Goal: Transaction & Acquisition: Purchase product/service

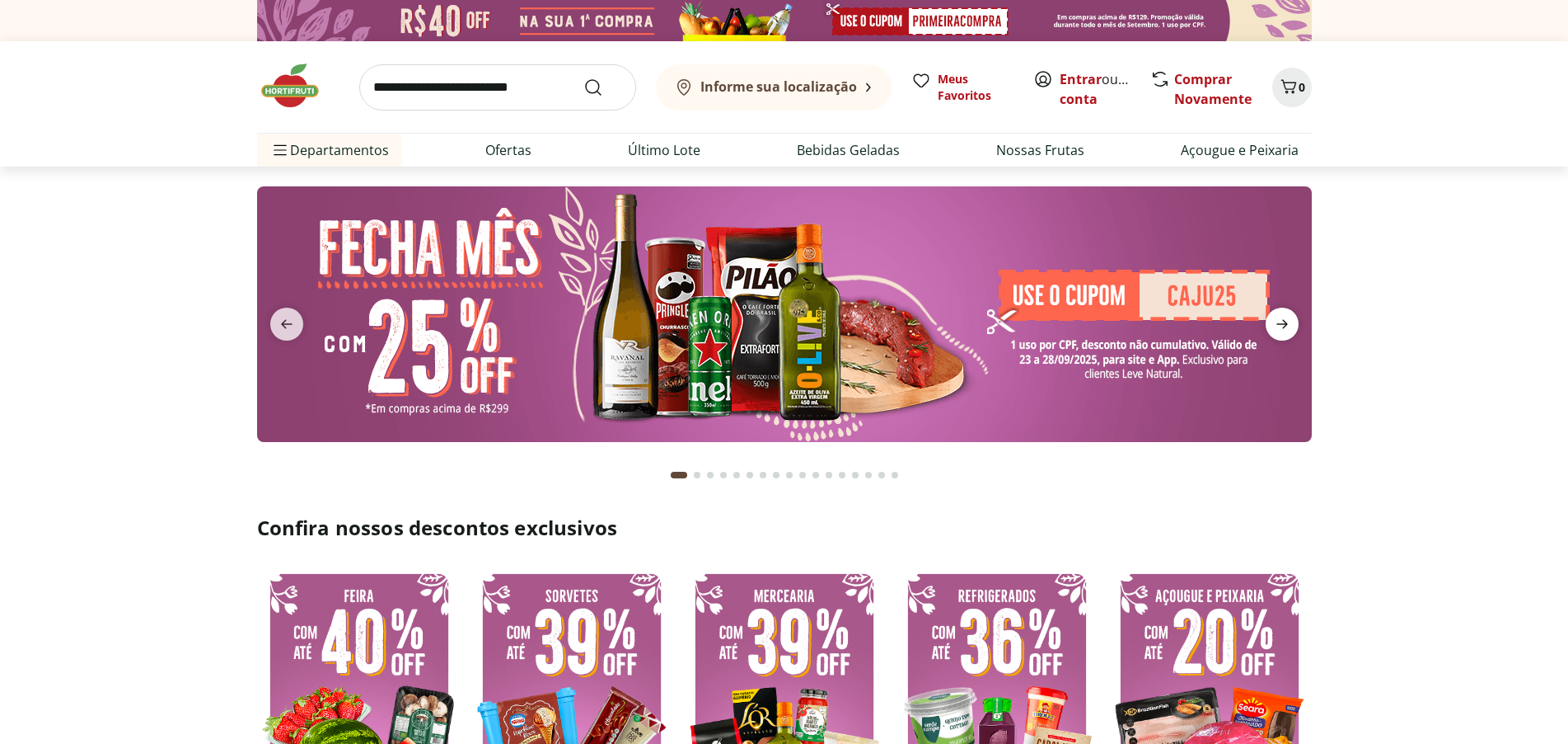
click at [1279, 321] on icon "next" at bounding box center [1282, 324] width 20 height 20
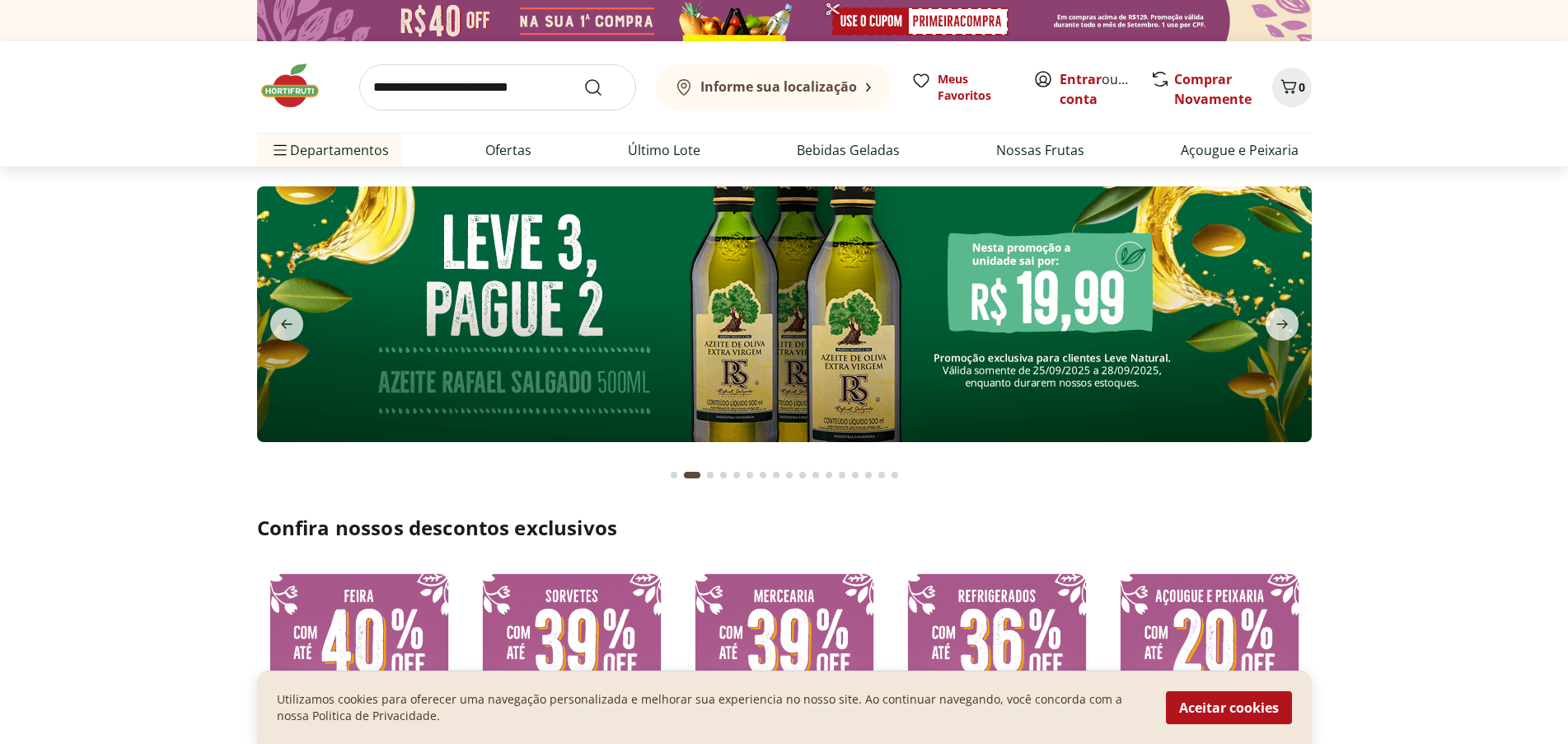
click at [873, 317] on img at bounding box center [784, 313] width 1055 height 255
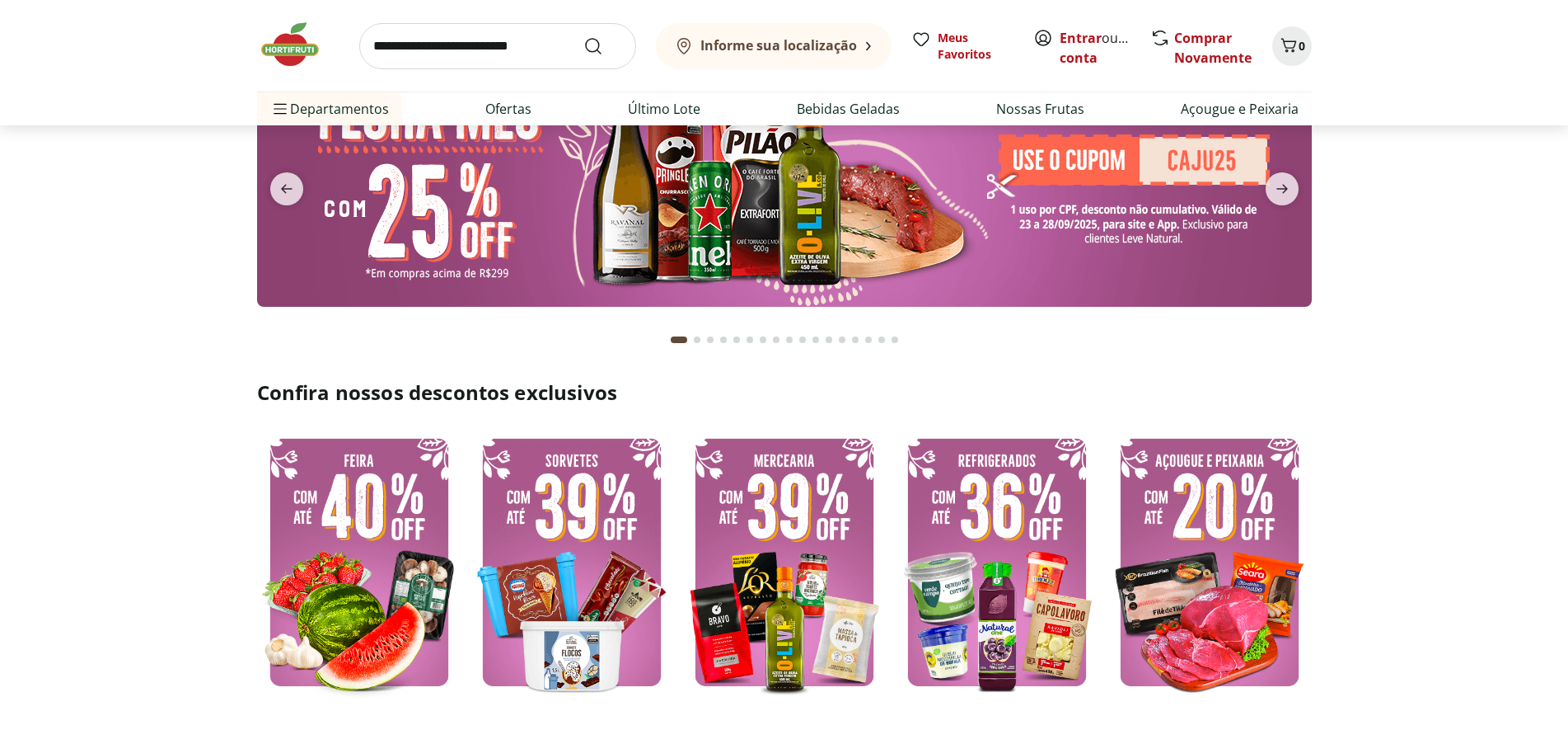
scroll to position [165, 0]
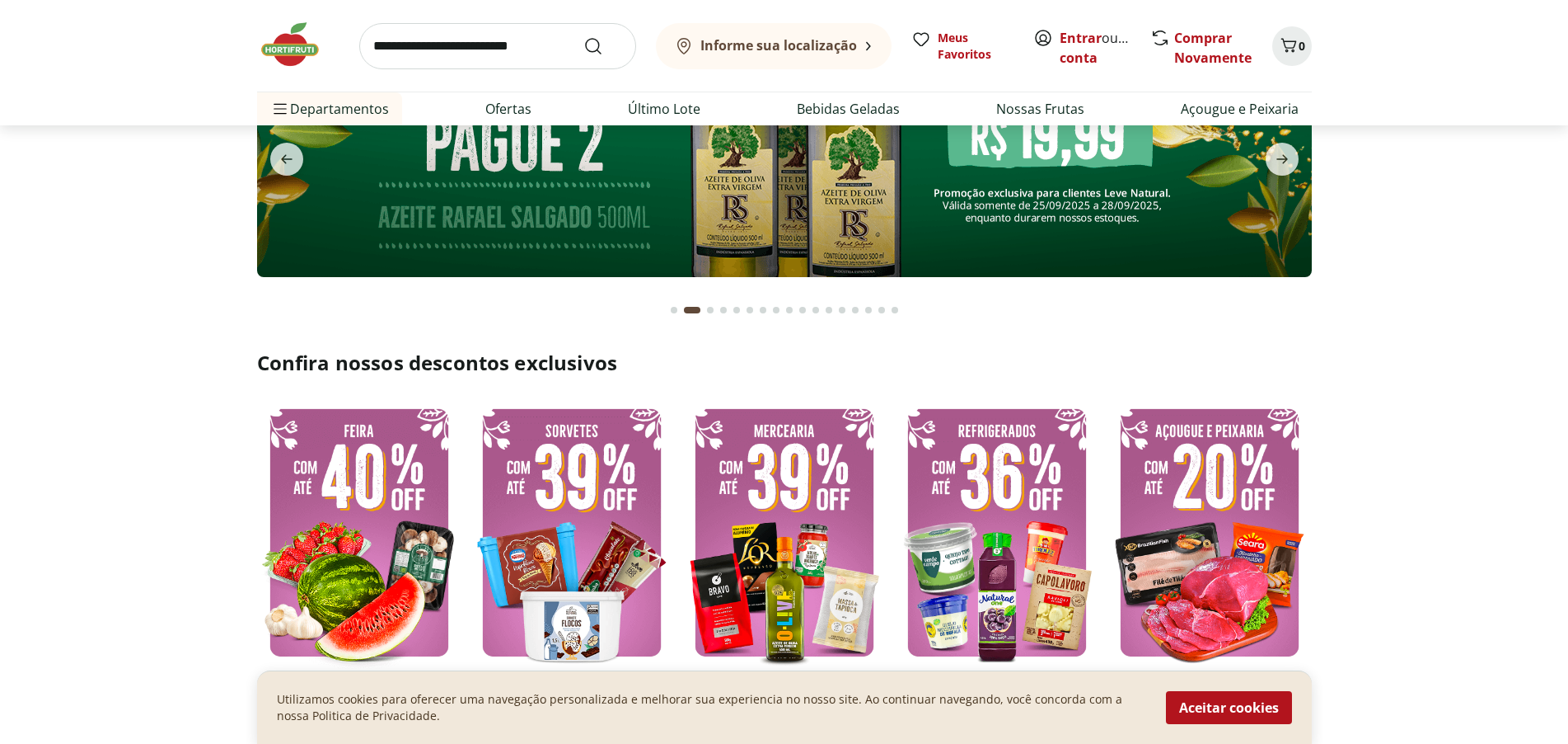
click at [797, 497] on img at bounding box center [784, 532] width 204 height 273
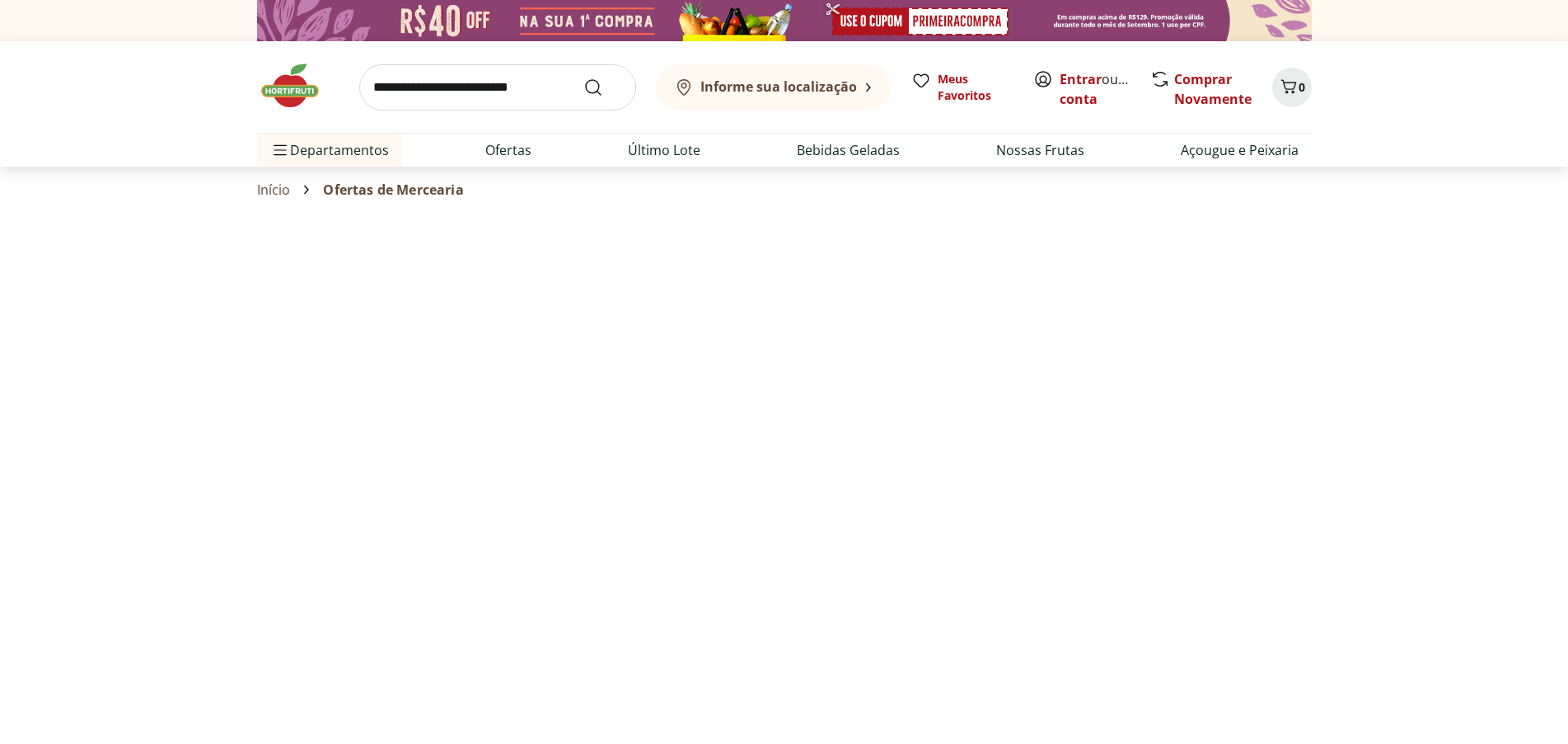
select select "**********"
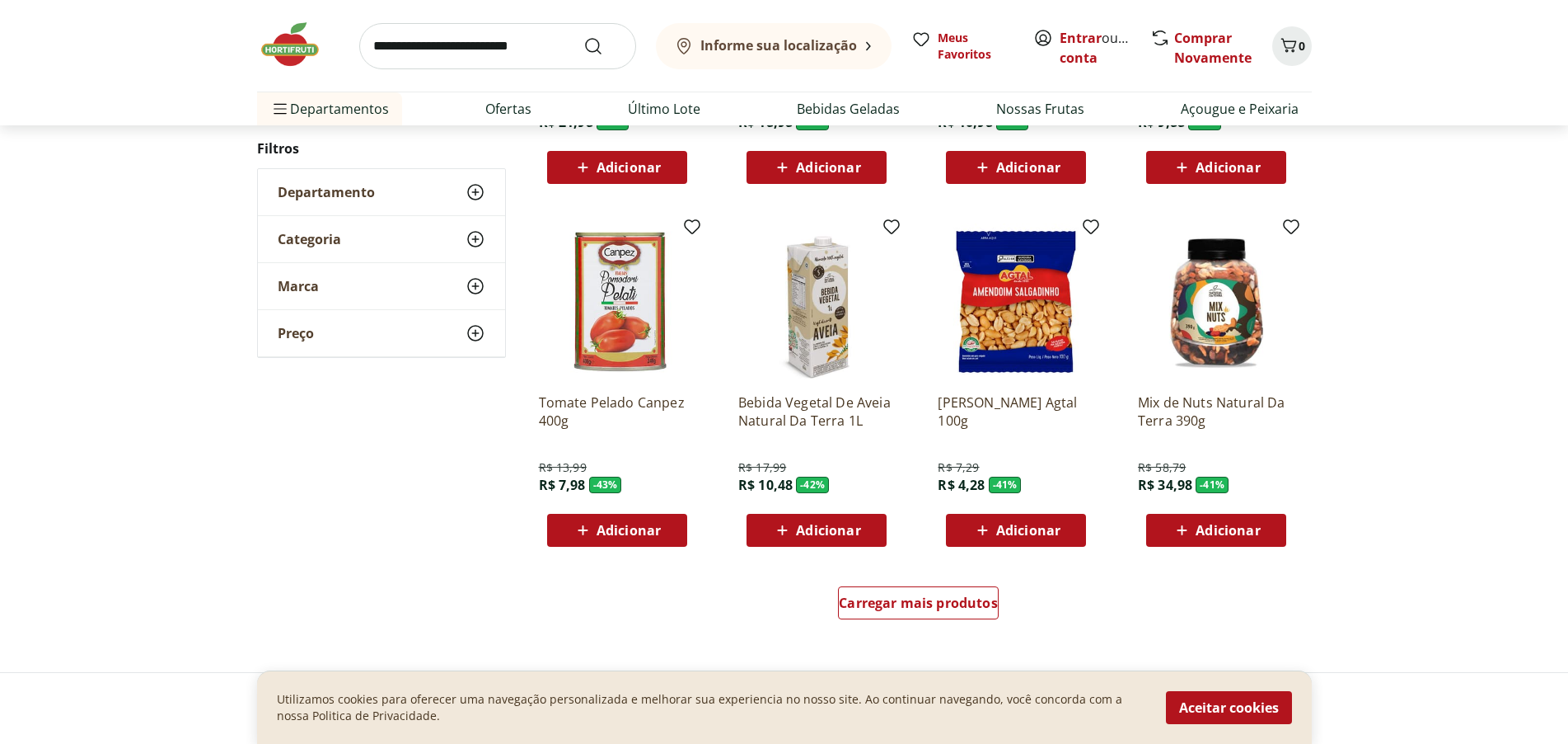
scroll to position [825, 0]
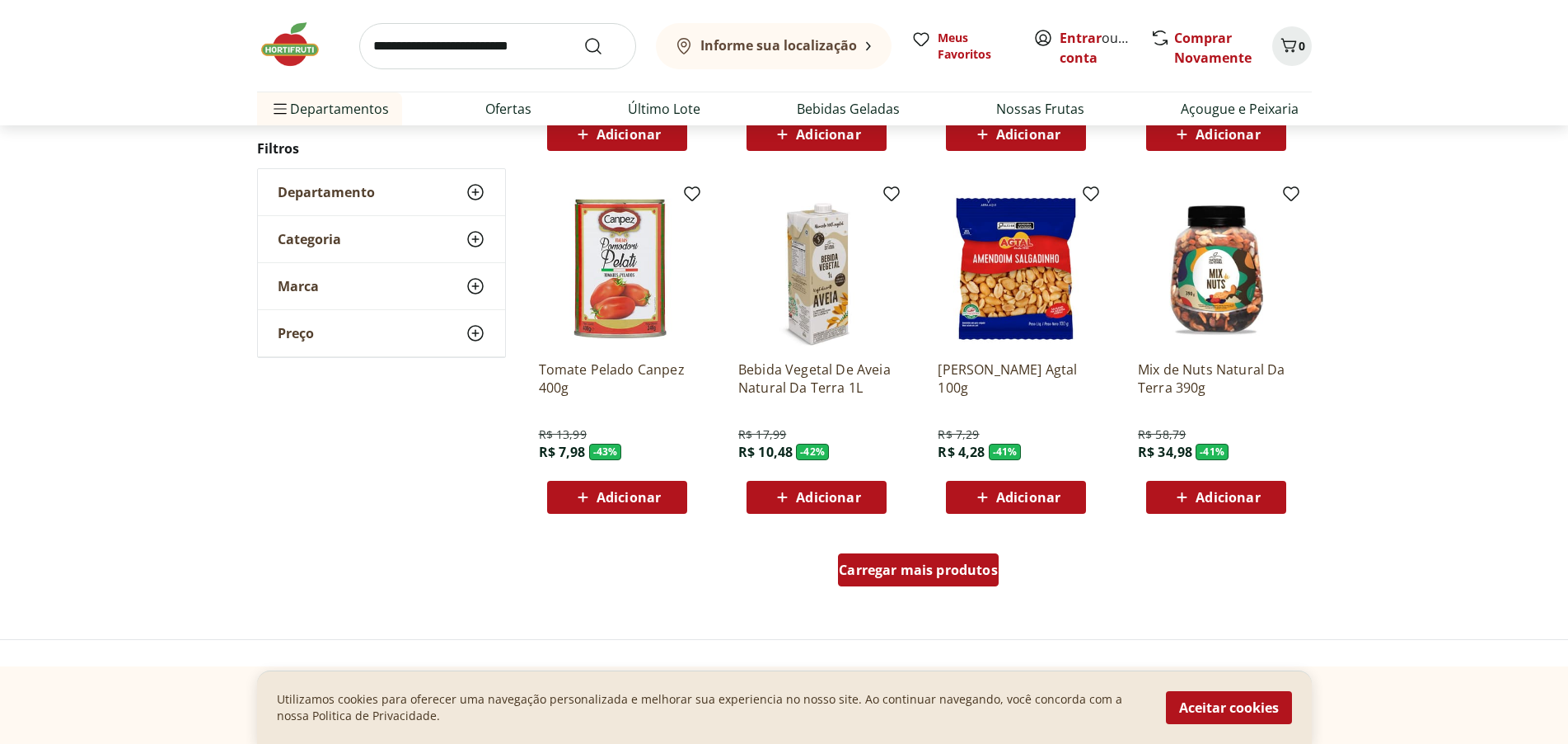
click at [968, 563] on span "Carregar mais produtos" at bounding box center [918, 570] width 159 height 13
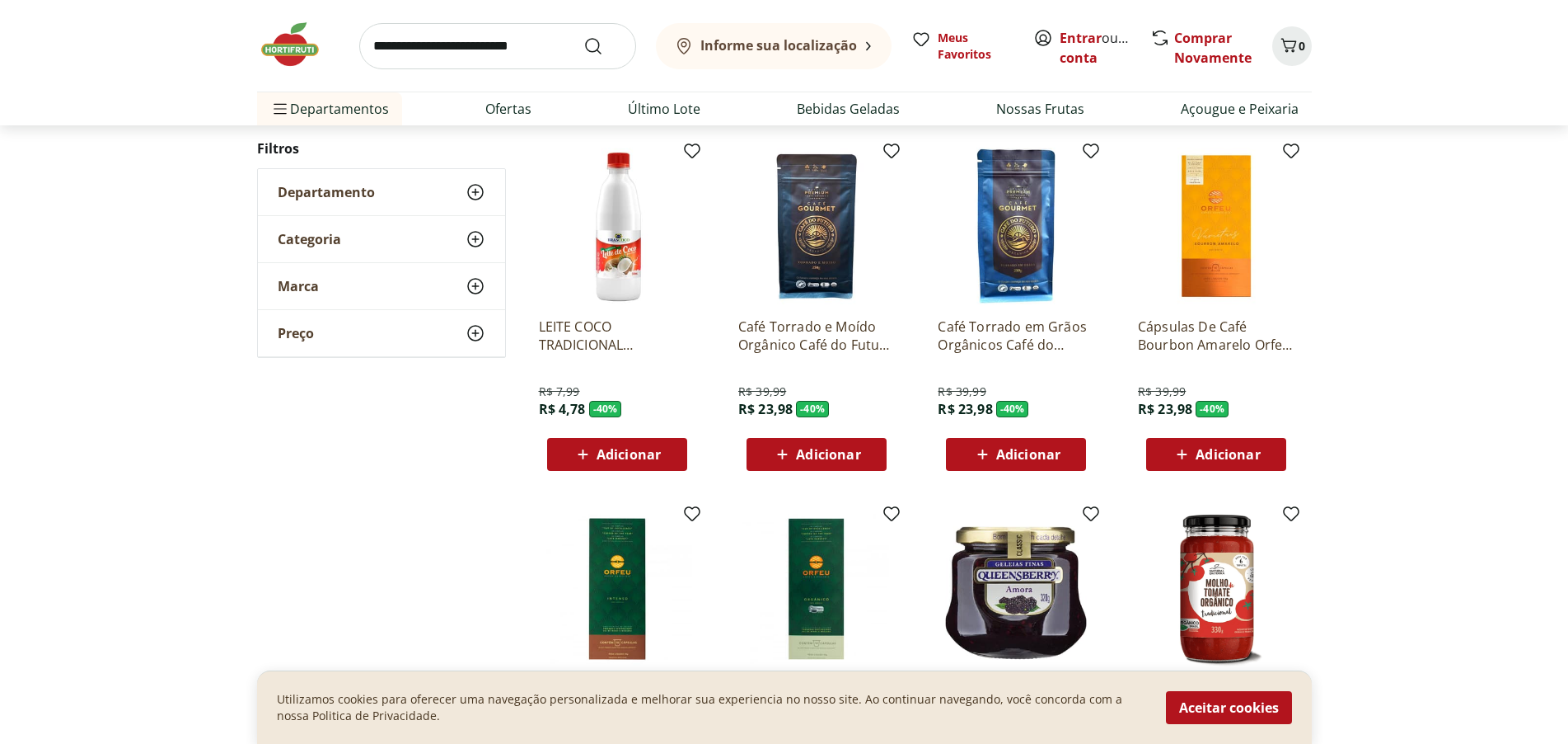
scroll to position [1236, 0]
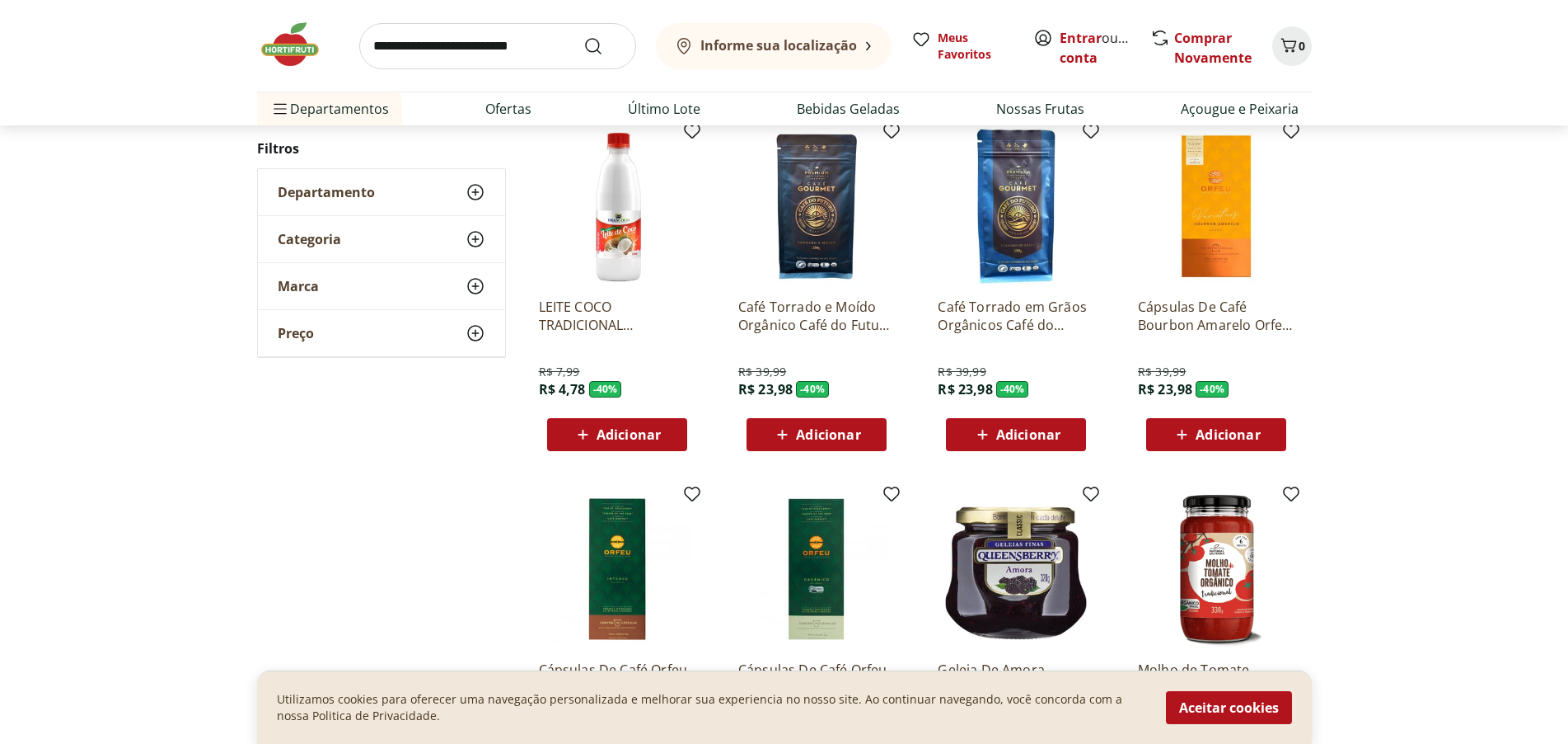
click at [608, 435] on span "Adicionar" at bounding box center [628, 435] width 65 height 13
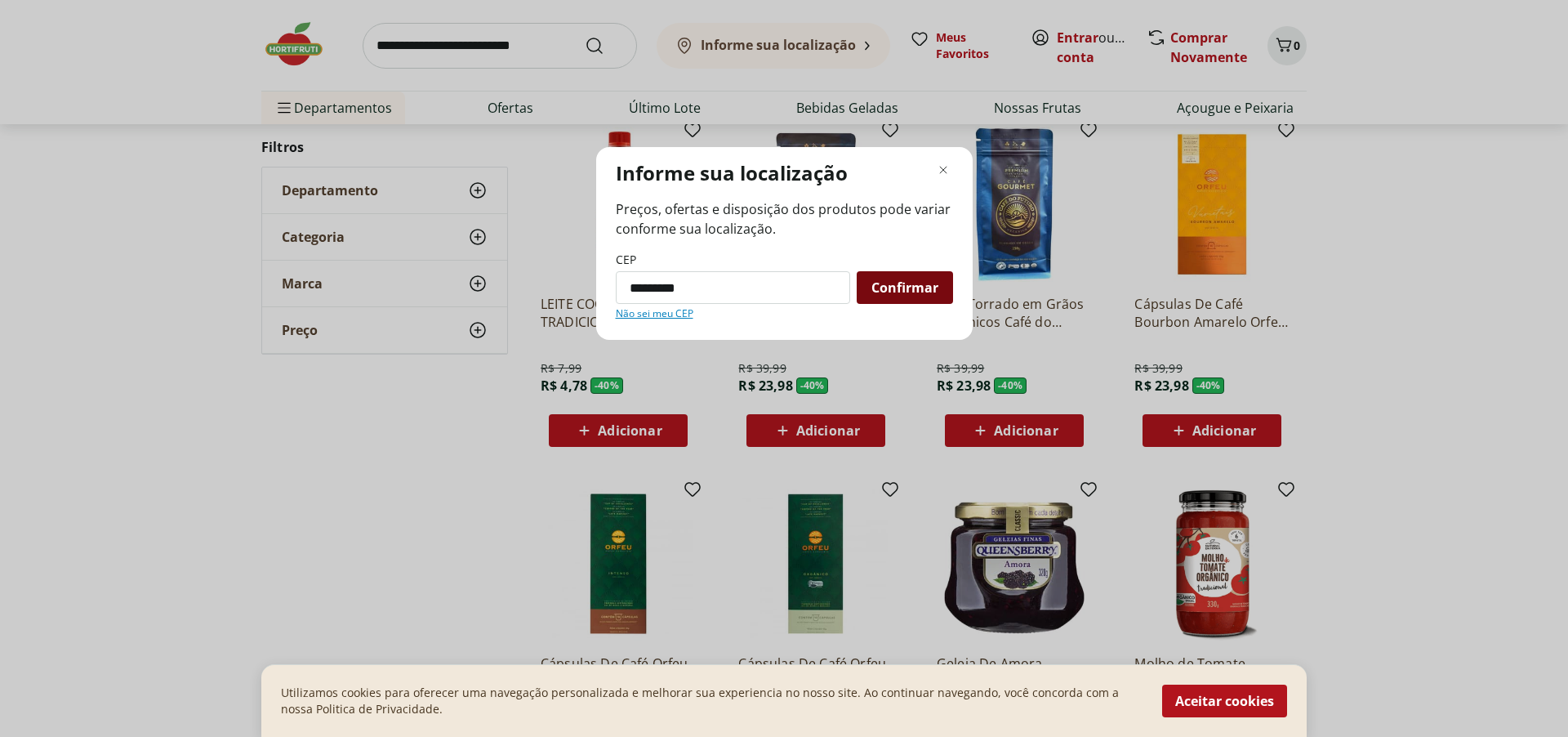
type input "*********"
click at [907, 285] on span "Confirmar" at bounding box center [905, 287] width 67 height 13
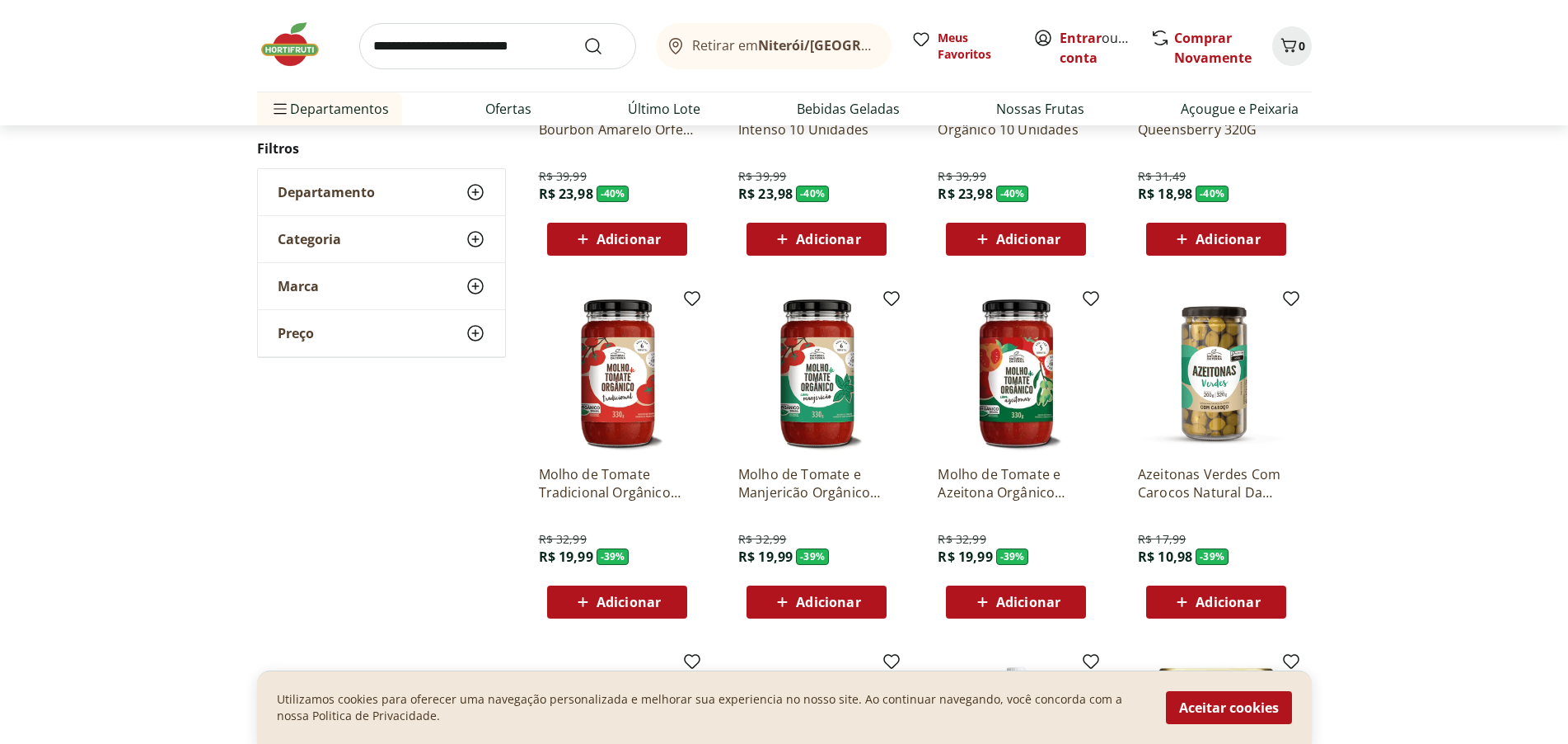
scroll to position [494, 0]
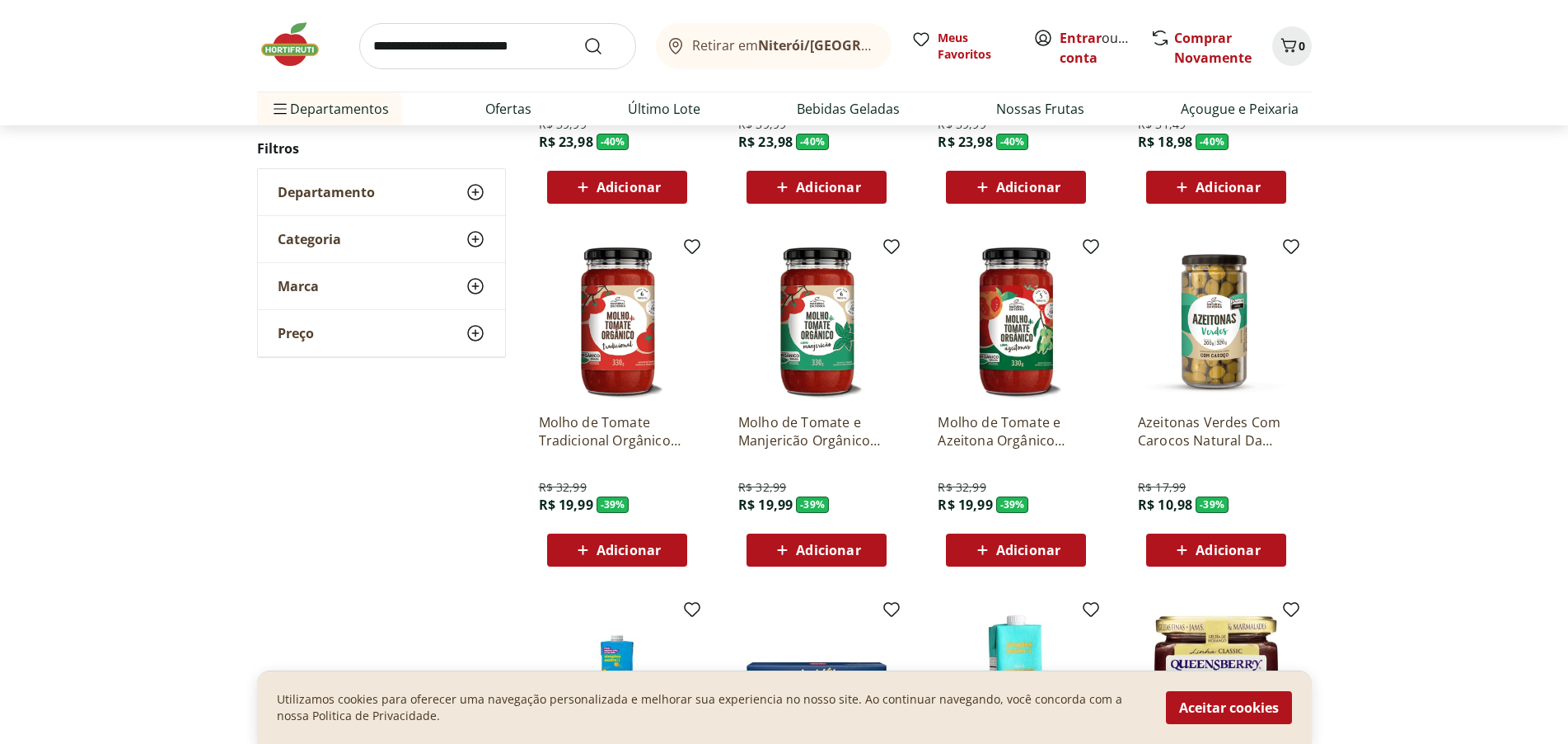
click at [628, 552] on span "Adicionar" at bounding box center [628, 550] width 65 height 13
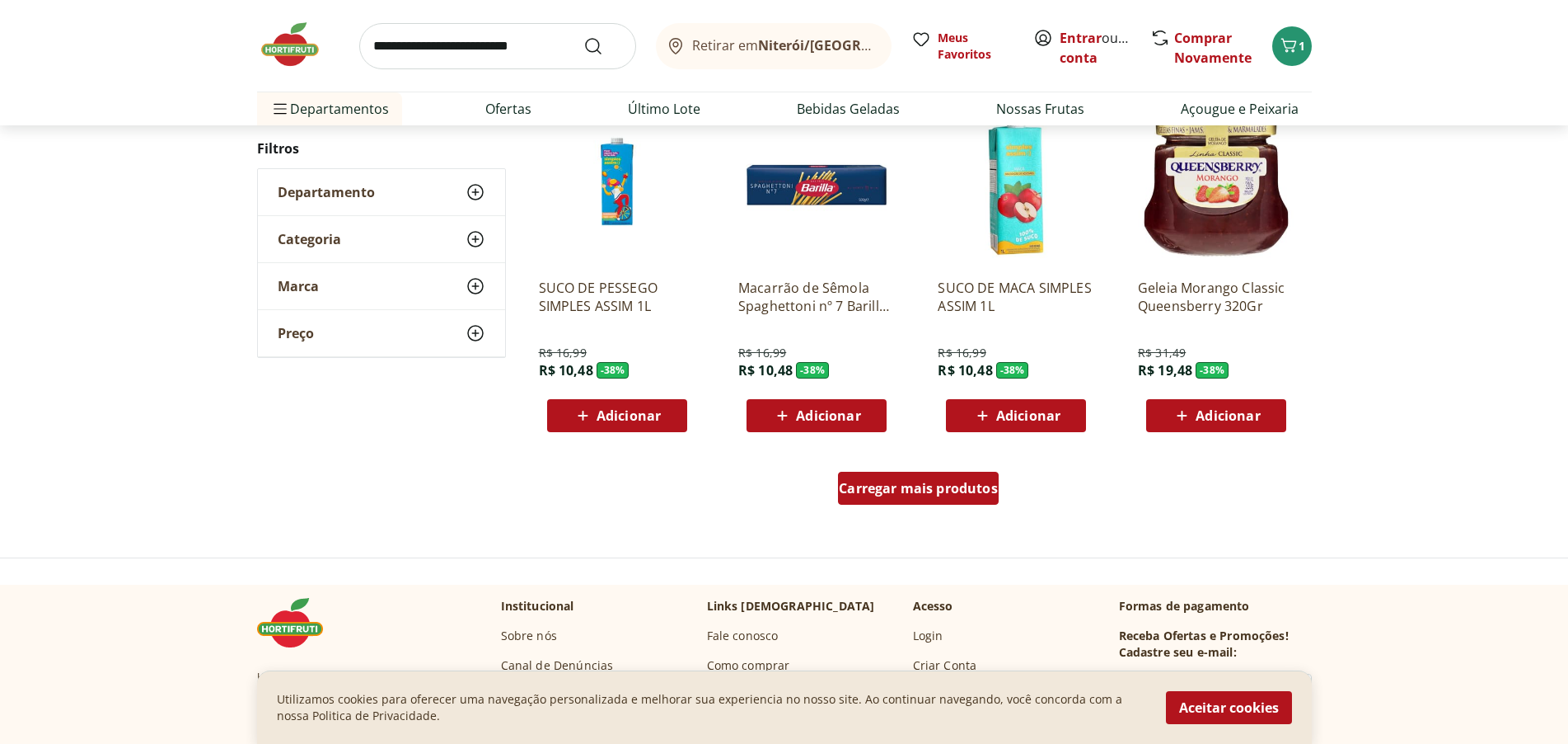
scroll to position [1072, 0]
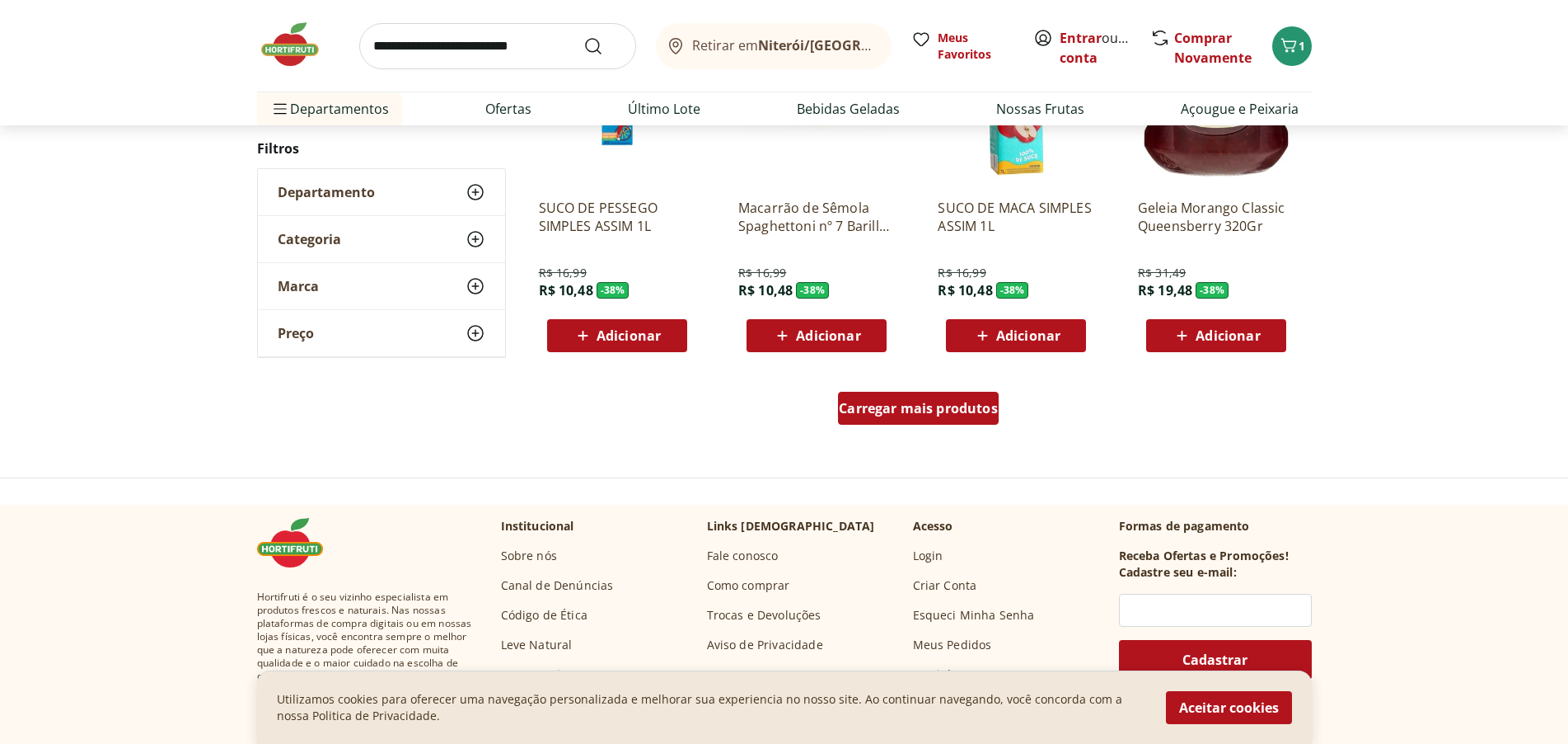
click at [916, 412] on span "Carregar mais produtos" at bounding box center [918, 409] width 159 height 13
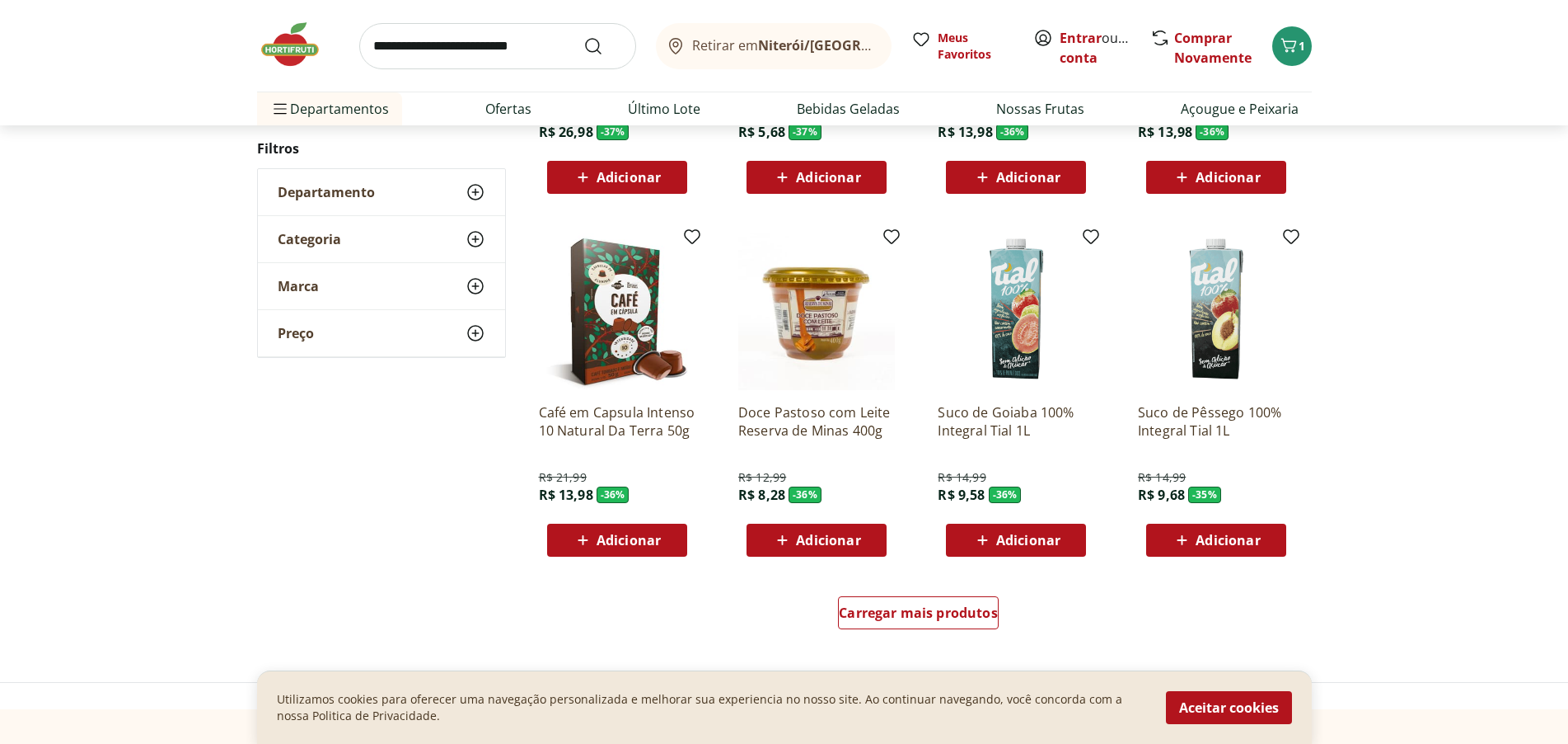
scroll to position [1980, 0]
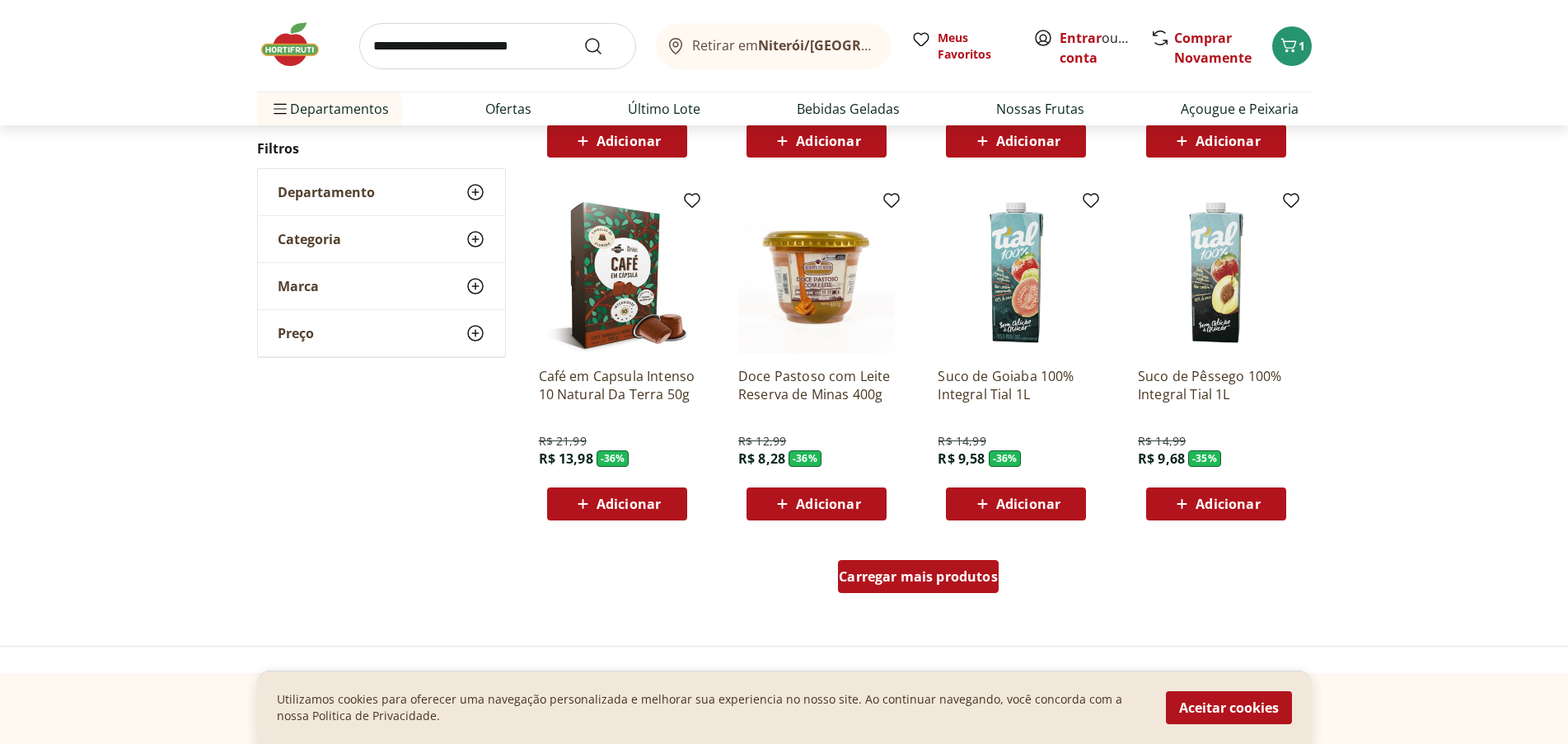
click at [876, 574] on span "Carregar mais produtos" at bounding box center [918, 576] width 159 height 13
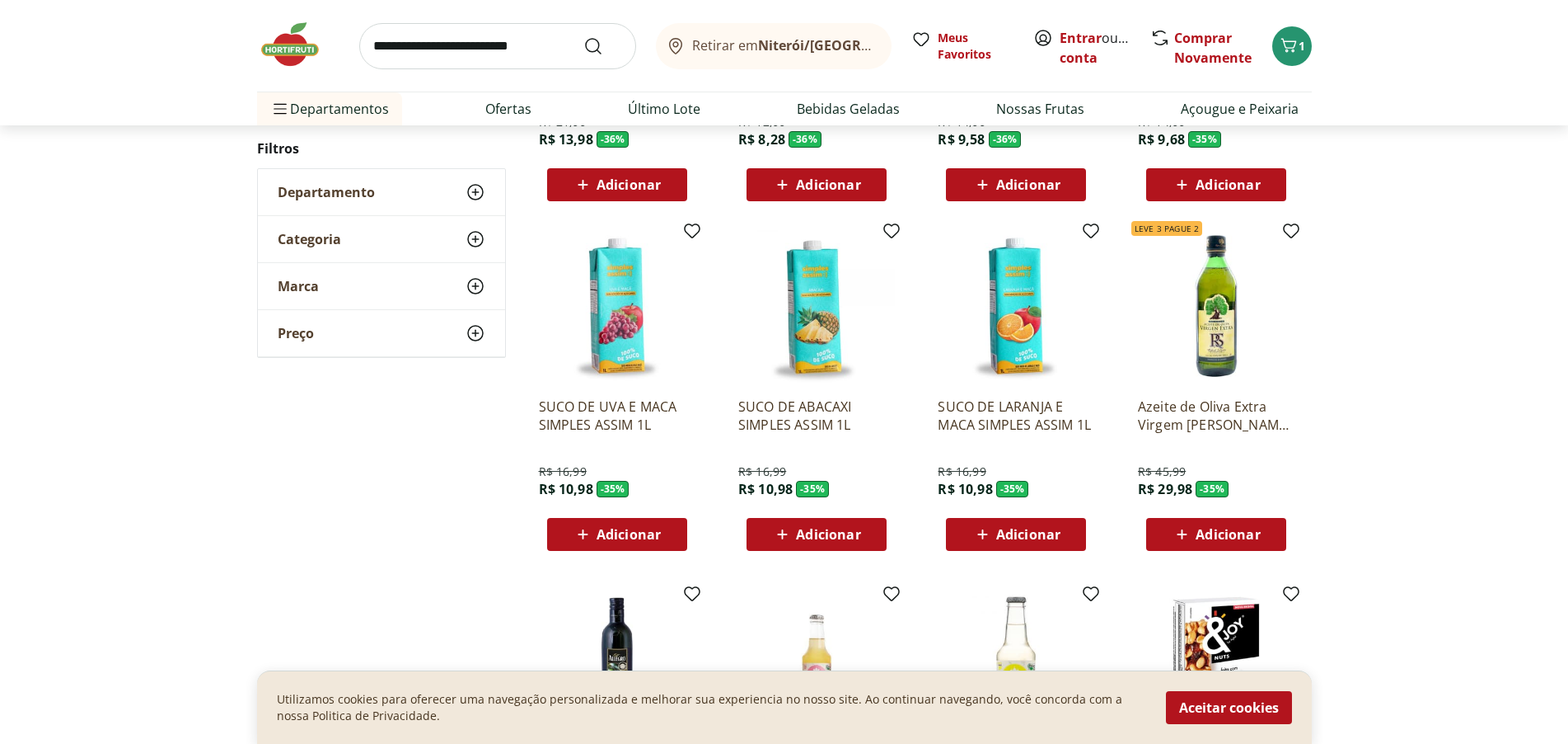
scroll to position [2391, 0]
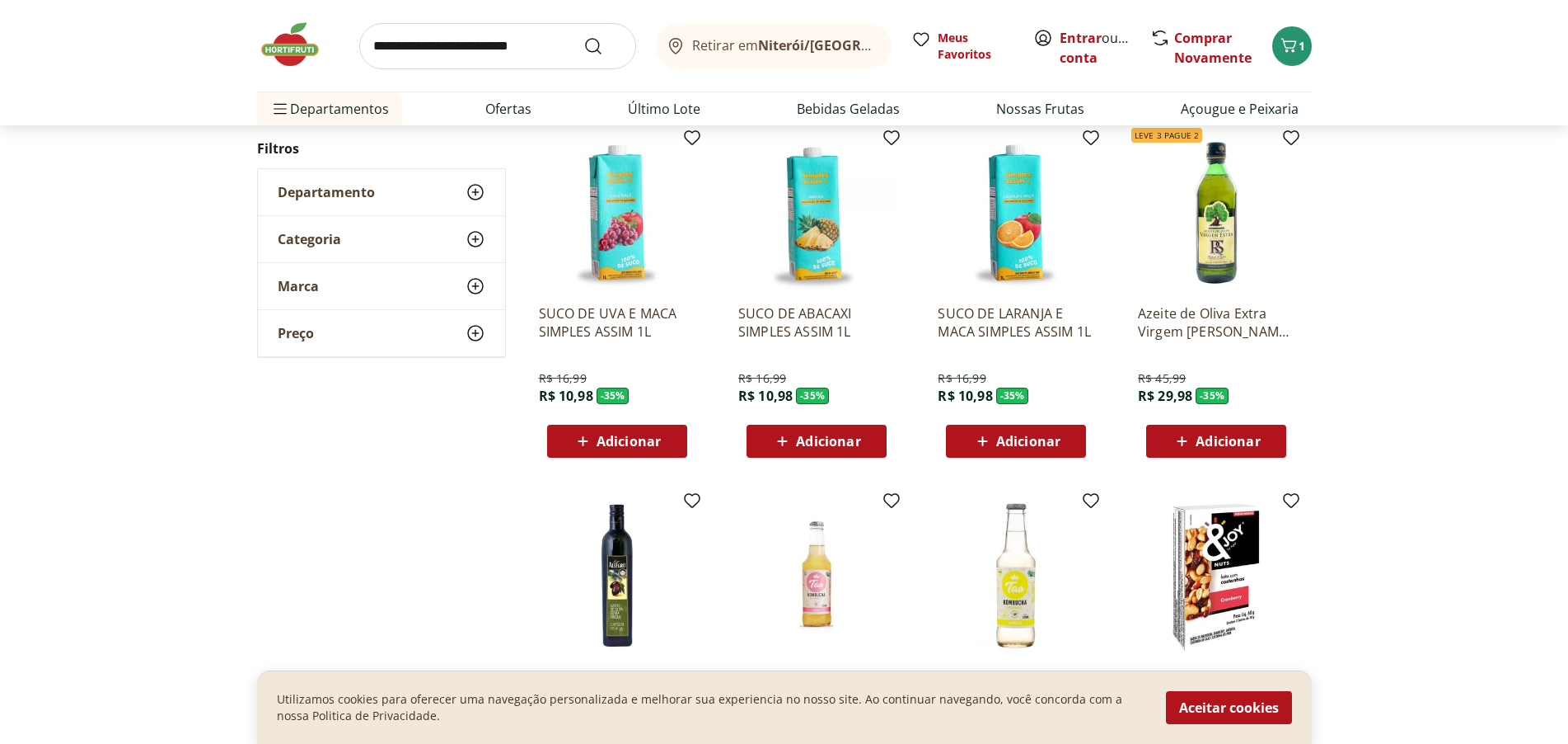
click at [1225, 435] on span "Adicionar" at bounding box center [1228, 441] width 65 height 13
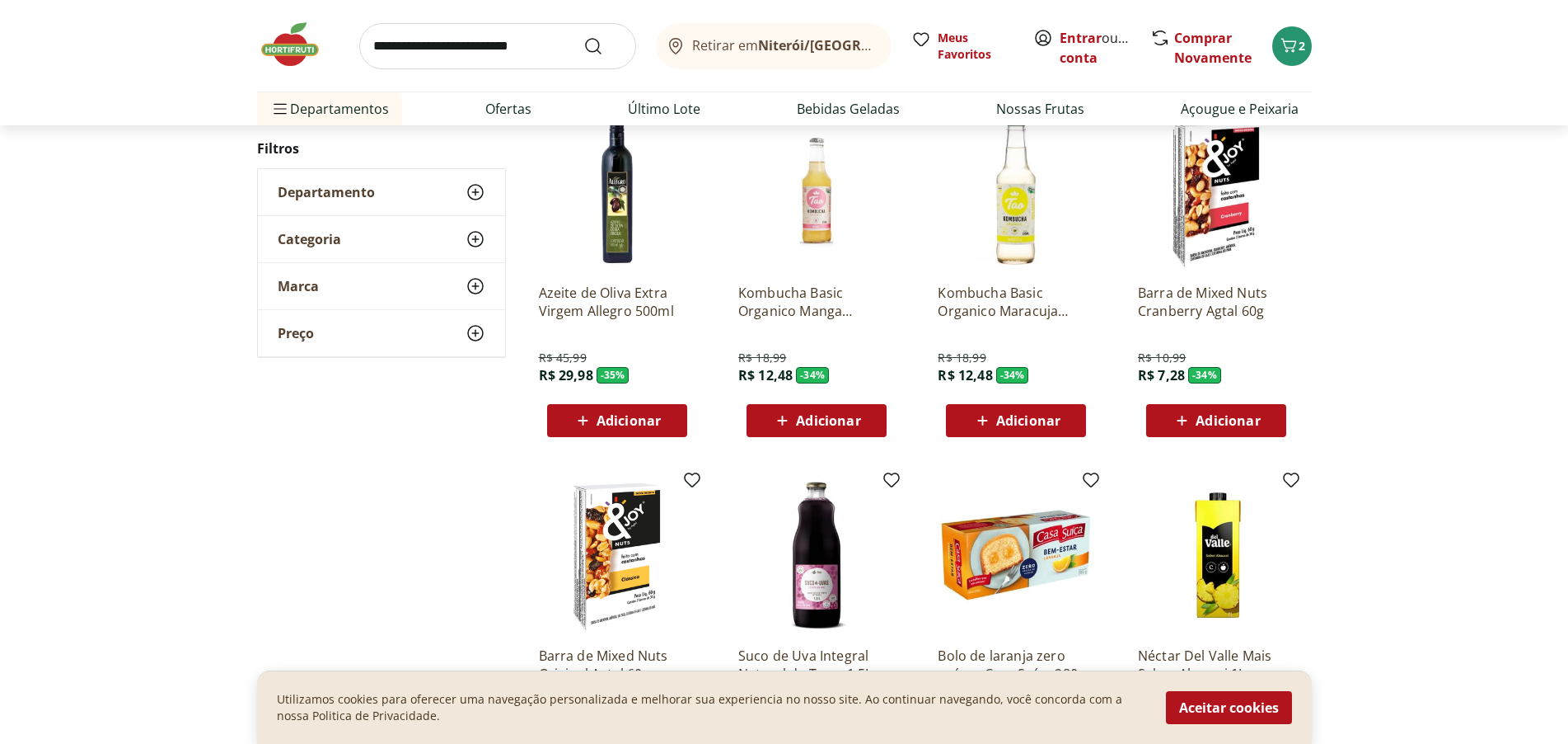
scroll to position [2803, 0]
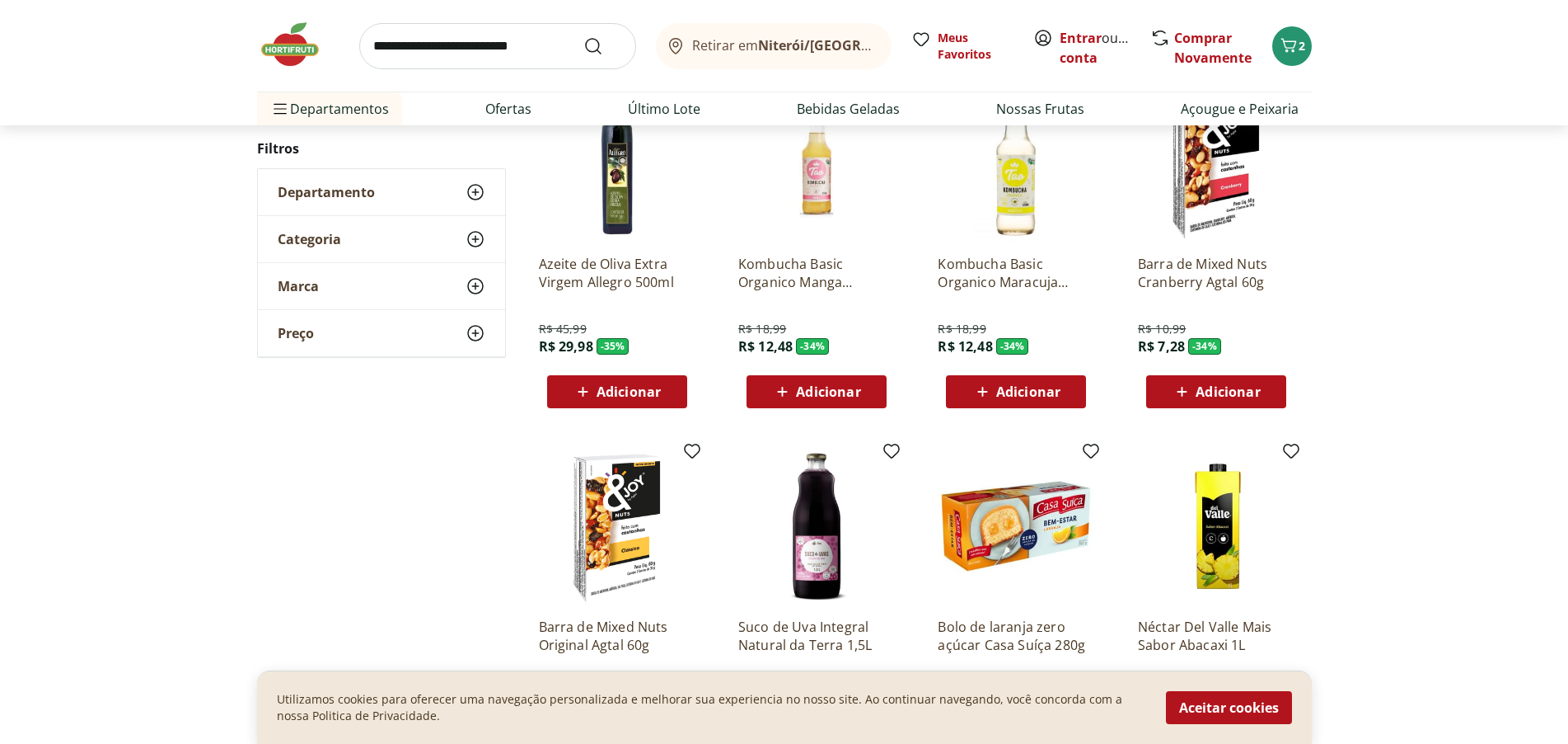
click at [619, 385] on span "Adicionar" at bounding box center [628, 392] width 65 height 13
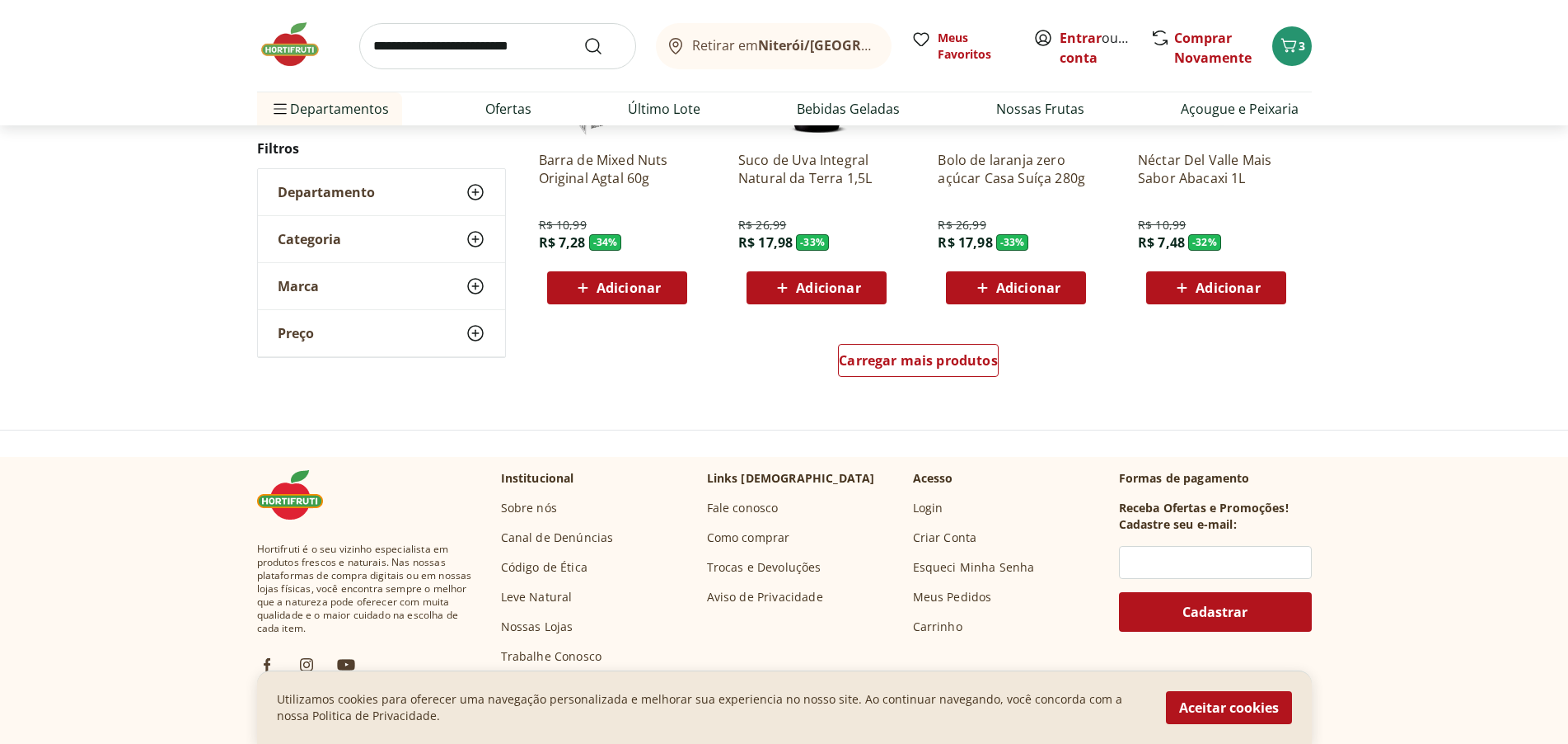
scroll to position [3299, 0]
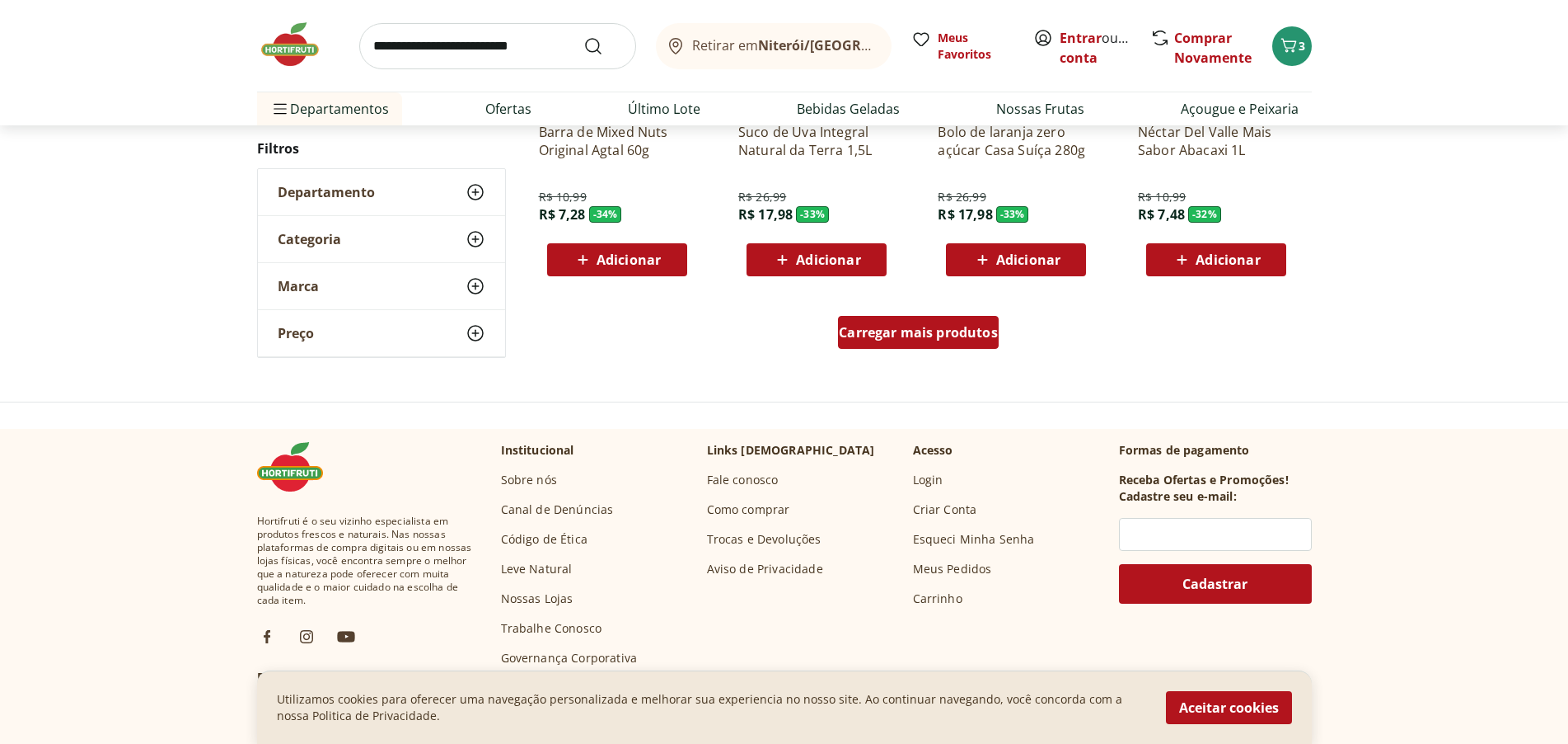
click at [961, 336] on span "Carregar mais produtos" at bounding box center [918, 332] width 159 height 13
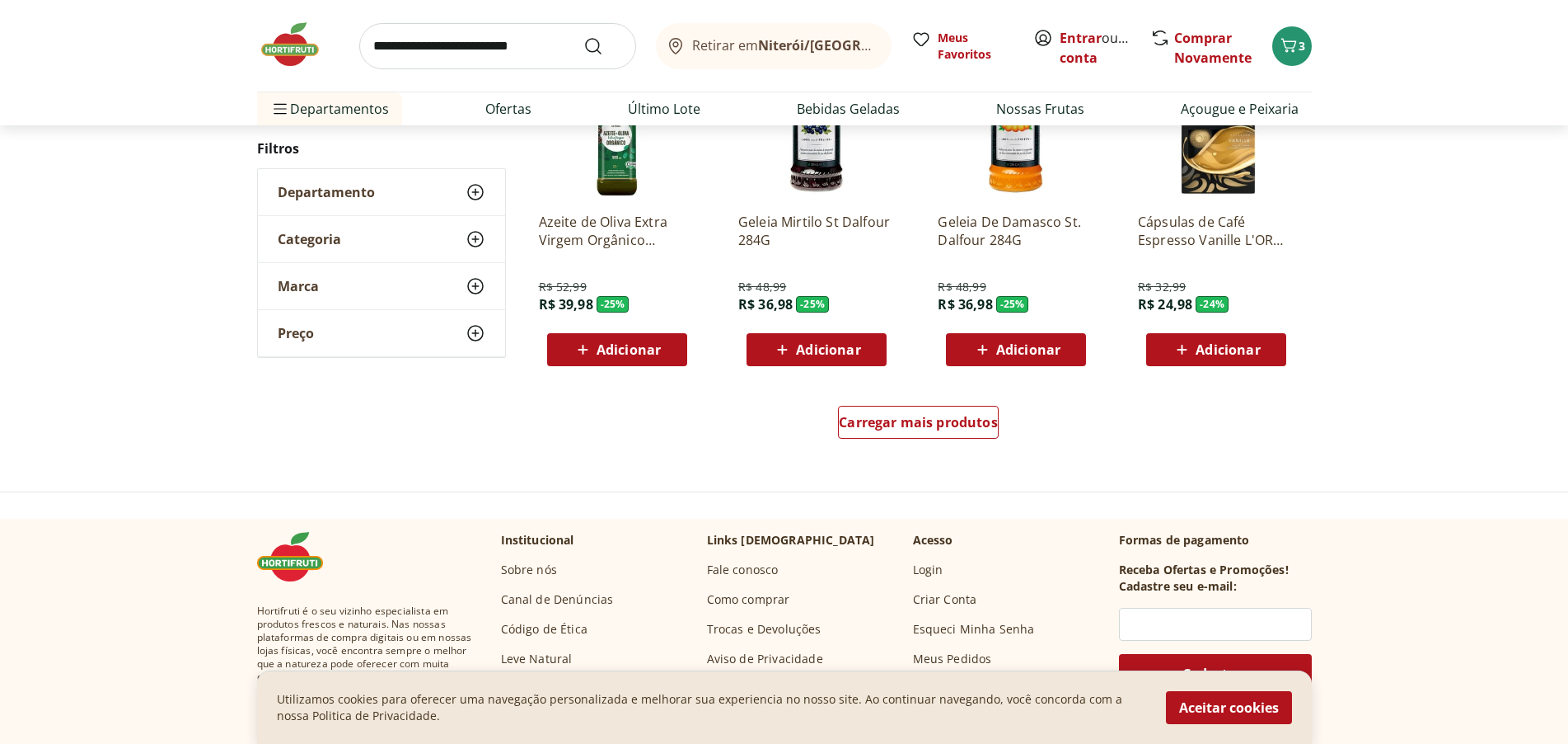
scroll to position [4288, 0]
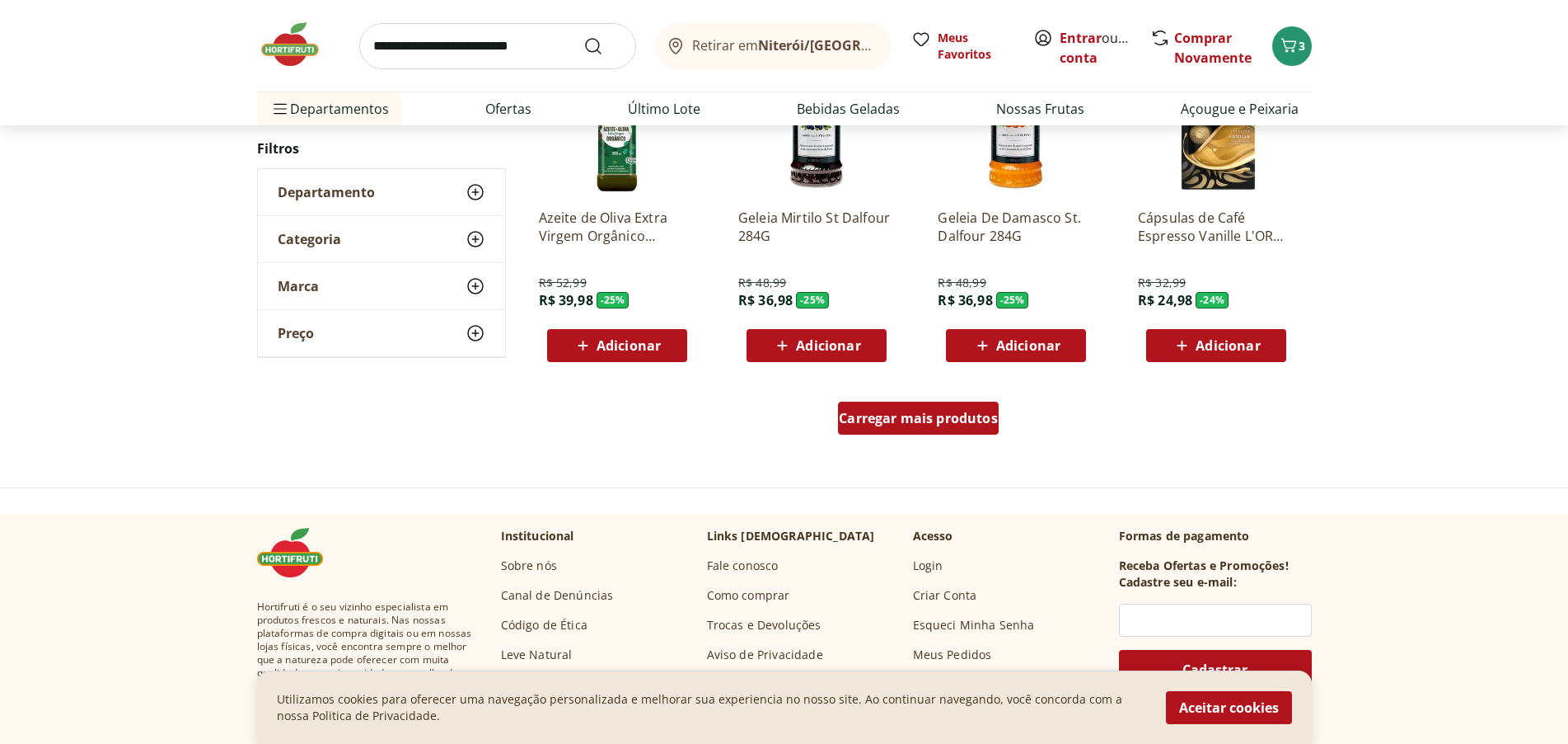
click at [950, 421] on span "Carregar mais produtos" at bounding box center [918, 418] width 159 height 13
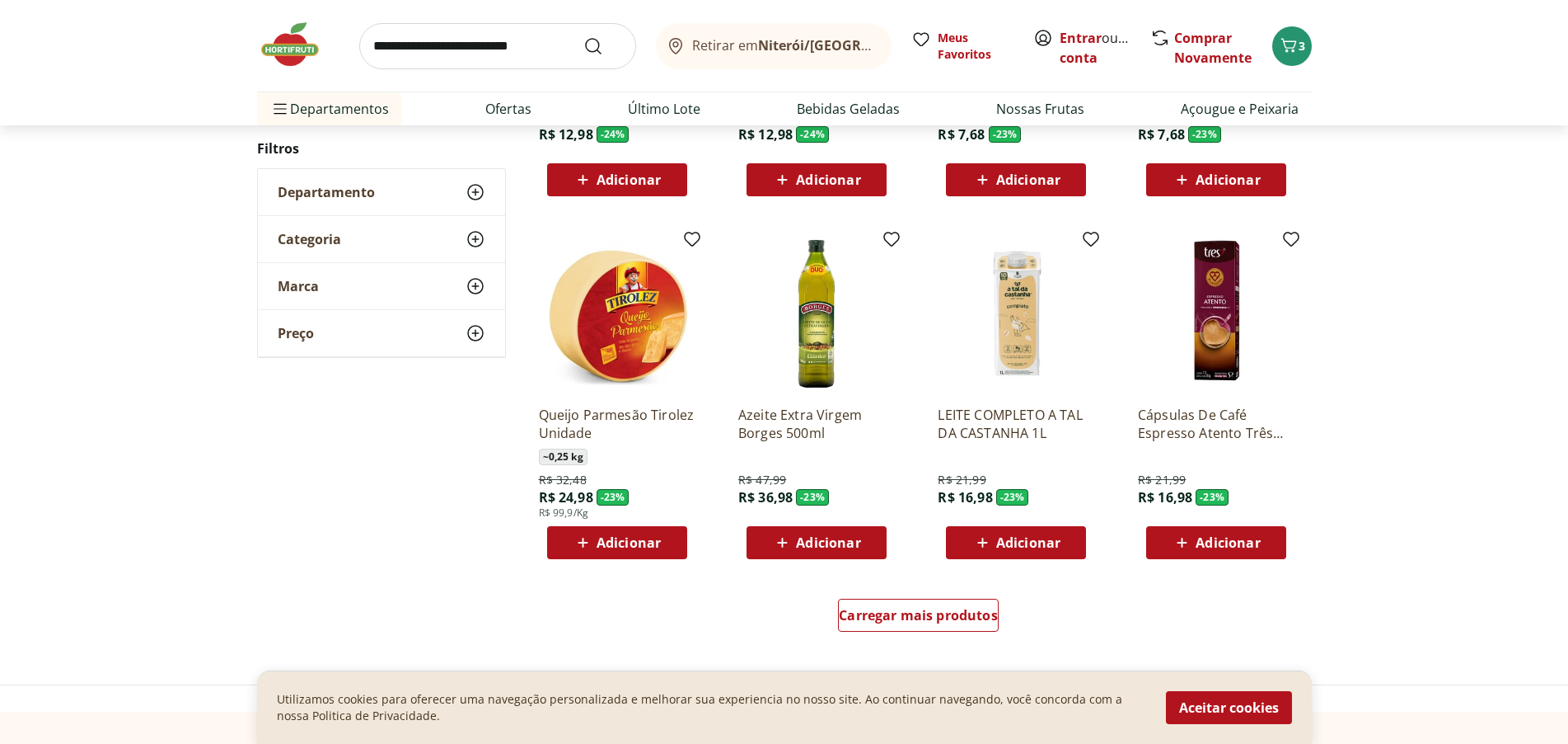
scroll to position [5195, 0]
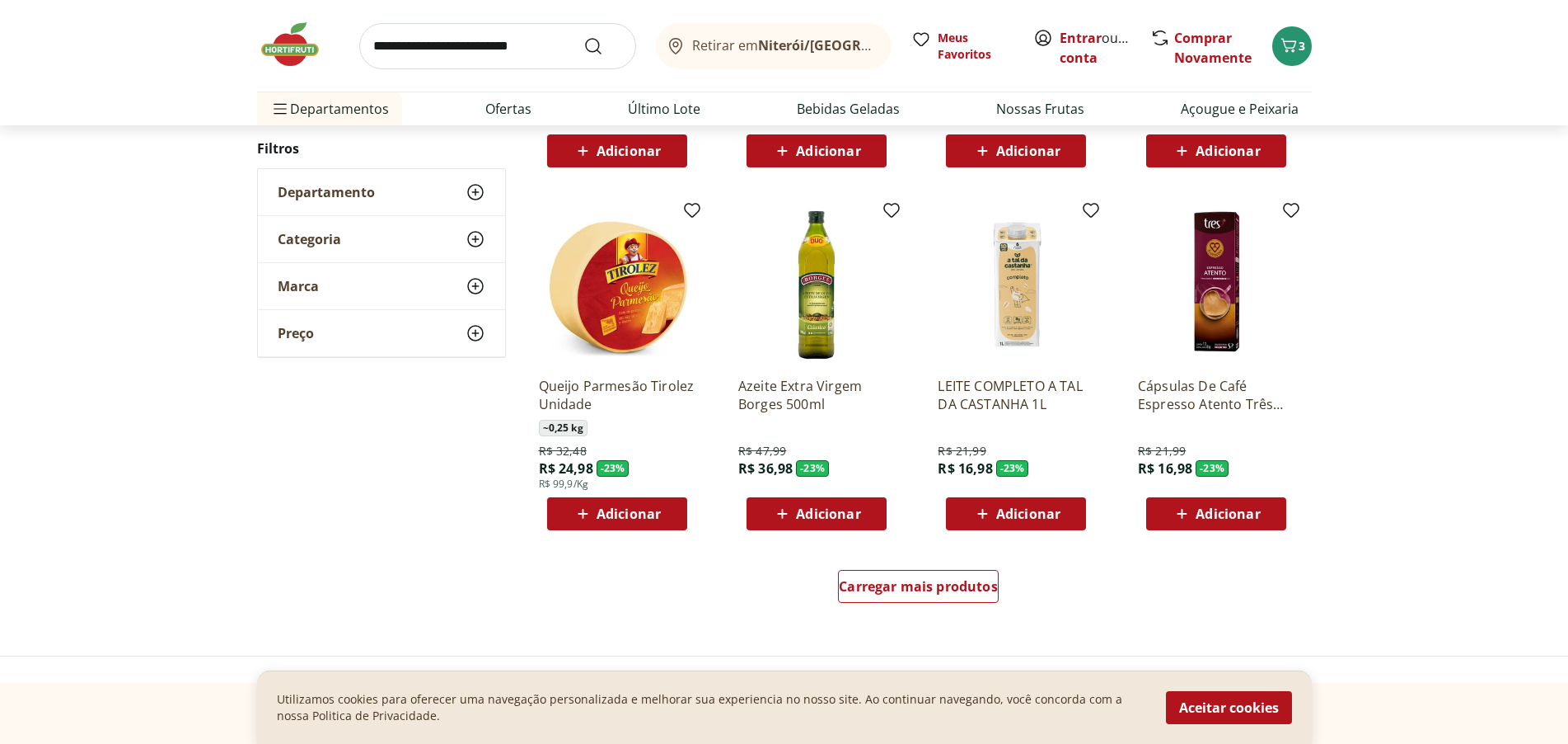
click at [610, 516] on span "Adicionar" at bounding box center [628, 514] width 65 height 13
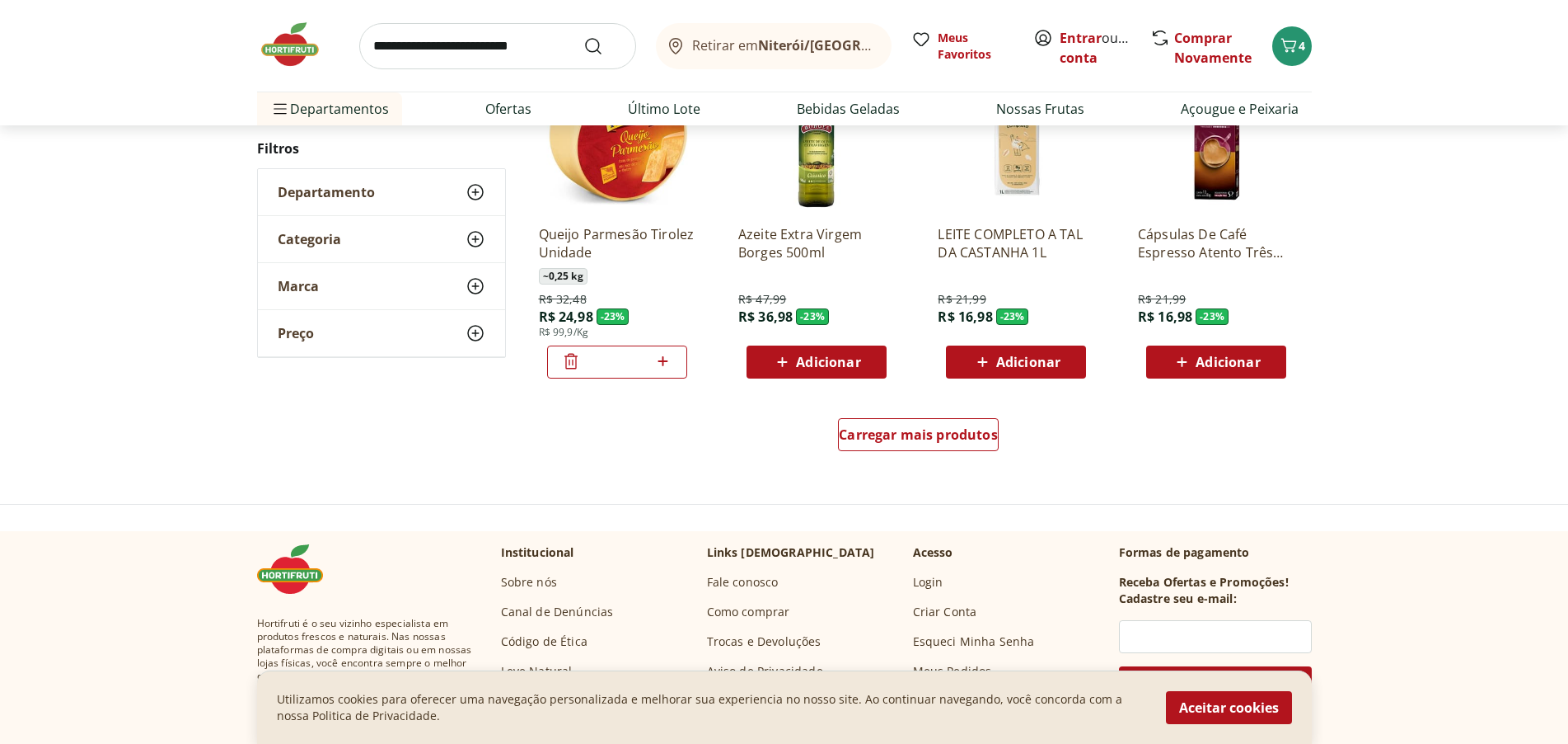
scroll to position [5360, 0]
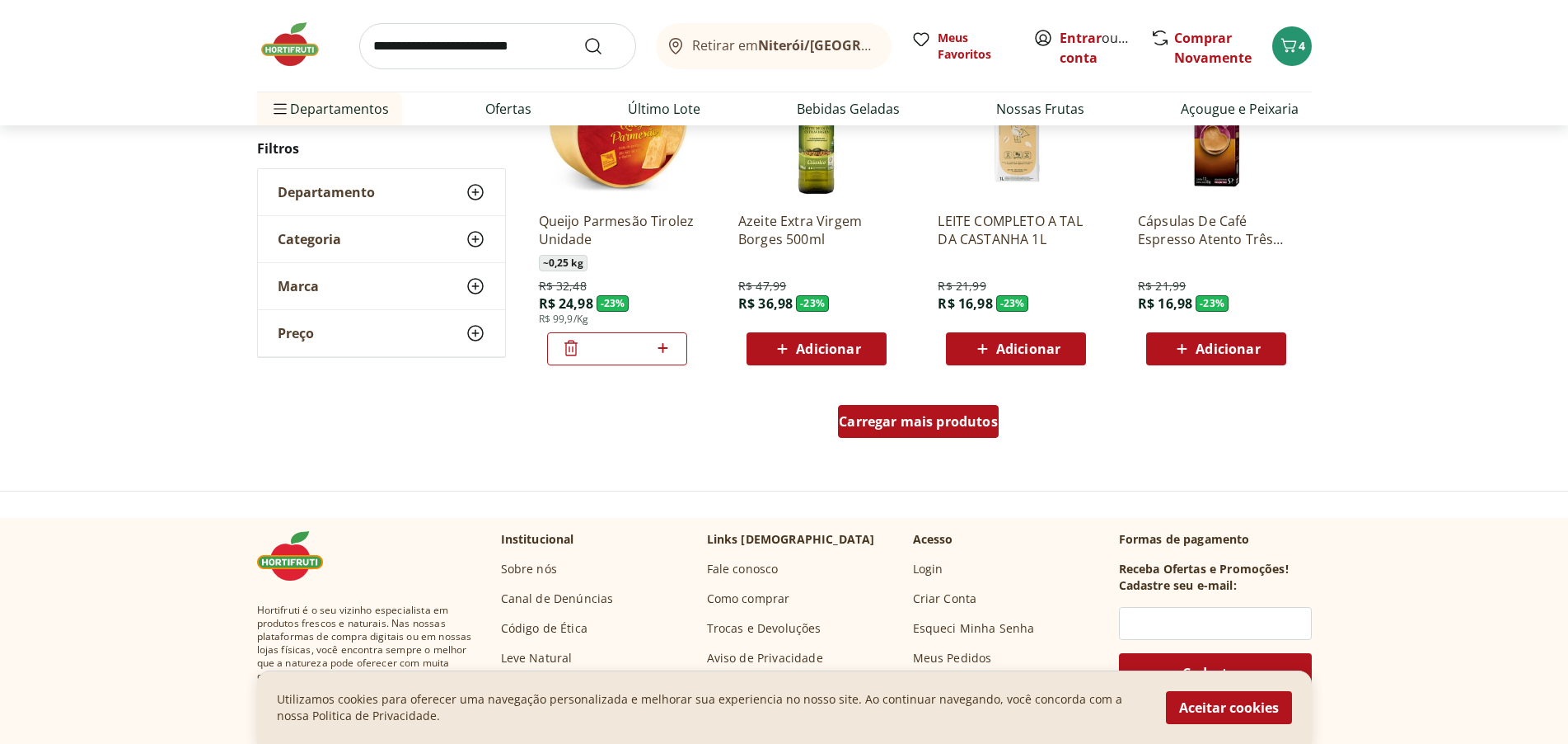
click at [953, 423] on span "Carregar mais produtos" at bounding box center [918, 421] width 159 height 13
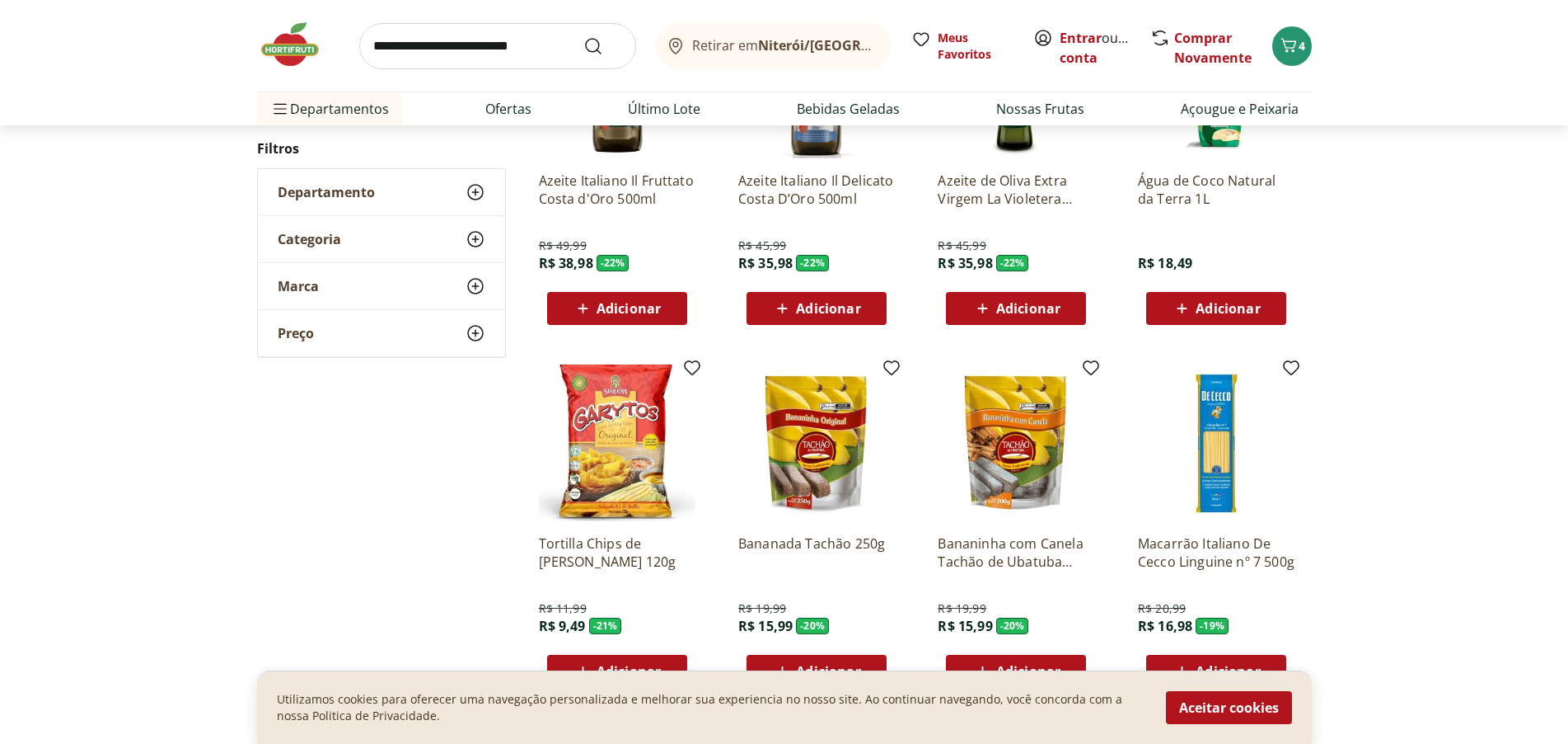
scroll to position [6184, 0]
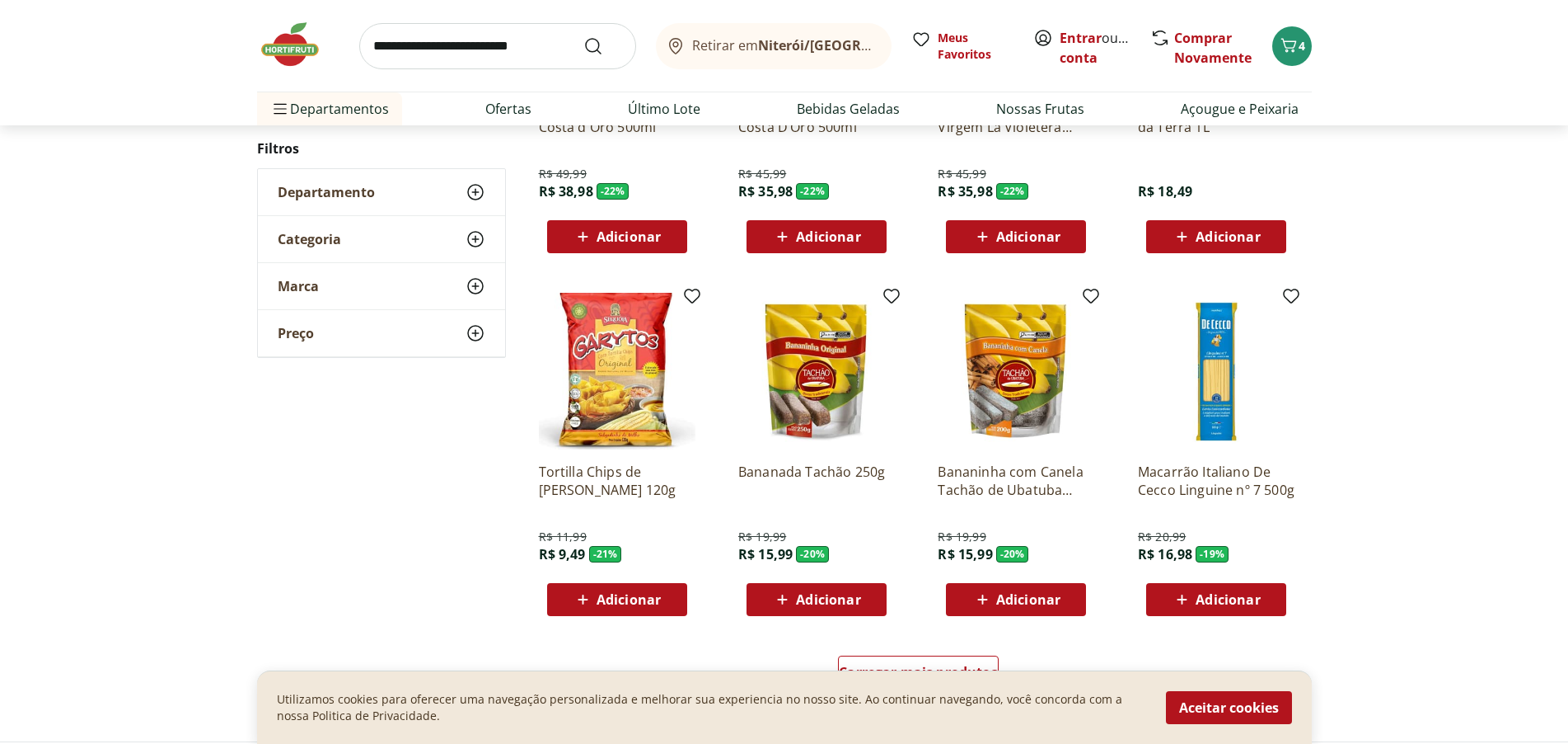
click at [809, 603] on span "Adicionar" at bounding box center [828, 599] width 65 height 13
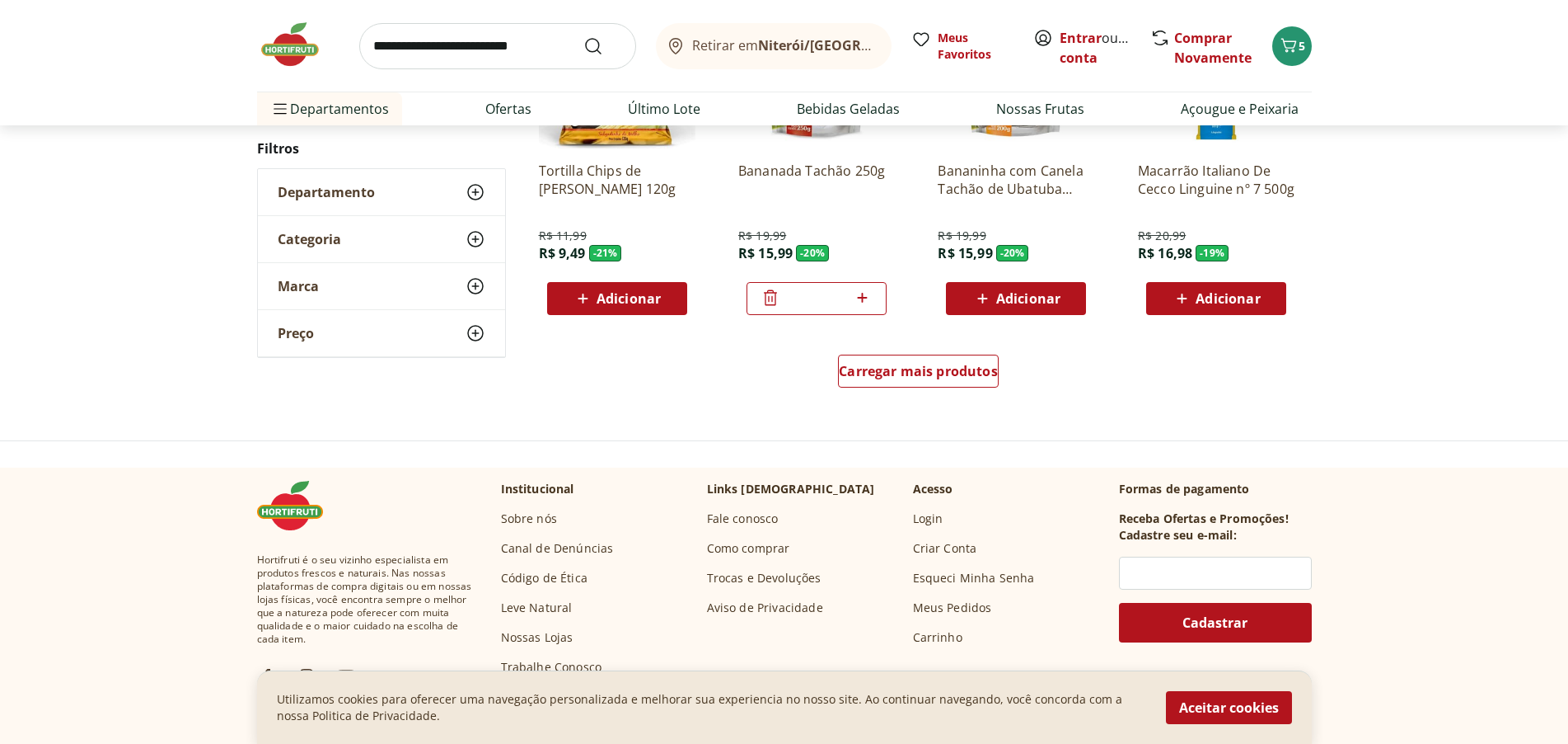
scroll to position [6515, 0]
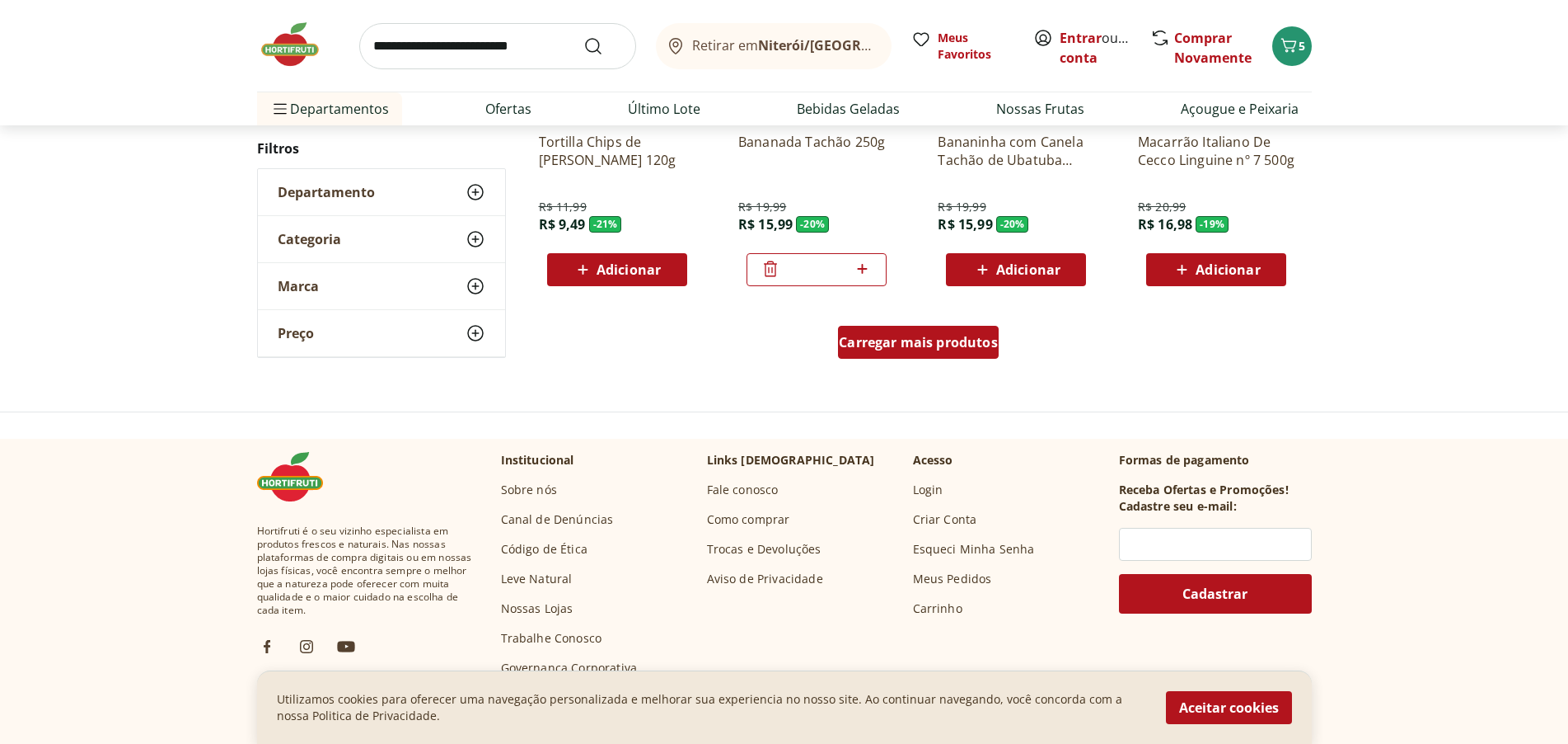
click at [922, 336] on span "Carregar mais produtos" at bounding box center [918, 342] width 159 height 13
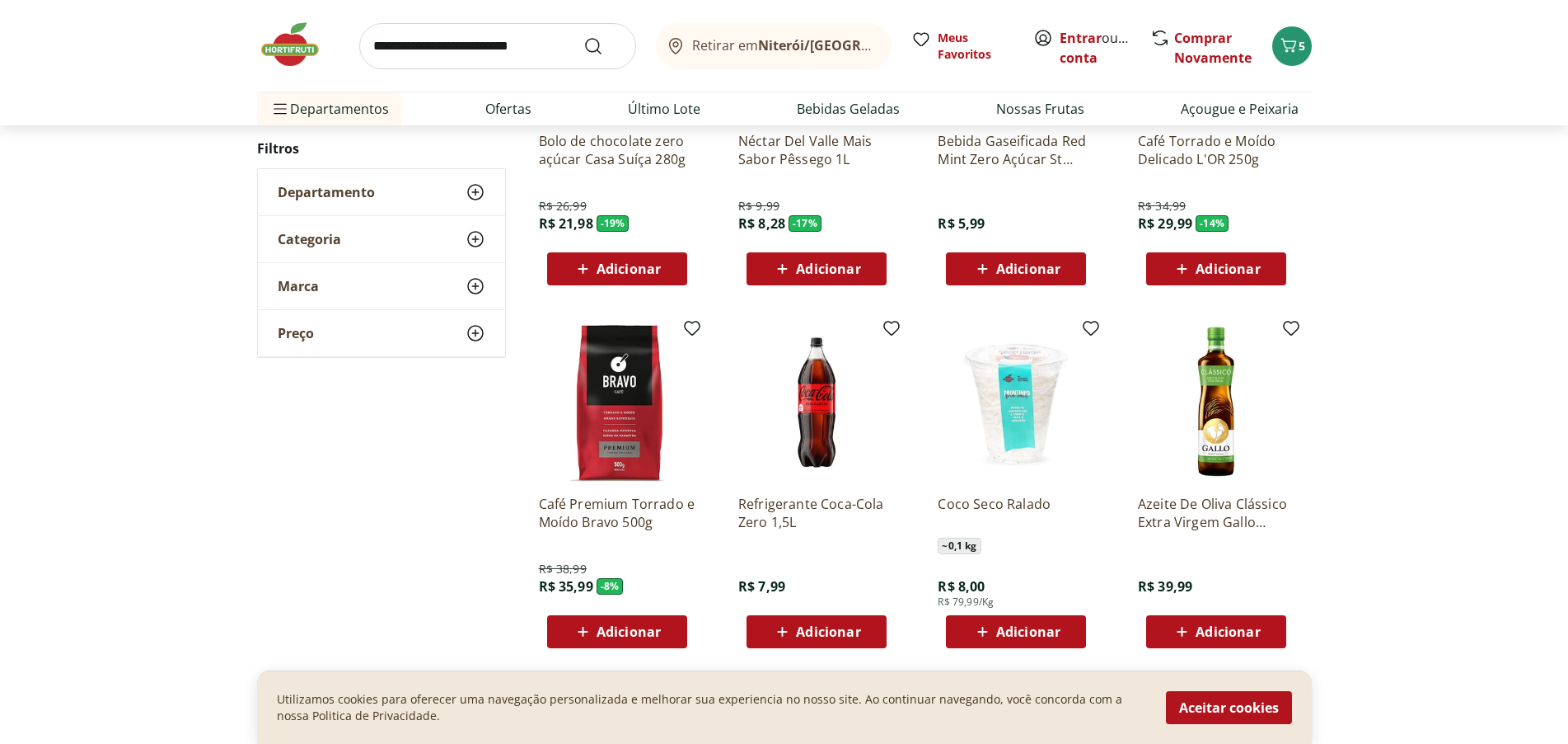
scroll to position [7257, 0]
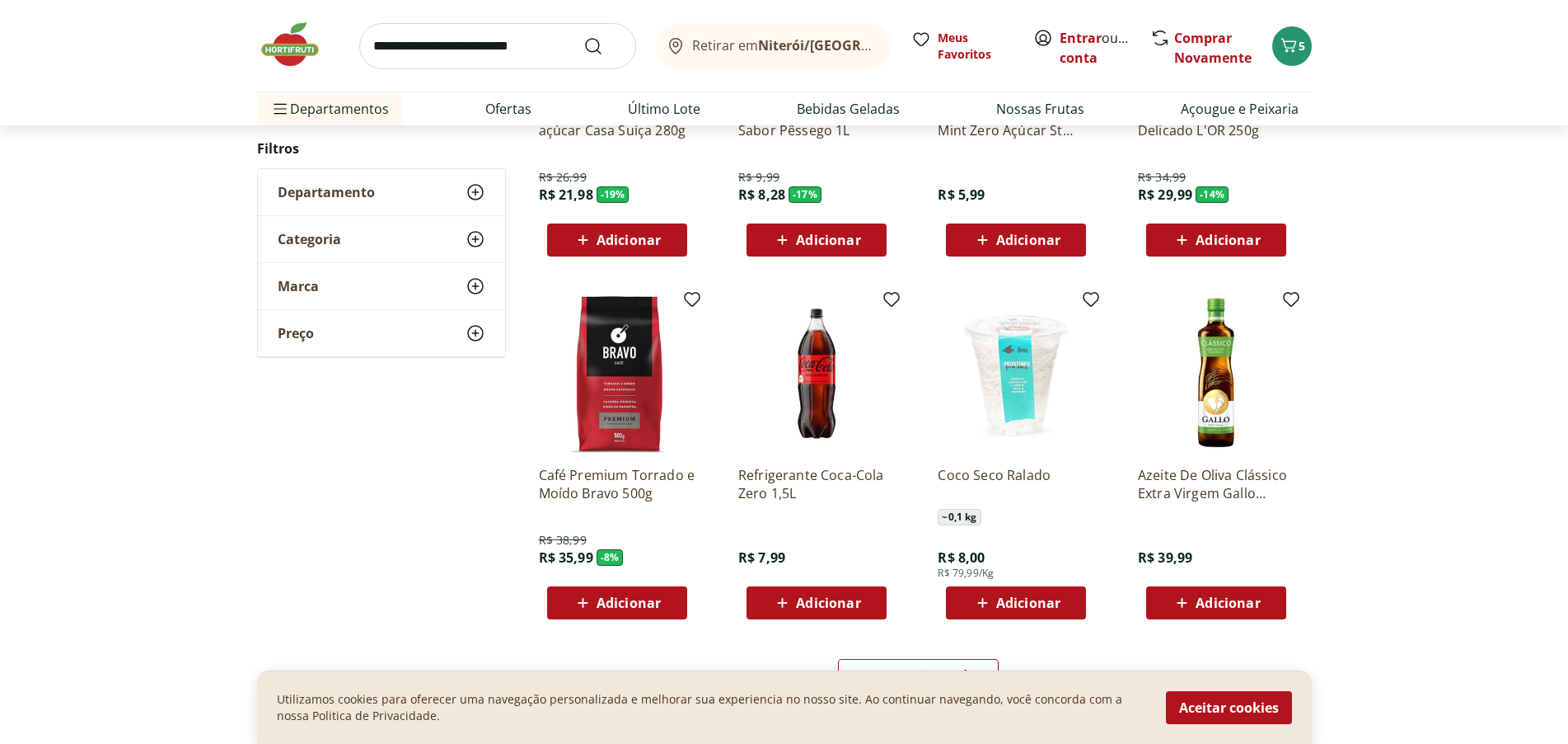
click at [820, 597] on span "Adicionar" at bounding box center [828, 603] width 65 height 13
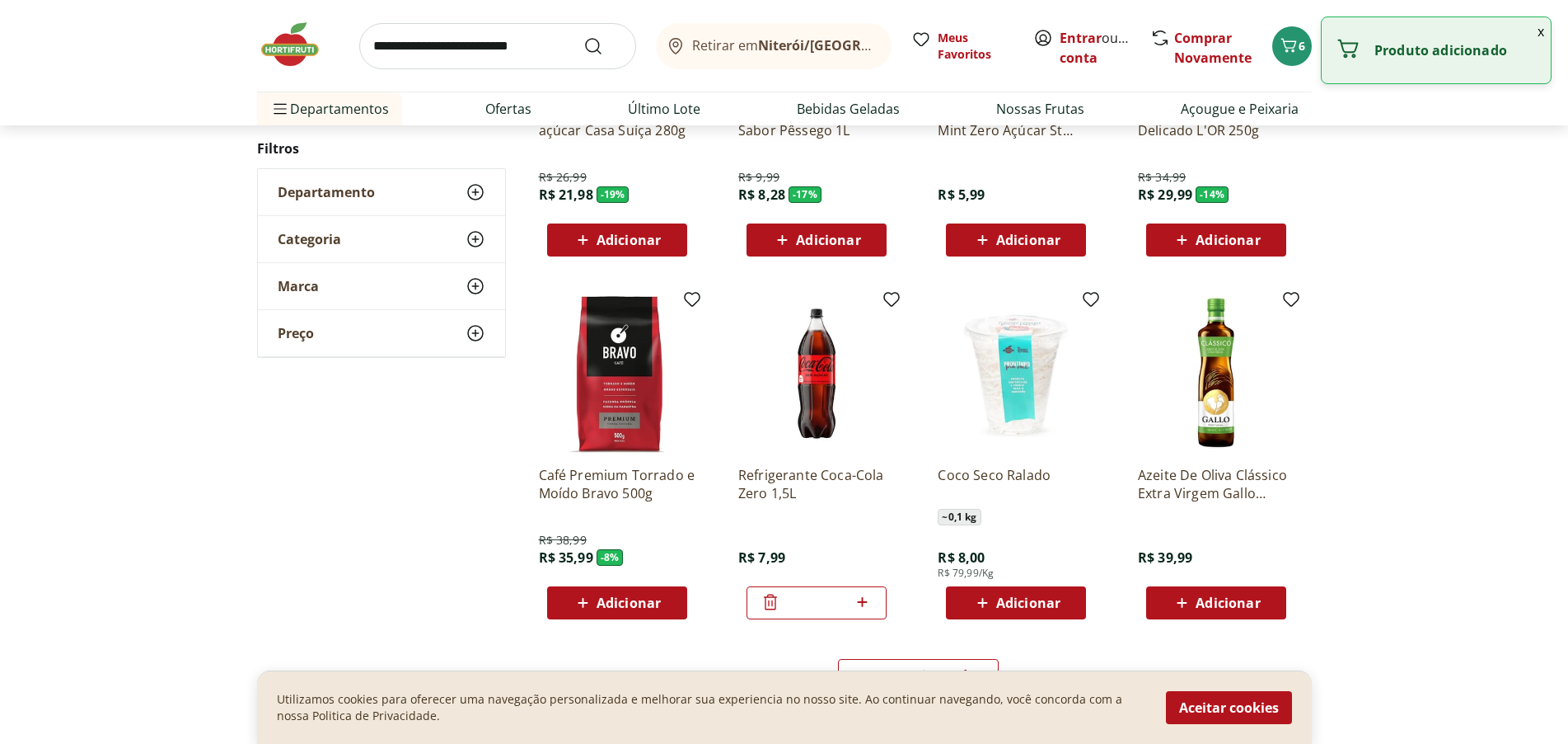
click at [864, 601] on icon at bounding box center [862, 601] width 20 height 20
type input "*"
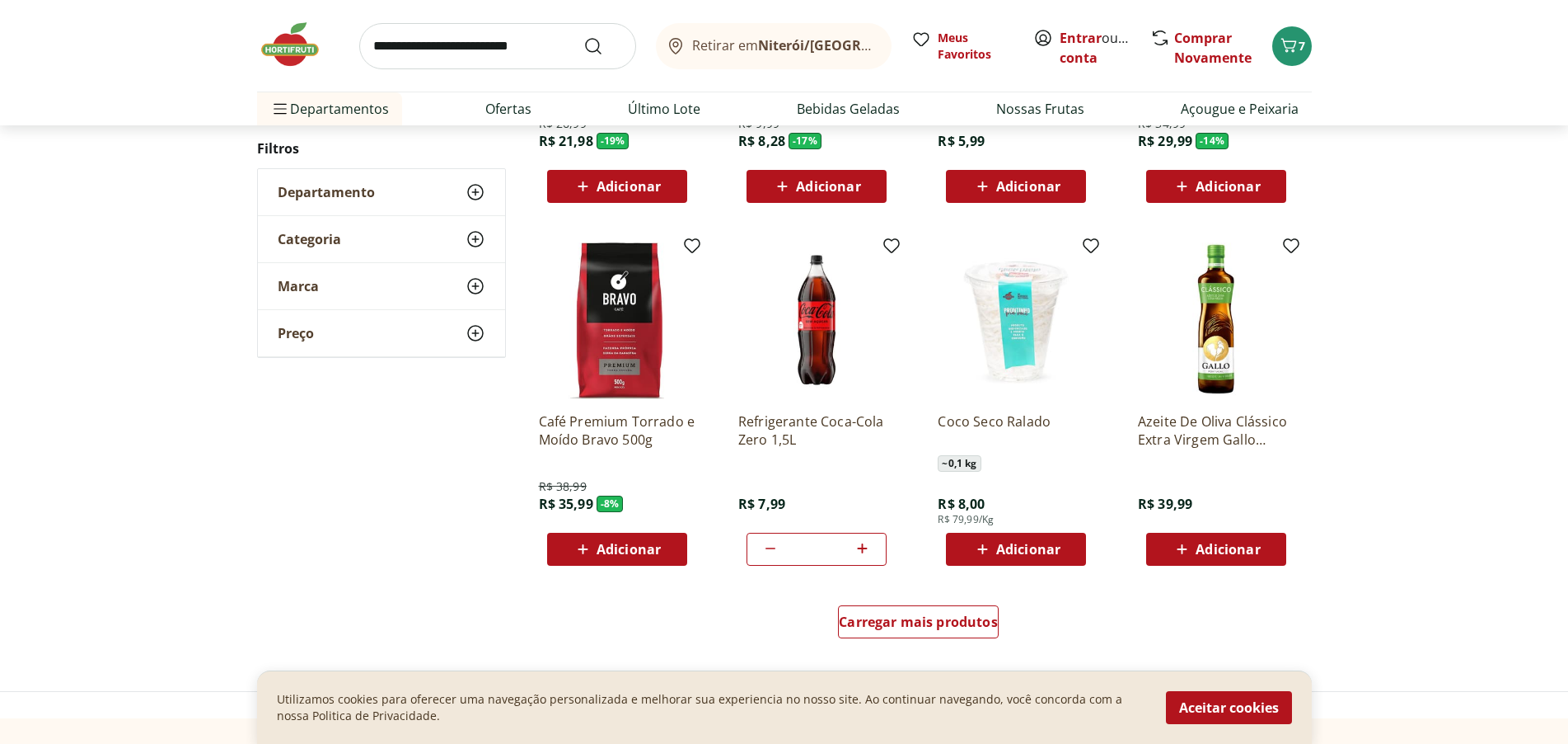
scroll to position [7586, 0]
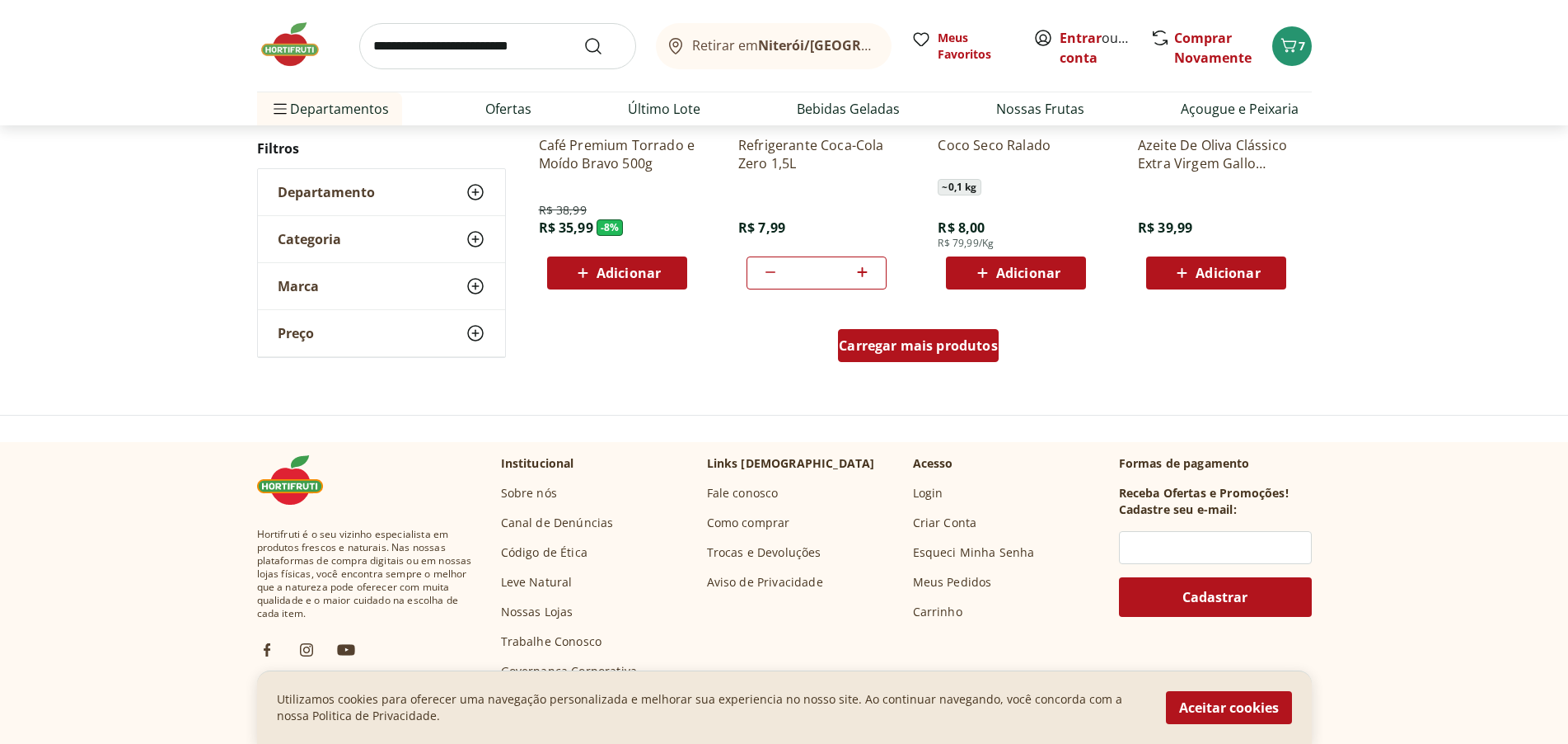
click at [973, 344] on span "Carregar mais produtos" at bounding box center [918, 346] width 159 height 13
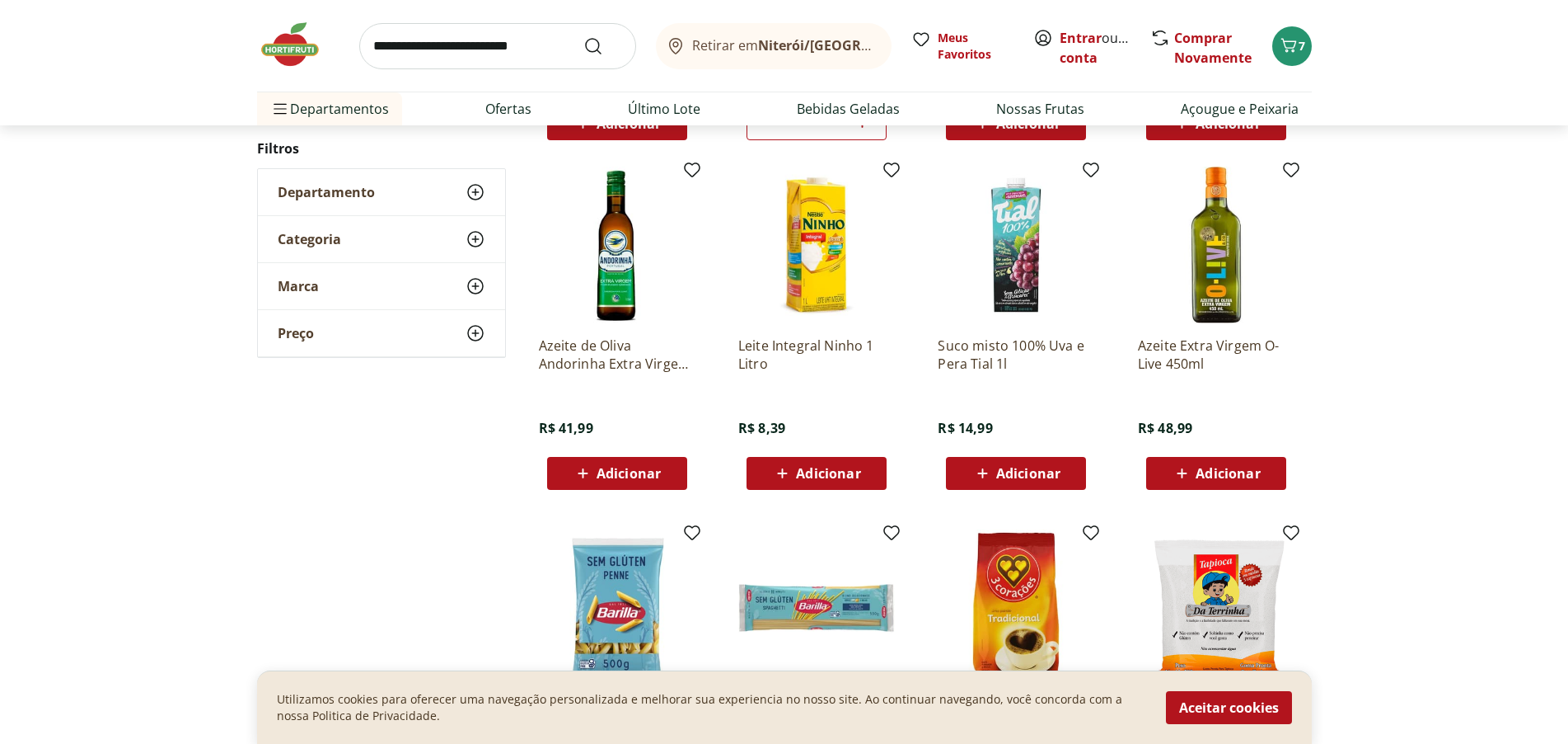
scroll to position [7751, 0]
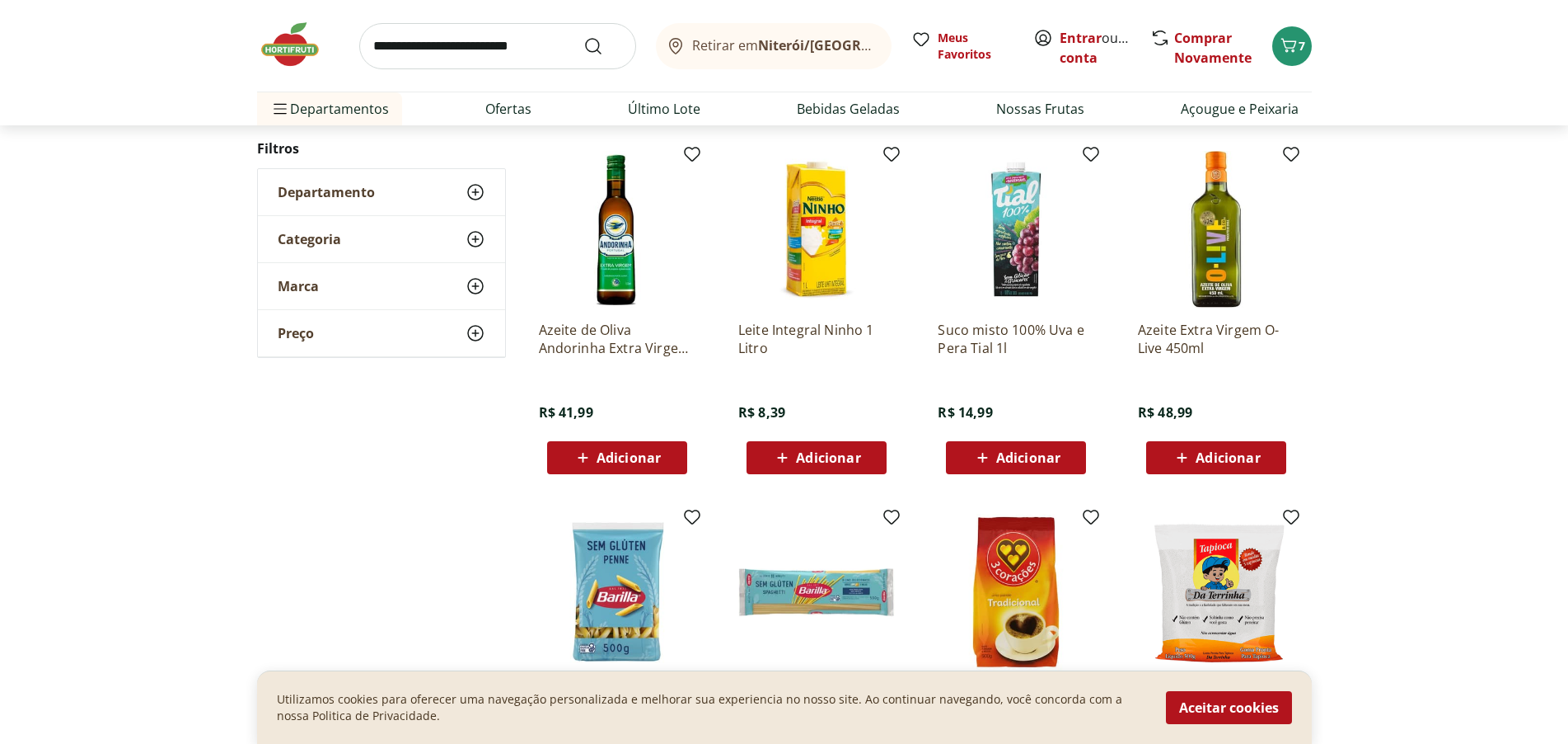
click at [842, 463] on span "Adicionar" at bounding box center [828, 458] width 65 height 13
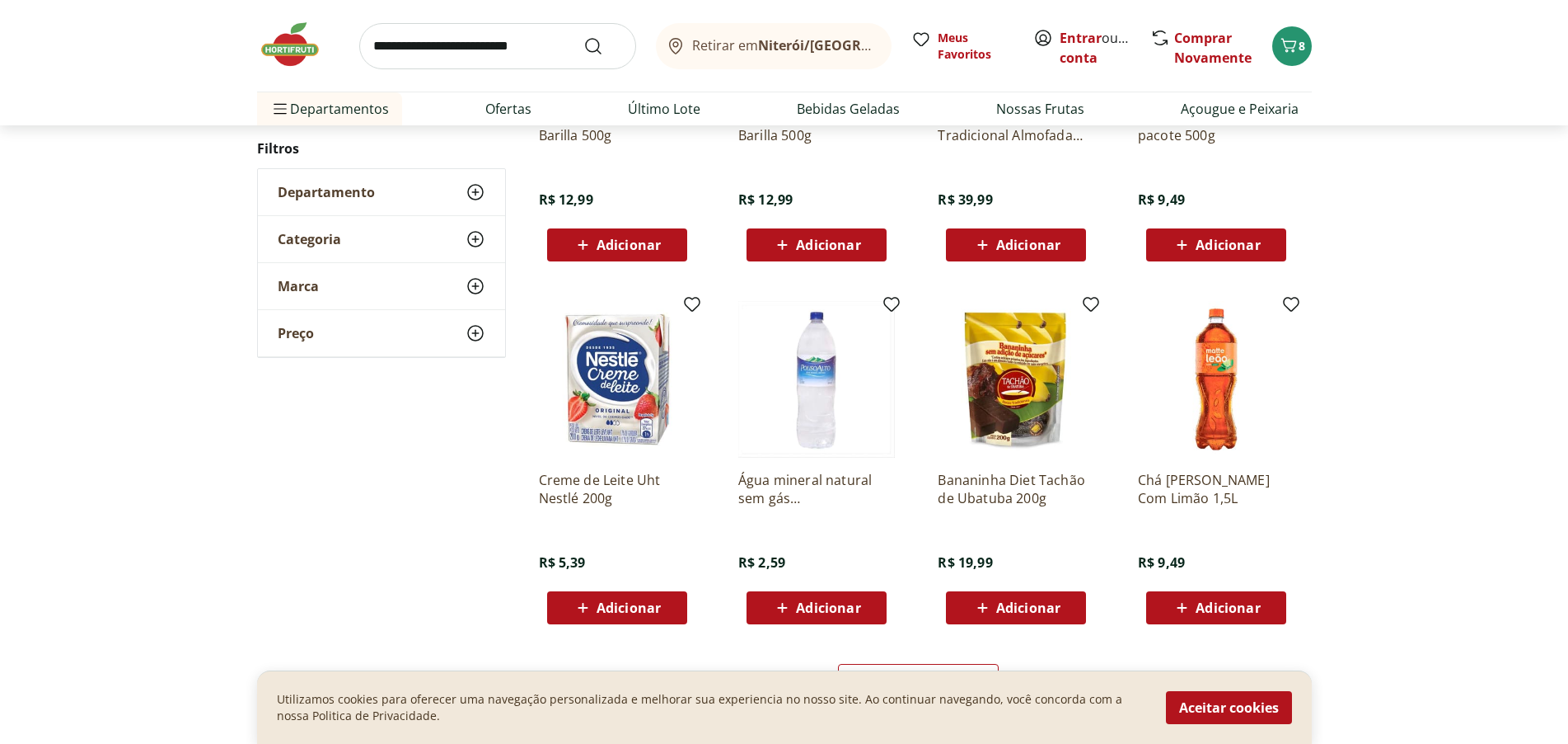
scroll to position [8329, 0]
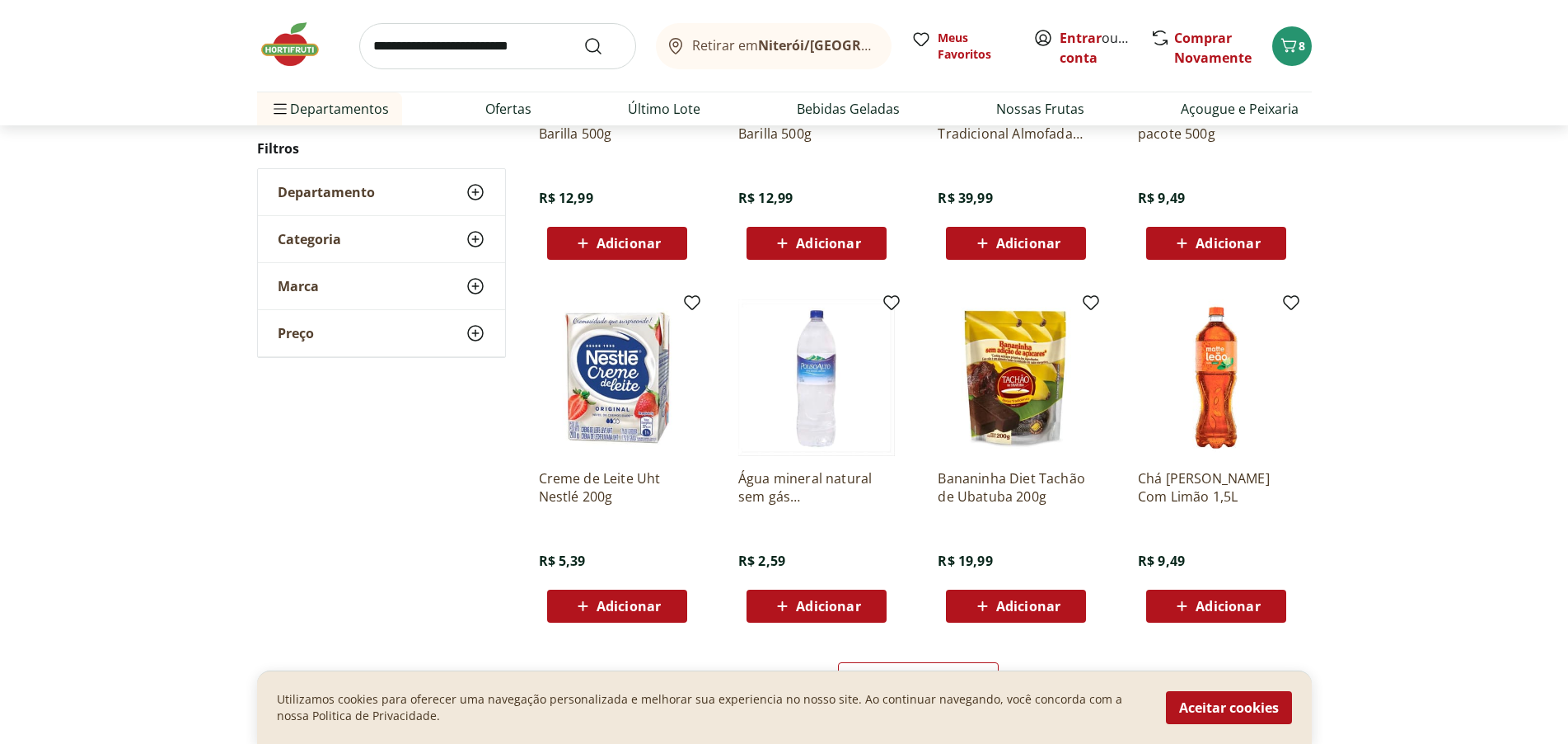
click at [624, 604] on span "Adicionar" at bounding box center [628, 606] width 65 height 13
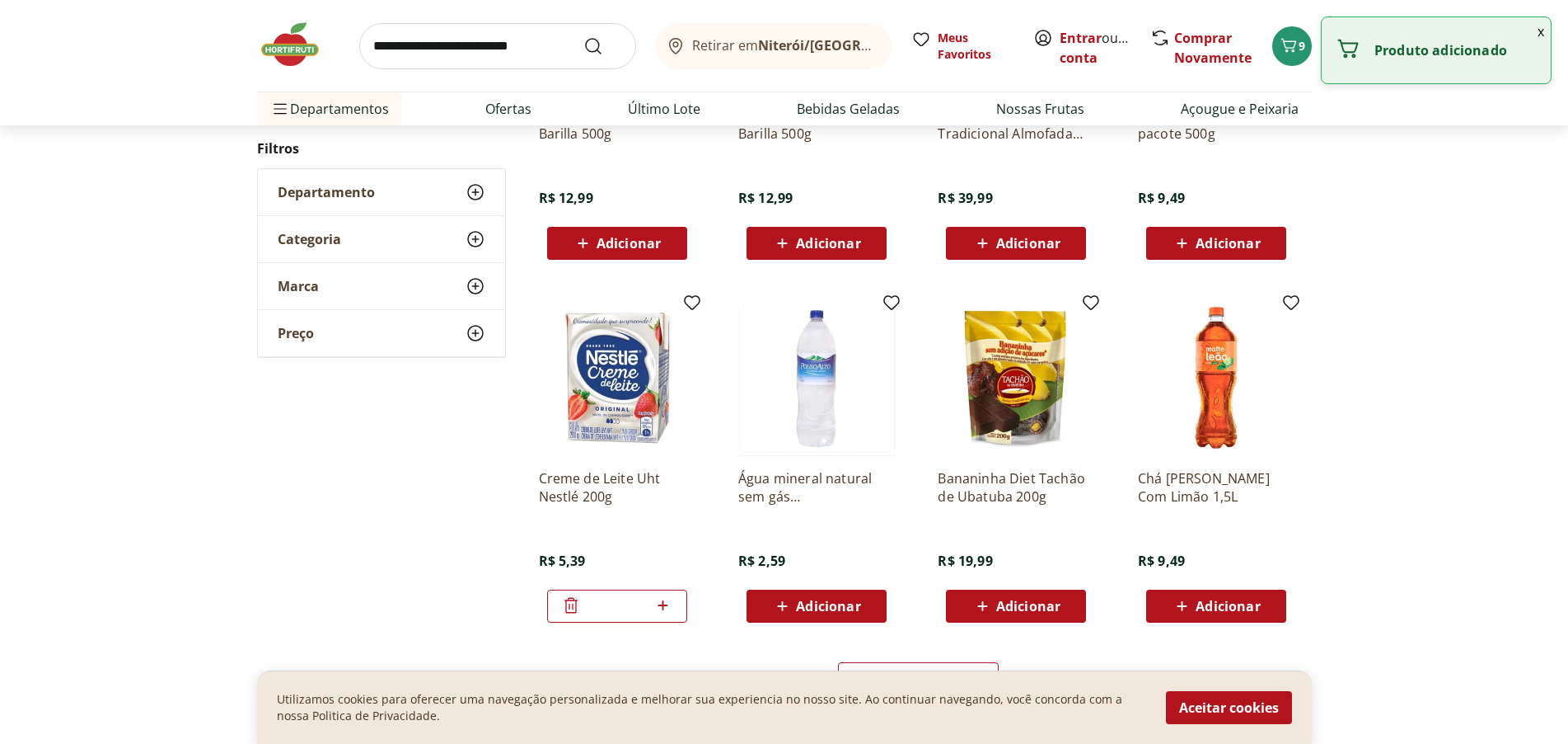
click at [660, 604] on icon at bounding box center [663, 605] width 20 height 20
type input "*"
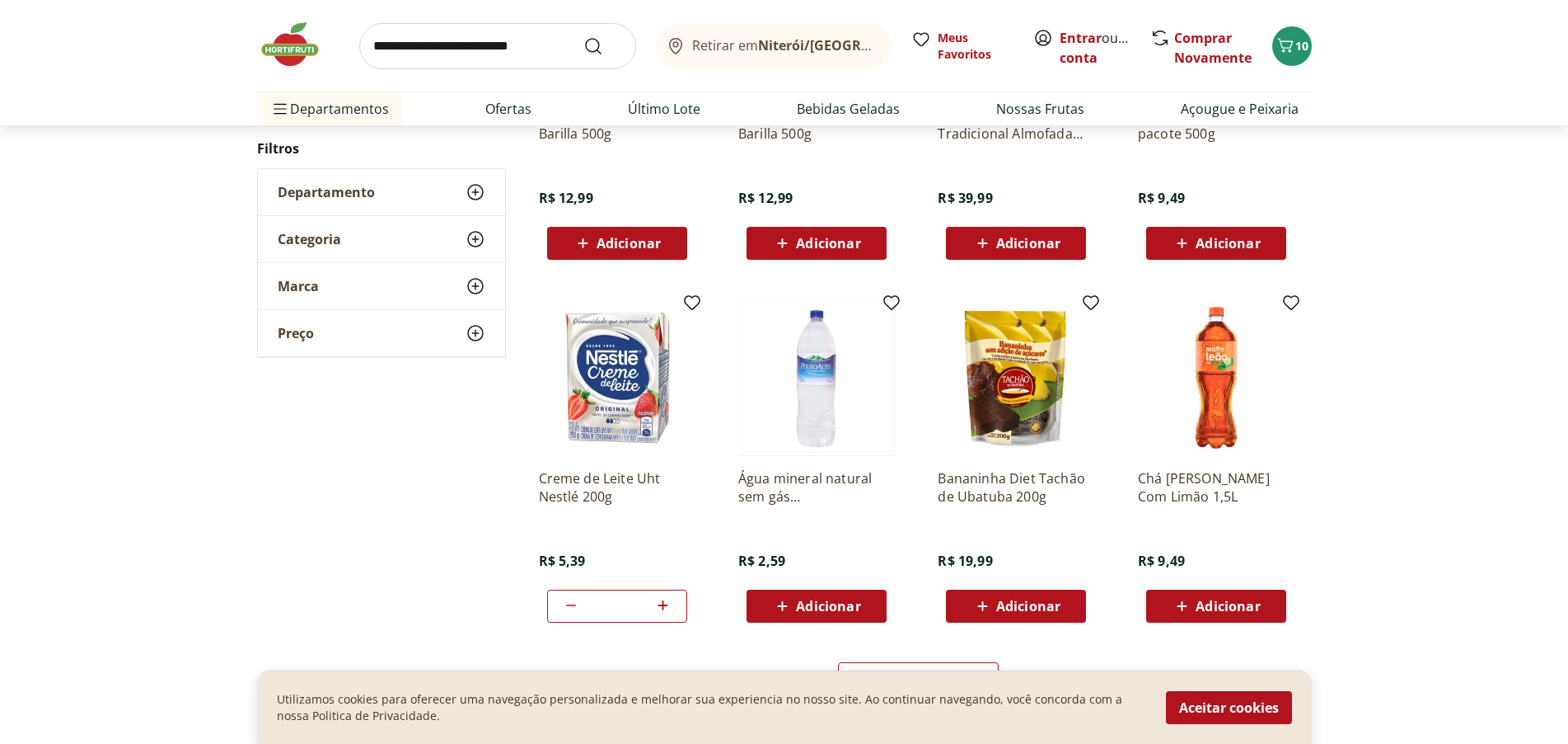
click at [1051, 608] on span "Adicionar" at bounding box center [1028, 606] width 65 height 13
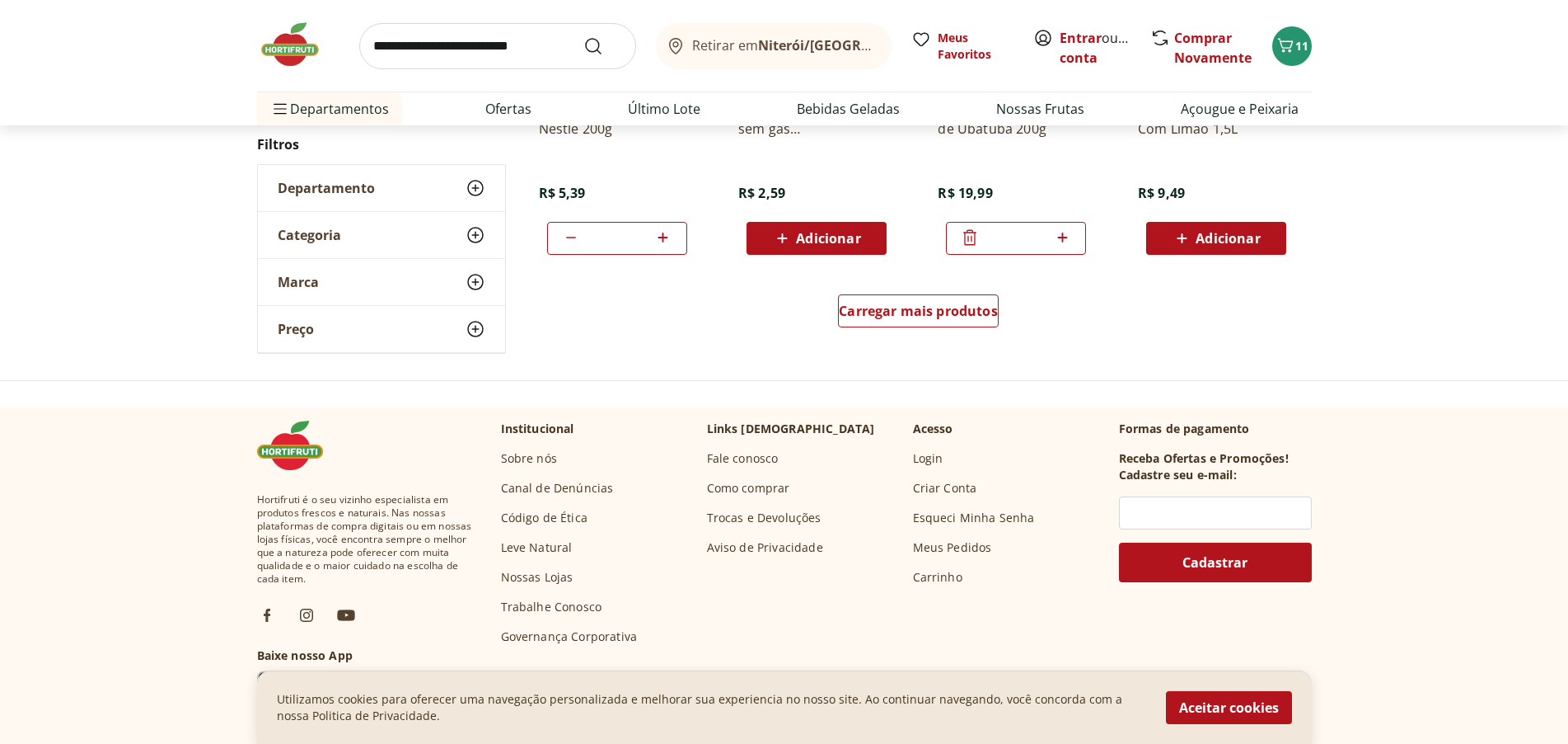
scroll to position [8823, 0]
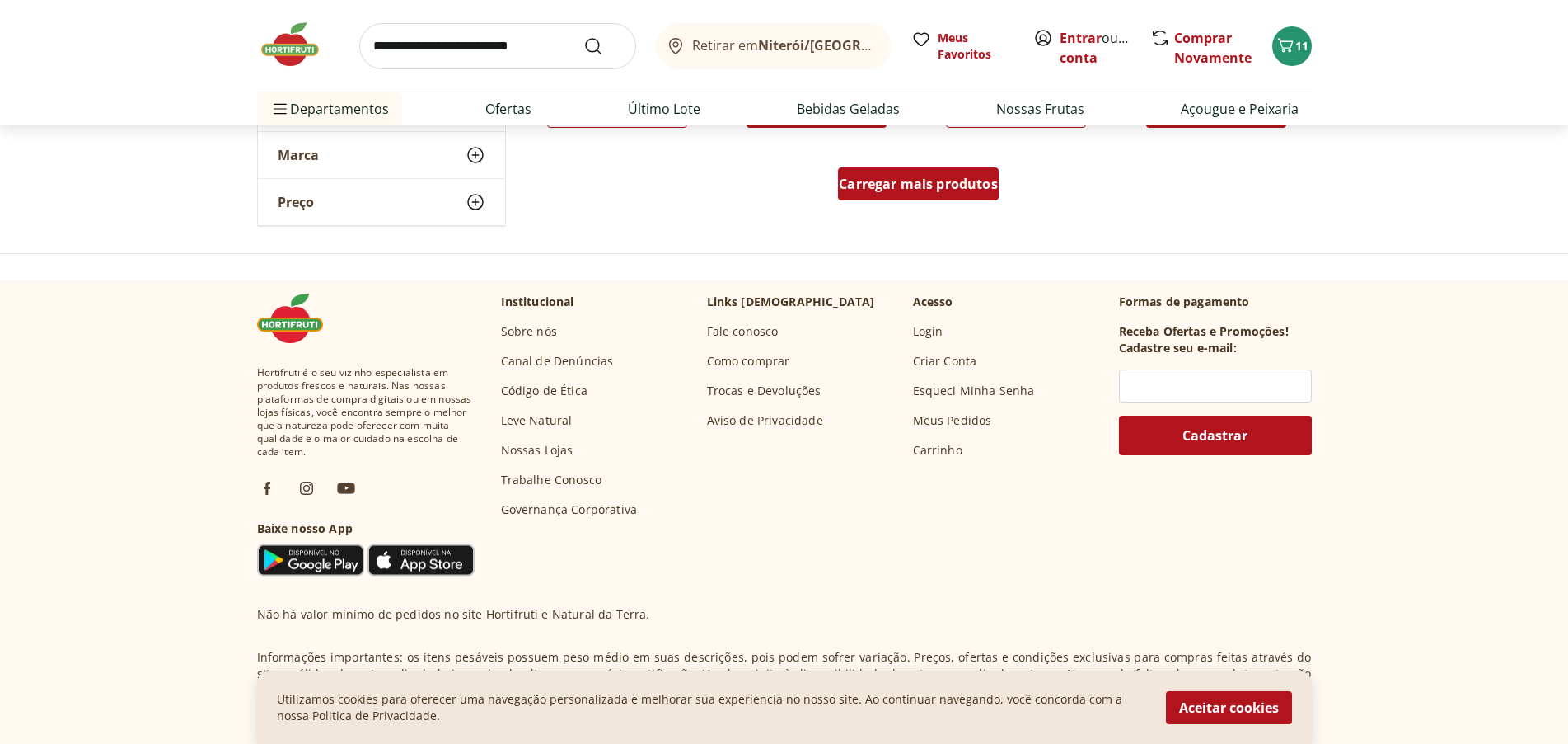
click at [968, 191] on span "Carregar mais produtos" at bounding box center [918, 184] width 159 height 13
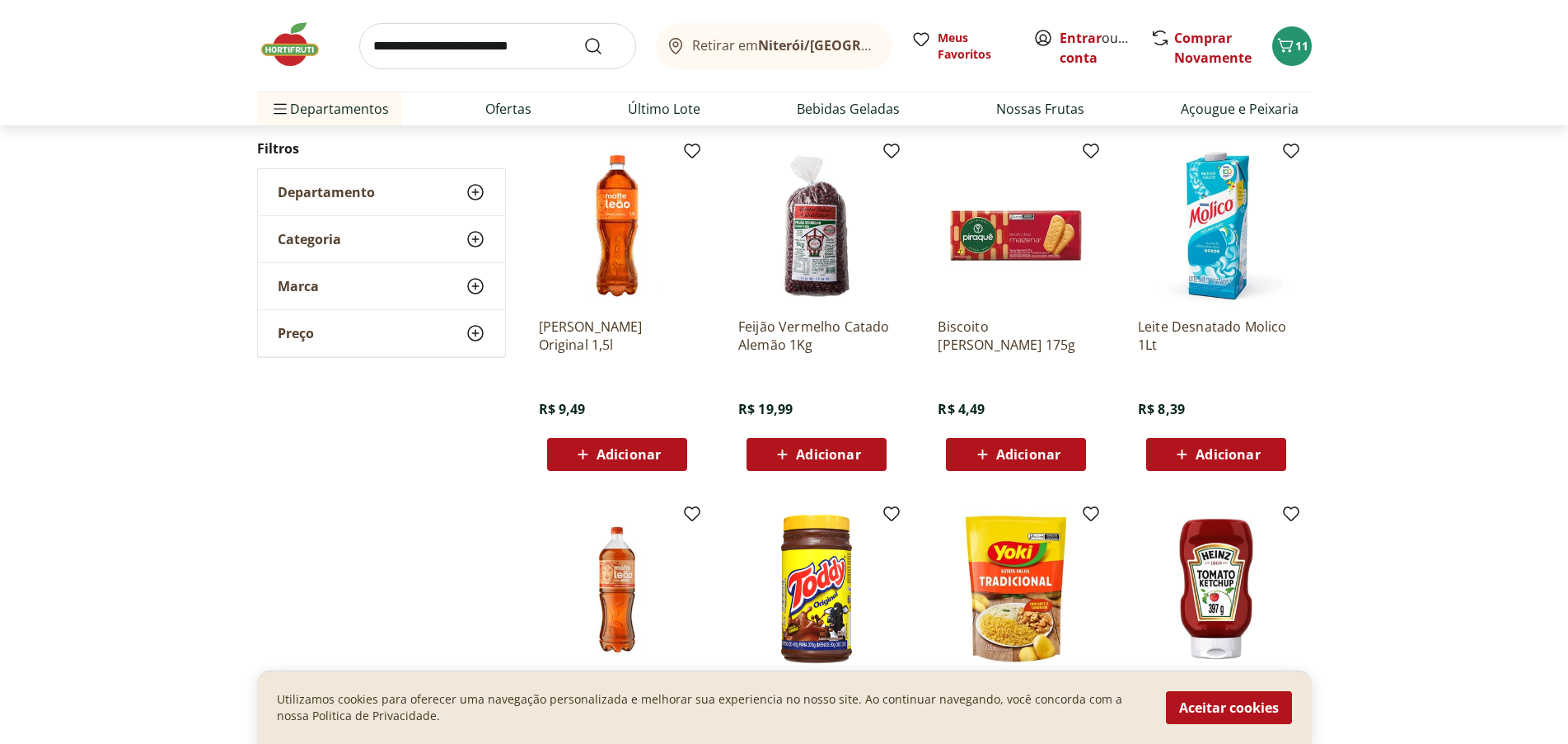
scroll to position [8741, 0]
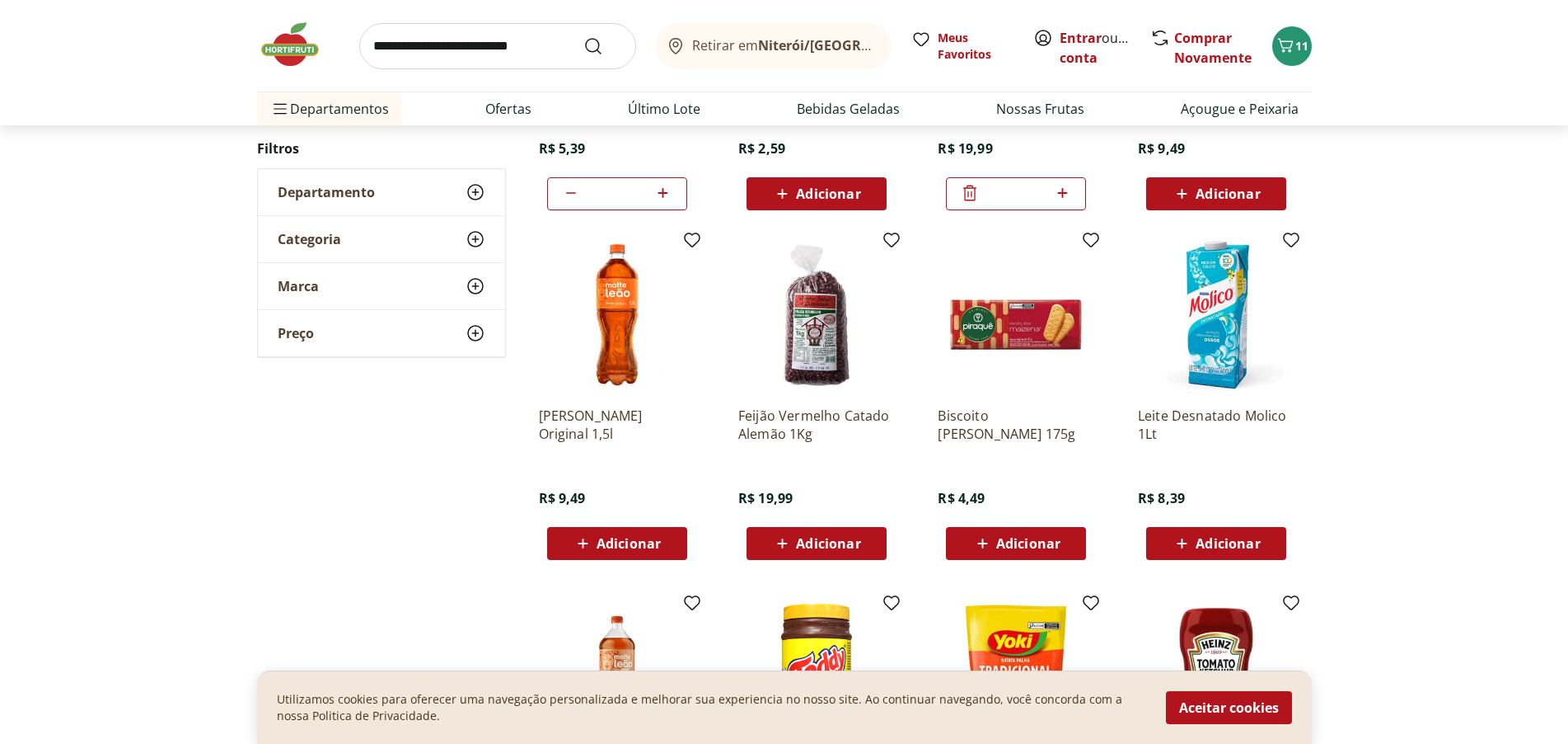
click at [1025, 545] on span "Adicionar" at bounding box center [1028, 544] width 65 height 13
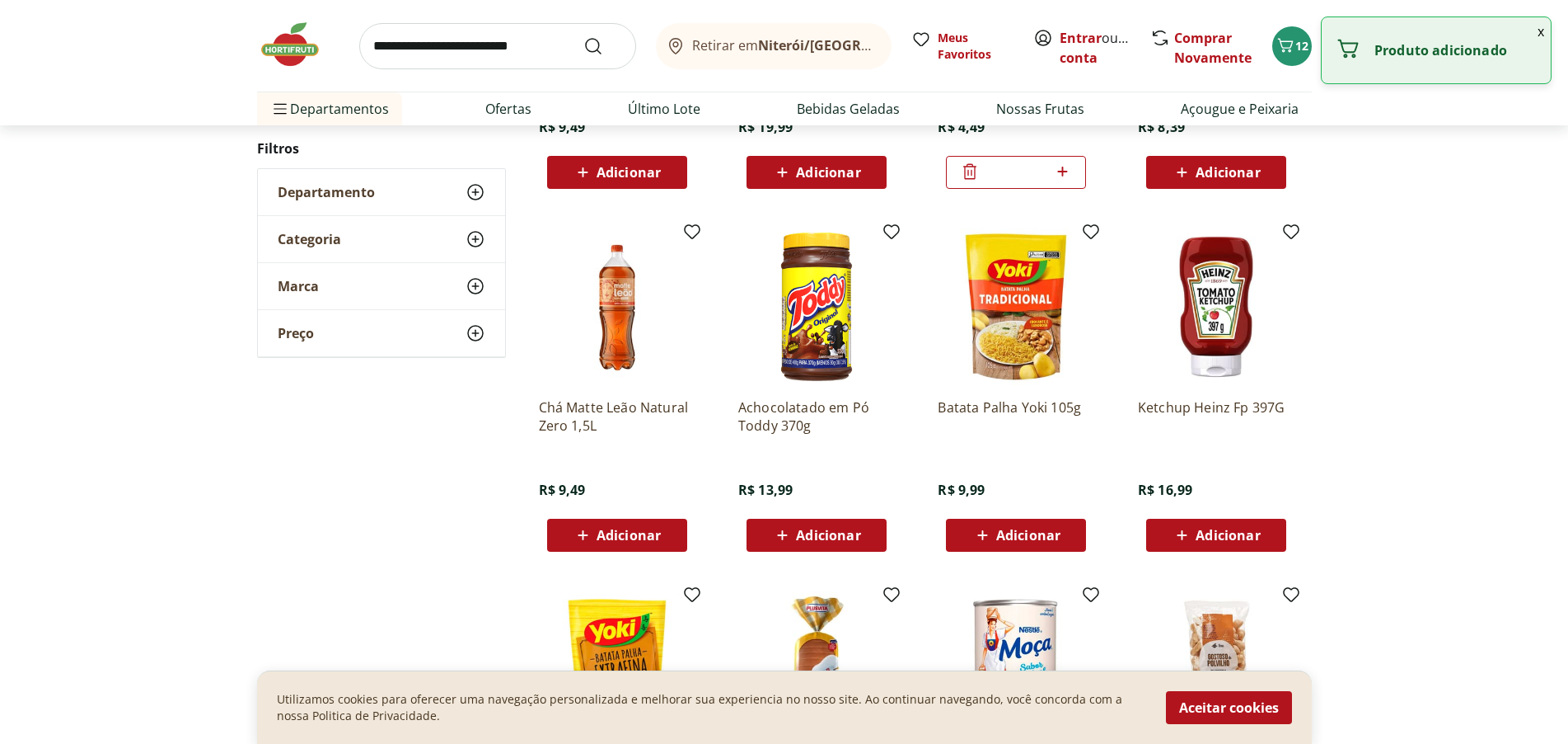
scroll to position [9154, 0]
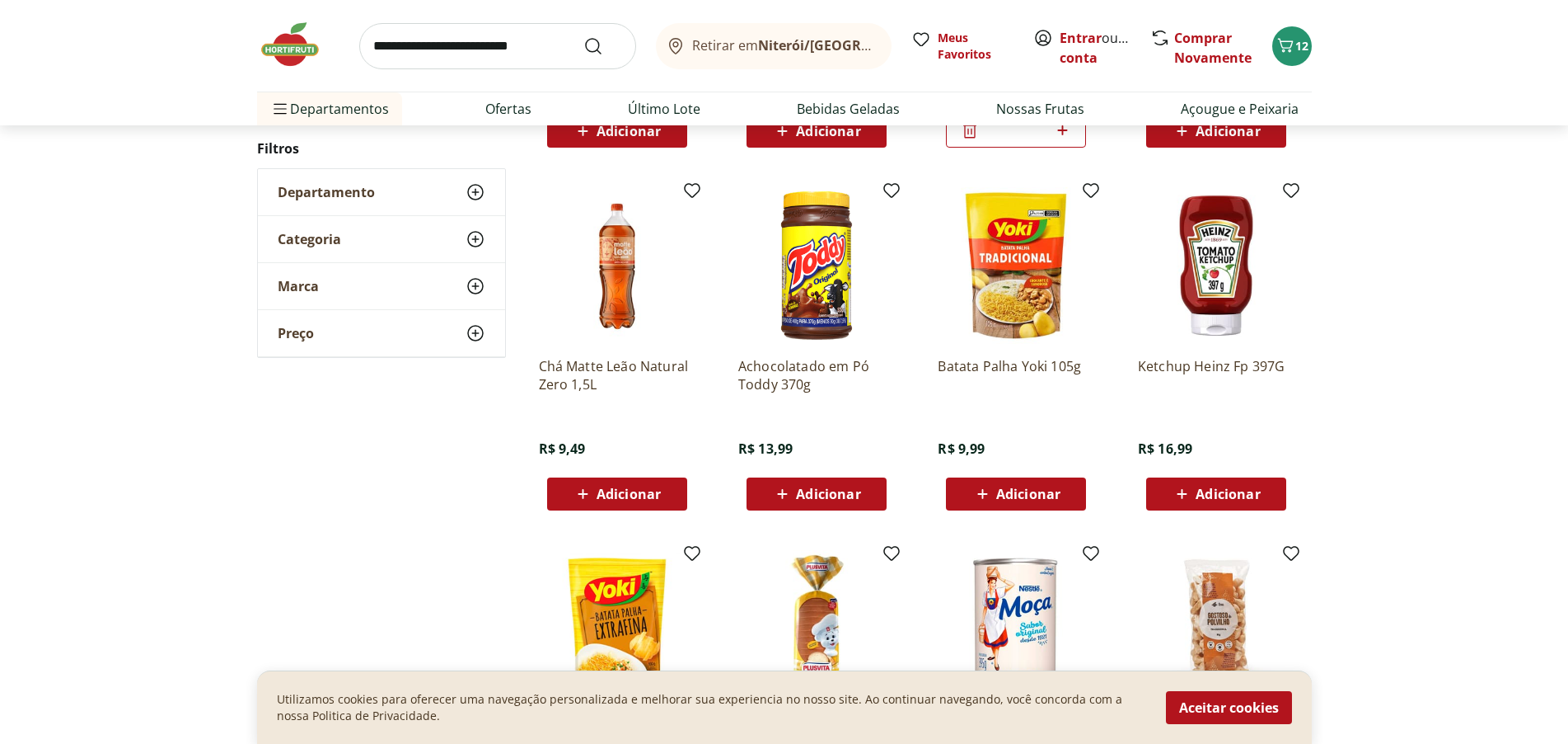
click at [1019, 498] on span "Adicionar" at bounding box center [1028, 494] width 65 height 13
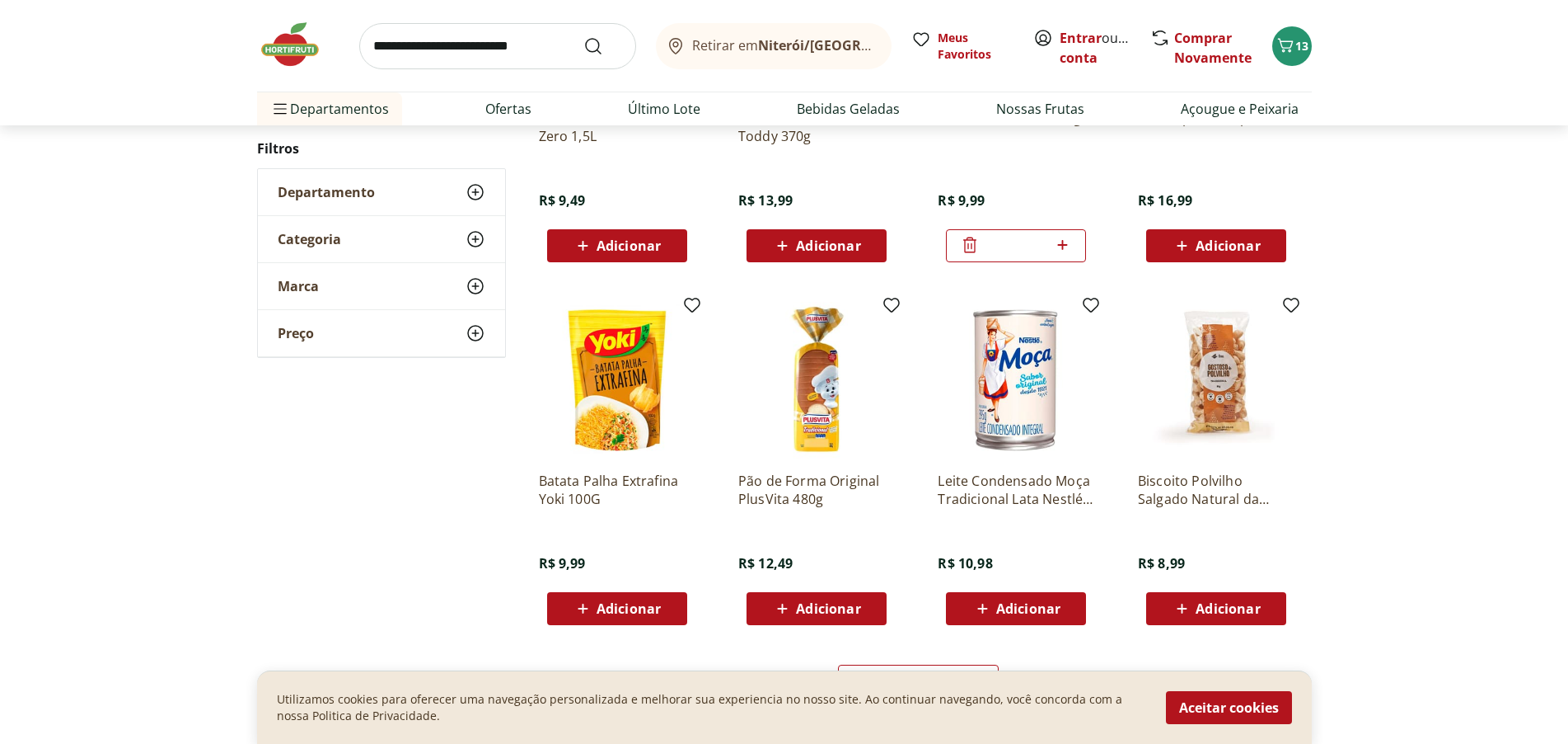
scroll to position [9400, 0]
click at [1236, 401] on img at bounding box center [1216, 381] width 157 height 157
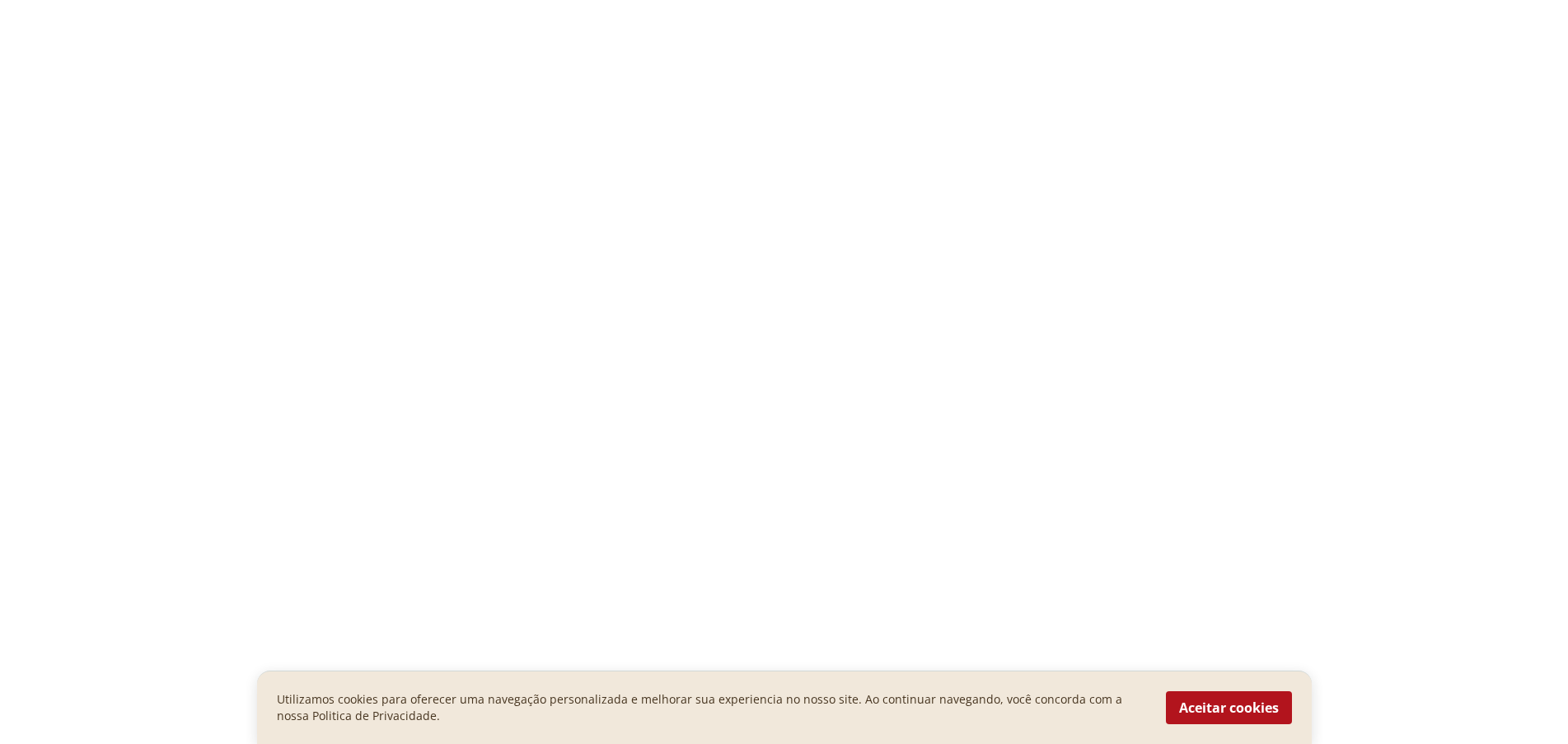
scroll to position [4043, 0]
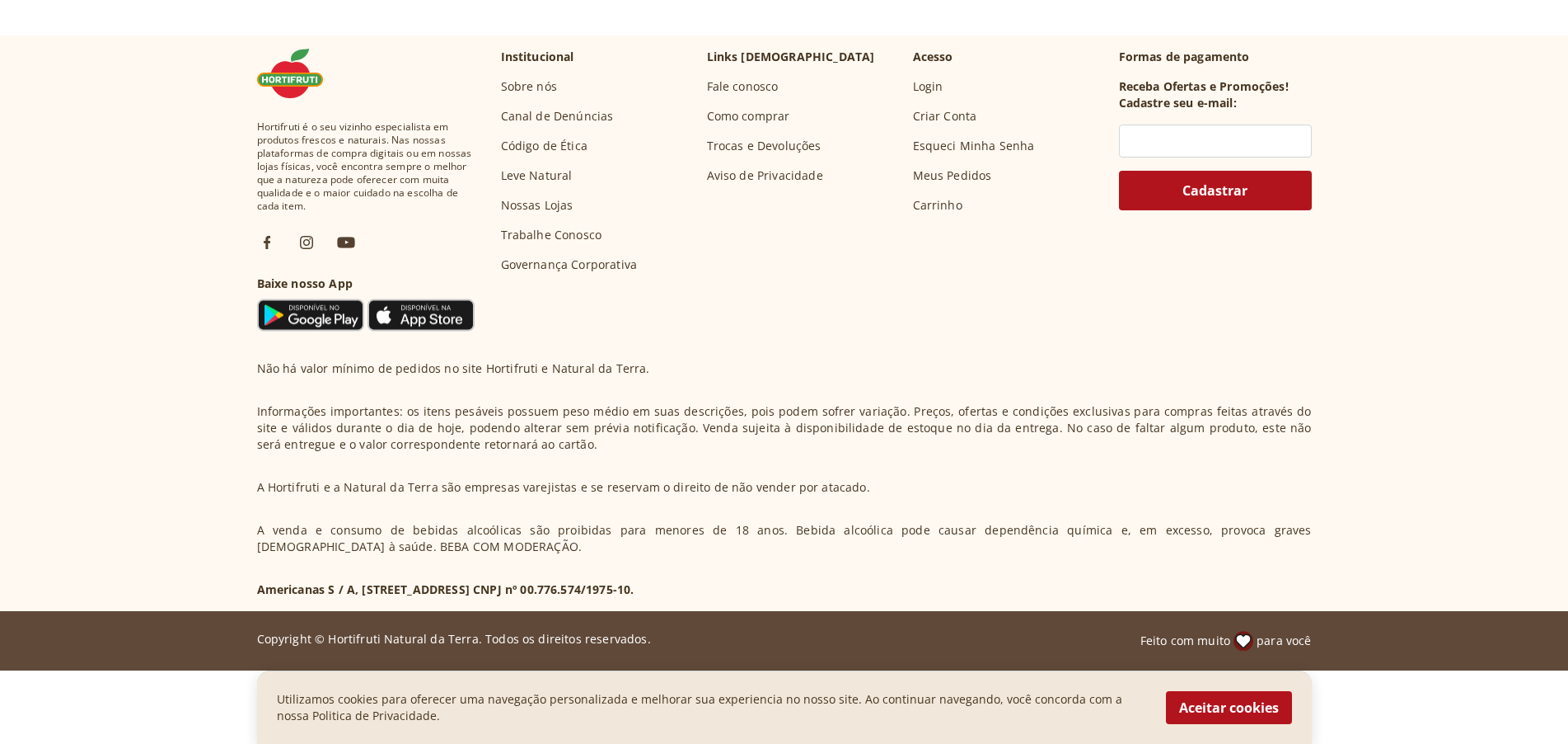
select select "**********"
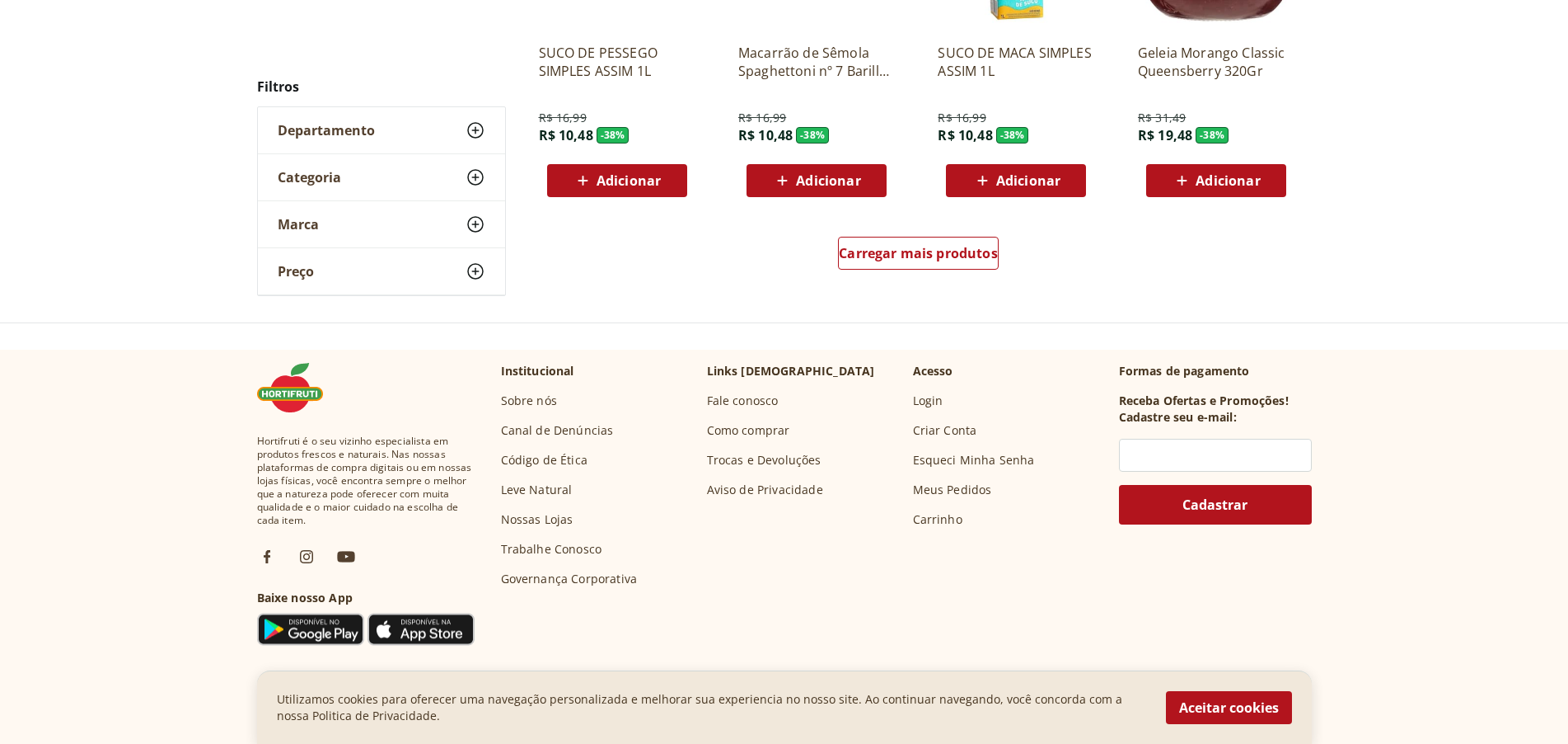
scroll to position [3713, 0]
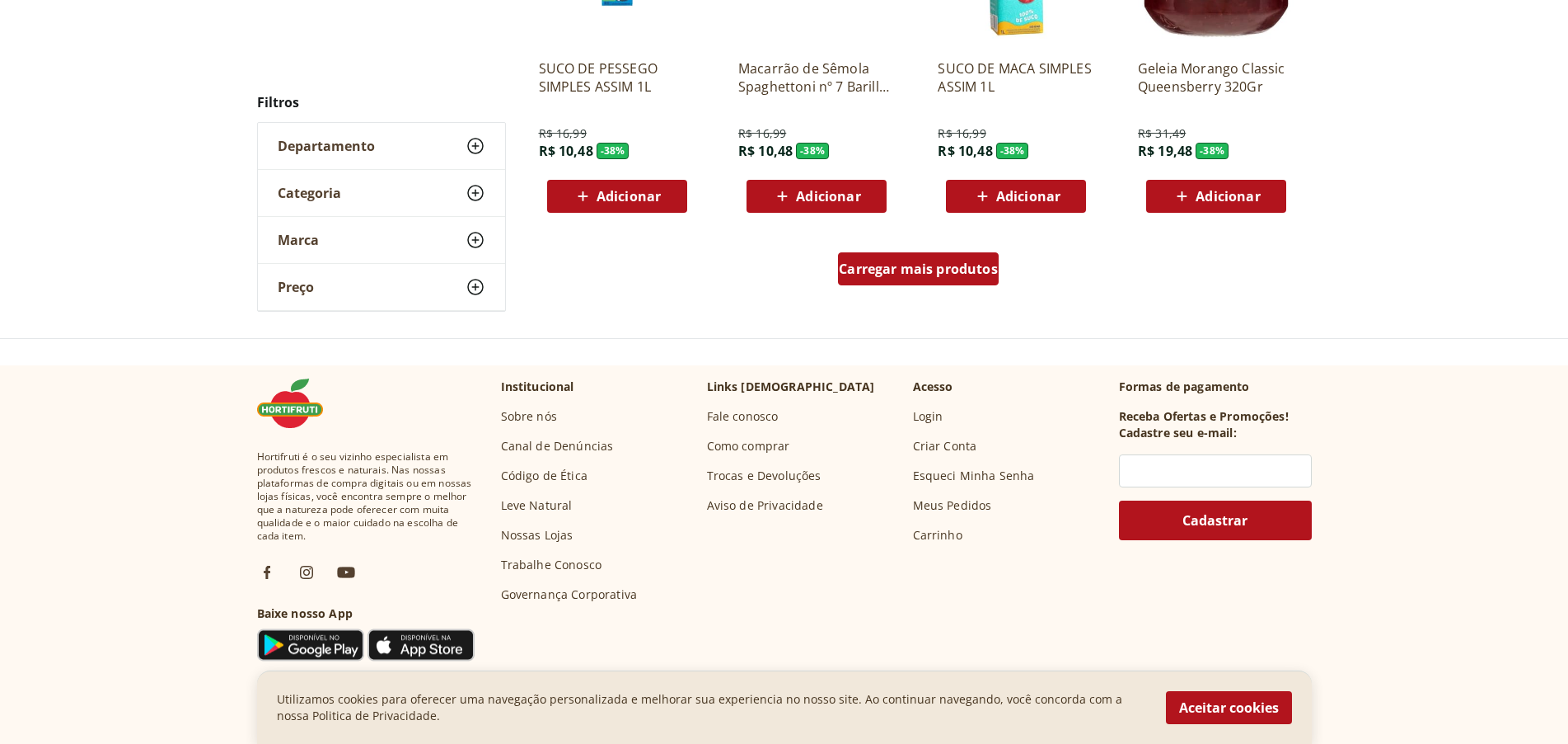
click at [960, 272] on span "Carregar mais produtos" at bounding box center [918, 269] width 159 height 13
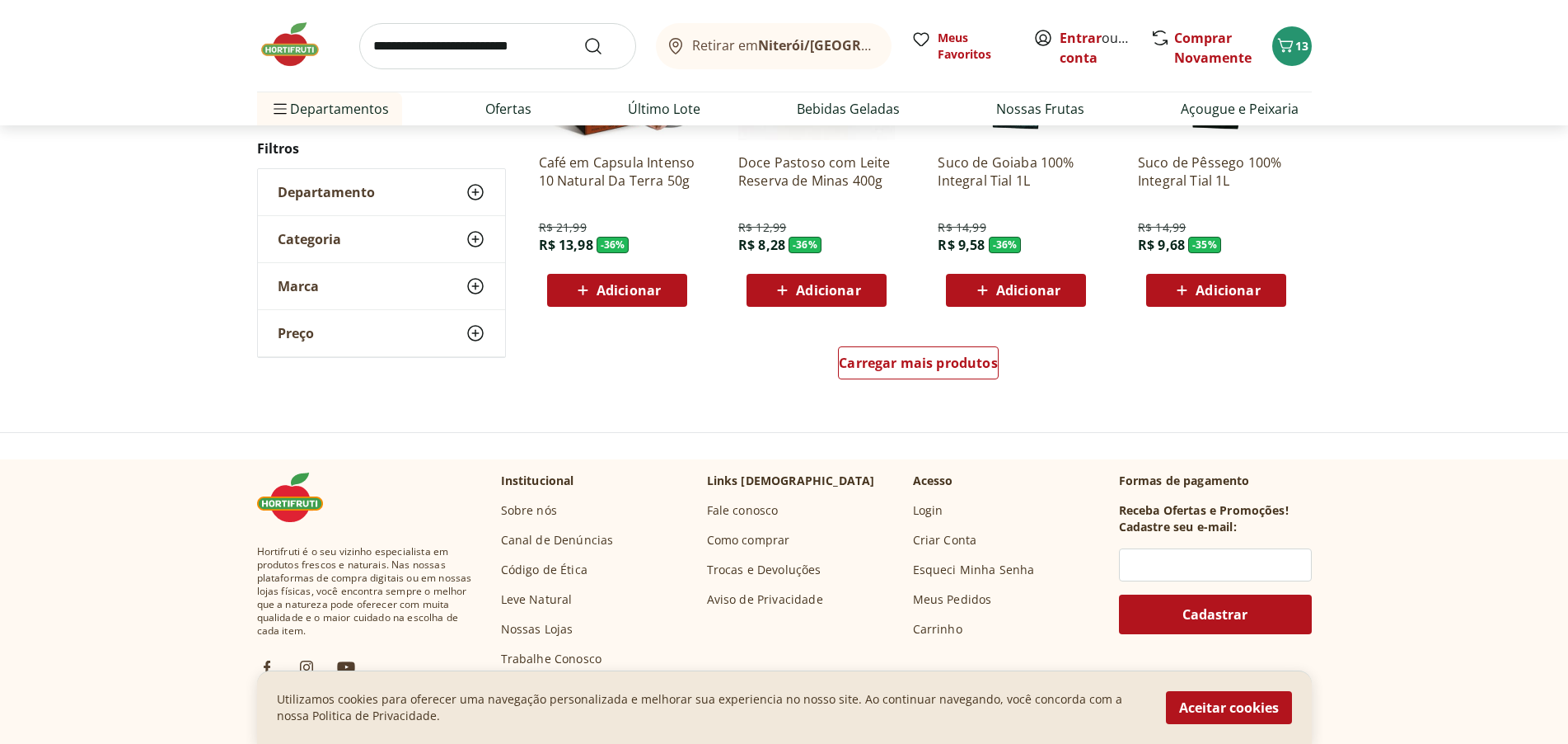
scroll to position [4998, 0]
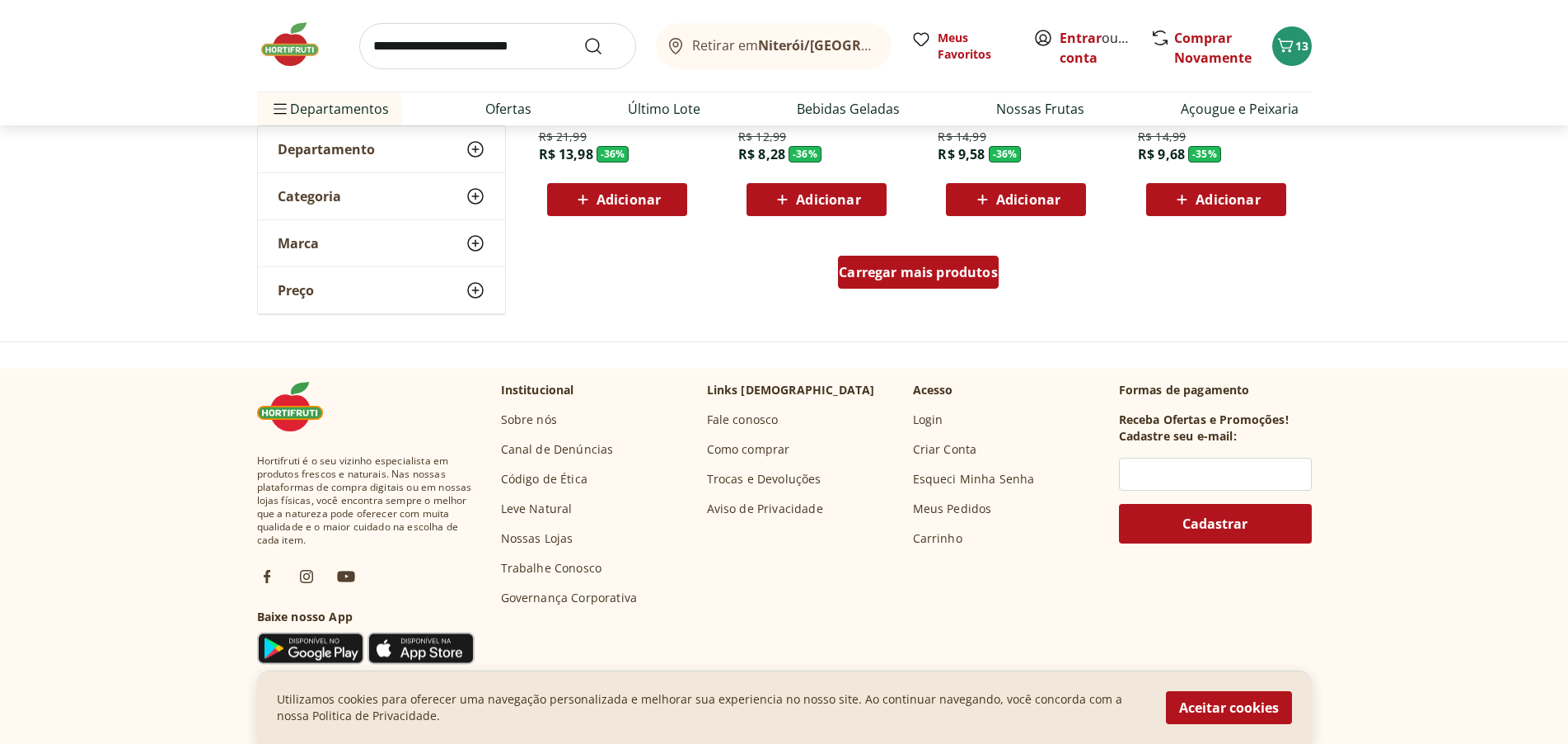
click at [954, 272] on span "Carregar mais produtos" at bounding box center [918, 273] width 159 height 13
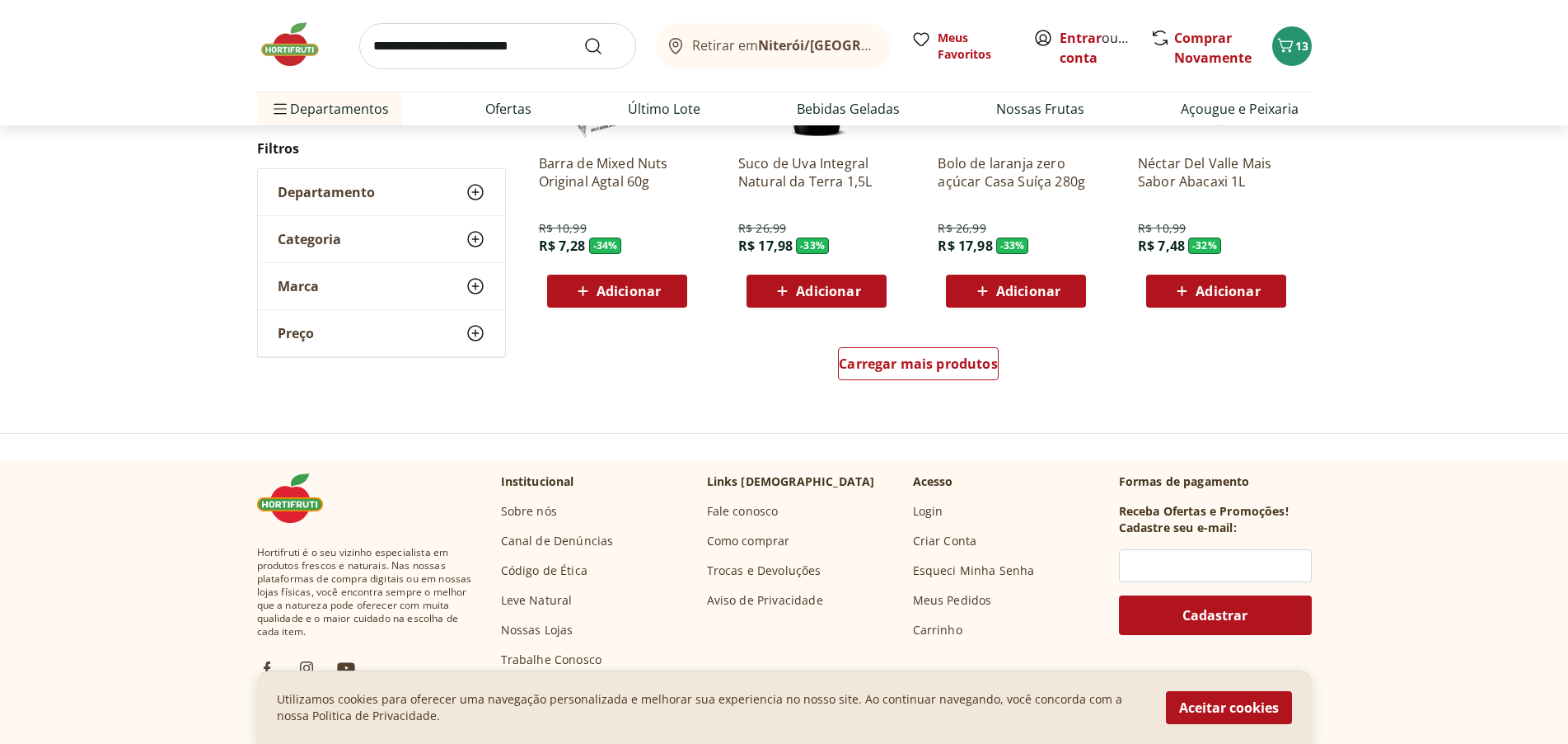
scroll to position [5988, 0]
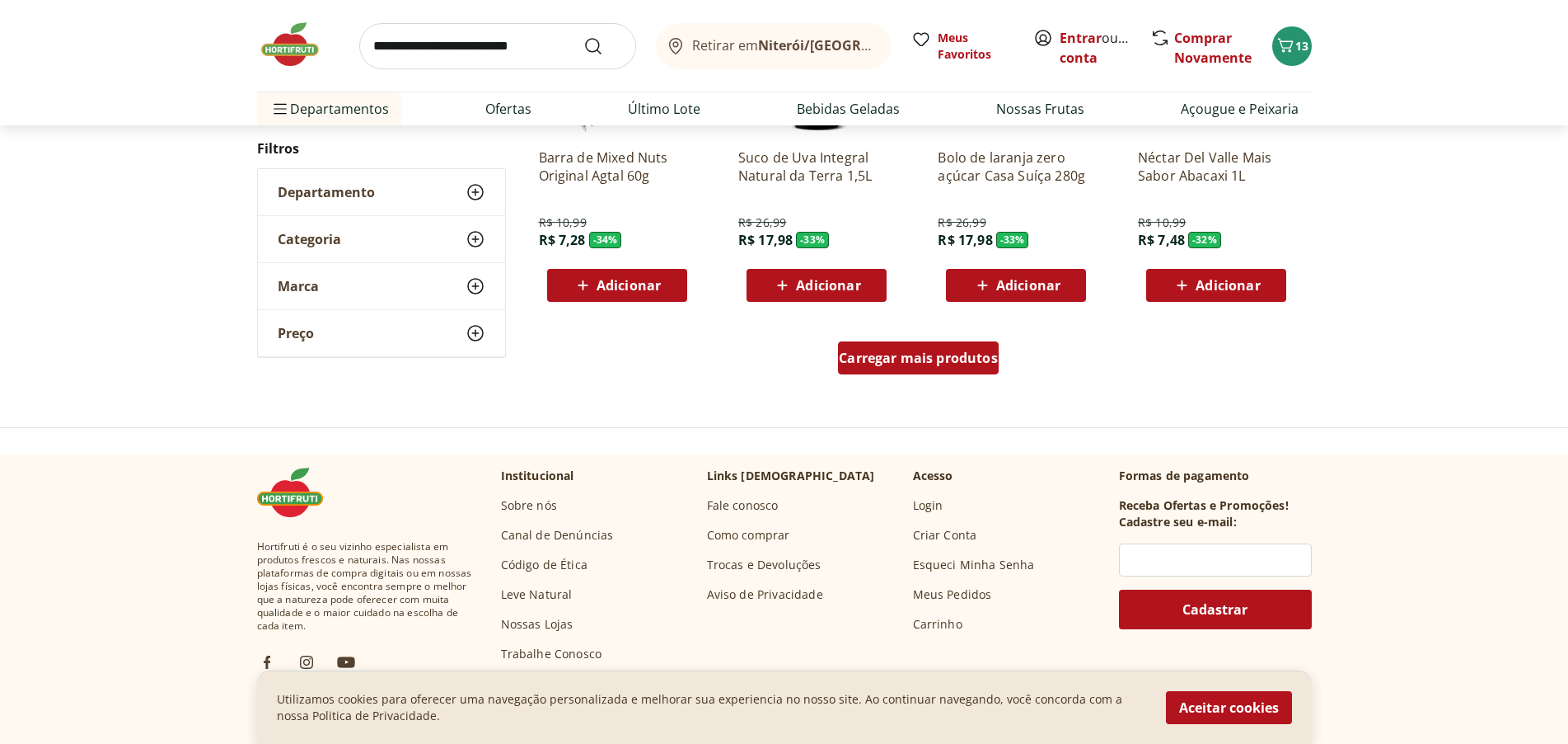
click at [930, 352] on span "Carregar mais produtos" at bounding box center [918, 359] width 159 height 13
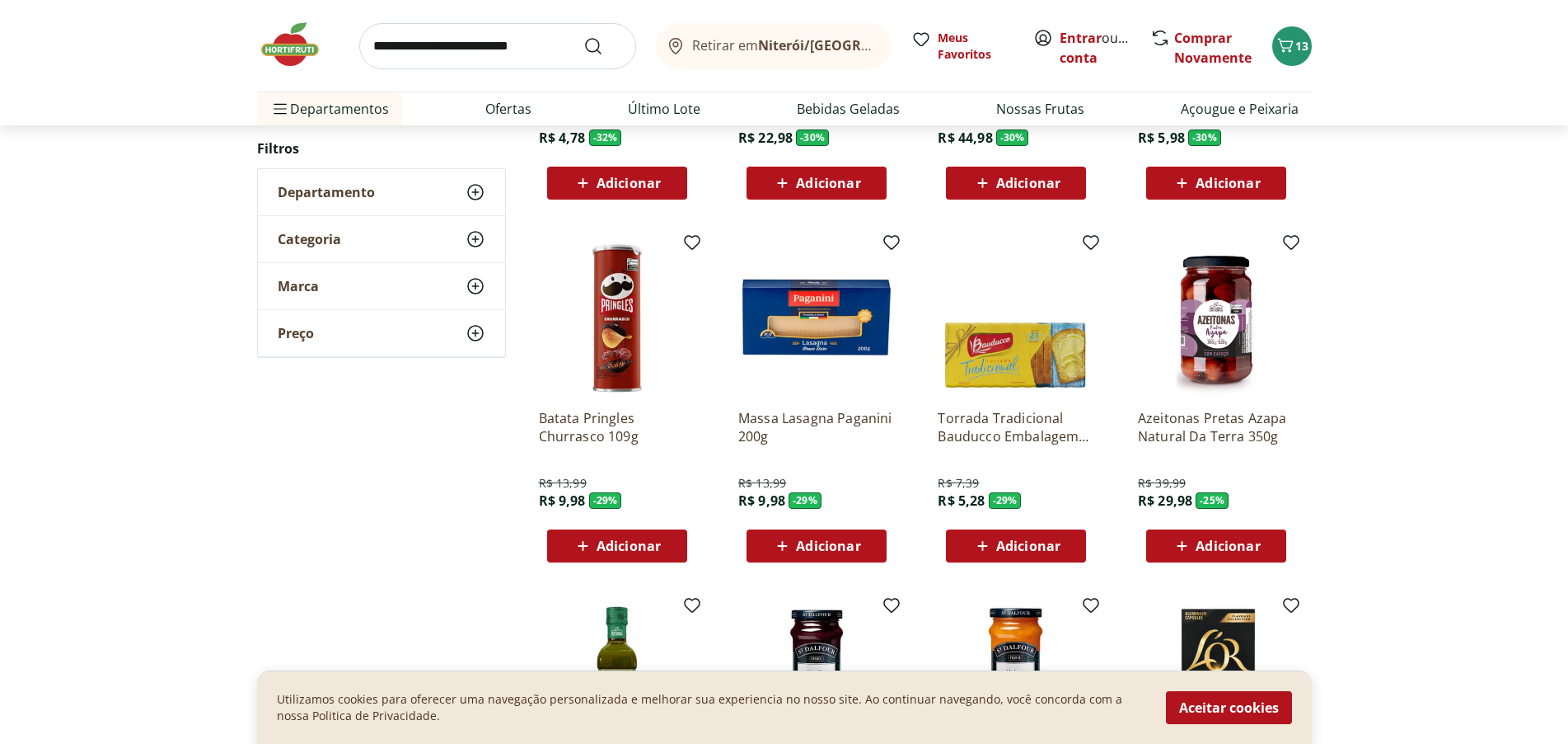
scroll to position [6482, 0]
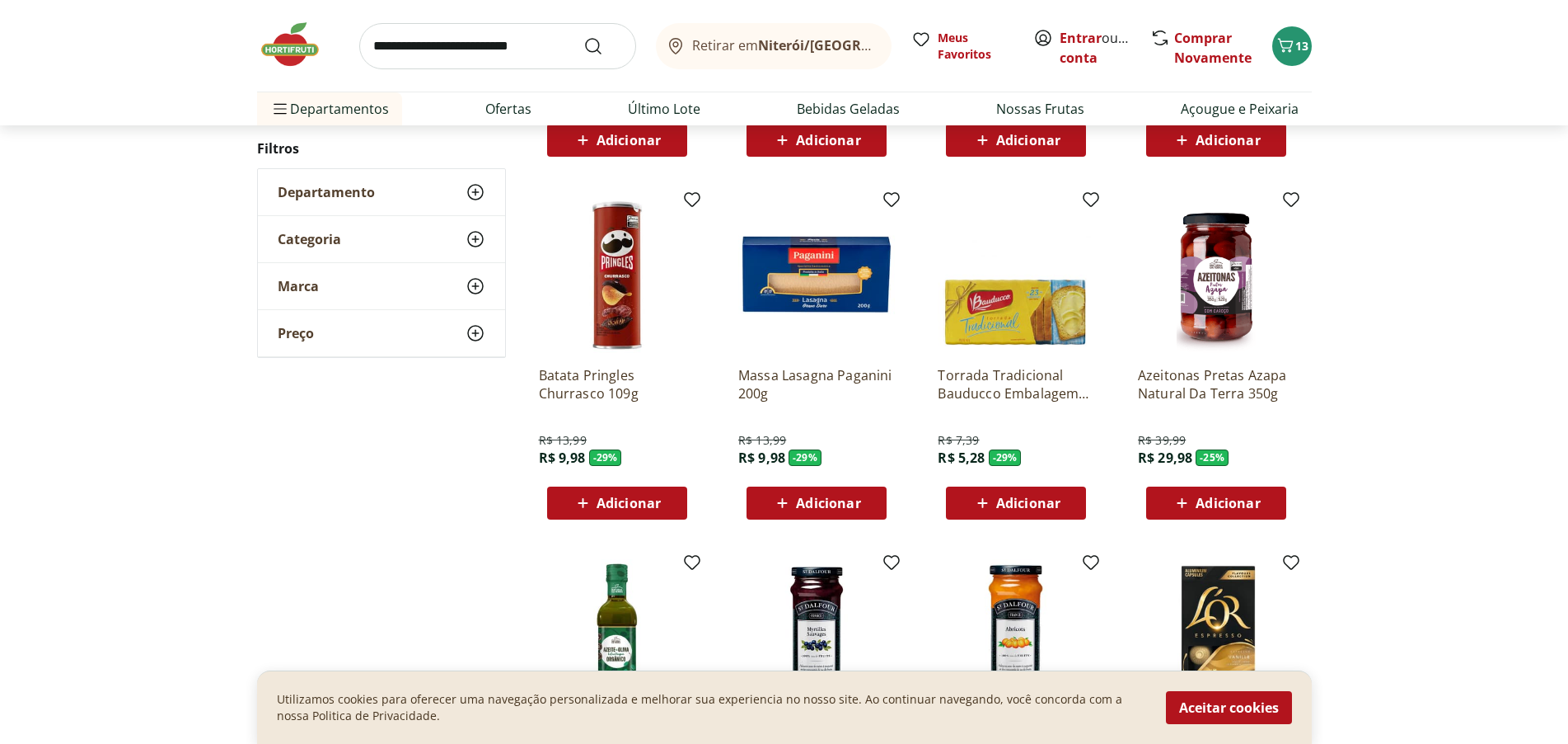
click at [627, 496] on span "Adicionar" at bounding box center [628, 503] width 65 height 13
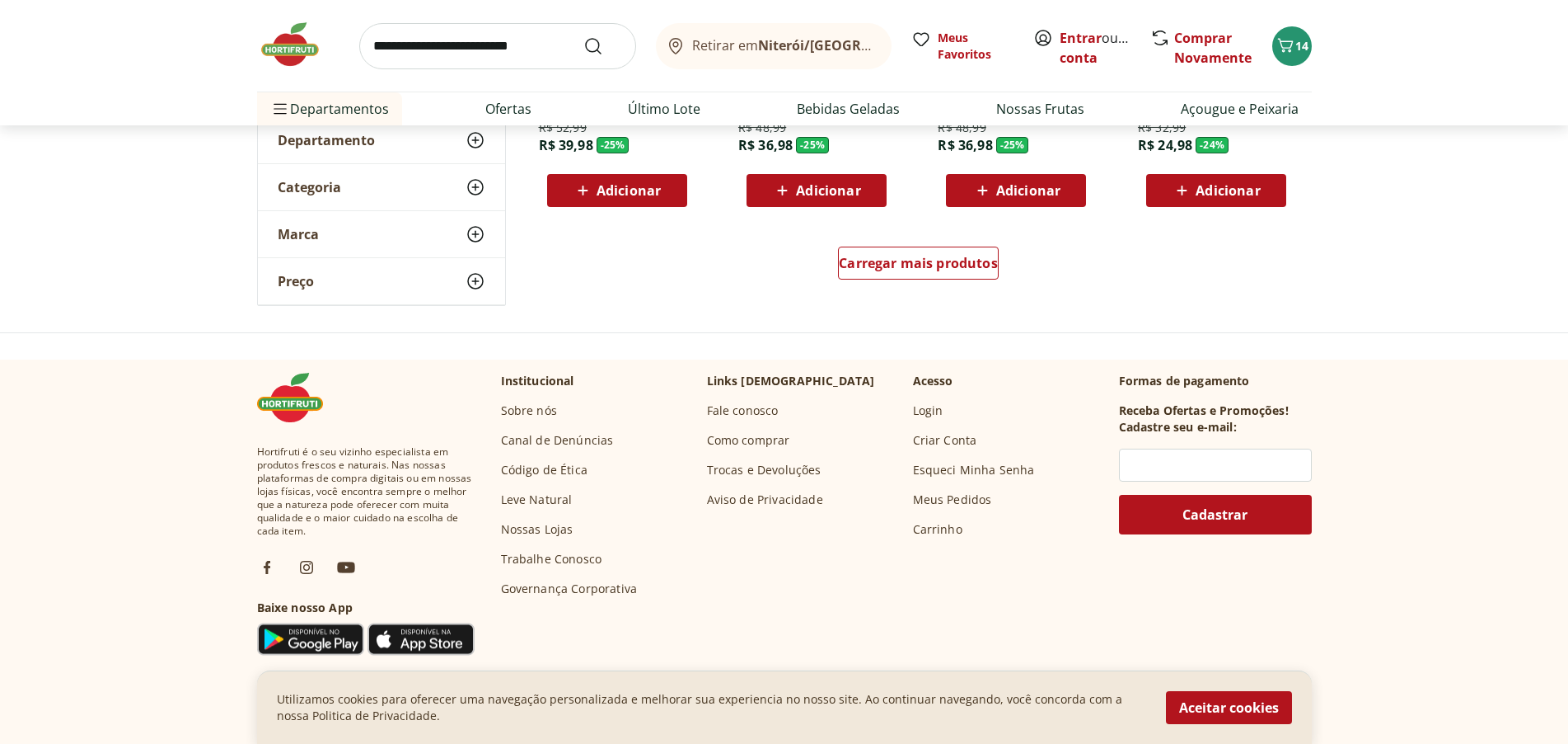
scroll to position [7059, 0]
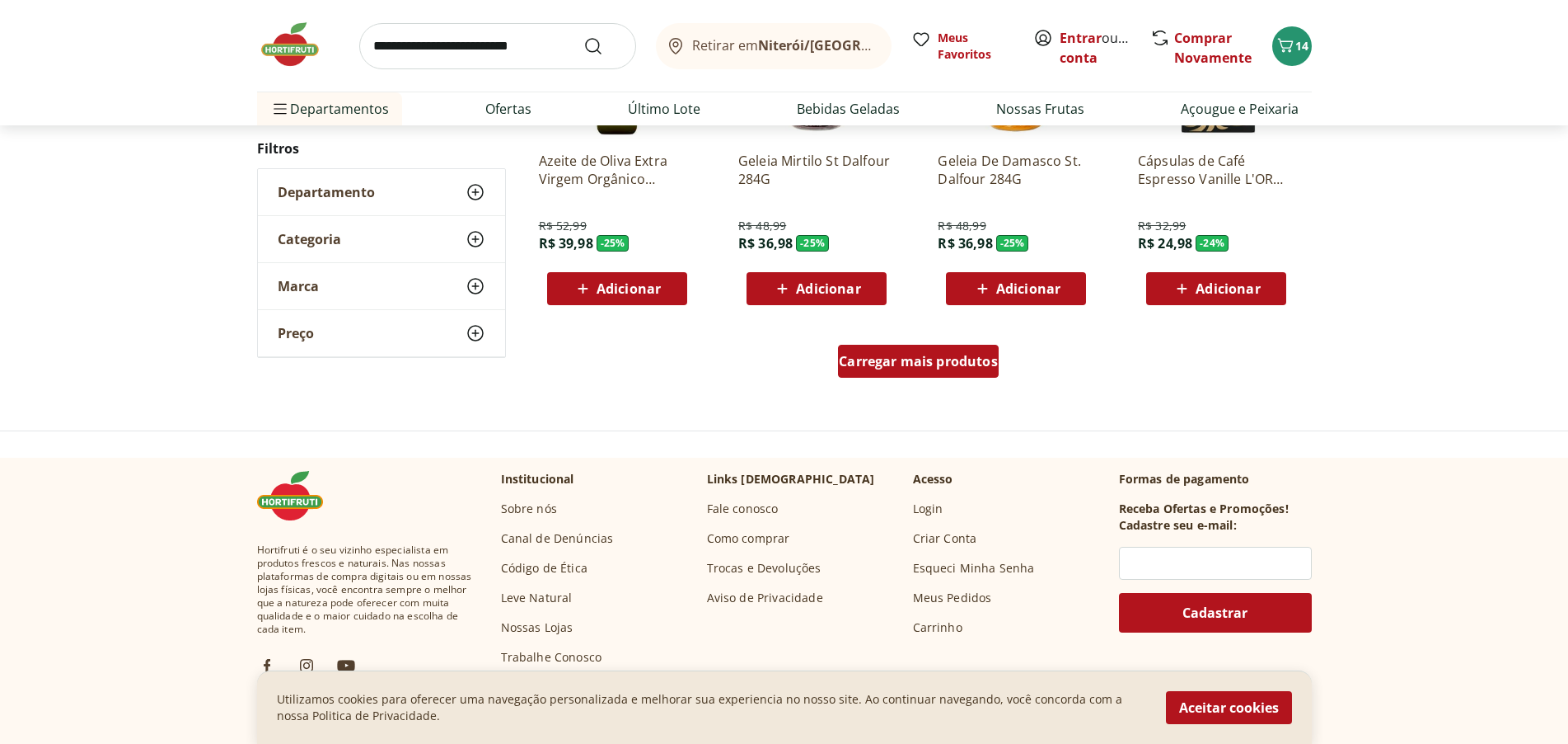
click at [891, 363] on span "Carregar mais produtos" at bounding box center [918, 361] width 159 height 13
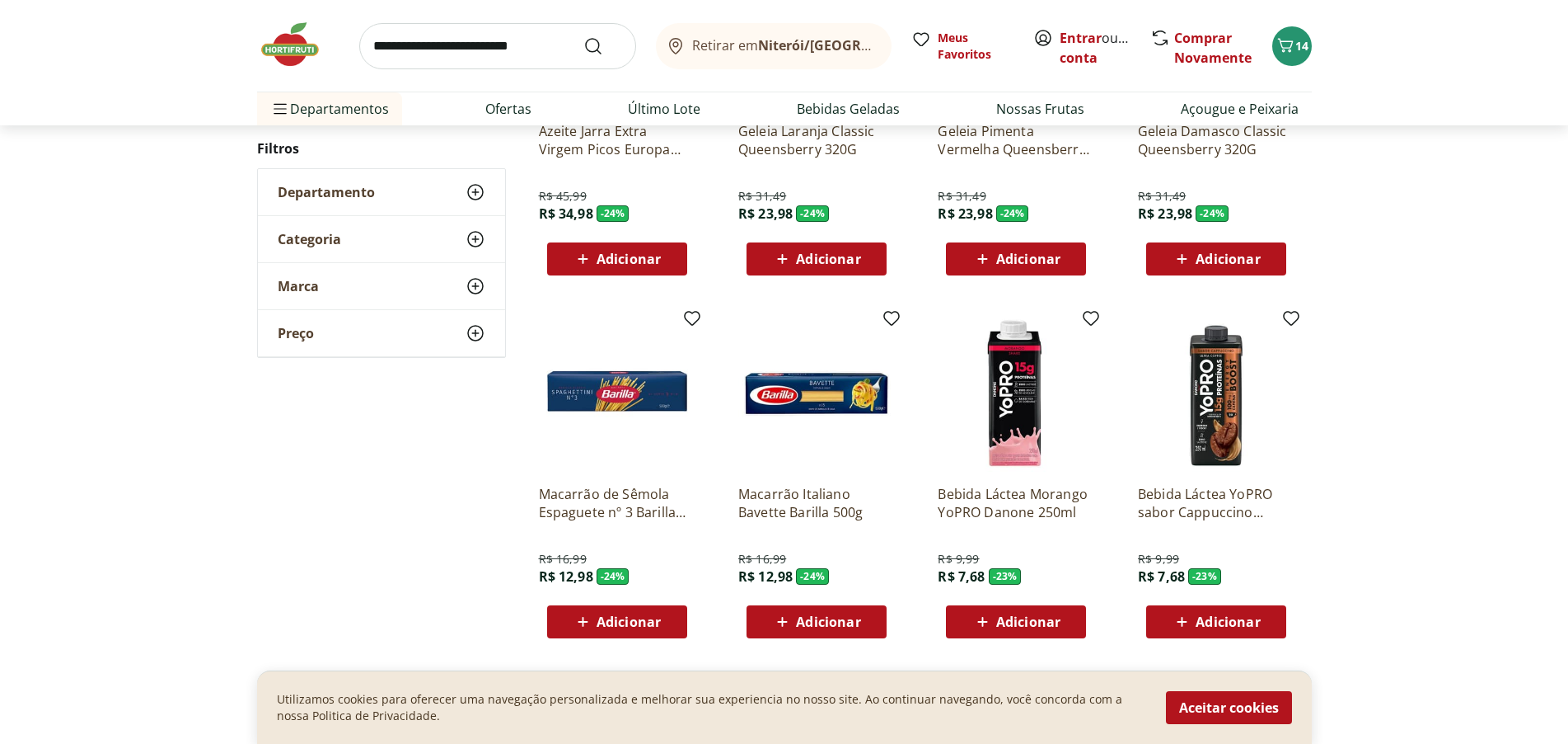
scroll to position [7472, 0]
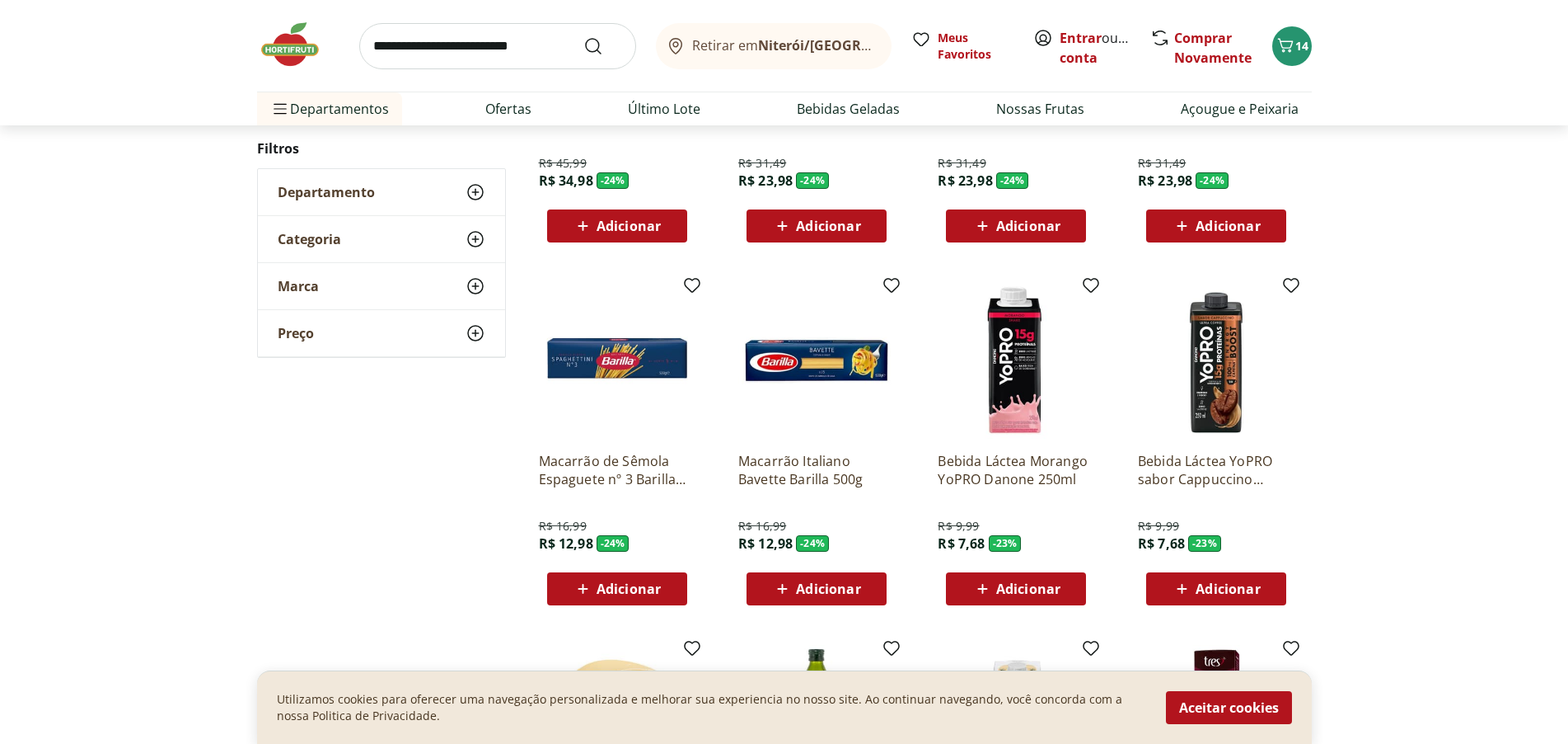
click at [826, 359] on img at bounding box center [817, 360] width 157 height 157
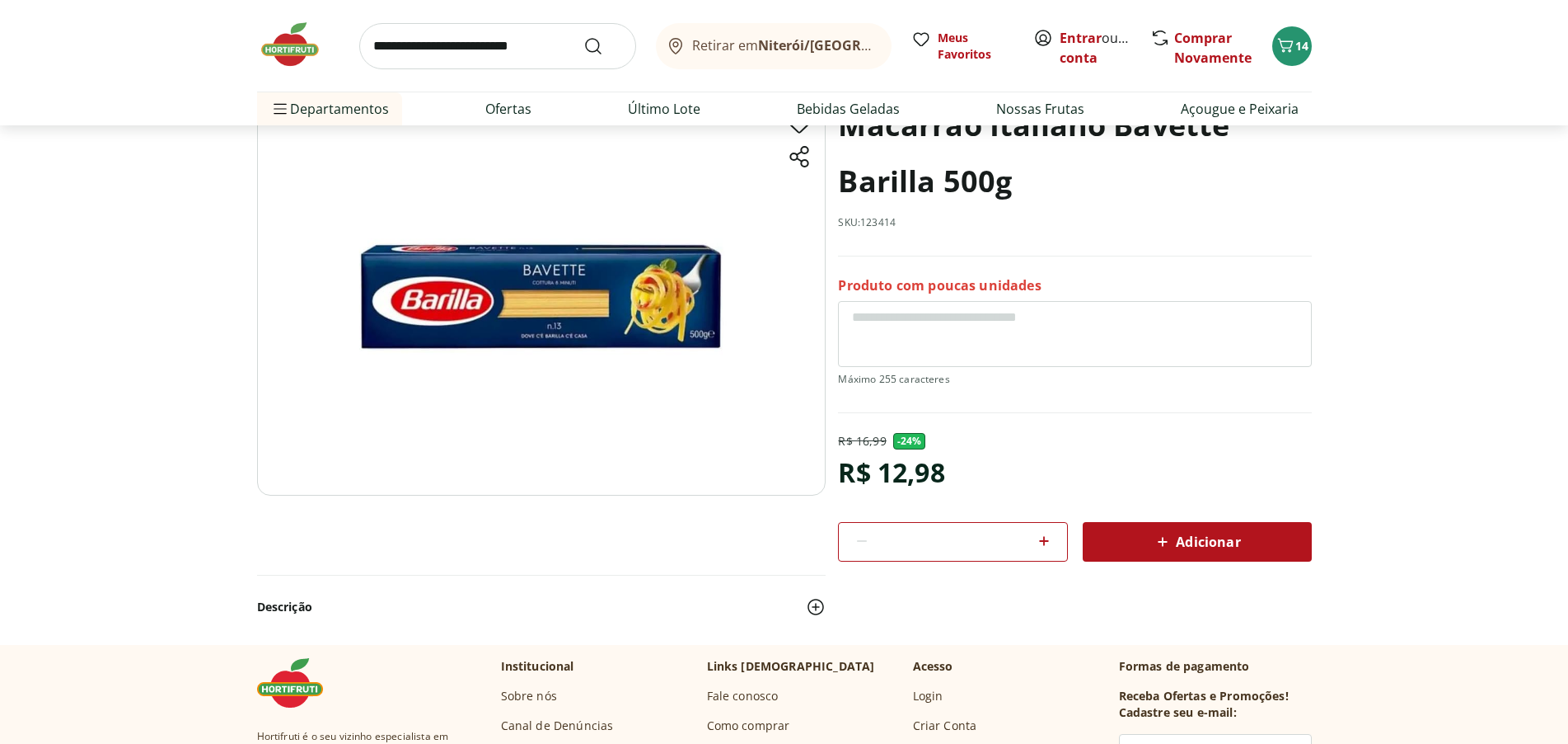
scroll to position [165, 0]
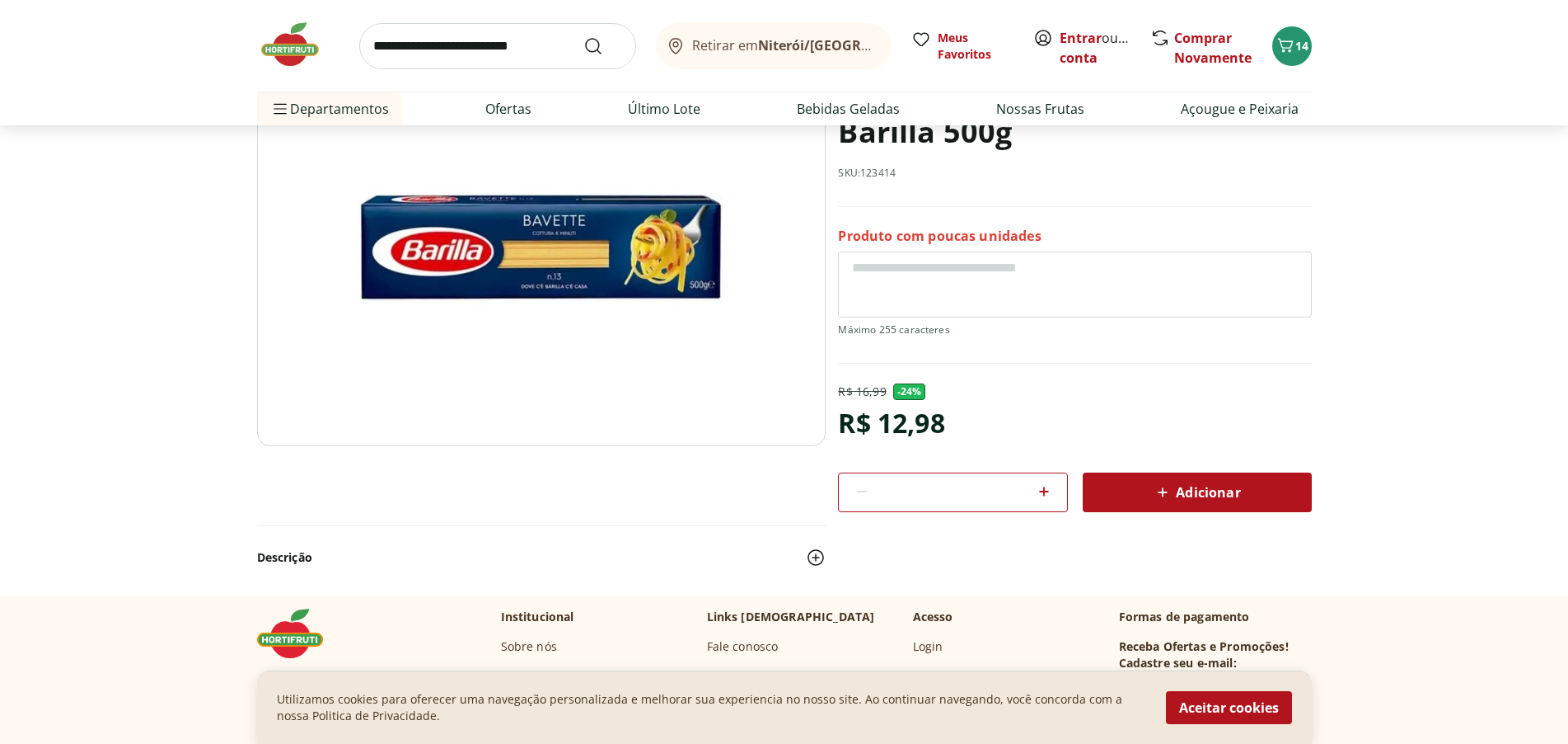
click at [1188, 488] on span "Adicionar" at bounding box center [1196, 492] width 88 height 20
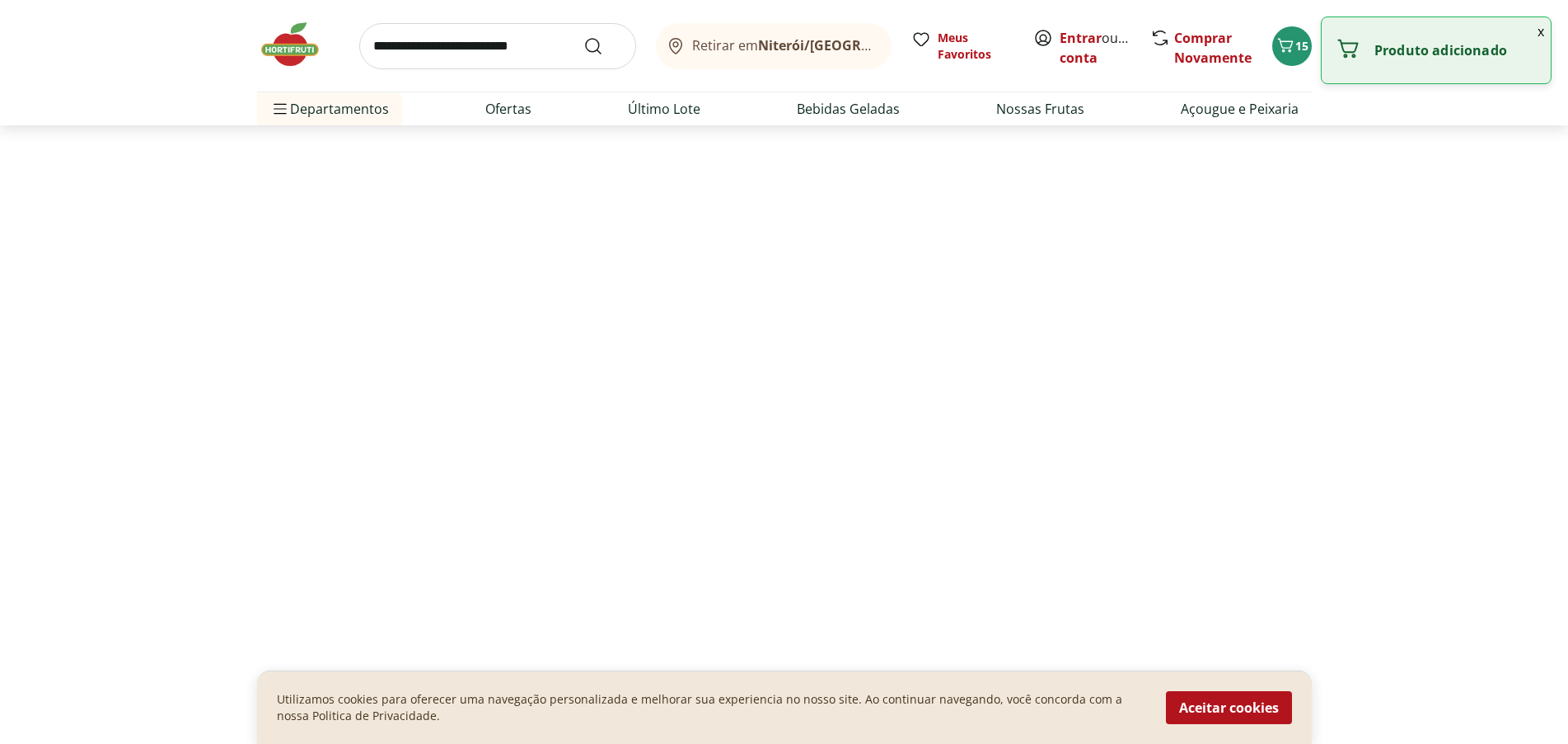
select select "**********"
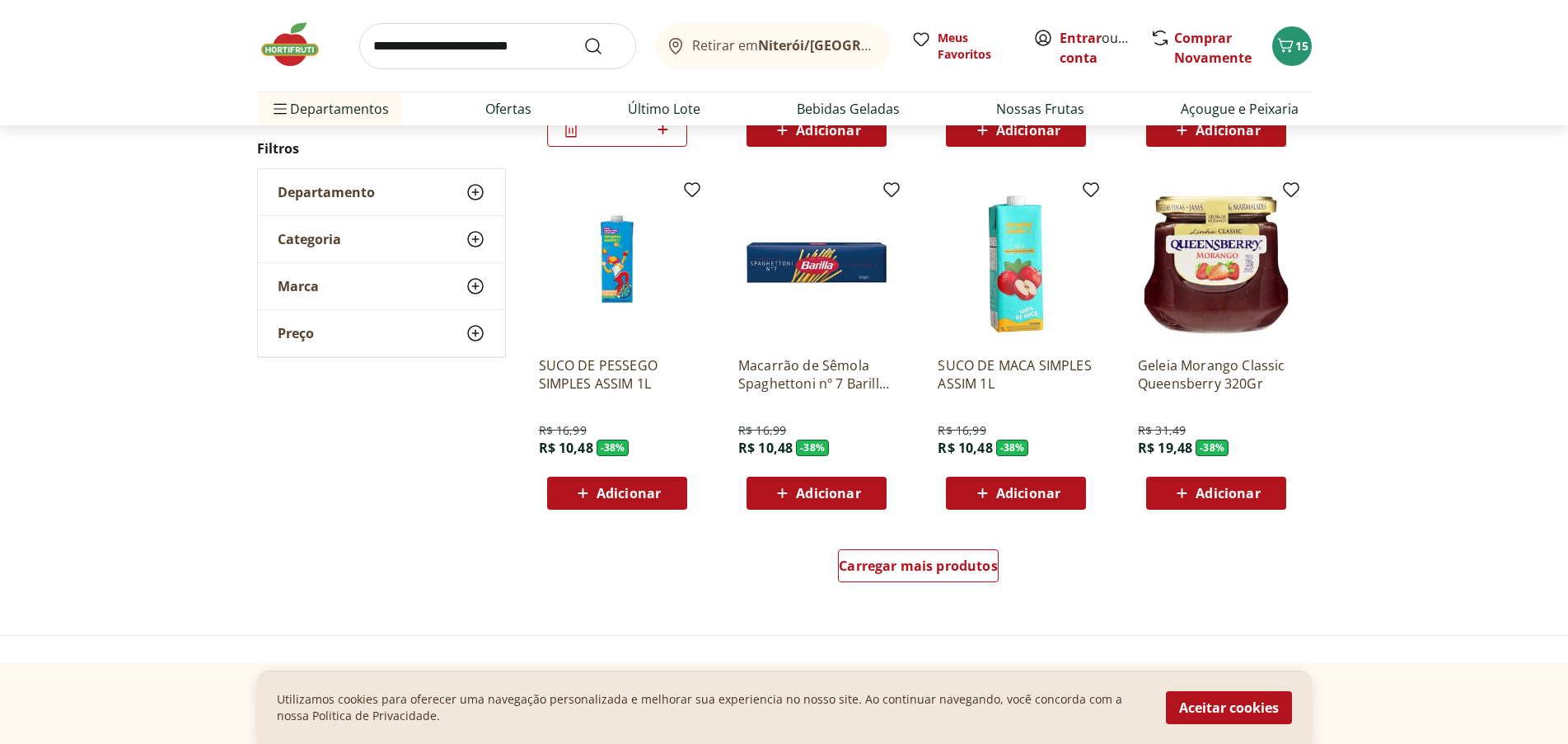
scroll to position [4213, 0]
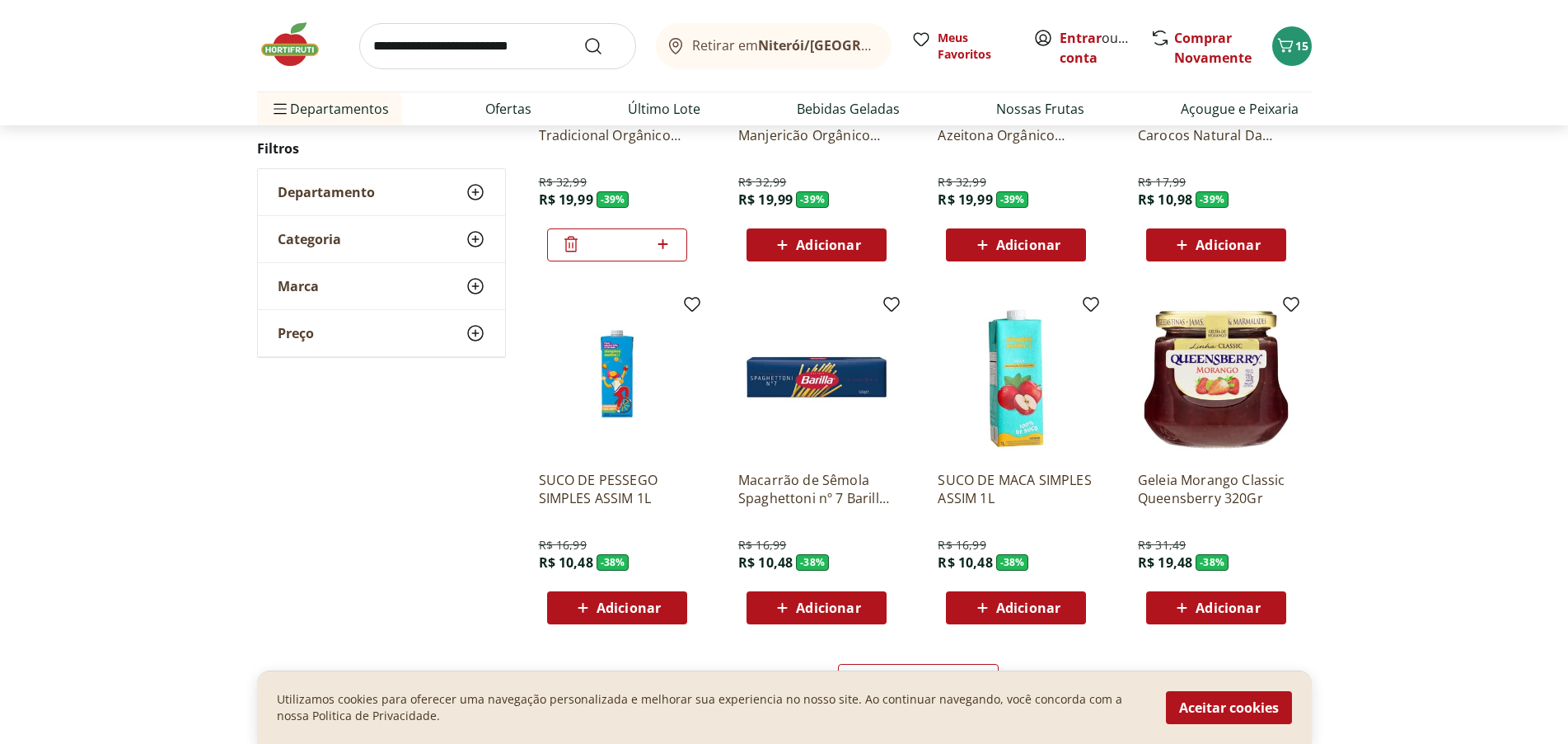
click at [834, 607] on span "Adicionar" at bounding box center [828, 608] width 65 height 13
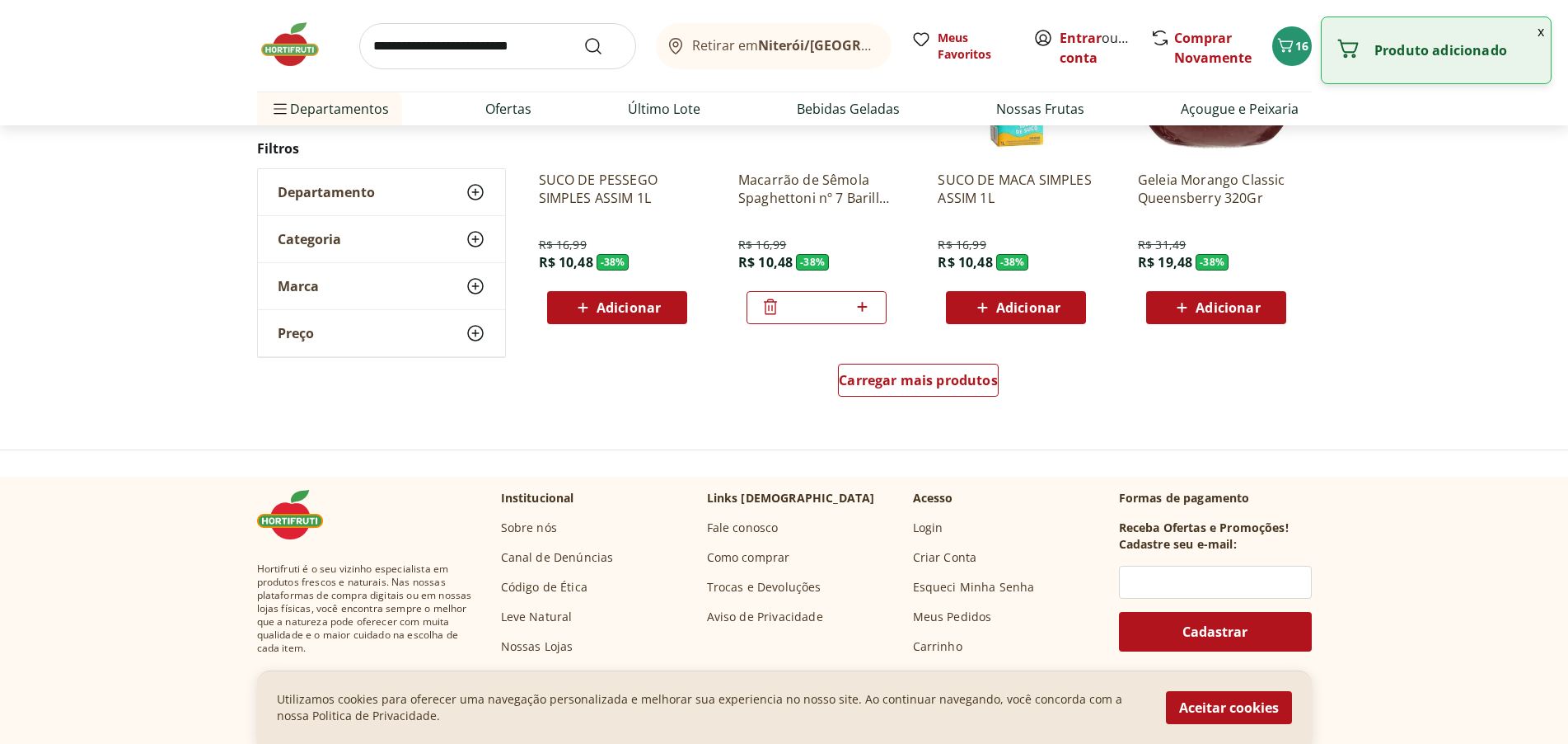
scroll to position [4543, 0]
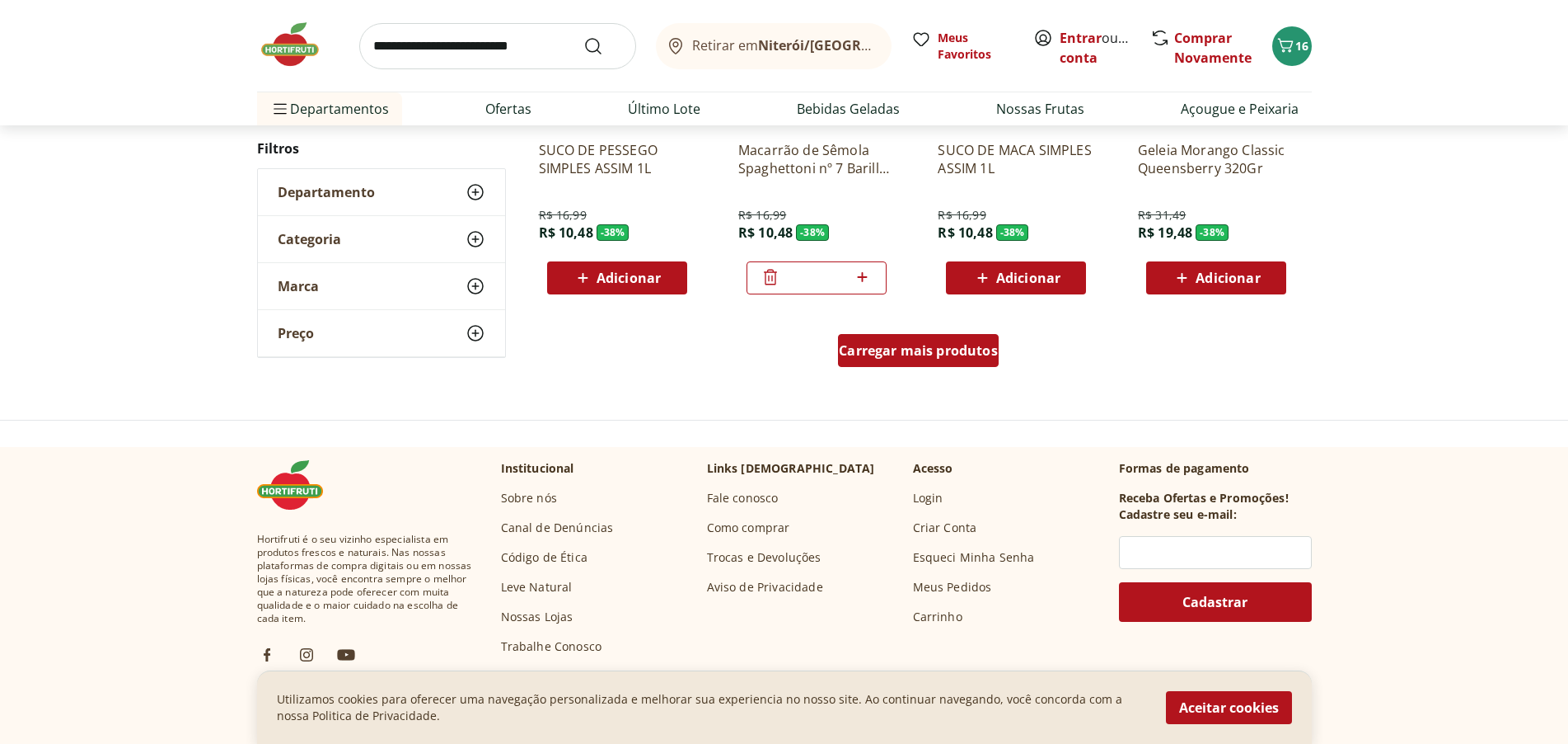
click at [951, 346] on span "Carregar mais produtos" at bounding box center [918, 351] width 159 height 13
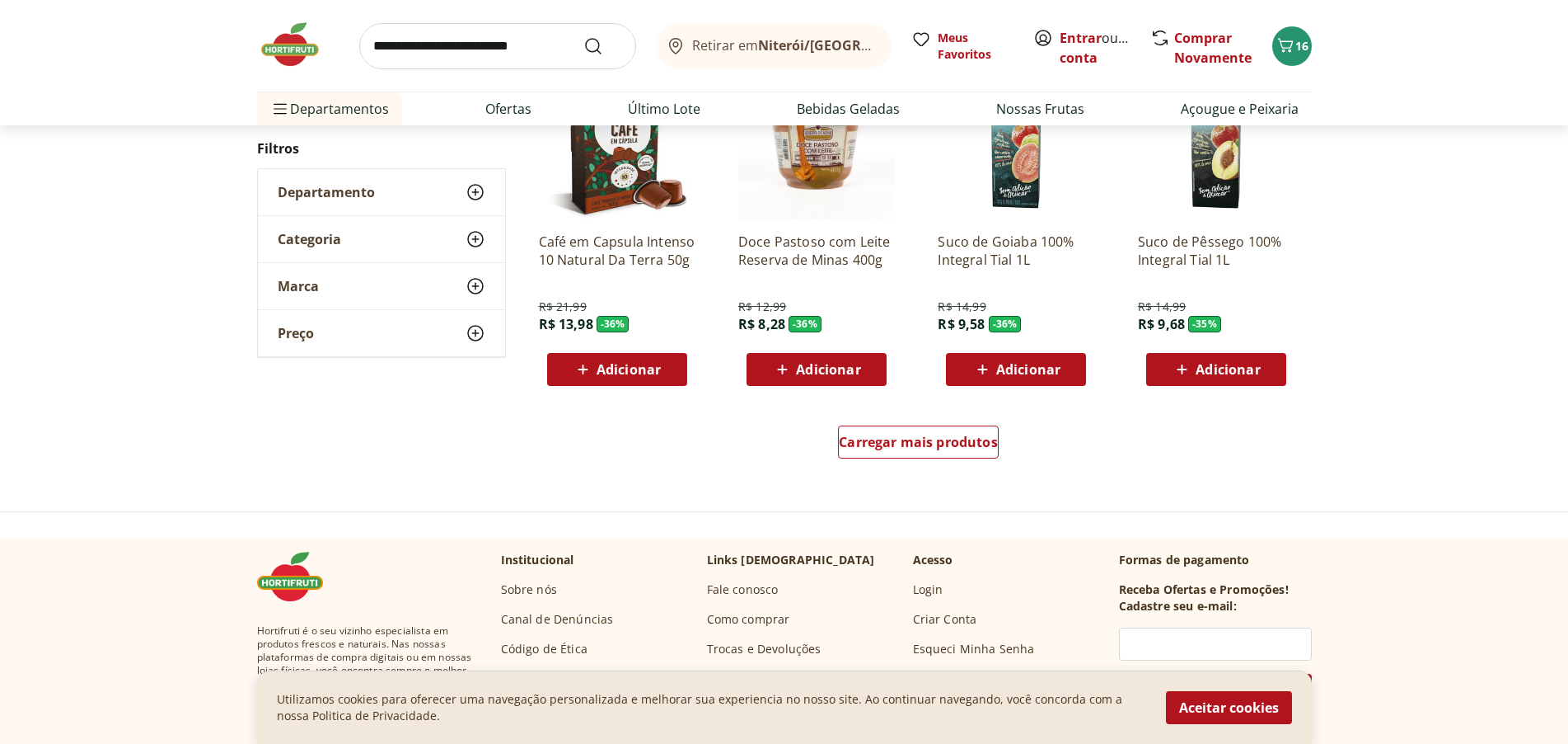
scroll to position [5533, 0]
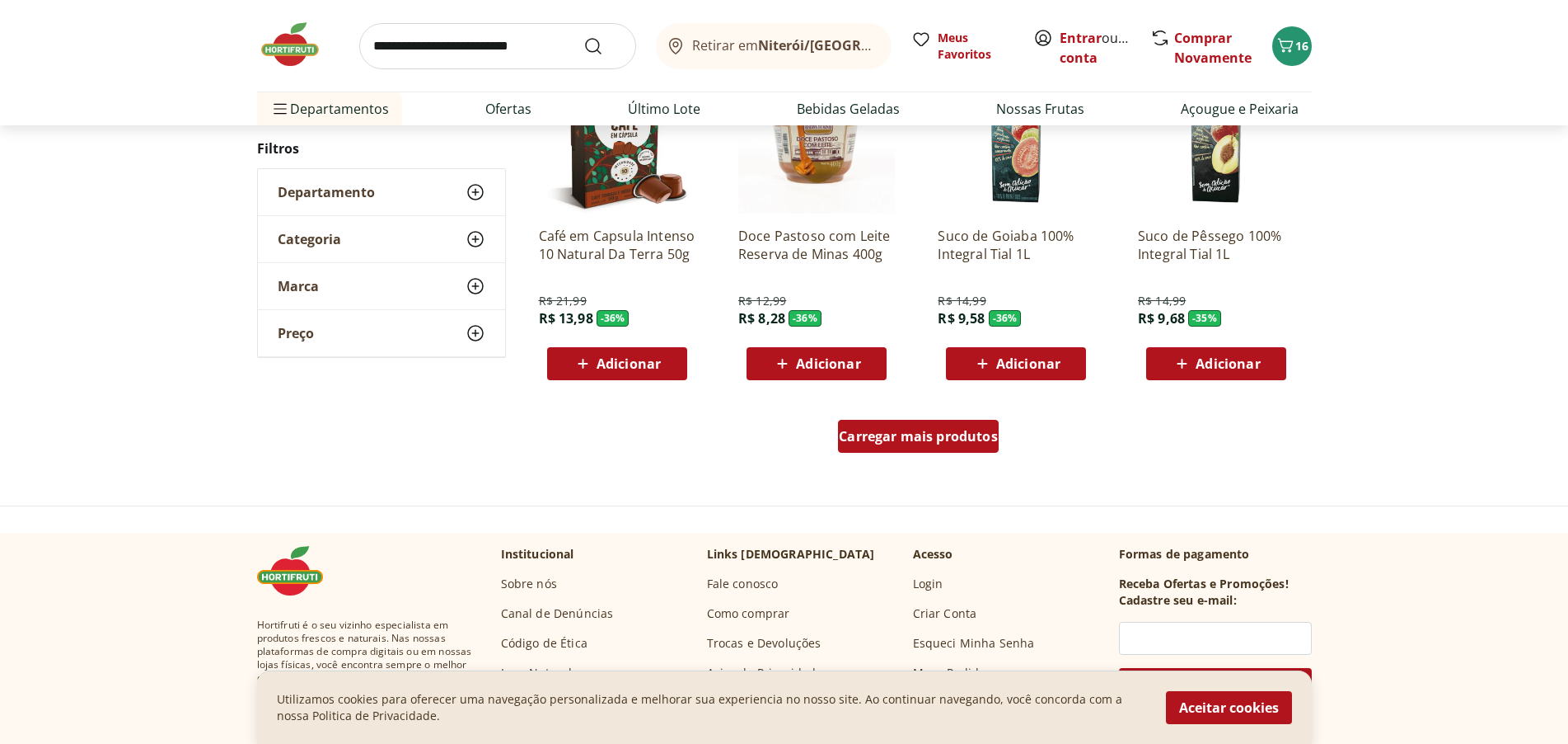
click at [935, 435] on span "Carregar mais produtos" at bounding box center [918, 437] width 159 height 13
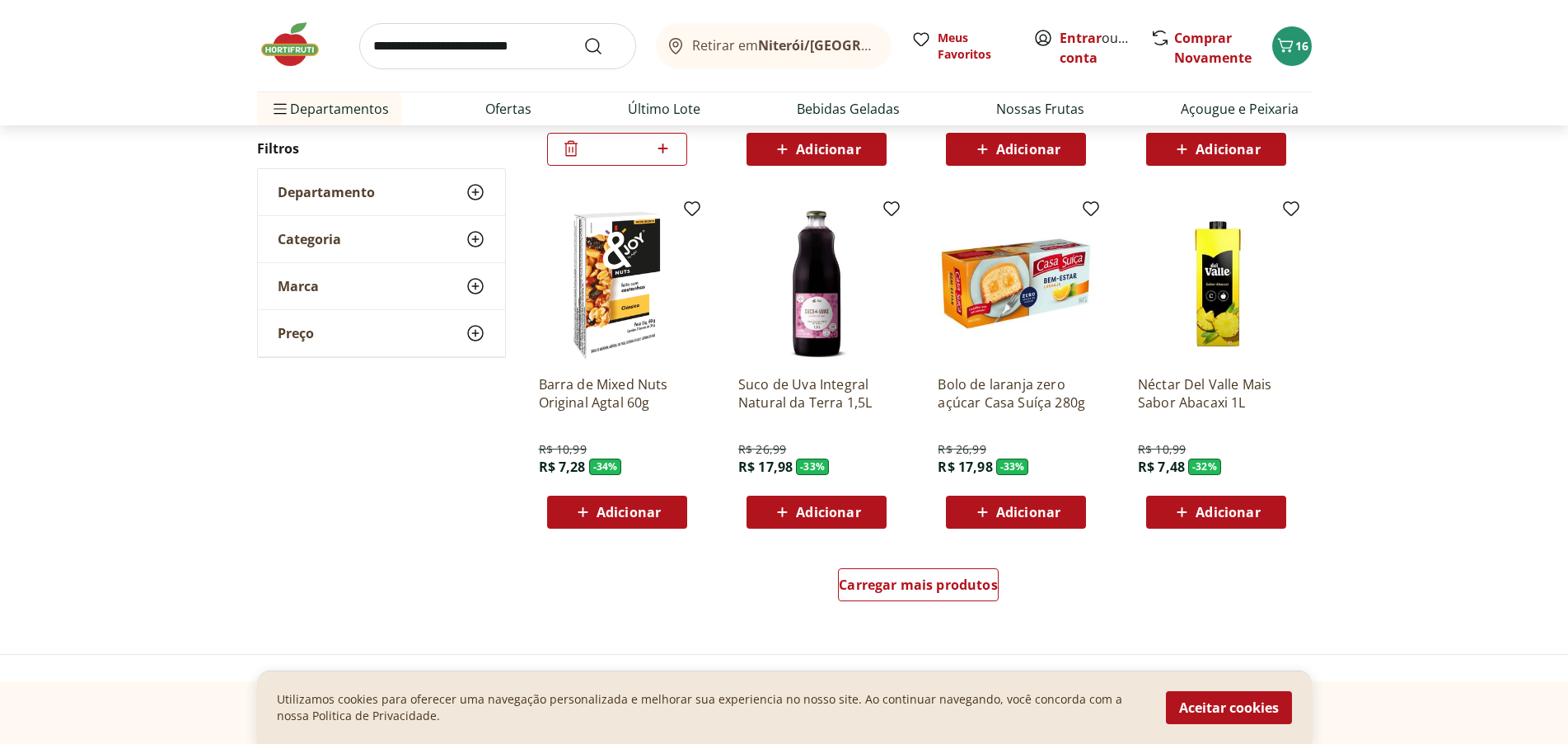
scroll to position [6522, 0]
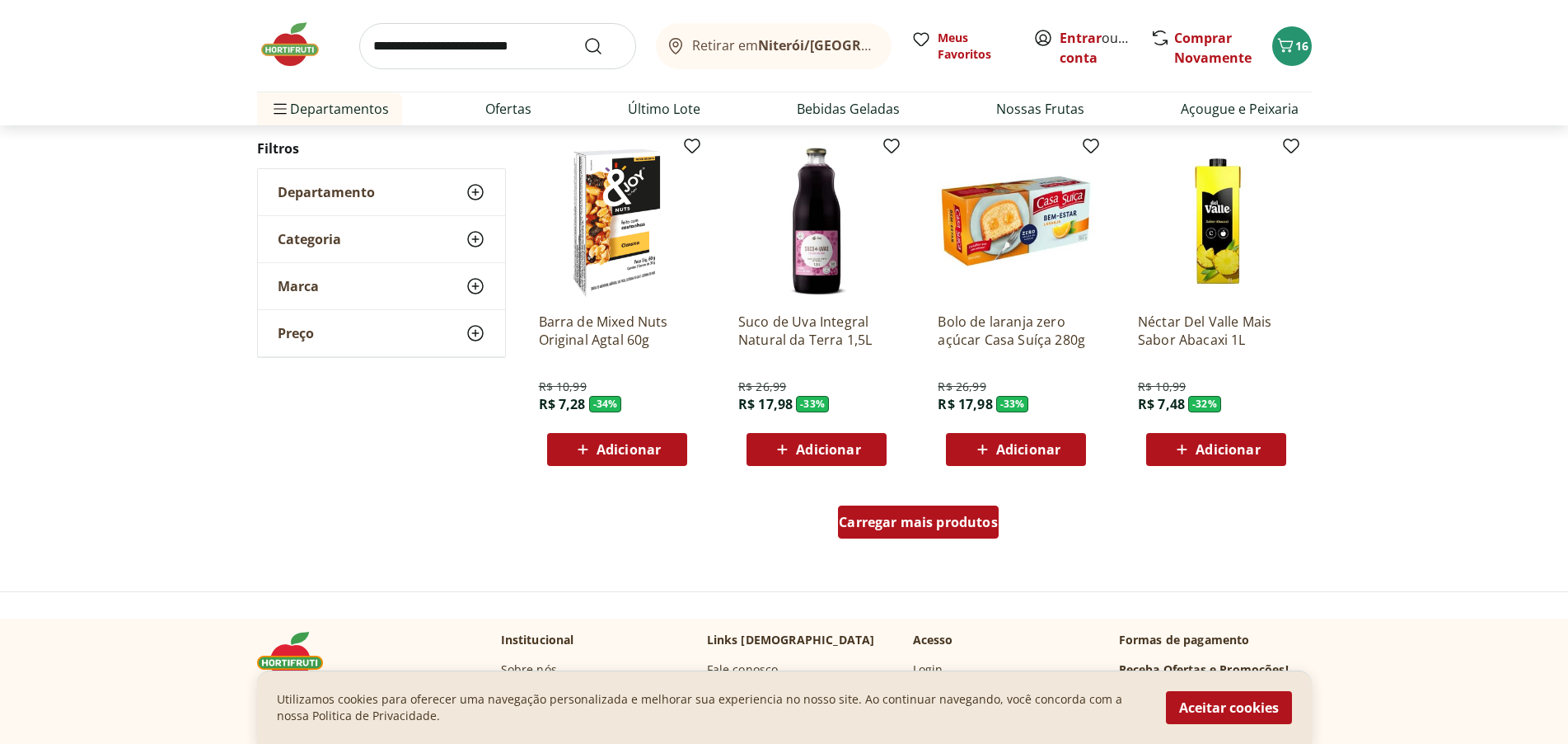
click at [968, 519] on span "Carregar mais produtos" at bounding box center [918, 522] width 159 height 13
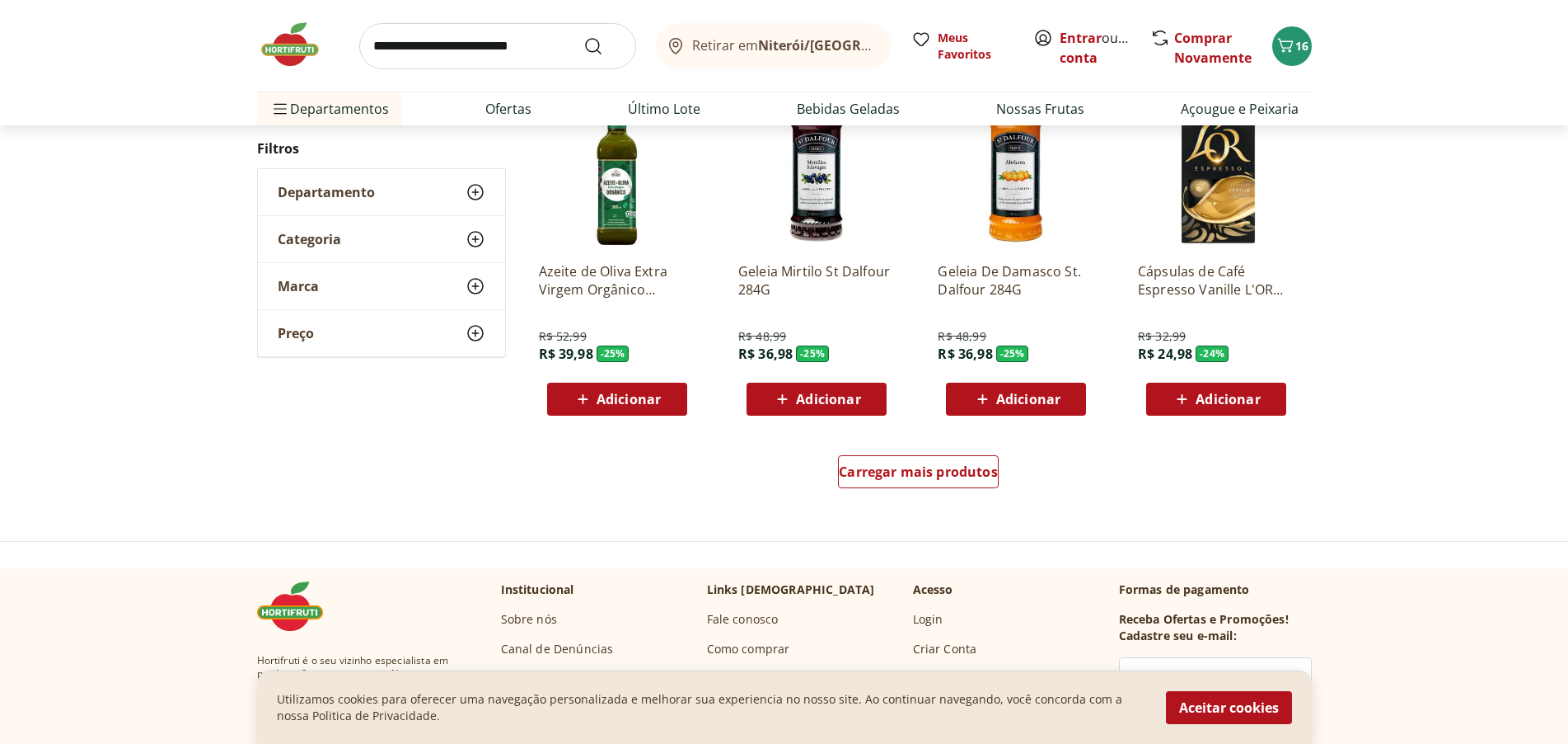
scroll to position [7676, 0]
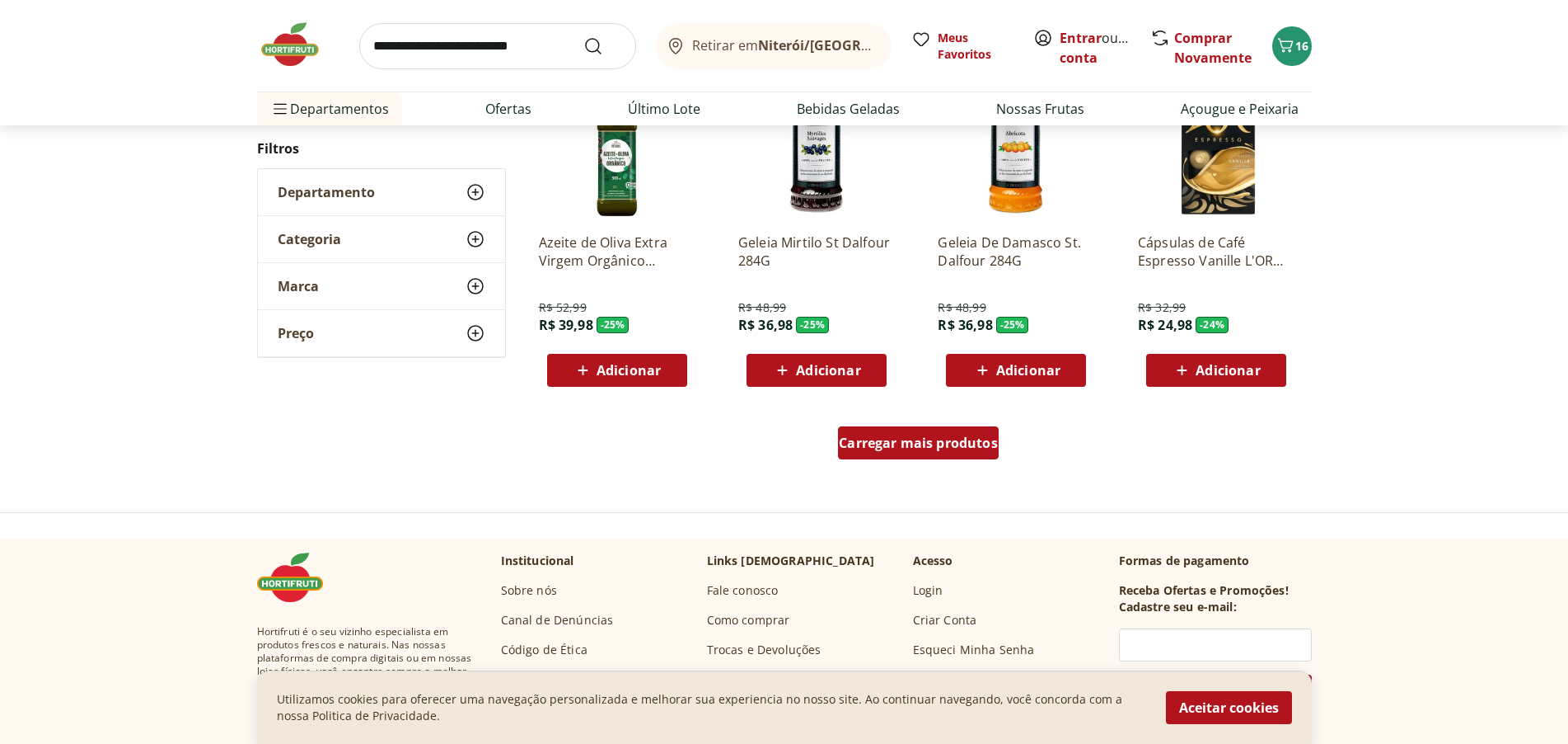
click at [928, 438] on span "Carregar mais produtos" at bounding box center [918, 443] width 159 height 13
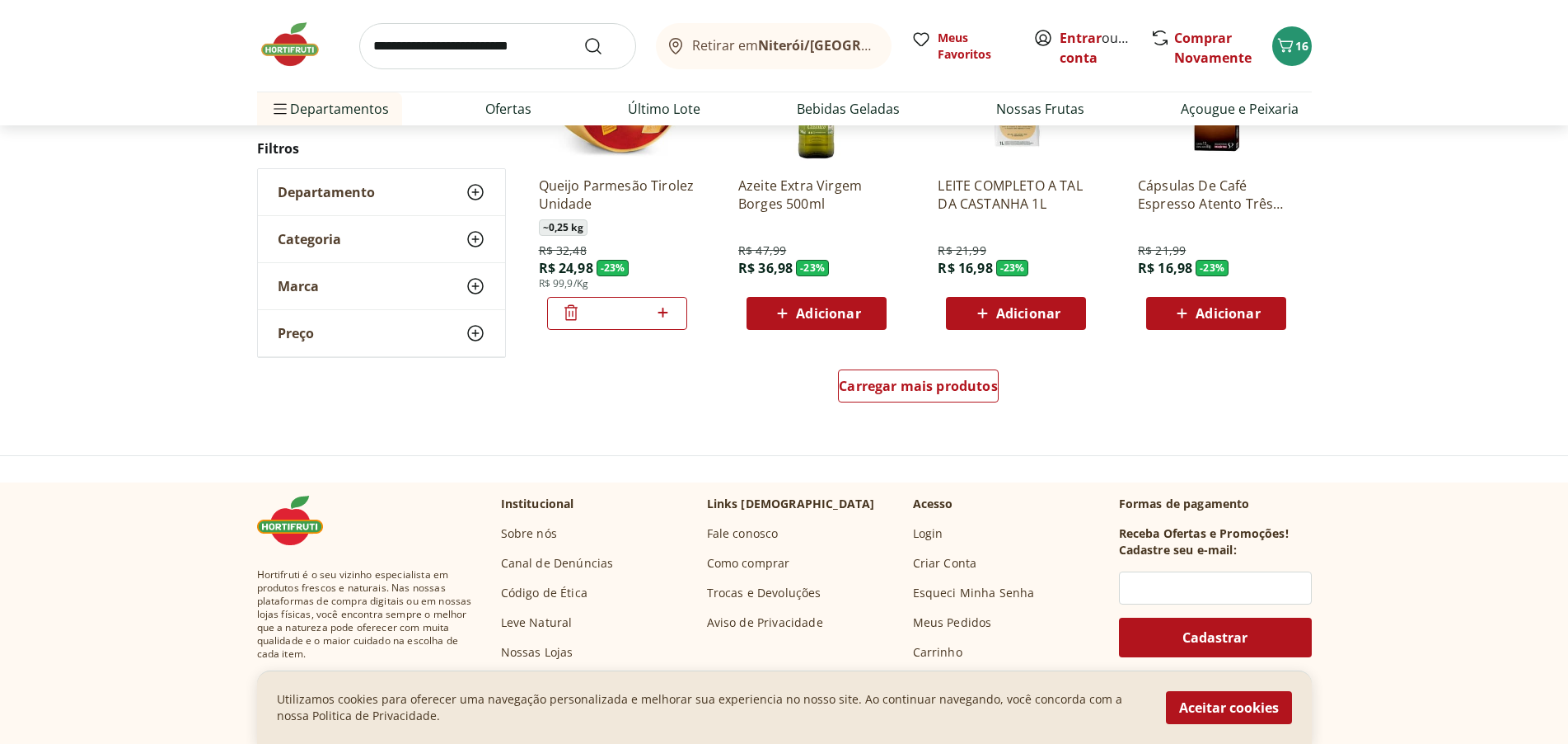
scroll to position [8831, 0]
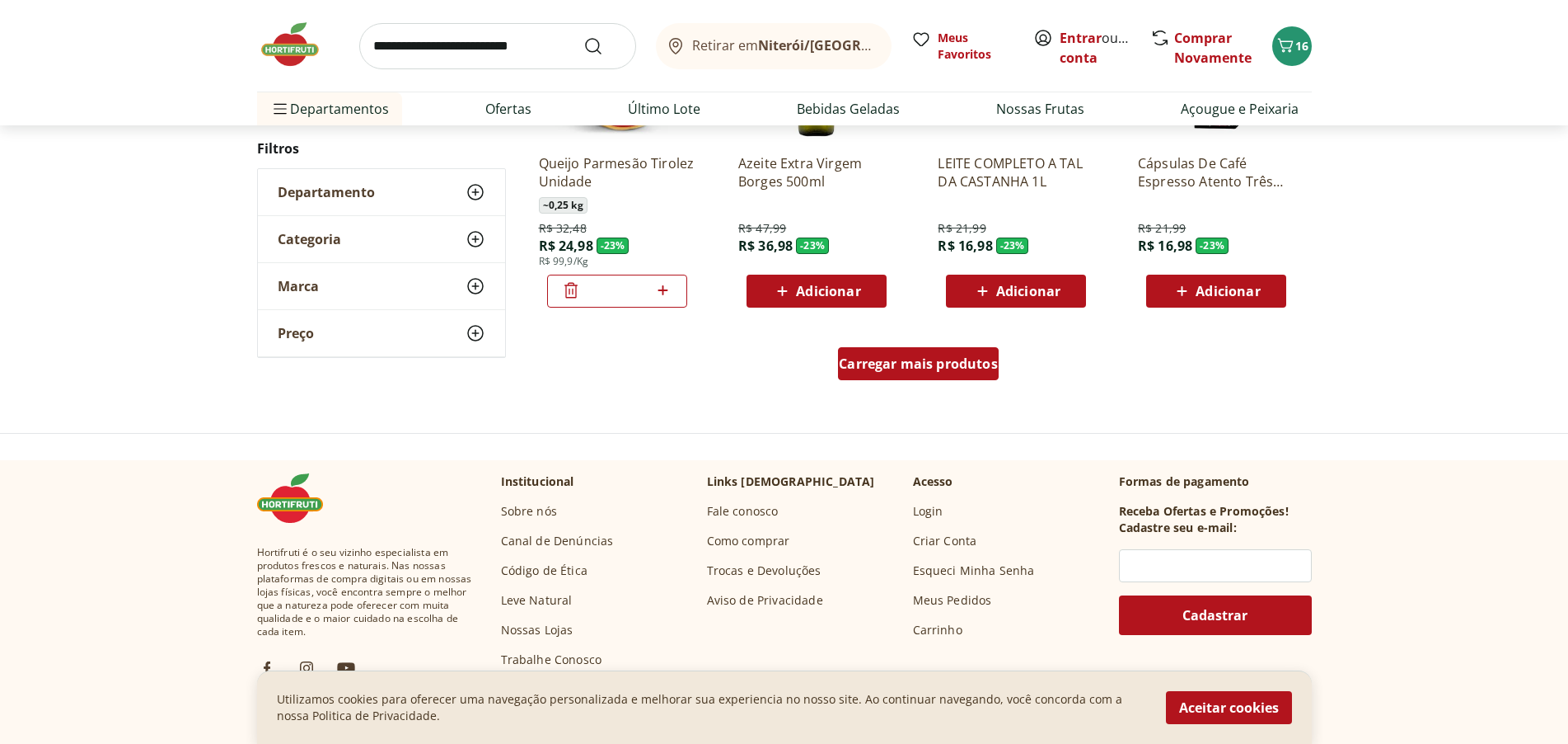
click at [956, 363] on span "Carregar mais produtos" at bounding box center [918, 363] width 159 height 13
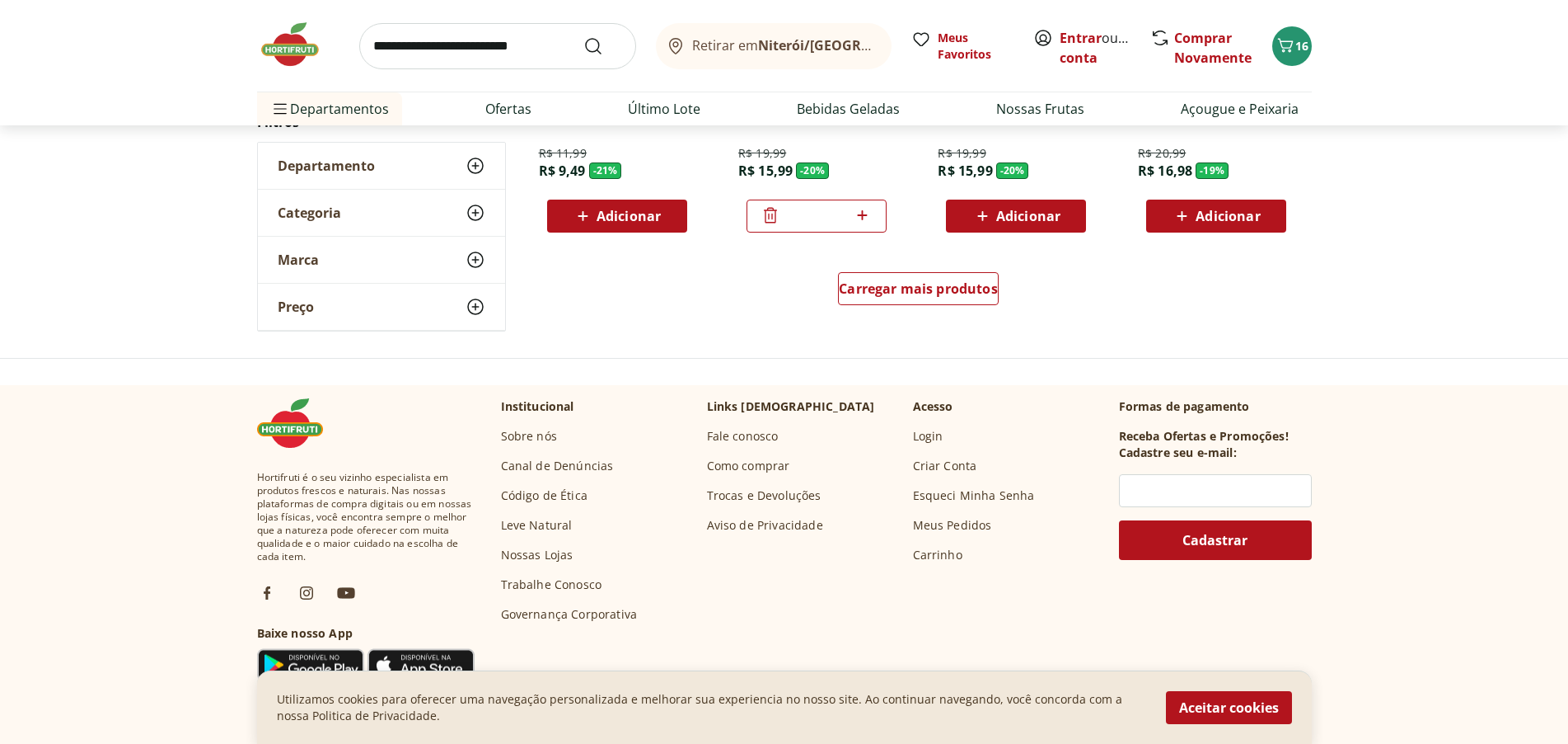
scroll to position [9985, 0]
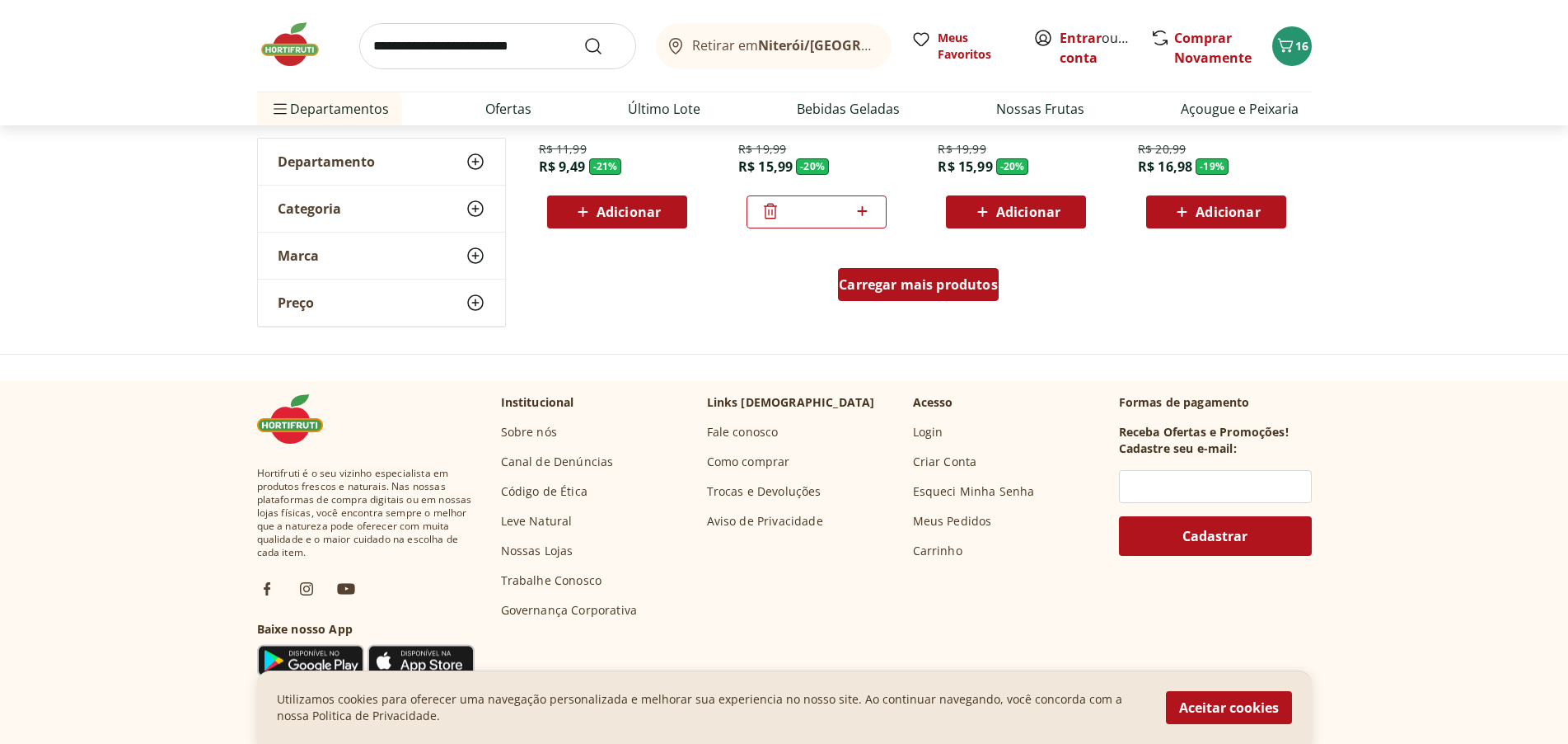
click at [954, 289] on span "Carregar mais produtos" at bounding box center [918, 284] width 159 height 13
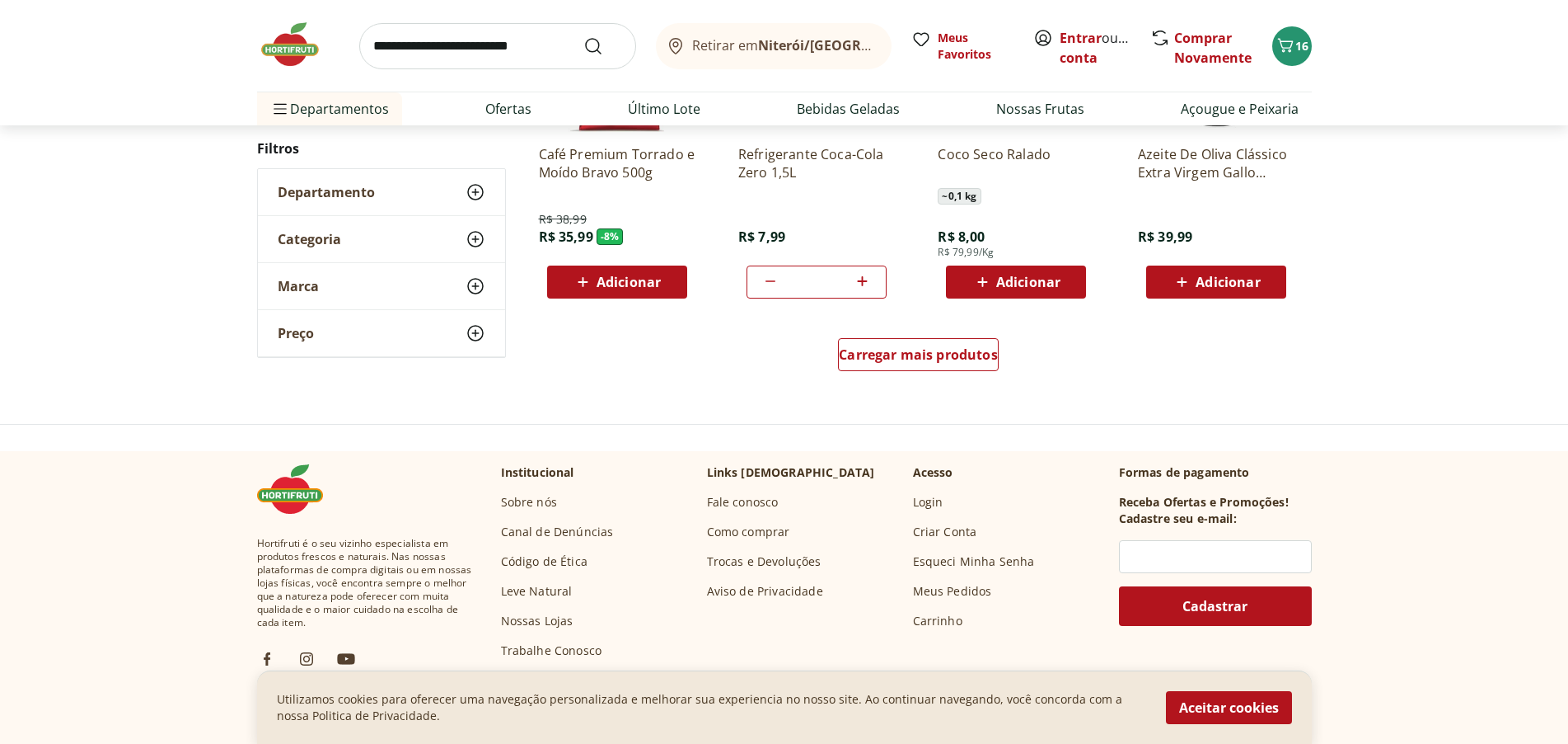
scroll to position [11057, 0]
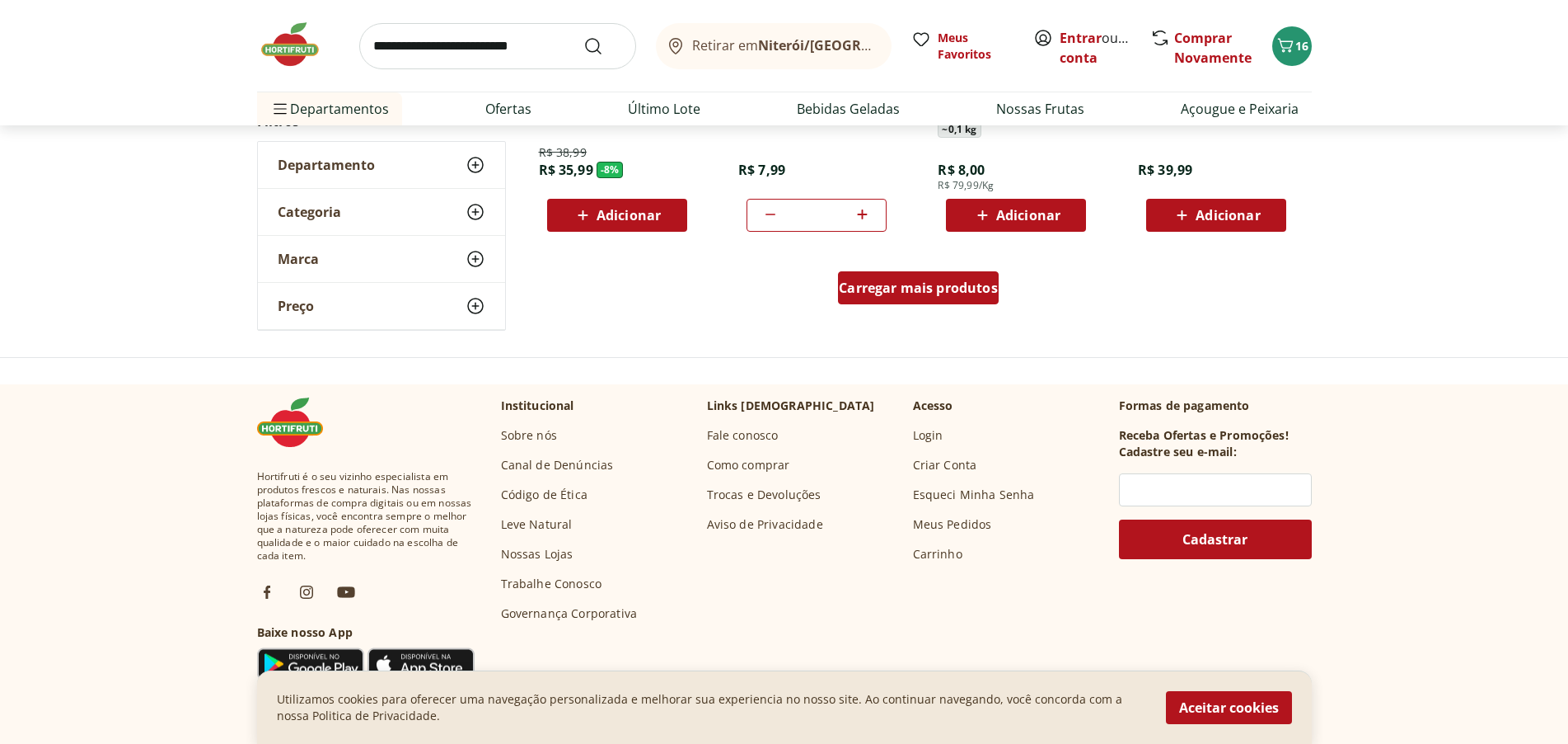
click at [956, 300] on div "Carregar mais produtos" at bounding box center [918, 288] width 161 height 33
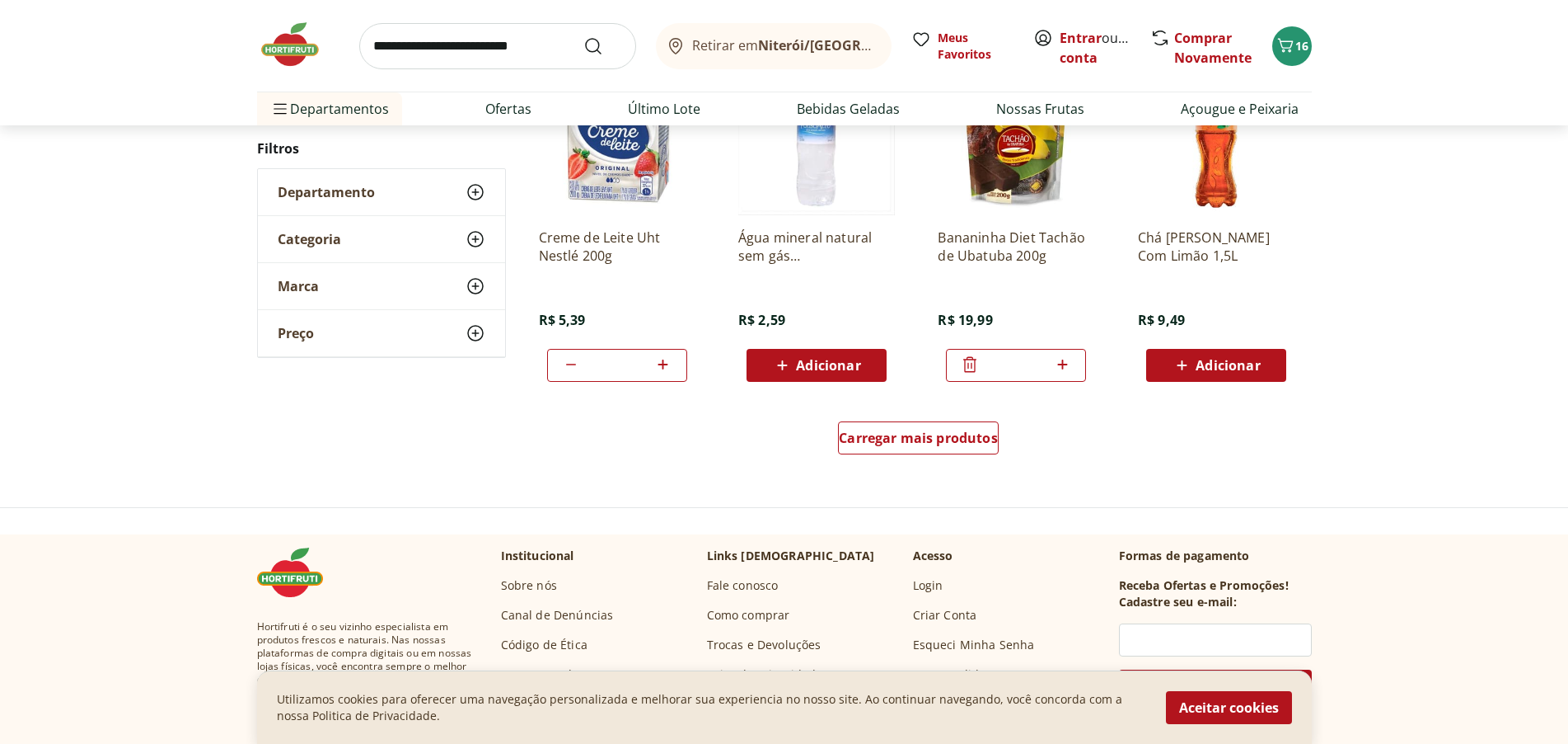
scroll to position [12047, 0]
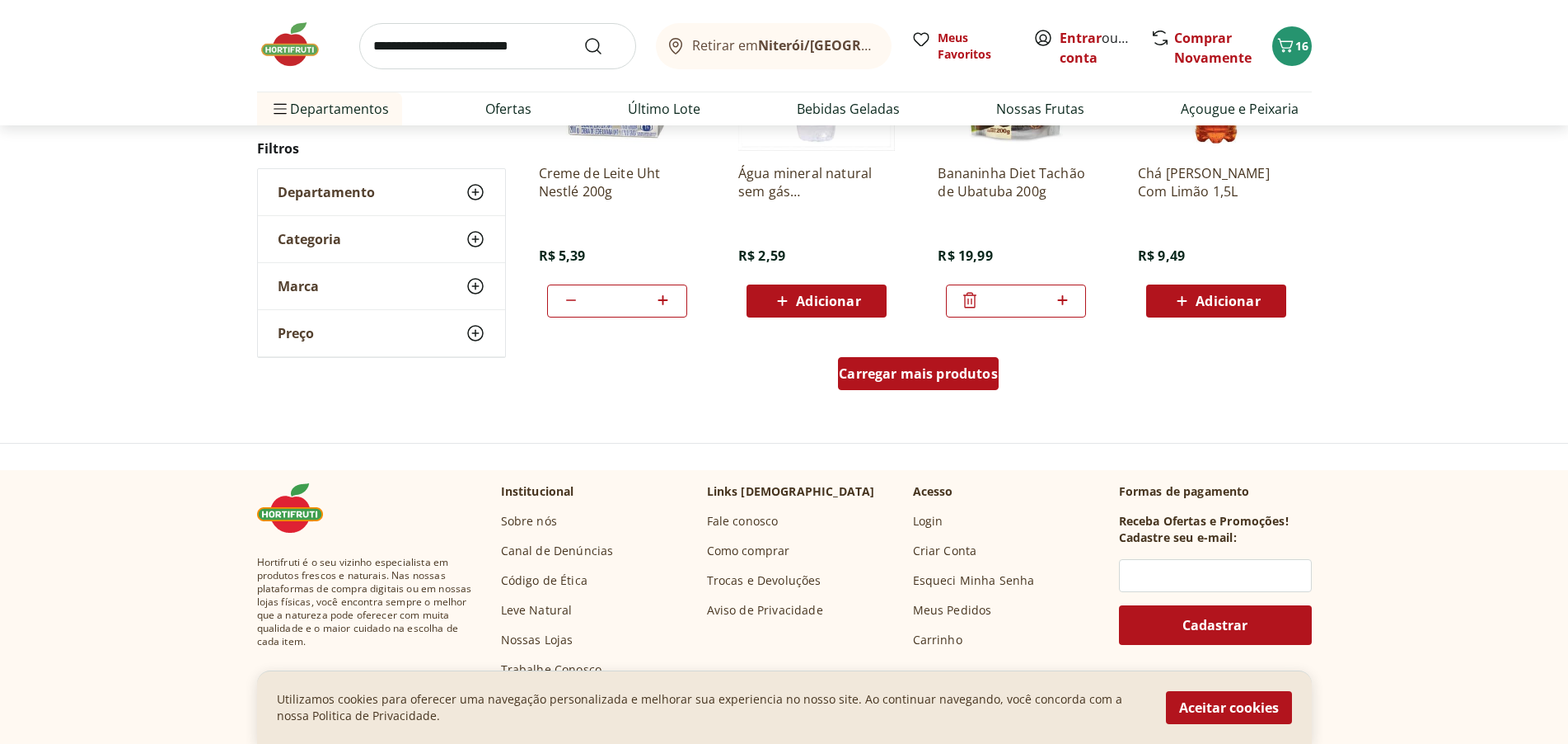
click at [971, 368] on span "Carregar mais produtos" at bounding box center [918, 374] width 159 height 13
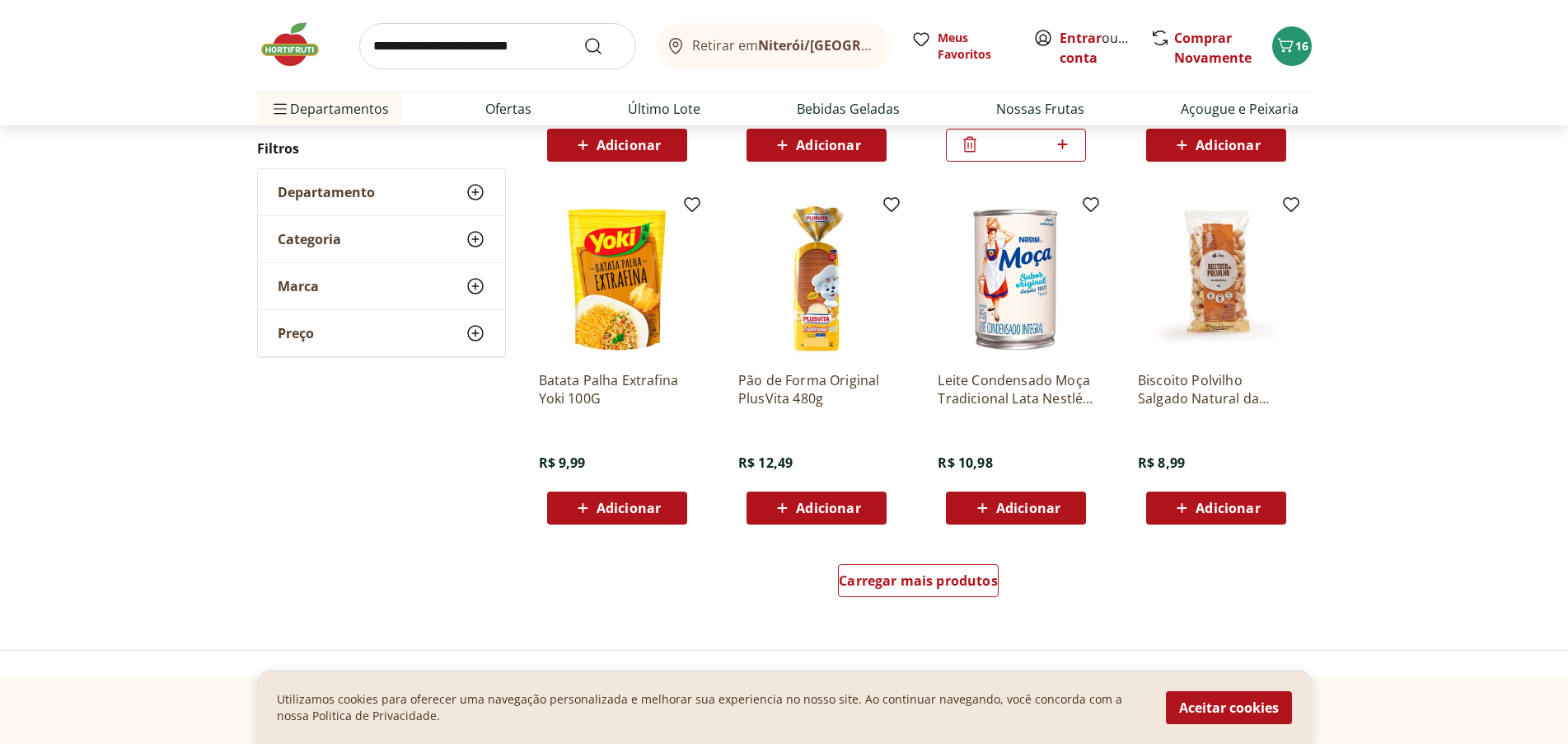
scroll to position [12954, 0]
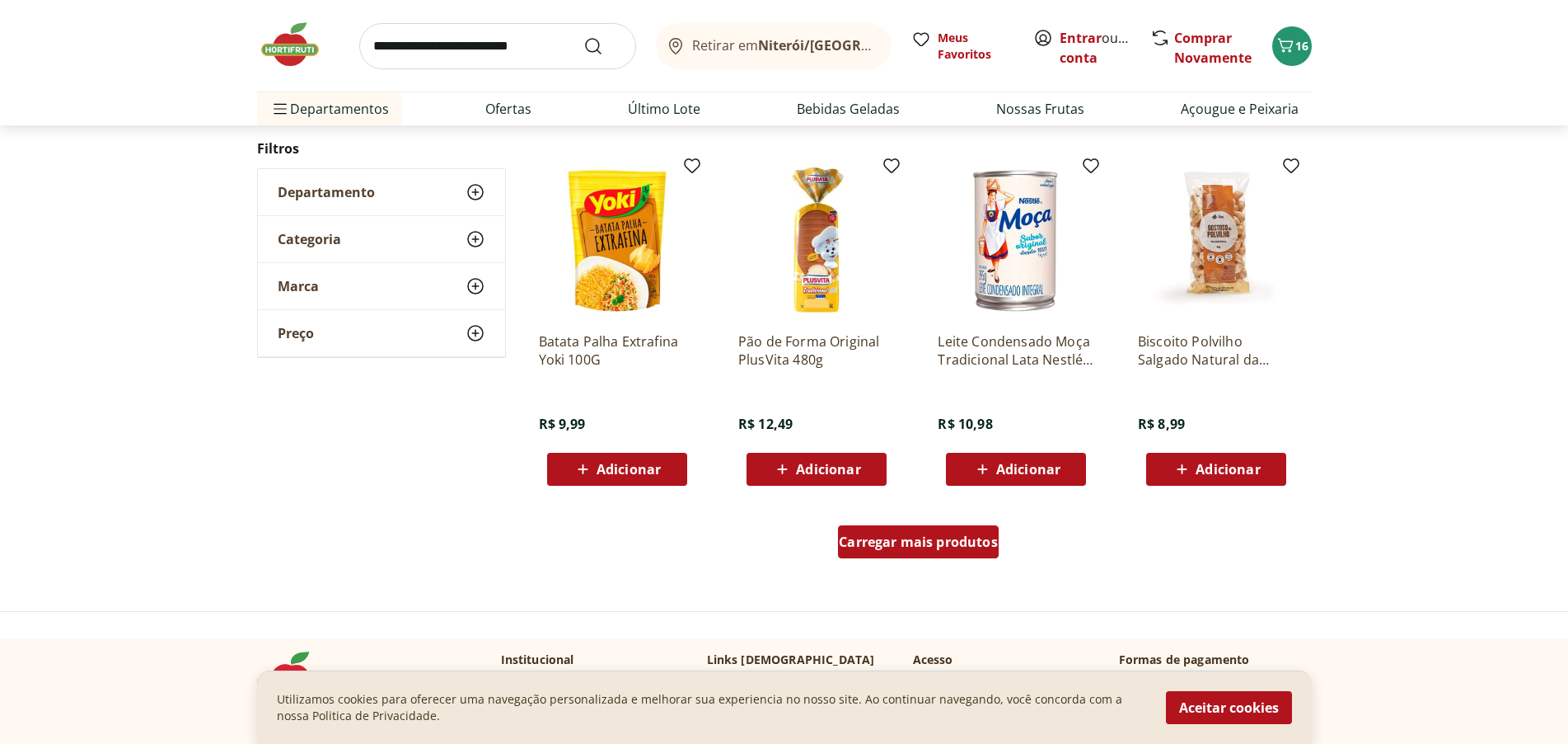
click at [954, 530] on div "Carregar mais produtos" at bounding box center [918, 542] width 161 height 33
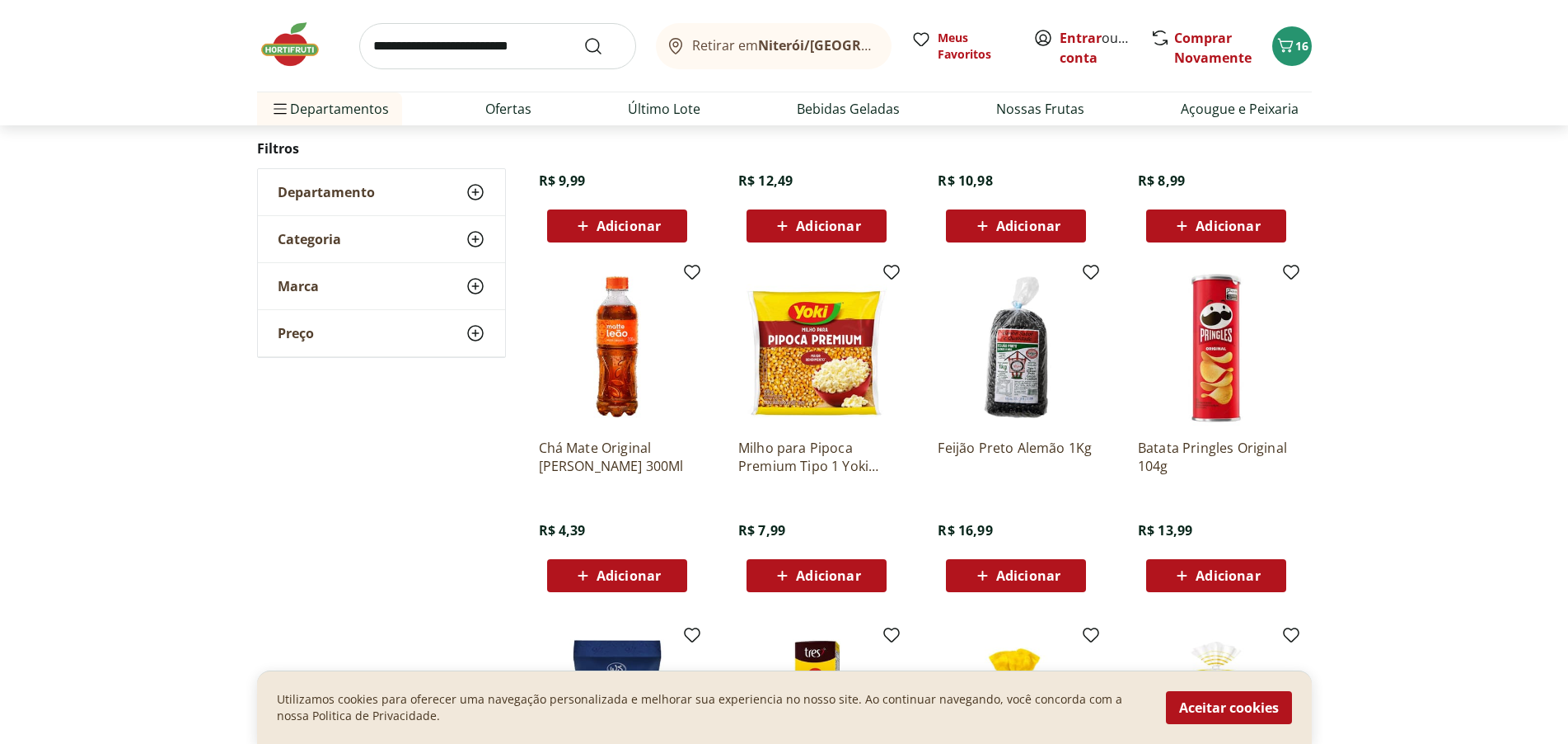
scroll to position [13201, 0]
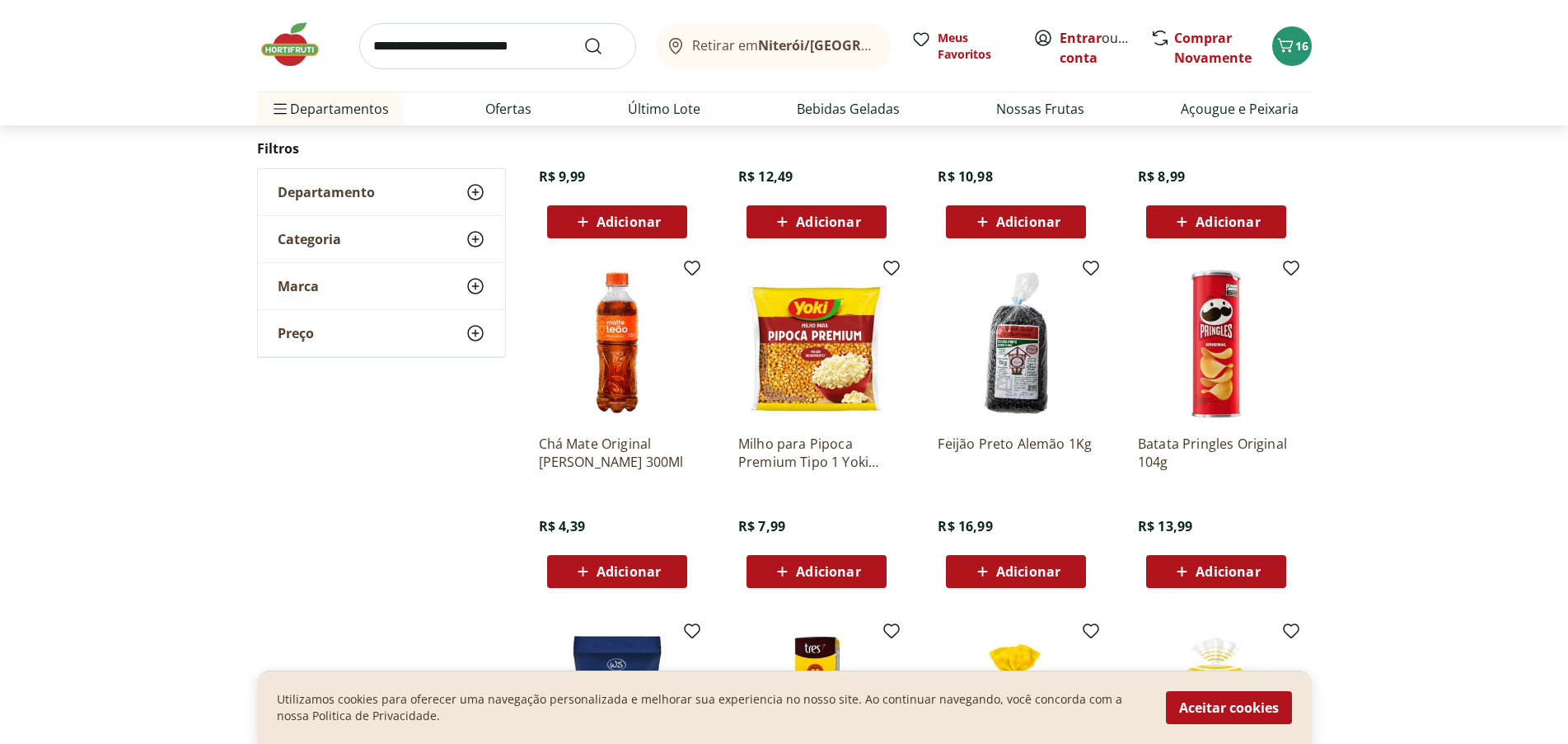
drag, startPoint x: 1203, startPoint y: 706, endPoint x: 1194, endPoint y: 709, distance: 9.5
click at [1202, 706] on button "Aceitar cookies" at bounding box center [1229, 707] width 126 height 33
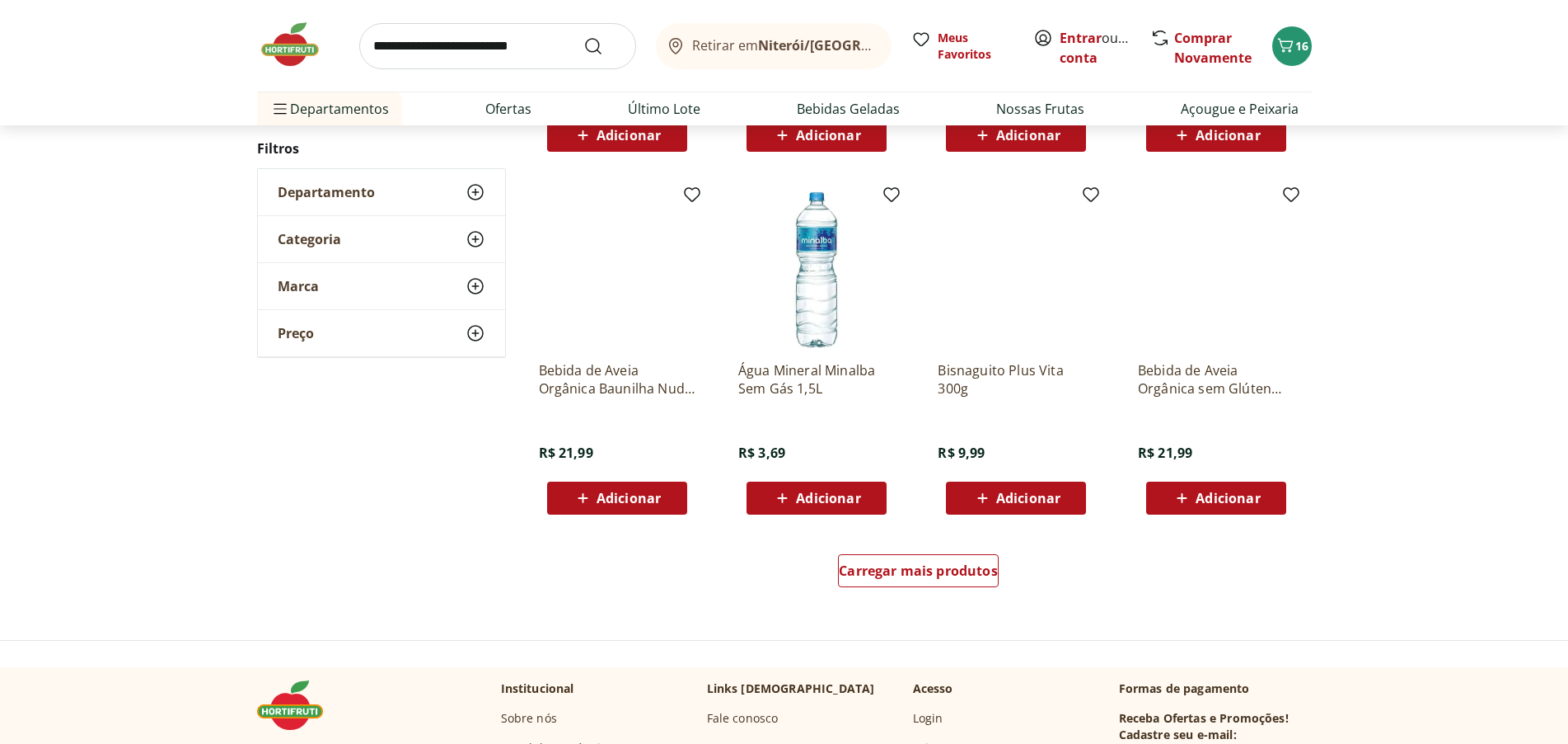
scroll to position [14026, 0]
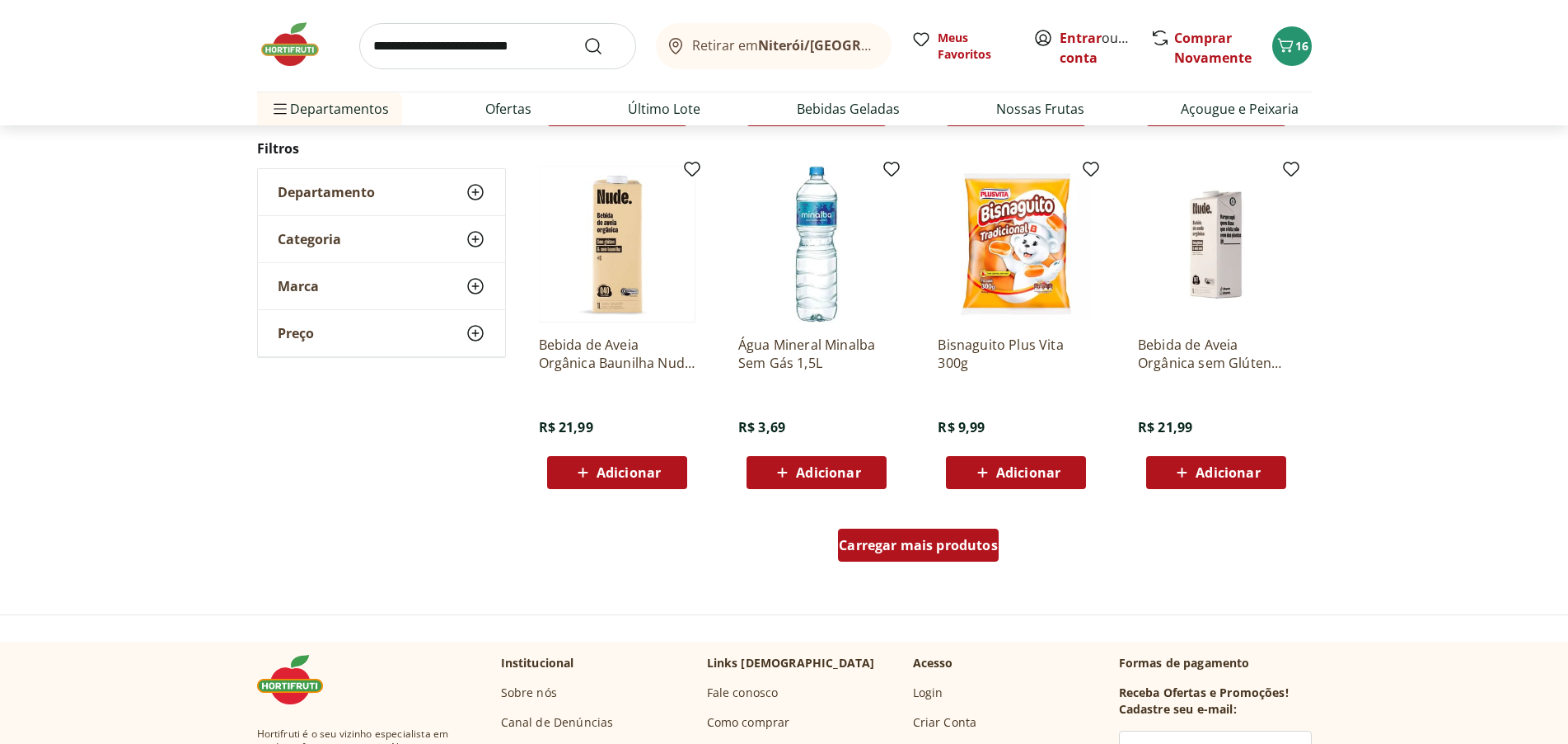
click at [951, 542] on span "Carregar mais produtos" at bounding box center [918, 545] width 159 height 13
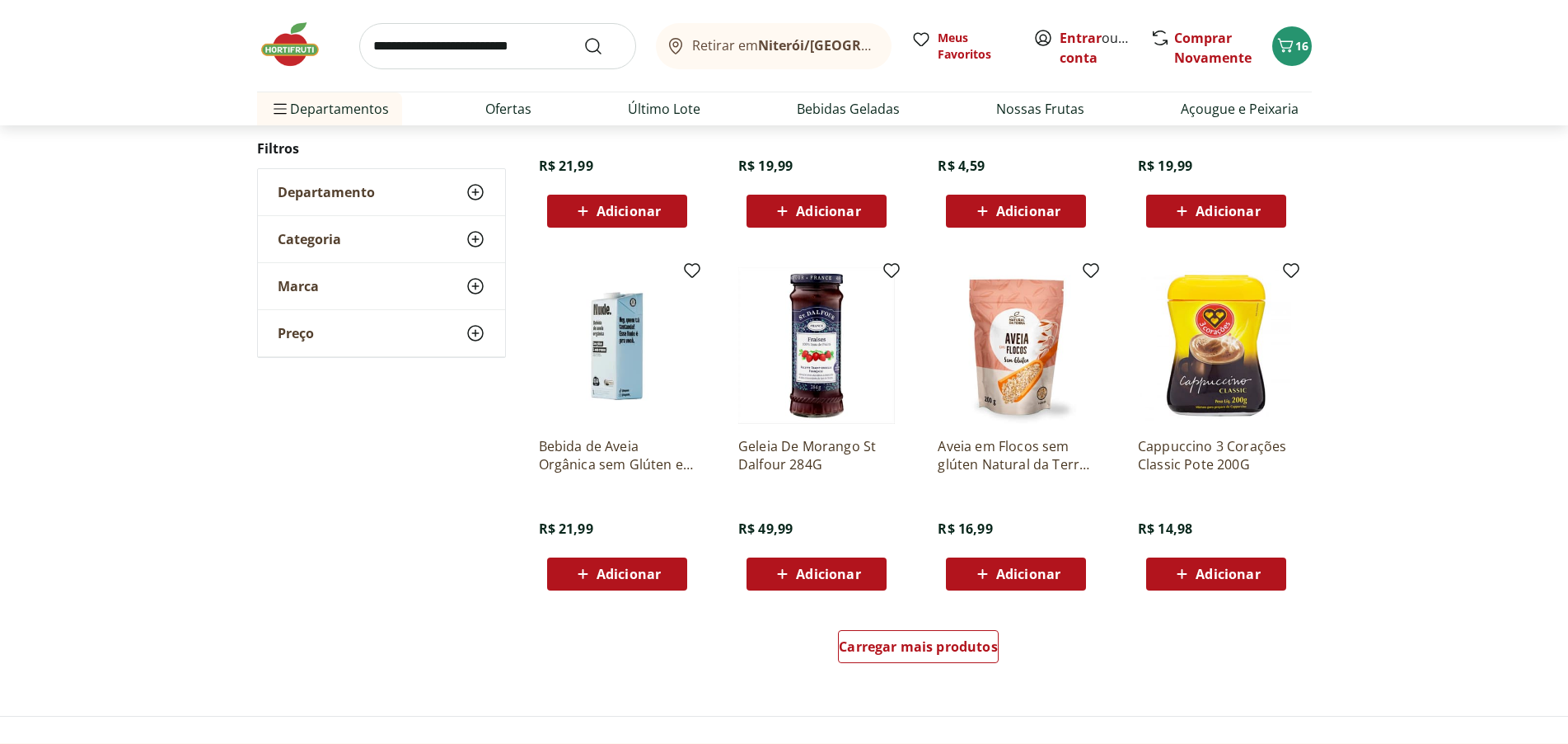
scroll to position [15015, 0]
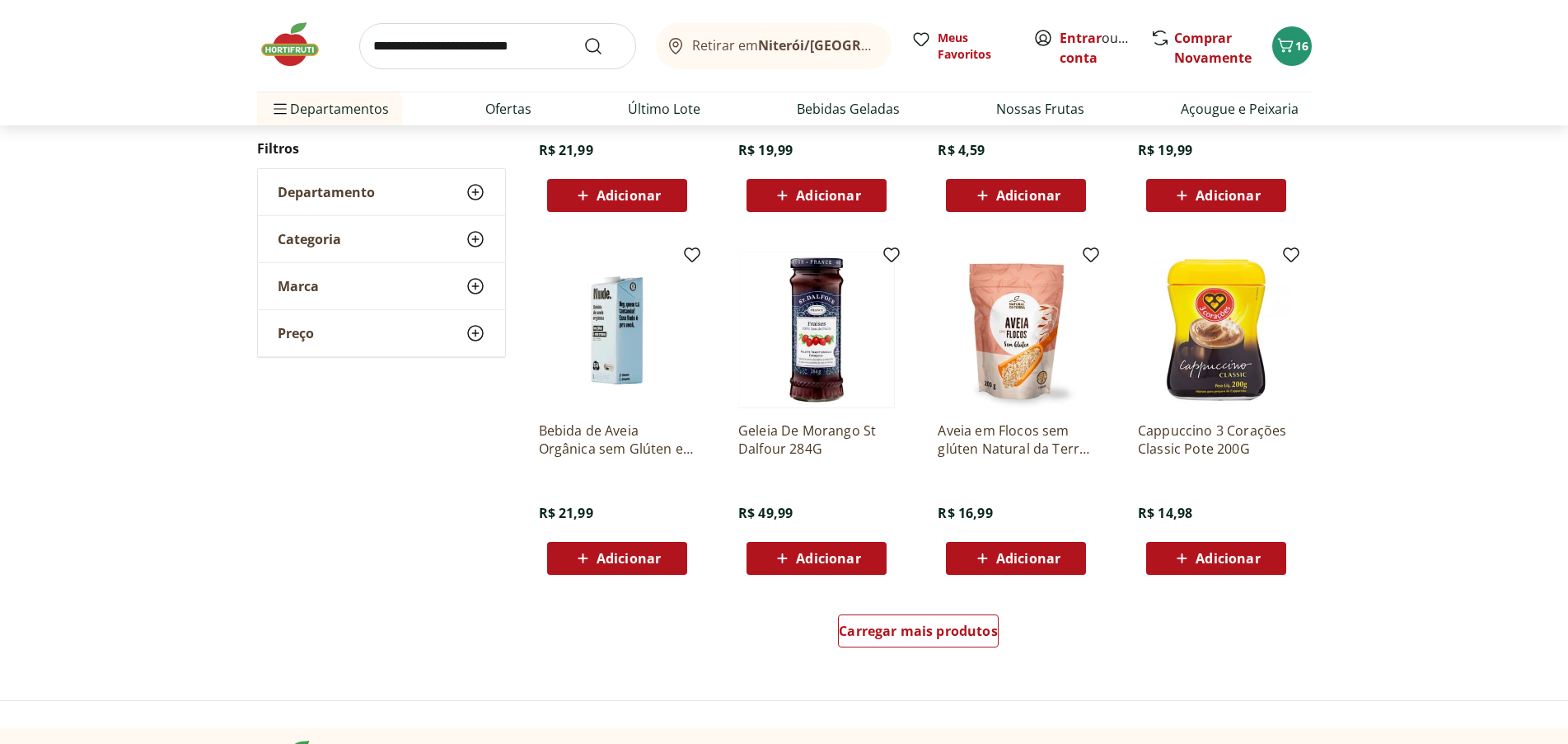
click at [1012, 377] on img at bounding box center [1016, 330] width 157 height 157
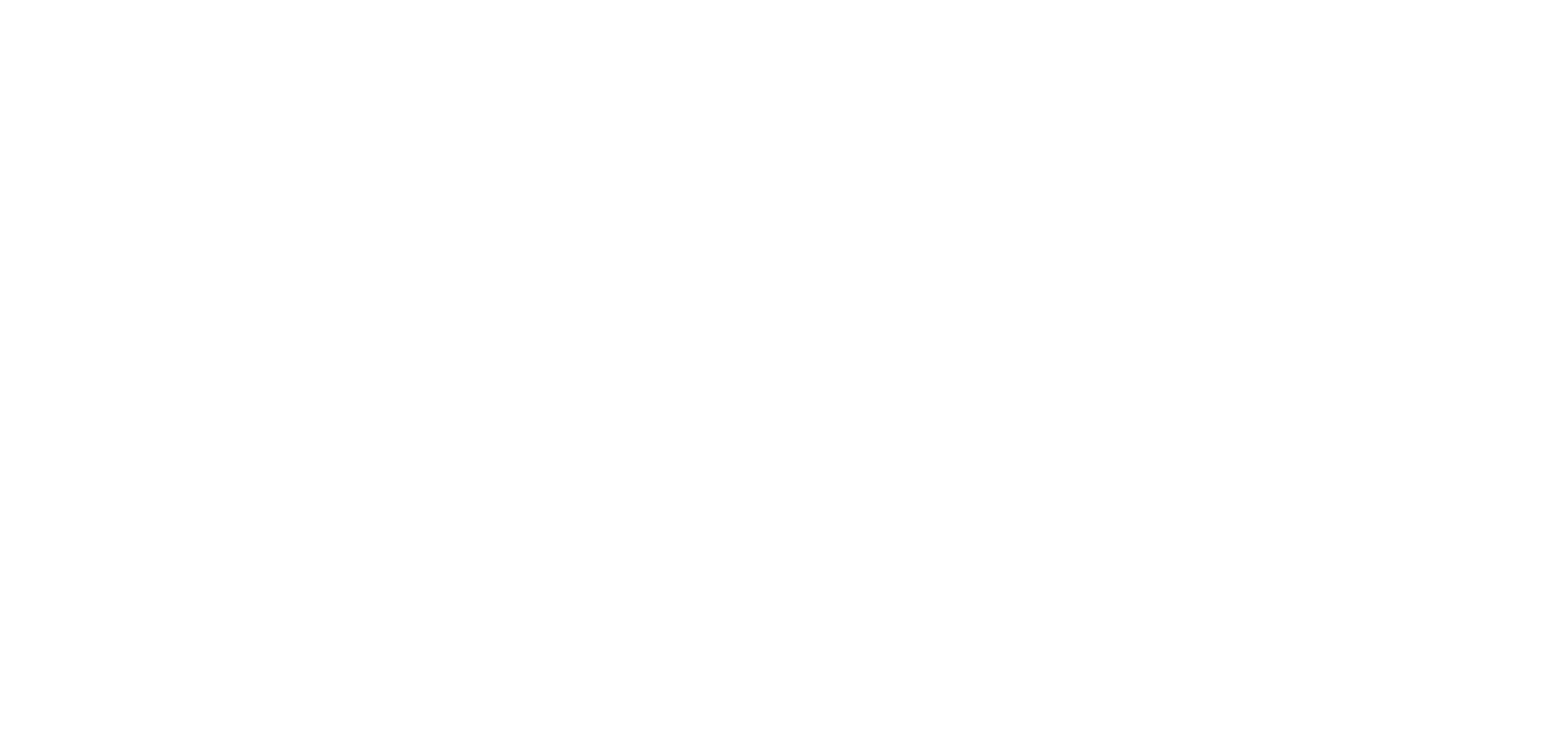
select select "**********"
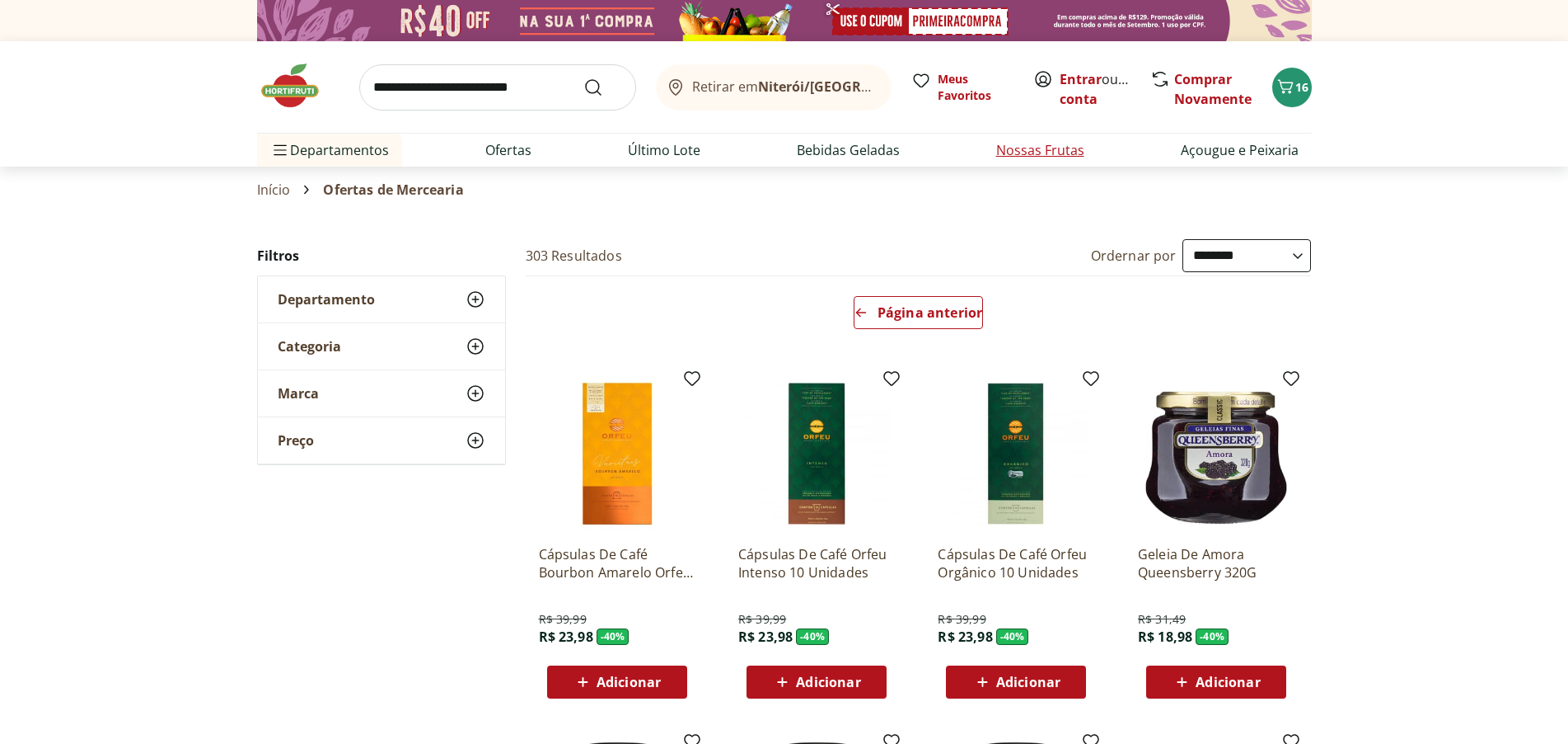
click at [1027, 154] on link "Nossas Frutas" at bounding box center [1040, 149] width 89 height 20
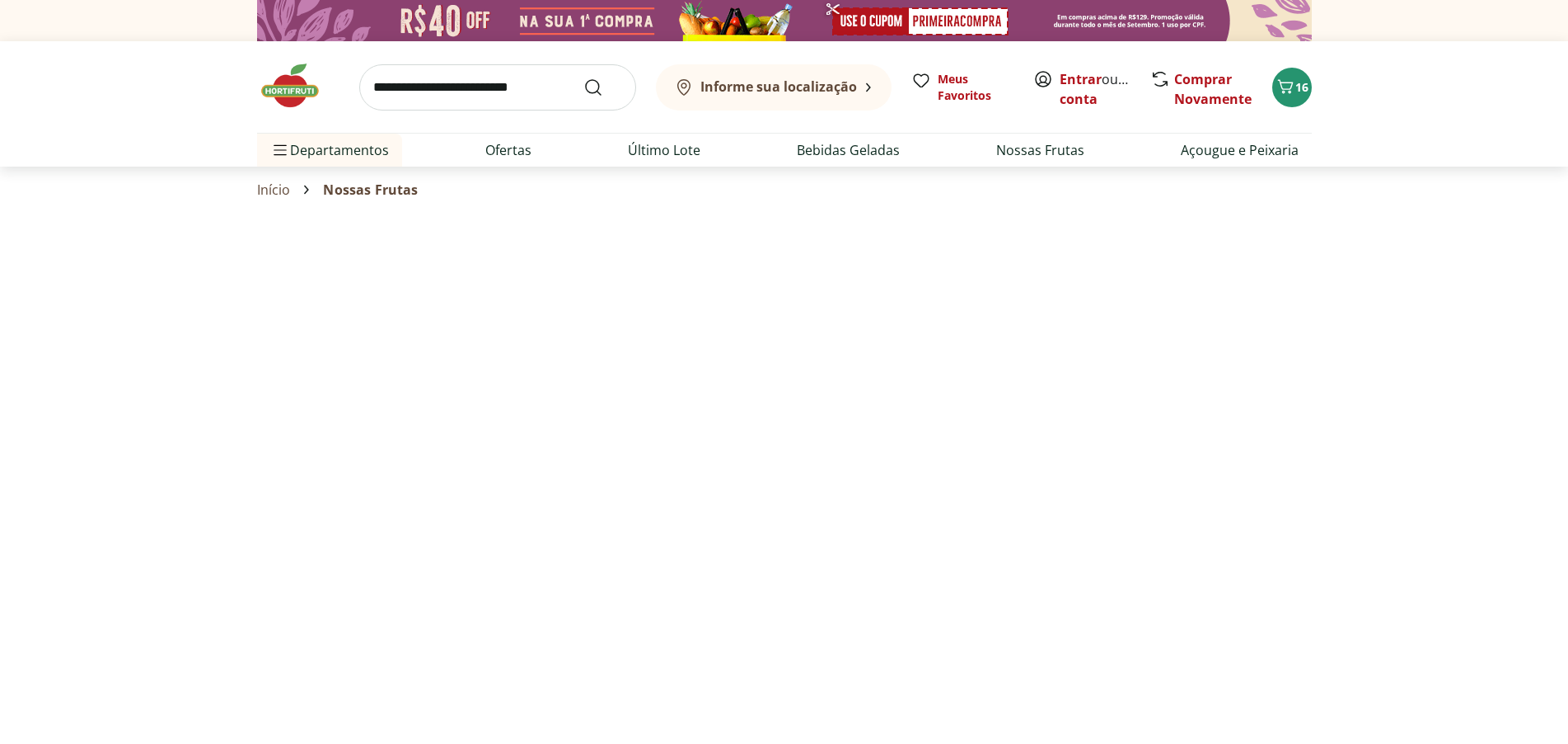
select select "**********"
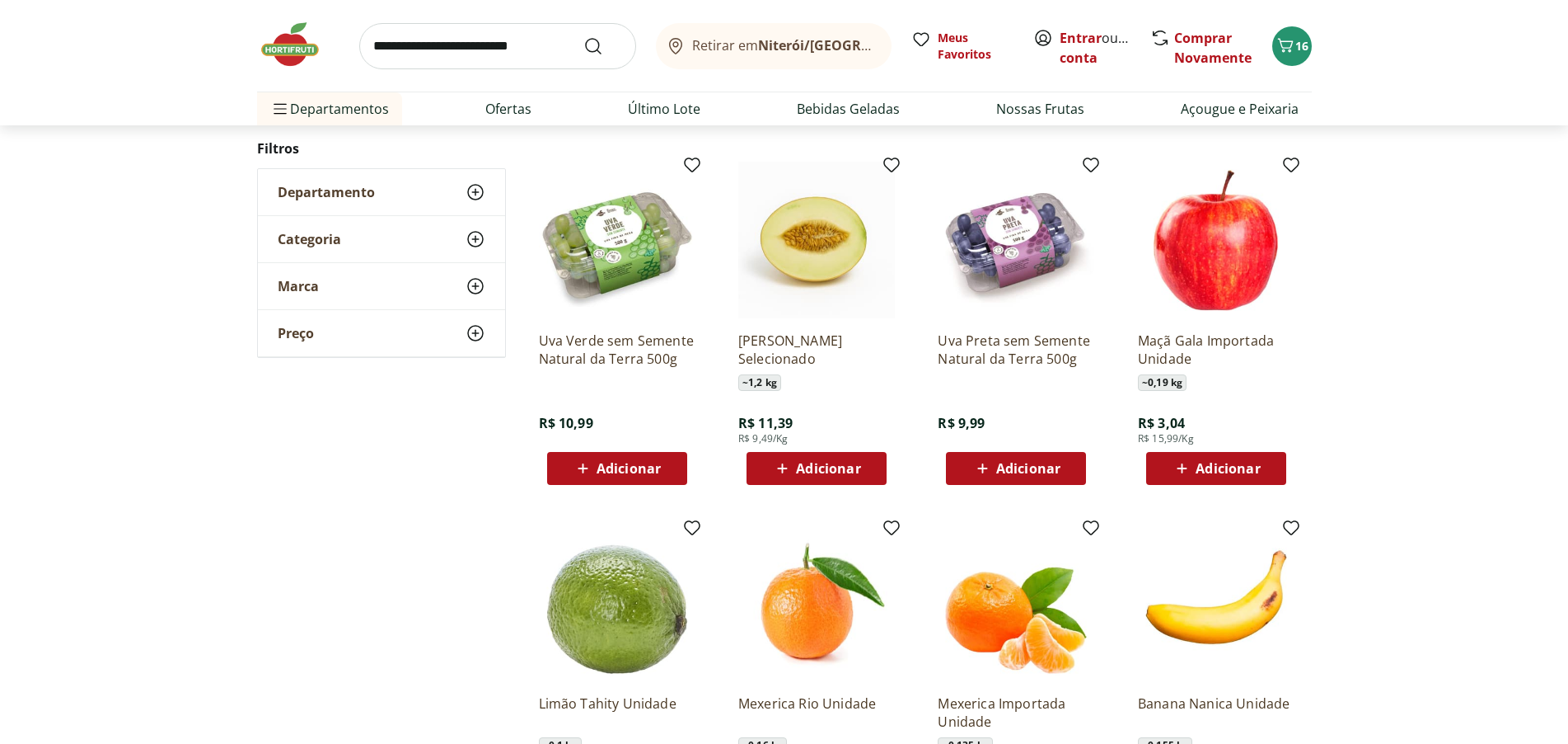
scroll to position [494, 0]
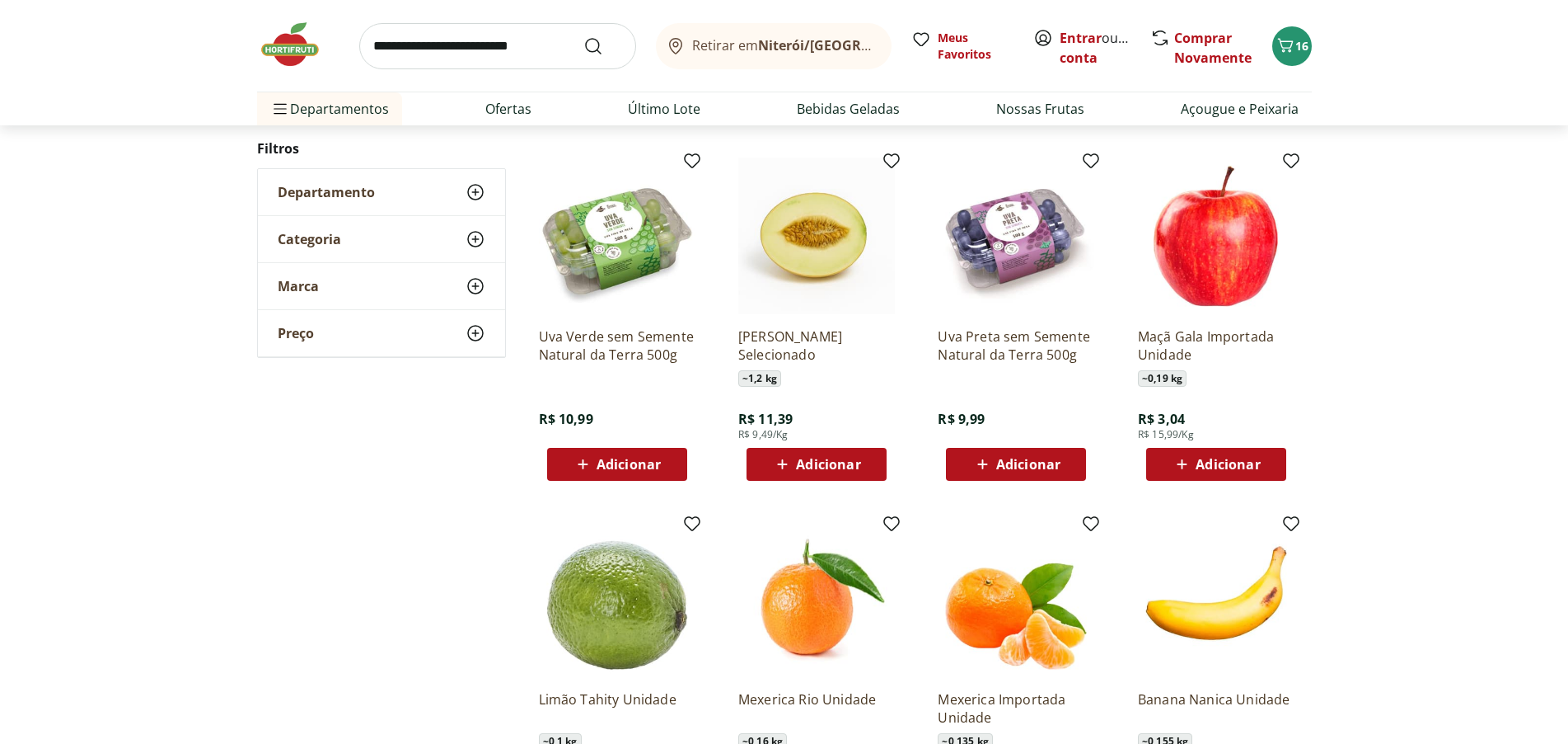
click at [1028, 458] on span "Adicionar" at bounding box center [1028, 465] width 65 height 13
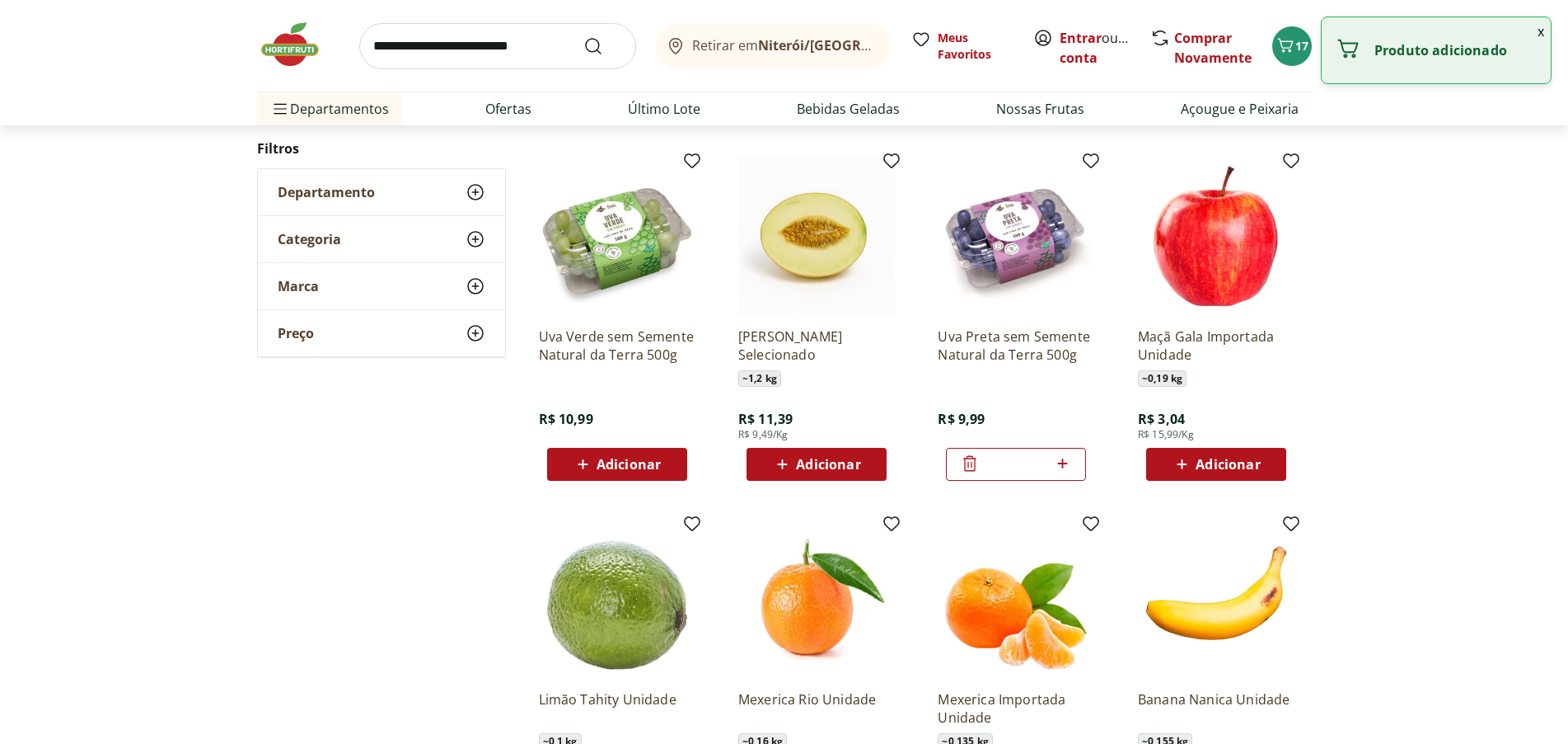
click at [1226, 461] on span "Adicionar" at bounding box center [1228, 465] width 65 height 13
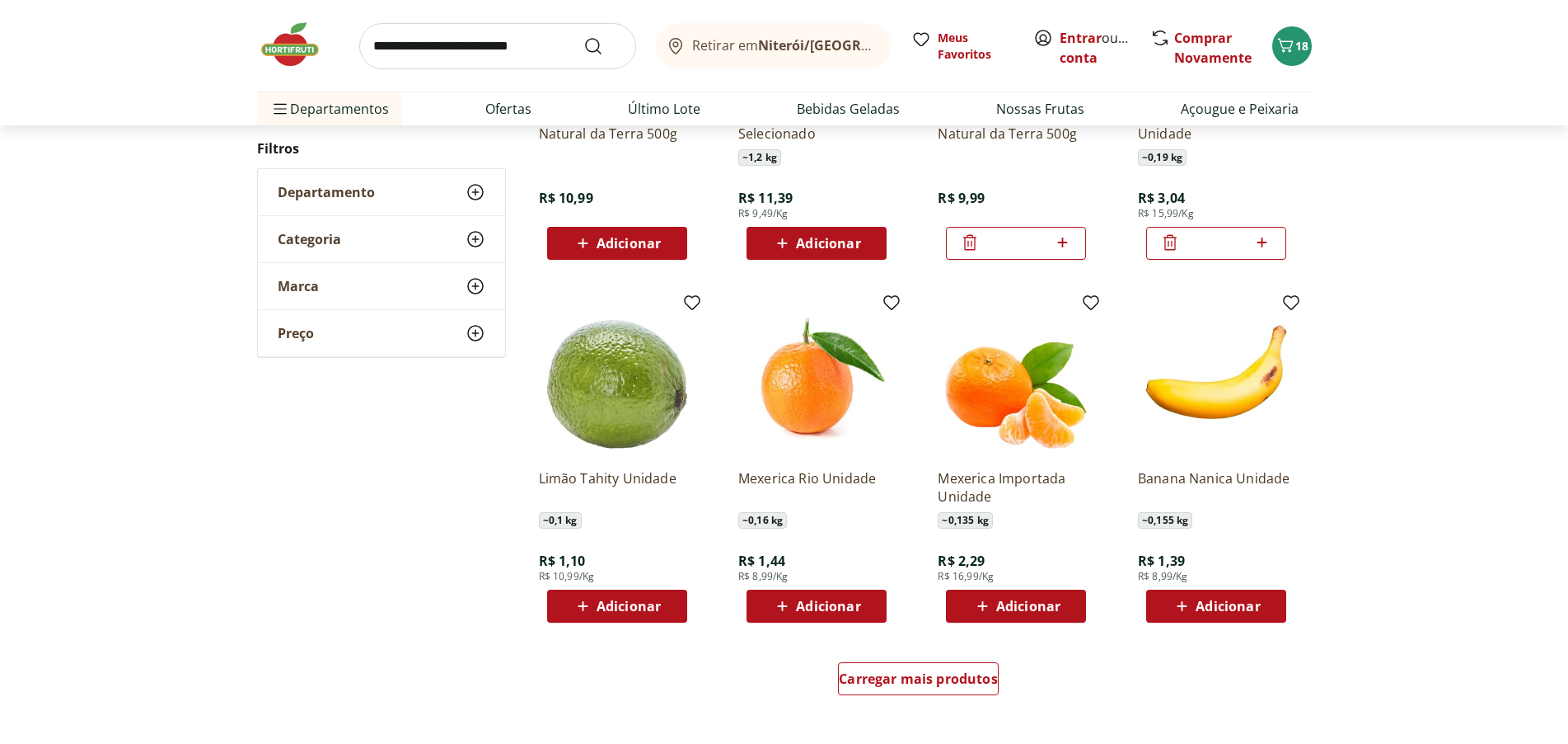
scroll to position [742, 0]
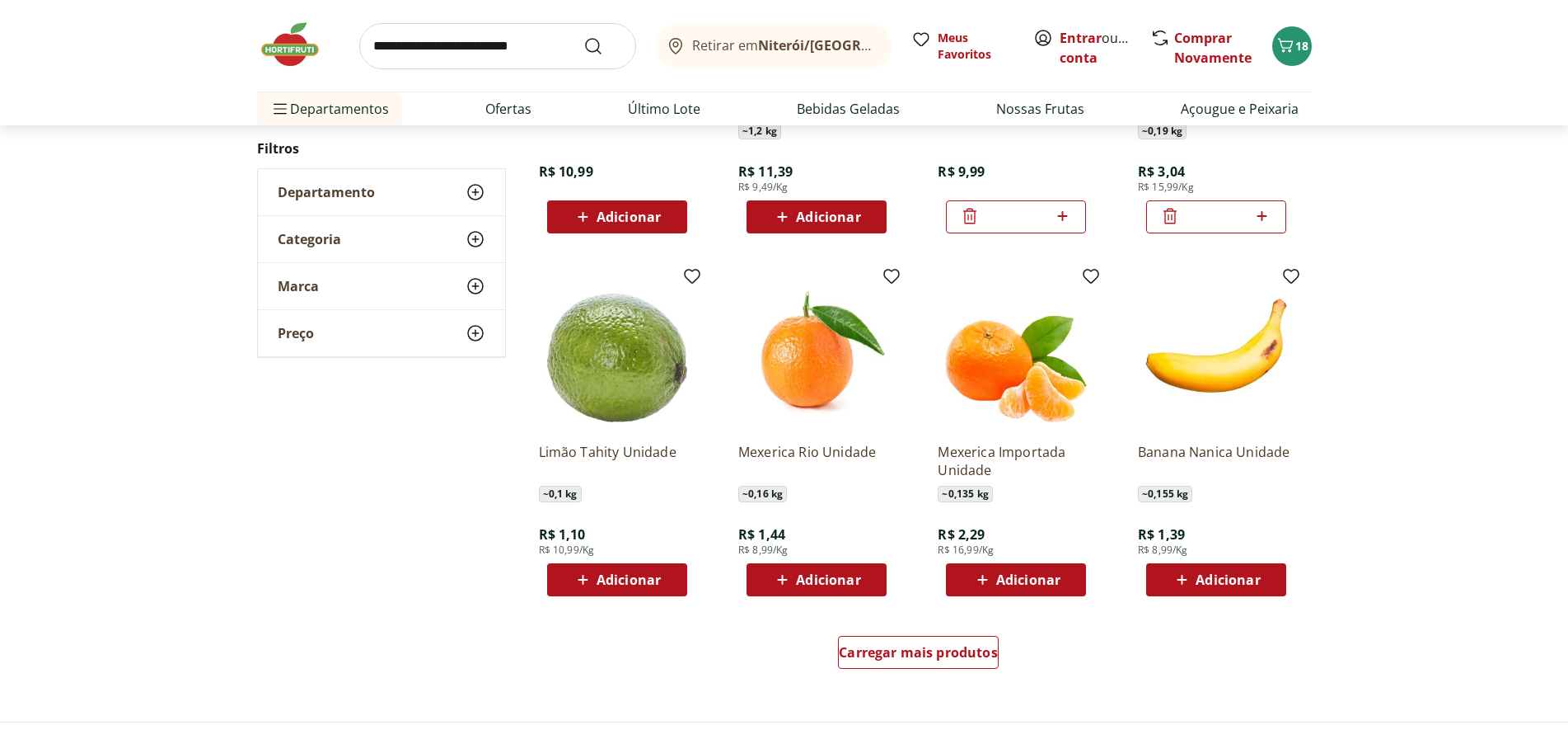
click at [1022, 573] on span "Adicionar" at bounding box center [1028, 580] width 65 height 13
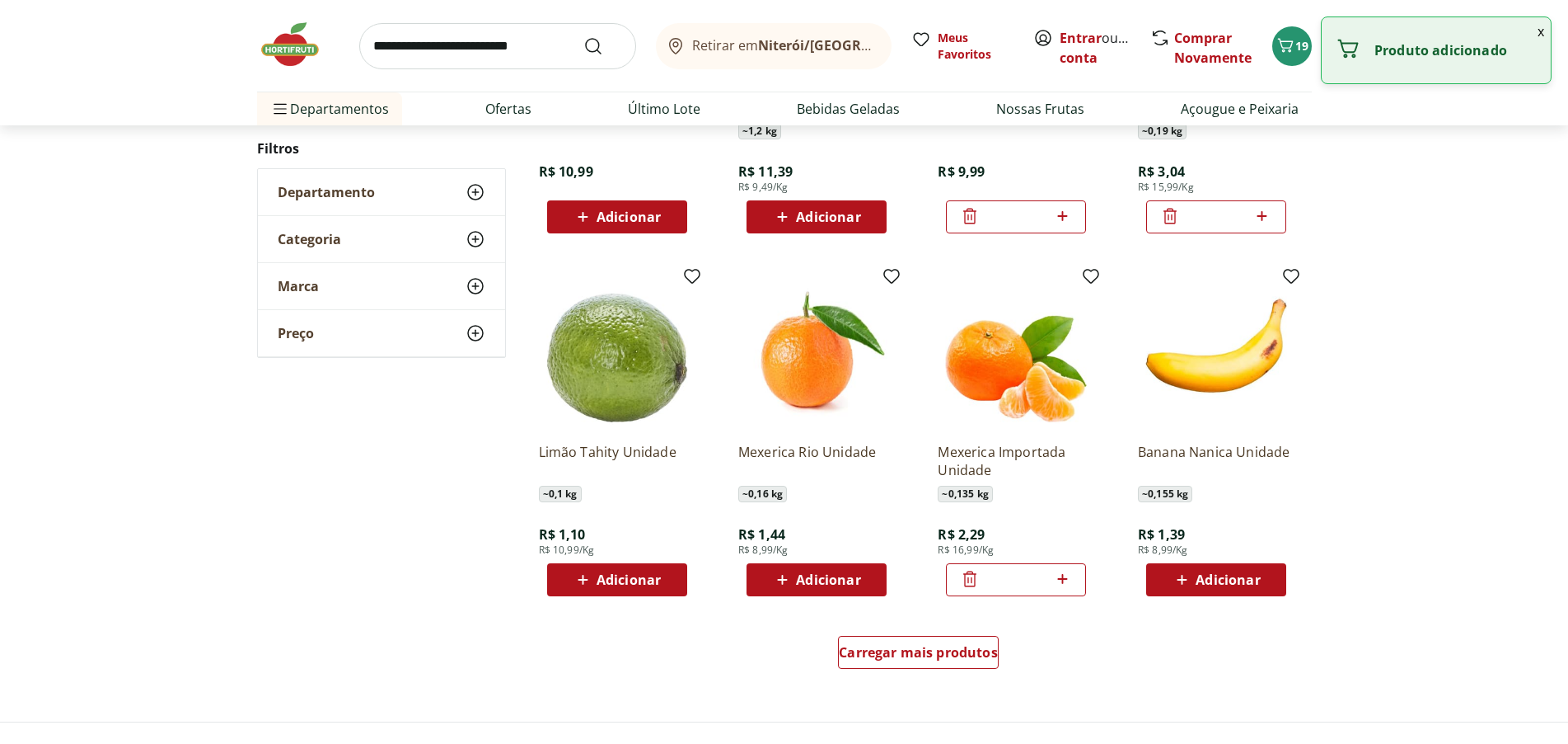
click at [1065, 580] on icon at bounding box center [1062, 579] width 10 height 10
type input "*"
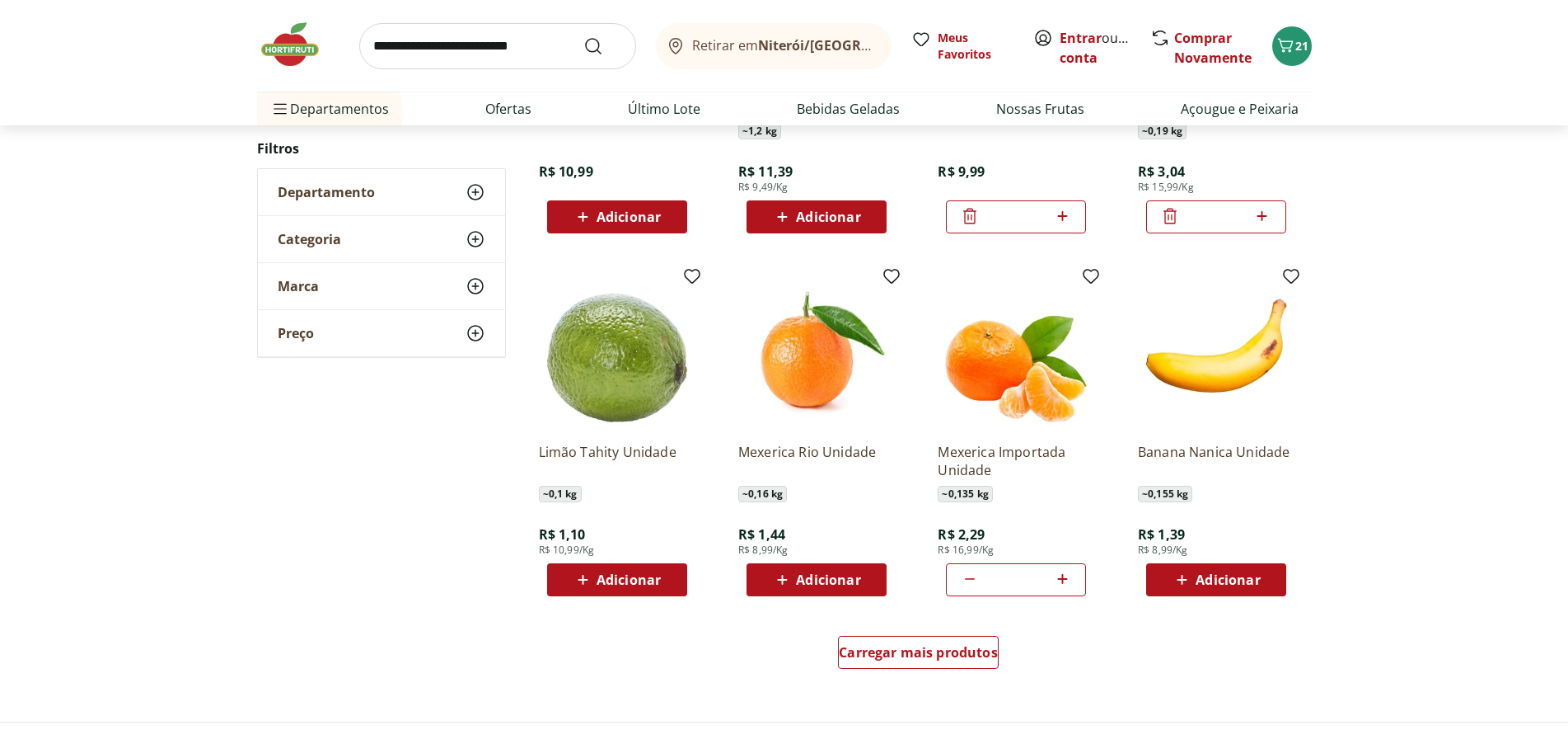
click at [1205, 578] on span "Adicionar" at bounding box center [1228, 580] width 65 height 13
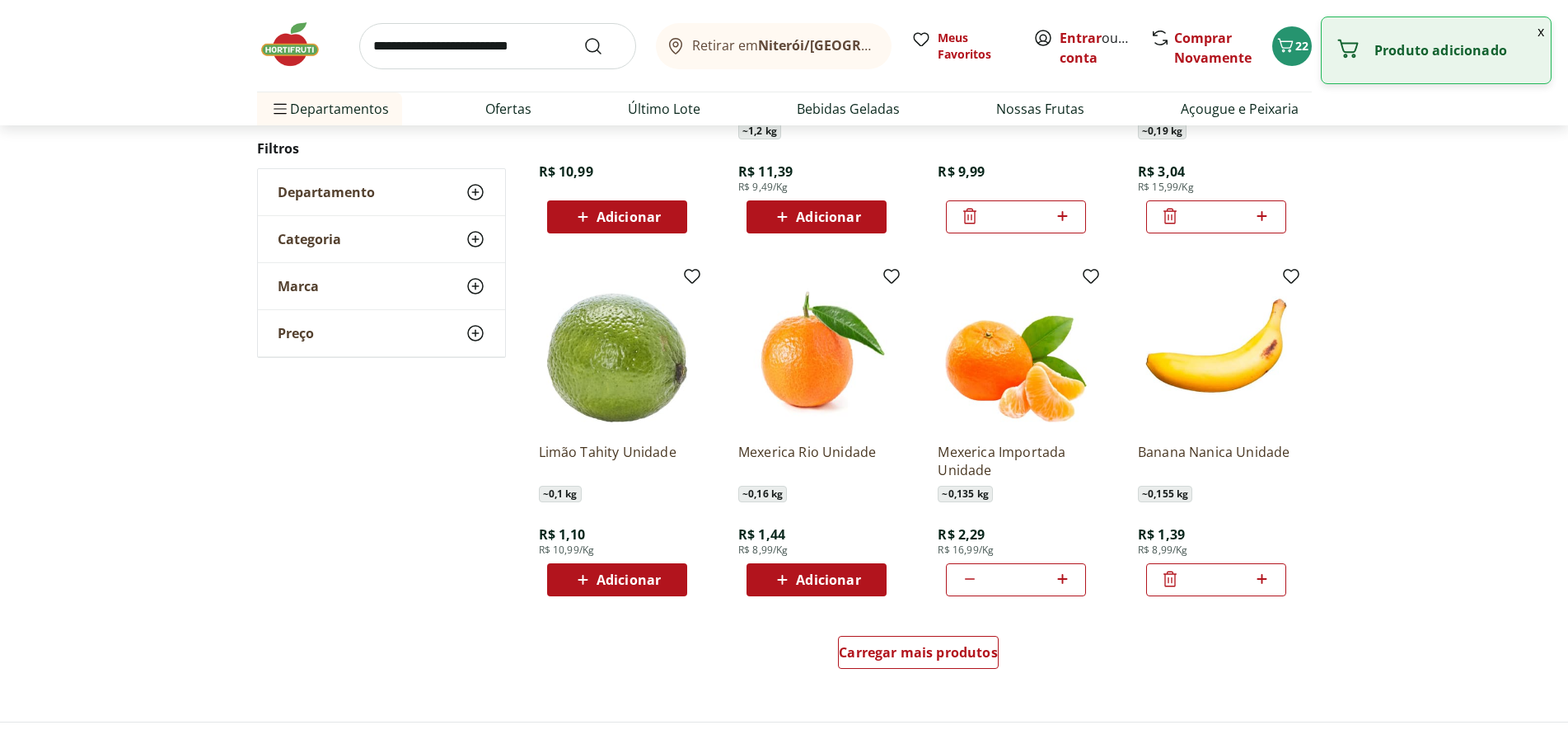
click at [1265, 576] on icon at bounding box center [1262, 578] width 20 height 20
type input "*"
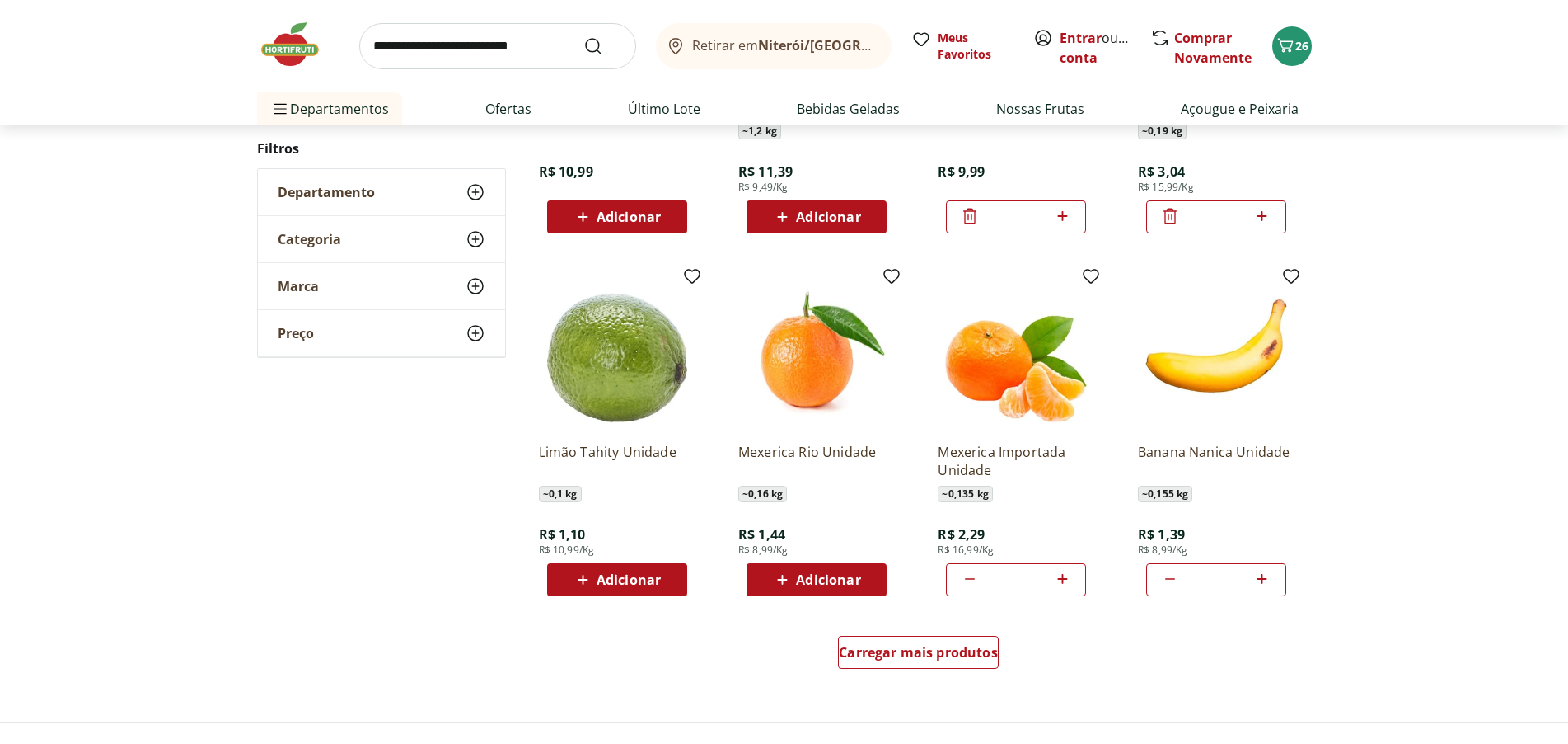
click at [633, 573] on span "Adicionar" at bounding box center [628, 580] width 65 height 13
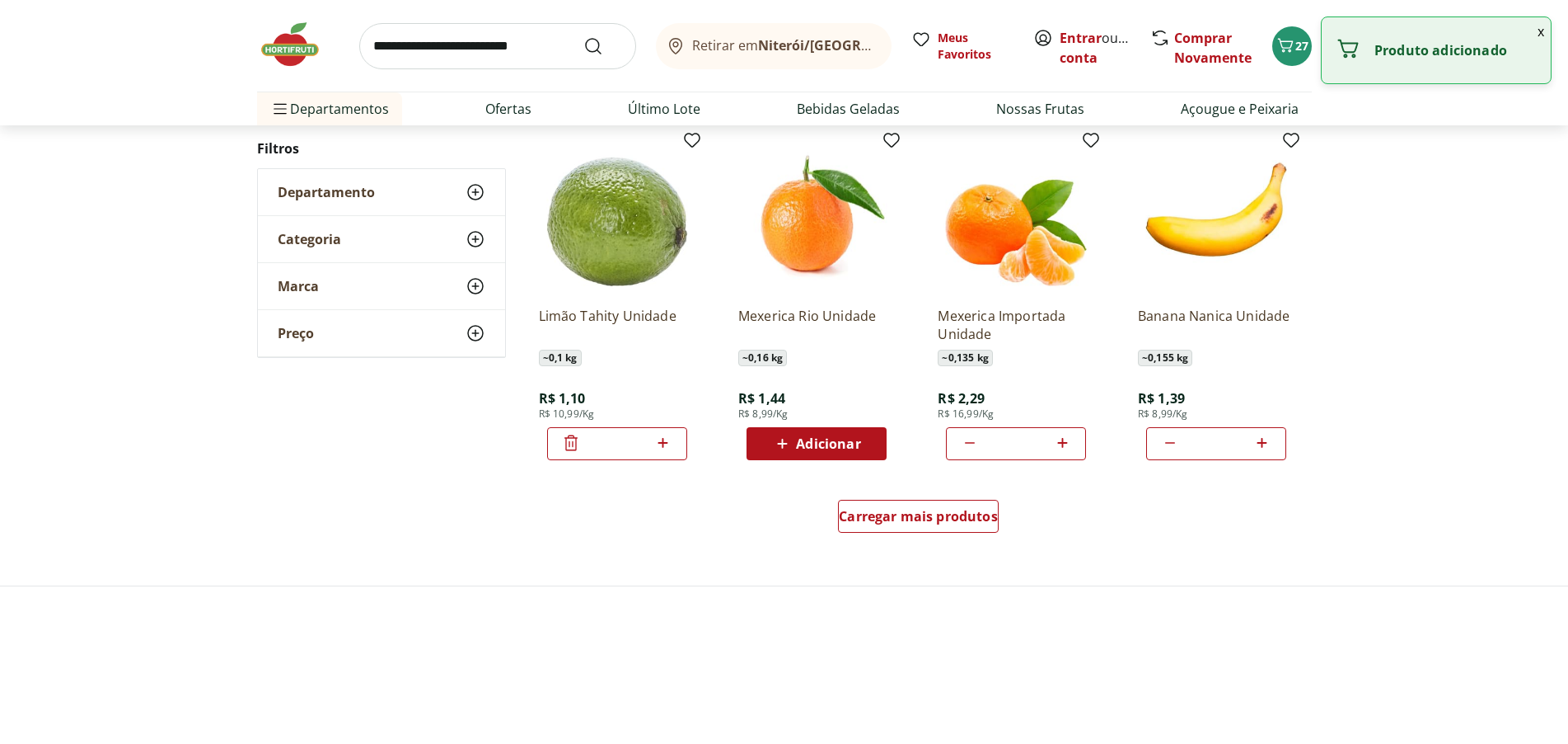
scroll to position [1072, 0]
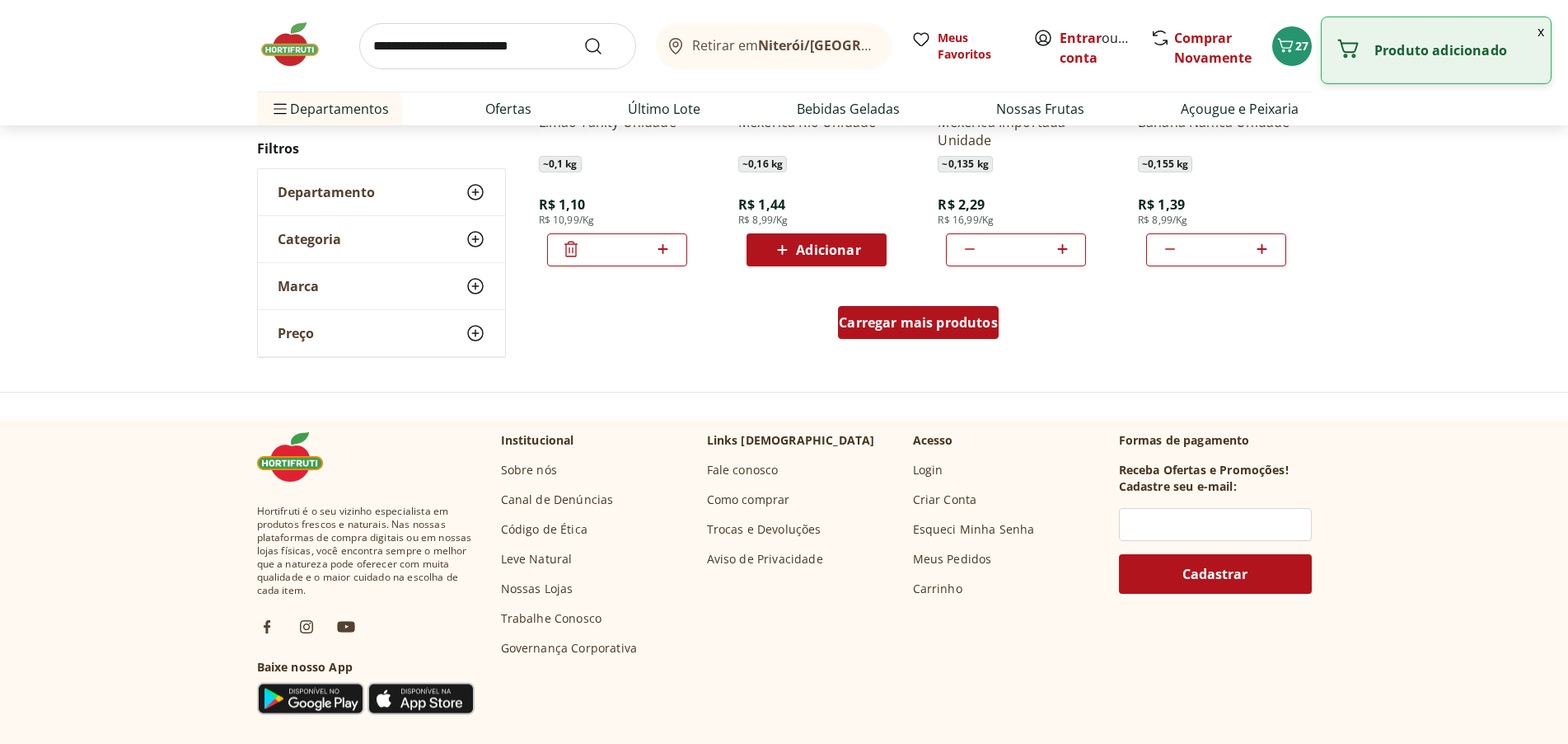
click at [918, 327] on span "Carregar mais produtos" at bounding box center [918, 323] width 159 height 13
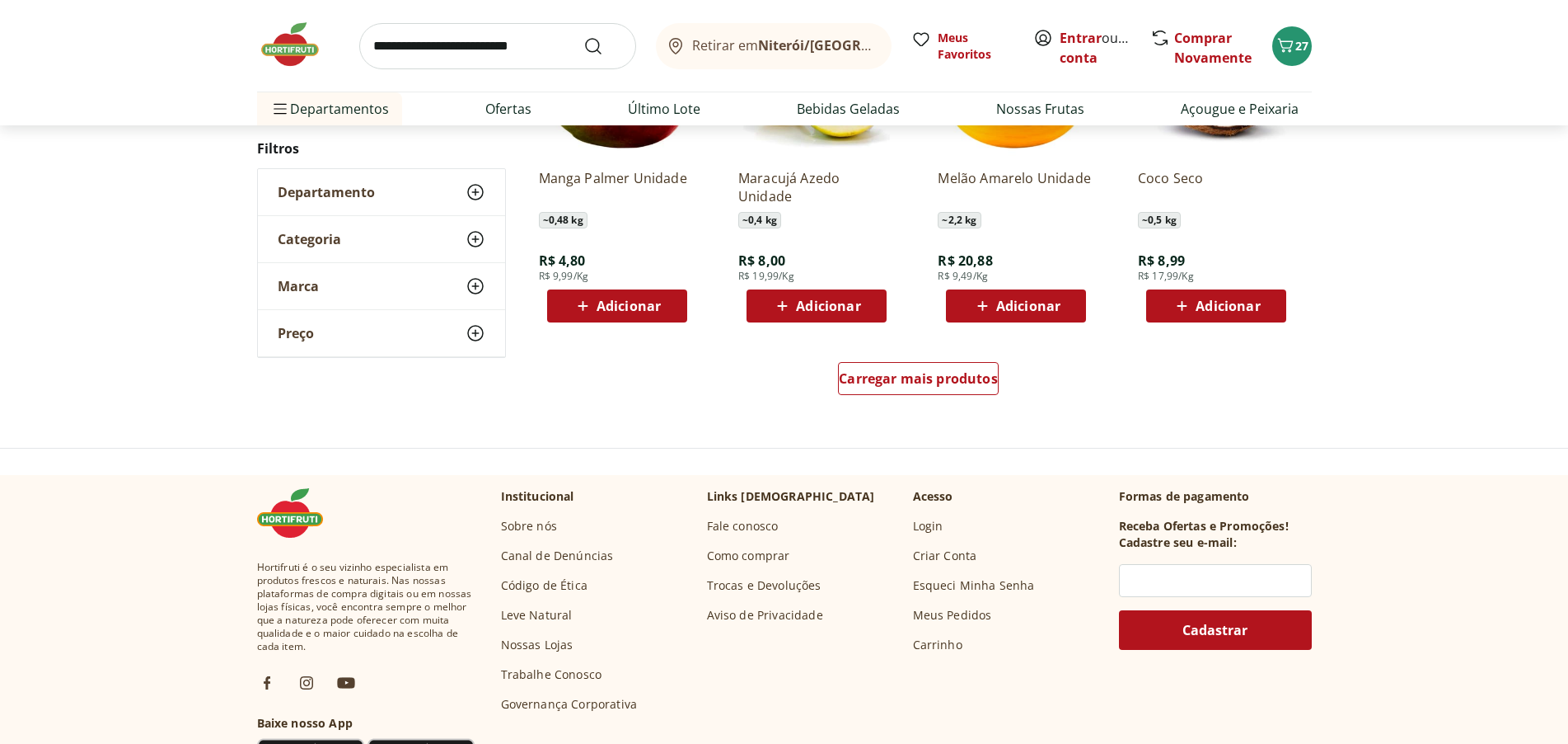
scroll to position [2061, 0]
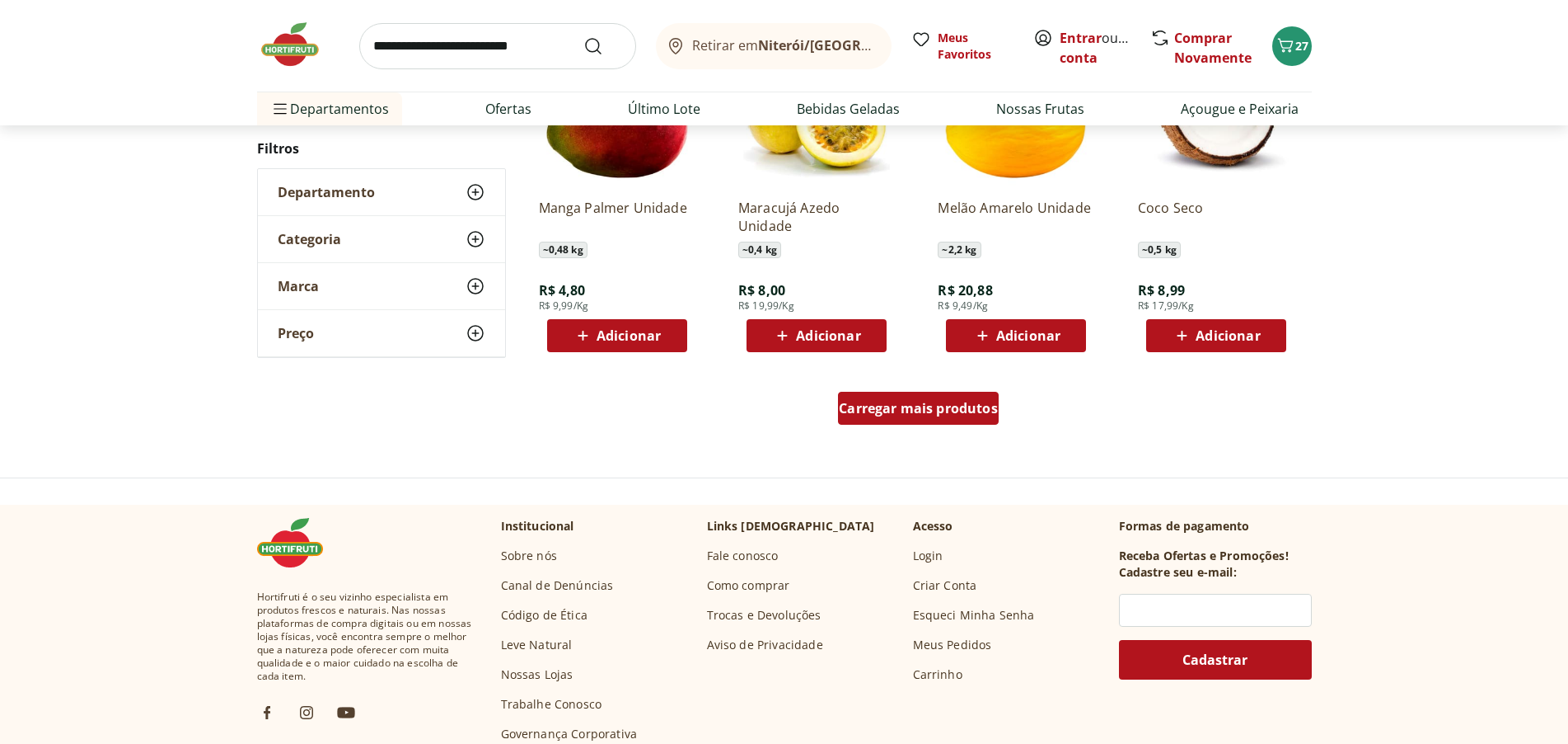
click at [910, 406] on span "Carregar mais produtos" at bounding box center [918, 409] width 159 height 13
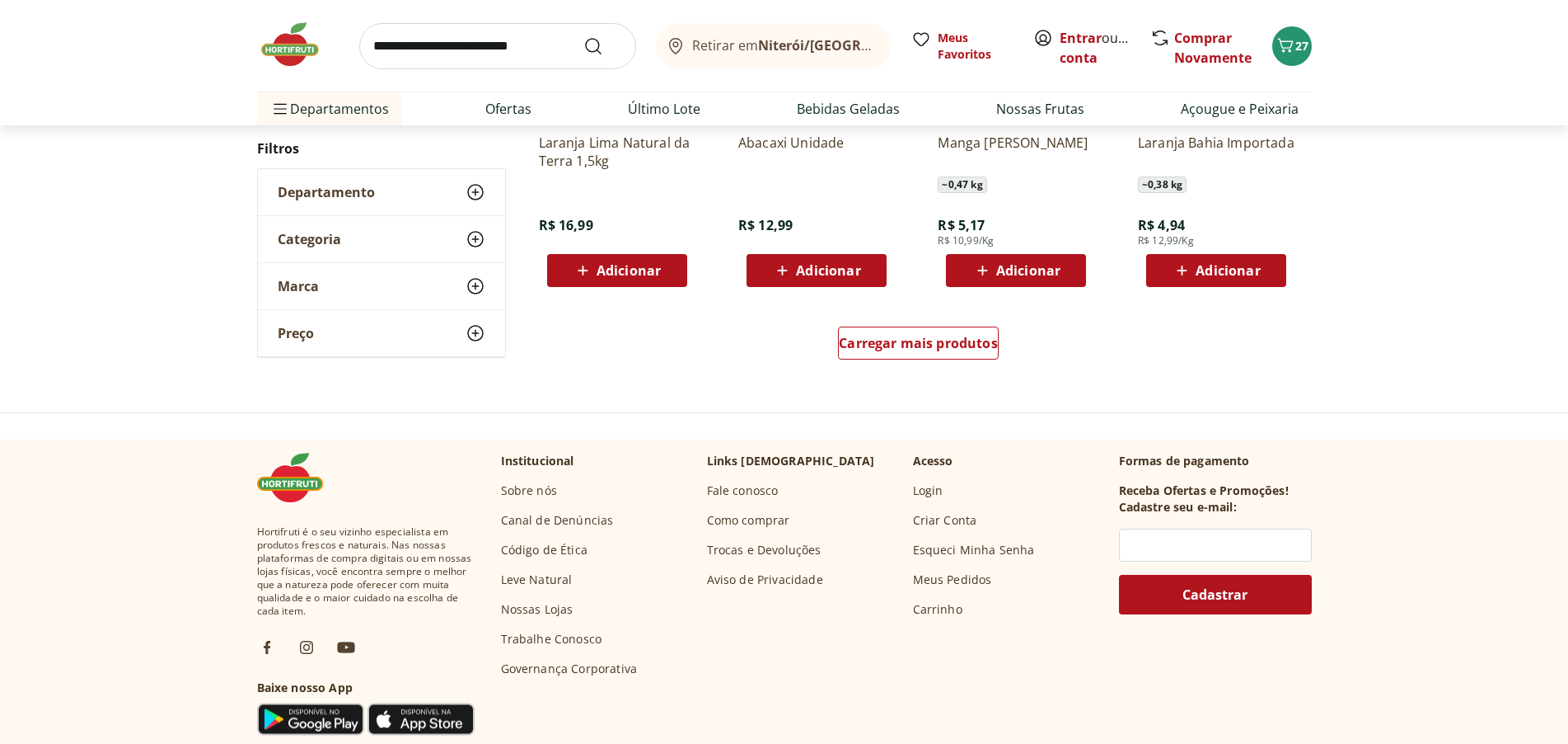
scroll to position [3216, 0]
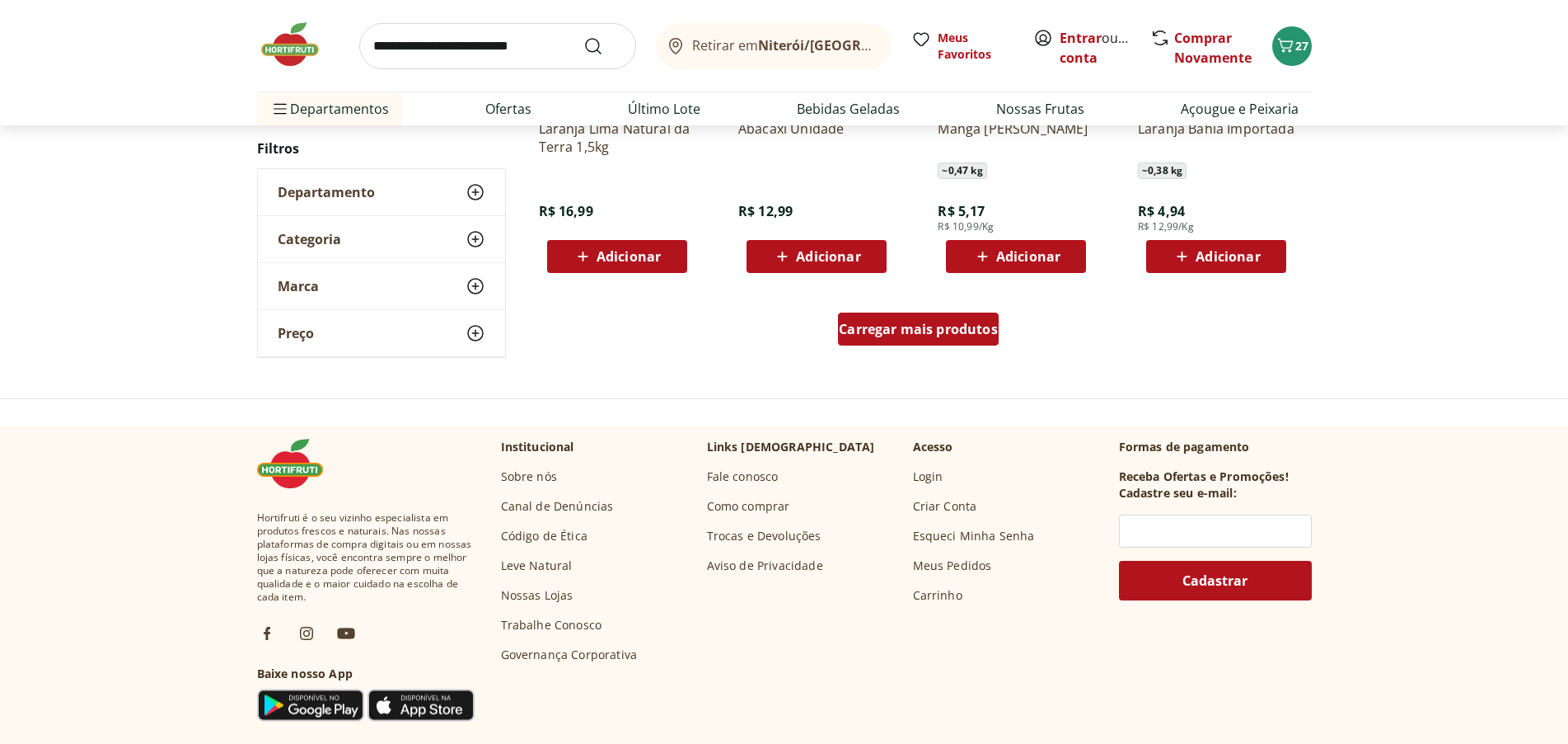
click at [892, 332] on span "Carregar mais produtos" at bounding box center [918, 330] width 159 height 13
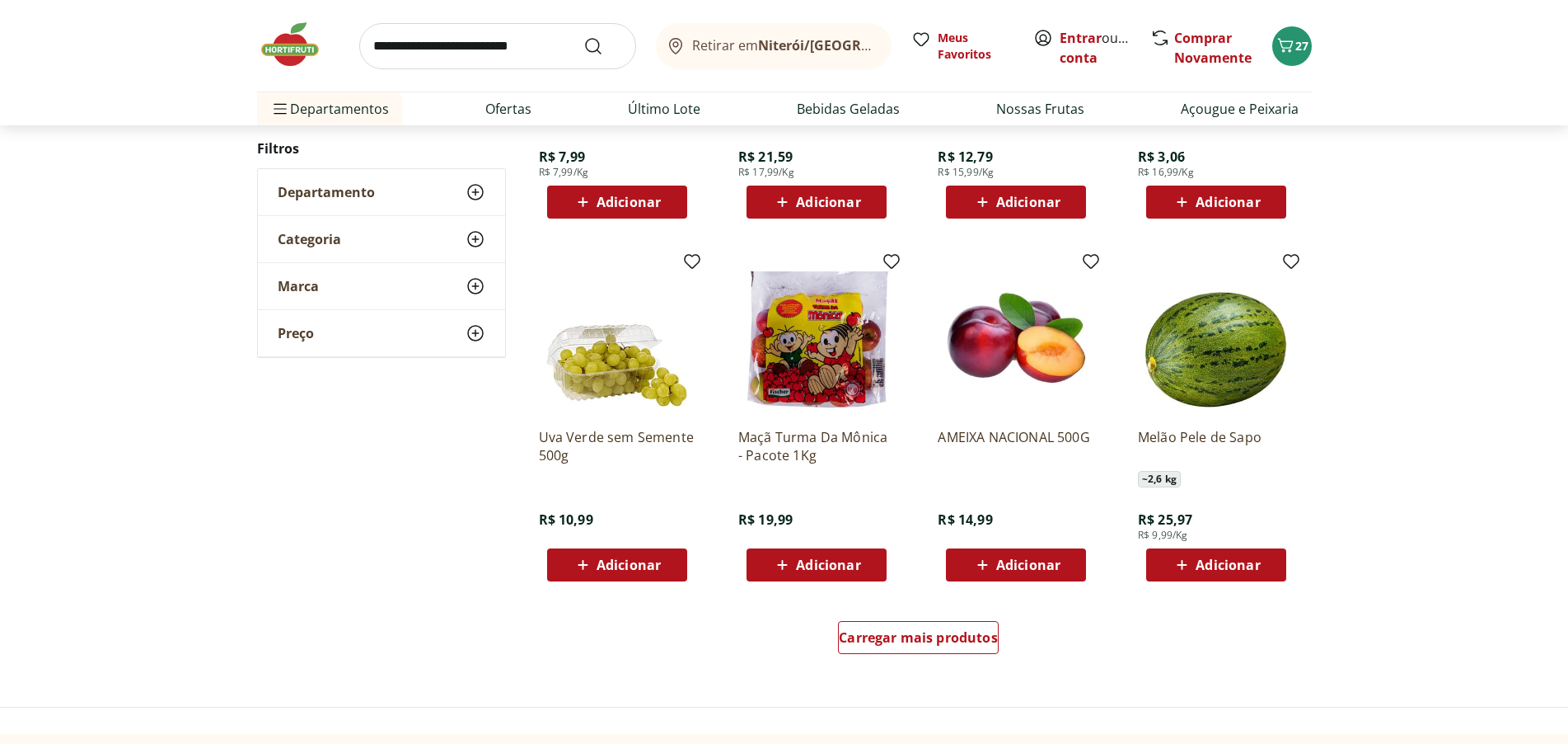
scroll to position [4041, 0]
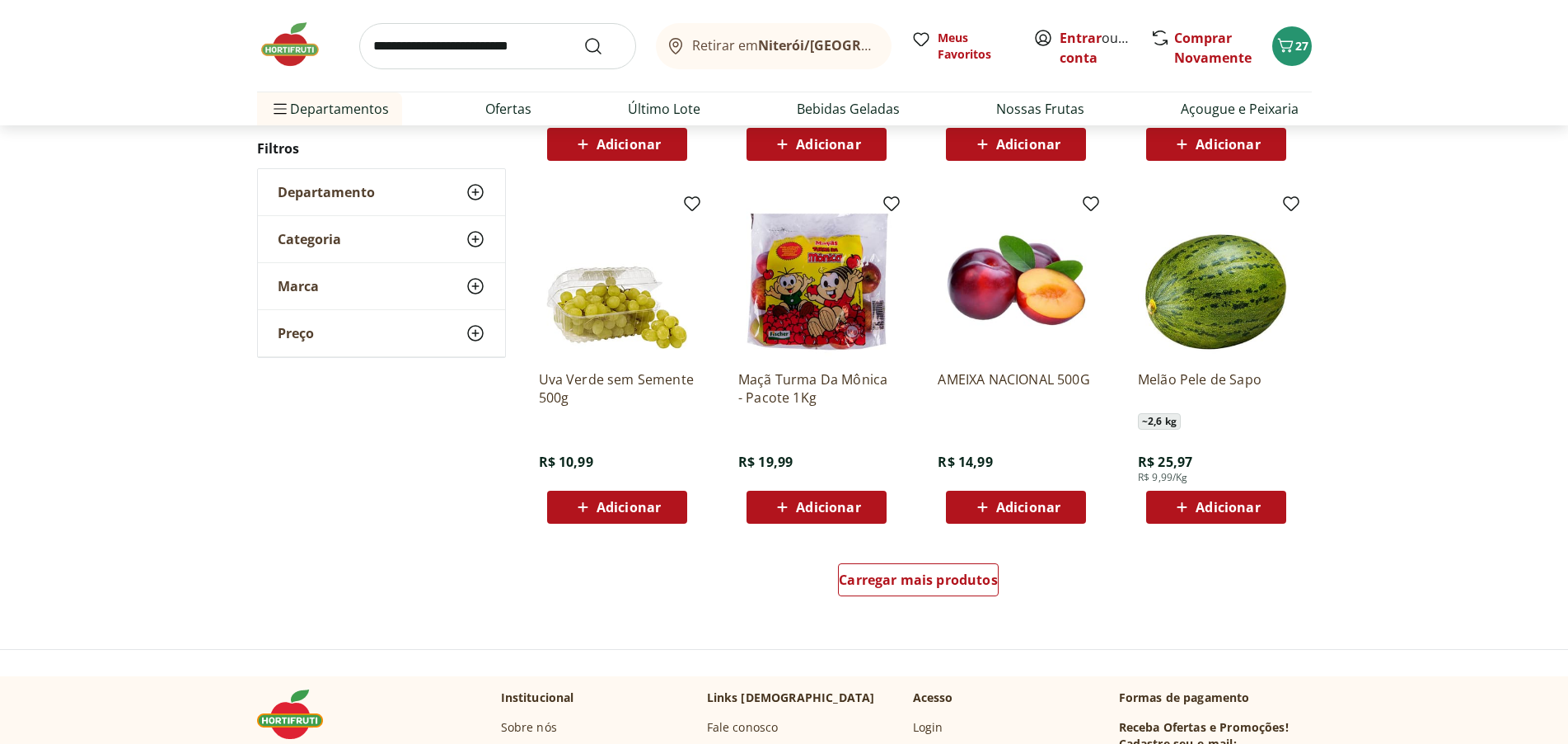
click at [1022, 506] on span "Adicionar" at bounding box center [1028, 507] width 65 height 13
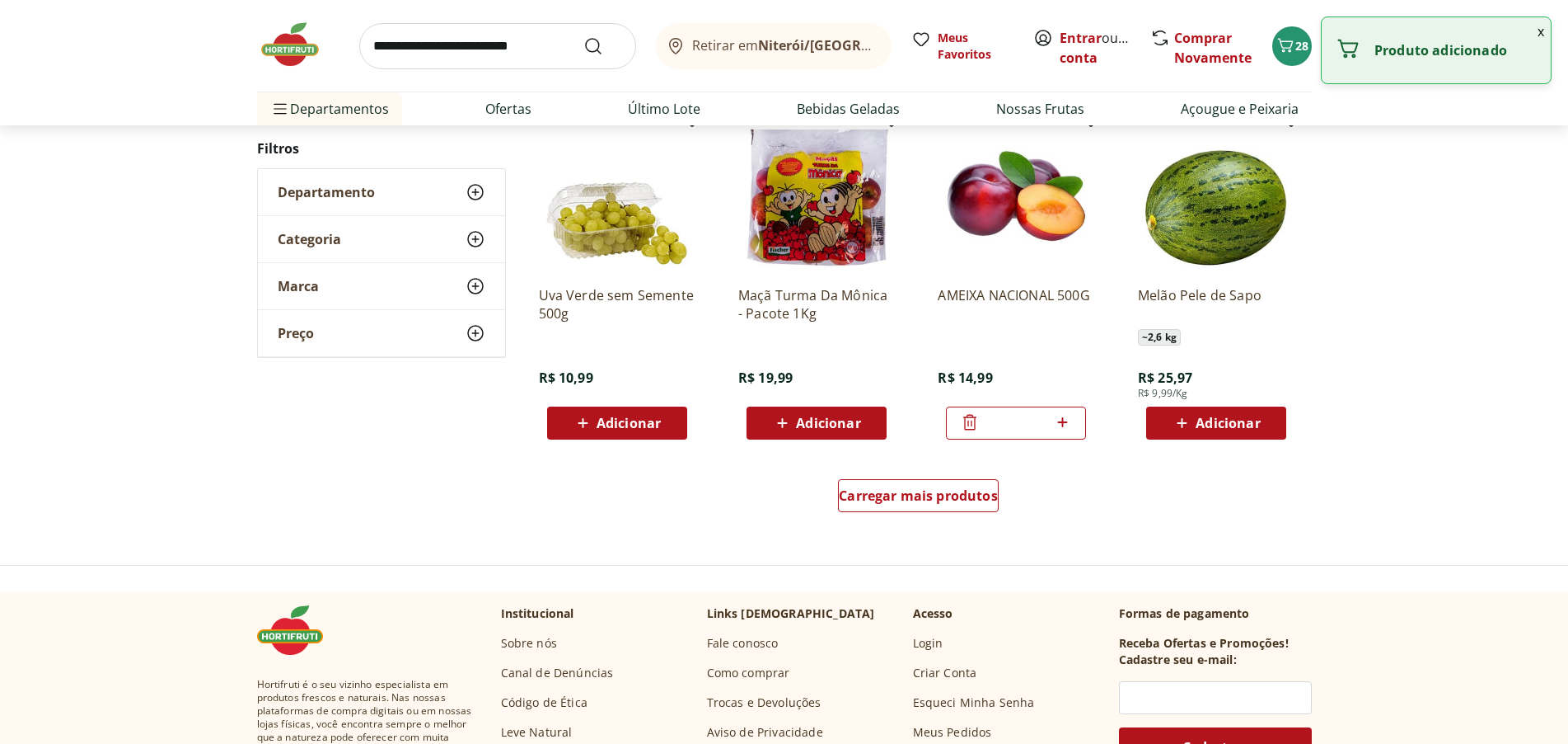
scroll to position [4123, 0]
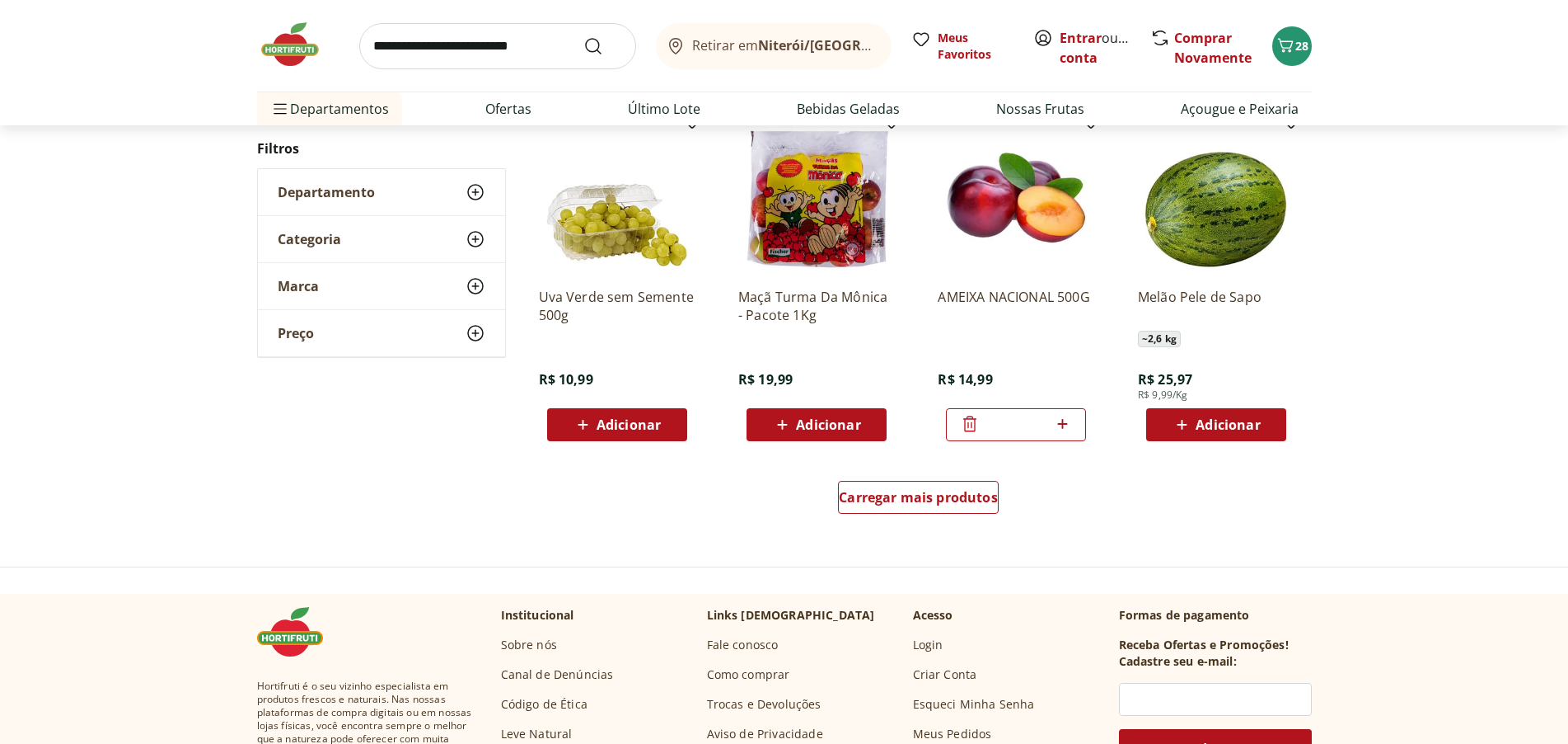
click at [975, 427] on icon at bounding box center [970, 424] width 13 height 15
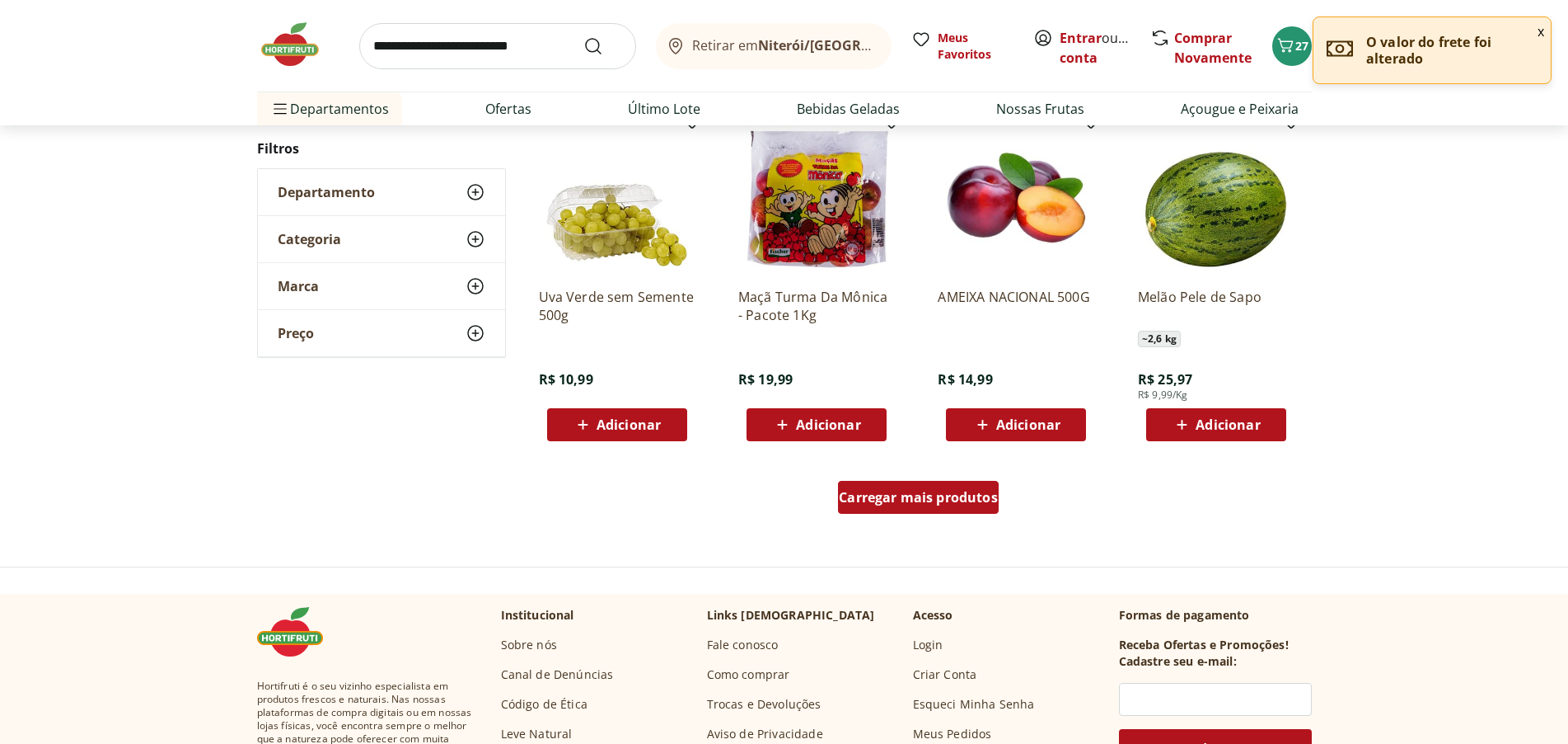
click at [873, 500] on span "Carregar mais produtos" at bounding box center [918, 497] width 159 height 13
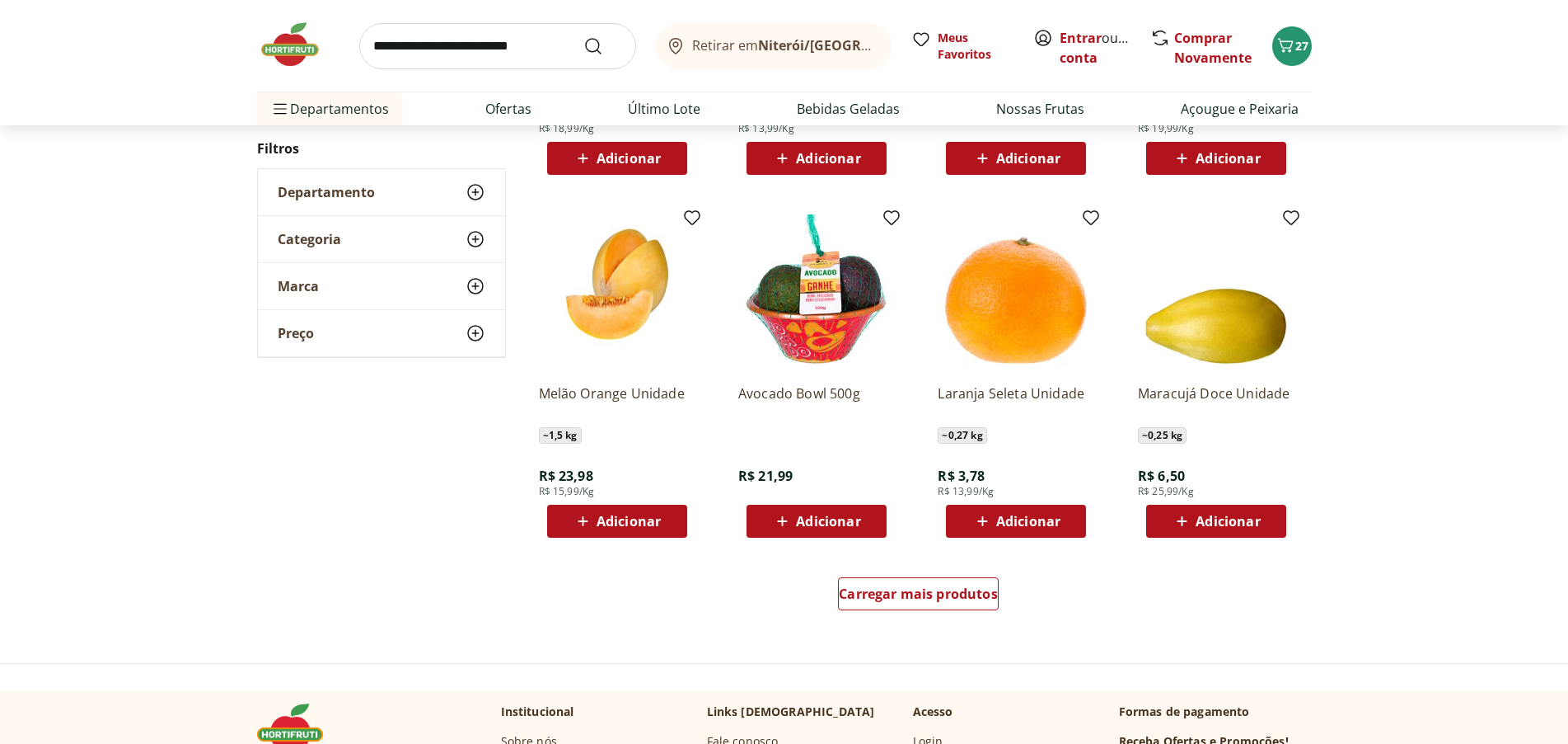
scroll to position [5113, 0]
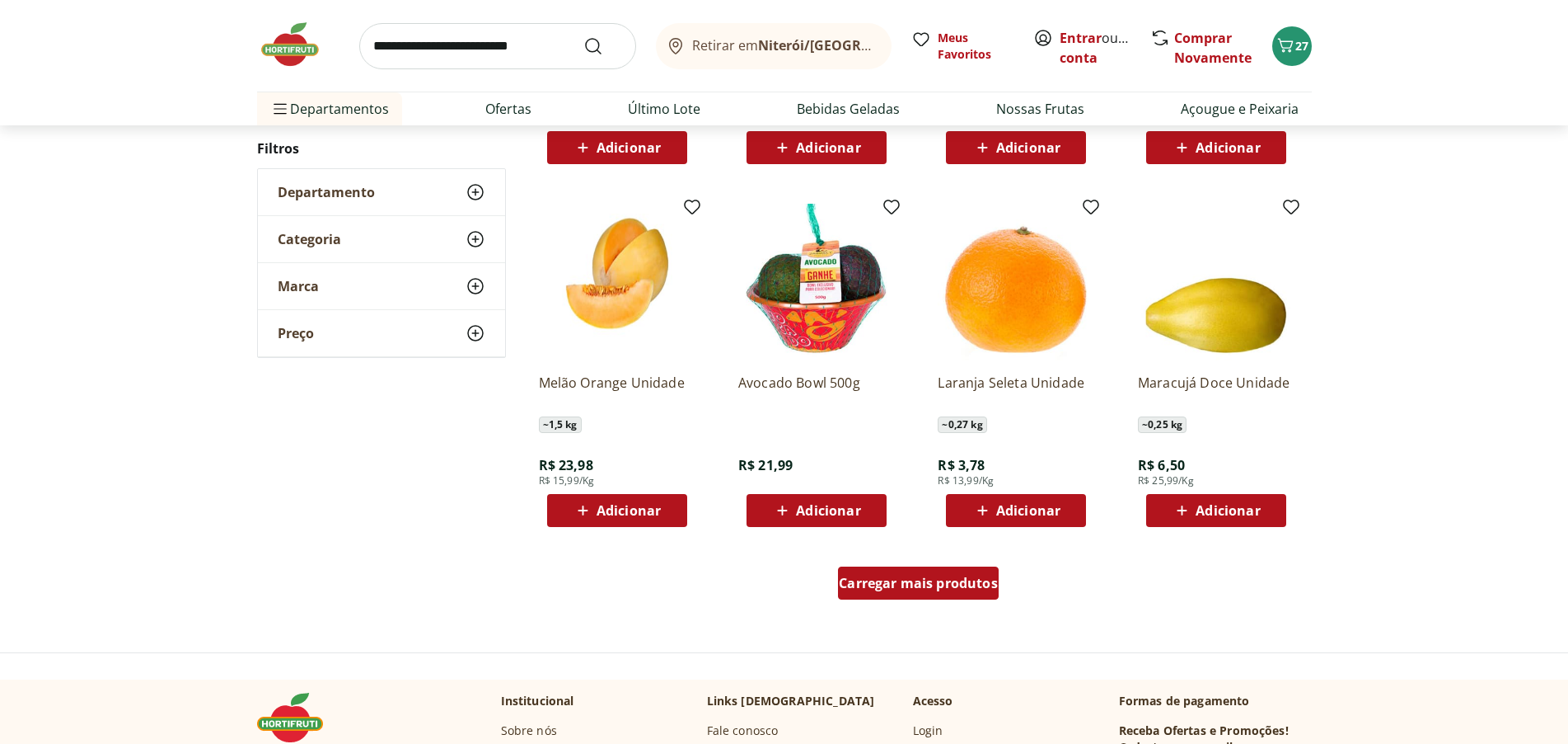
click at [927, 578] on span "Carregar mais produtos" at bounding box center [918, 583] width 159 height 13
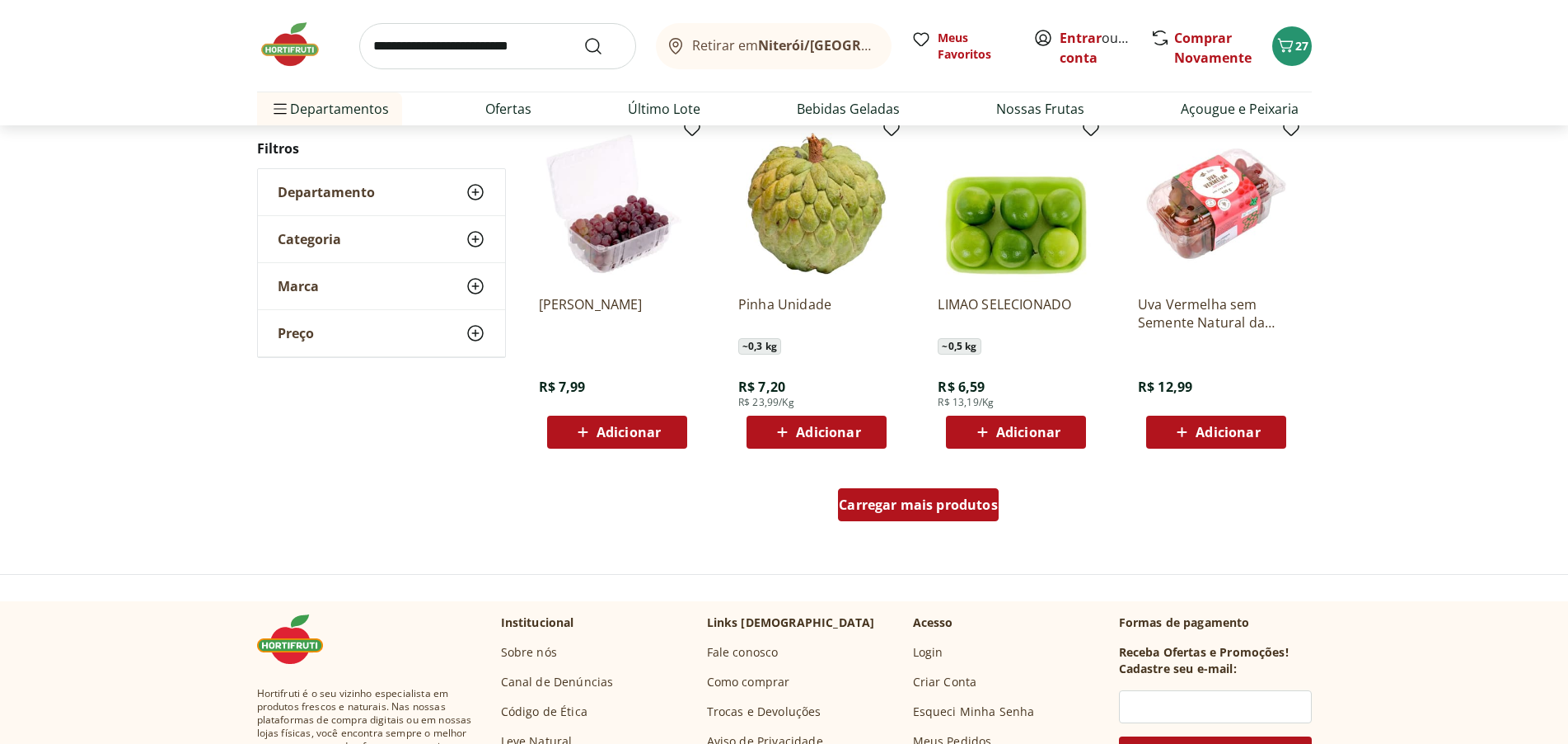
scroll to position [6267, 0]
click at [946, 502] on span "Carregar mais produtos" at bounding box center [918, 504] width 159 height 13
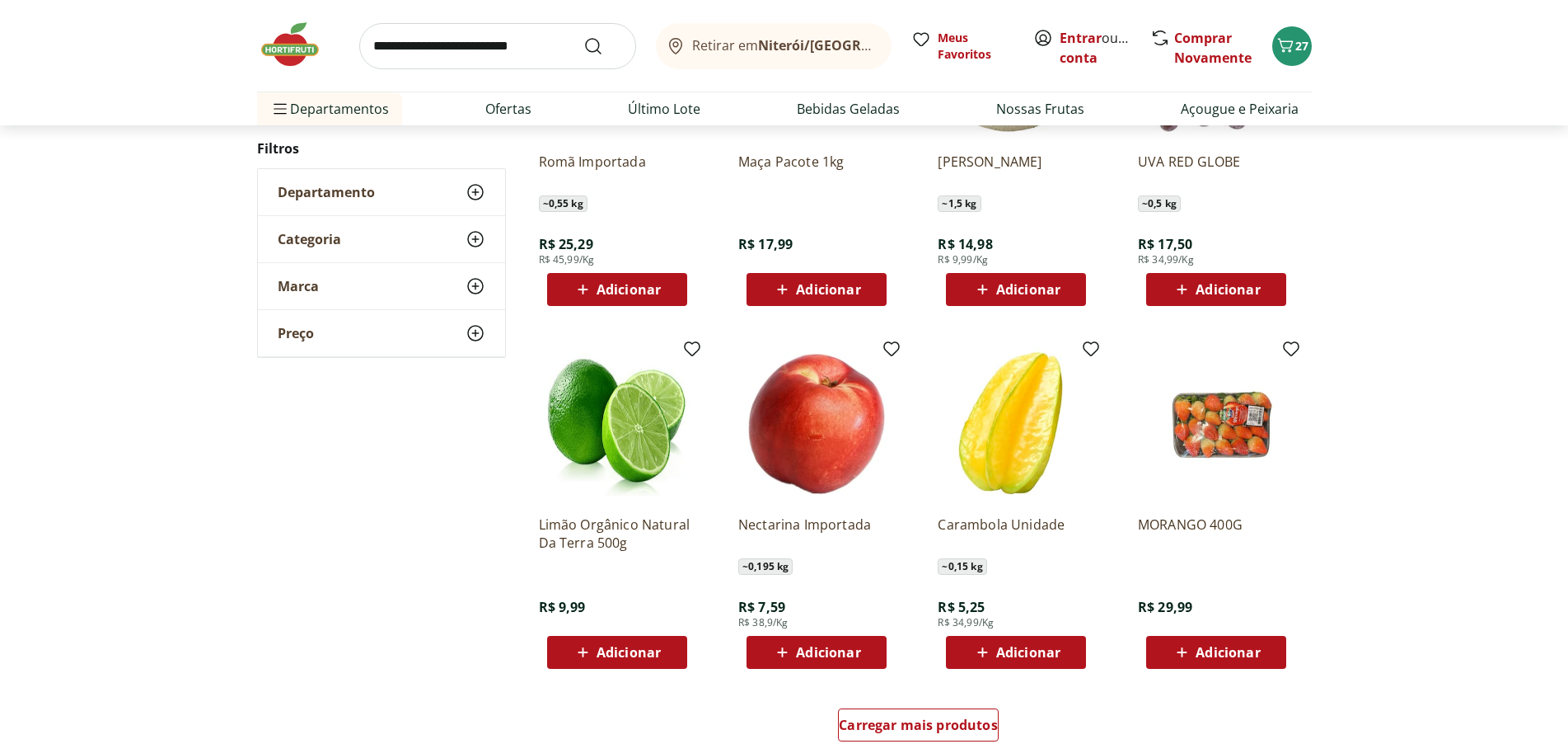
scroll to position [7174, 0]
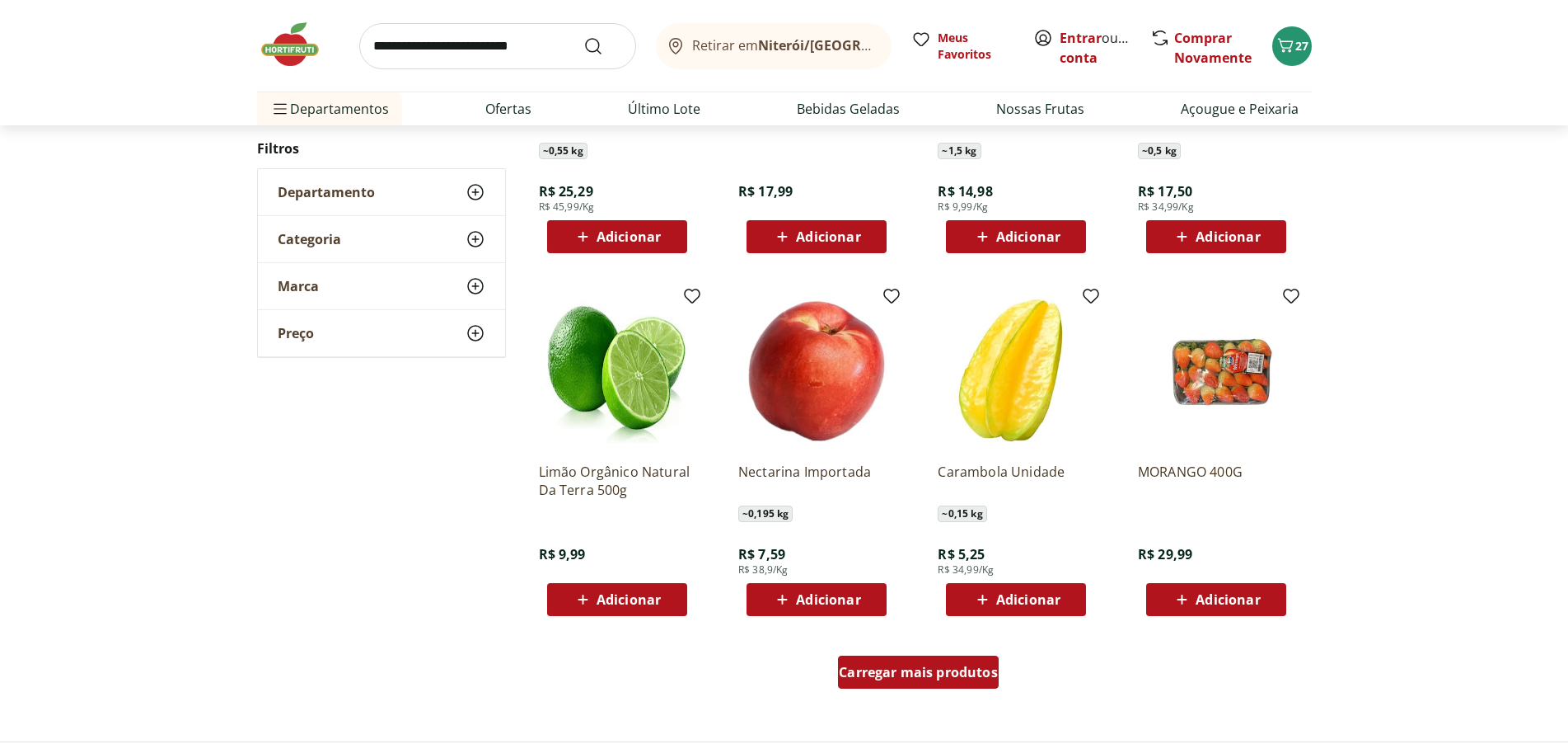
click at [962, 672] on span "Carregar mais produtos" at bounding box center [918, 673] width 159 height 13
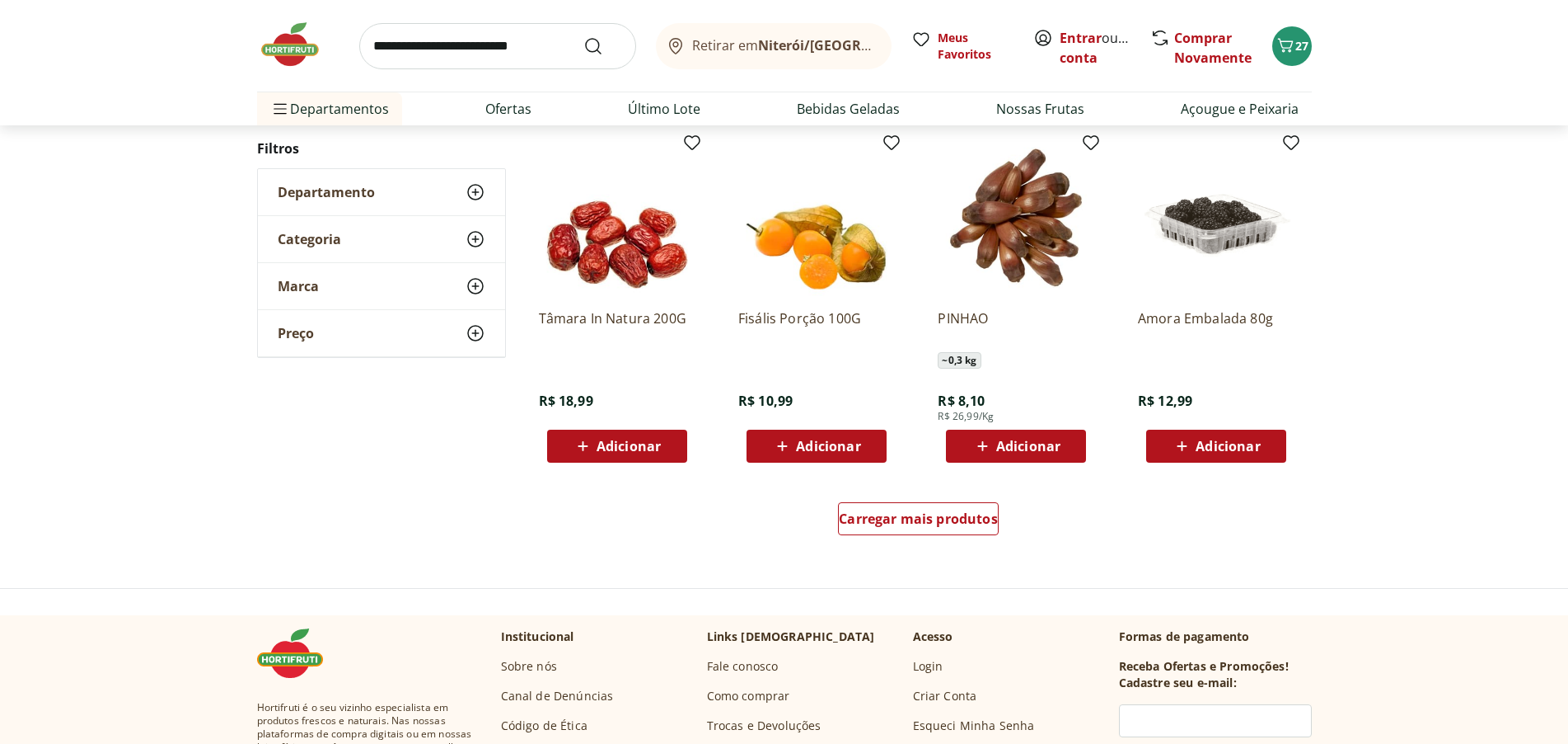
scroll to position [8411, 0]
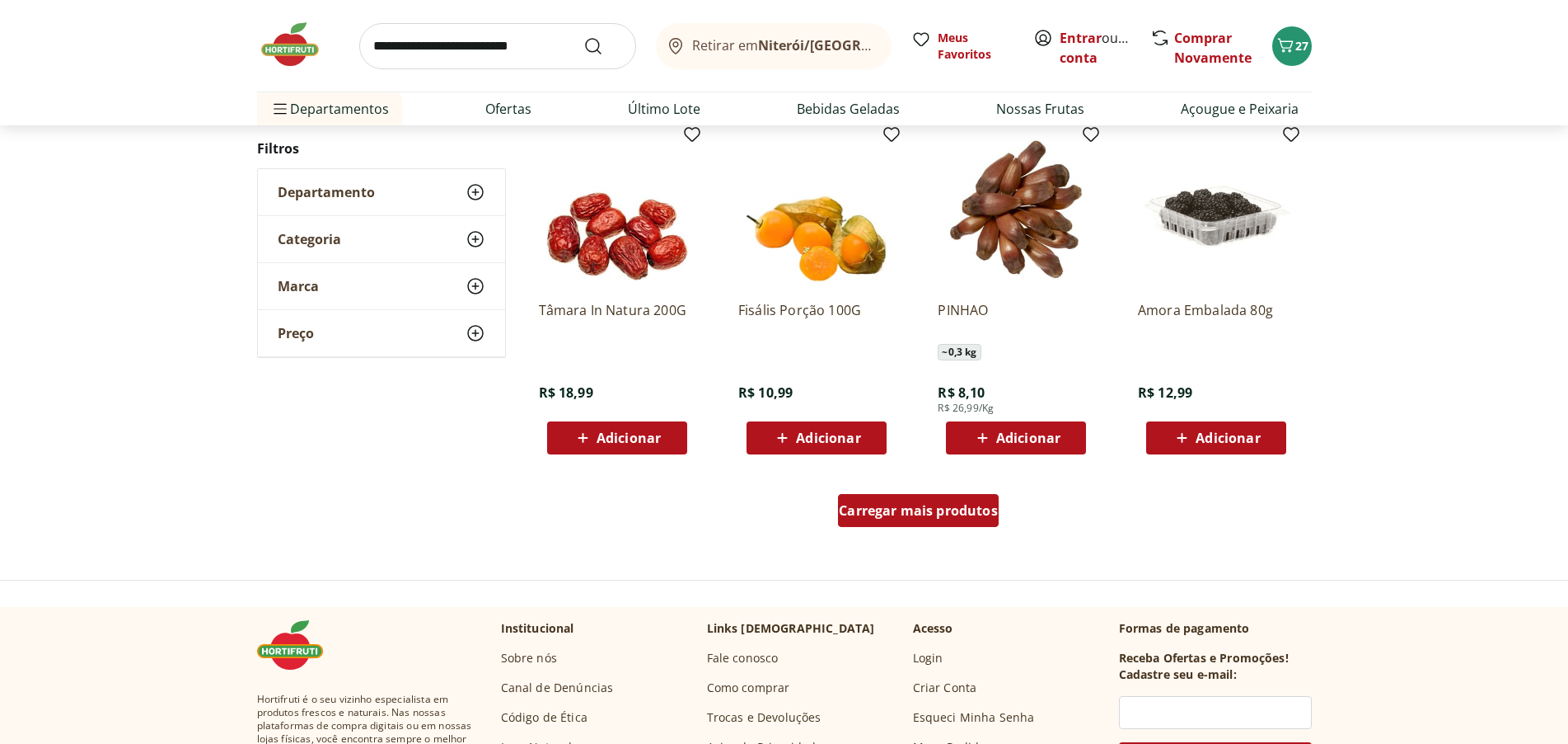
click at [928, 514] on span "Carregar mais produtos" at bounding box center [918, 511] width 159 height 13
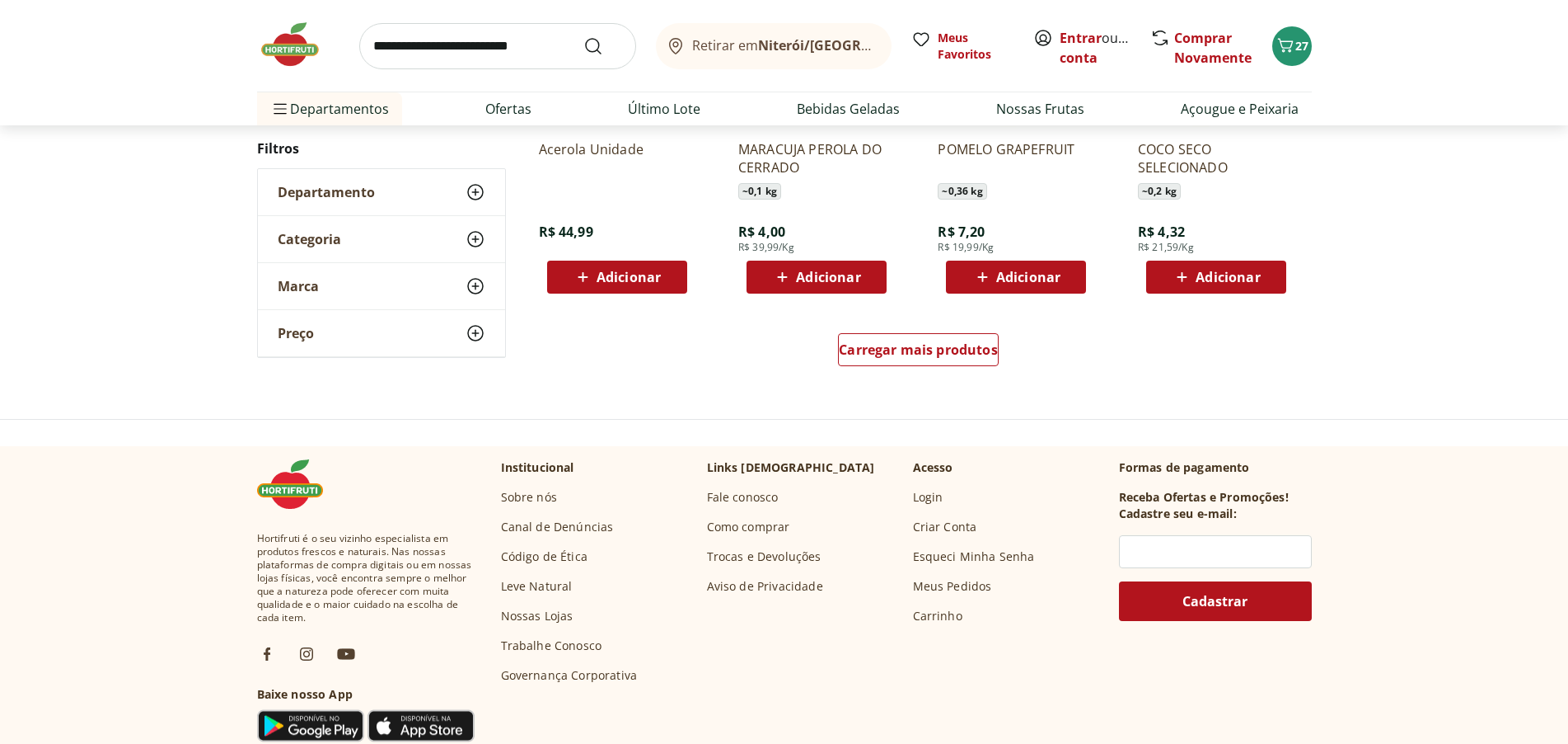
scroll to position [9648, 0]
click at [904, 349] on span "Carregar mais produtos" at bounding box center [918, 349] width 159 height 13
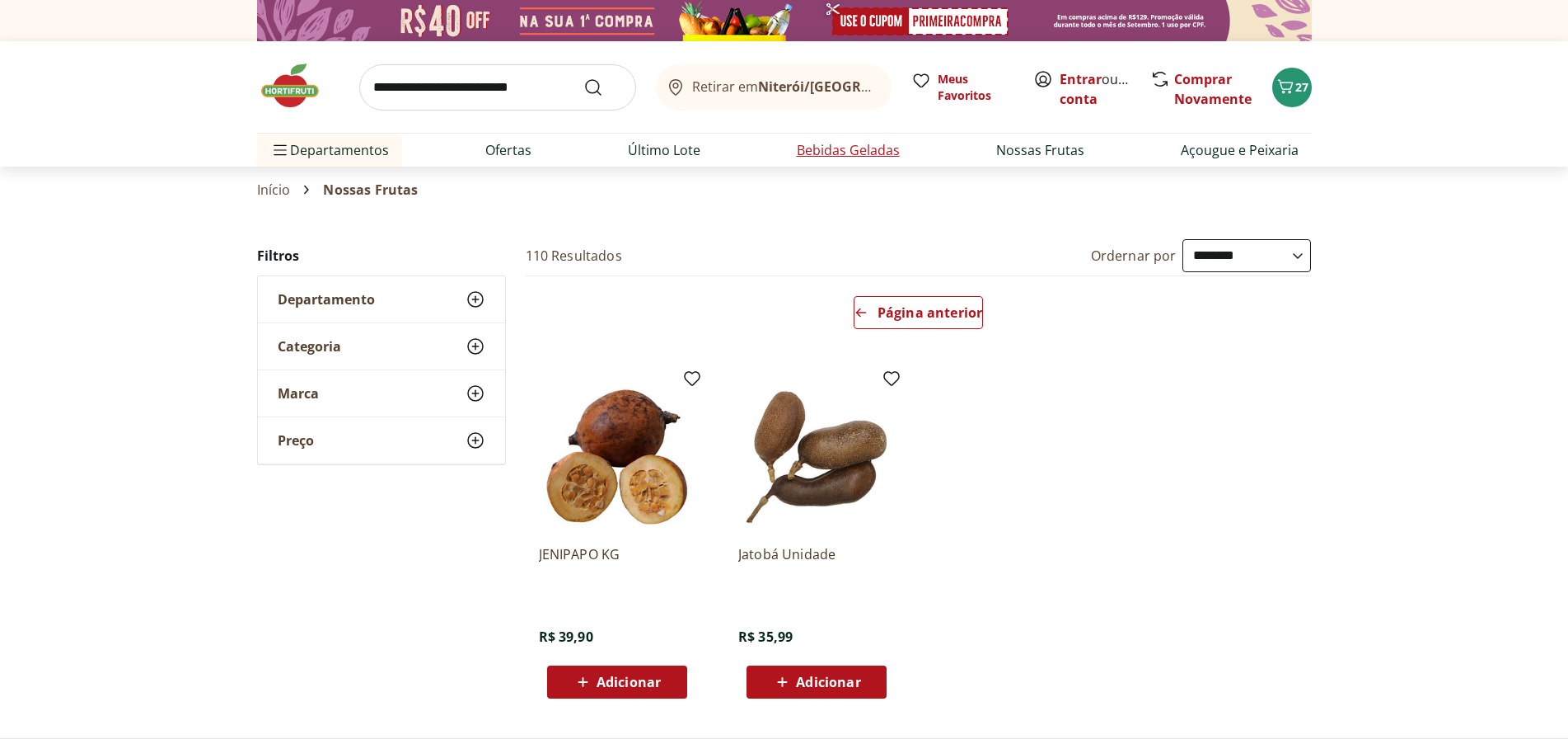
click at [827, 148] on link "Bebidas Geladas" at bounding box center [848, 149] width 103 height 20
select select "**********"
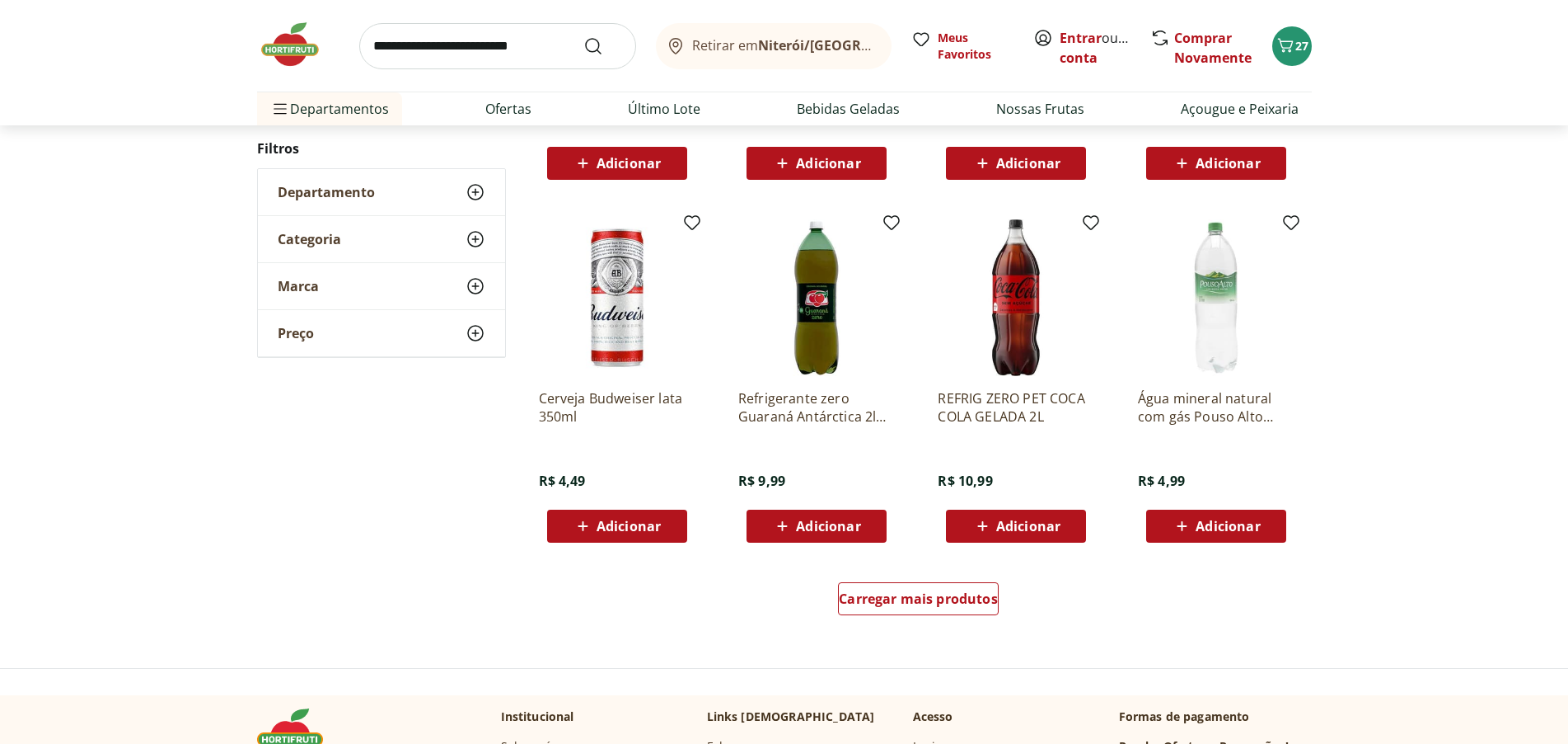
scroll to position [907, 0]
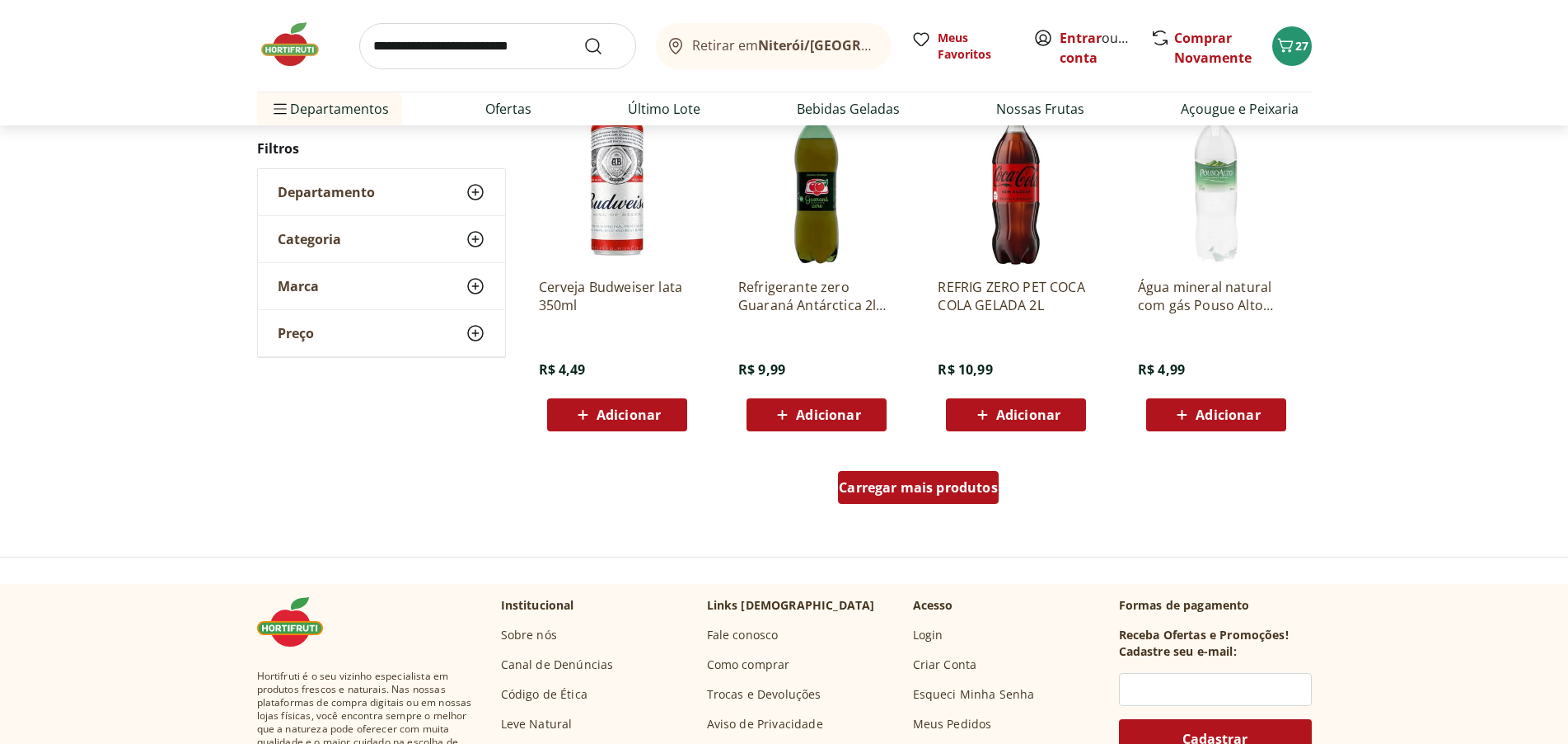
click at [955, 485] on span "Carregar mais produtos" at bounding box center [918, 488] width 159 height 13
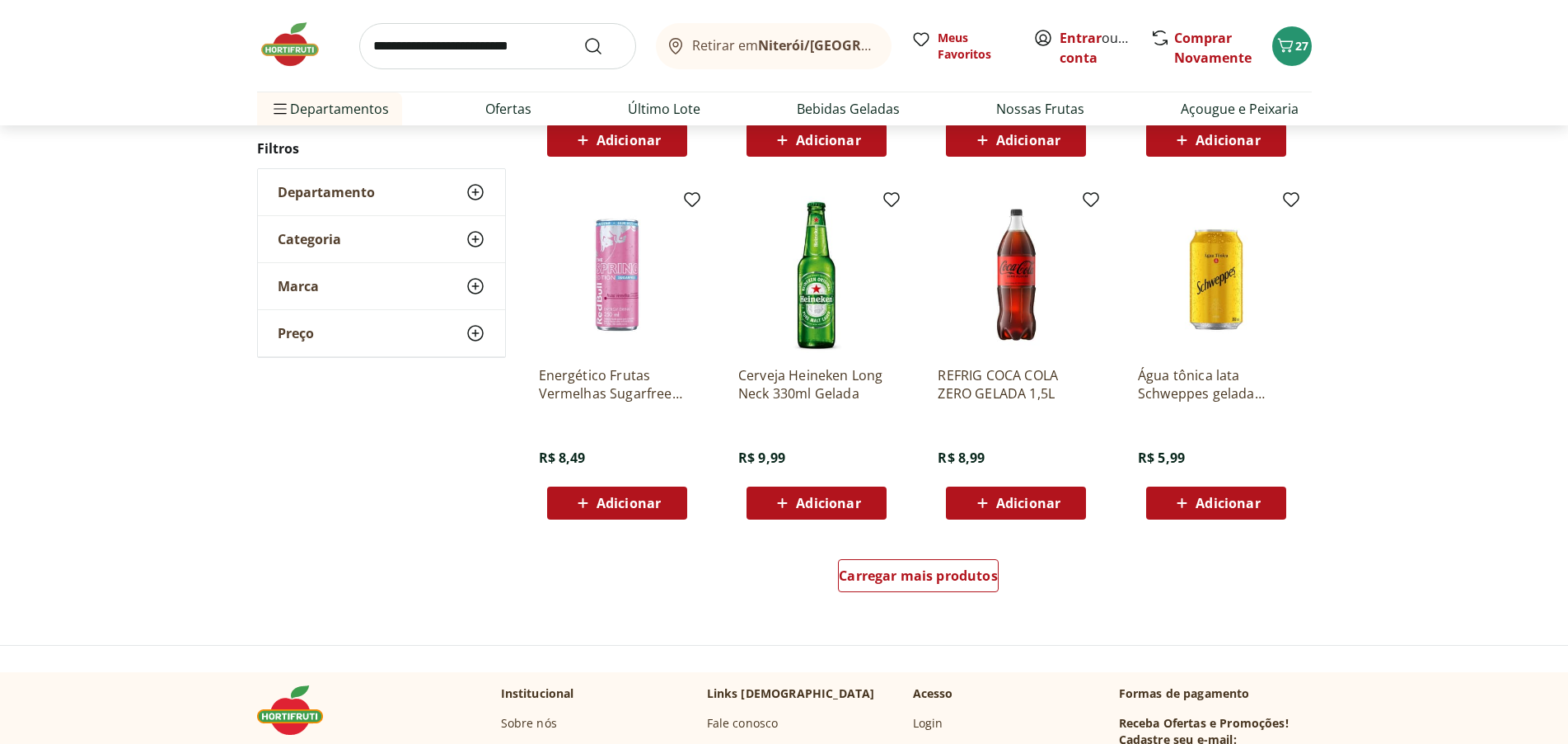
scroll to position [2061, 0]
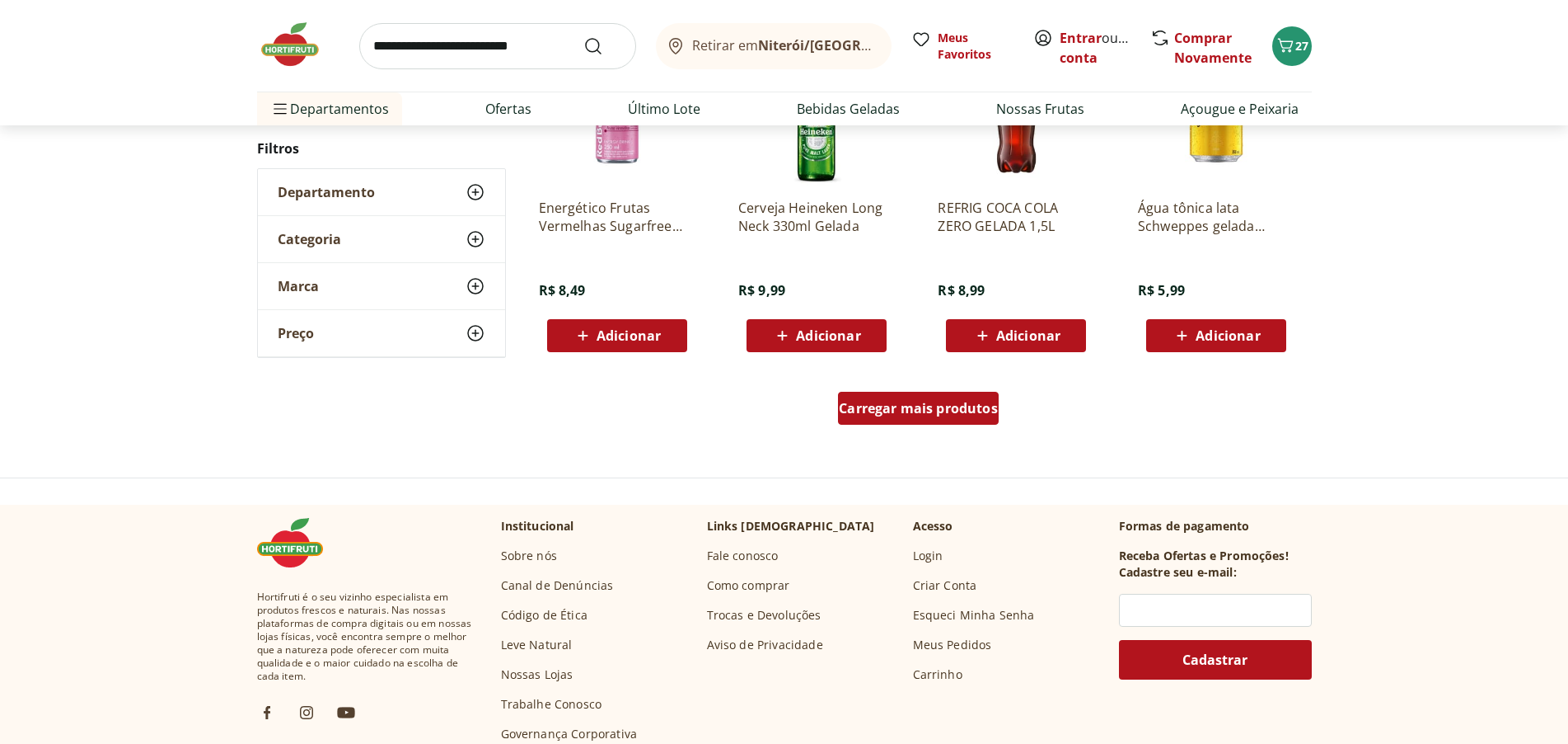
click at [980, 413] on span "Carregar mais produtos" at bounding box center [918, 409] width 159 height 13
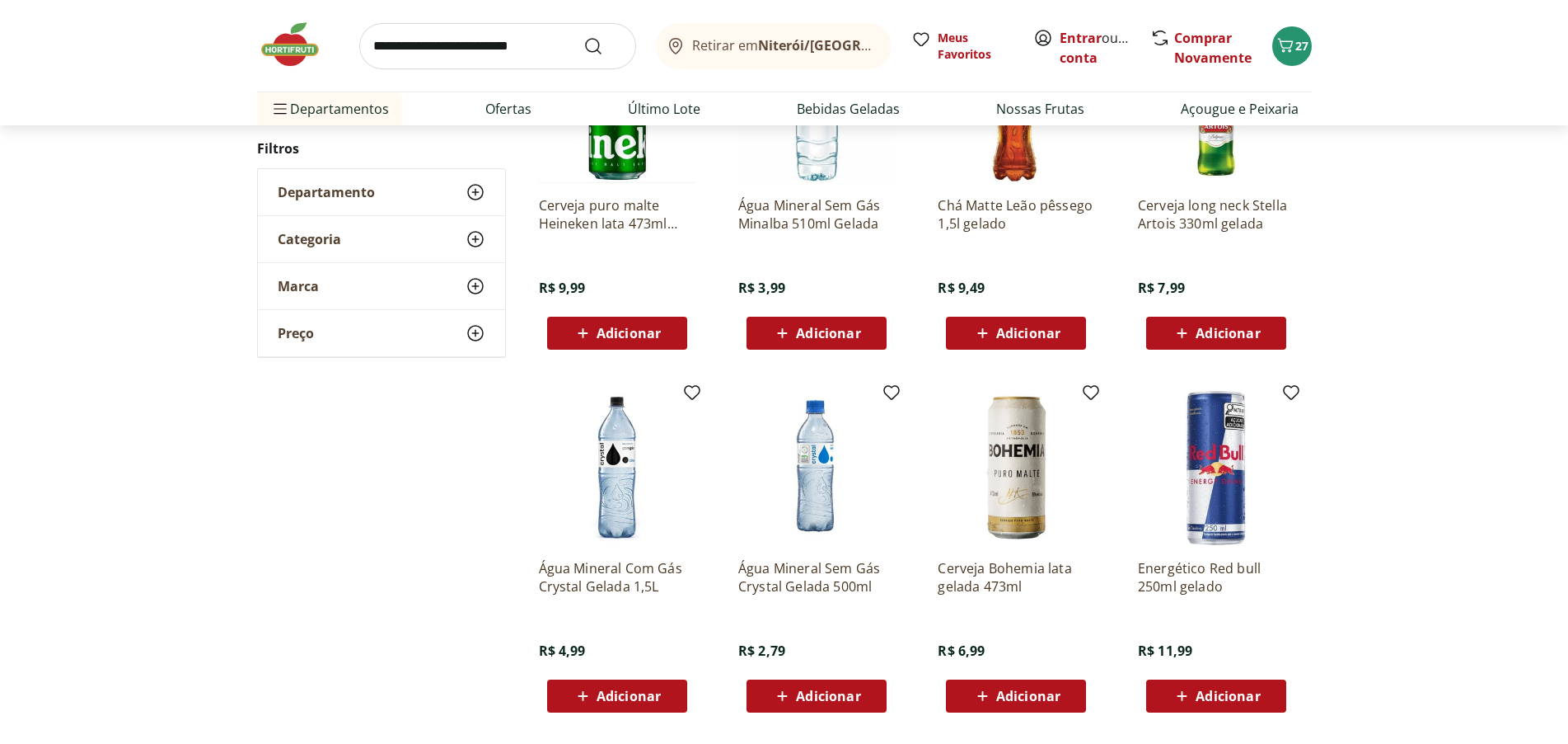
scroll to position [2867, 0]
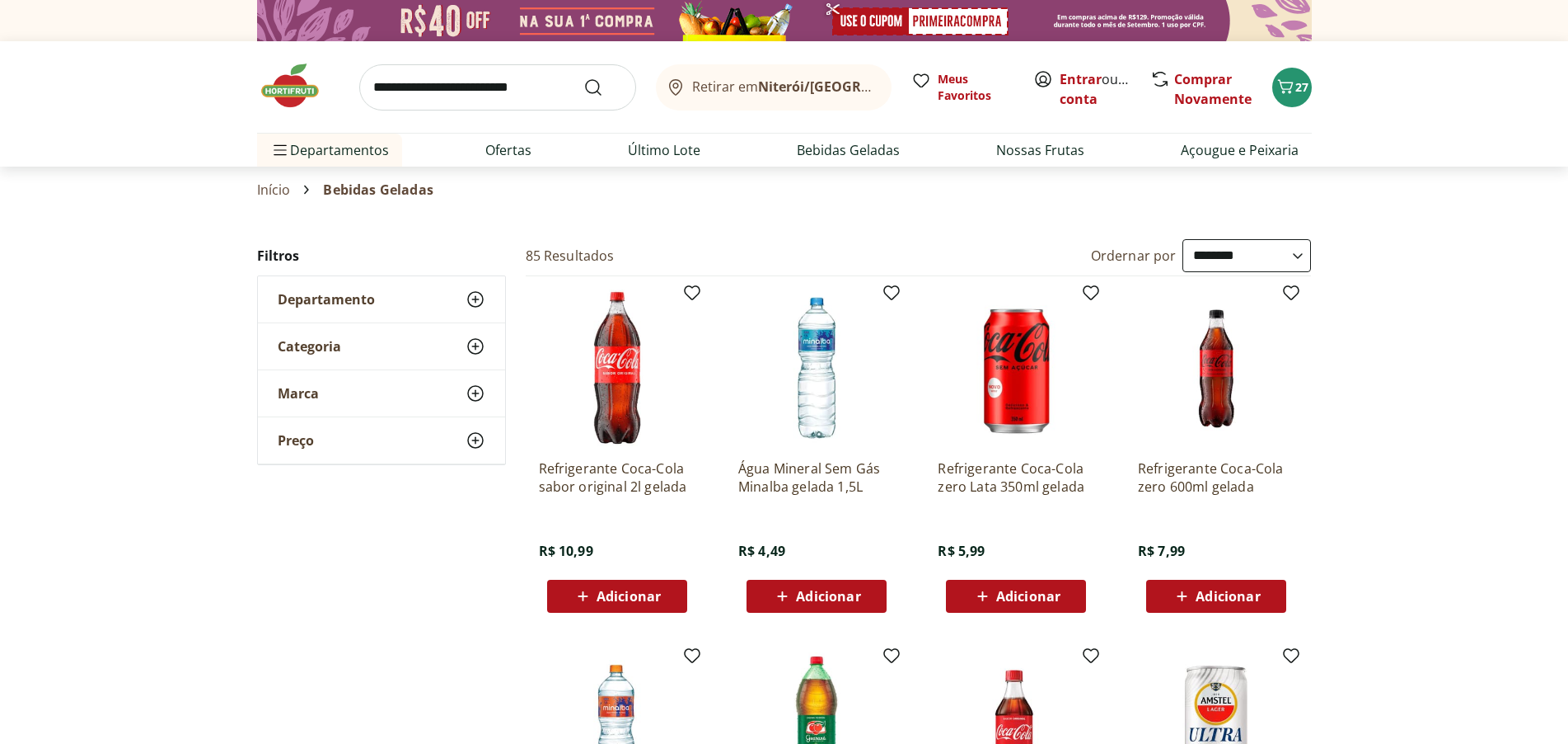
select select "**********"
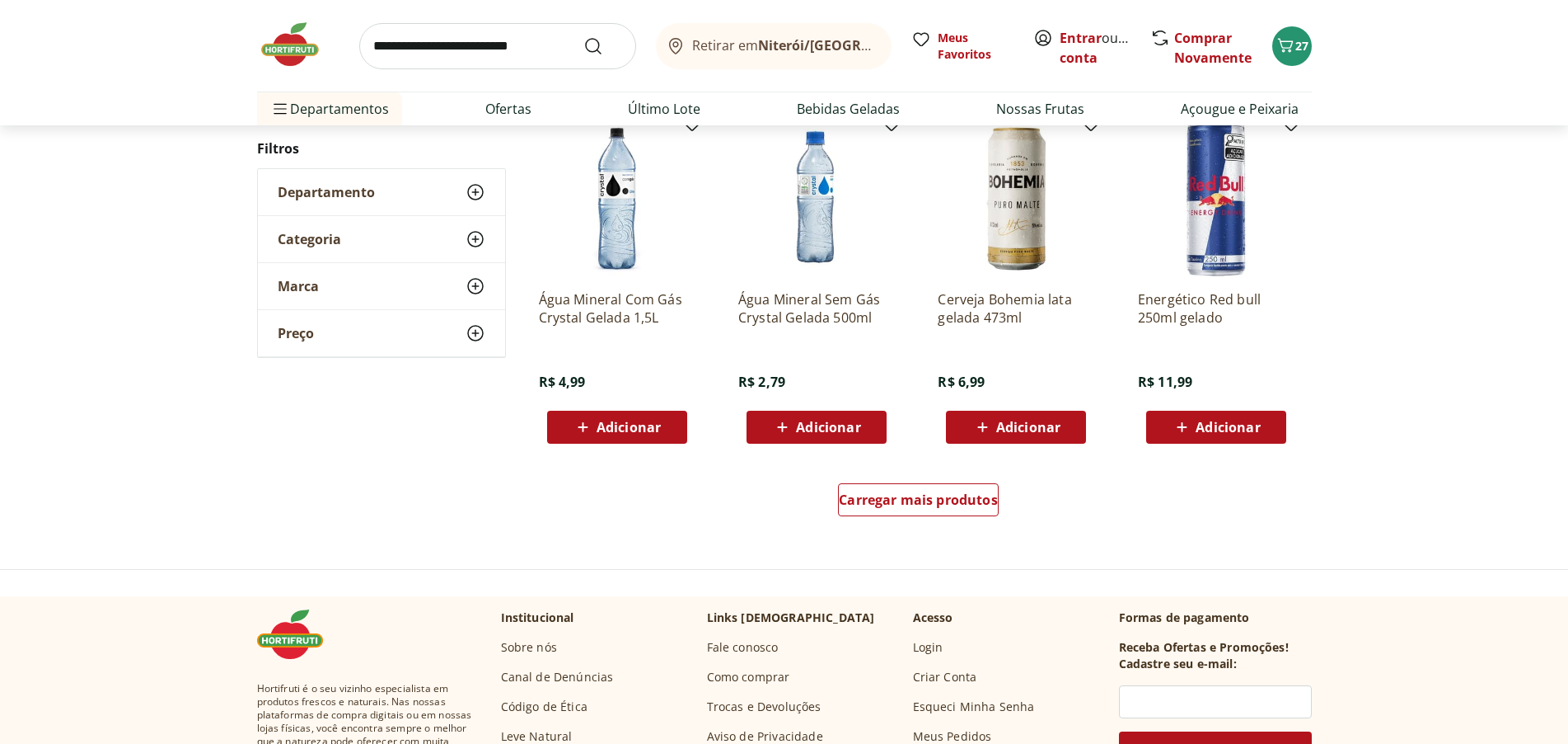
scroll to position [3051, 0]
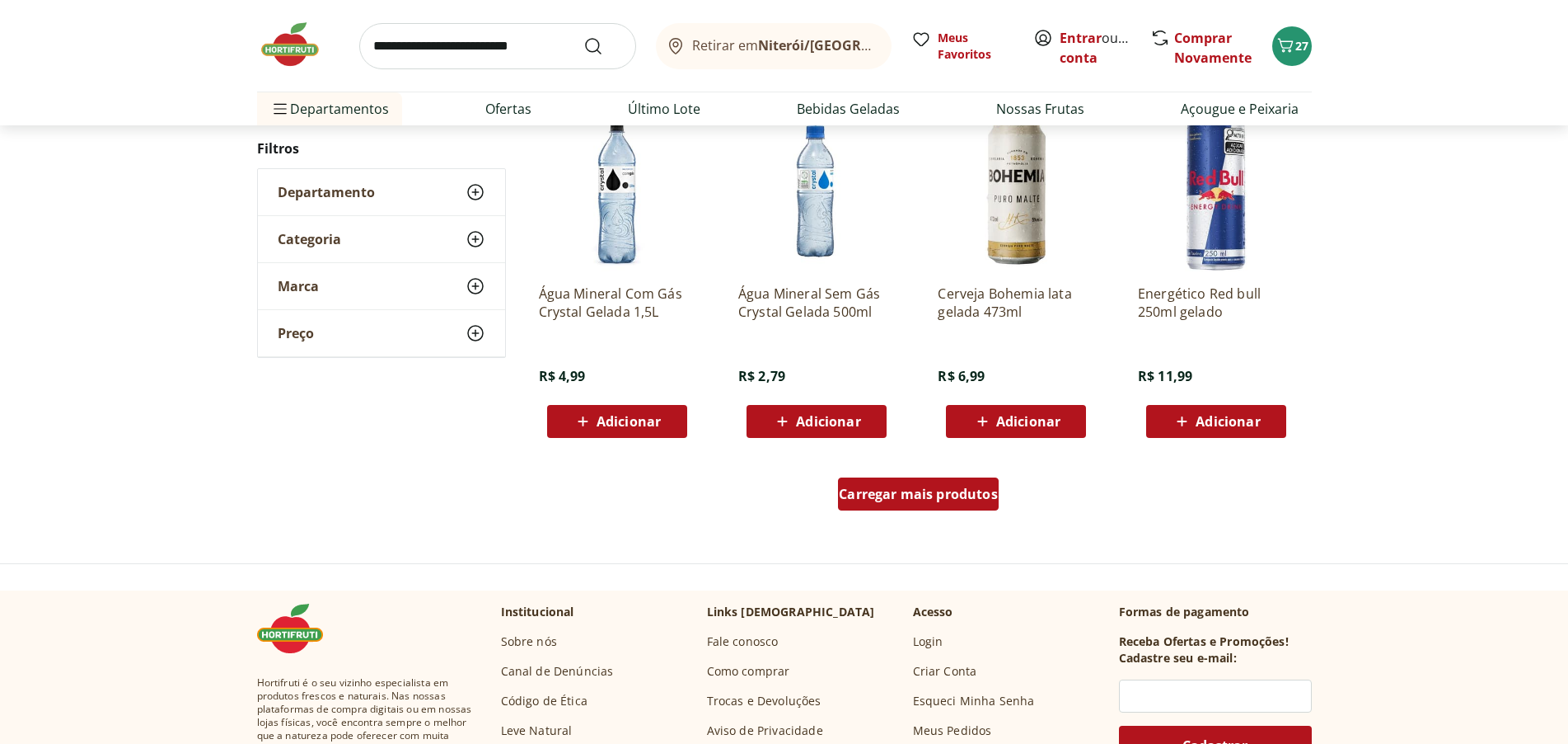
click at [924, 494] on span "Carregar mais produtos" at bounding box center [918, 494] width 159 height 13
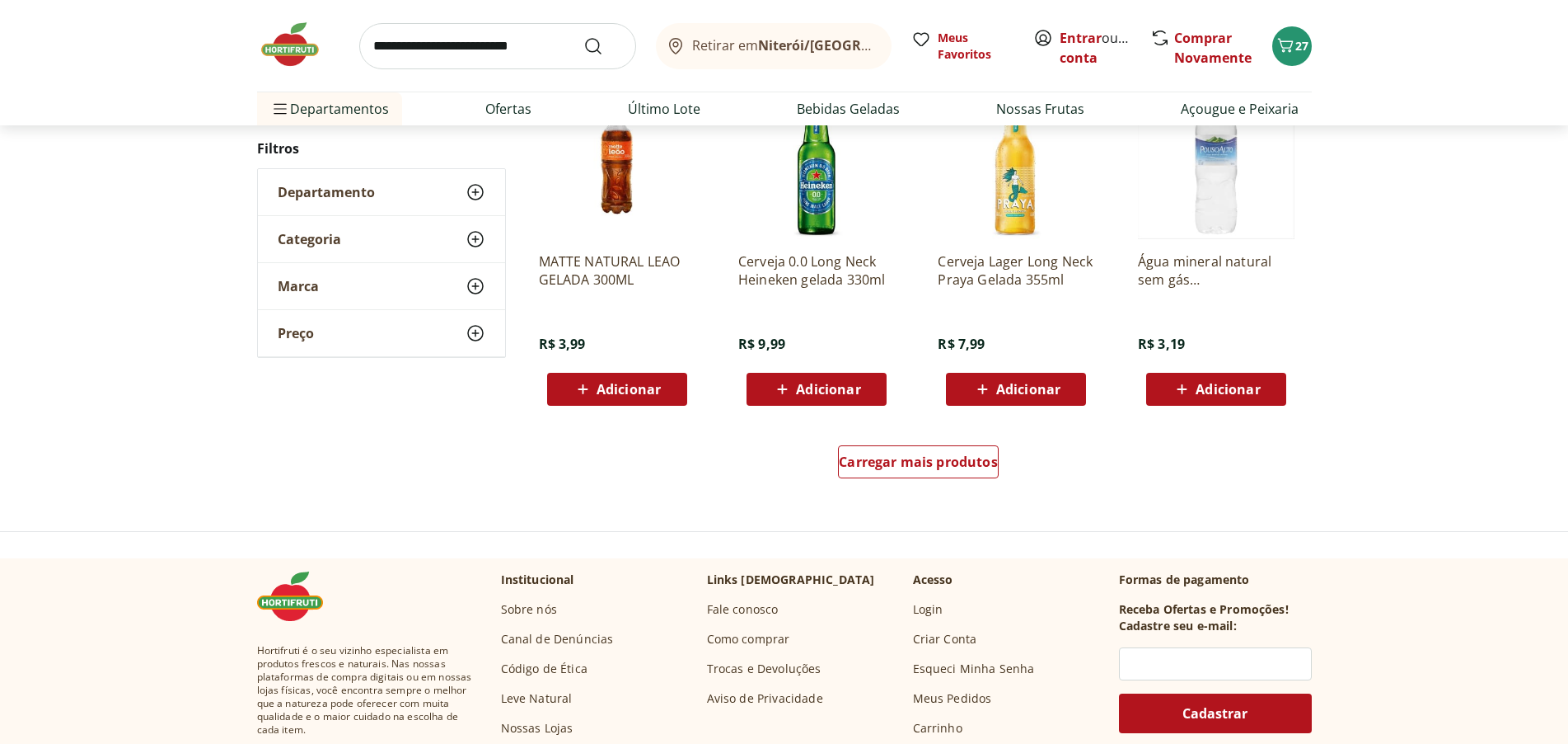
scroll to position [4206, 0]
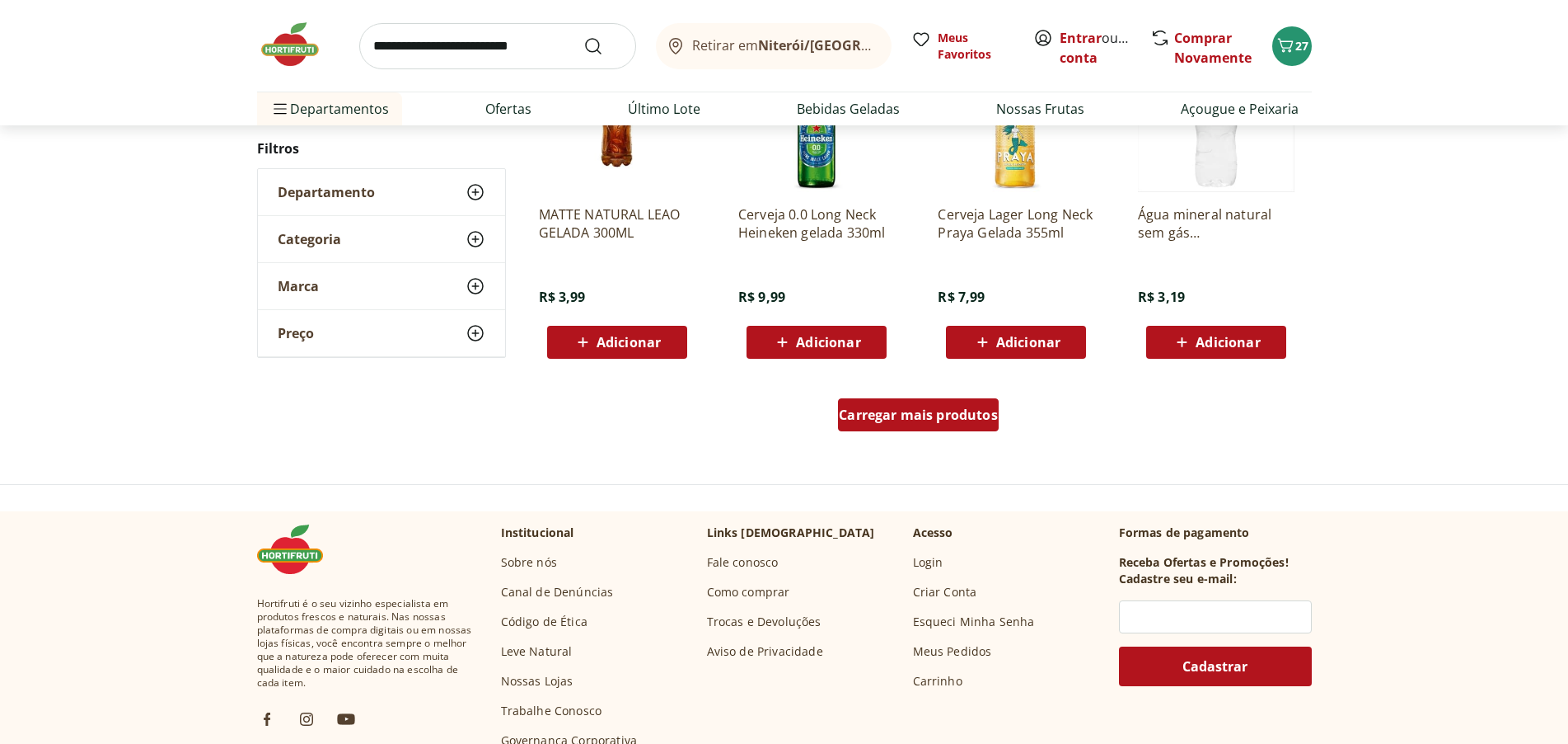
click at [922, 412] on span "Carregar mais produtos" at bounding box center [918, 415] width 159 height 13
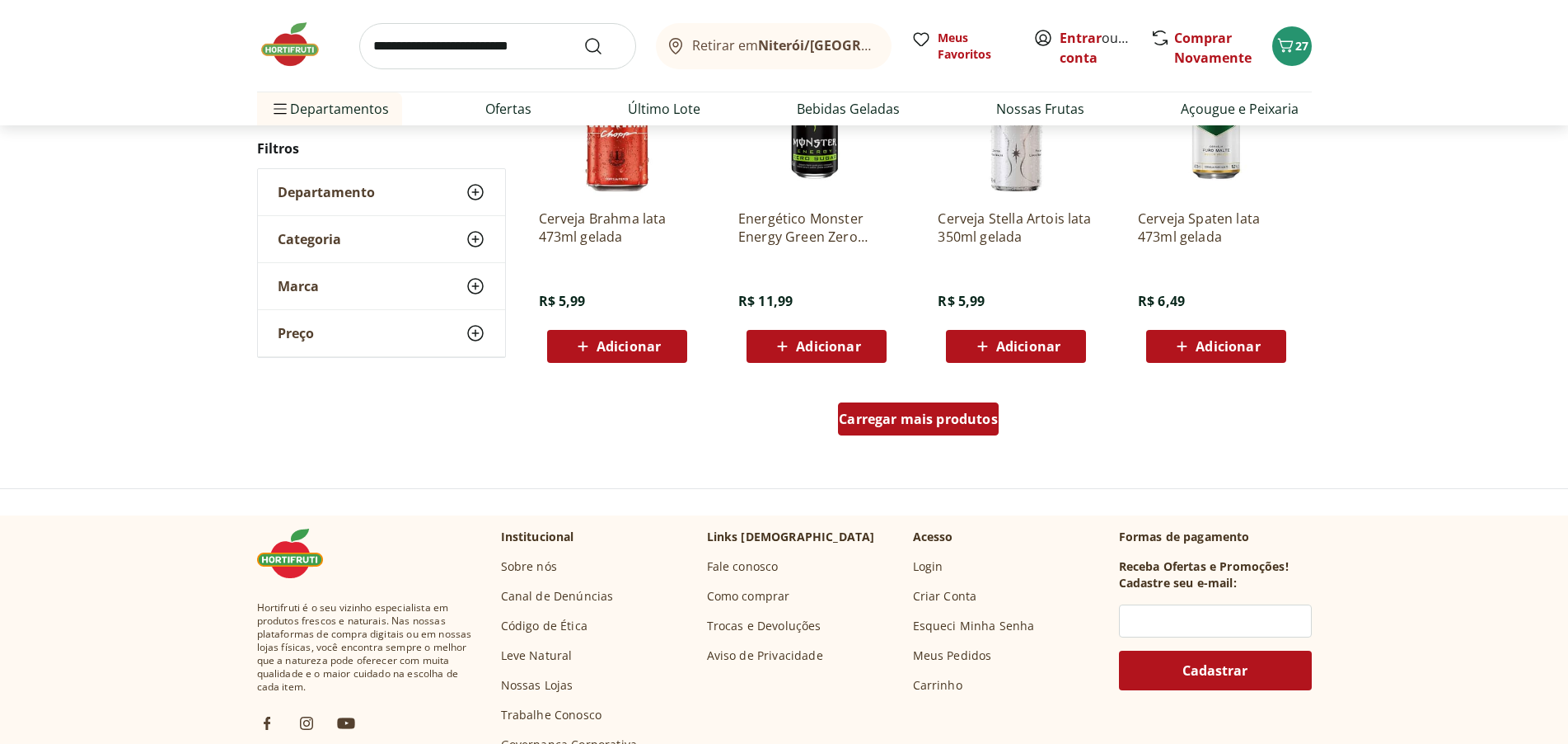
scroll to position [5277, 0]
click at [922, 412] on span "Carregar mais produtos" at bounding box center [918, 418] width 159 height 13
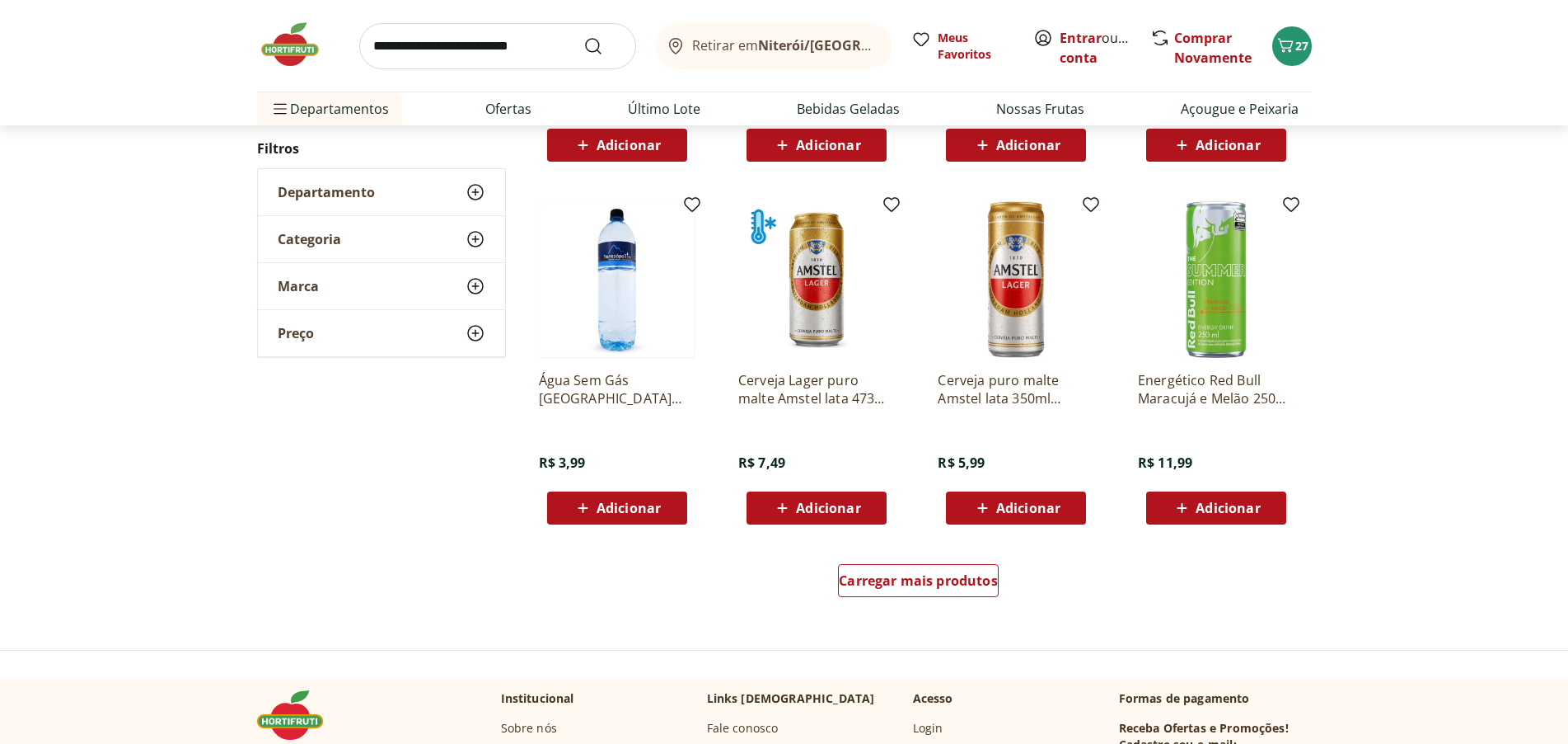
scroll to position [6432, 0]
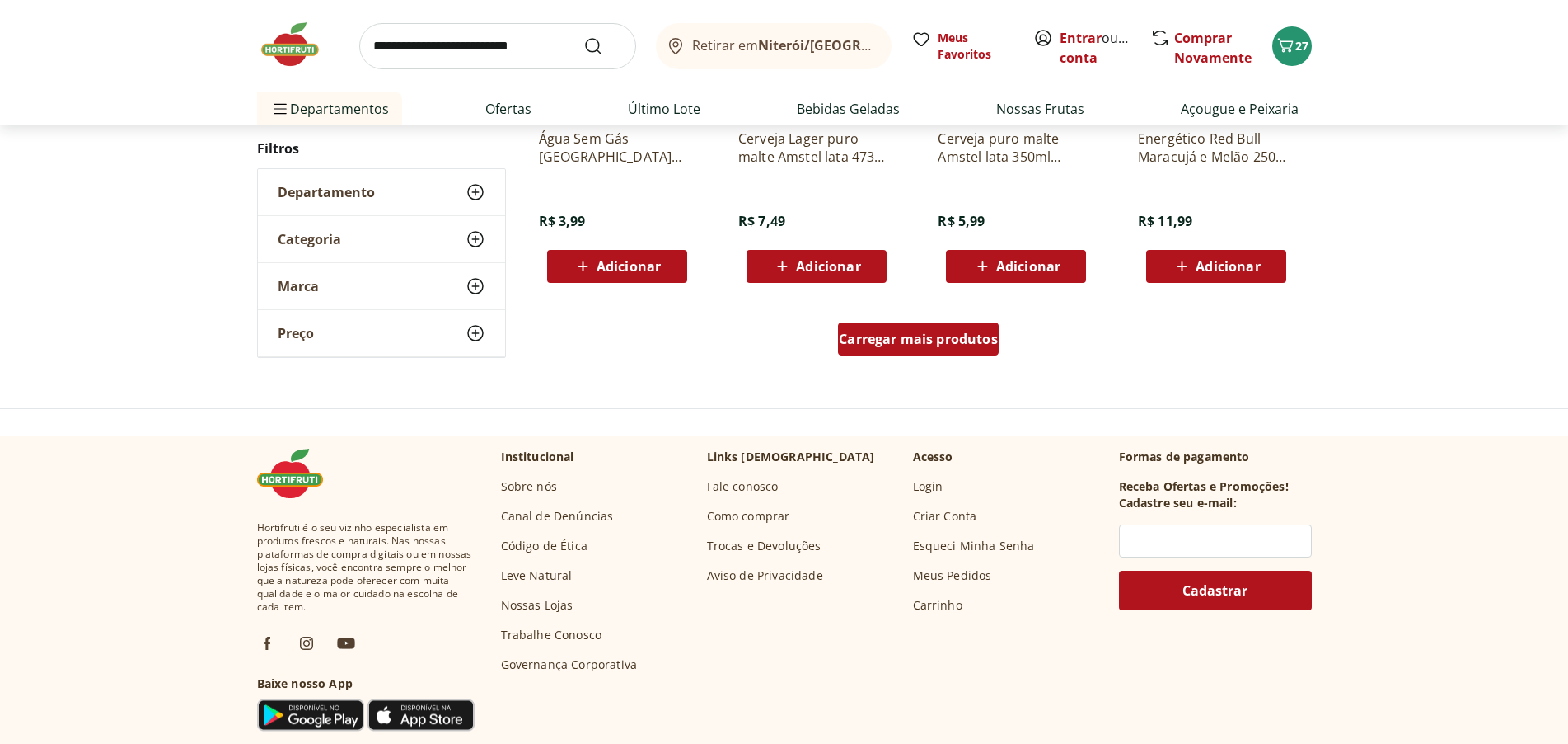
click at [953, 346] on span "Carregar mais produtos" at bounding box center [918, 339] width 159 height 13
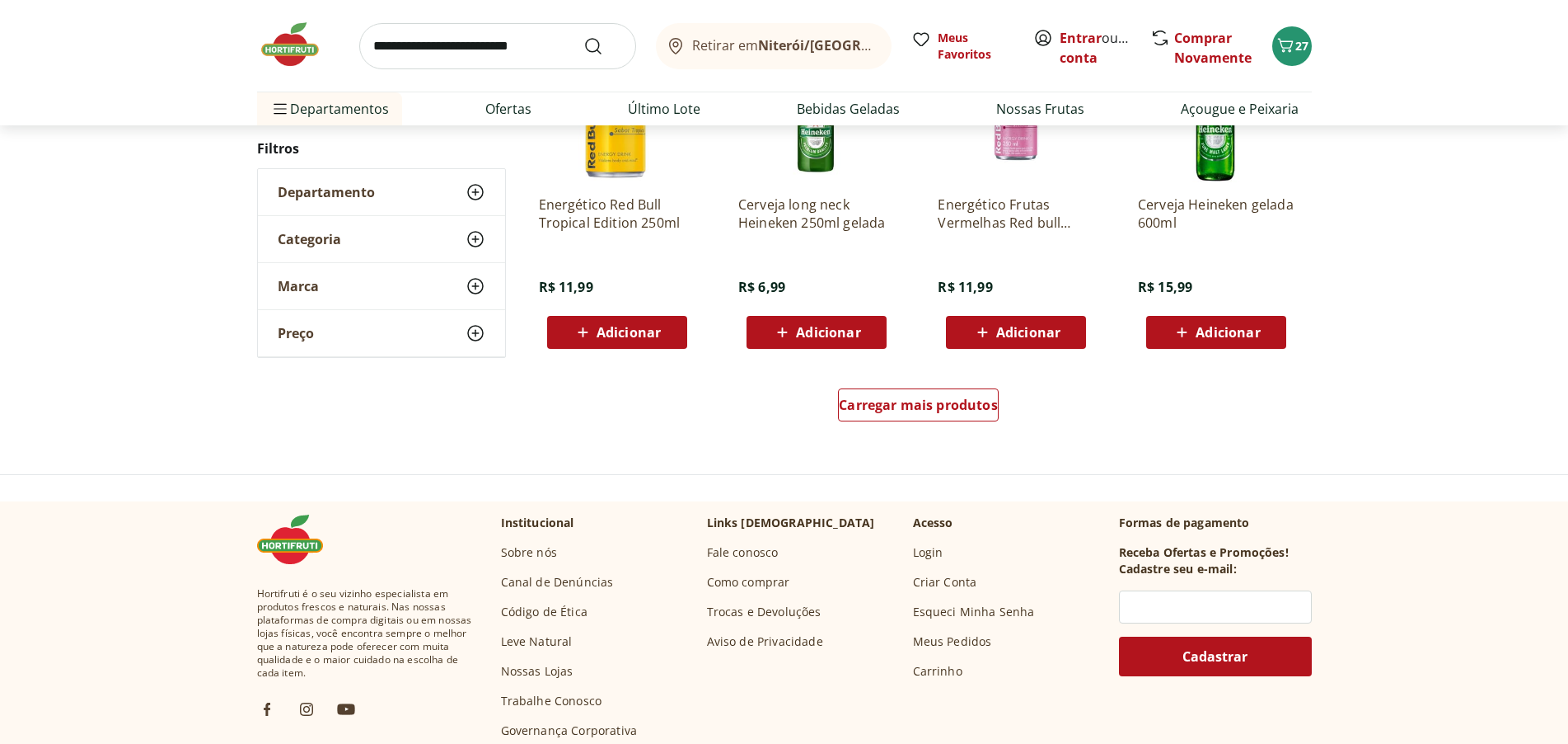
scroll to position [7504, 0]
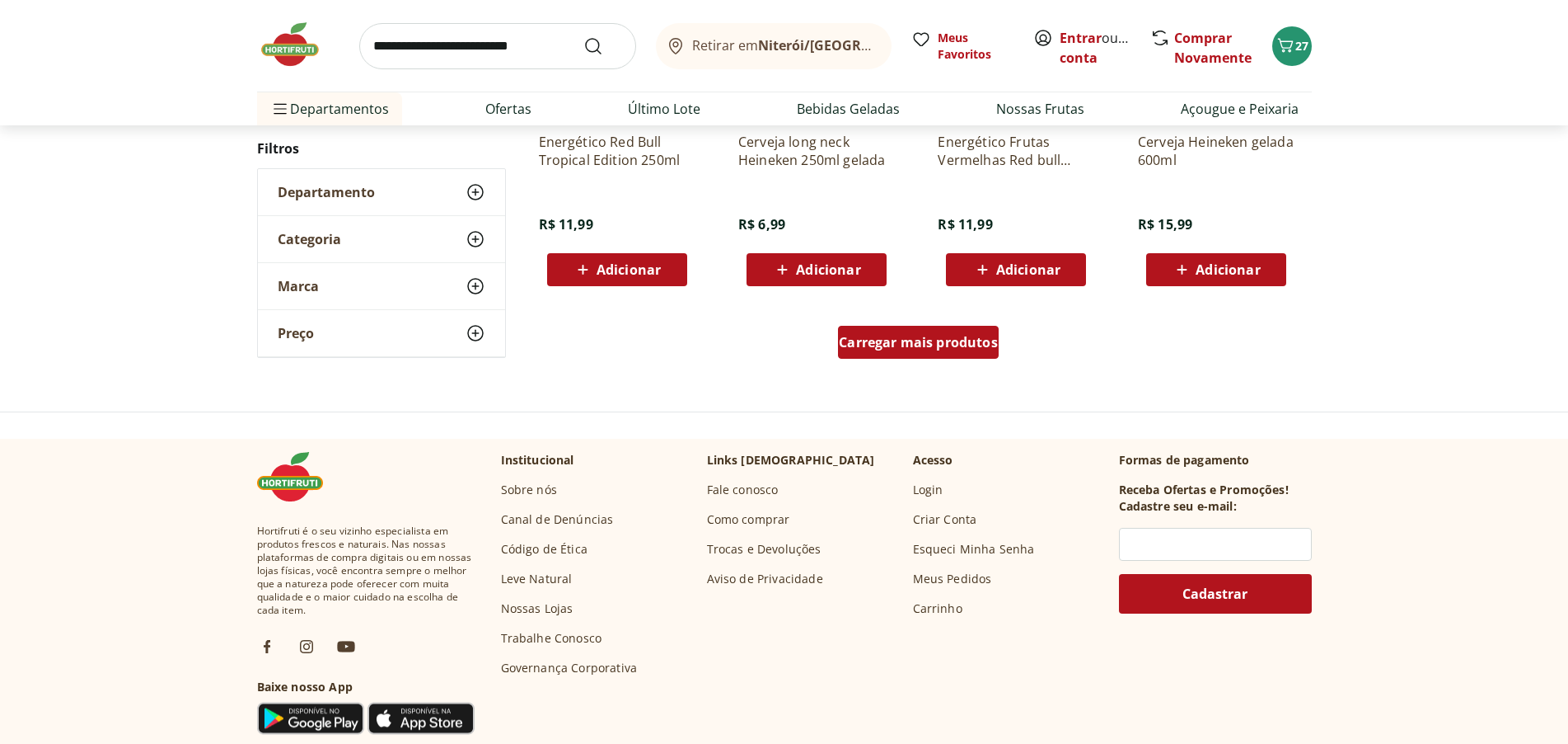
click at [954, 353] on div "Carregar mais produtos" at bounding box center [918, 342] width 161 height 33
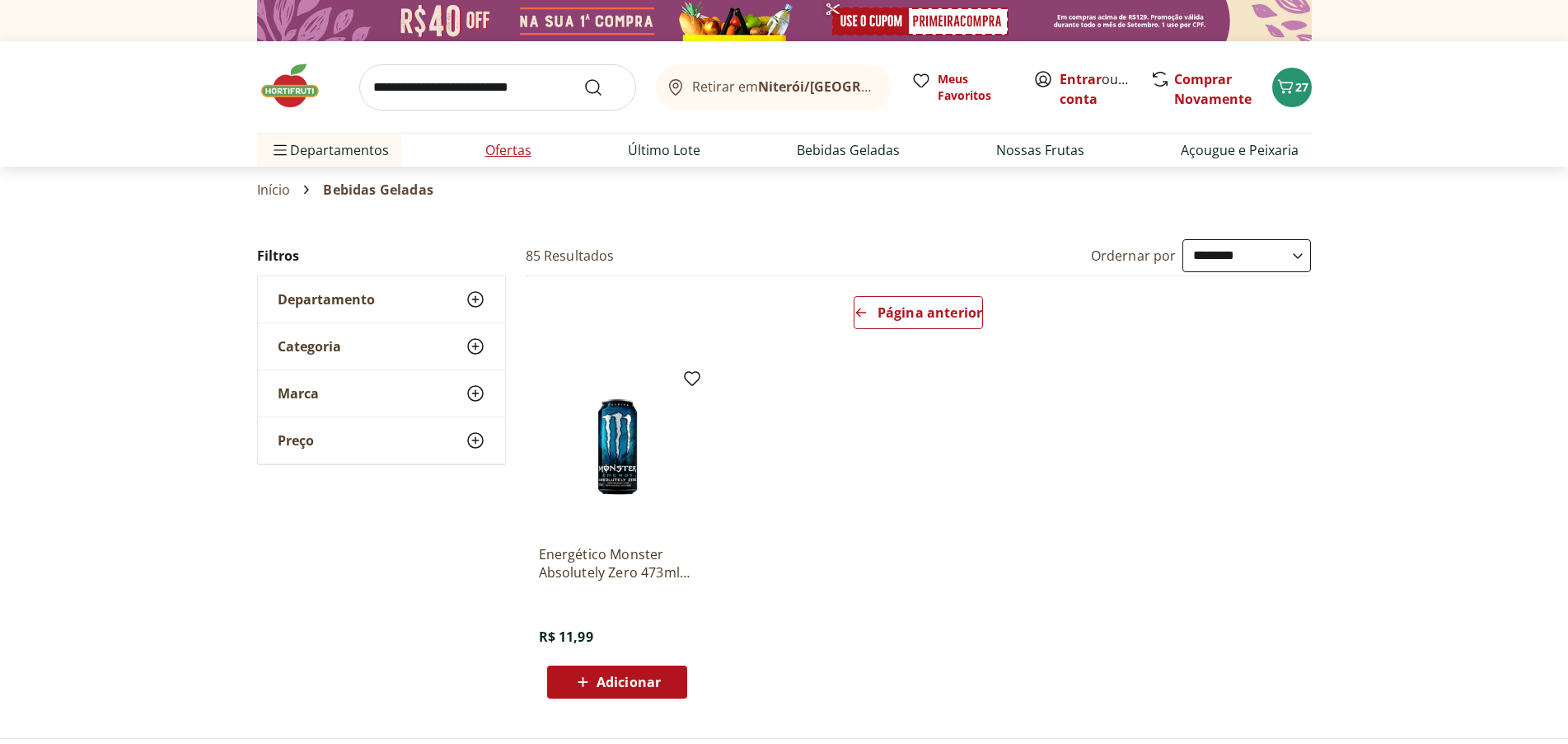
click at [514, 157] on link "Ofertas" at bounding box center [509, 149] width 46 height 20
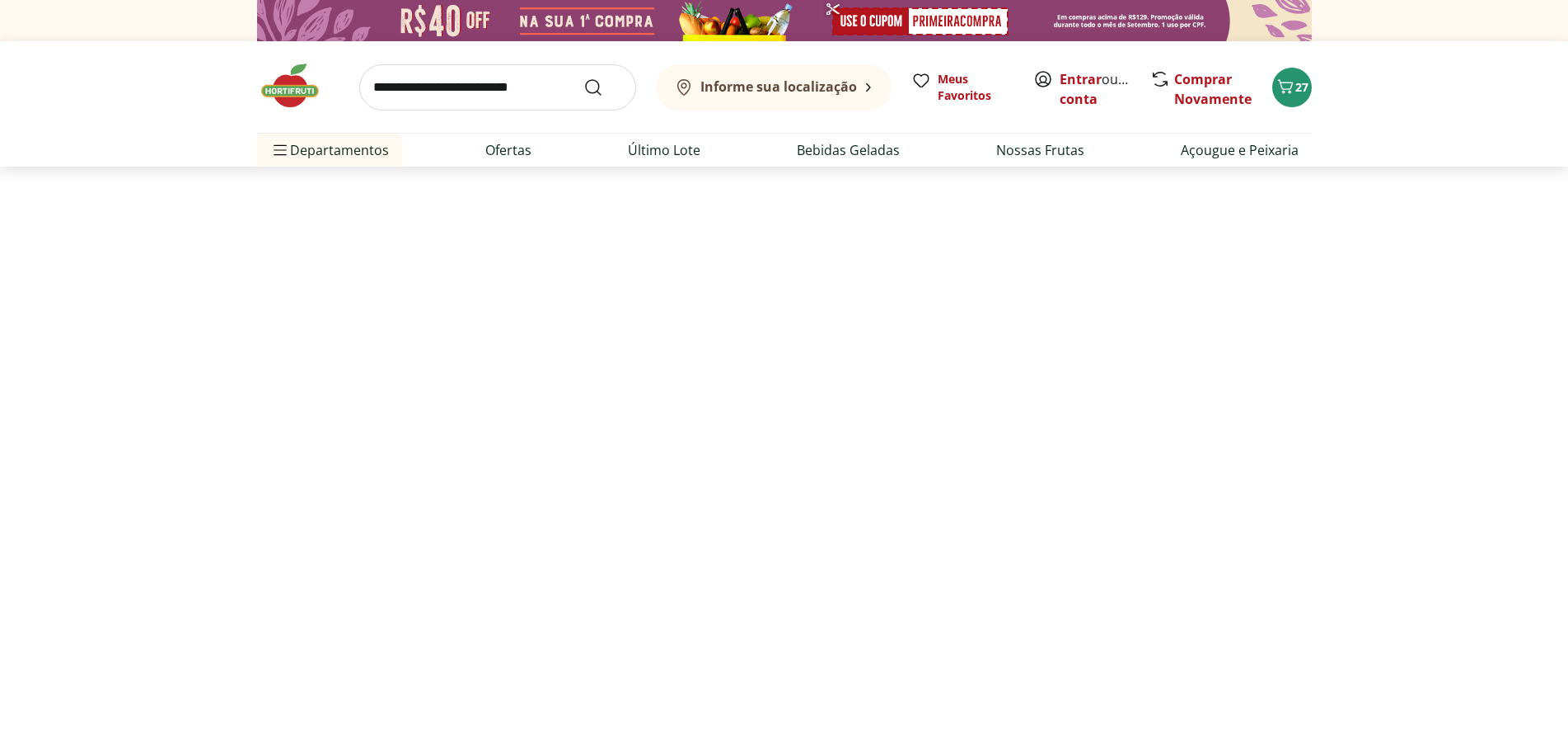
select select "**********"
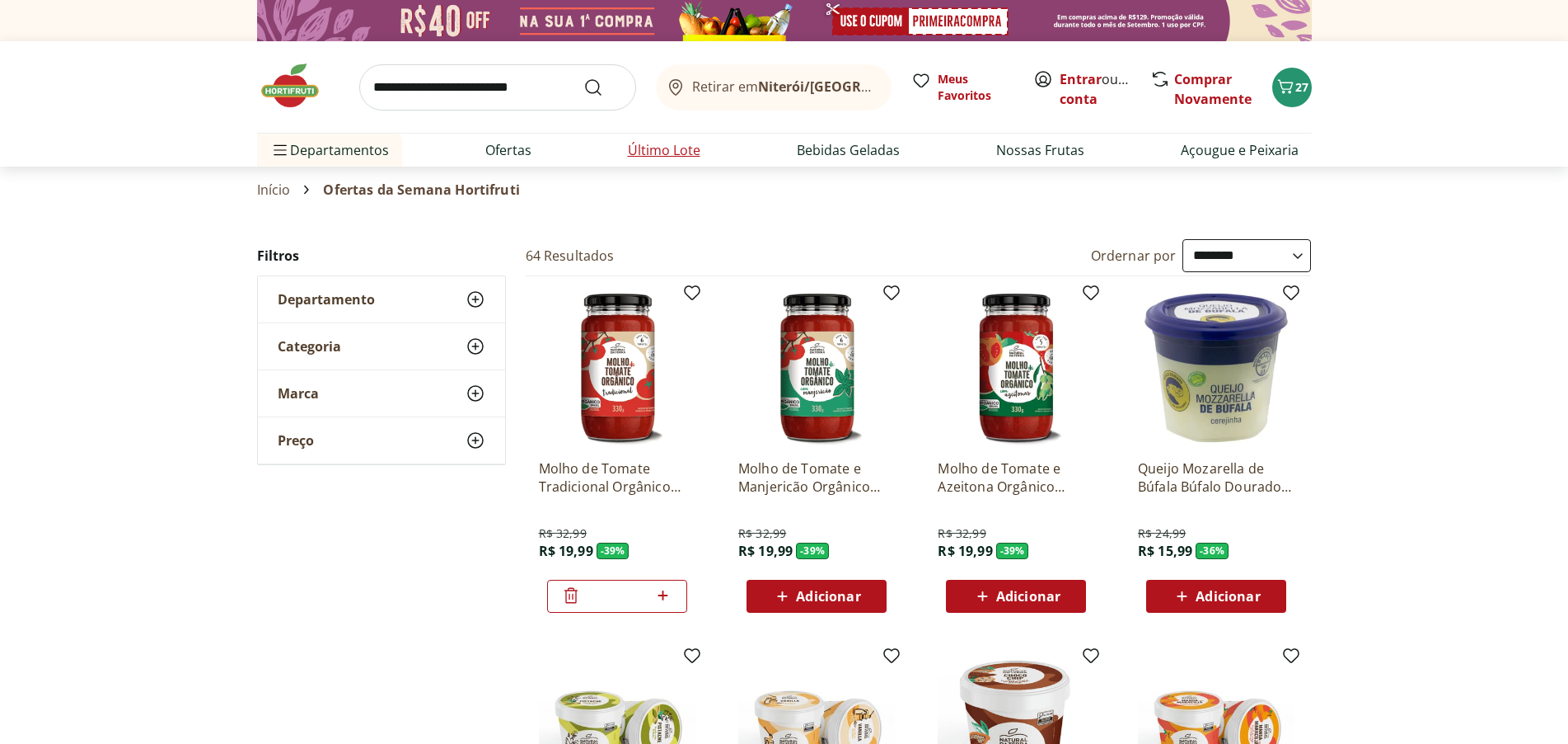
click at [678, 149] on link "Último Lote" at bounding box center [664, 149] width 72 height 20
select select "**********"
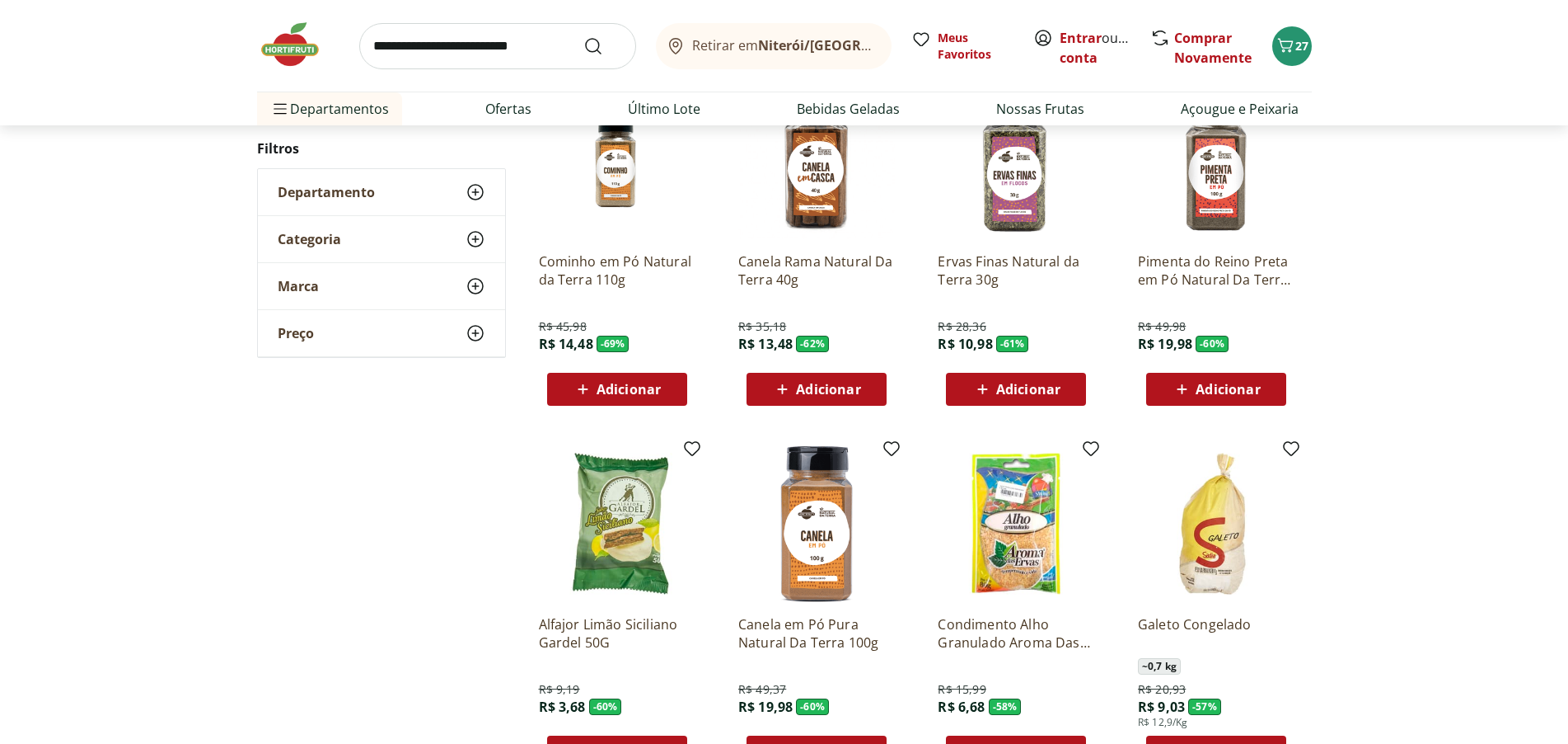
scroll to position [330, 0]
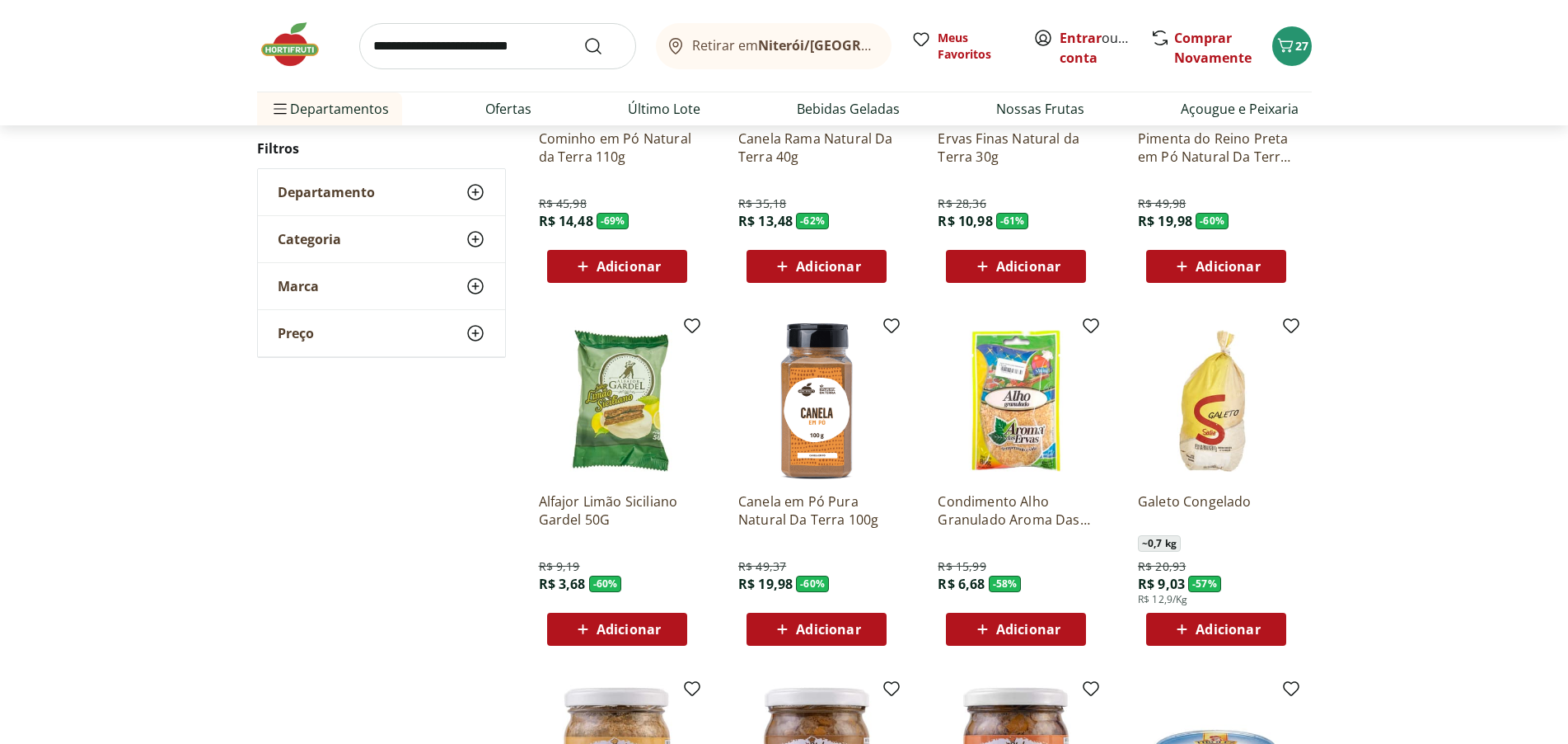
click at [668, 631] on div "Adicionar" at bounding box center [617, 628] width 114 height 30
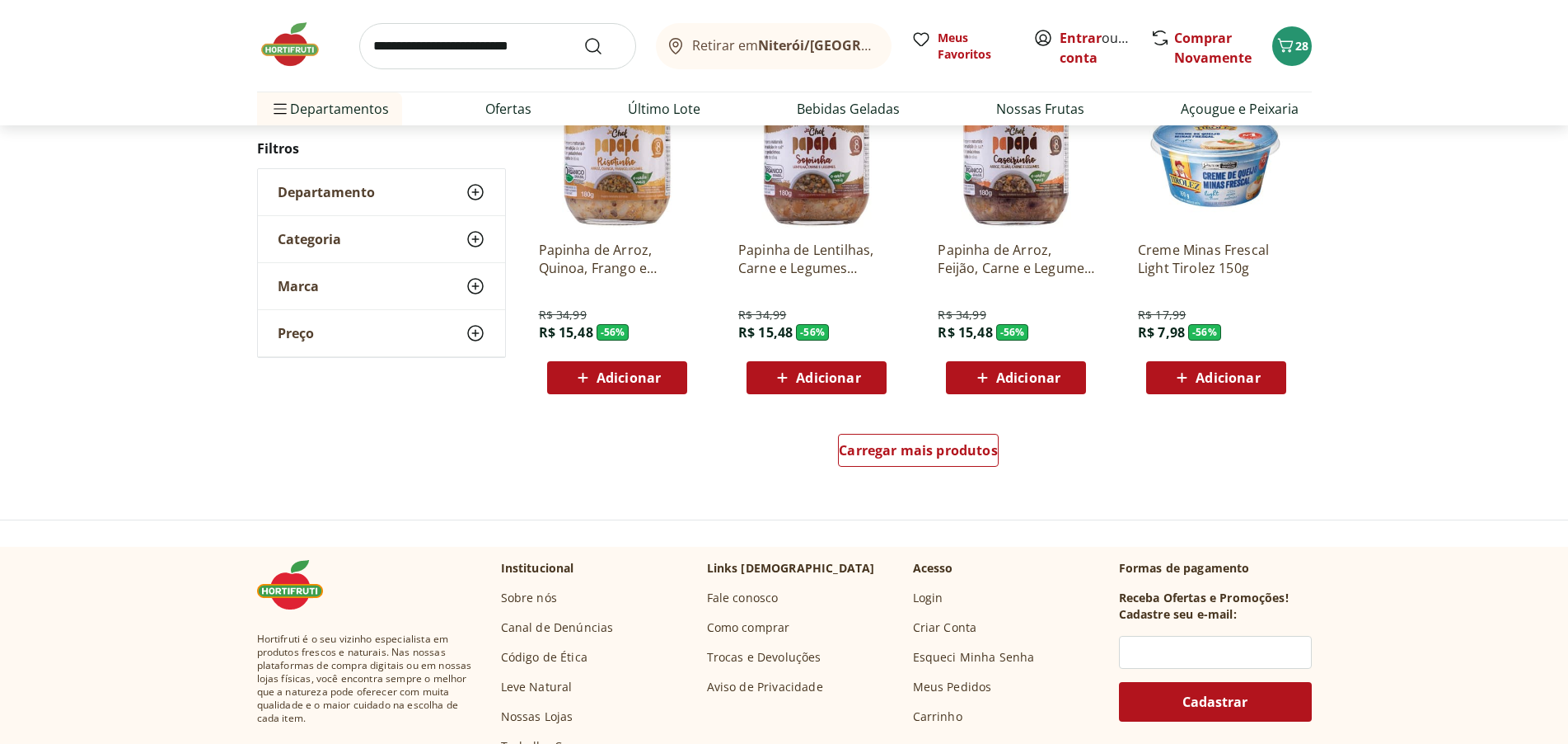
scroll to position [990, 0]
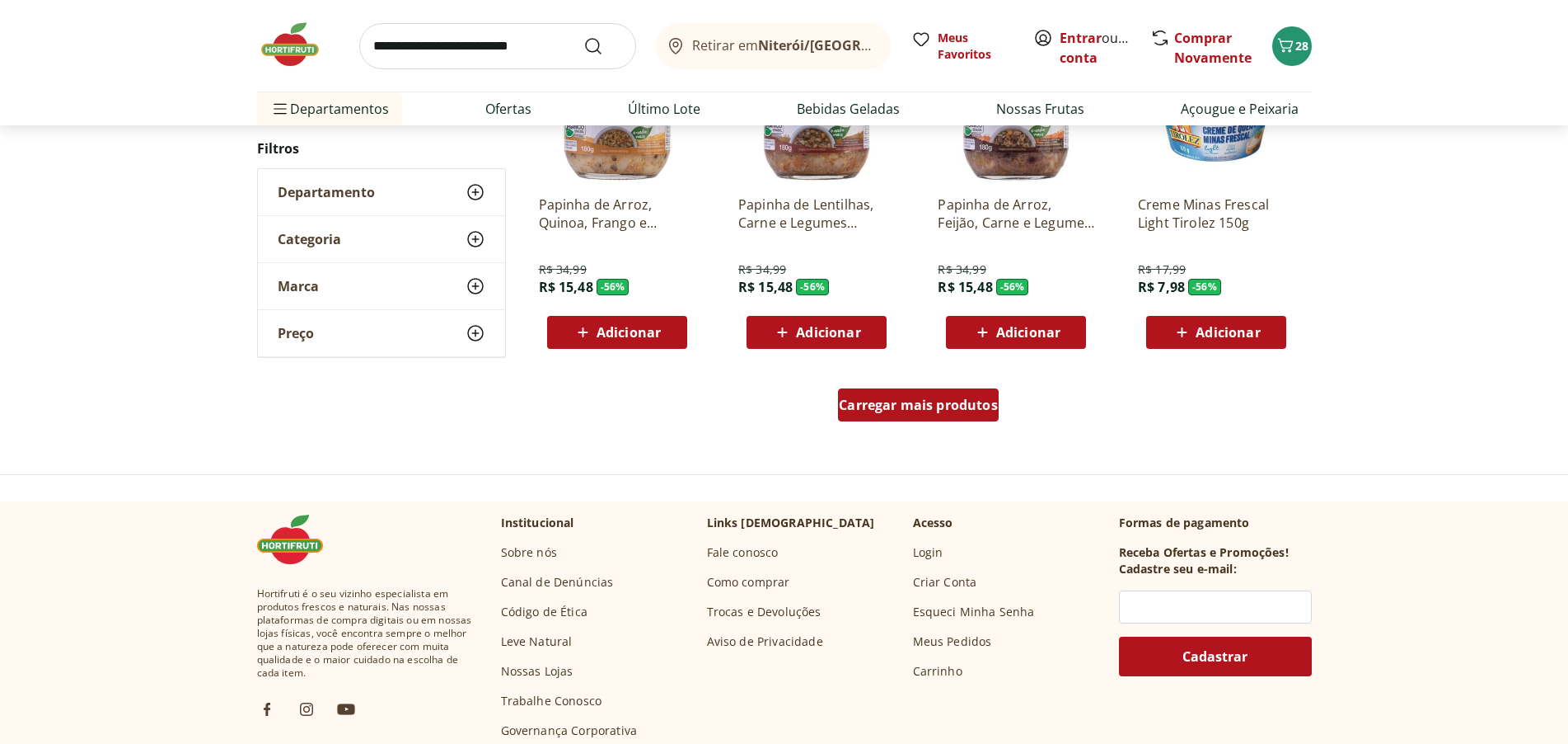
click at [948, 411] on span "Carregar mais produtos" at bounding box center [918, 405] width 159 height 13
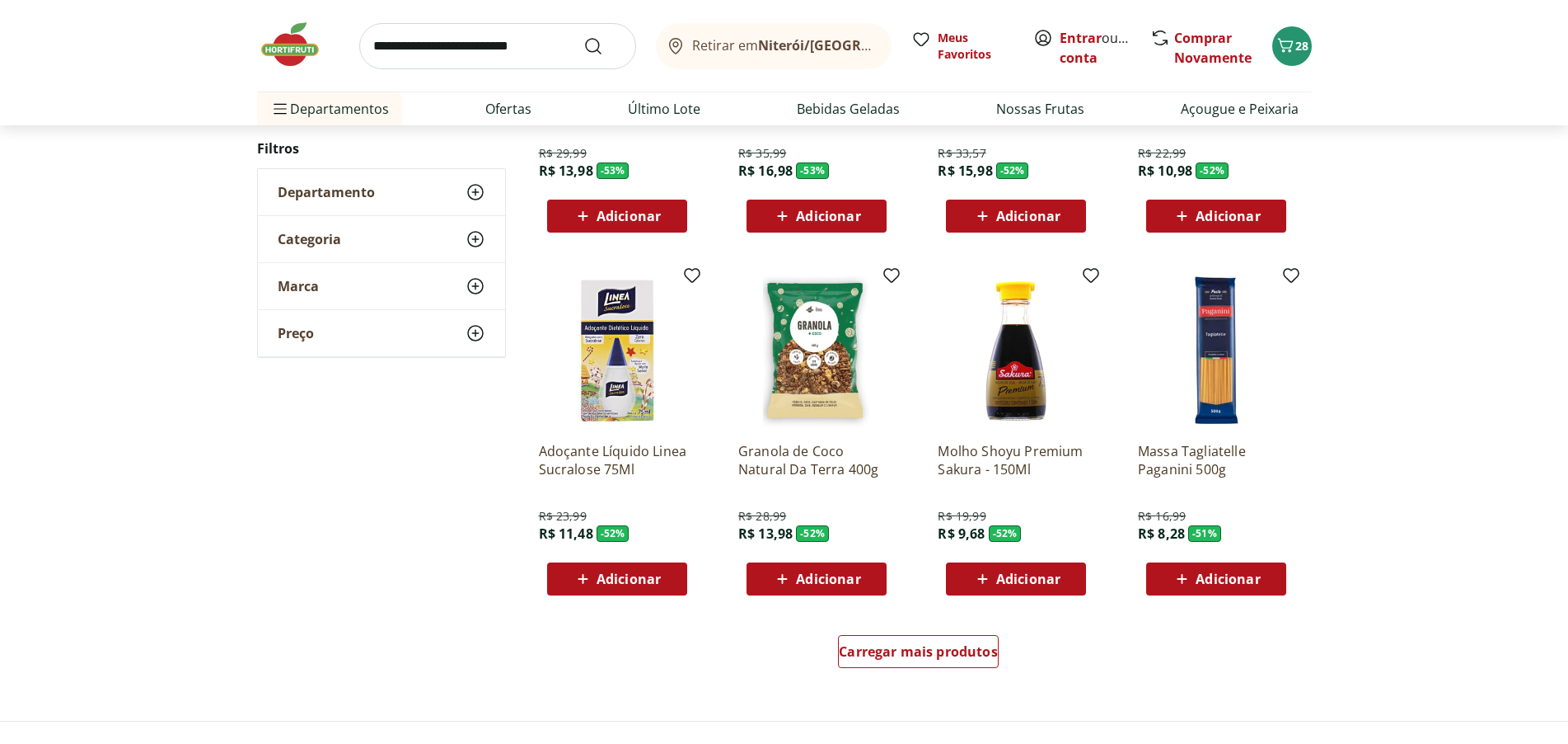
scroll to position [2061, 0]
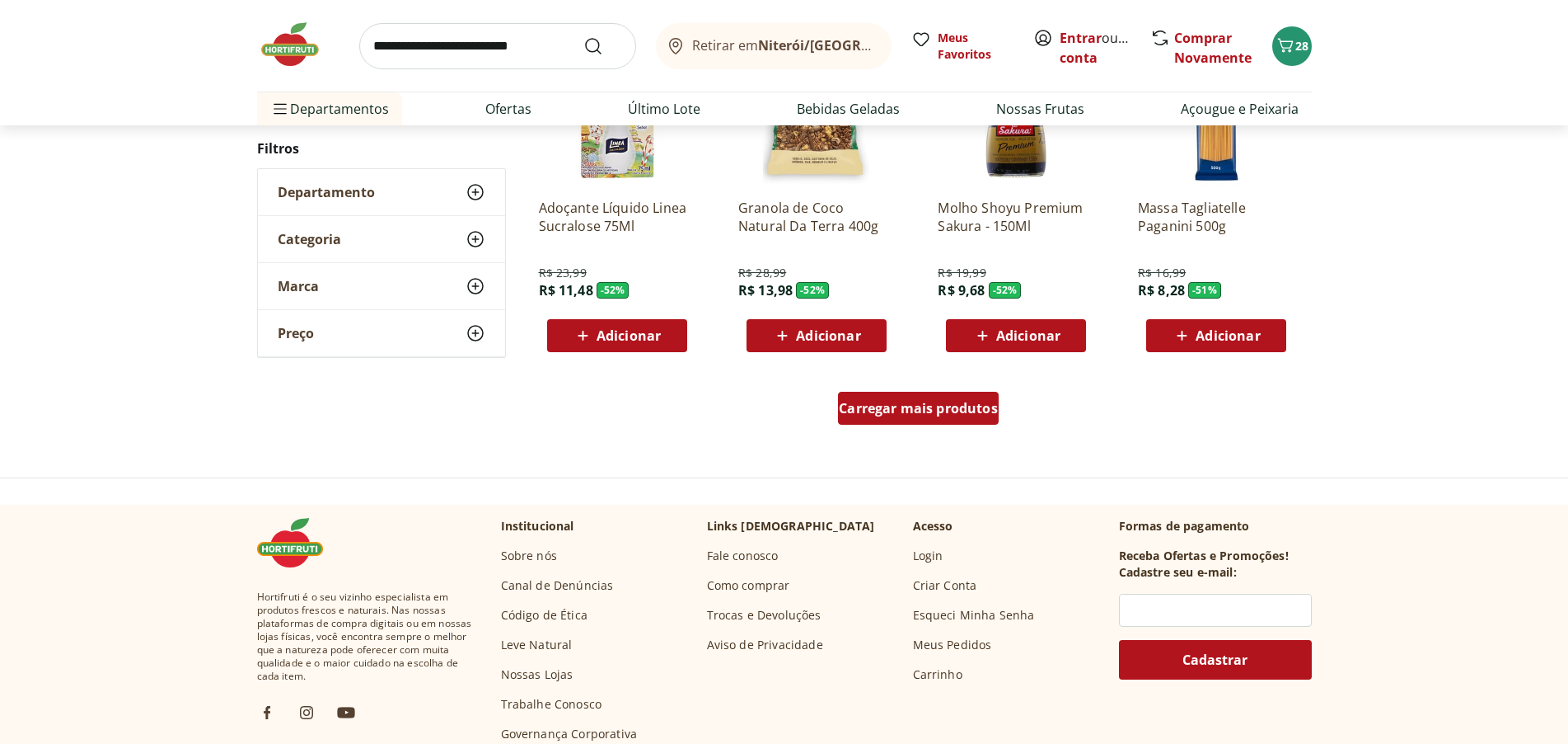
click at [886, 408] on span "Carregar mais produtos" at bounding box center [918, 409] width 159 height 13
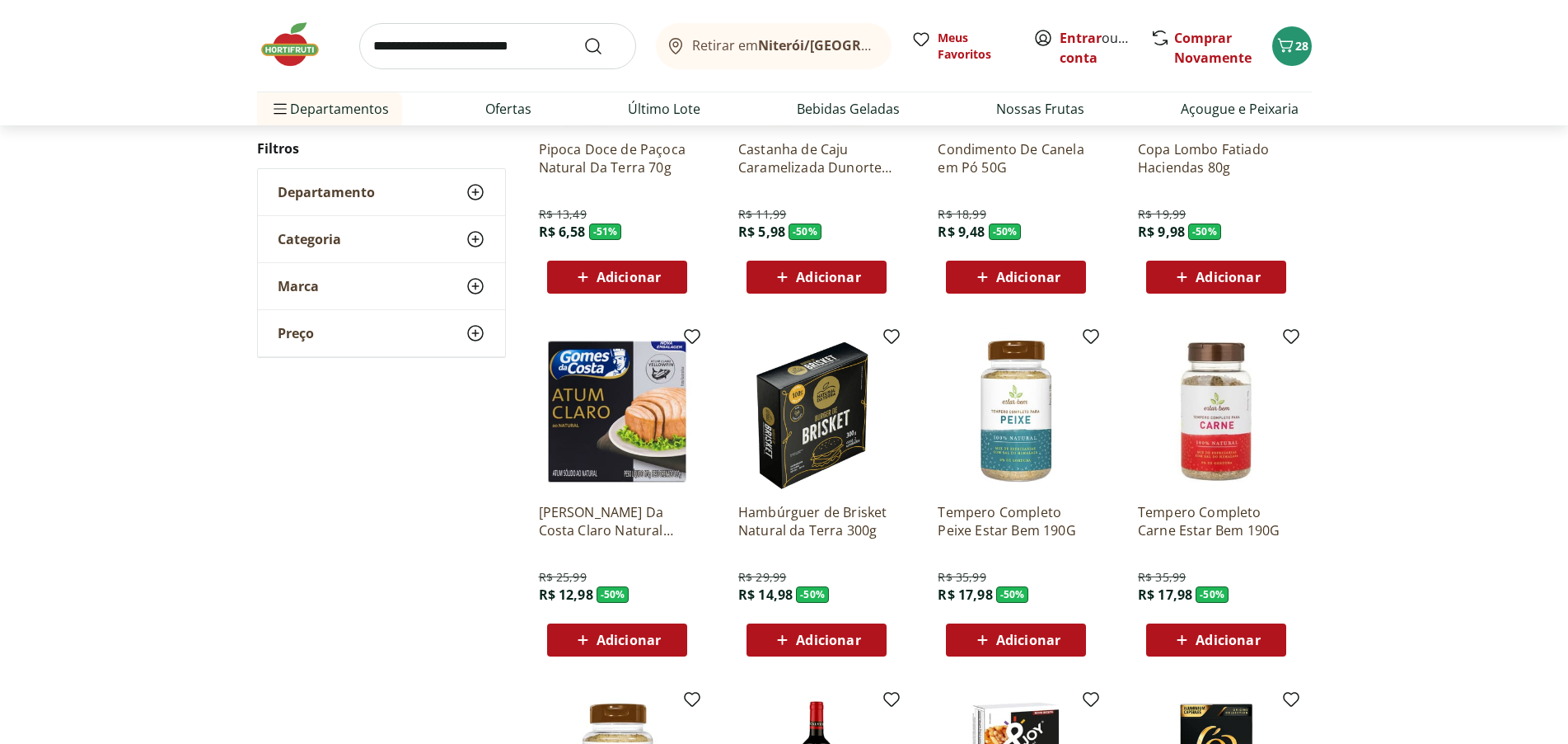
scroll to position [2474, 0]
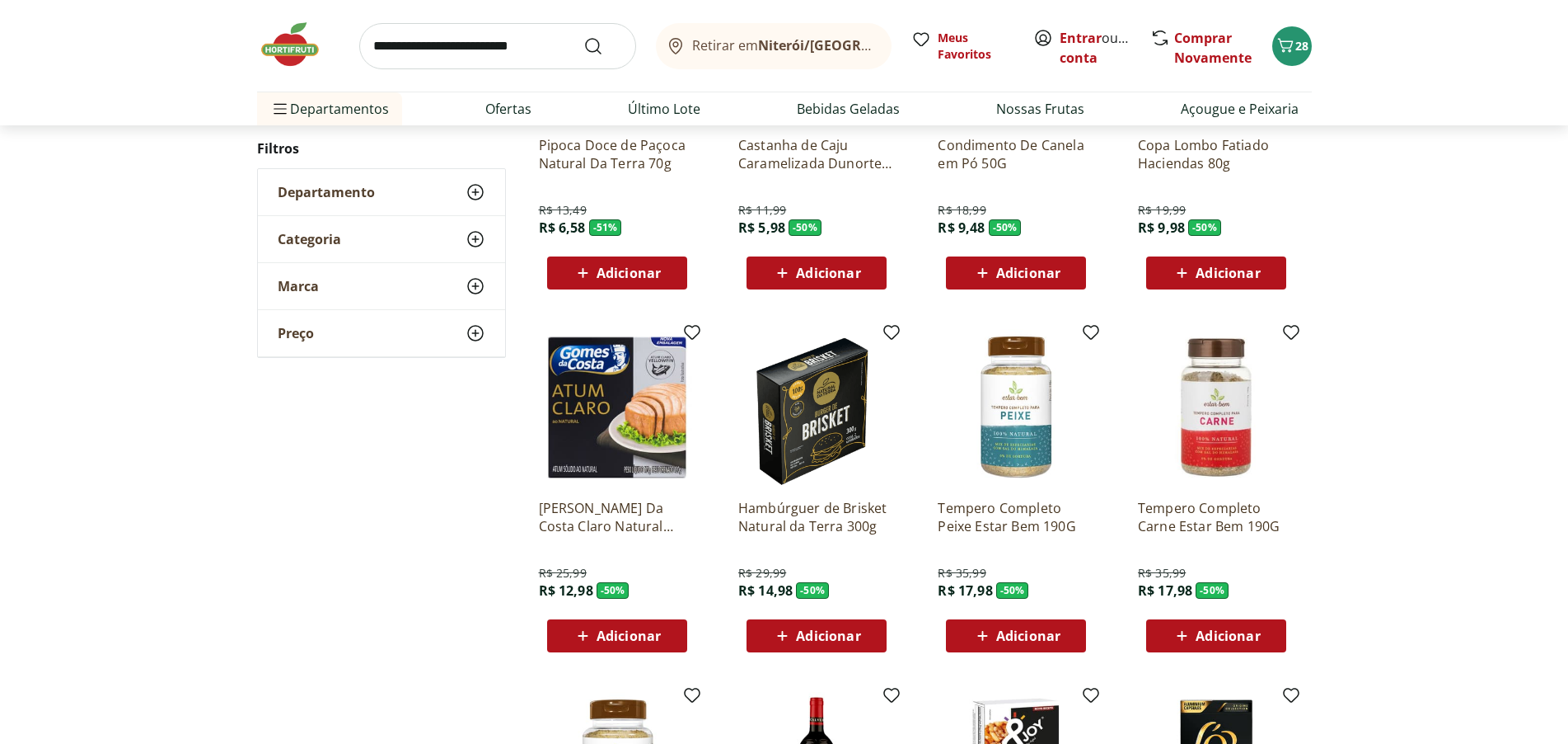
click at [1224, 635] on span "Adicionar" at bounding box center [1228, 636] width 65 height 13
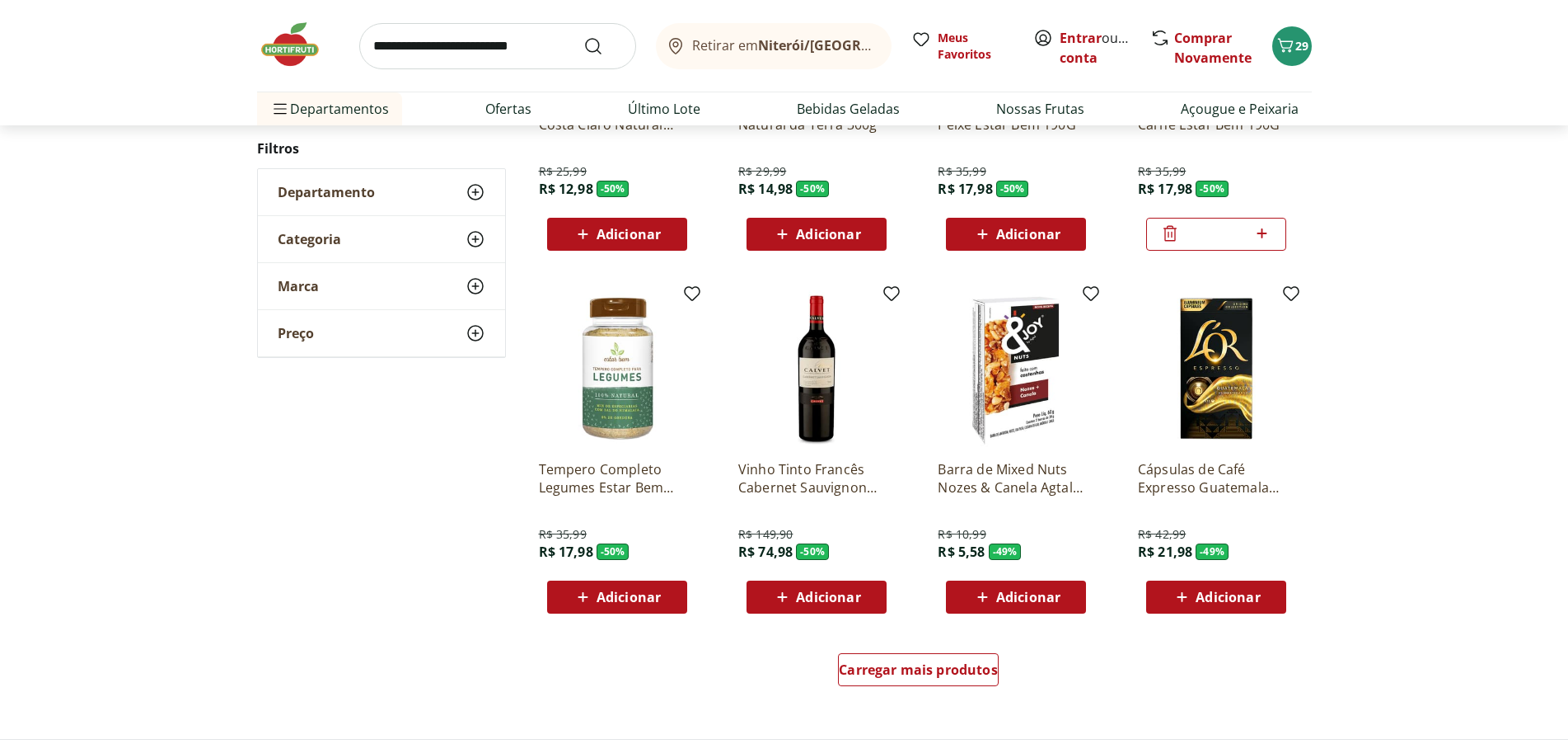
scroll to position [2886, 0]
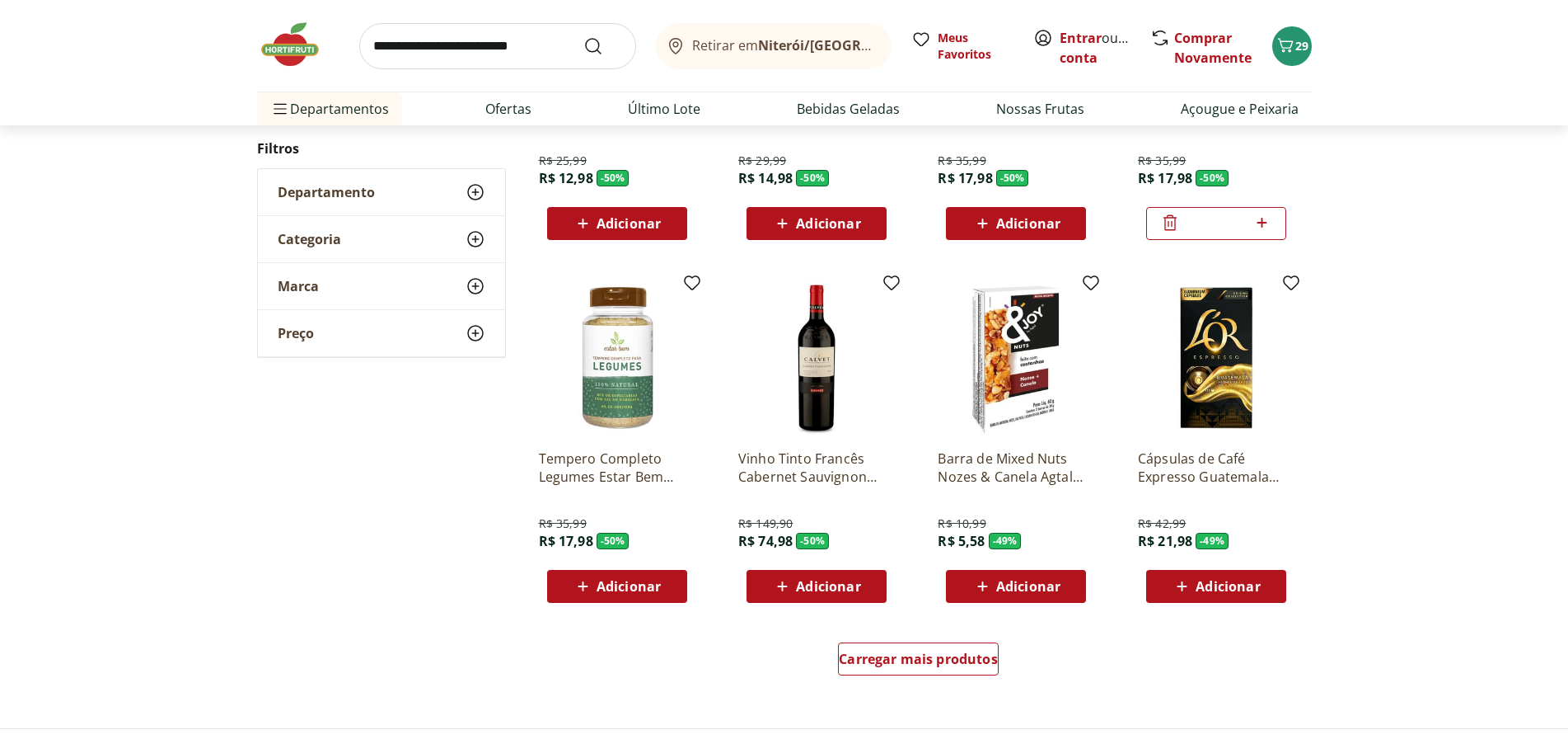
click at [631, 580] on span "Adicionar" at bounding box center [628, 587] width 65 height 13
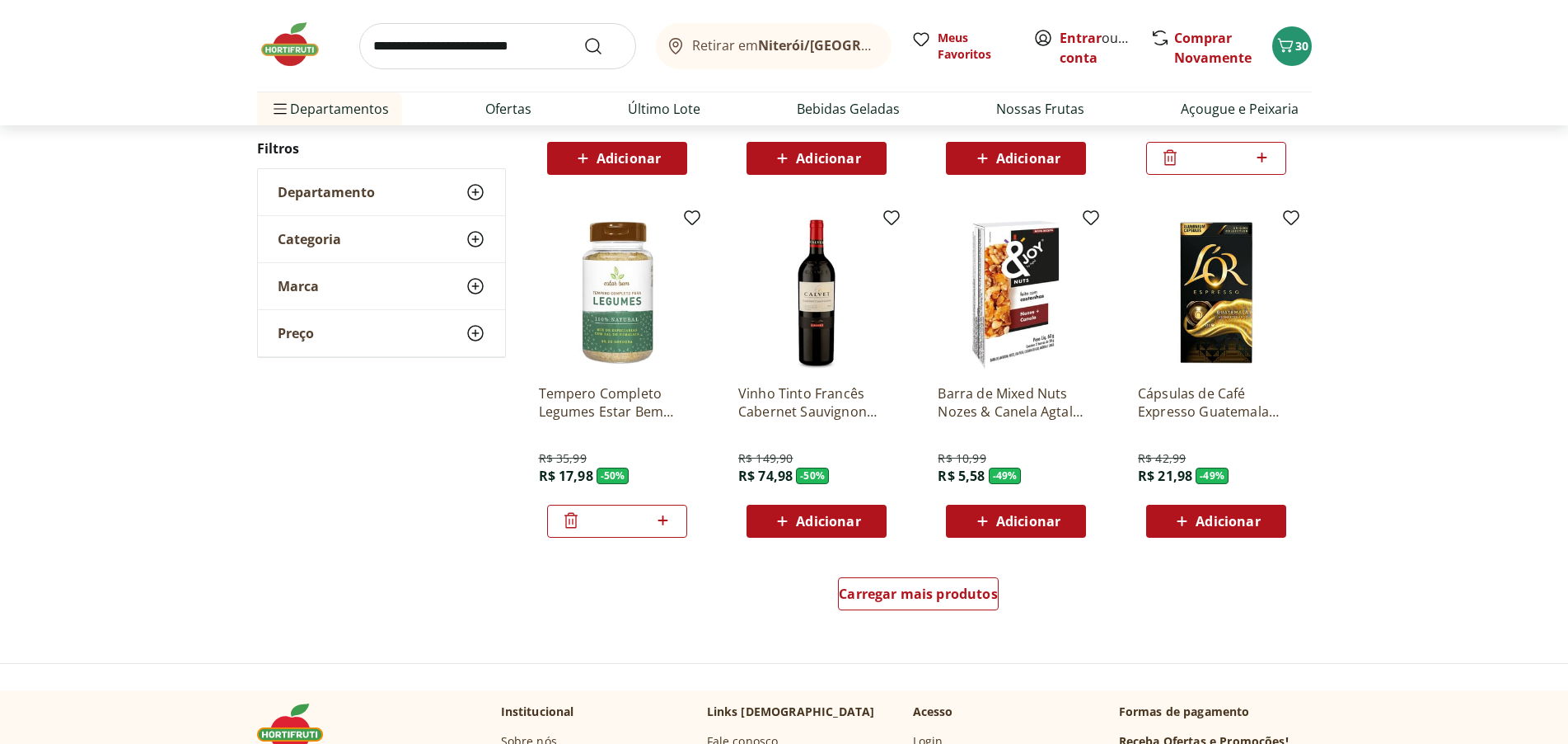
scroll to position [3051, 0]
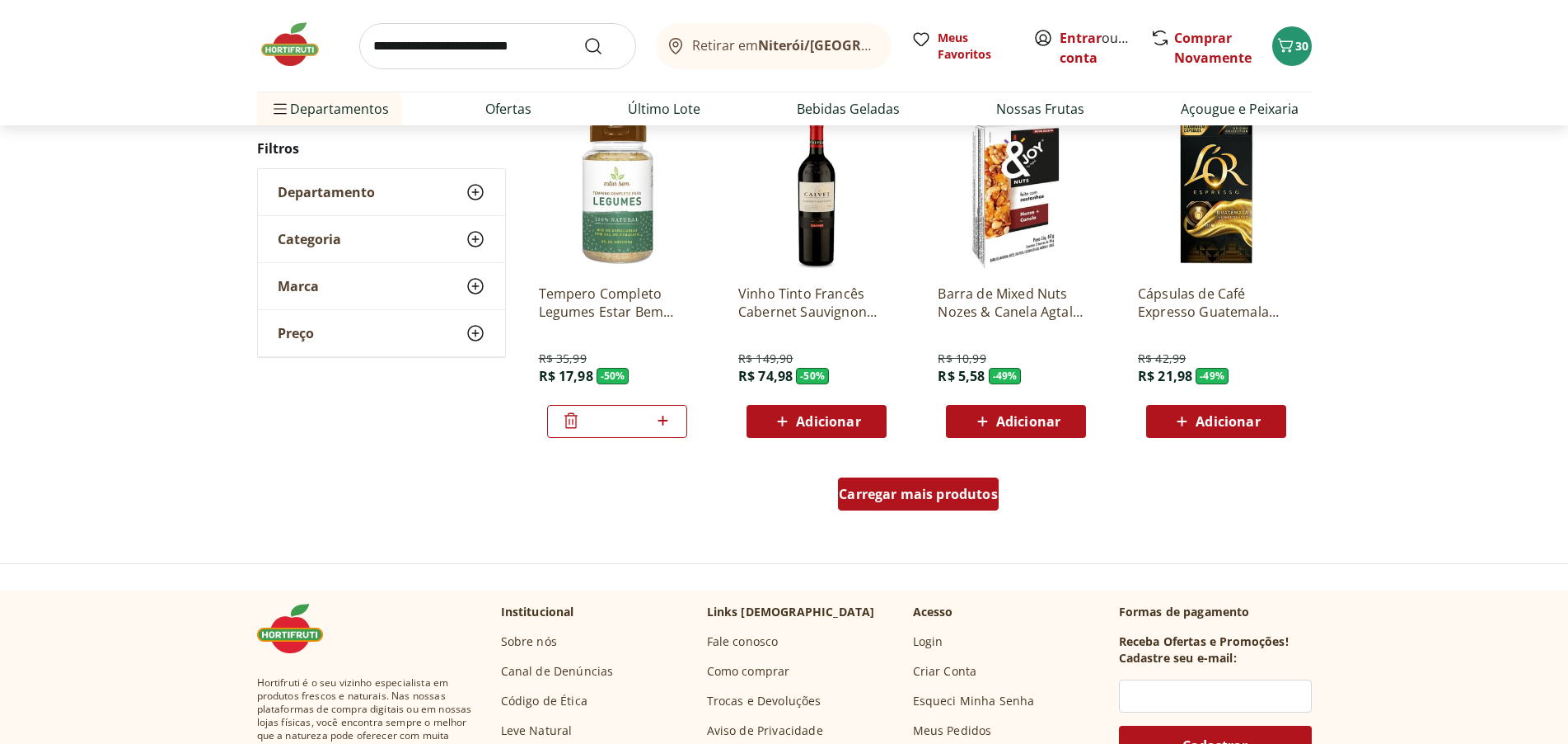
click at [980, 492] on span "Carregar mais produtos" at bounding box center [918, 494] width 159 height 13
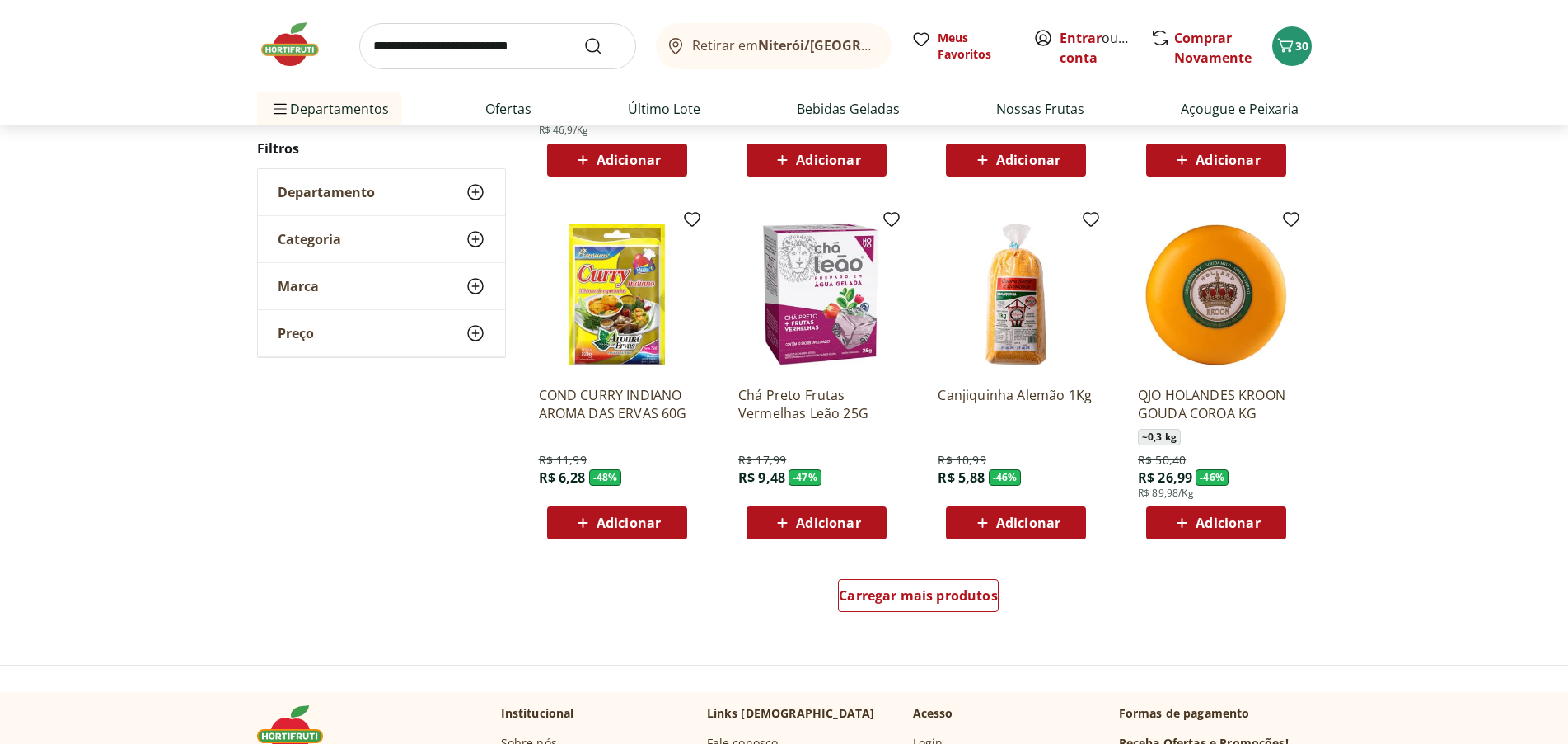
scroll to position [4041, 0]
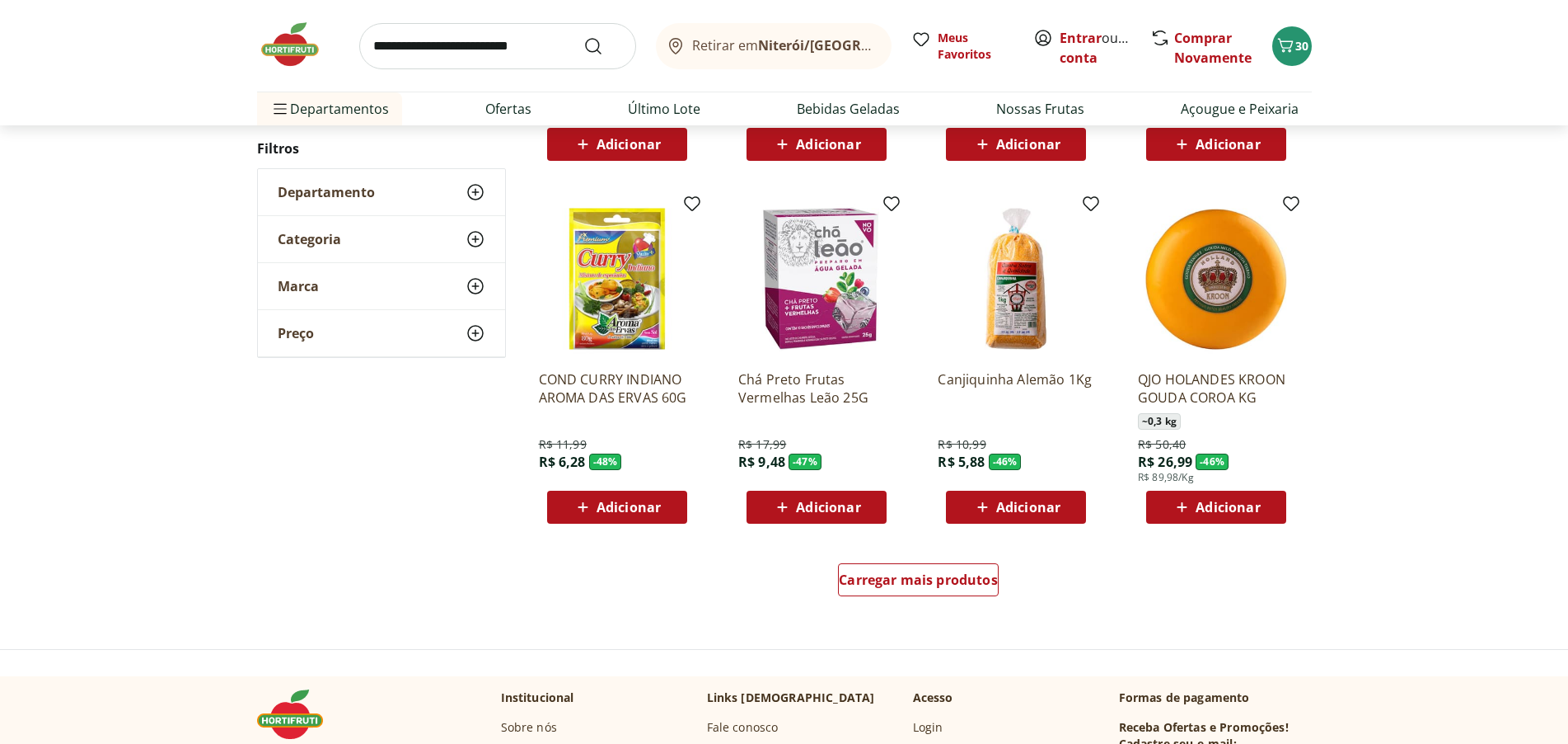
click at [946, 578] on span "Carregar mais produtos" at bounding box center [918, 580] width 159 height 13
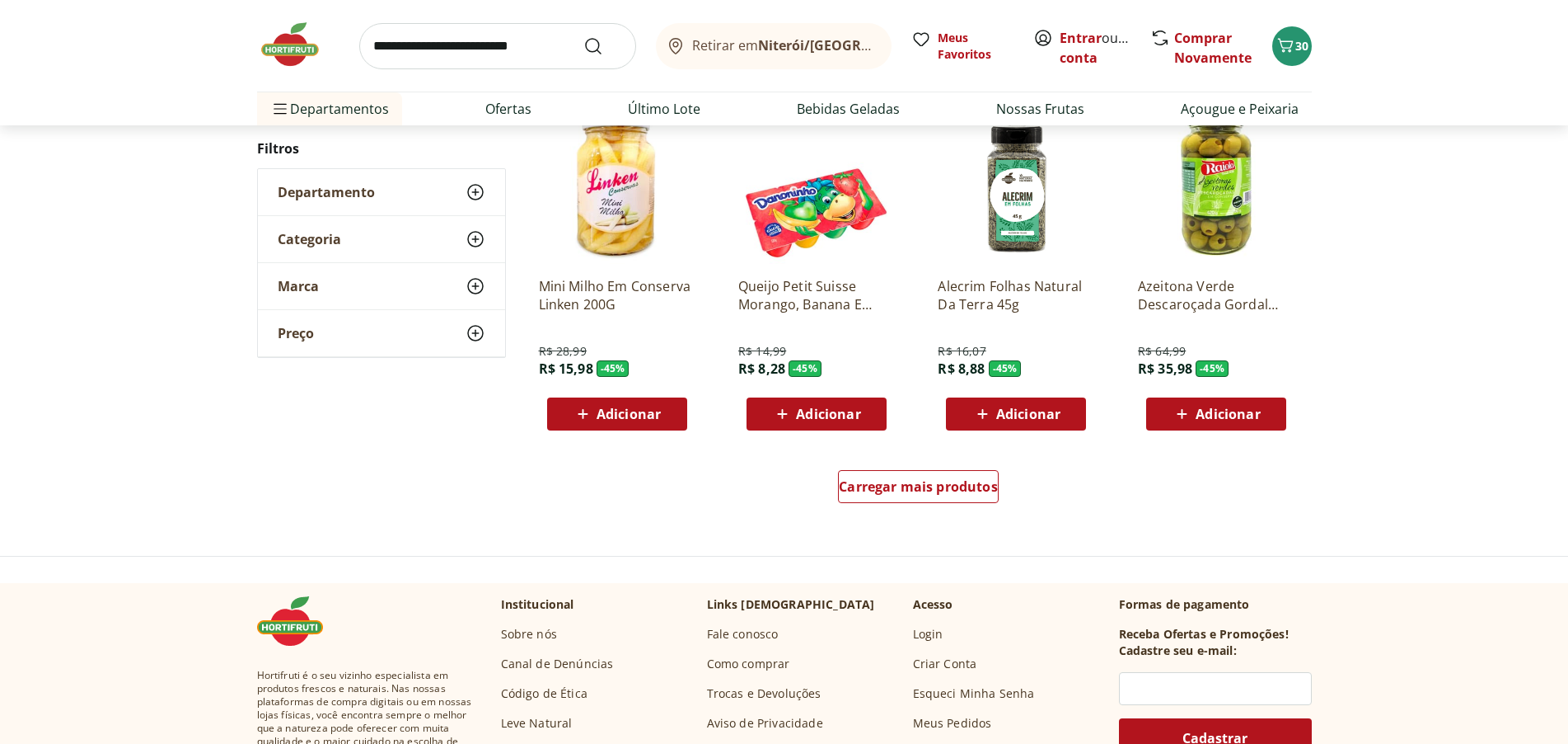
scroll to position [5277, 0]
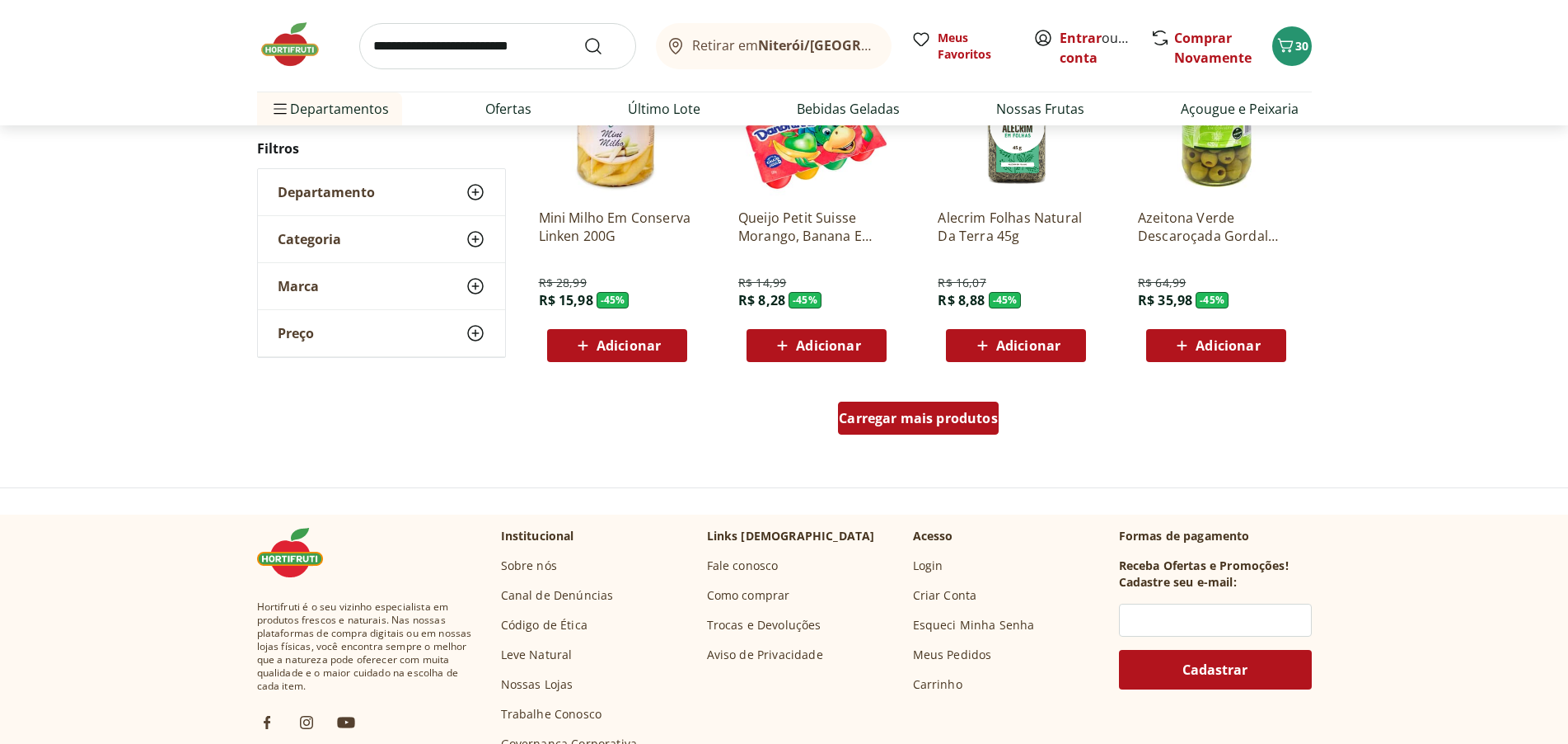
click at [960, 425] on span "Carregar mais produtos" at bounding box center [918, 418] width 159 height 13
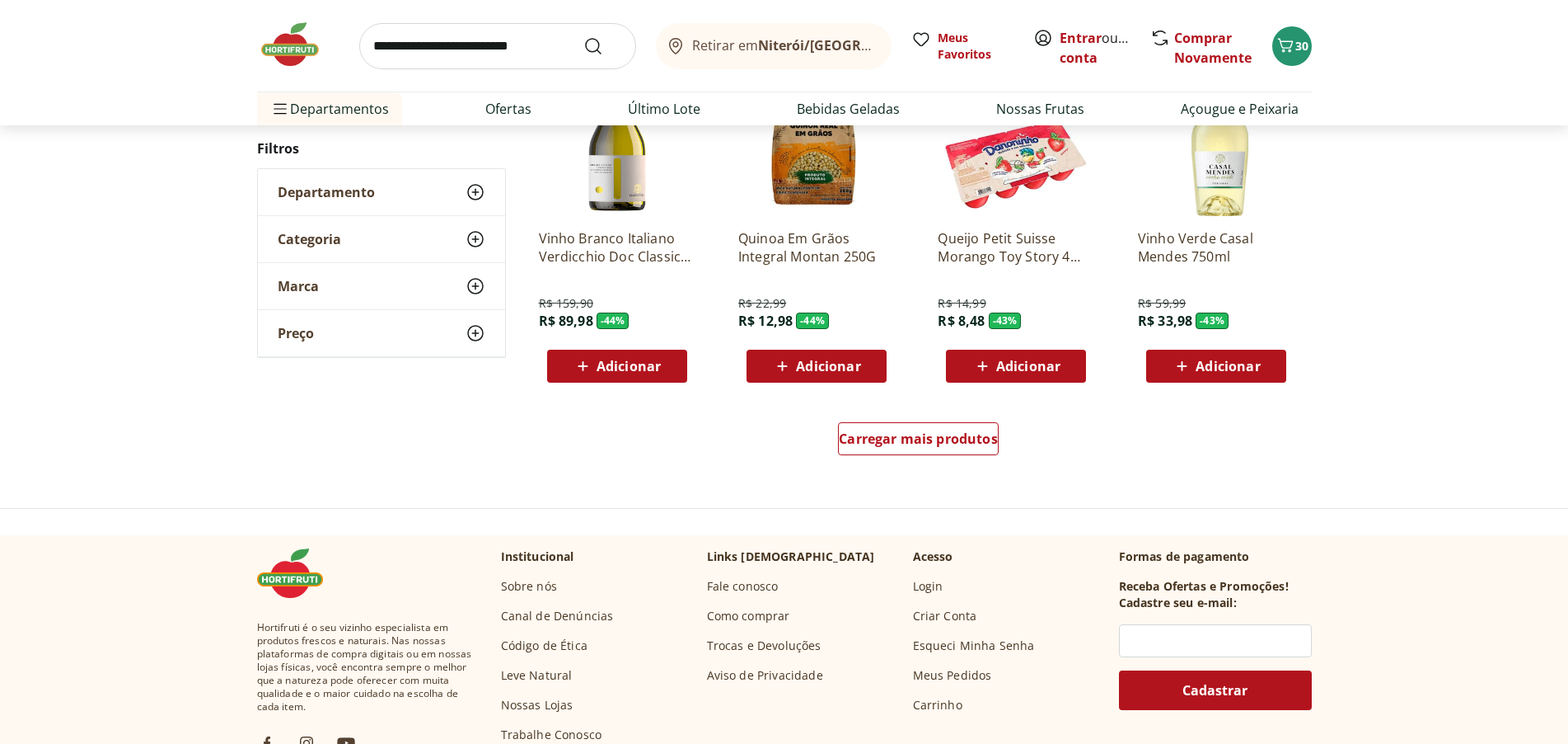
scroll to position [6349, 0]
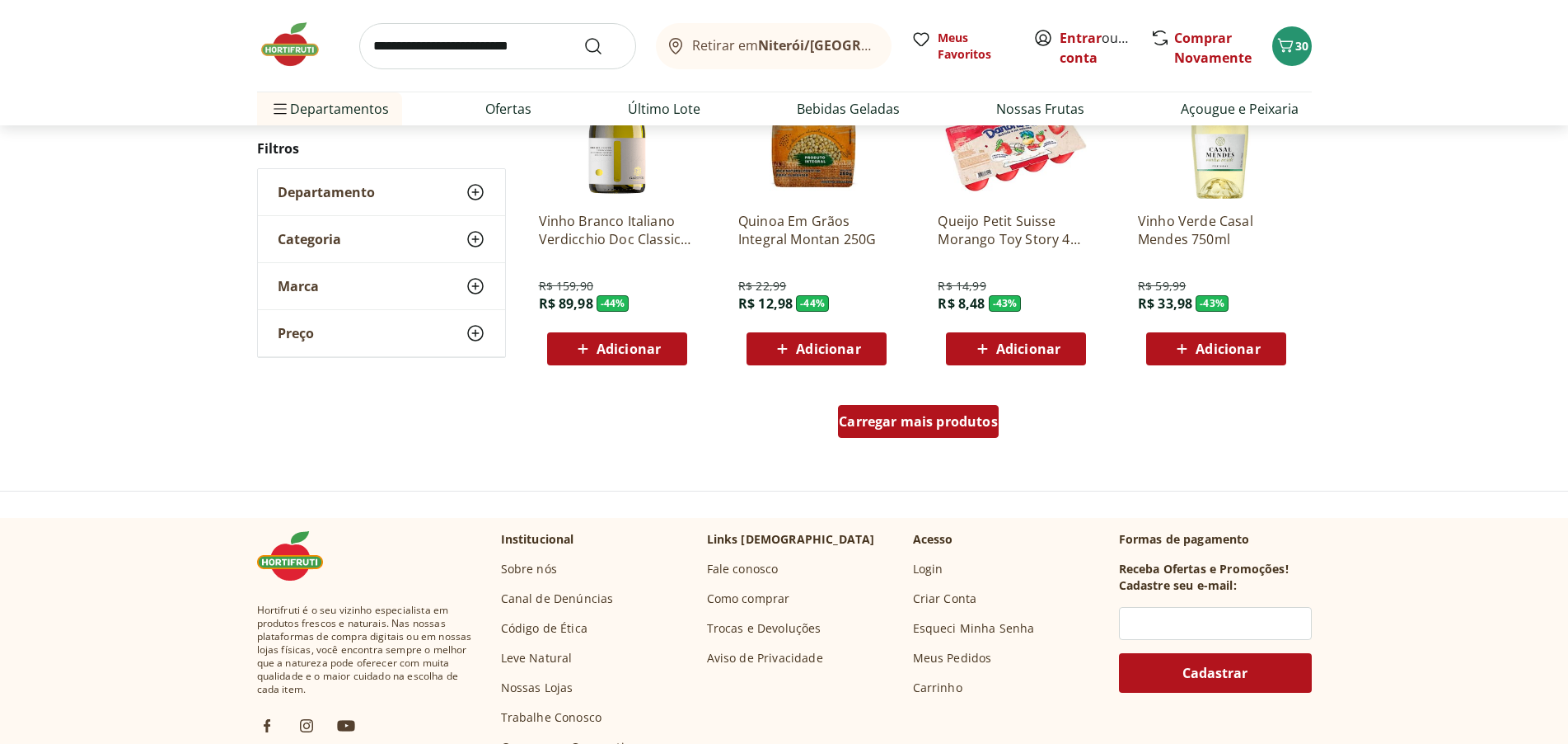
click at [922, 415] on span "Carregar mais produtos" at bounding box center [918, 421] width 159 height 13
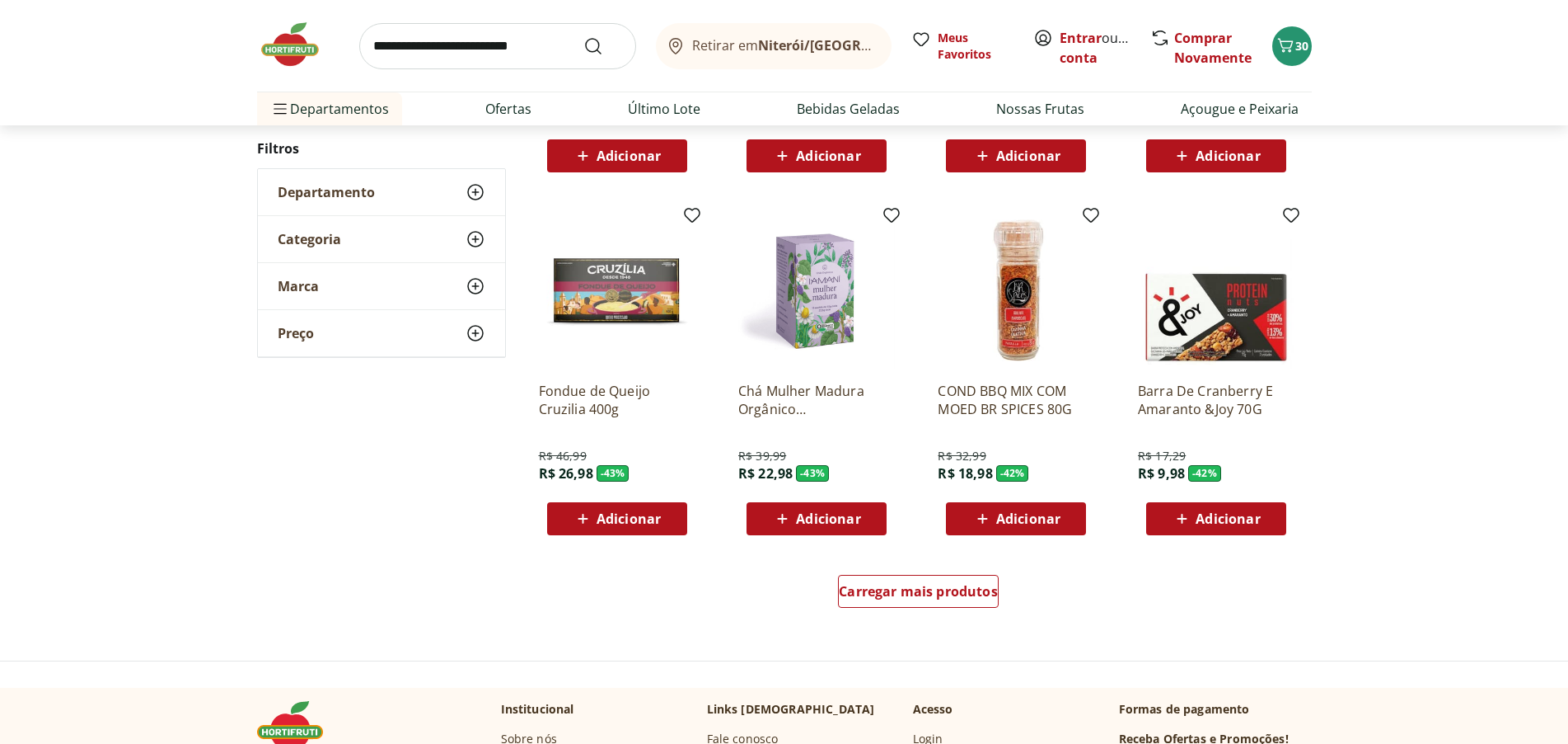
scroll to position [7257, 0]
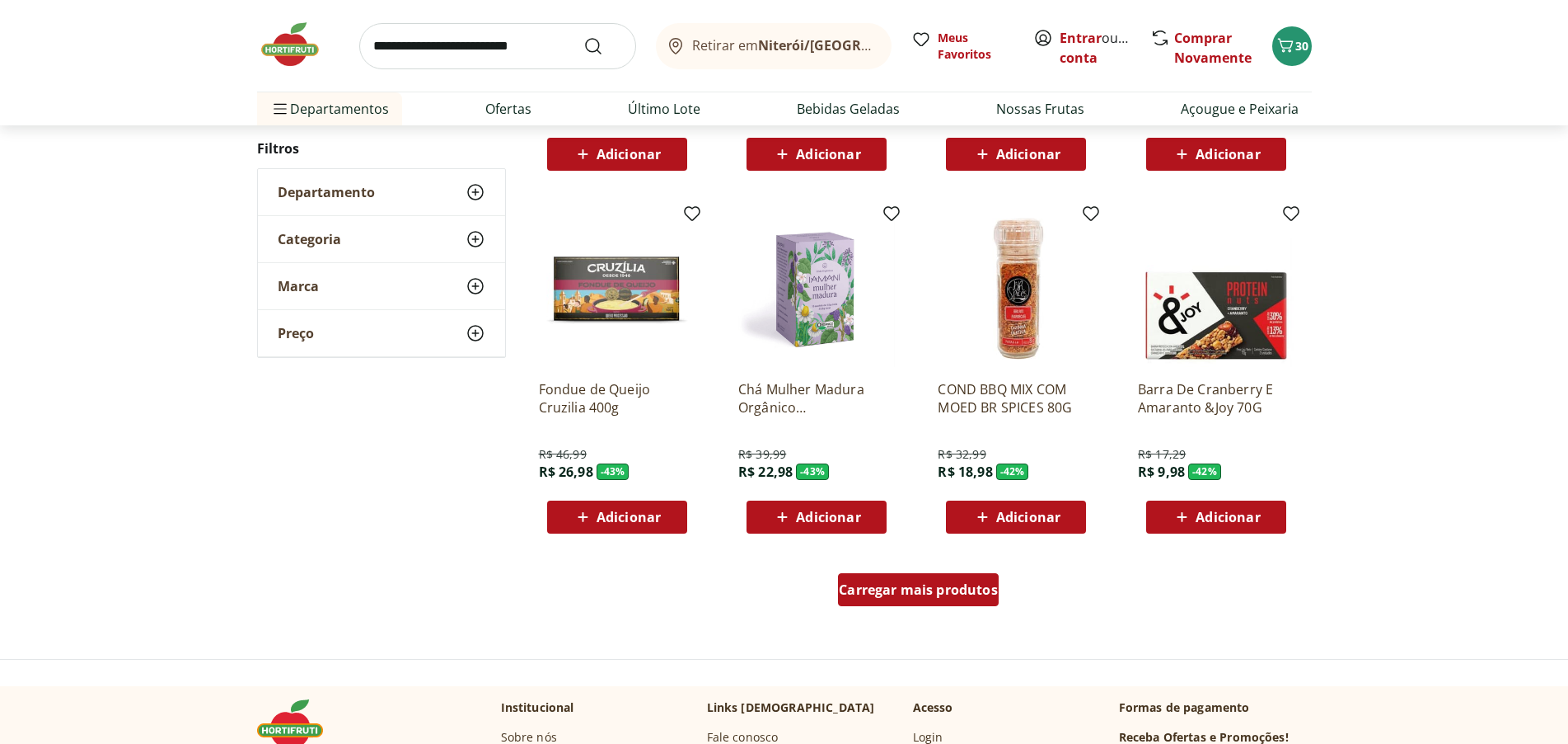
click at [928, 587] on span "Carregar mais produtos" at bounding box center [918, 590] width 159 height 13
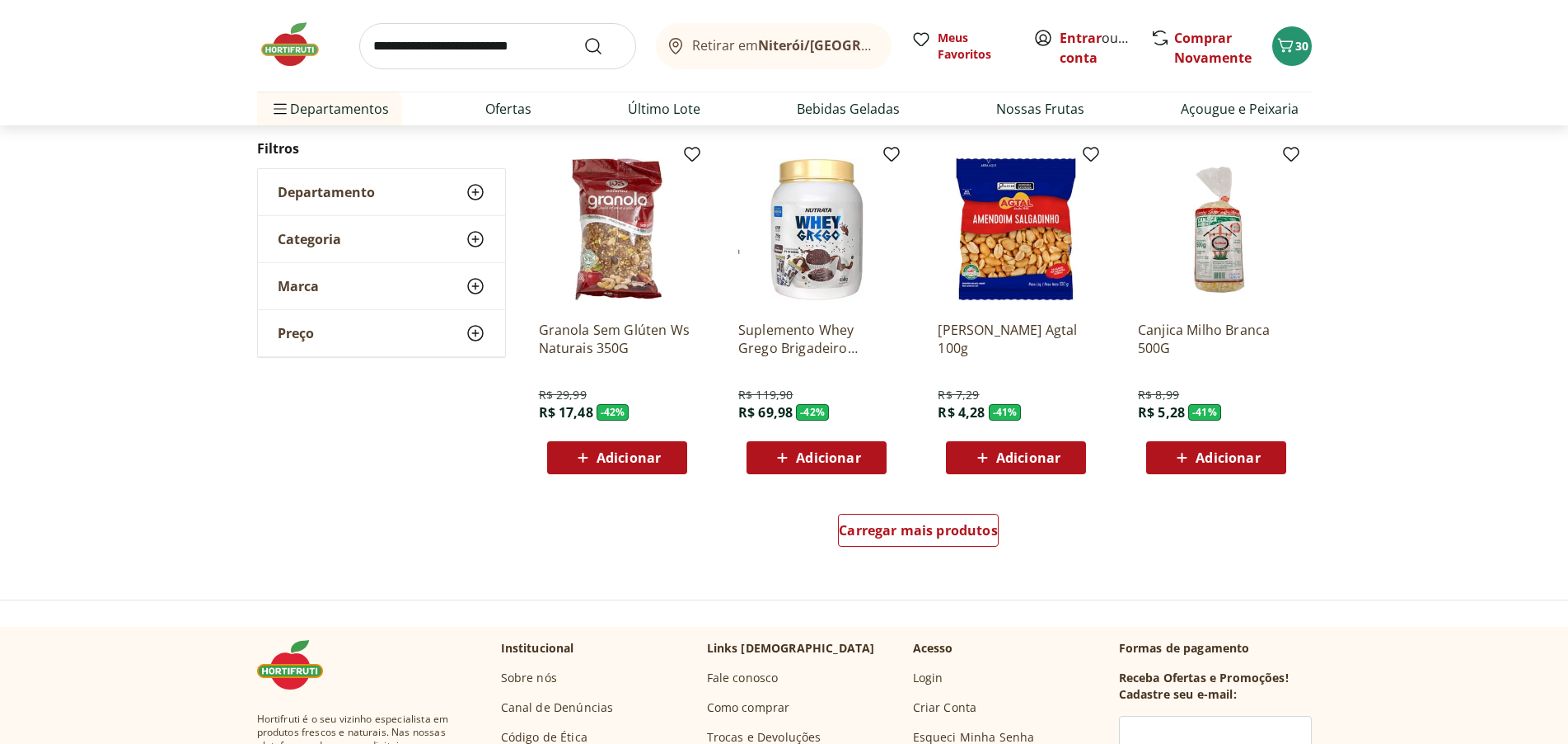
scroll to position [8411, 0]
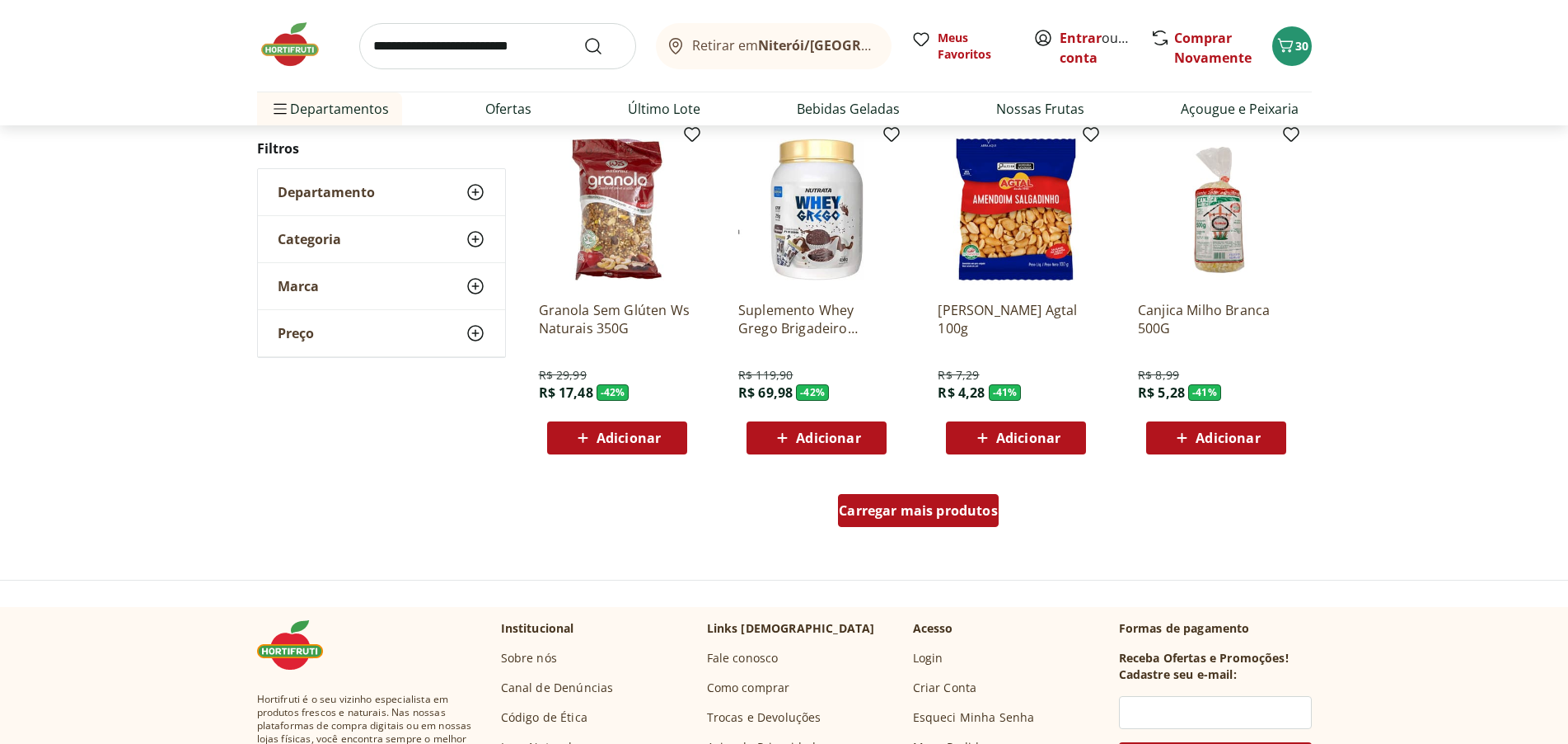
click at [928, 512] on span "Carregar mais produtos" at bounding box center [918, 511] width 159 height 13
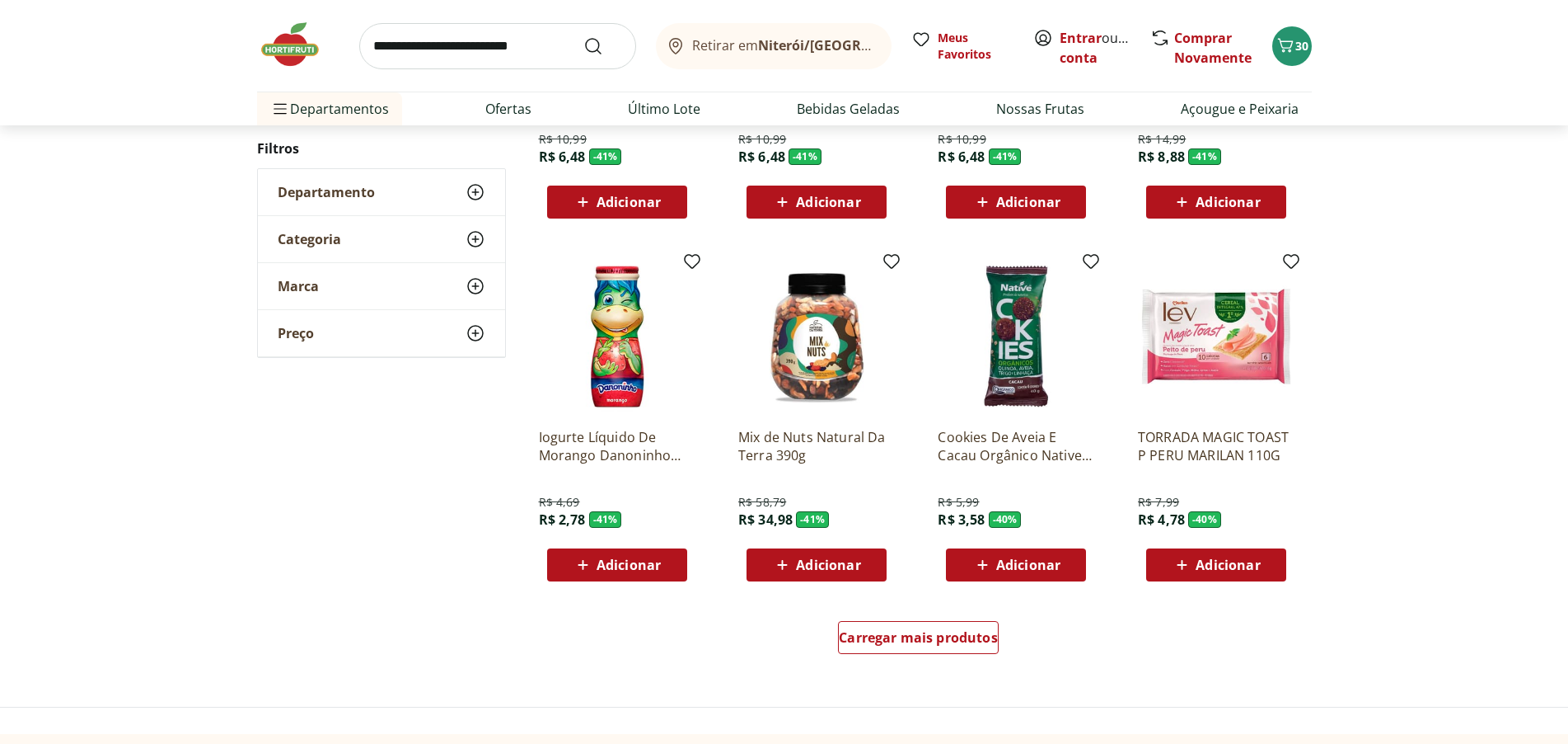
scroll to position [9400, 0]
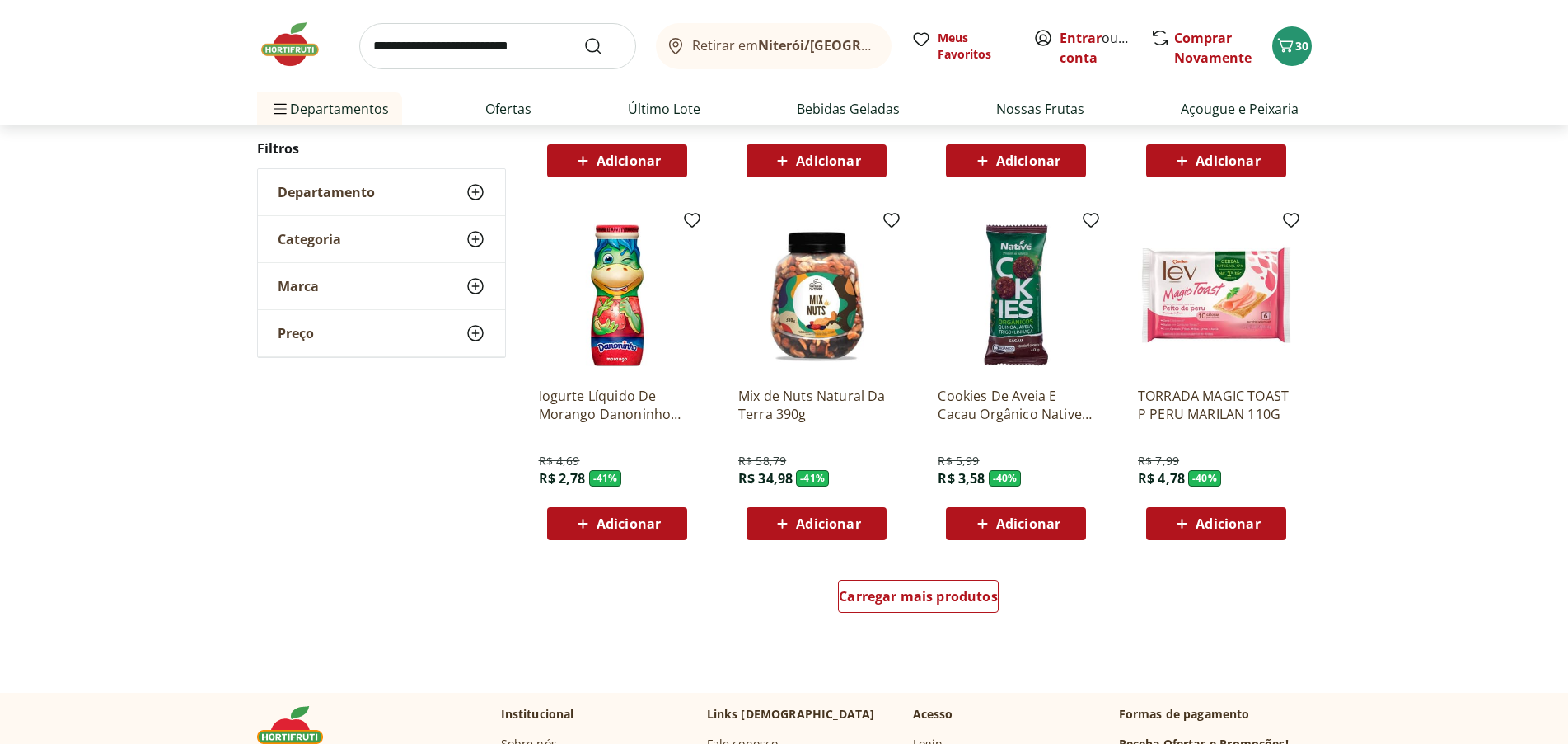
click at [838, 270] on img at bounding box center [817, 295] width 157 height 157
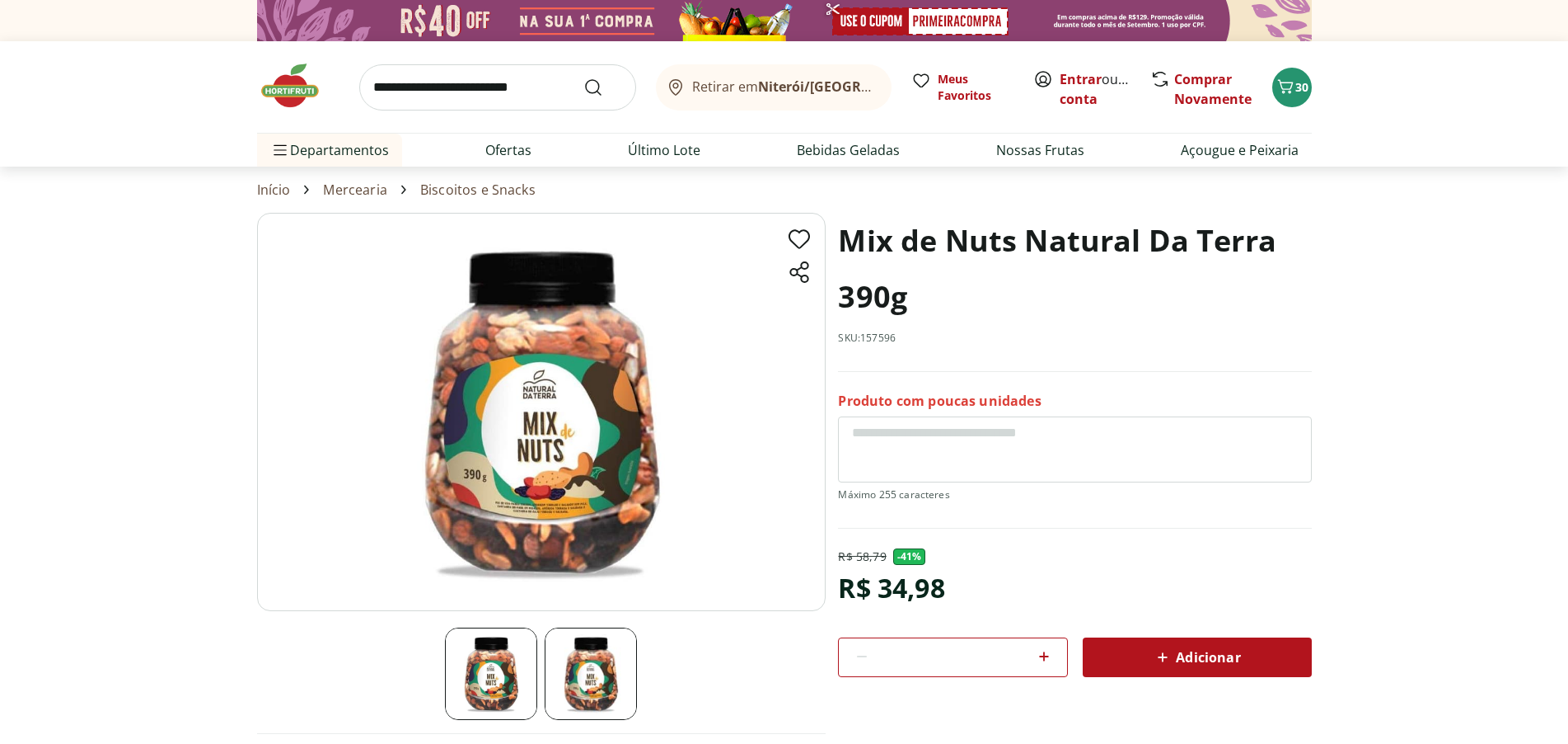
select select "**********"
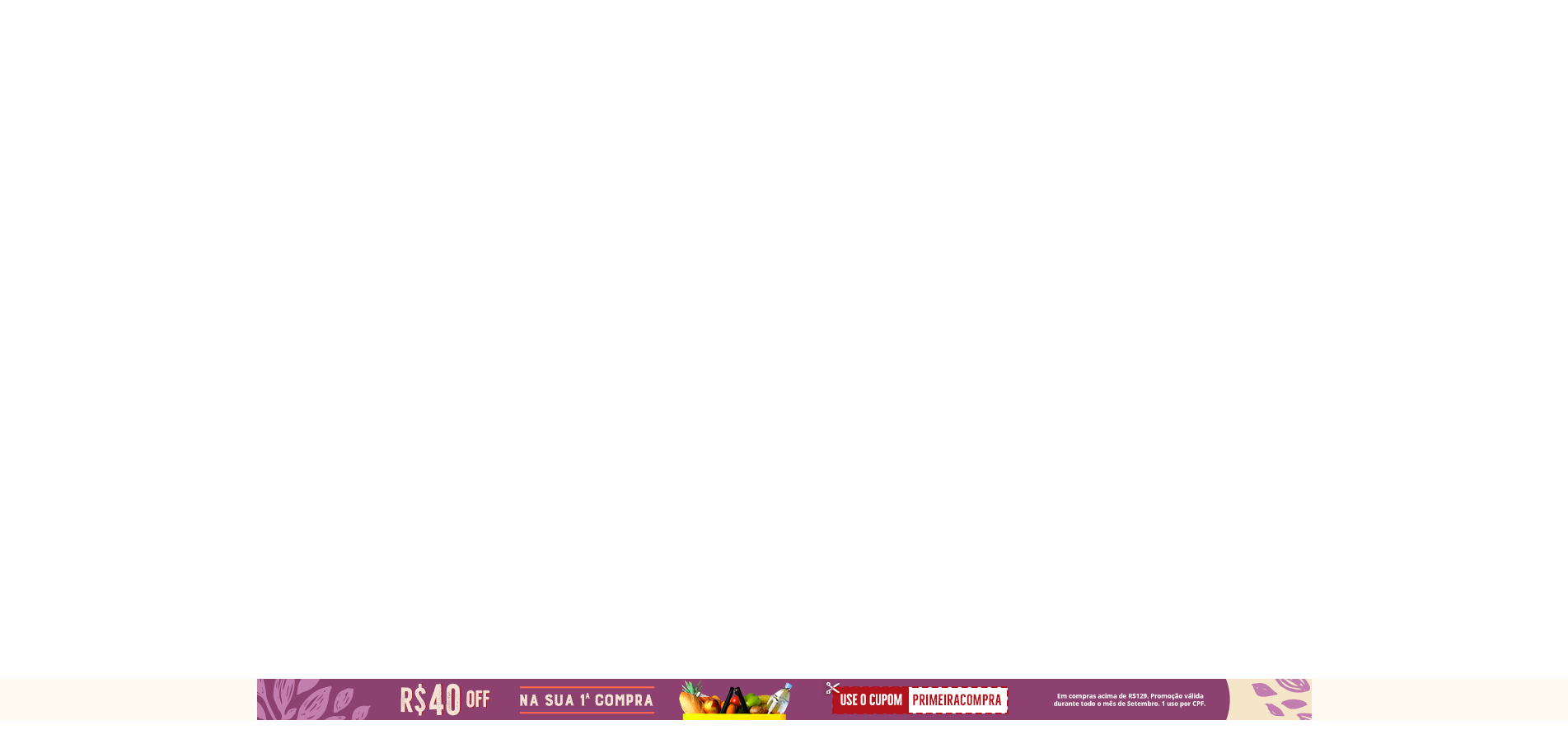
type input "*"
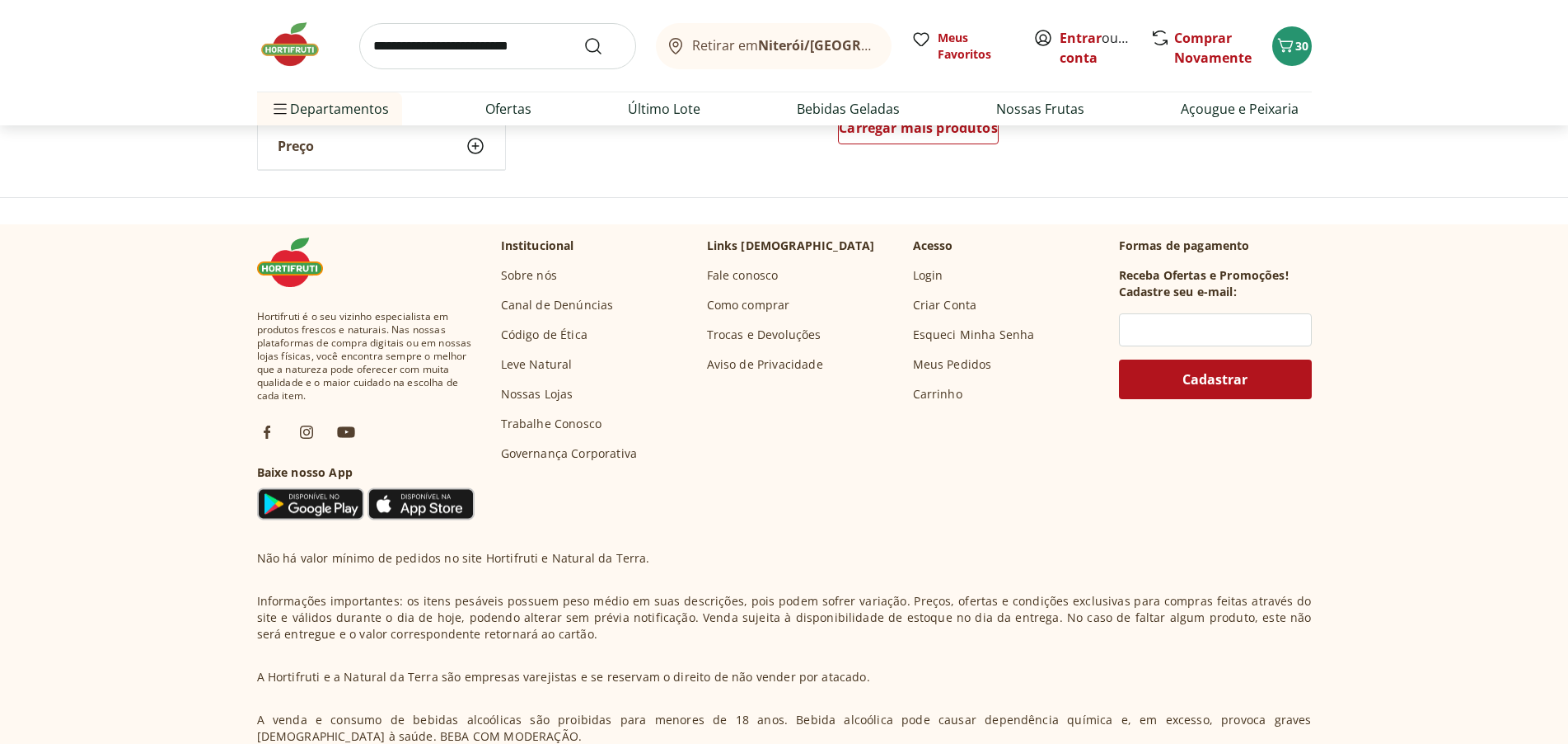
scroll to position [4466, 0]
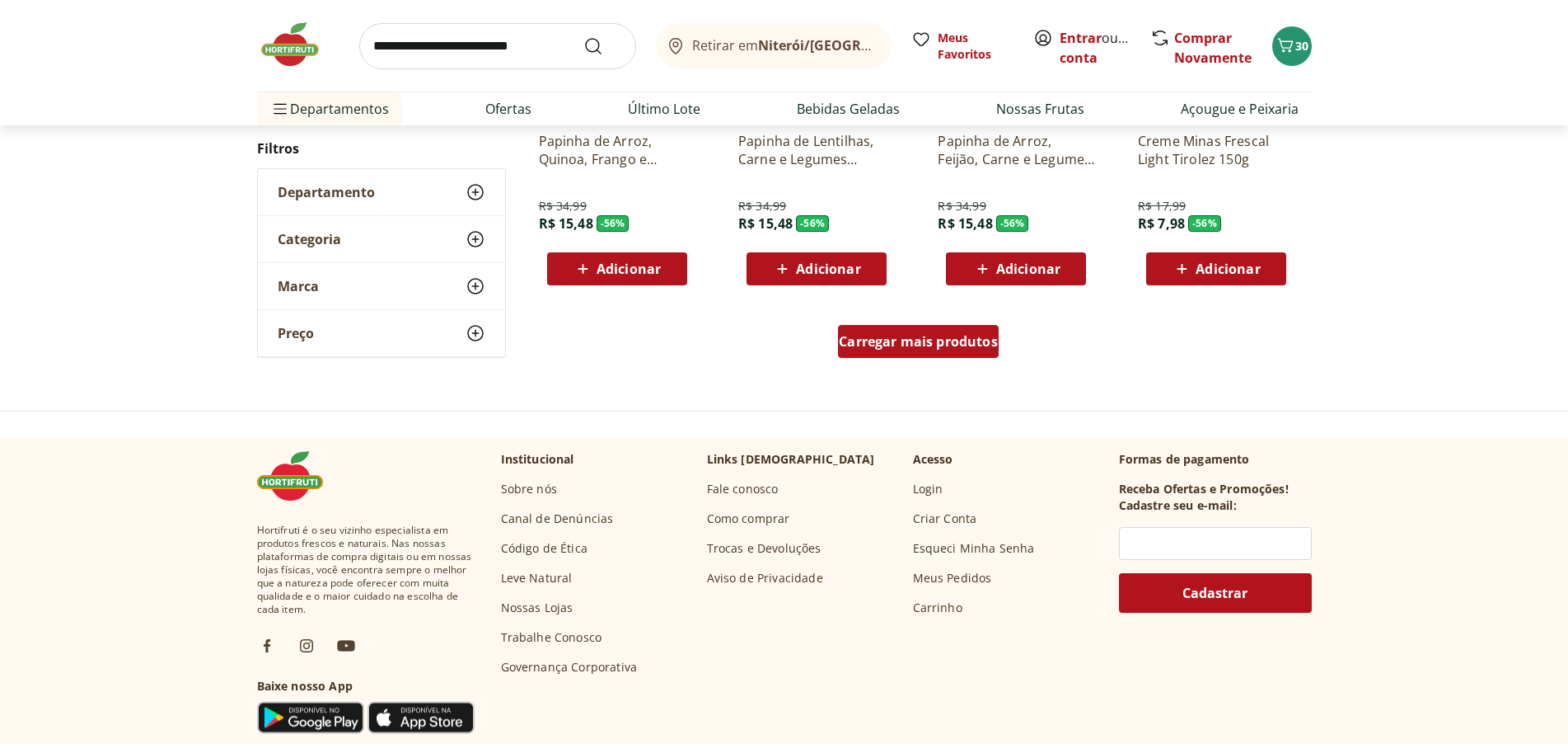
click at [942, 340] on span "Carregar mais produtos" at bounding box center [918, 341] width 159 height 13
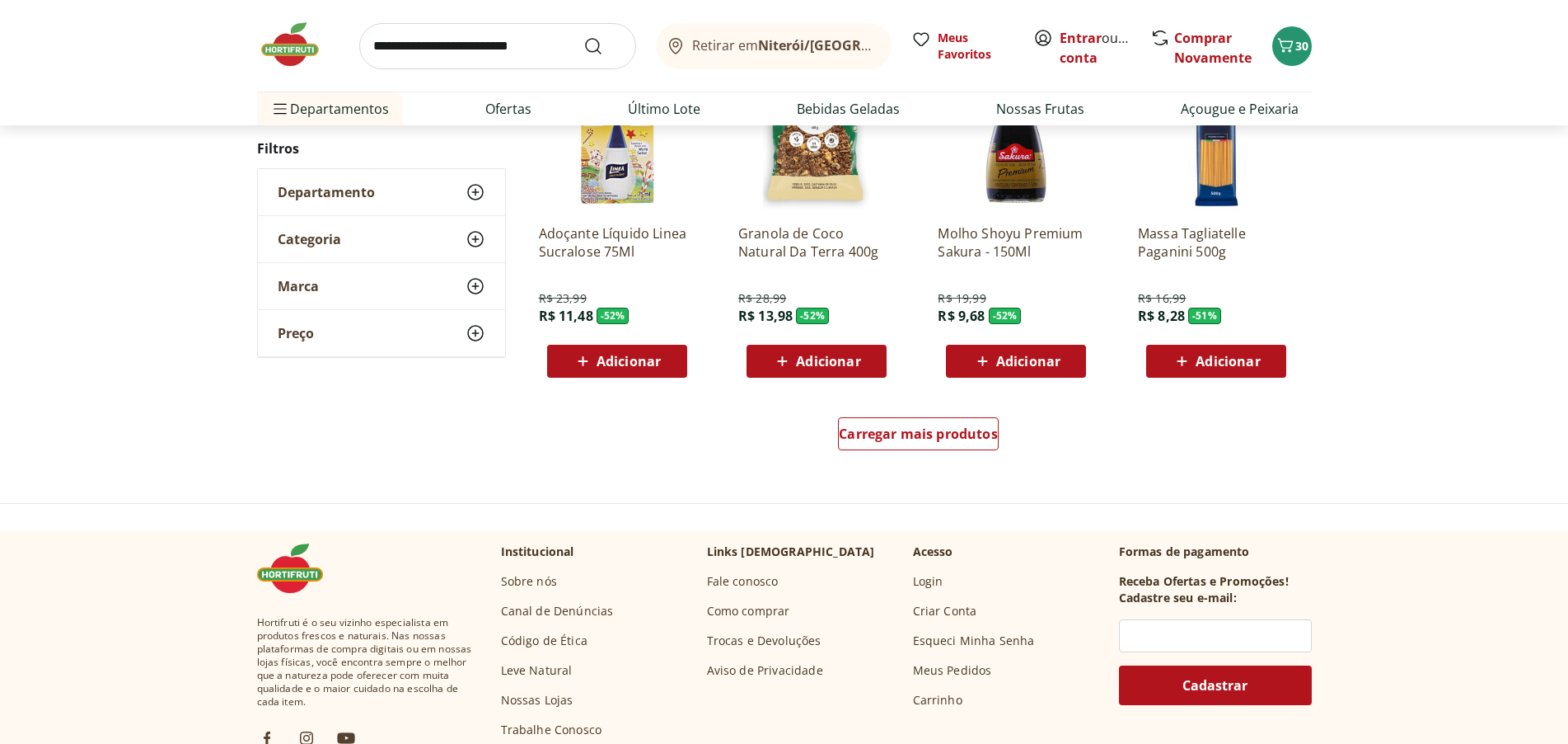
scroll to position [5456, 0]
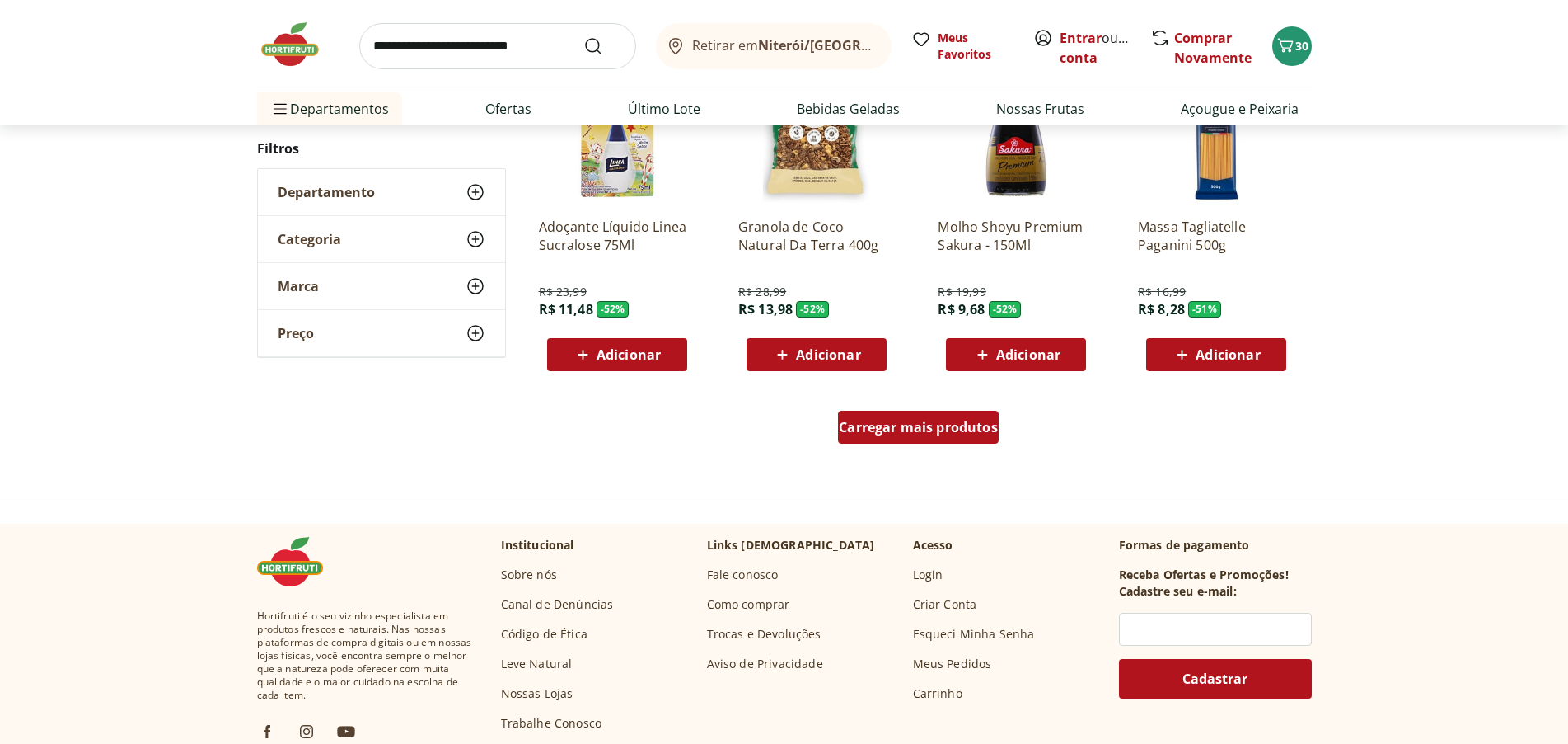
click at [917, 421] on span "Carregar mais produtos" at bounding box center [918, 427] width 159 height 13
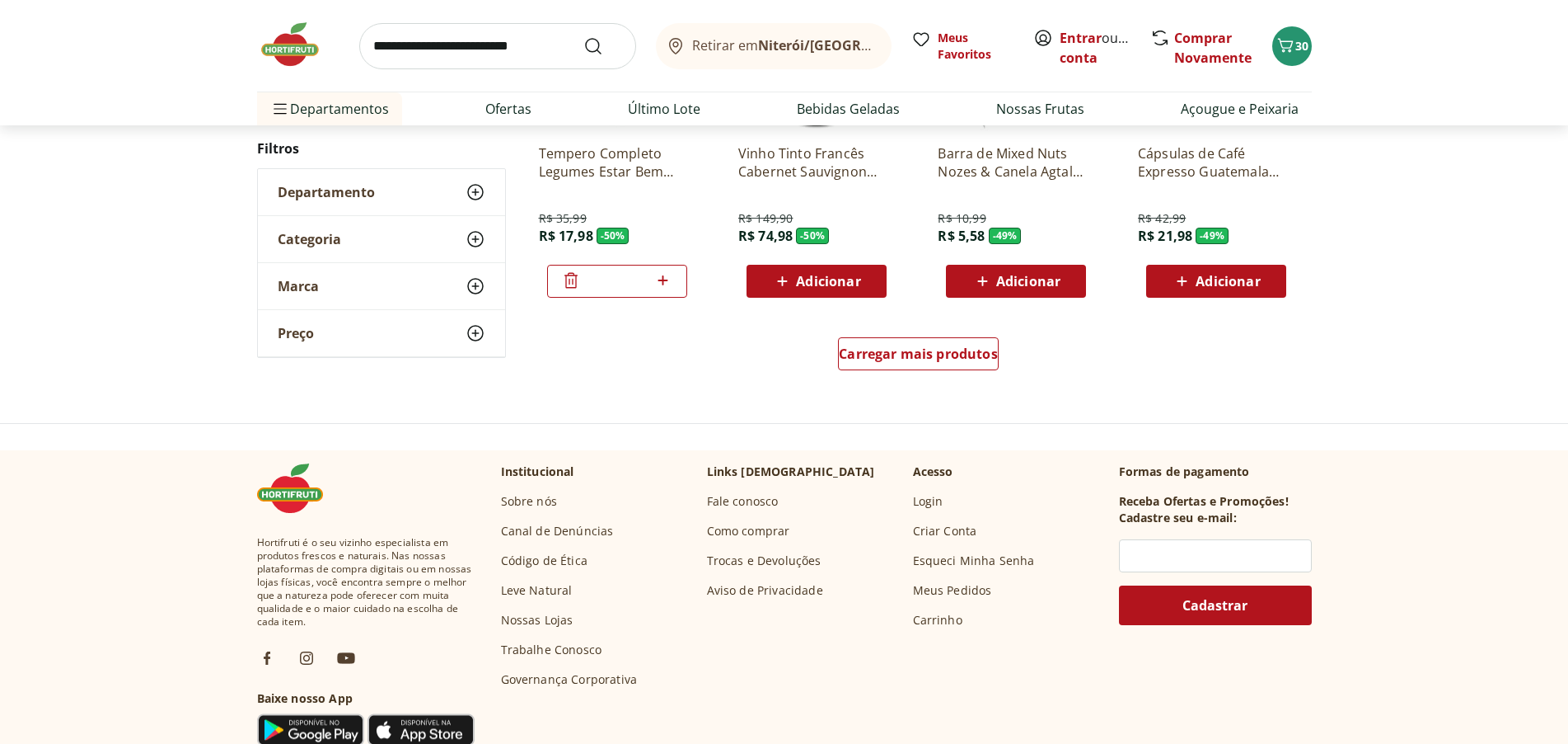
scroll to position [6610, 0]
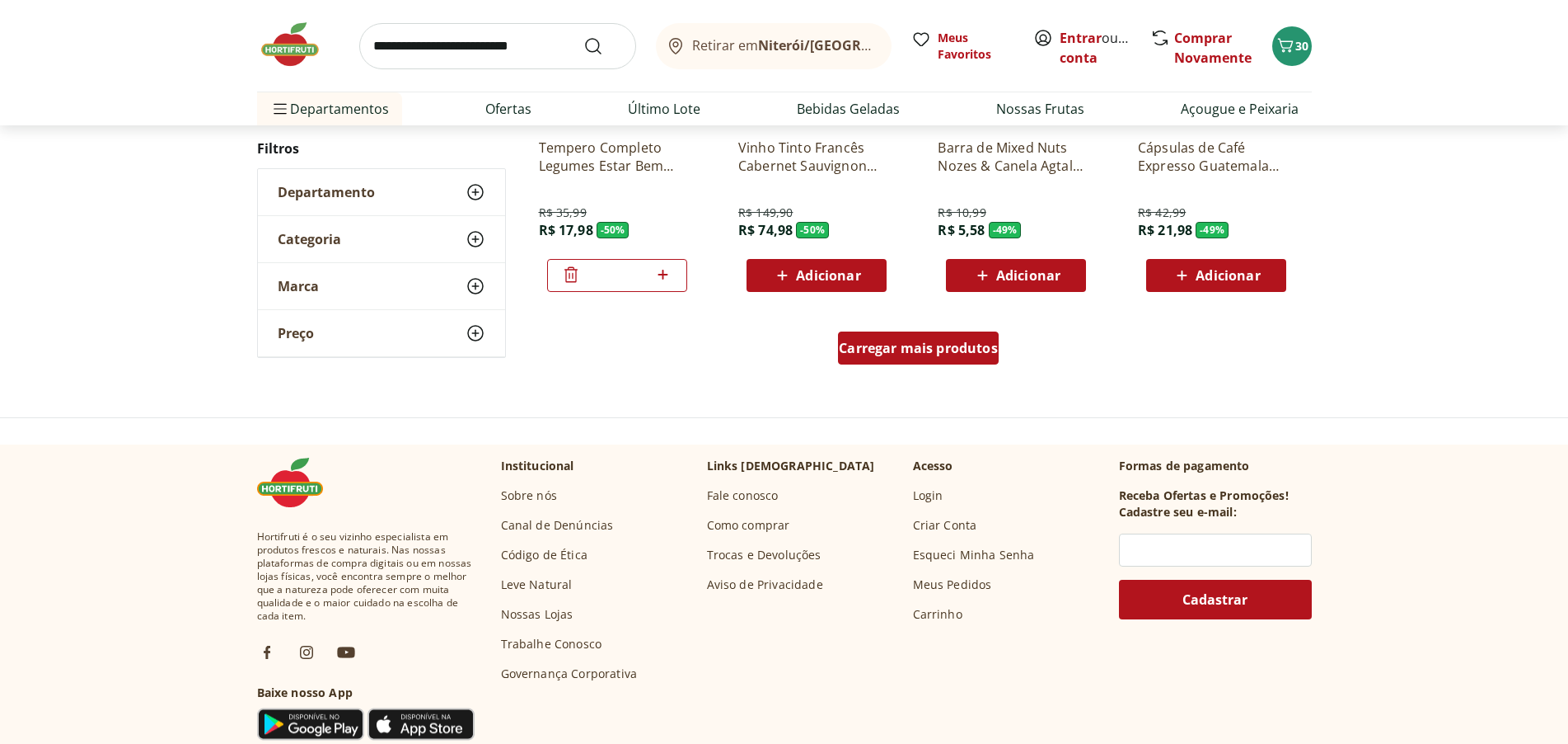
click at [942, 352] on span "Carregar mais produtos" at bounding box center [918, 348] width 159 height 13
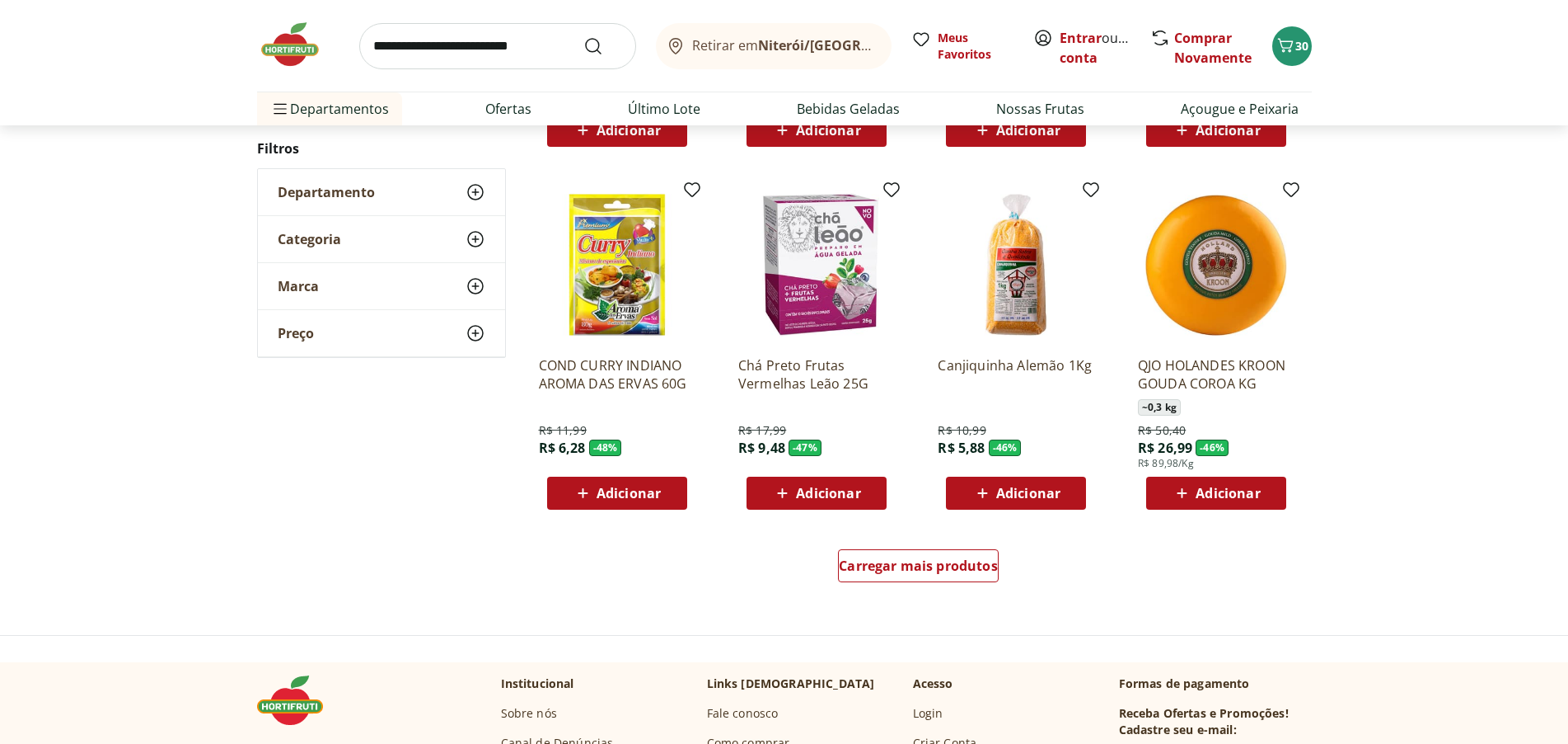
scroll to position [7517, 0]
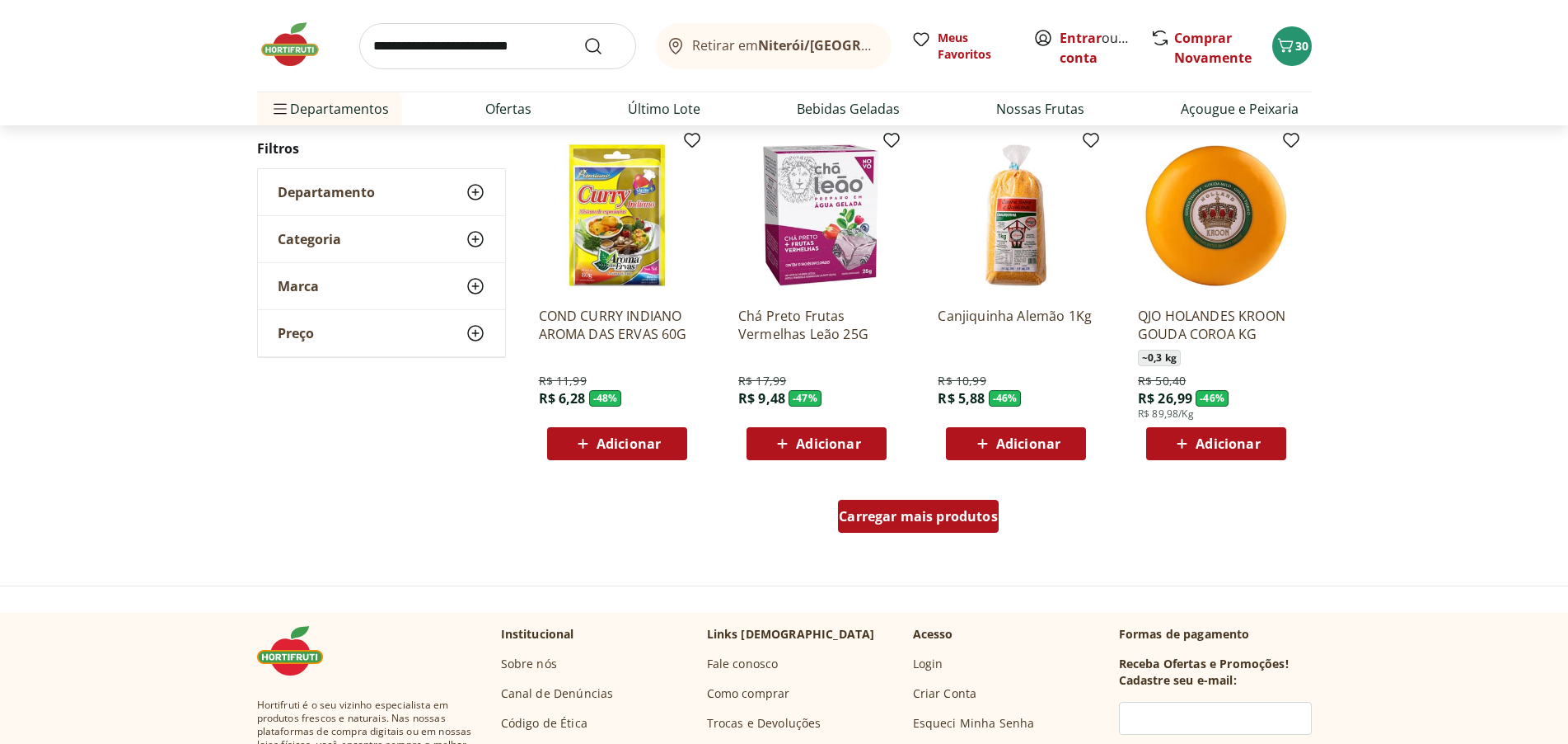
click at [860, 515] on span "Carregar mais produtos" at bounding box center [918, 517] width 159 height 13
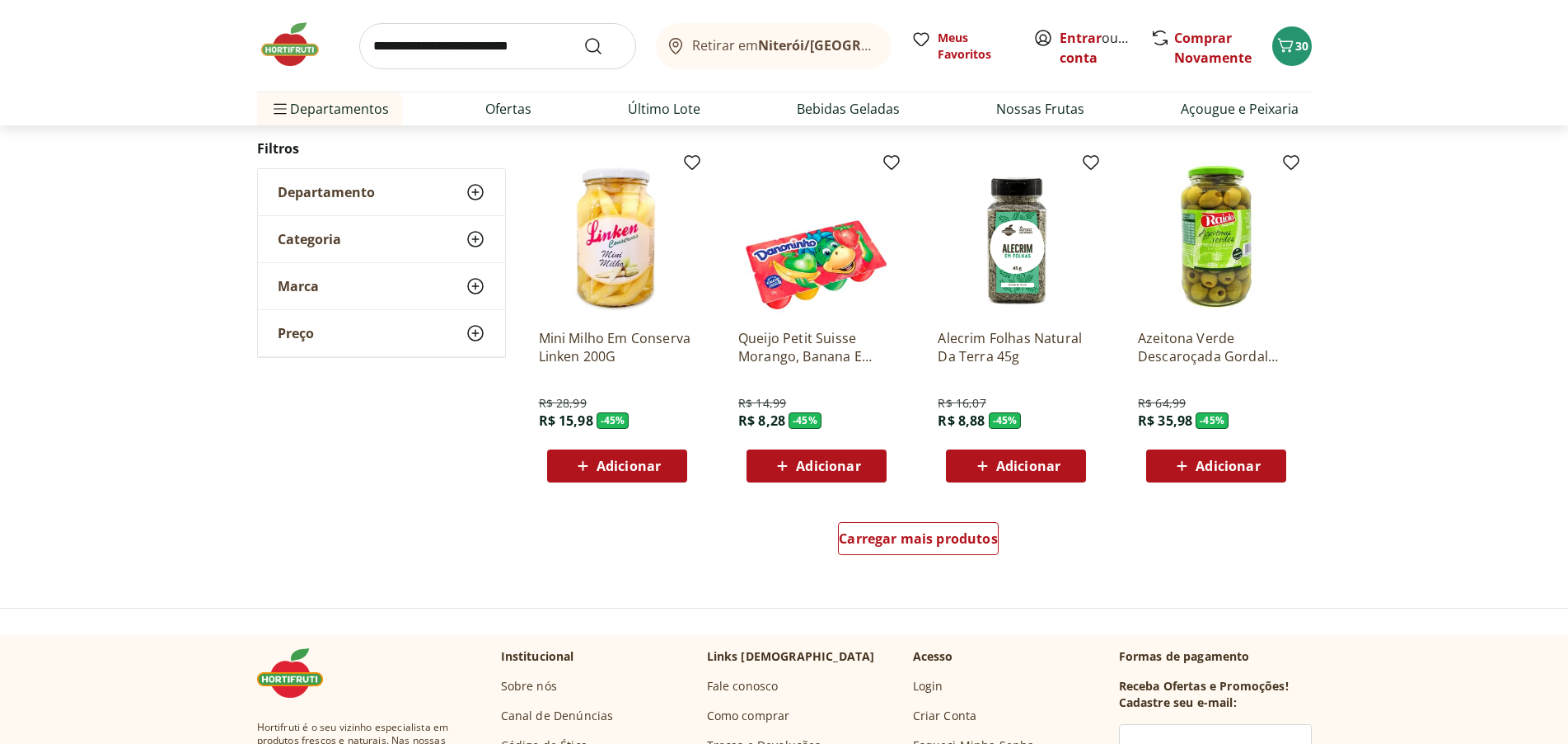
scroll to position [8589, 0]
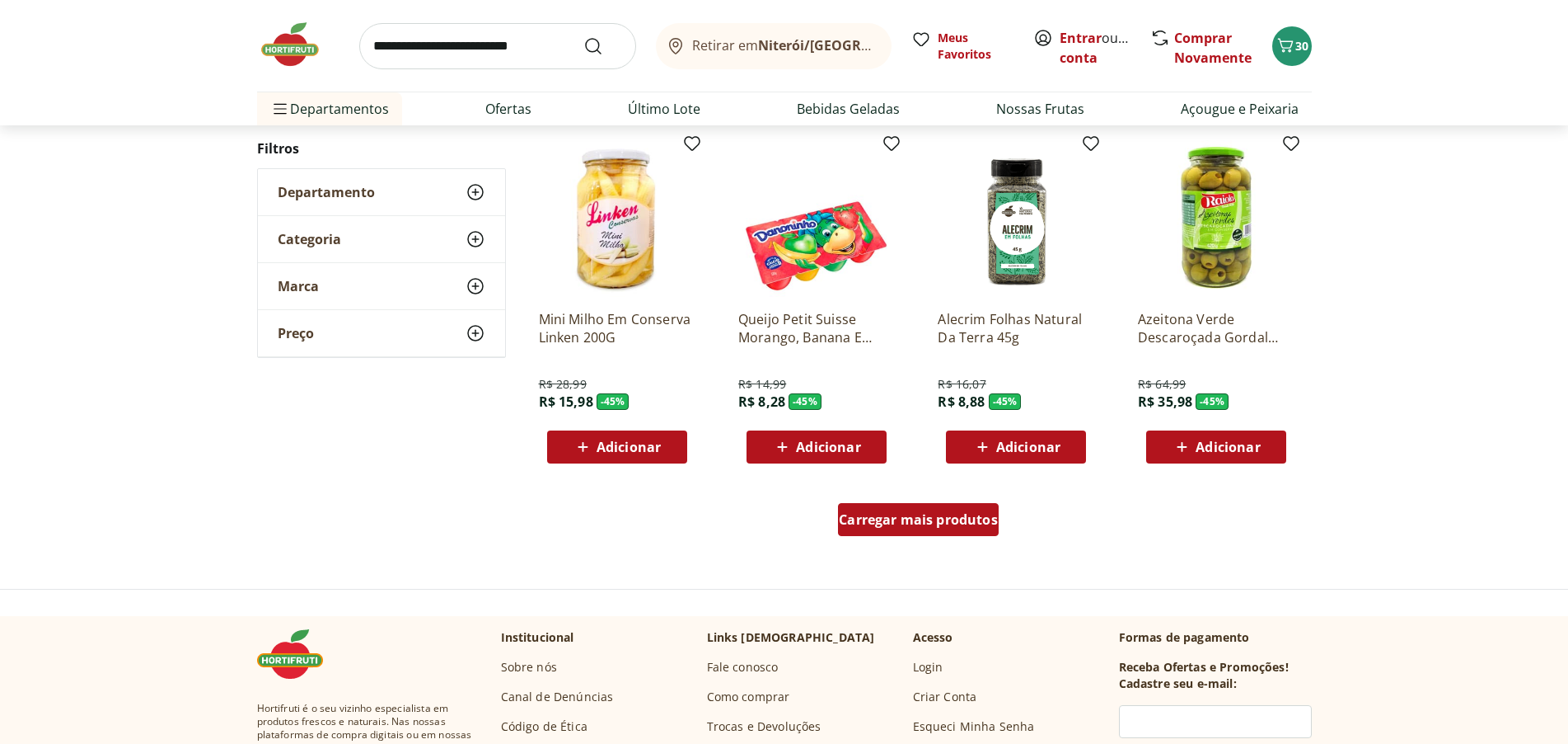
click at [930, 523] on span "Carregar mais produtos" at bounding box center [918, 519] width 159 height 13
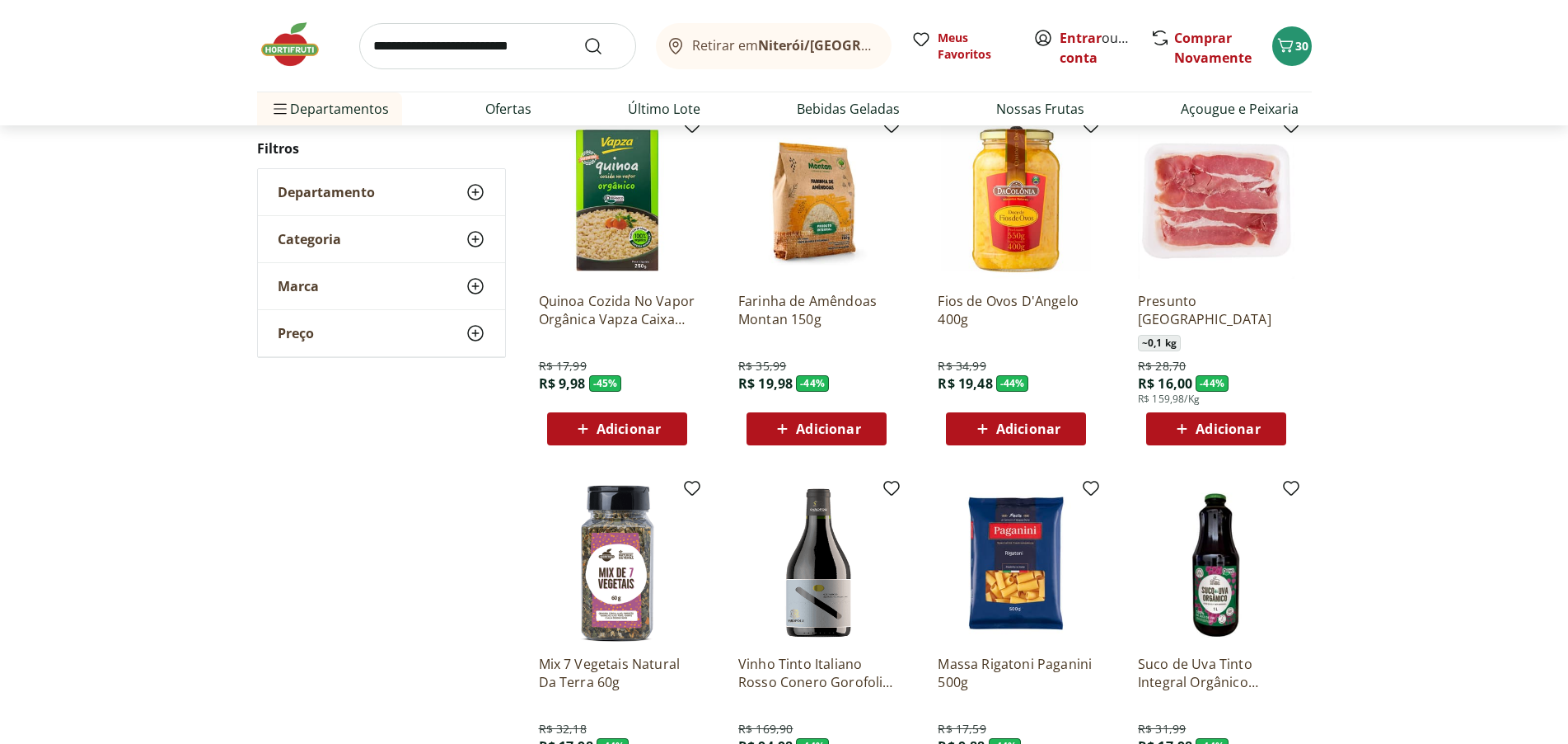
scroll to position [9001, 0]
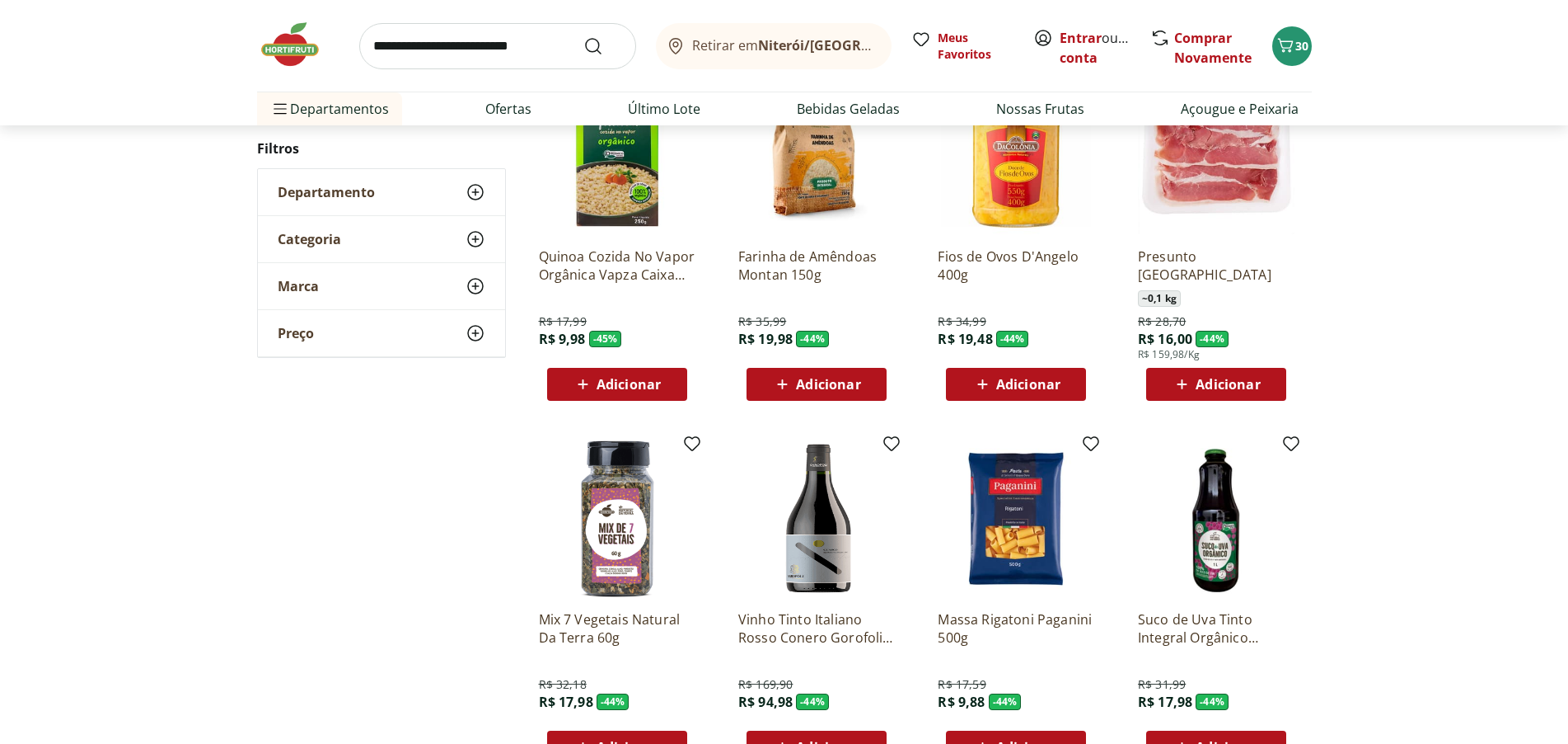
click at [842, 383] on span "Adicionar" at bounding box center [828, 385] width 65 height 13
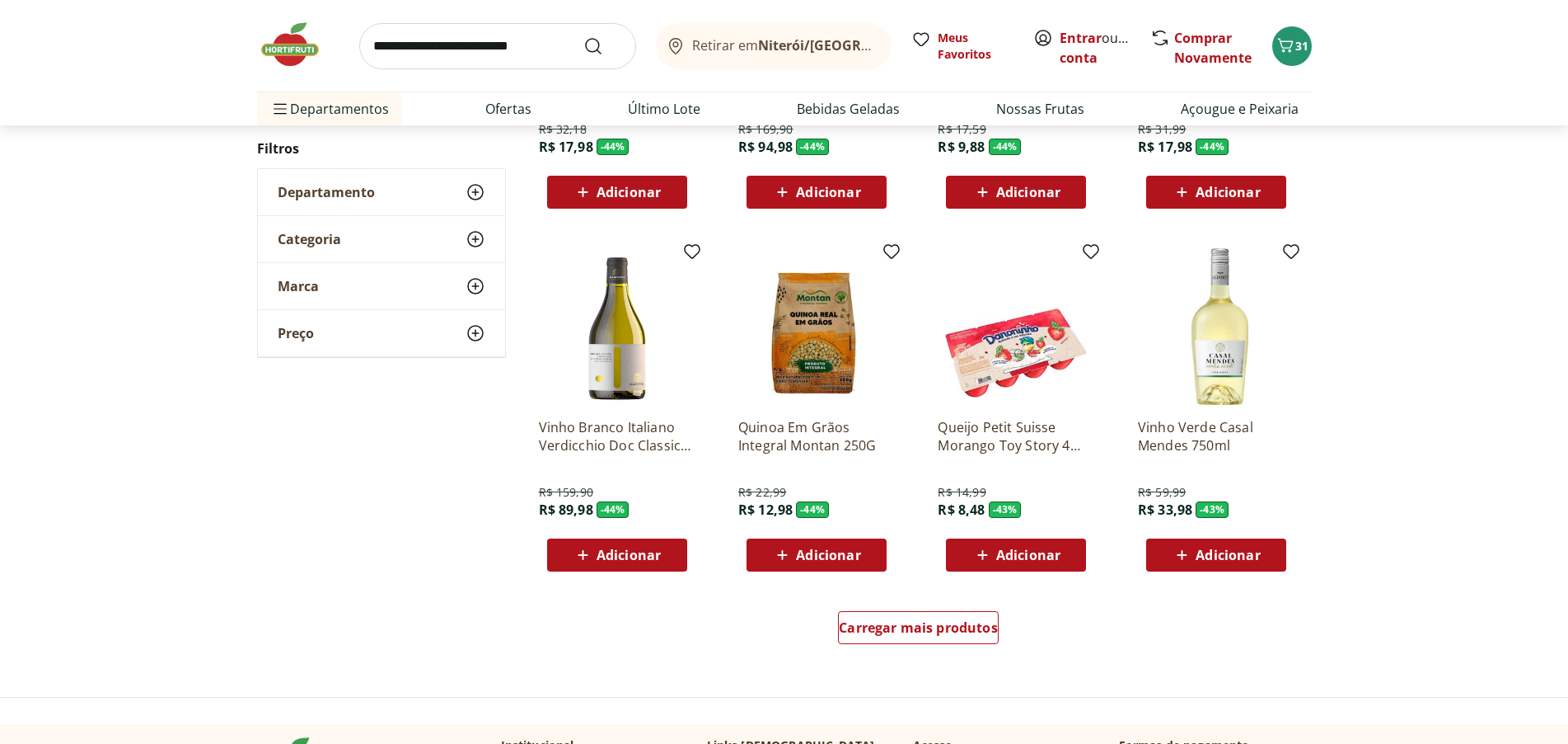
scroll to position [9579, 0]
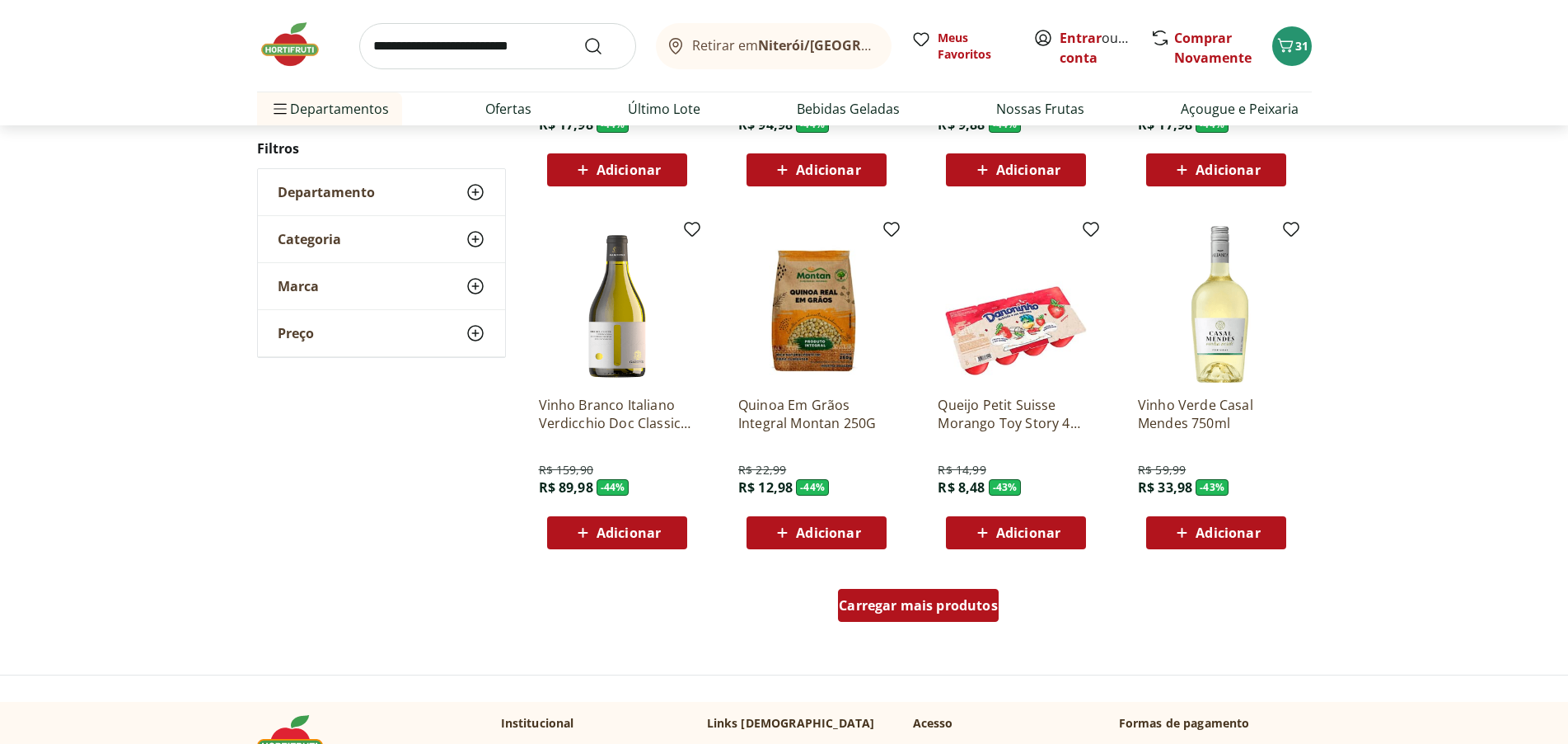
click at [924, 598] on span "Carregar mais produtos" at bounding box center [918, 605] width 159 height 13
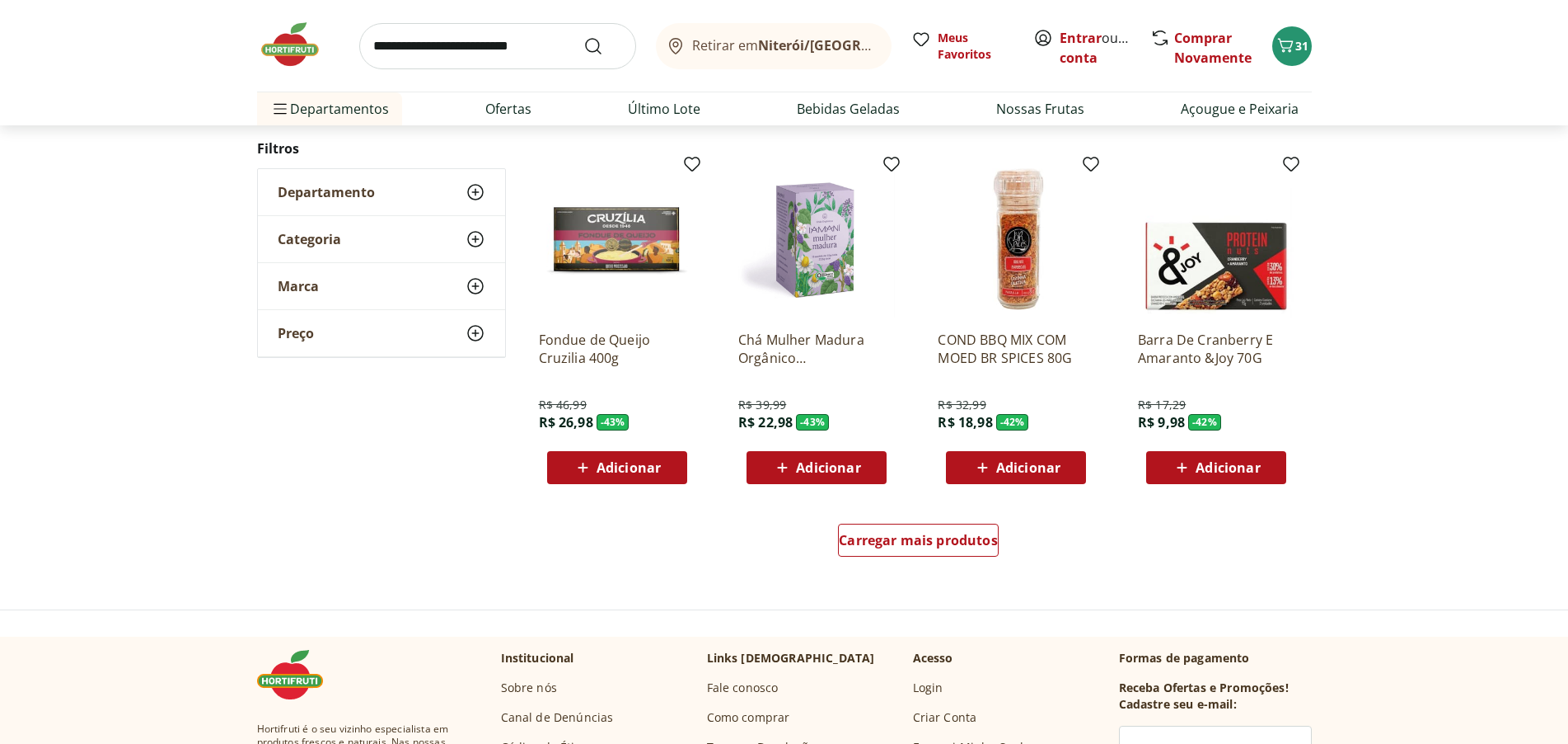
scroll to position [10733, 0]
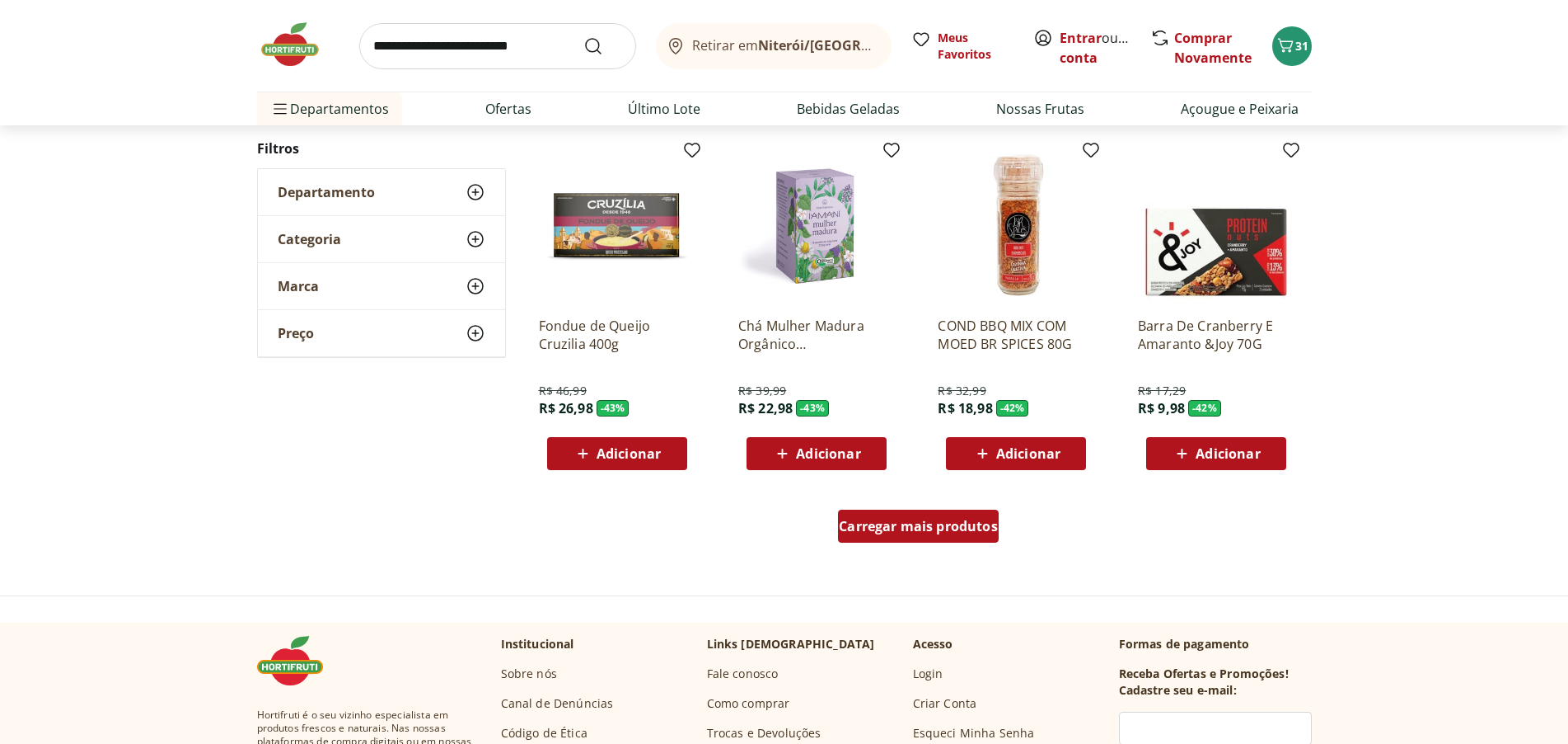
click at [912, 515] on div "Carregar mais produtos" at bounding box center [918, 526] width 161 height 33
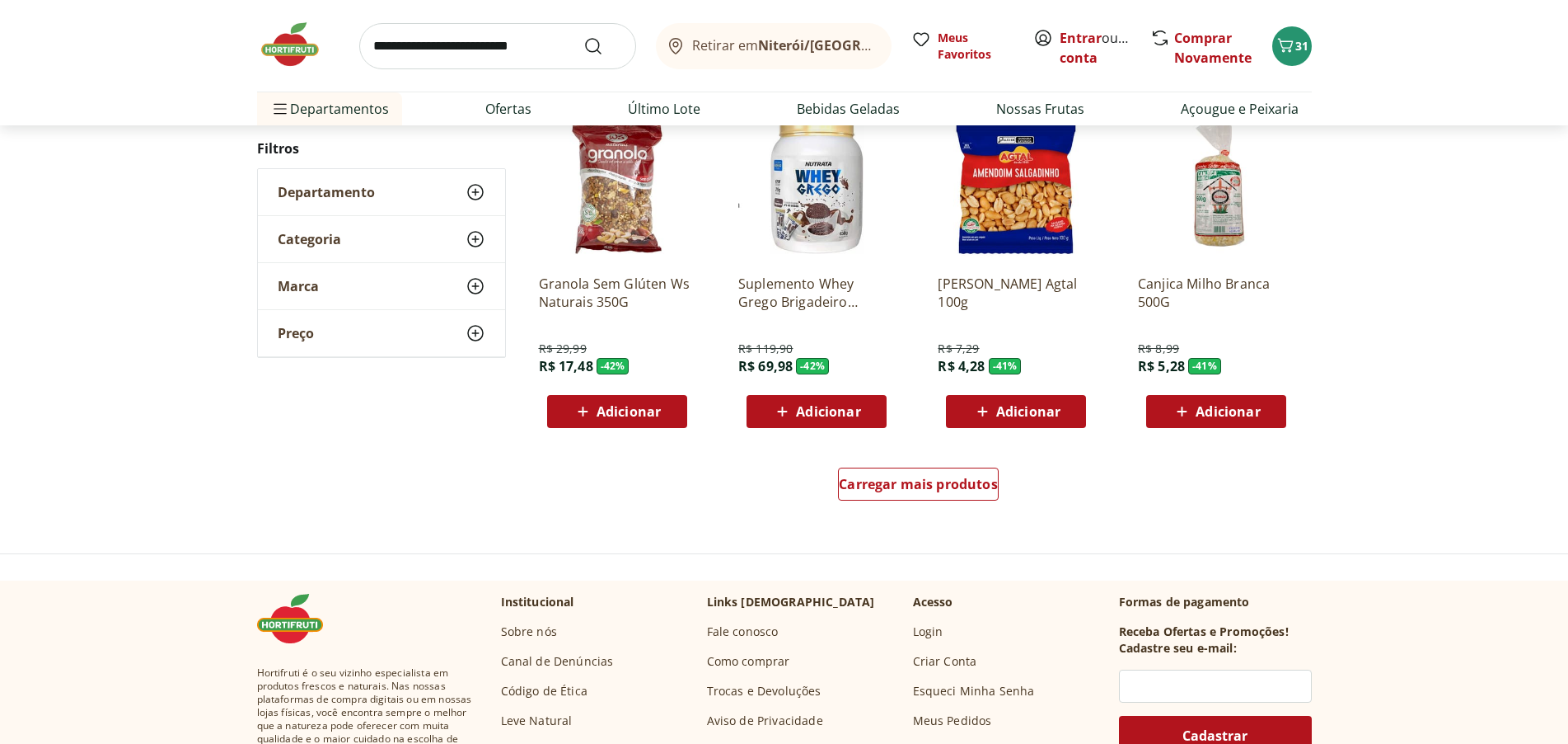
scroll to position [11888, 0]
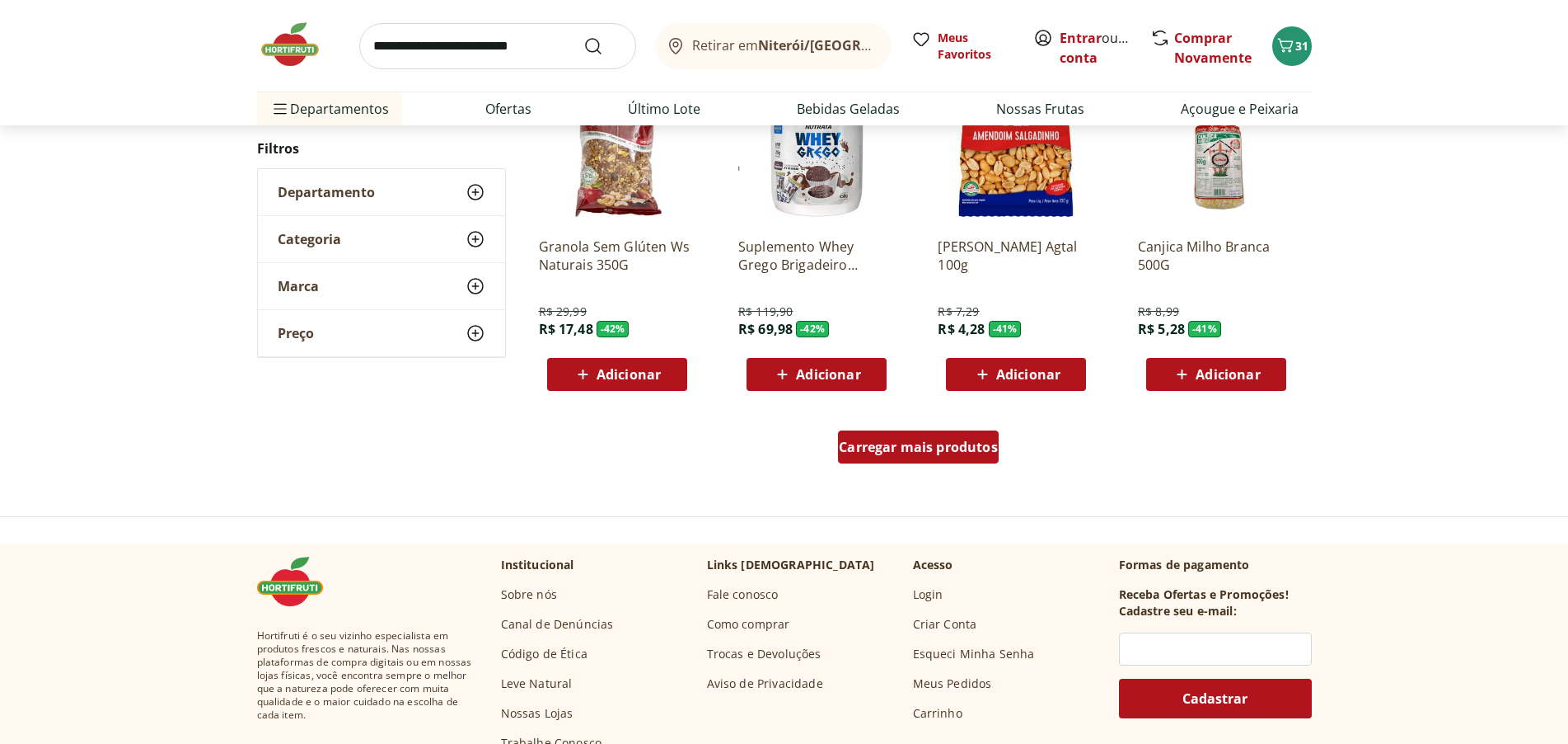
click at [984, 453] on span "Carregar mais produtos" at bounding box center [918, 447] width 159 height 13
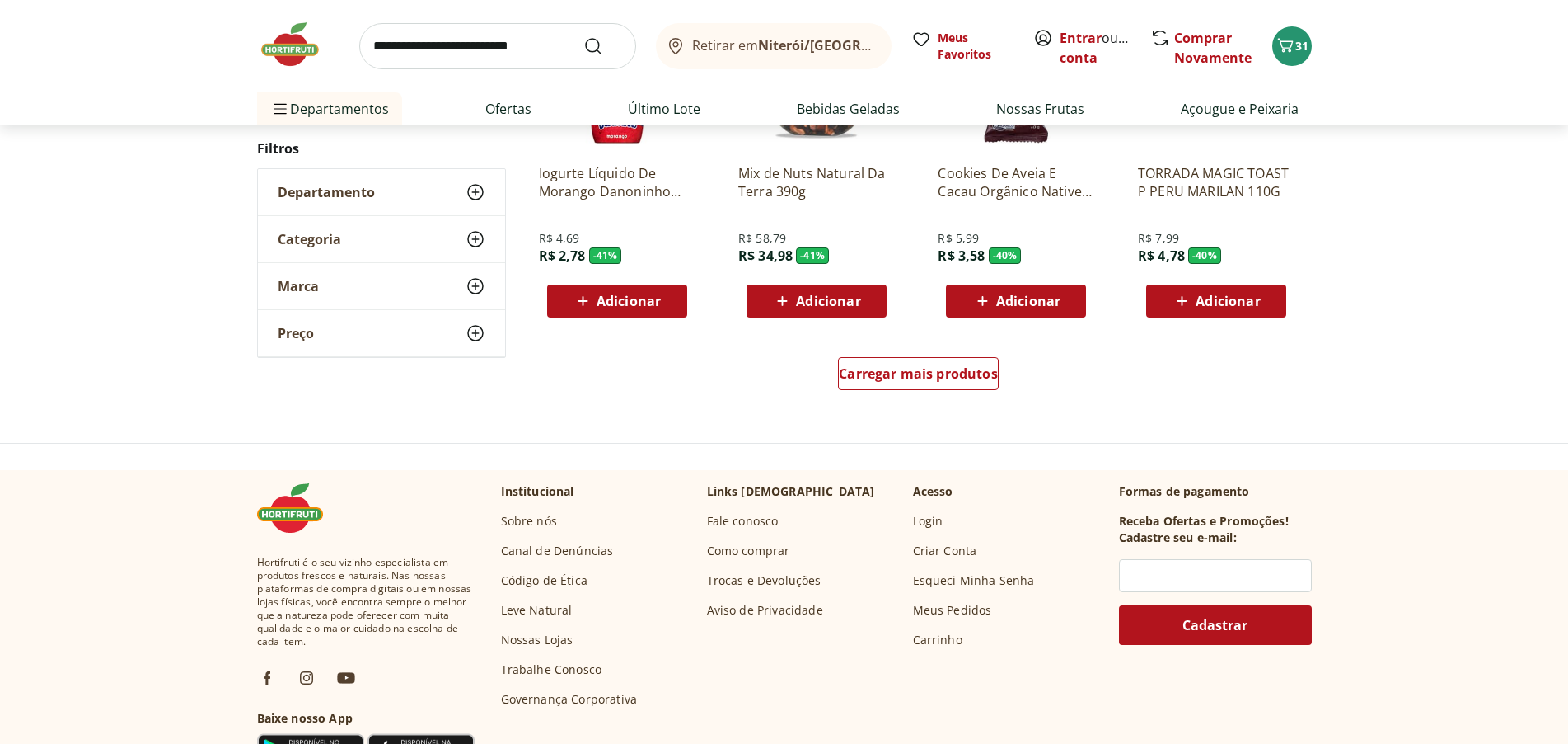
scroll to position [13042, 0]
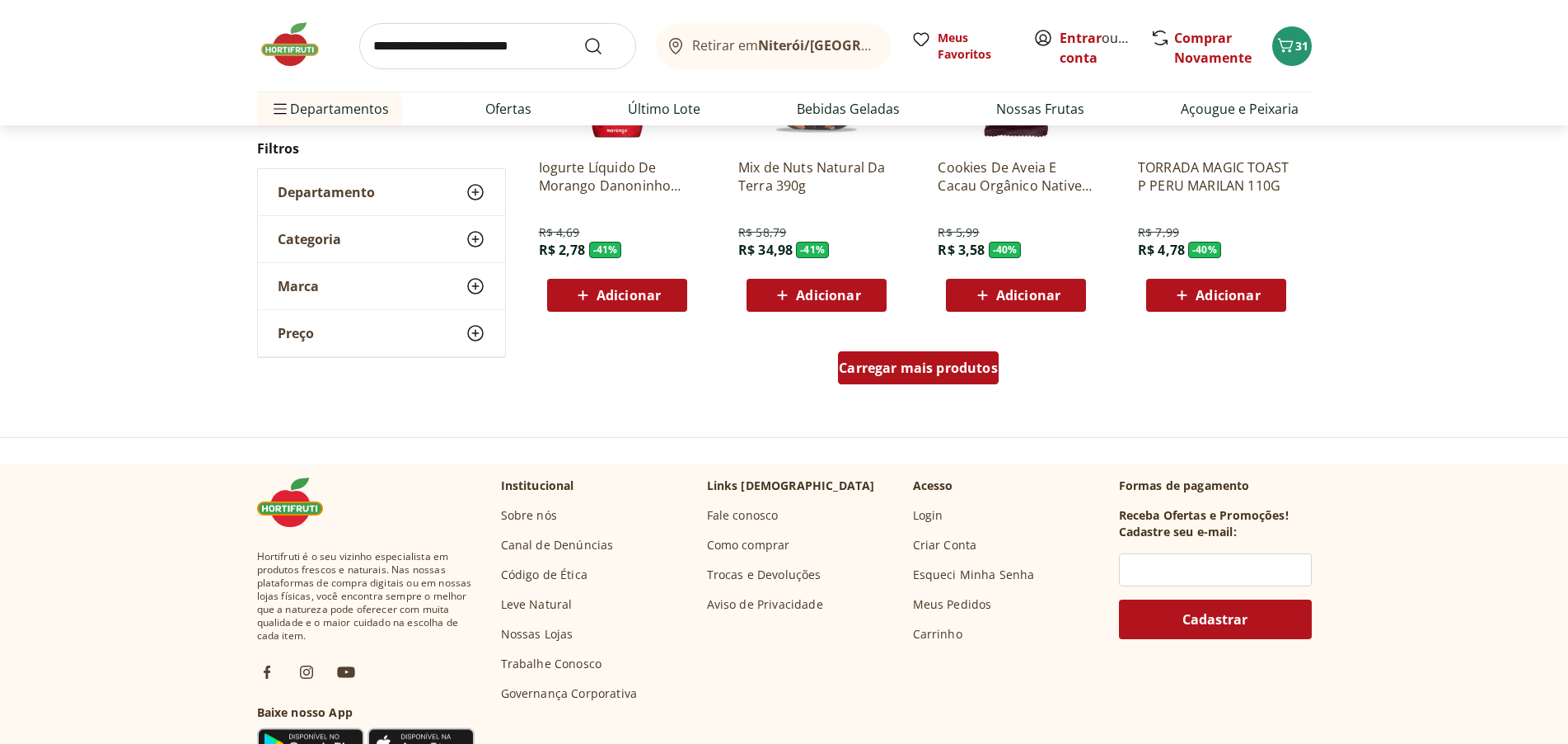
click at [953, 370] on span "Carregar mais produtos" at bounding box center [918, 368] width 159 height 13
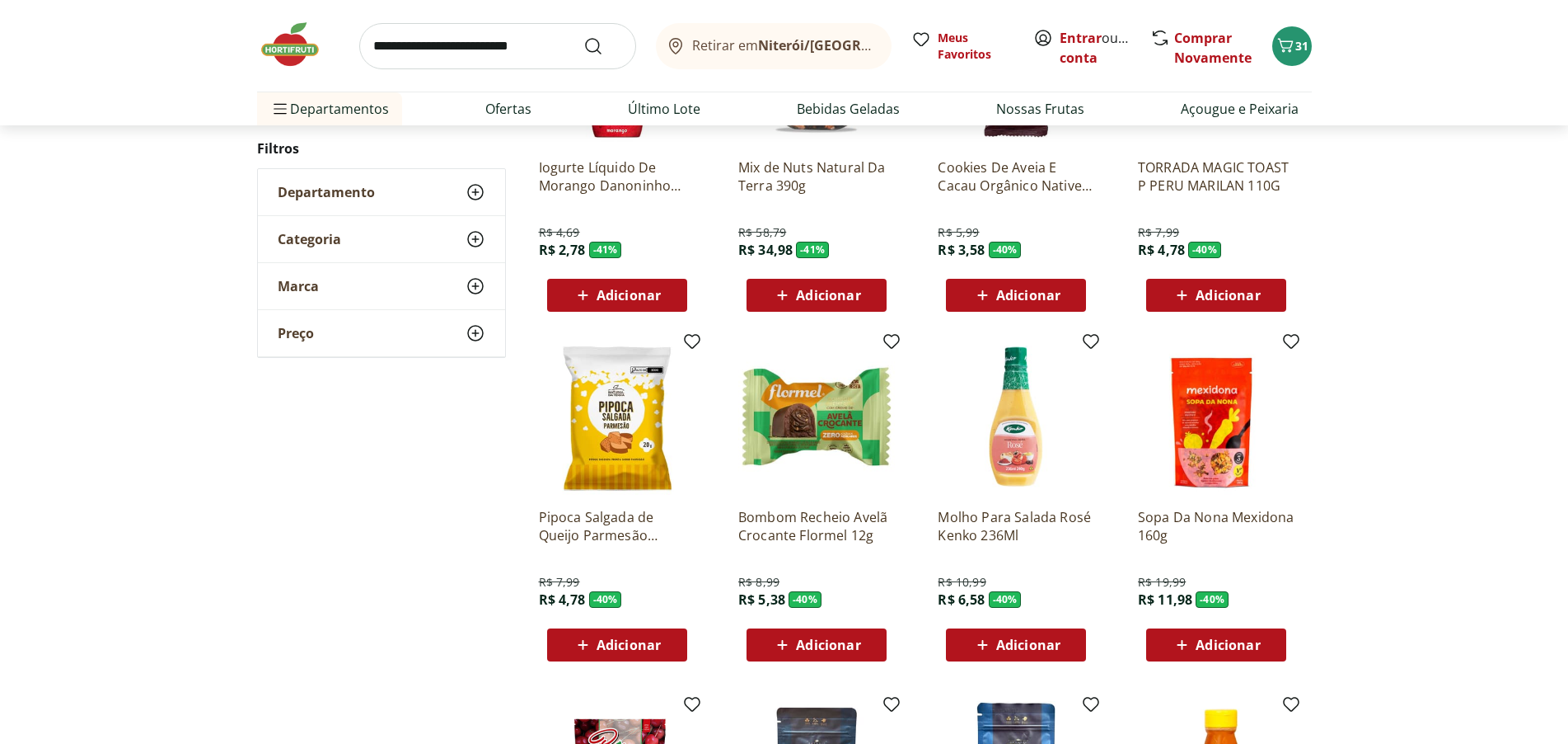
click at [614, 643] on span "Adicionar" at bounding box center [628, 645] width 65 height 13
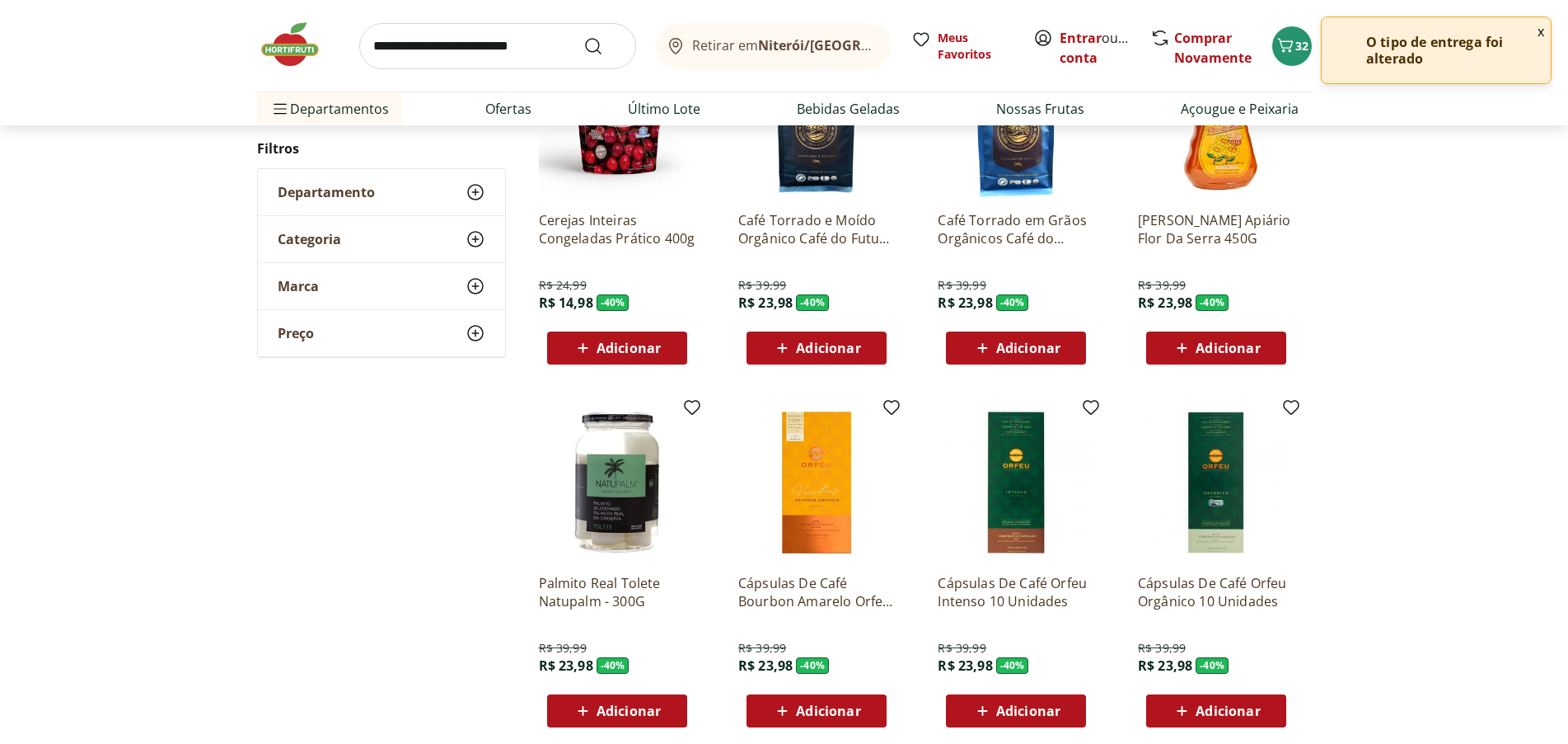
scroll to position [13949, 0]
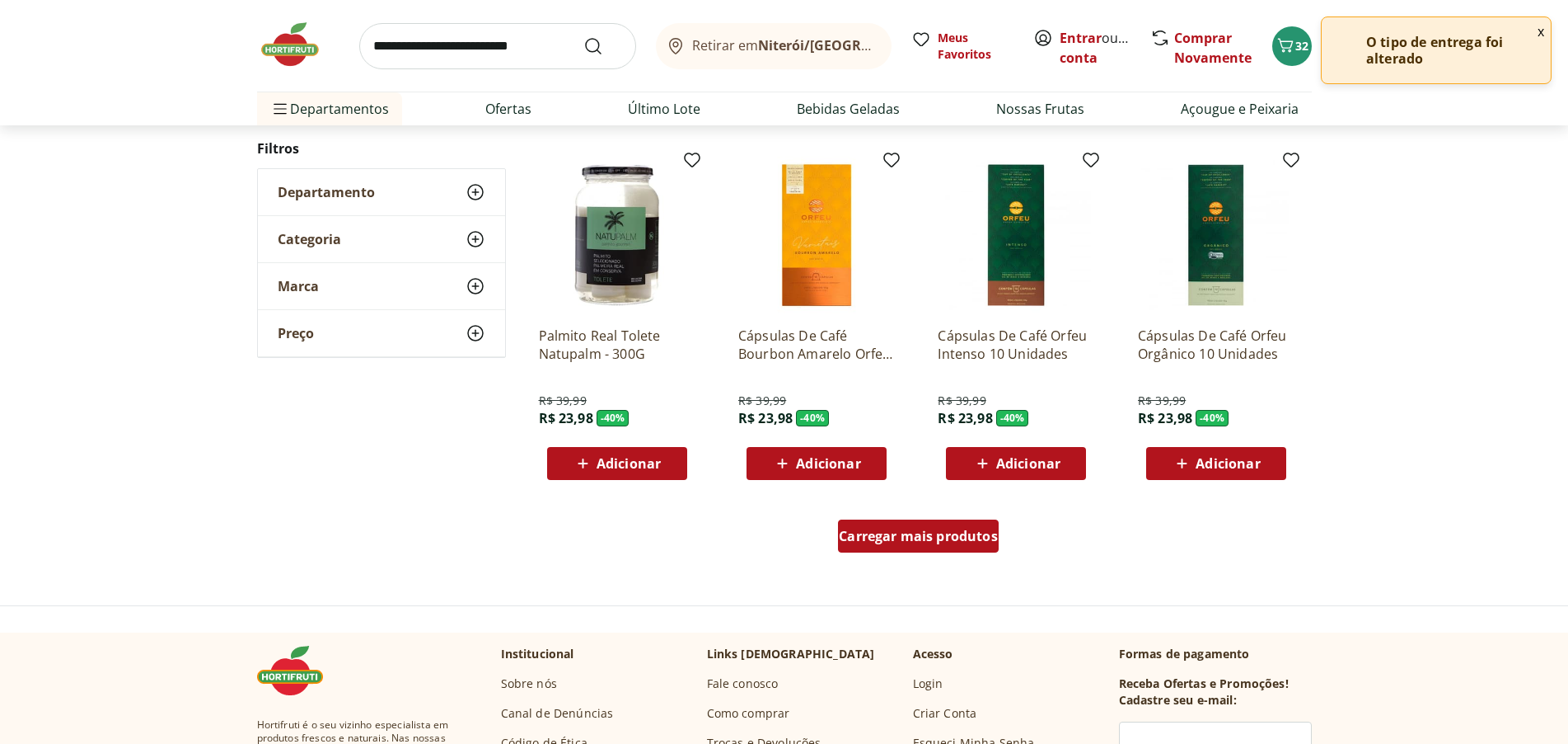
click at [953, 539] on span "Carregar mais produtos" at bounding box center [918, 536] width 159 height 13
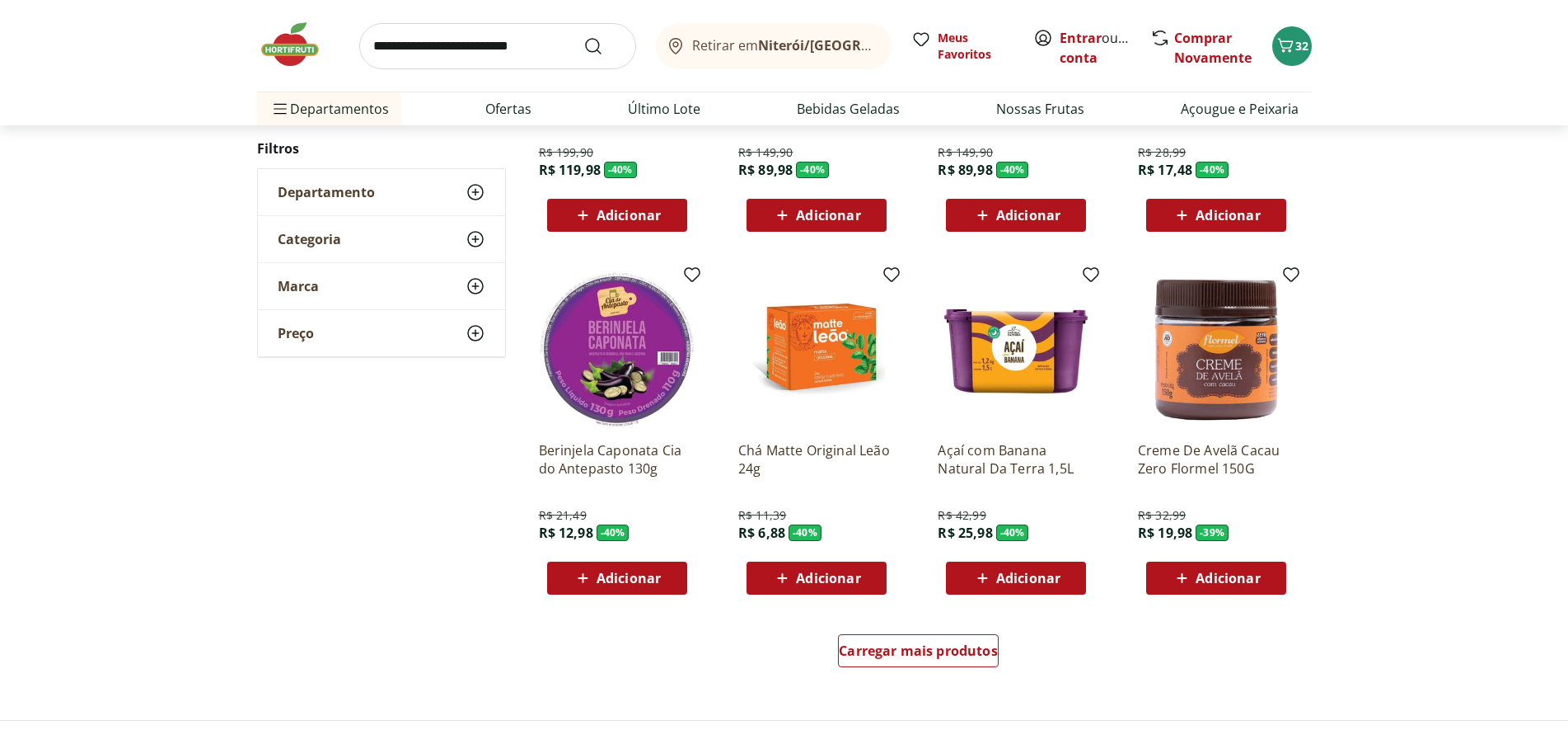
scroll to position [14939, 0]
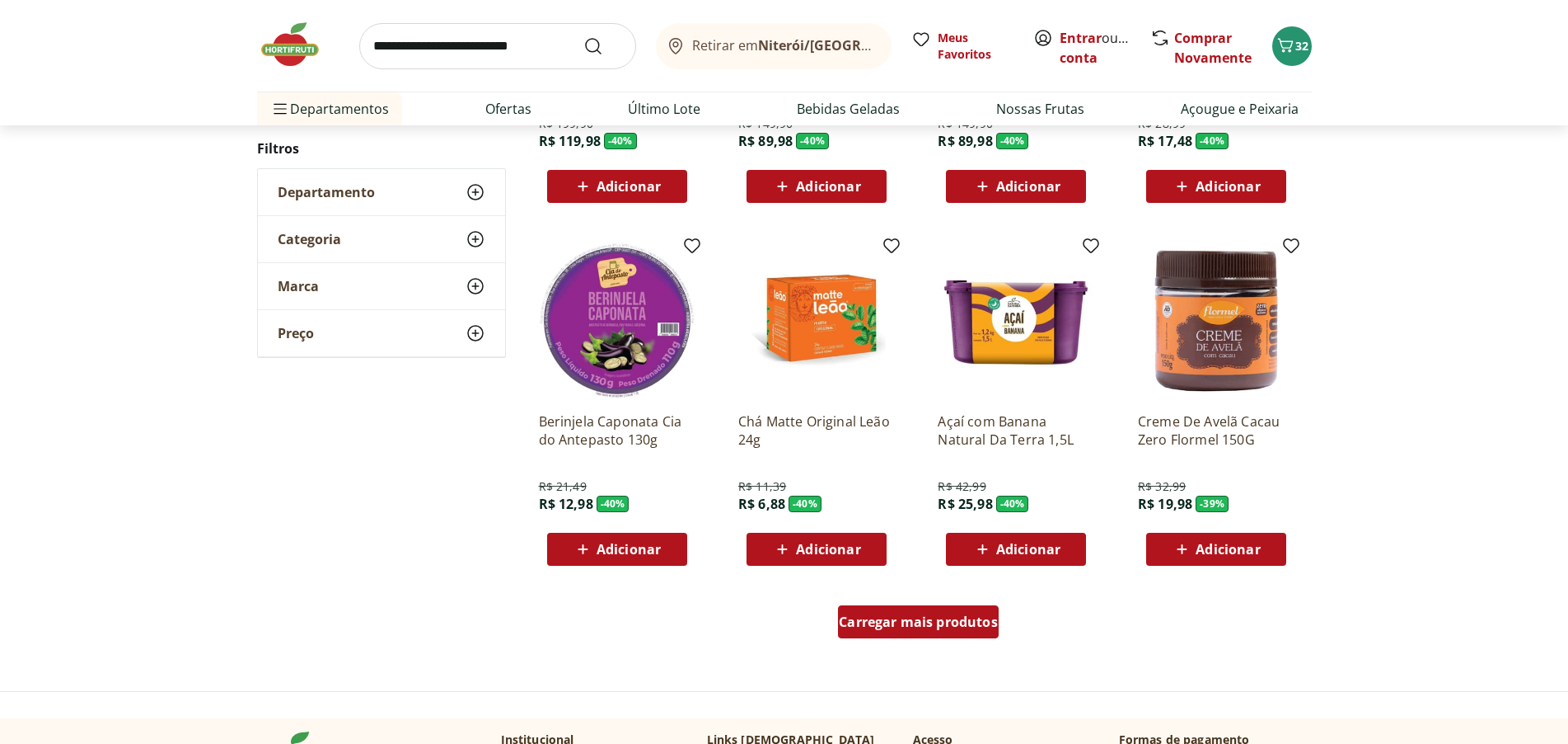
click at [952, 624] on span "Carregar mais produtos" at bounding box center [918, 622] width 159 height 13
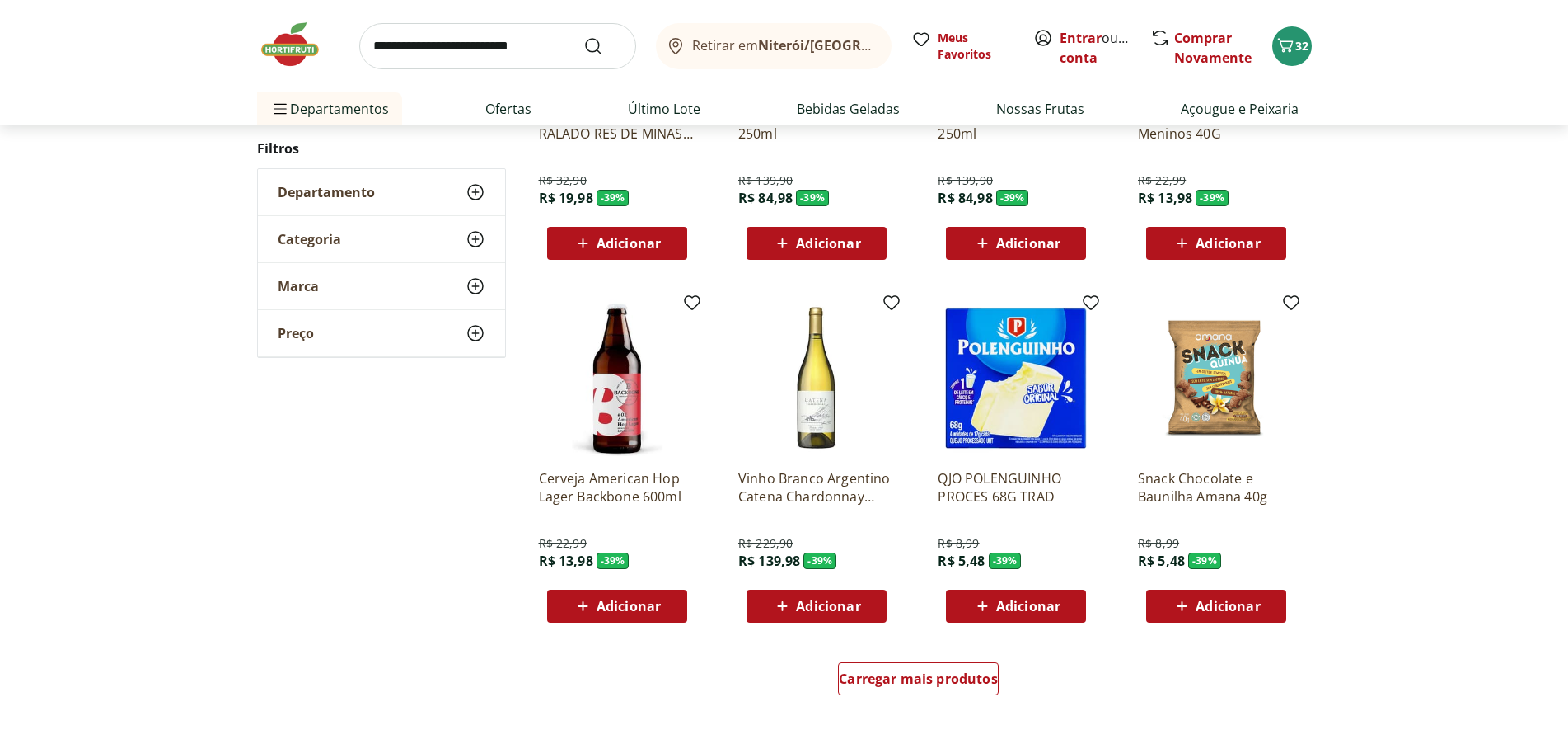
scroll to position [15929, 0]
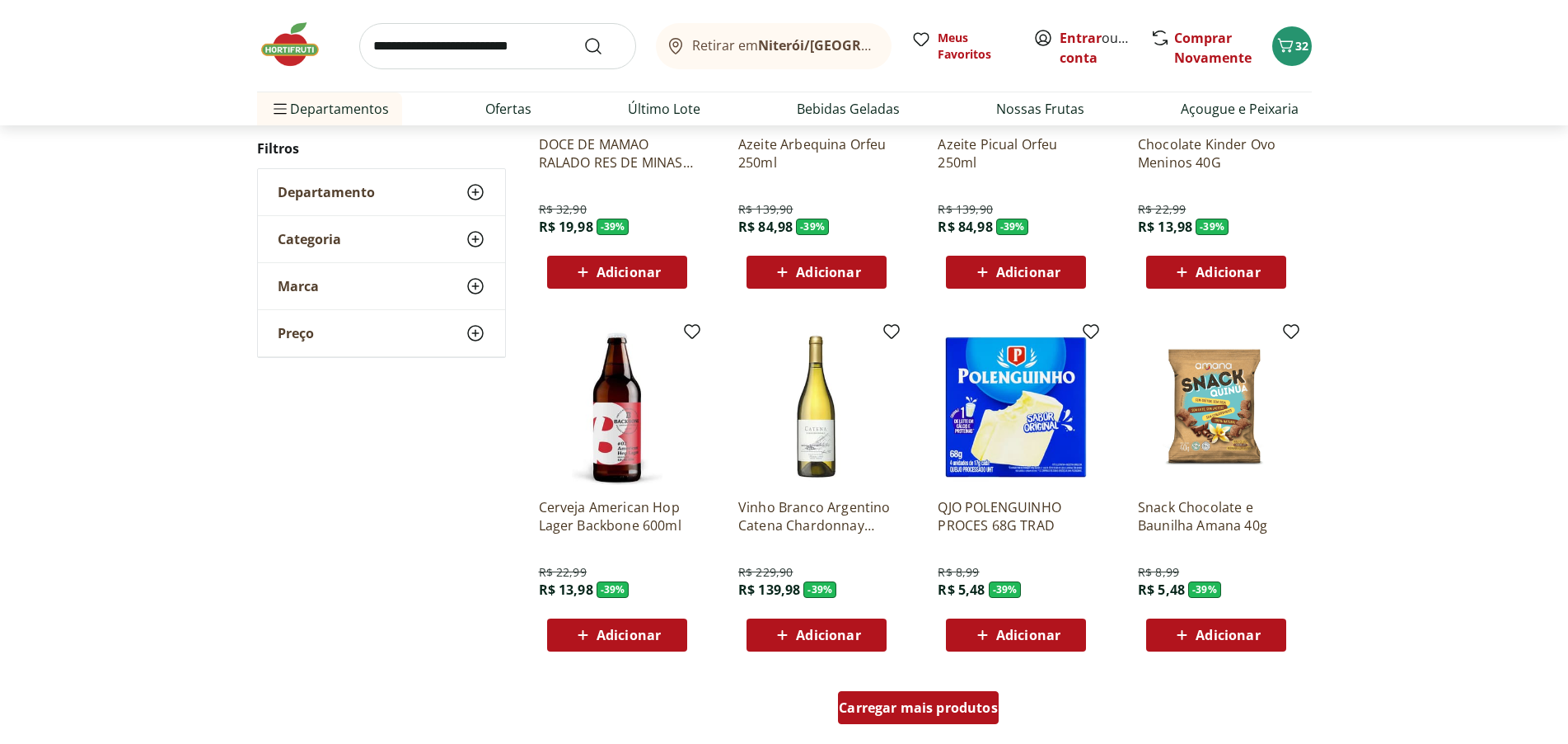
click at [903, 711] on span "Carregar mais produtos" at bounding box center [918, 707] width 159 height 13
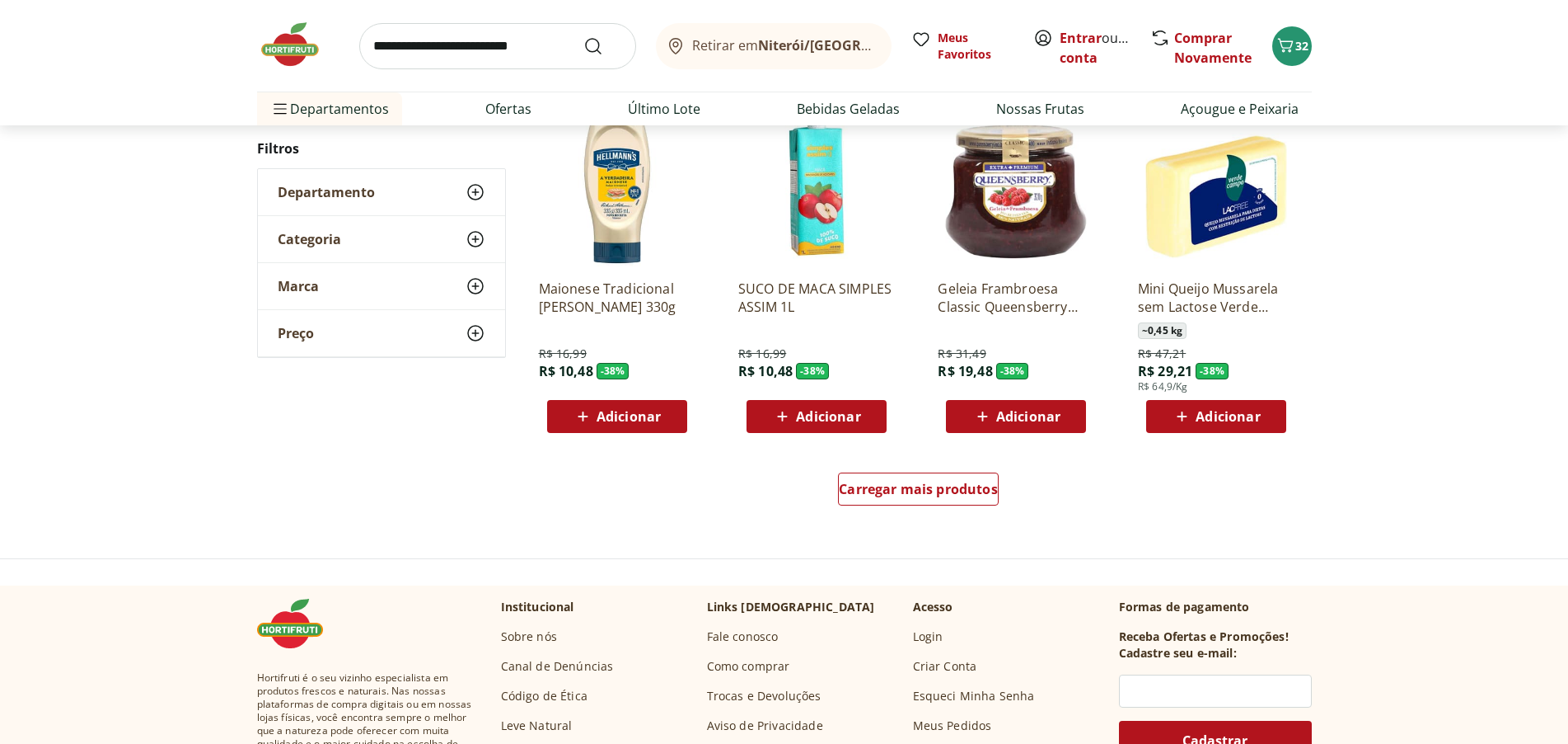
scroll to position [17248, 0]
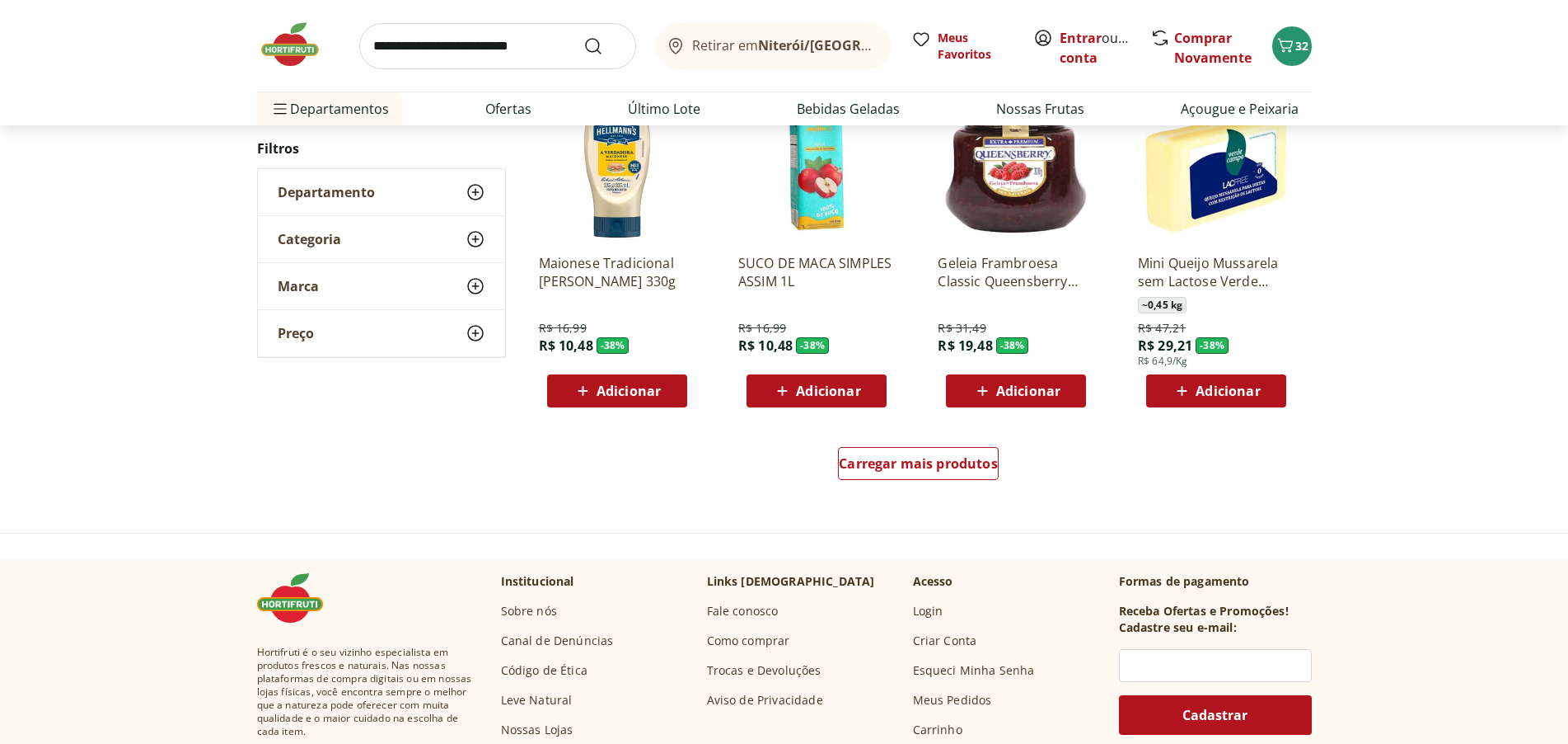
click at [1248, 391] on span "Adicionar" at bounding box center [1228, 391] width 65 height 13
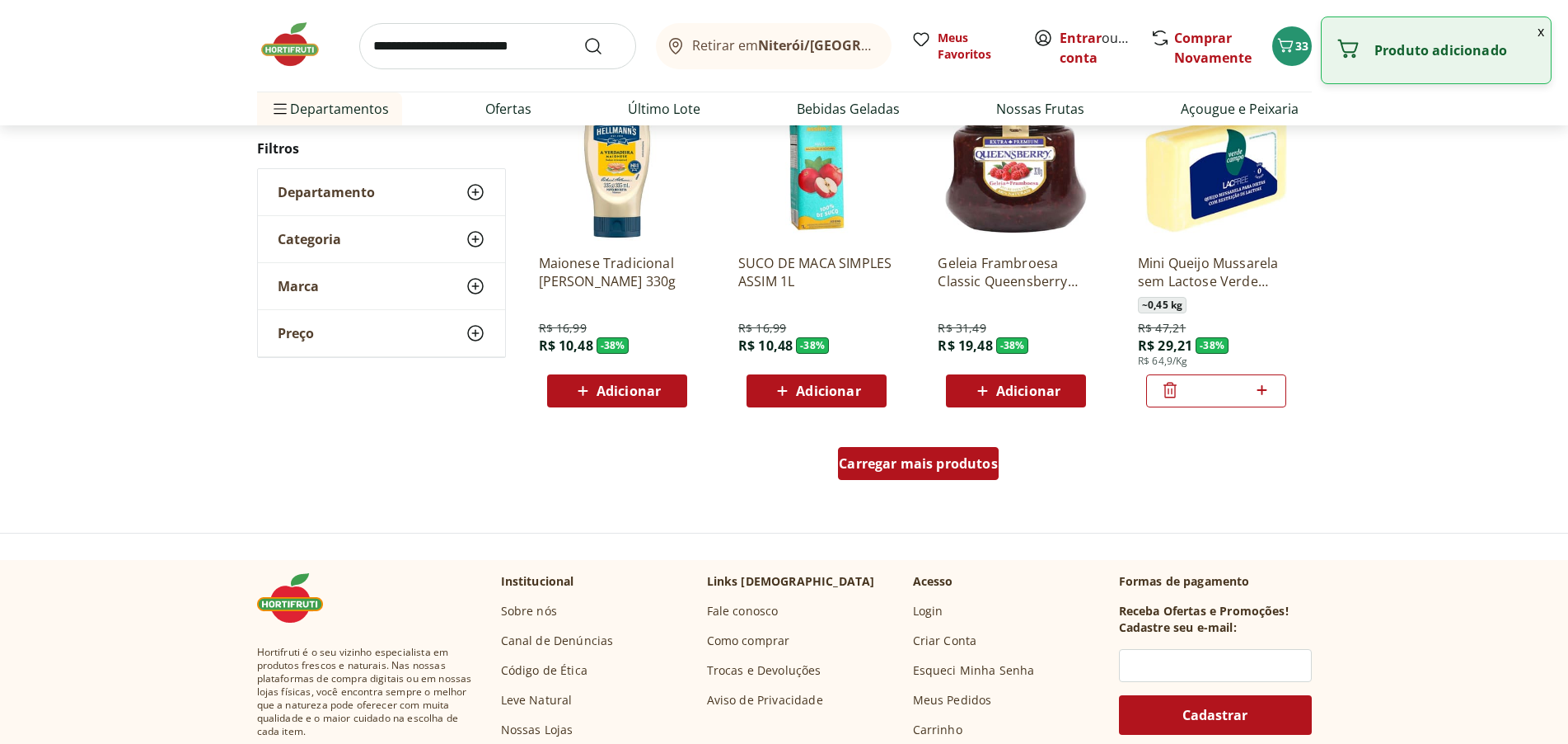
click at [984, 468] on span "Carregar mais produtos" at bounding box center [918, 464] width 159 height 13
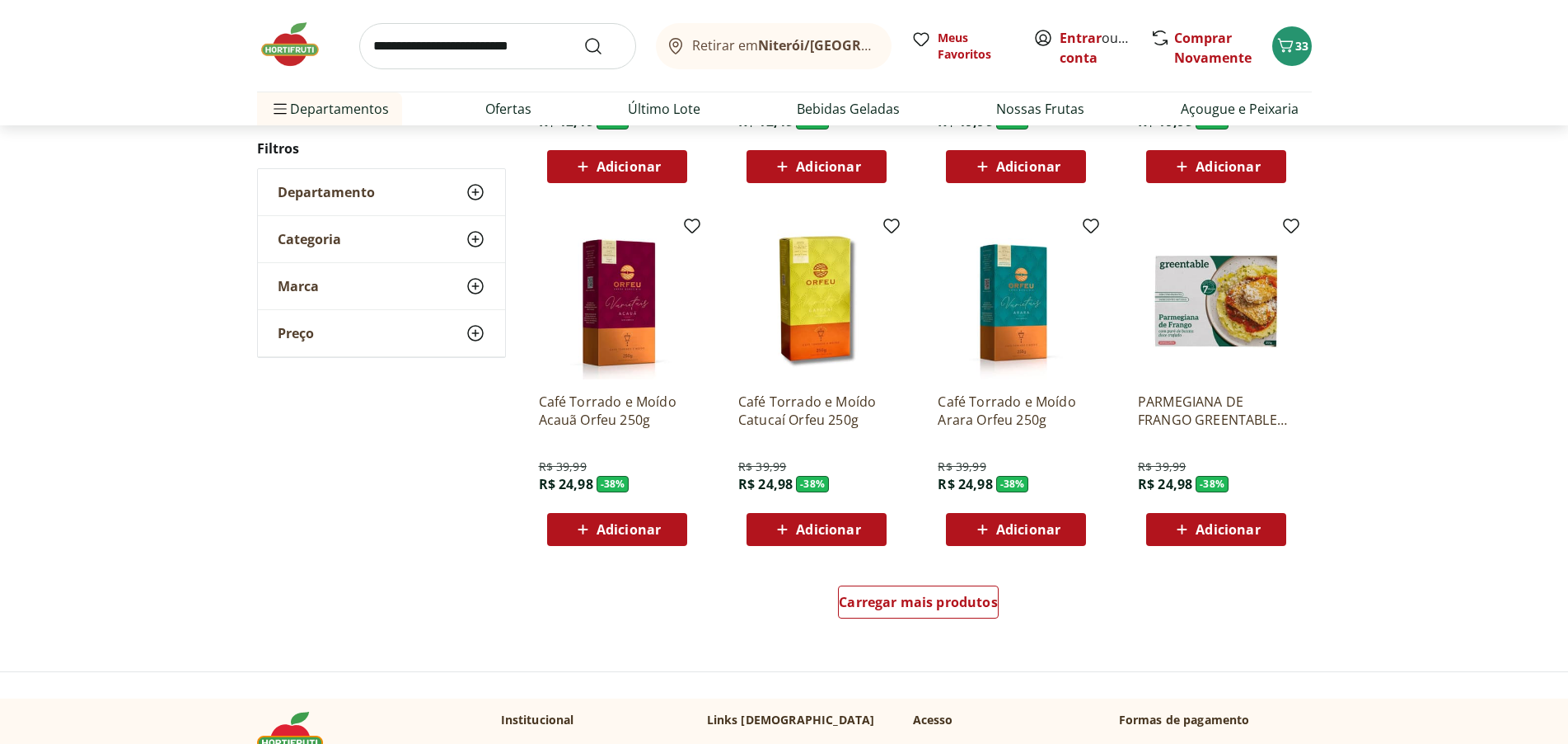
scroll to position [18237, 0]
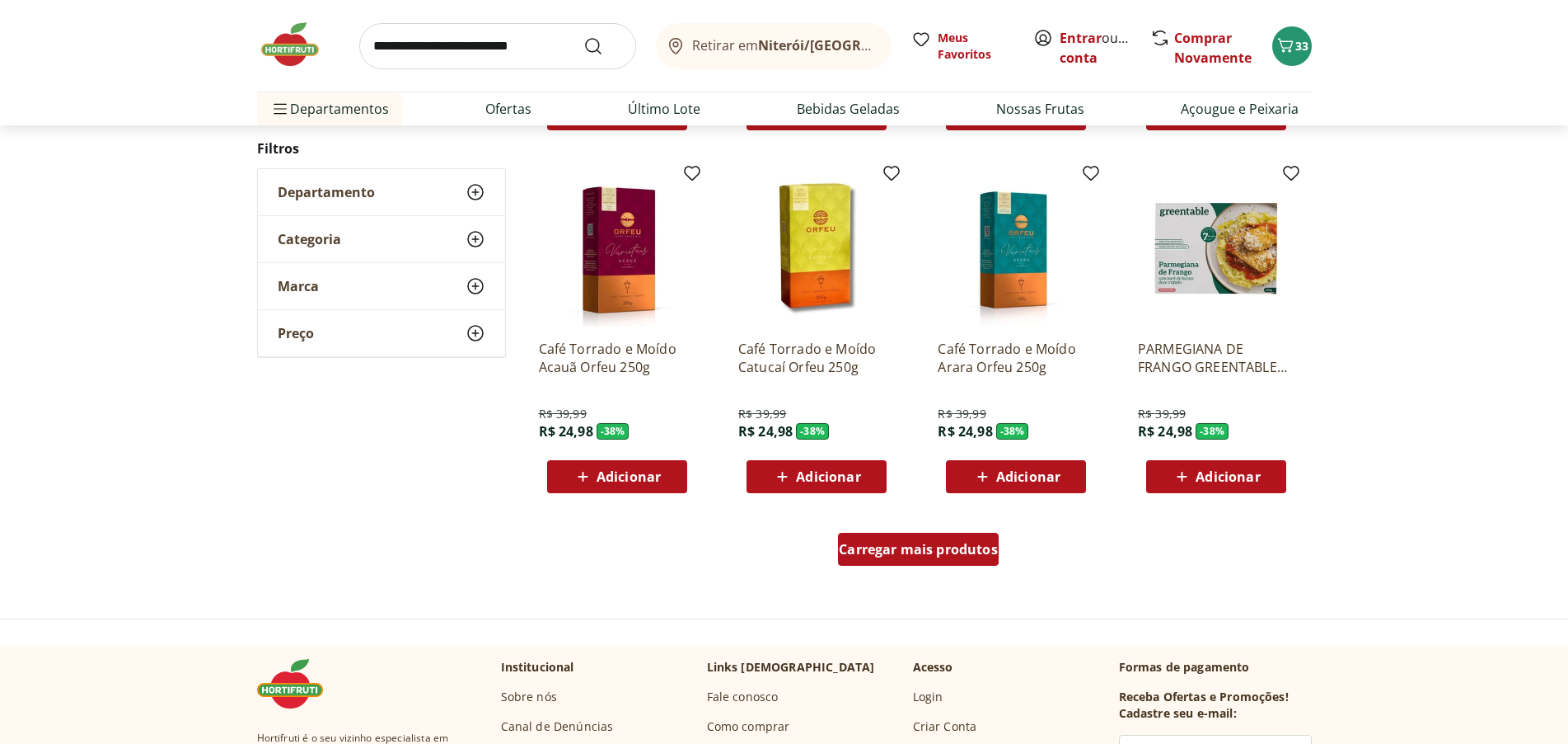
click at [932, 560] on div "Carregar mais produtos" at bounding box center [918, 549] width 161 height 33
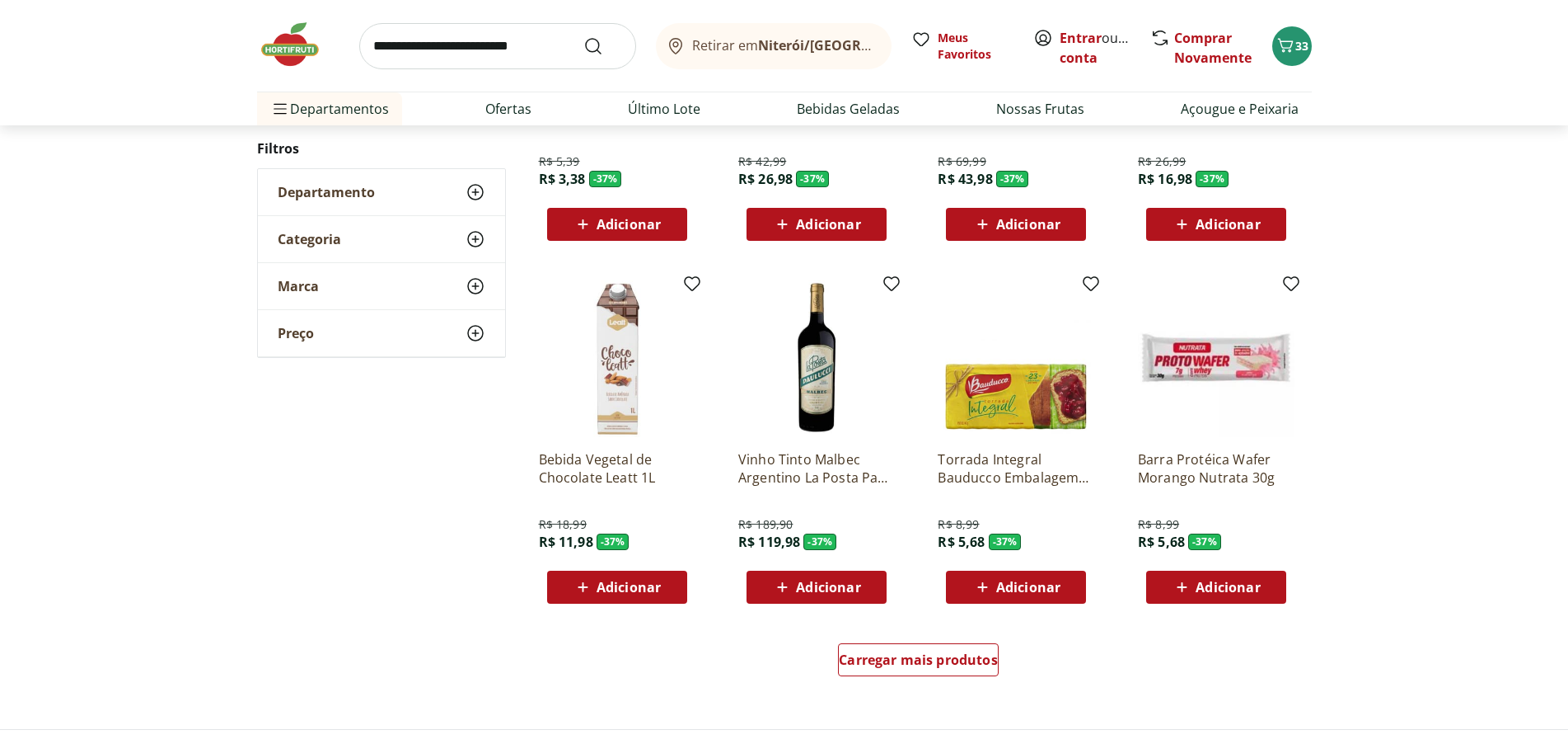
scroll to position [19391, 0]
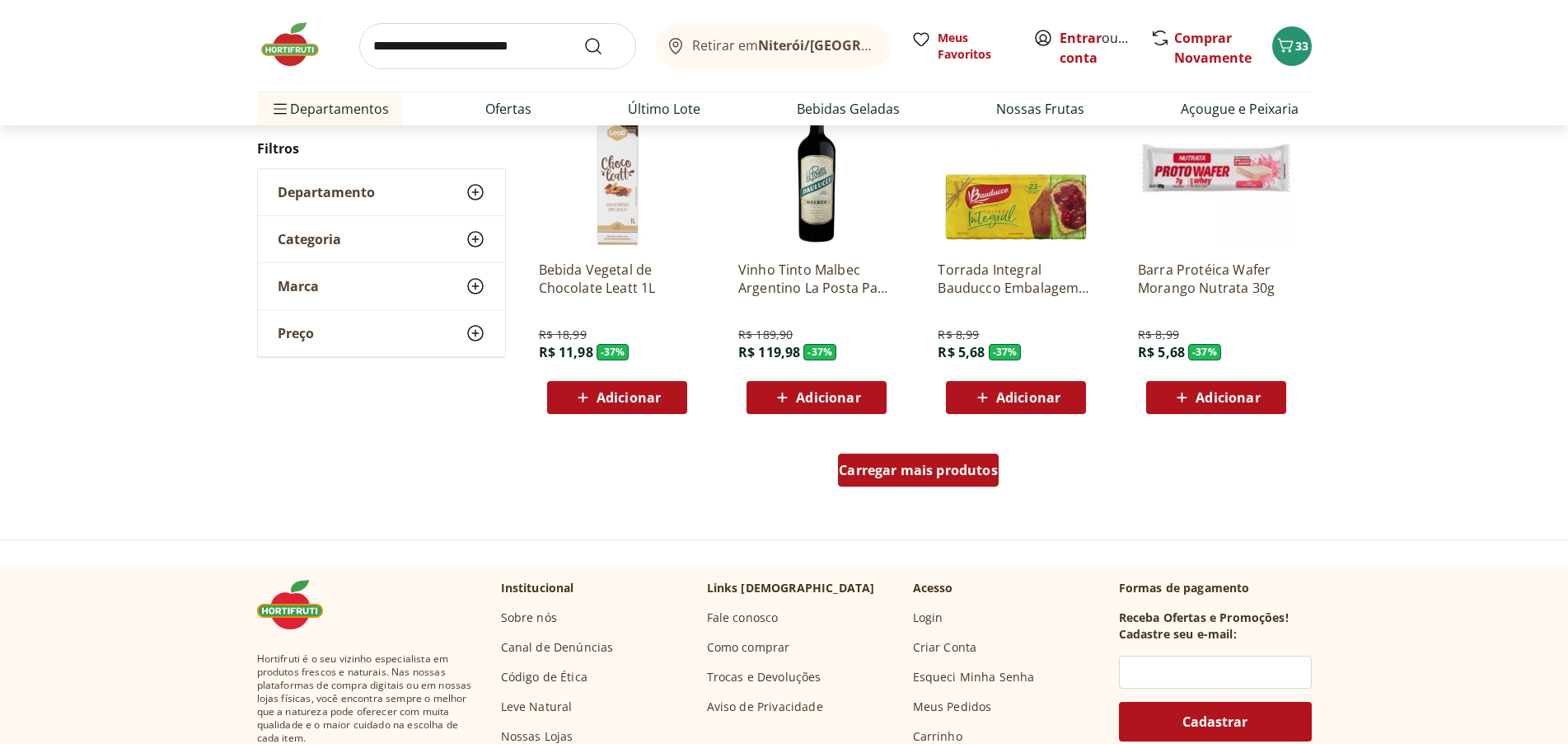
click at [939, 473] on span "Carregar mais produtos" at bounding box center [918, 470] width 159 height 13
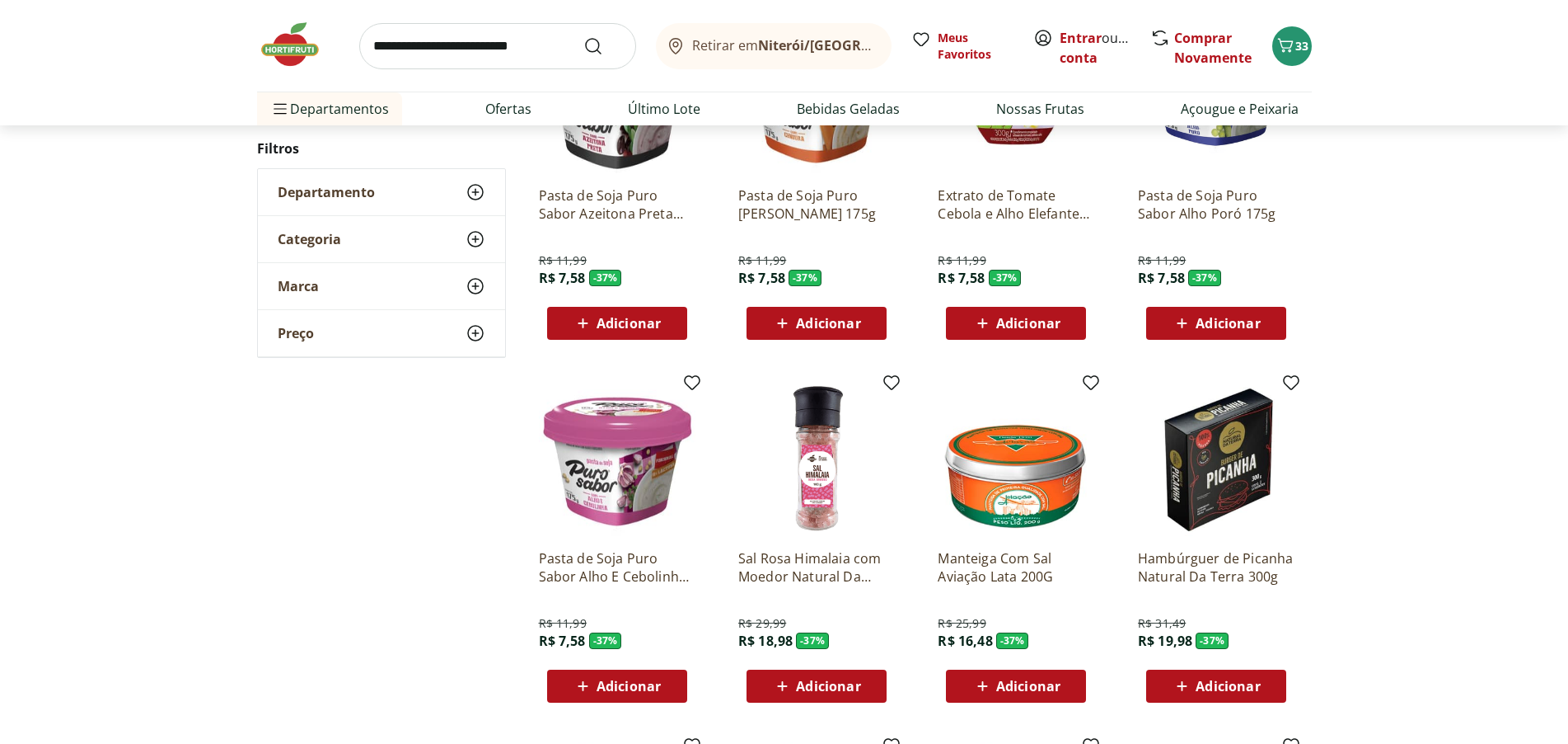
scroll to position [19887, 0]
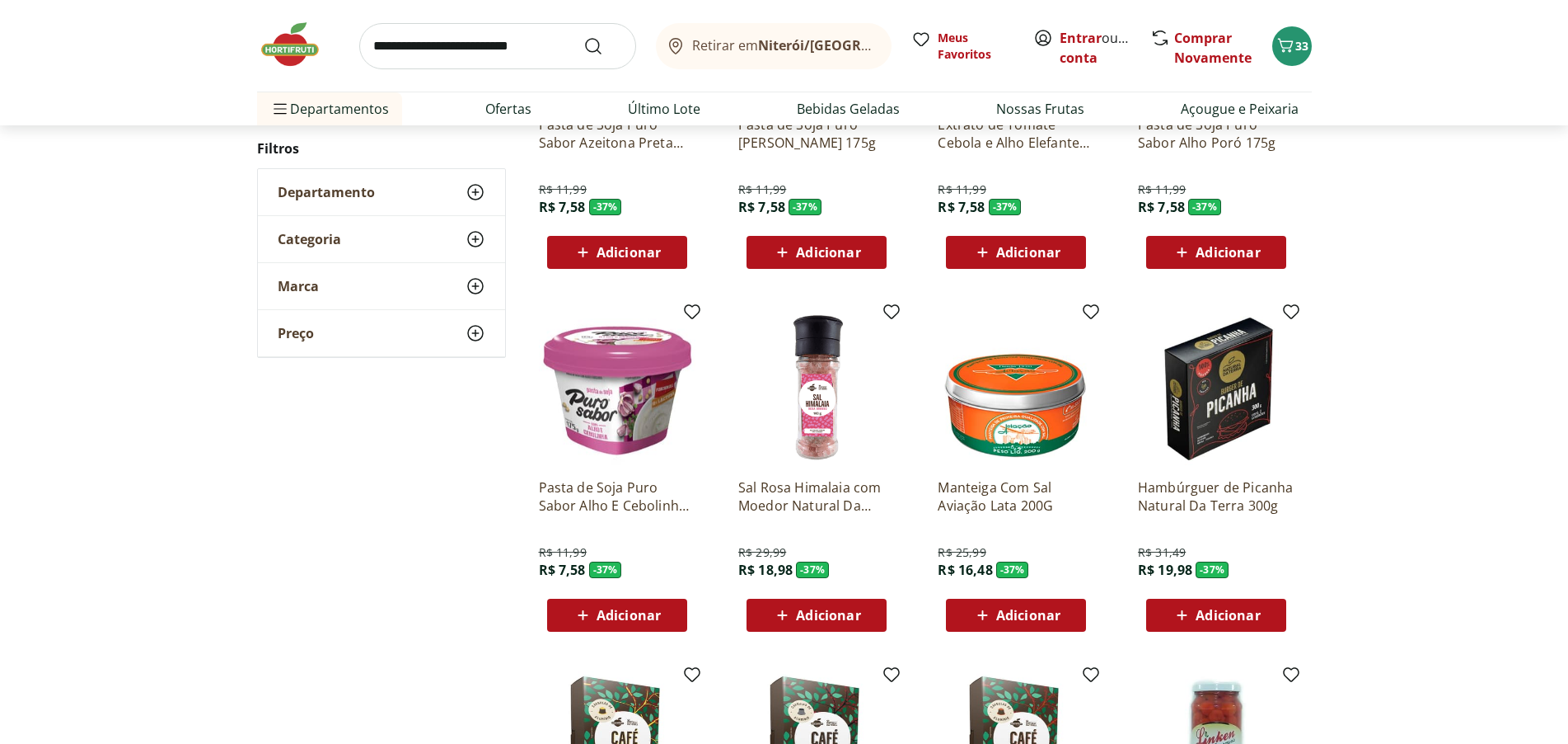
click at [992, 610] on icon at bounding box center [982, 615] width 20 height 20
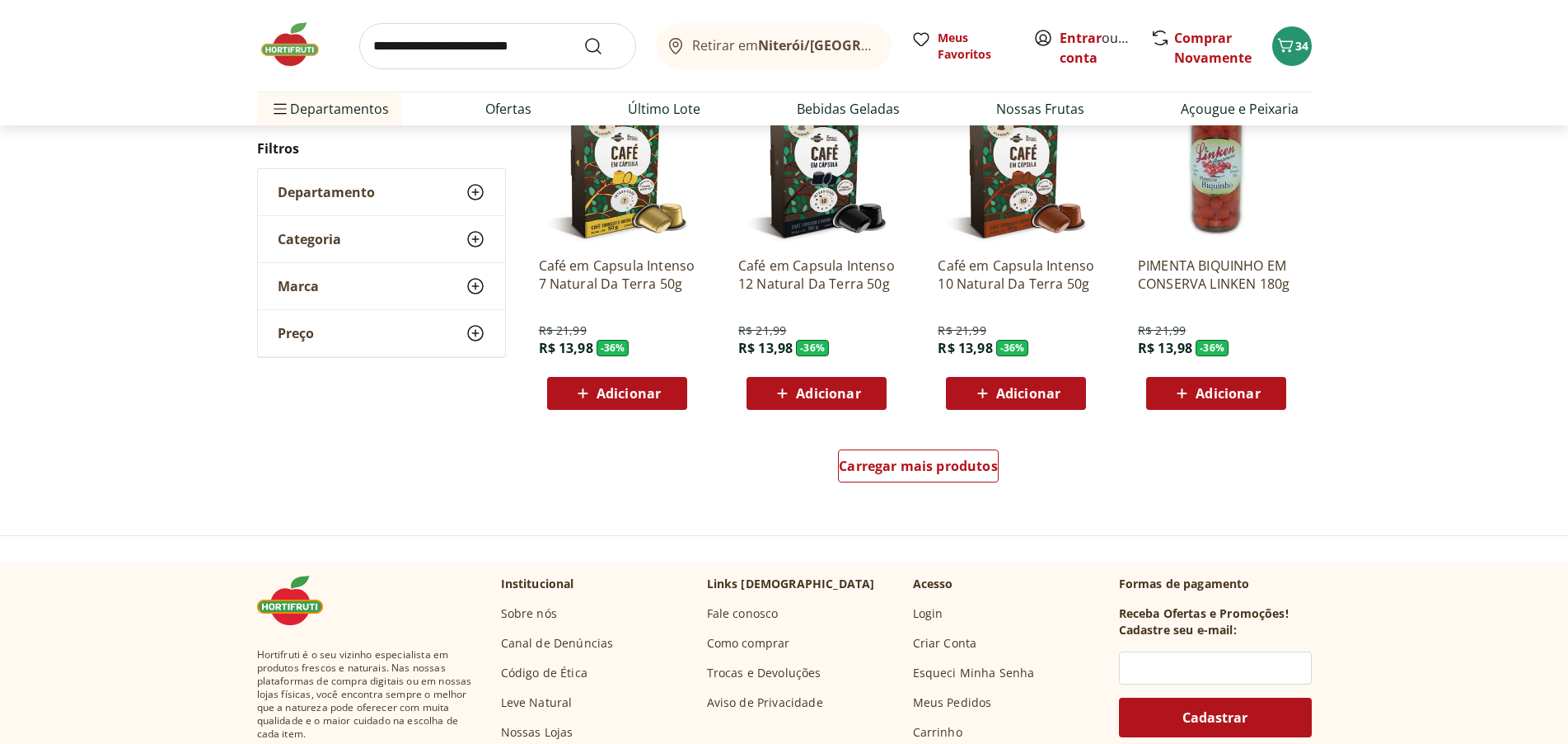
scroll to position [20629, 0]
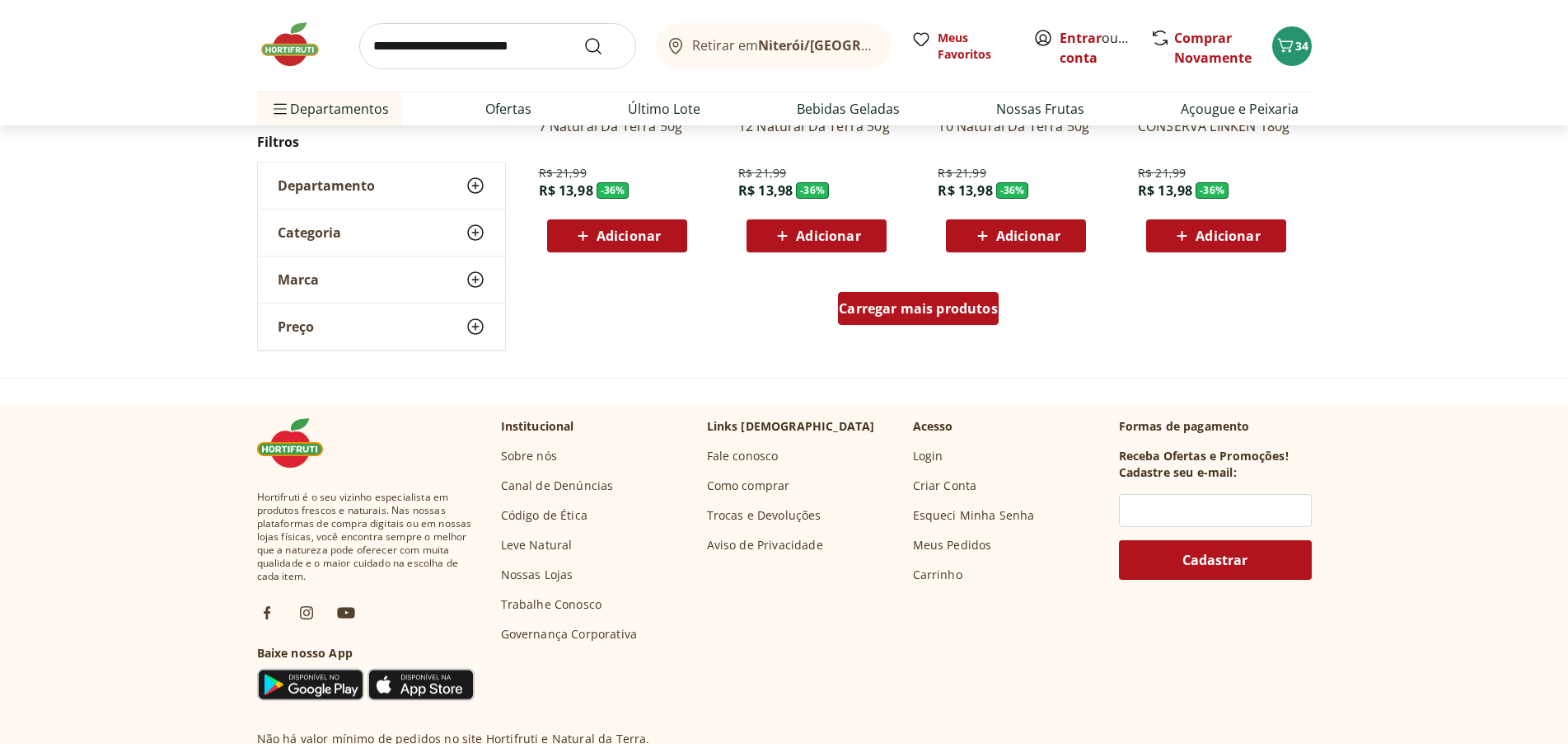
click at [965, 307] on span "Carregar mais produtos" at bounding box center [918, 308] width 159 height 13
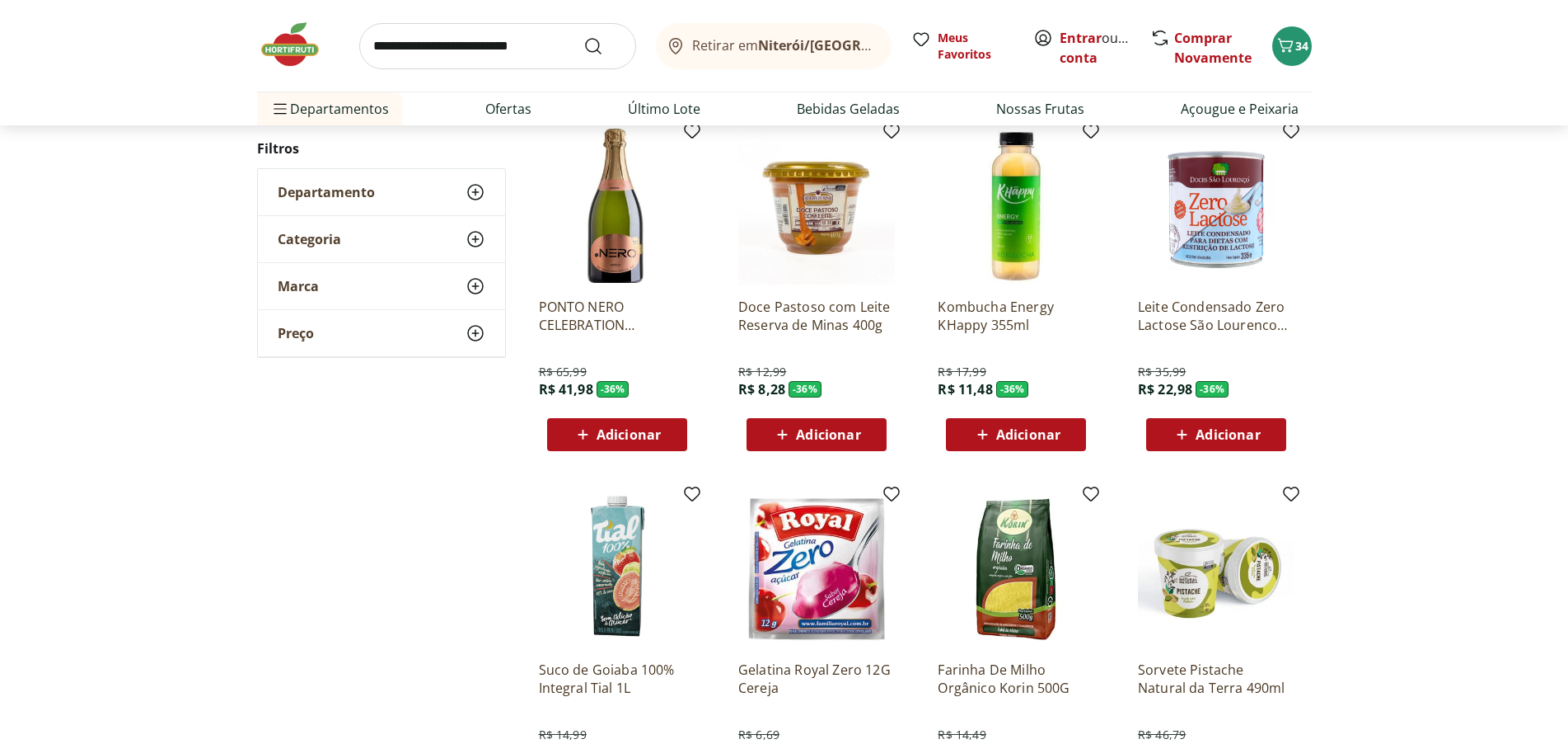
scroll to position [20958, 0]
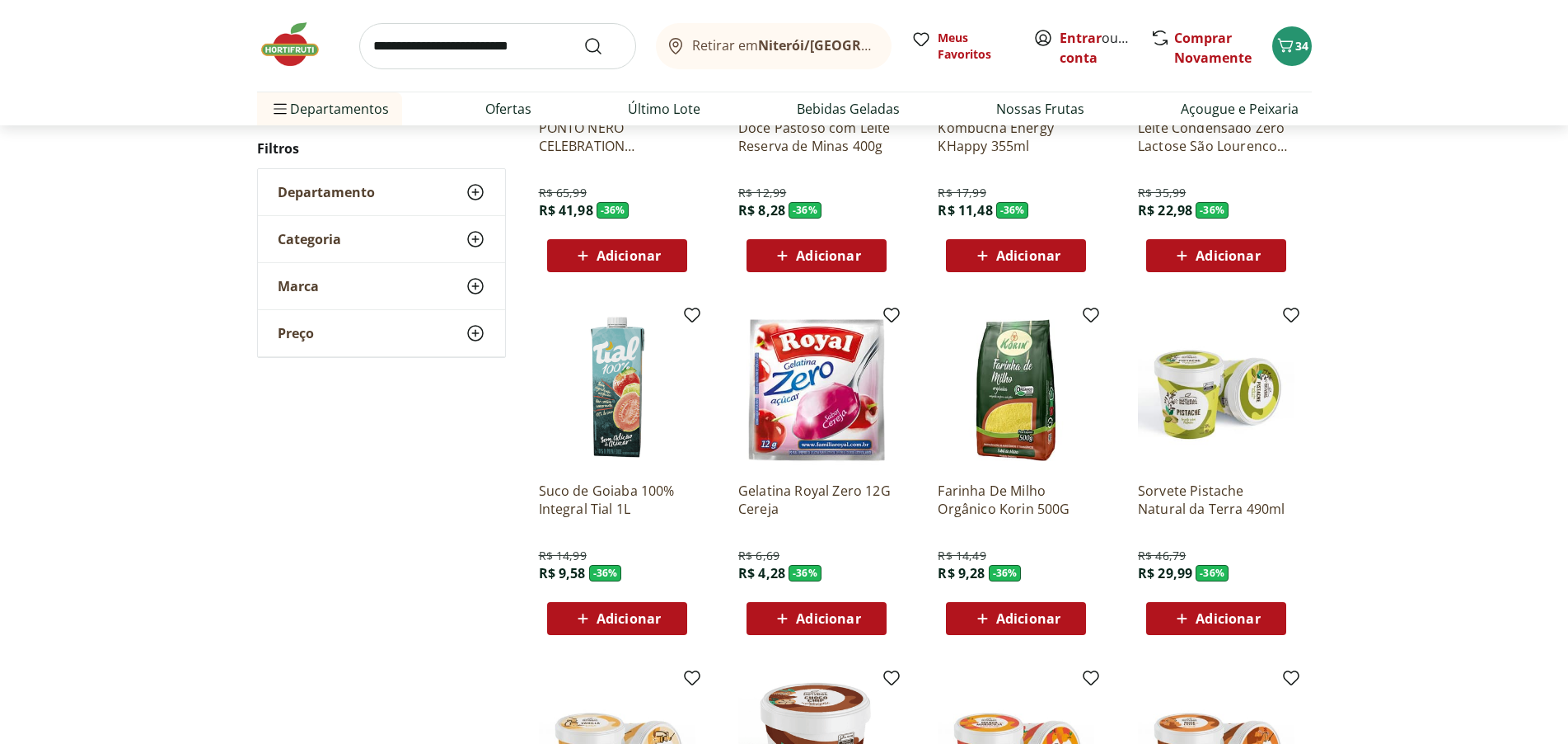
click at [808, 618] on span "Adicionar" at bounding box center [828, 619] width 65 height 13
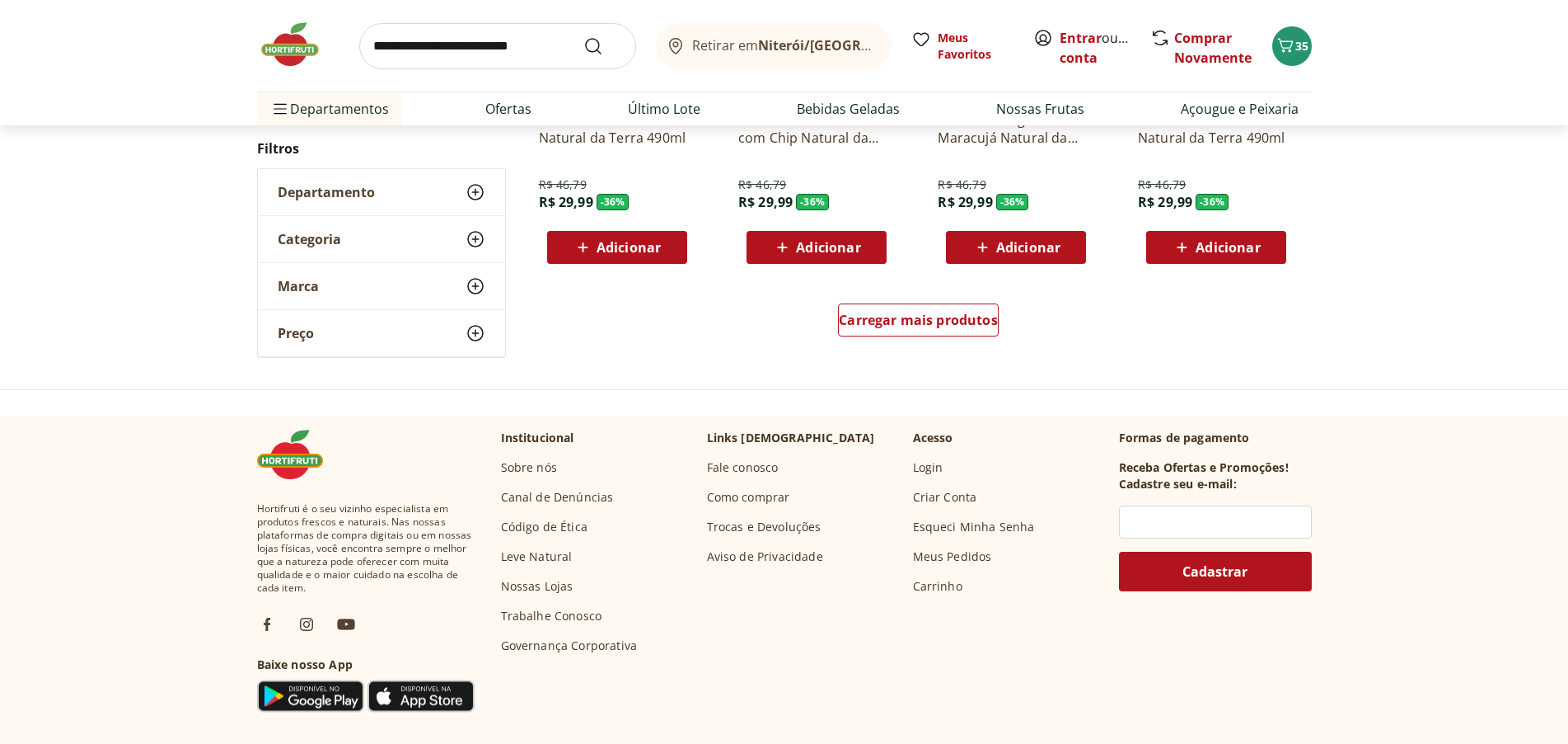
scroll to position [21700, 0]
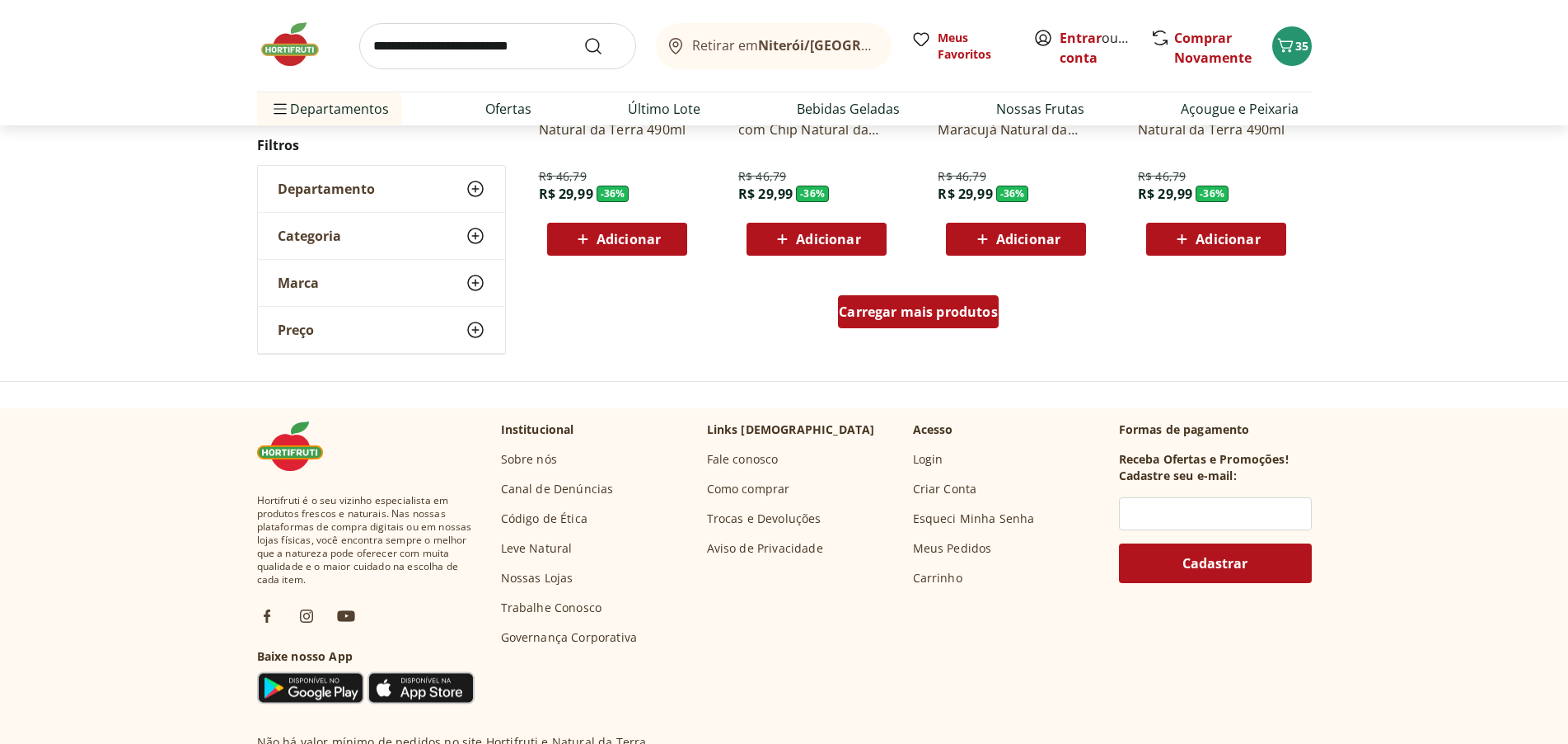
click at [925, 315] on span "Carregar mais produtos" at bounding box center [918, 312] width 159 height 13
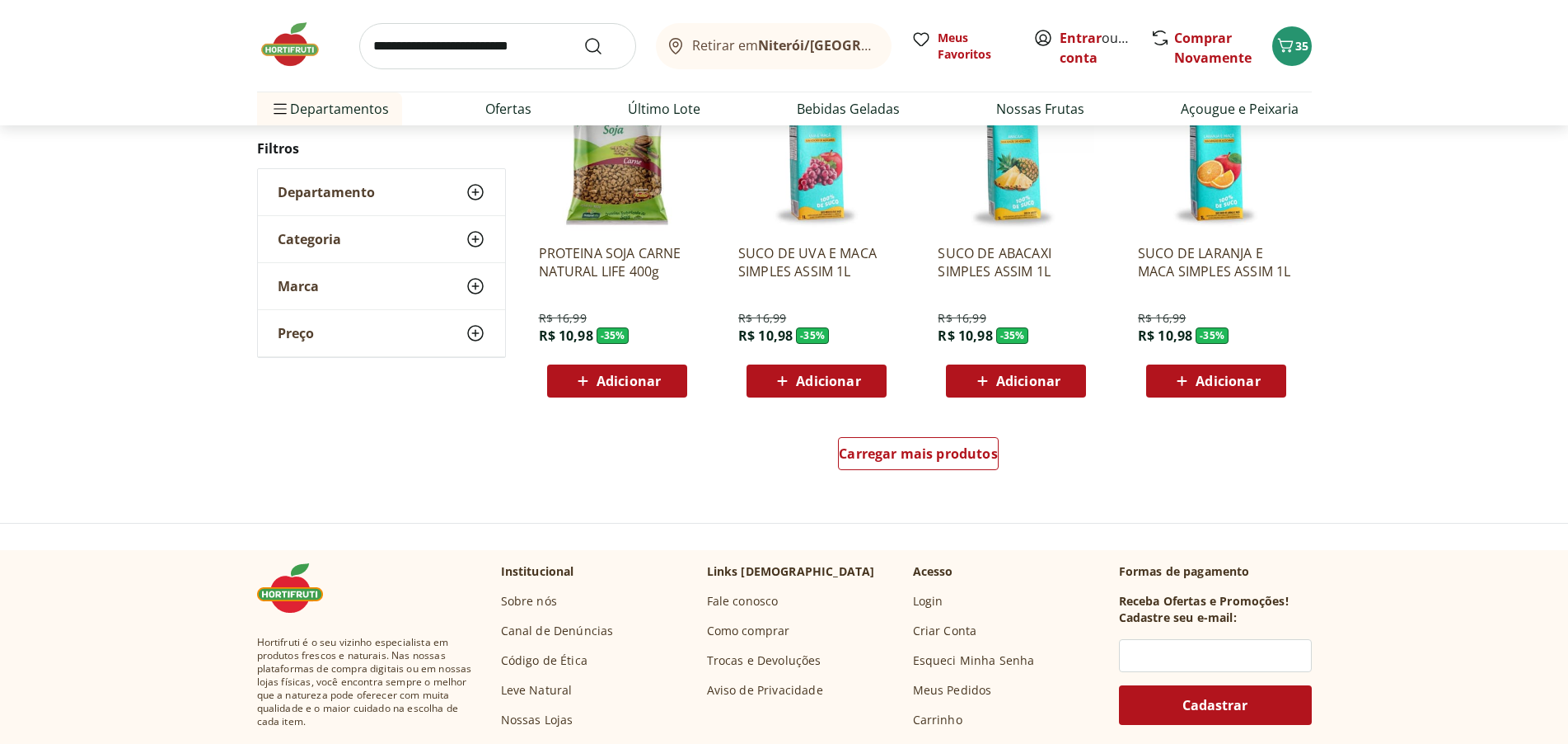
scroll to position [22690, 0]
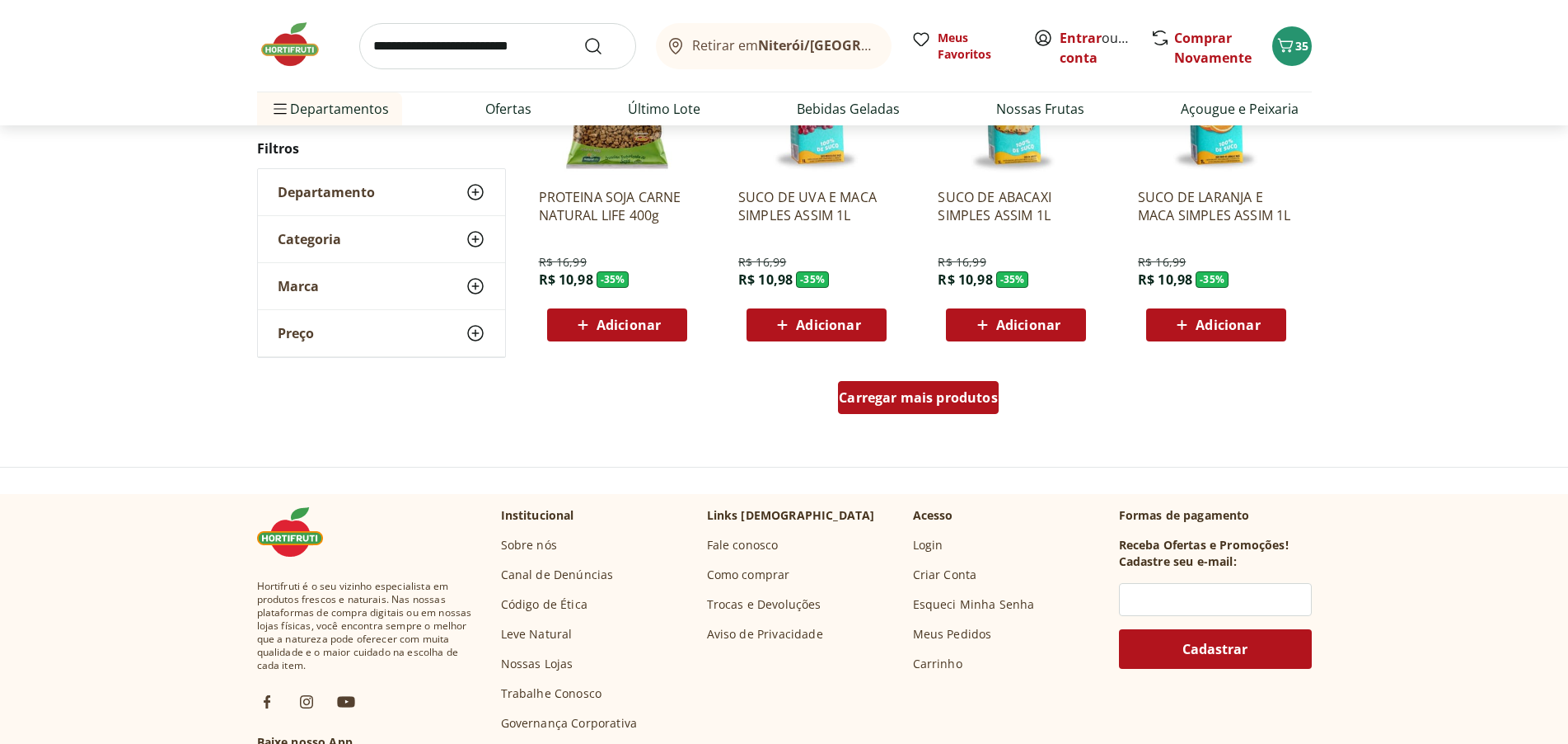
click at [956, 393] on span "Carregar mais produtos" at bounding box center [918, 398] width 159 height 13
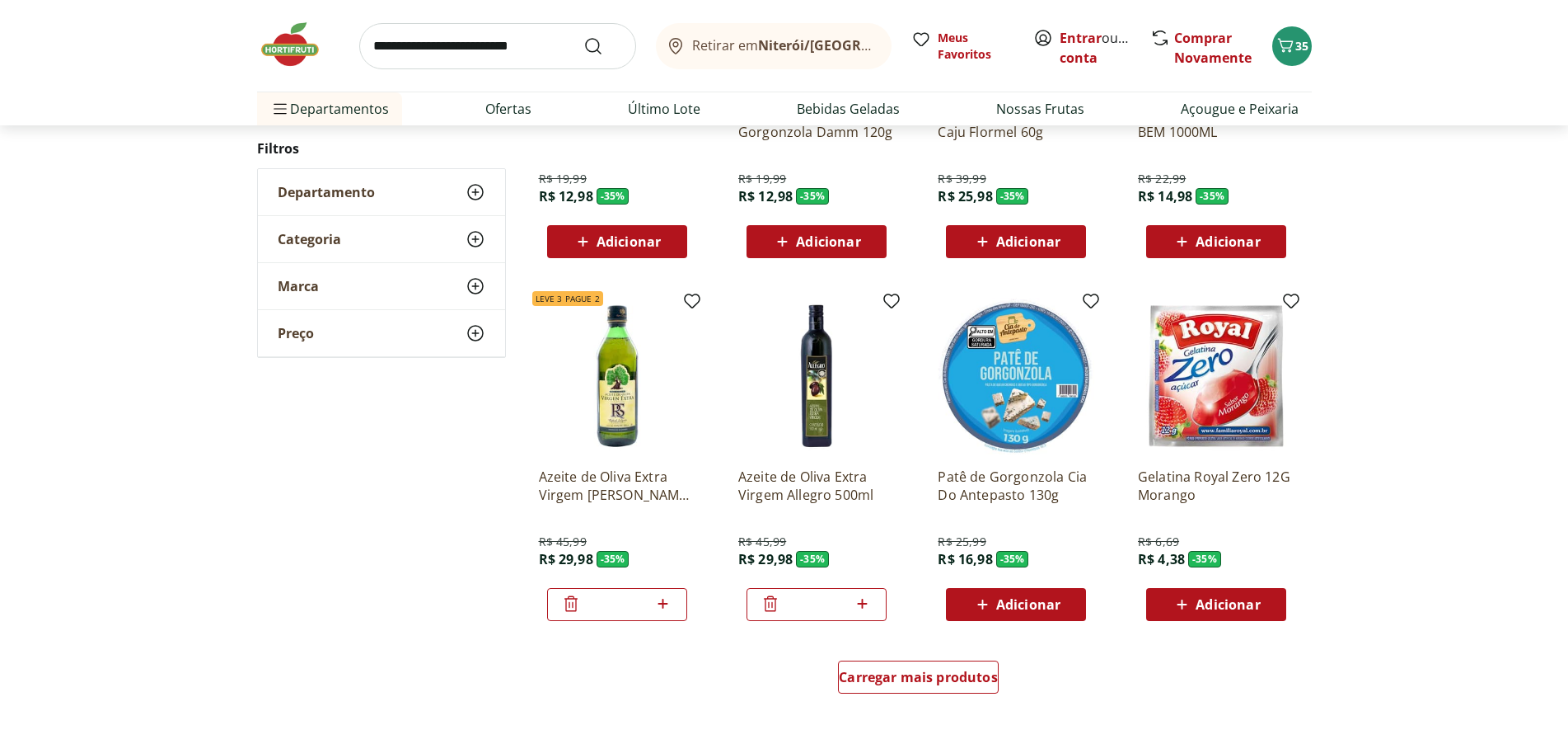
scroll to position [23515, 0]
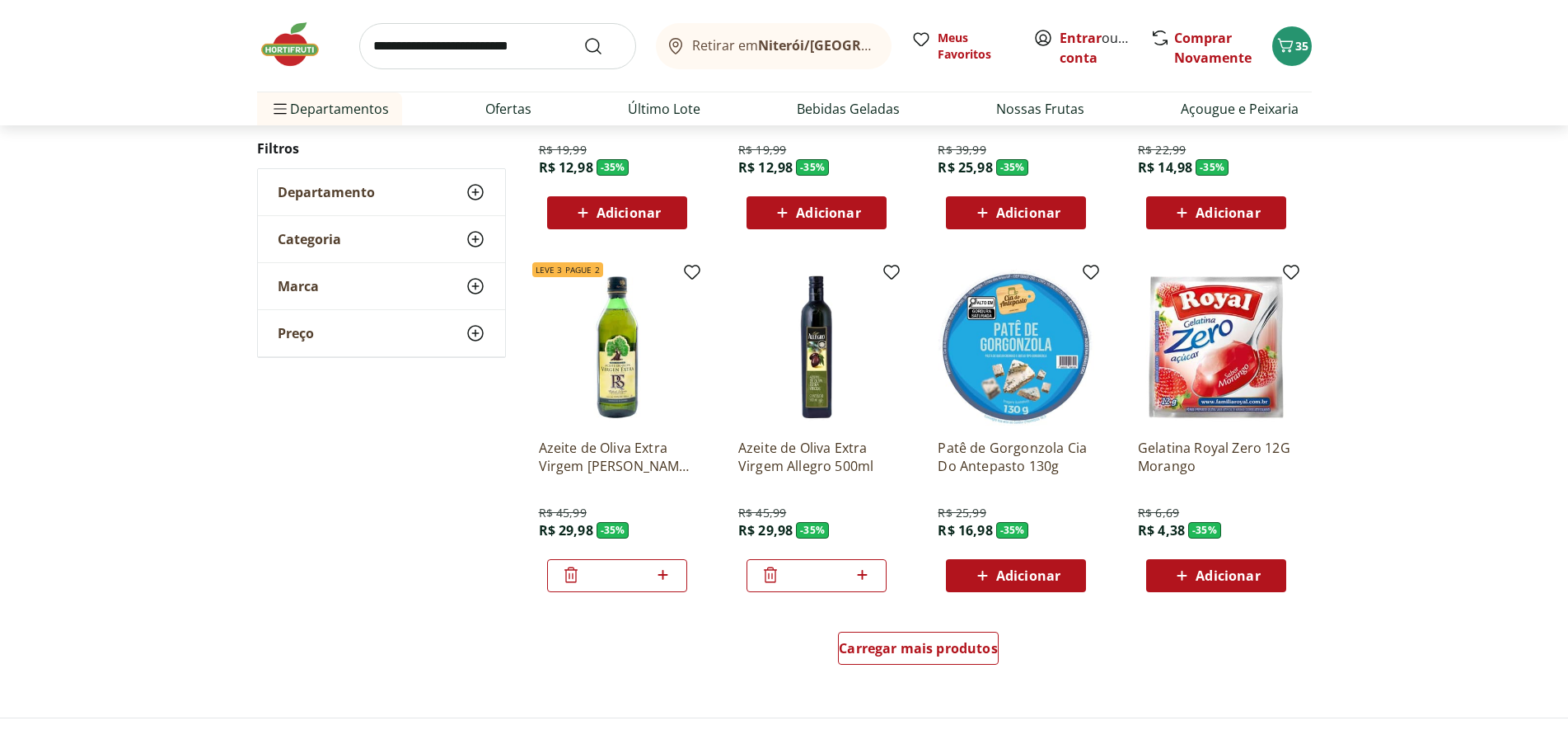
click at [1215, 579] on span "Adicionar" at bounding box center [1228, 575] width 65 height 13
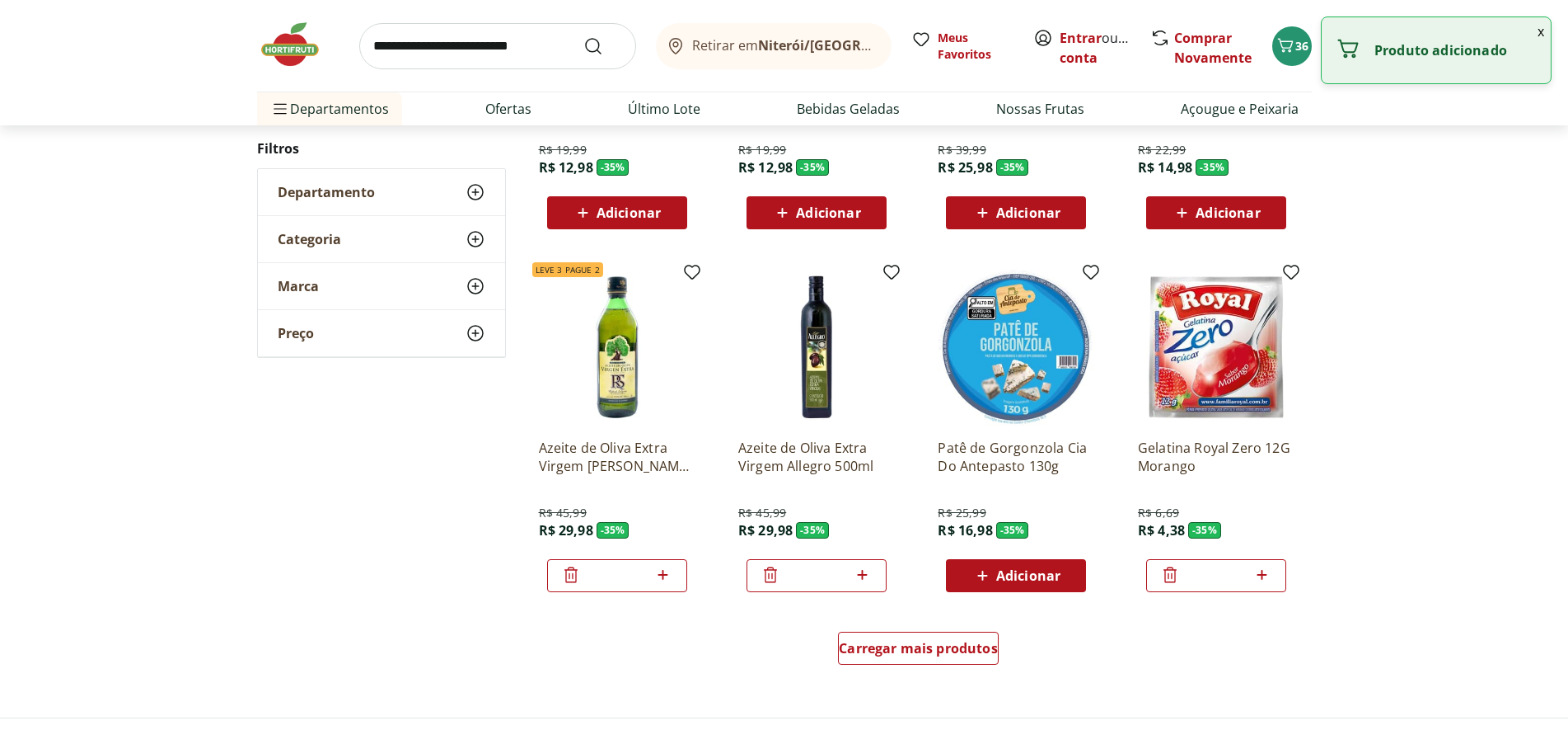
click at [1265, 575] on icon at bounding box center [1263, 574] width 10 height 10
type input "*"
click at [887, 643] on span "Carregar mais produtos" at bounding box center [918, 649] width 159 height 13
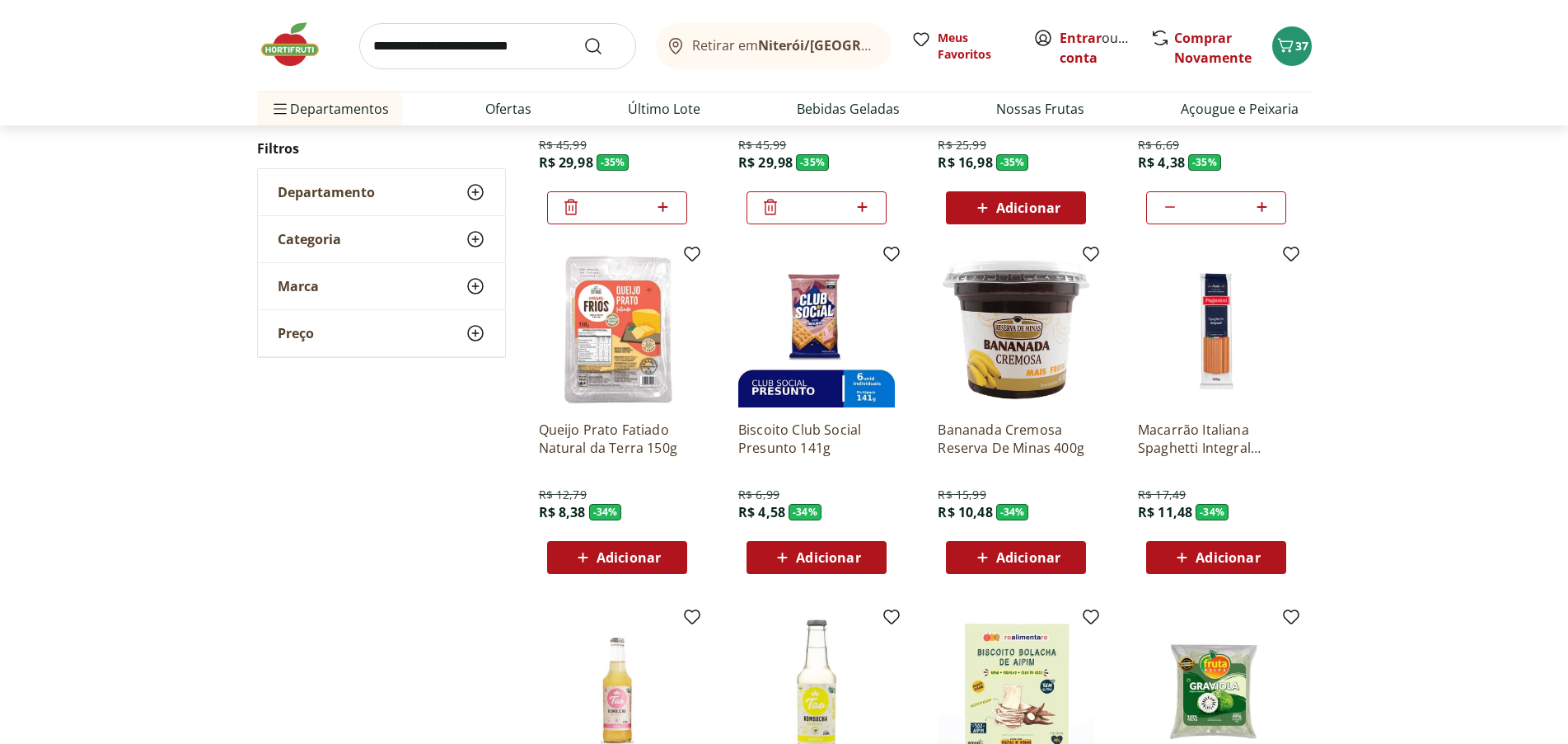
scroll to position [24009, 0]
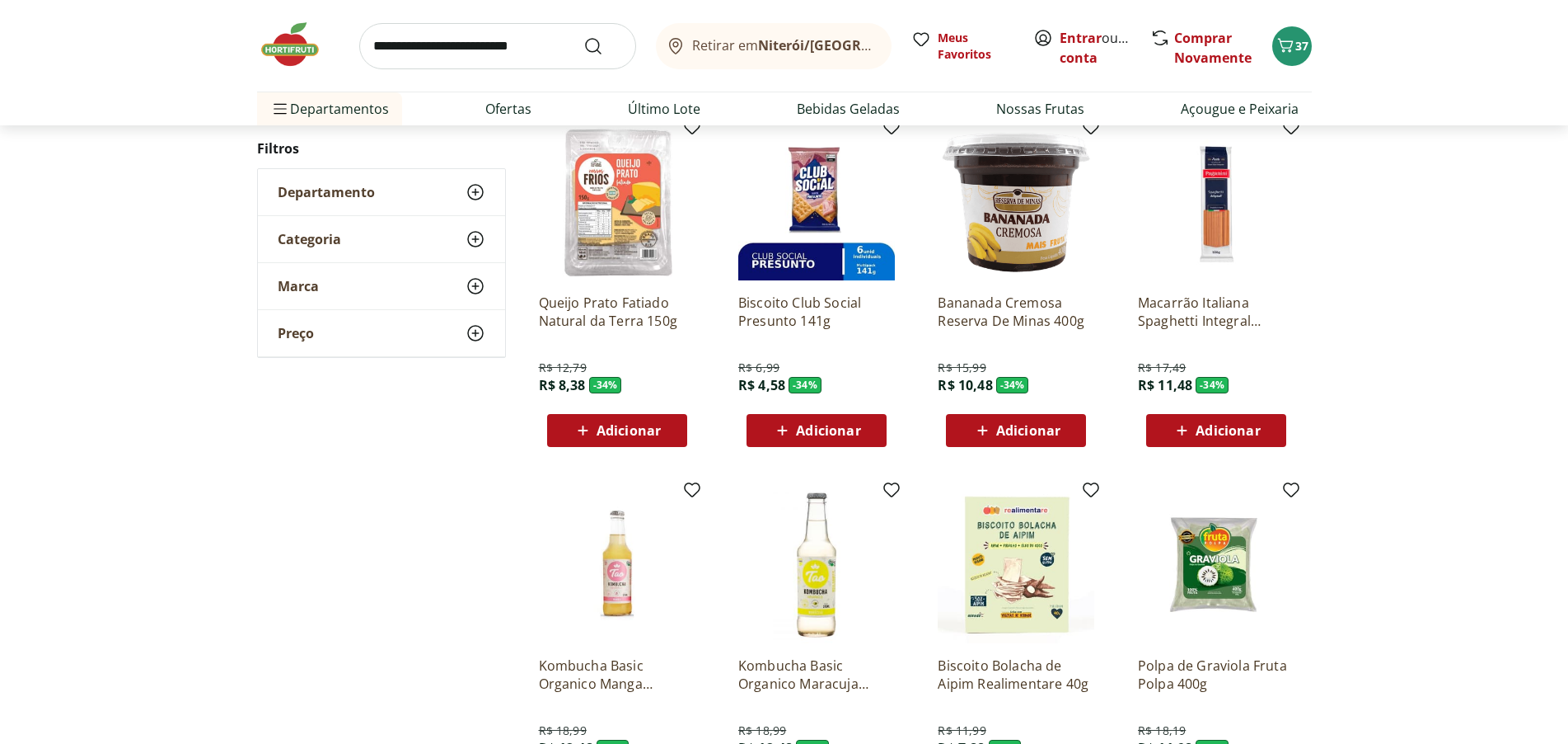
click at [1029, 427] on span "Adicionar" at bounding box center [1028, 431] width 65 height 13
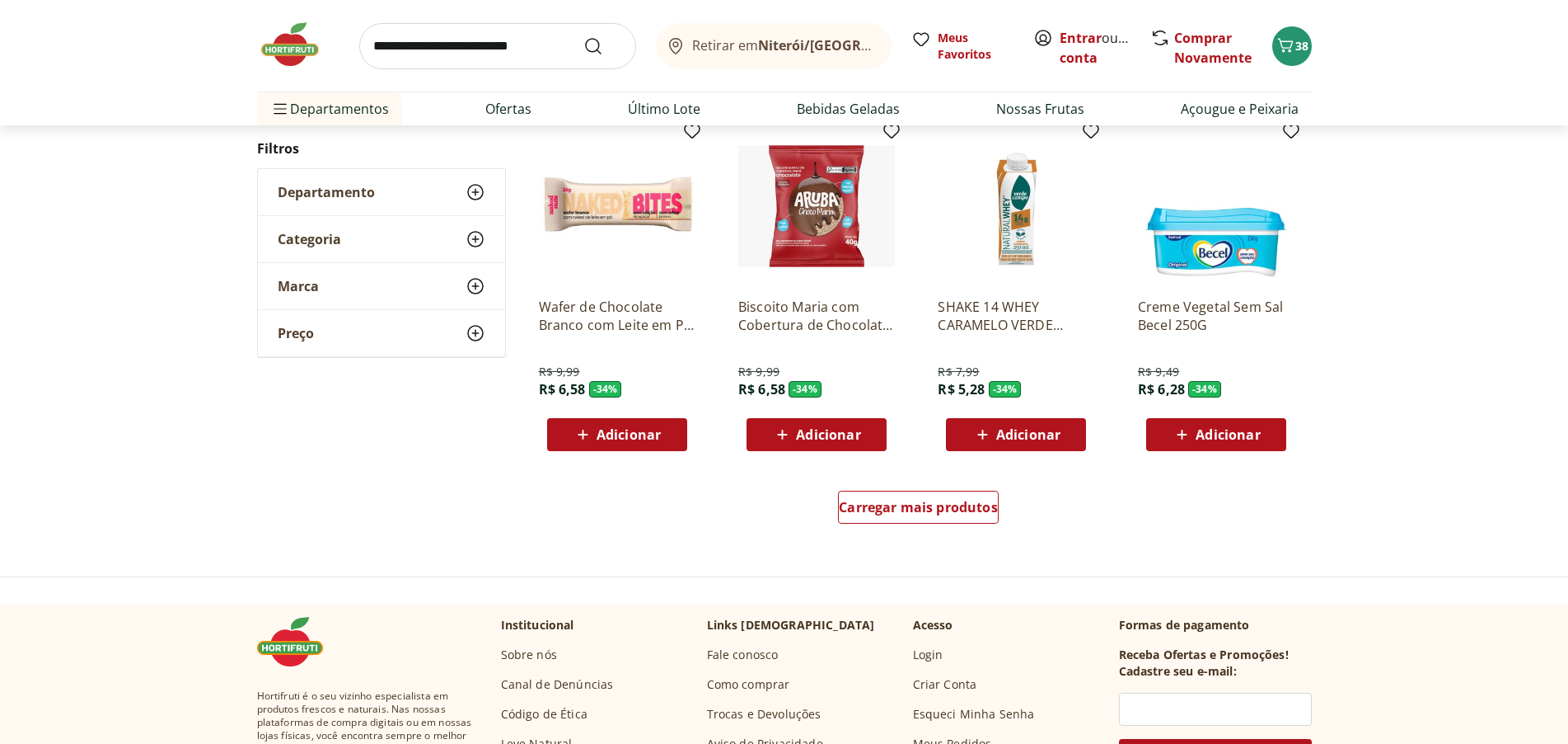
scroll to position [24751, 0]
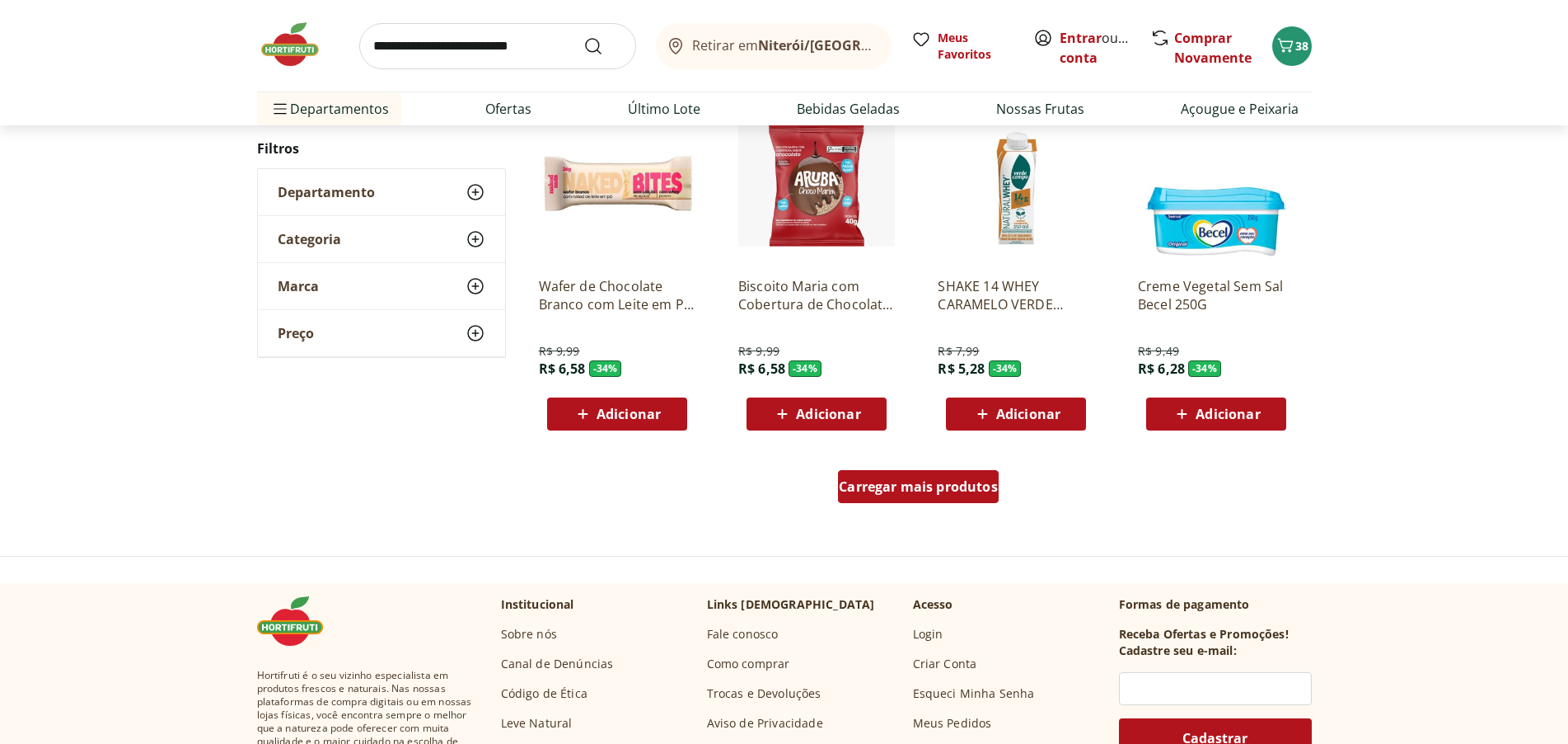
click at [922, 483] on span "Carregar mais produtos" at bounding box center [918, 487] width 159 height 13
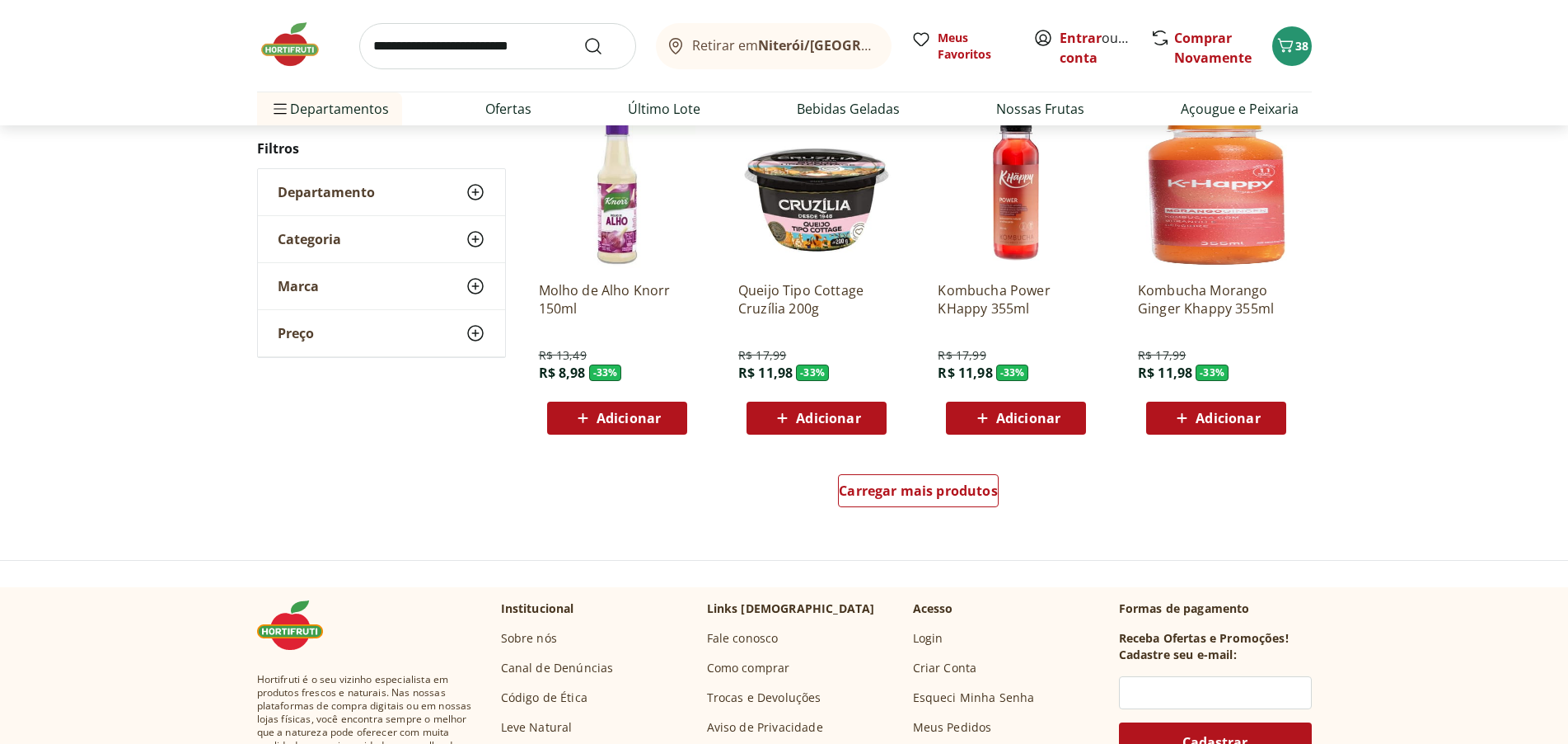
scroll to position [25823, 0]
click at [920, 494] on span "Carregar mais produtos" at bounding box center [918, 490] width 159 height 13
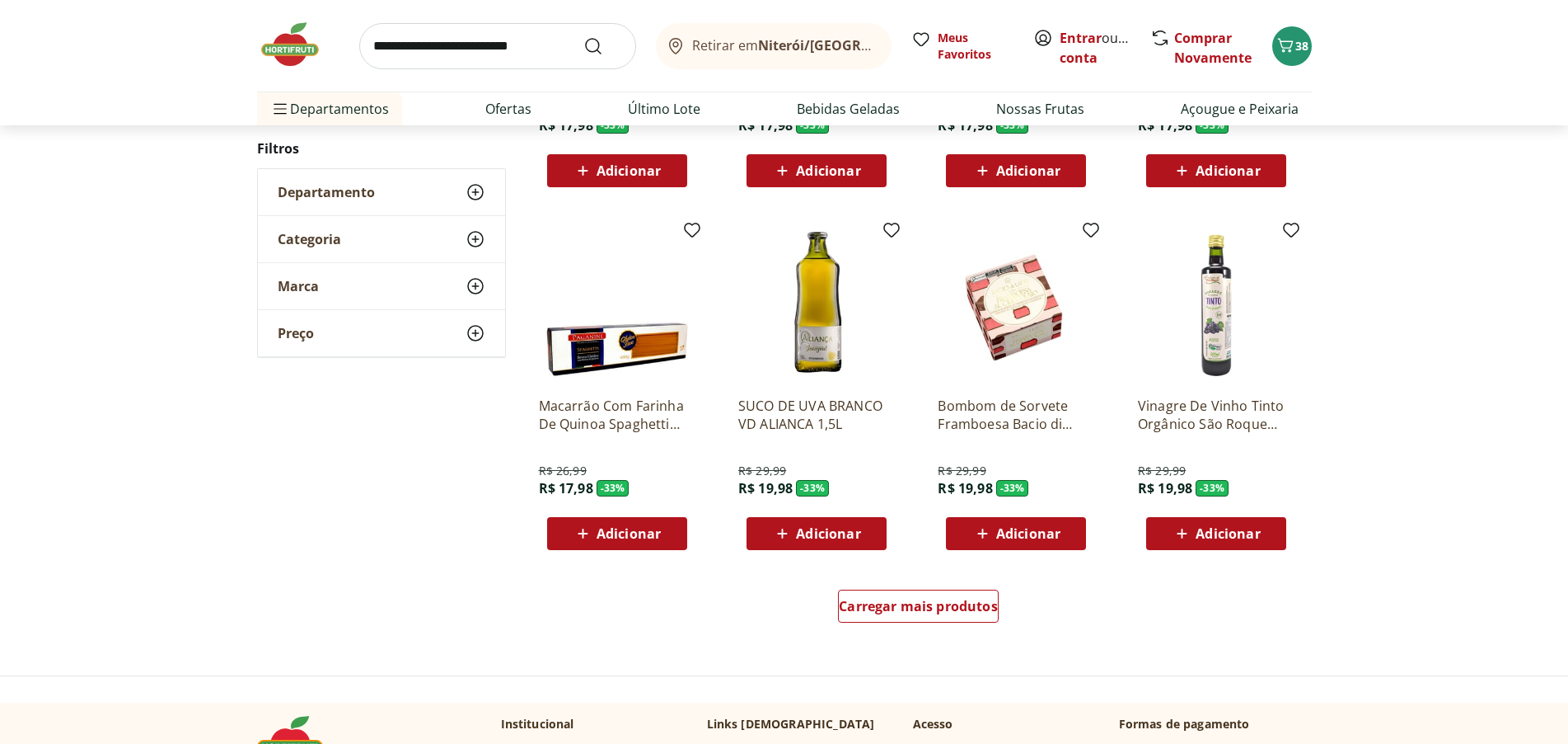
scroll to position [26813, 0]
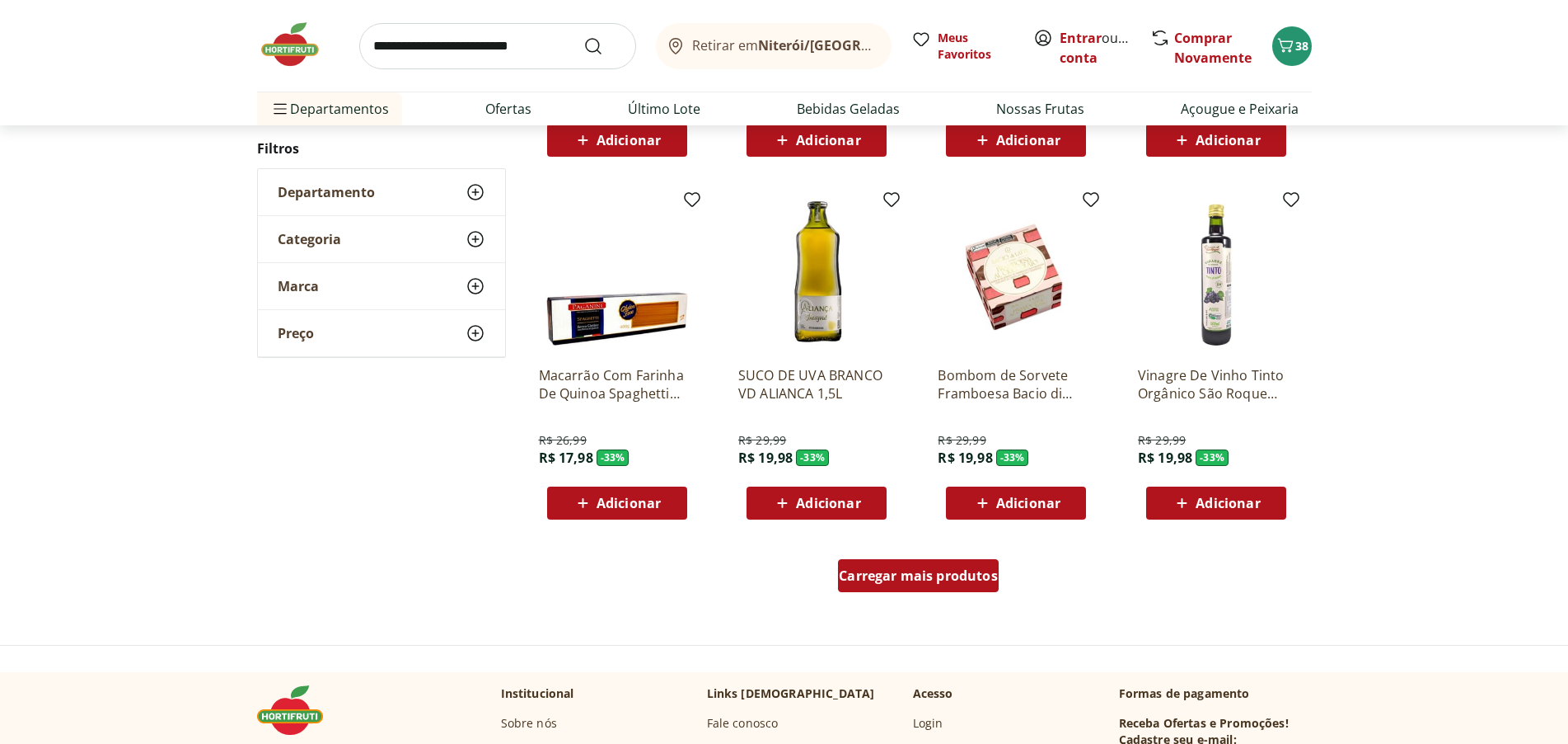
click at [941, 570] on span "Carregar mais produtos" at bounding box center [918, 575] width 159 height 13
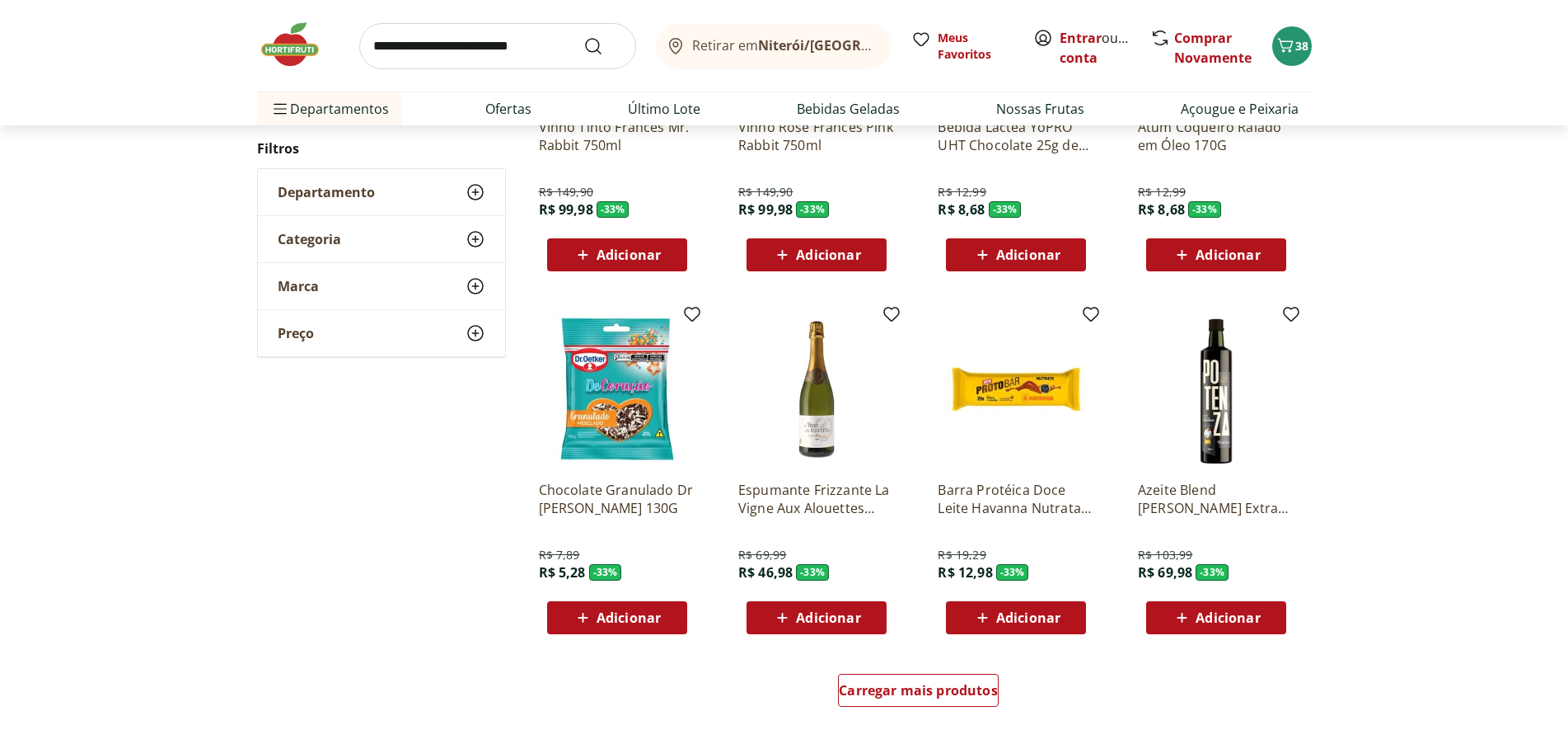
scroll to position [27803, 0]
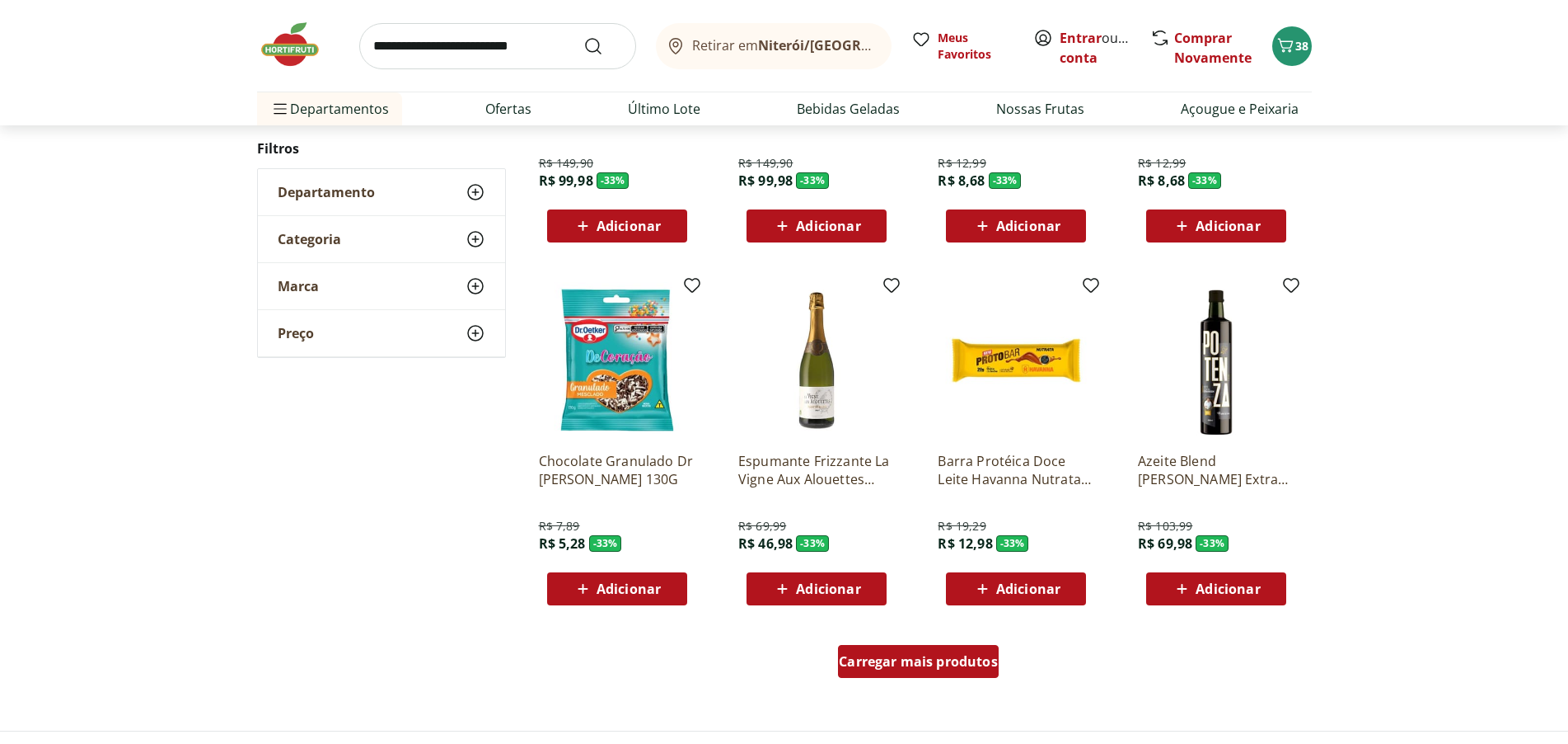
click at [965, 654] on span "Carregar mais produtos" at bounding box center [918, 661] width 159 height 13
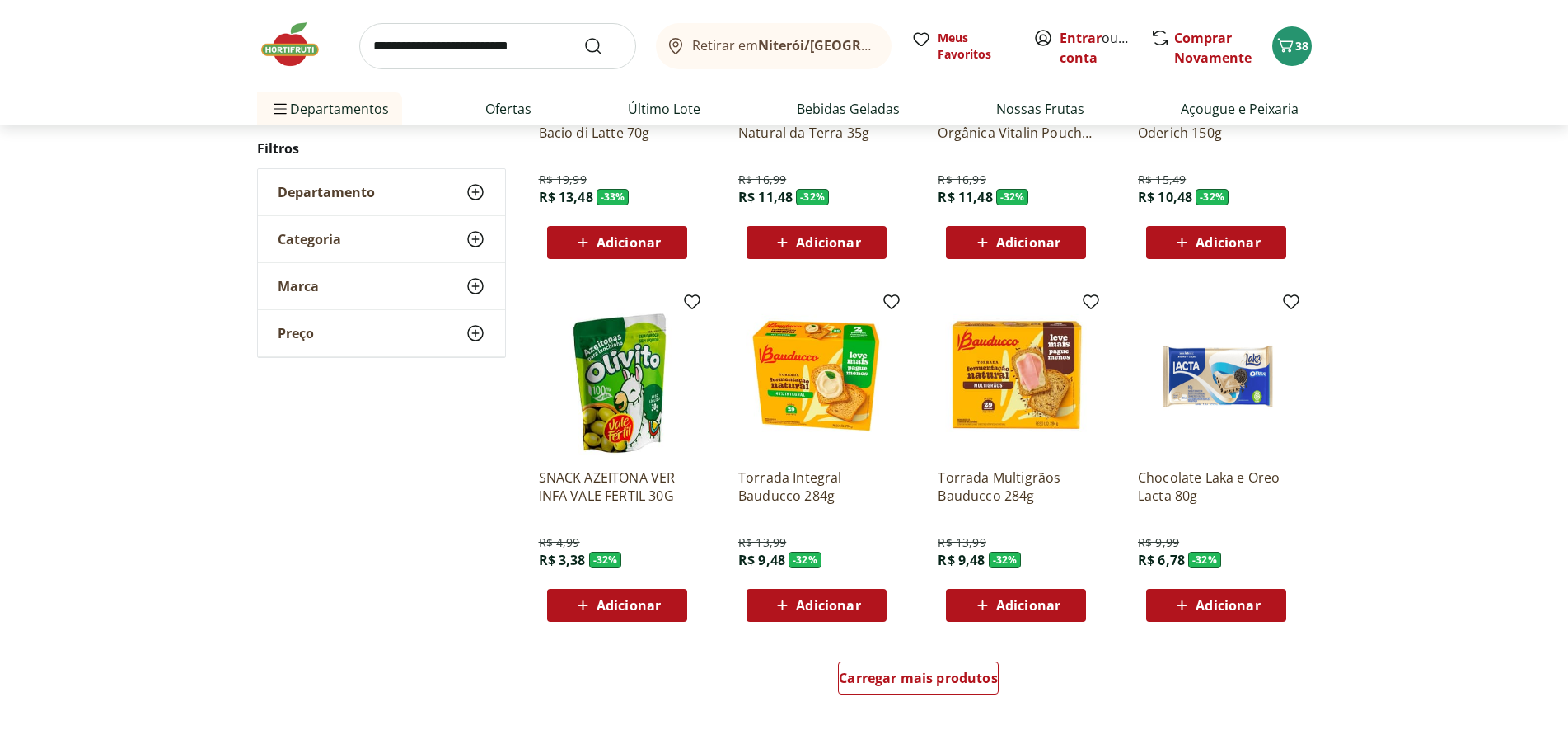
scroll to position [28874, 0]
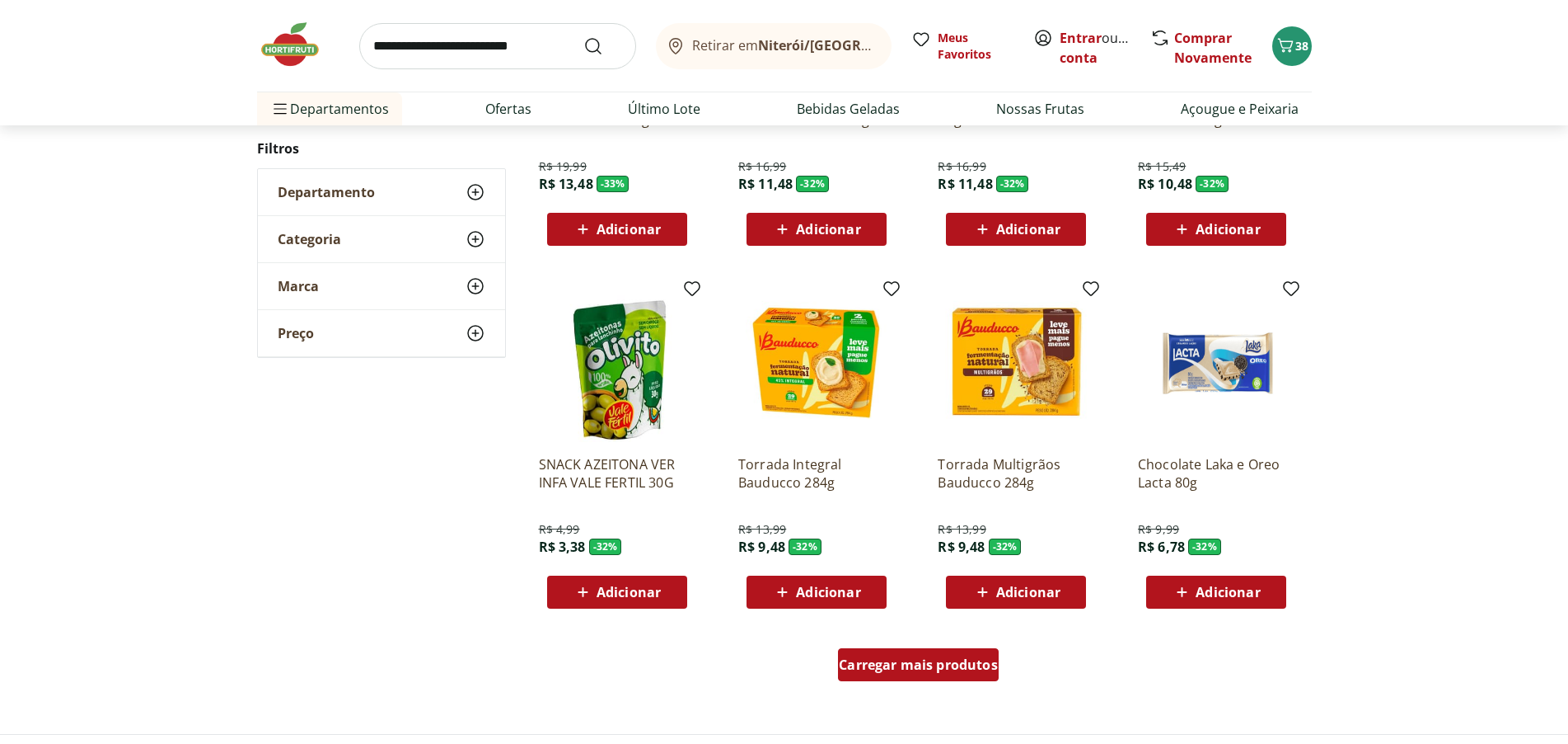
click at [907, 661] on span "Carregar mais produtos" at bounding box center [918, 665] width 159 height 13
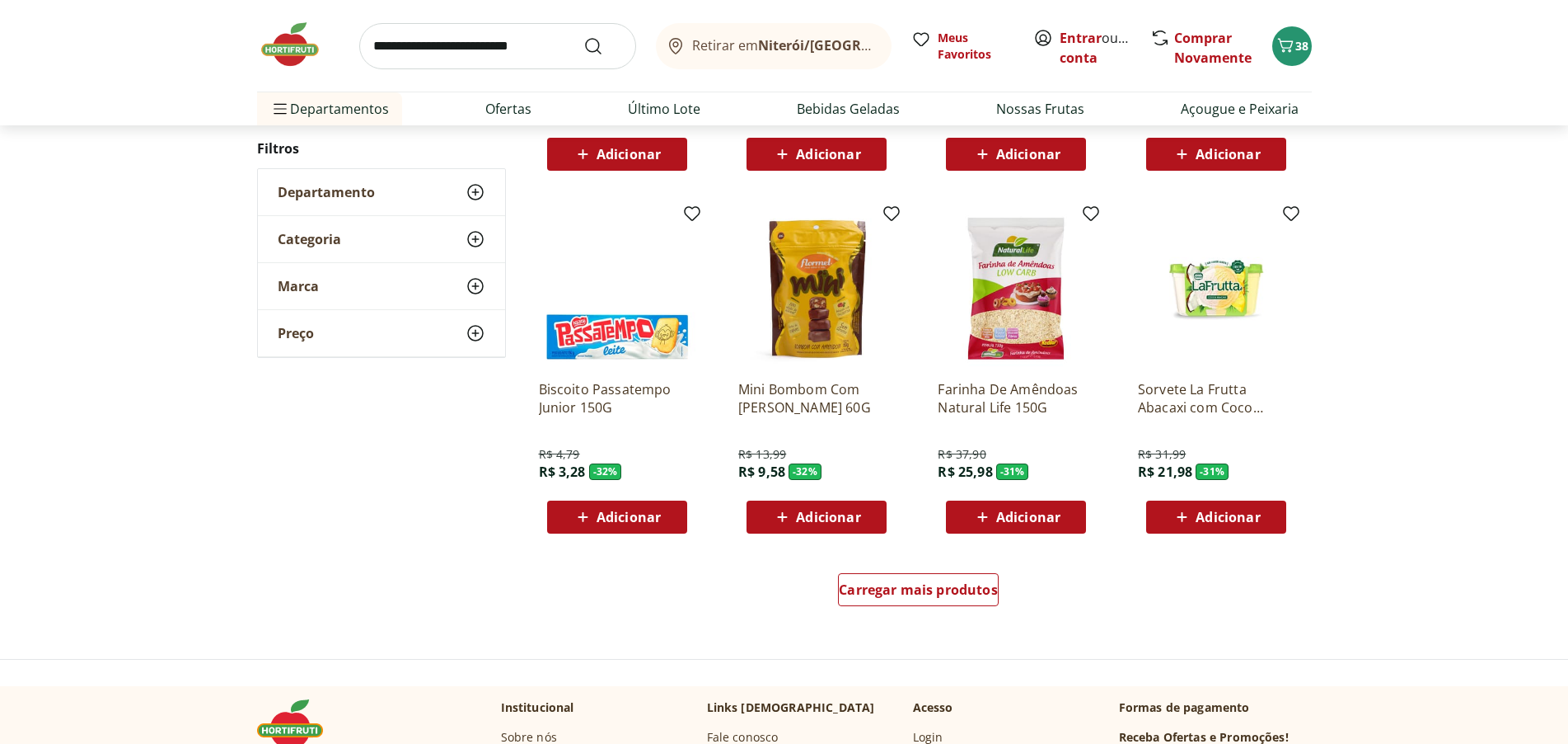
scroll to position [30029, 0]
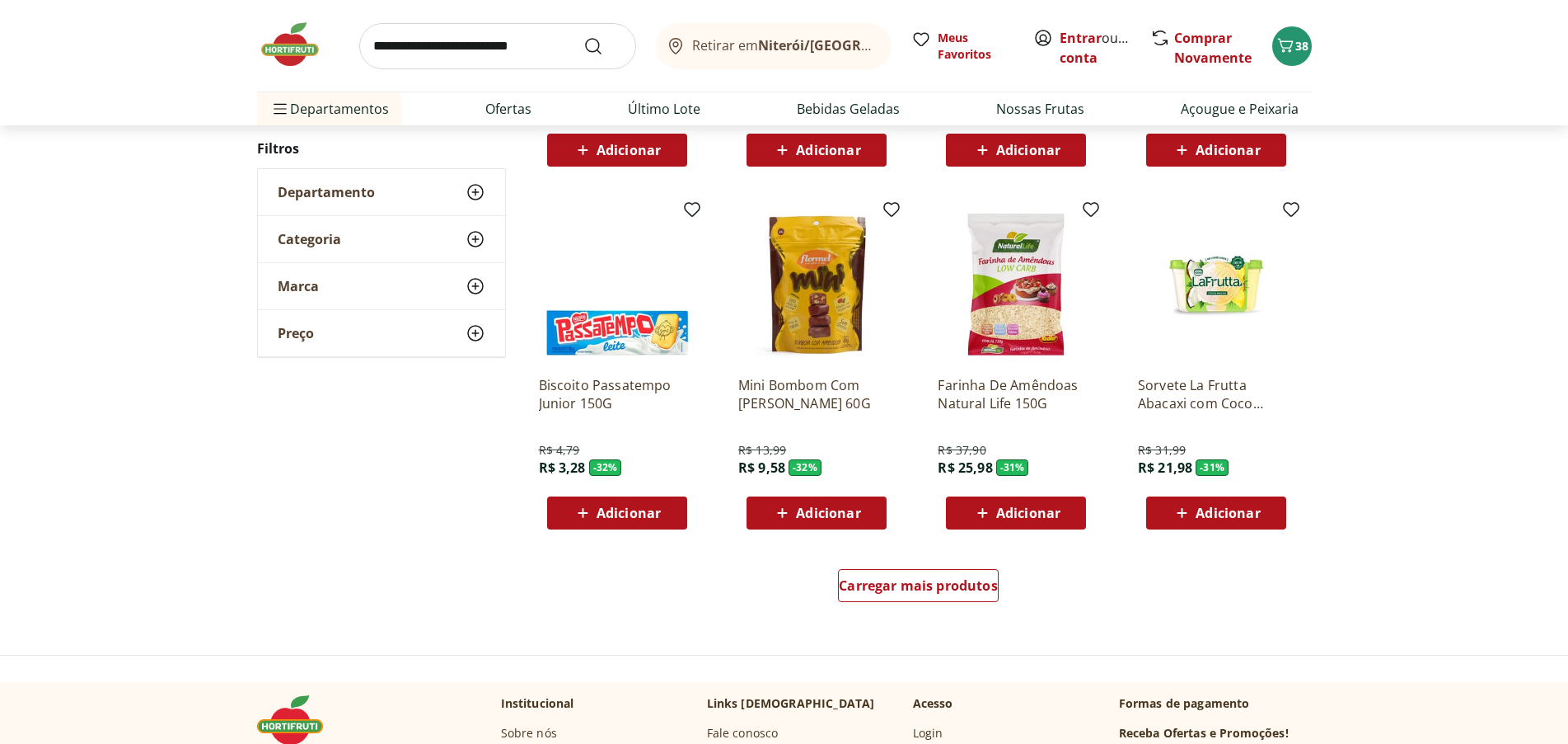
click at [1017, 518] on span "Adicionar" at bounding box center [1028, 513] width 65 height 13
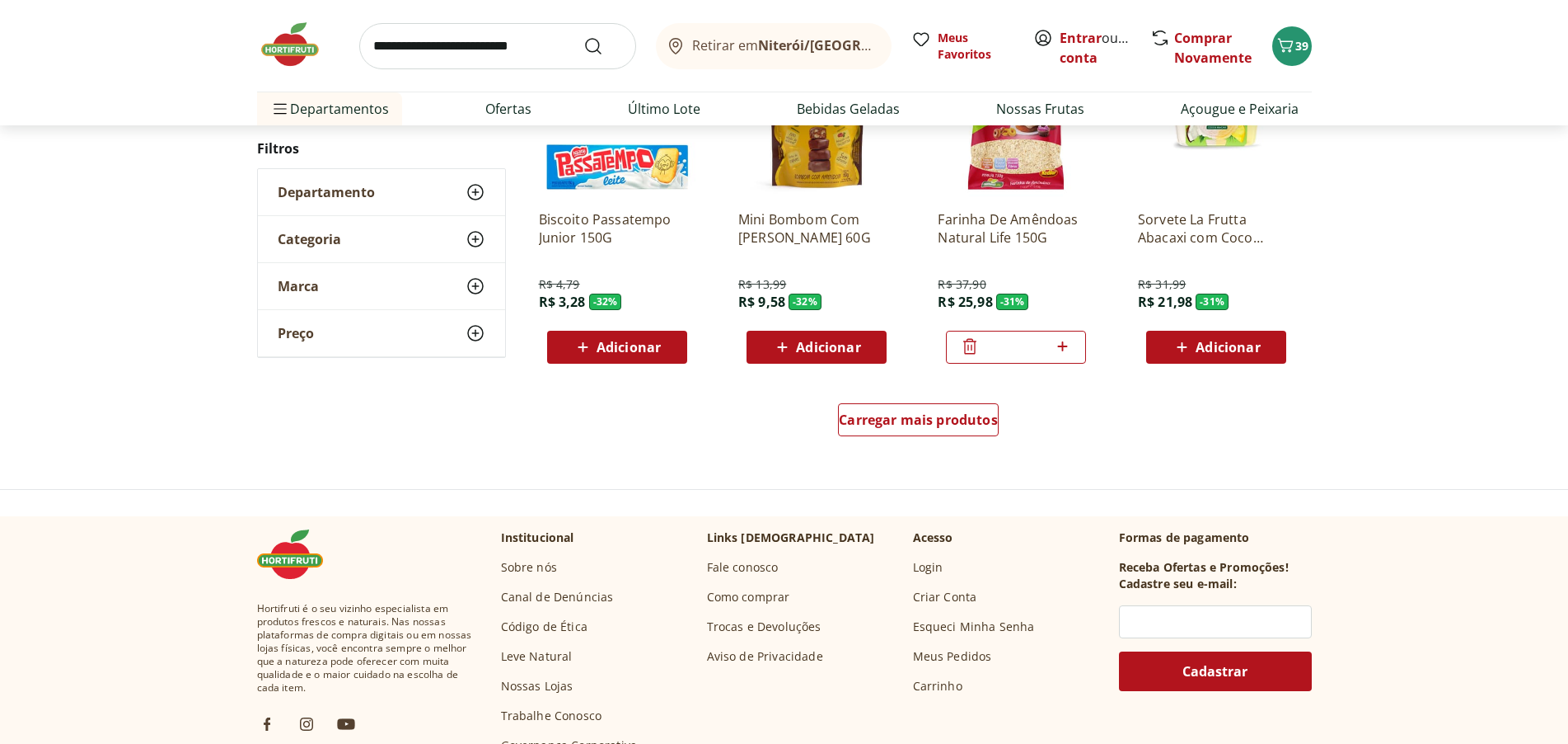
scroll to position [30191, 0]
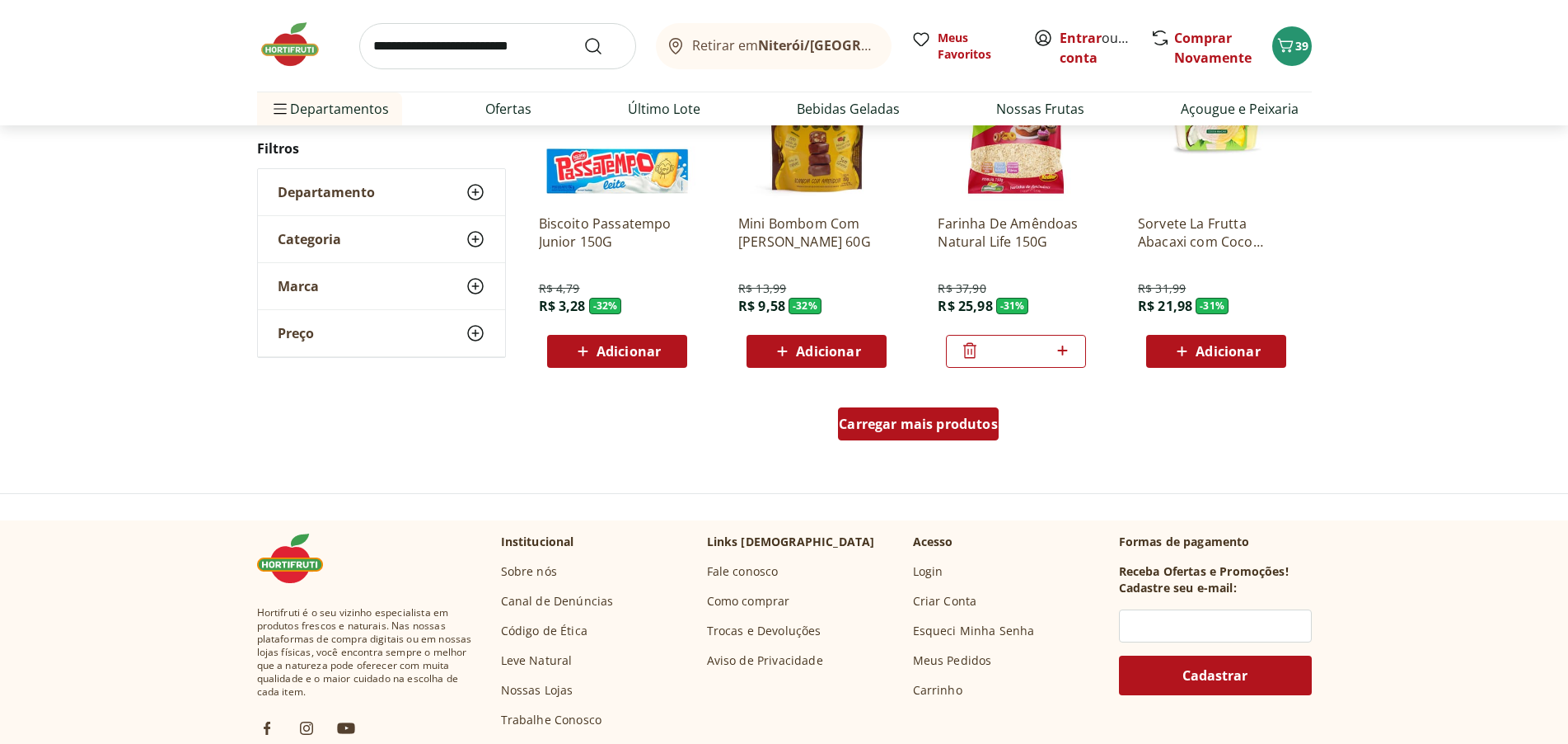
click at [933, 425] on span "Carregar mais produtos" at bounding box center [918, 424] width 159 height 13
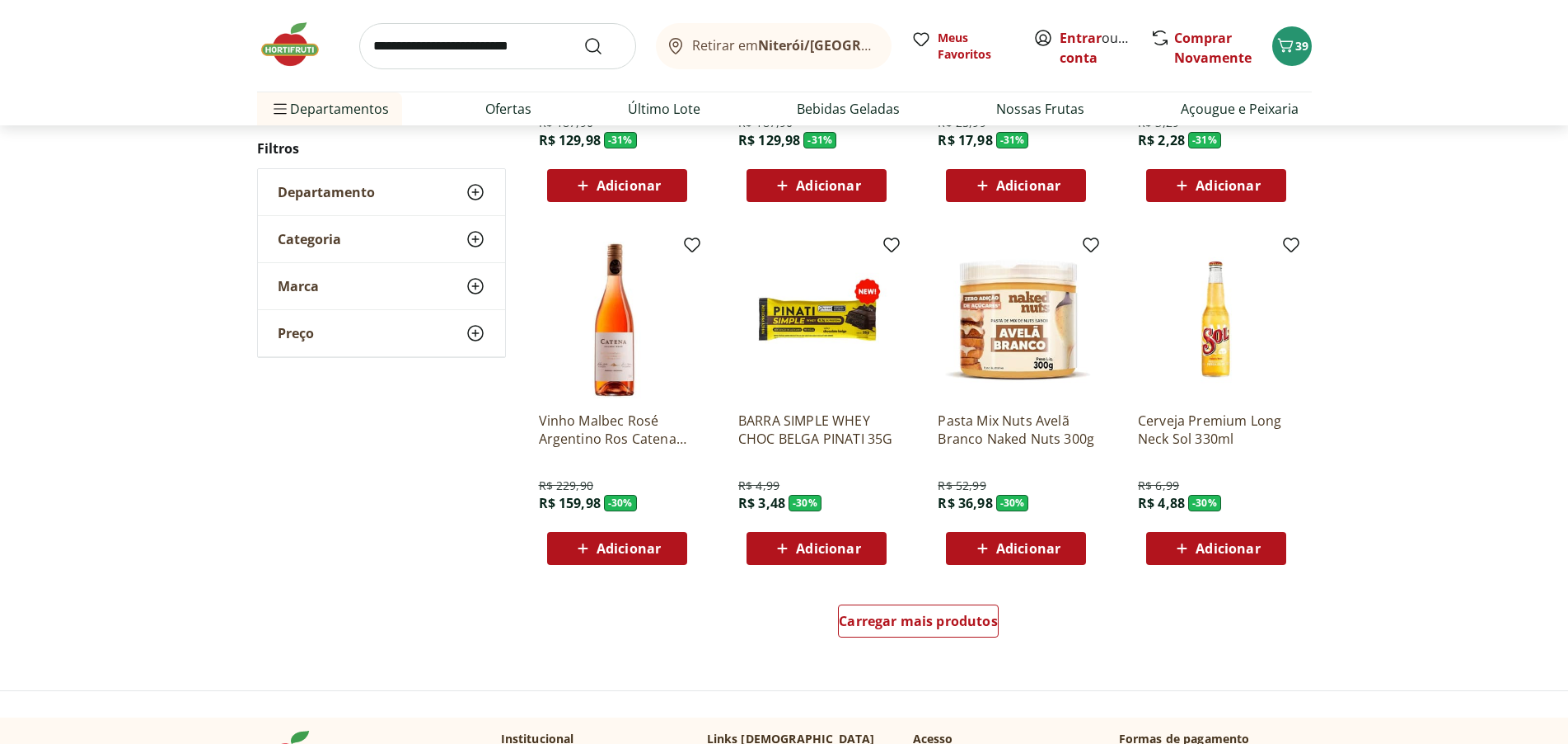
scroll to position [31181, 0]
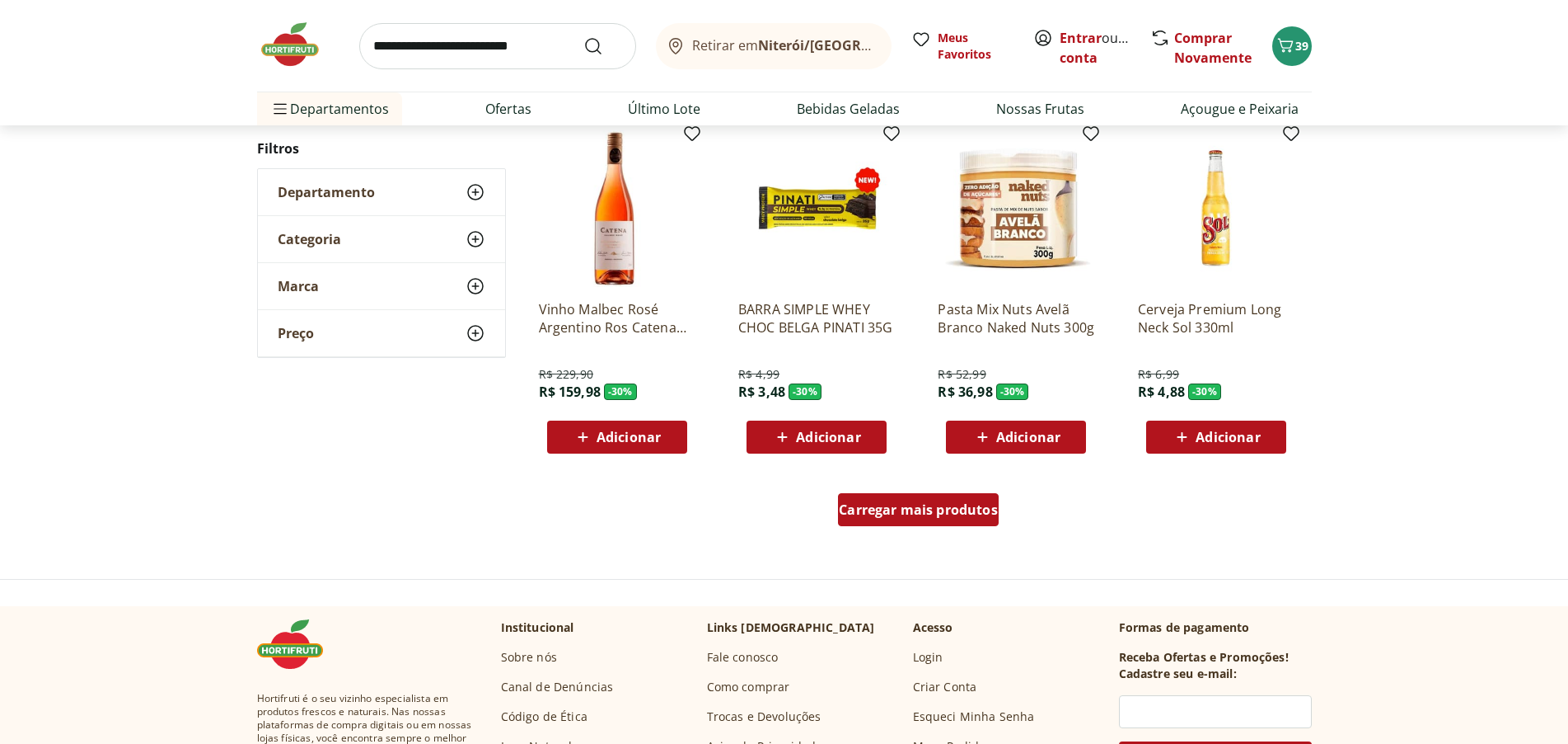
click at [928, 503] on span "Carregar mais produtos" at bounding box center [918, 510] width 159 height 13
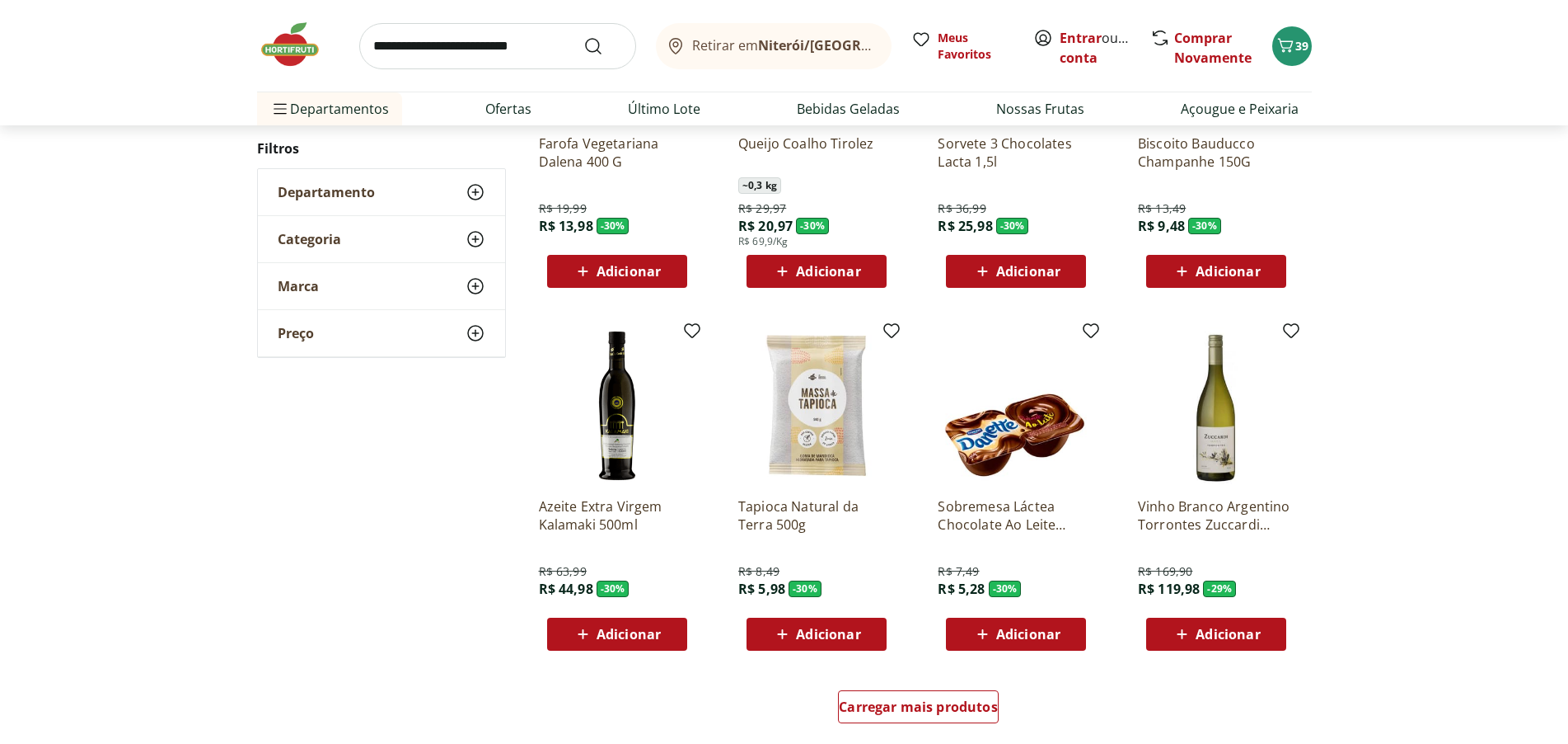
scroll to position [32170, 0]
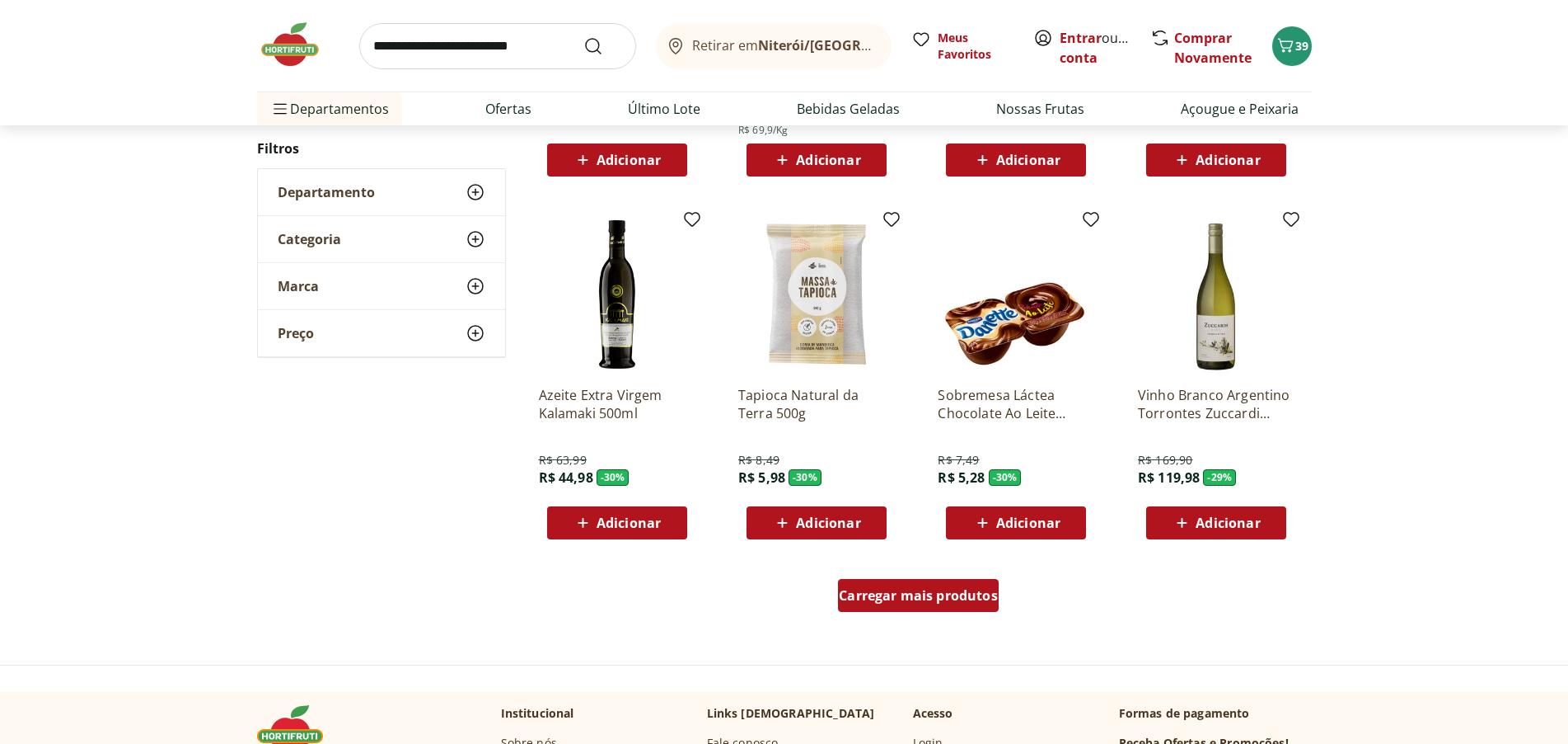
click at [951, 589] on span "Carregar mais produtos" at bounding box center [918, 596] width 159 height 13
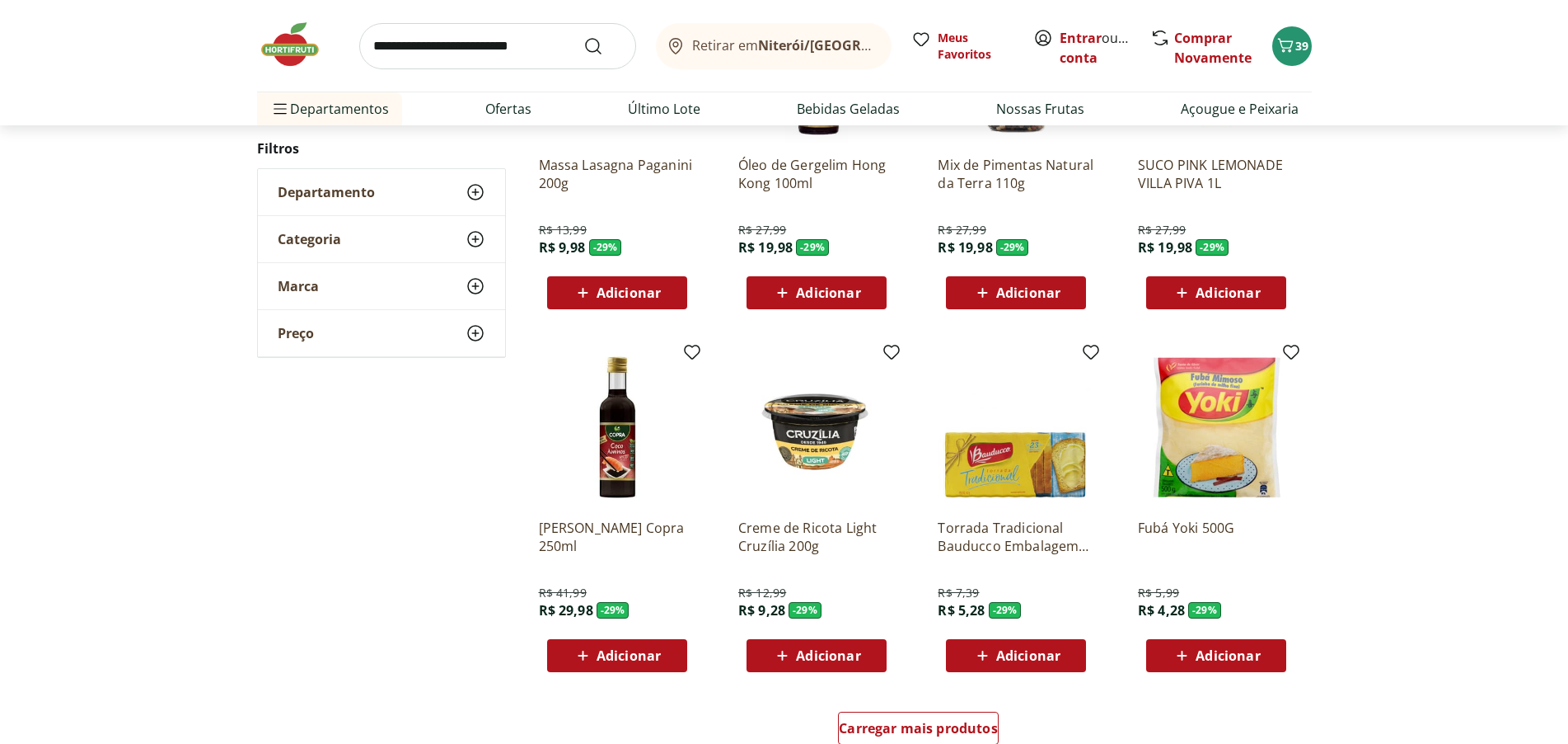
scroll to position [33159, 0]
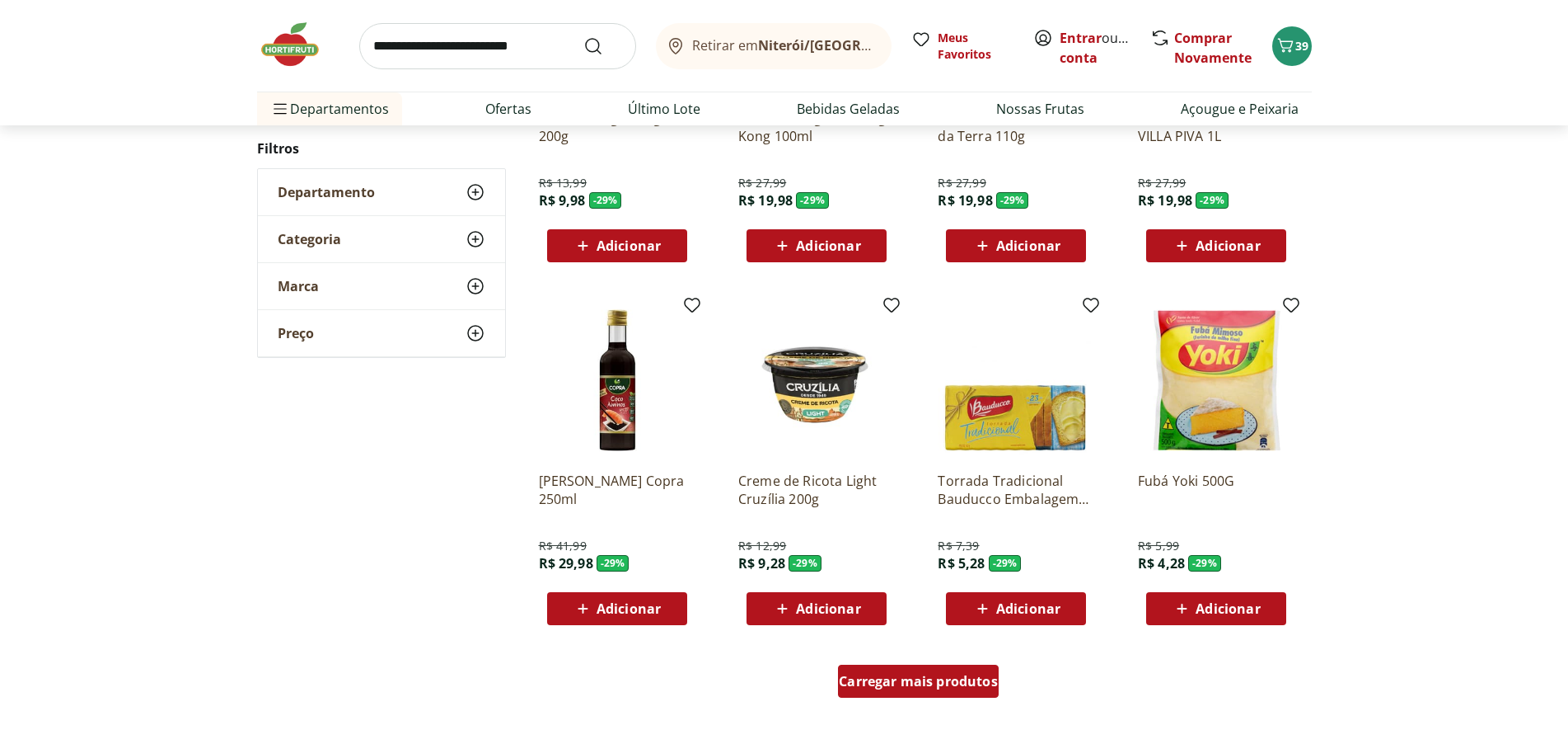
click at [888, 670] on div "Carregar mais produtos" at bounding box center [918, 681] width 161 height 33
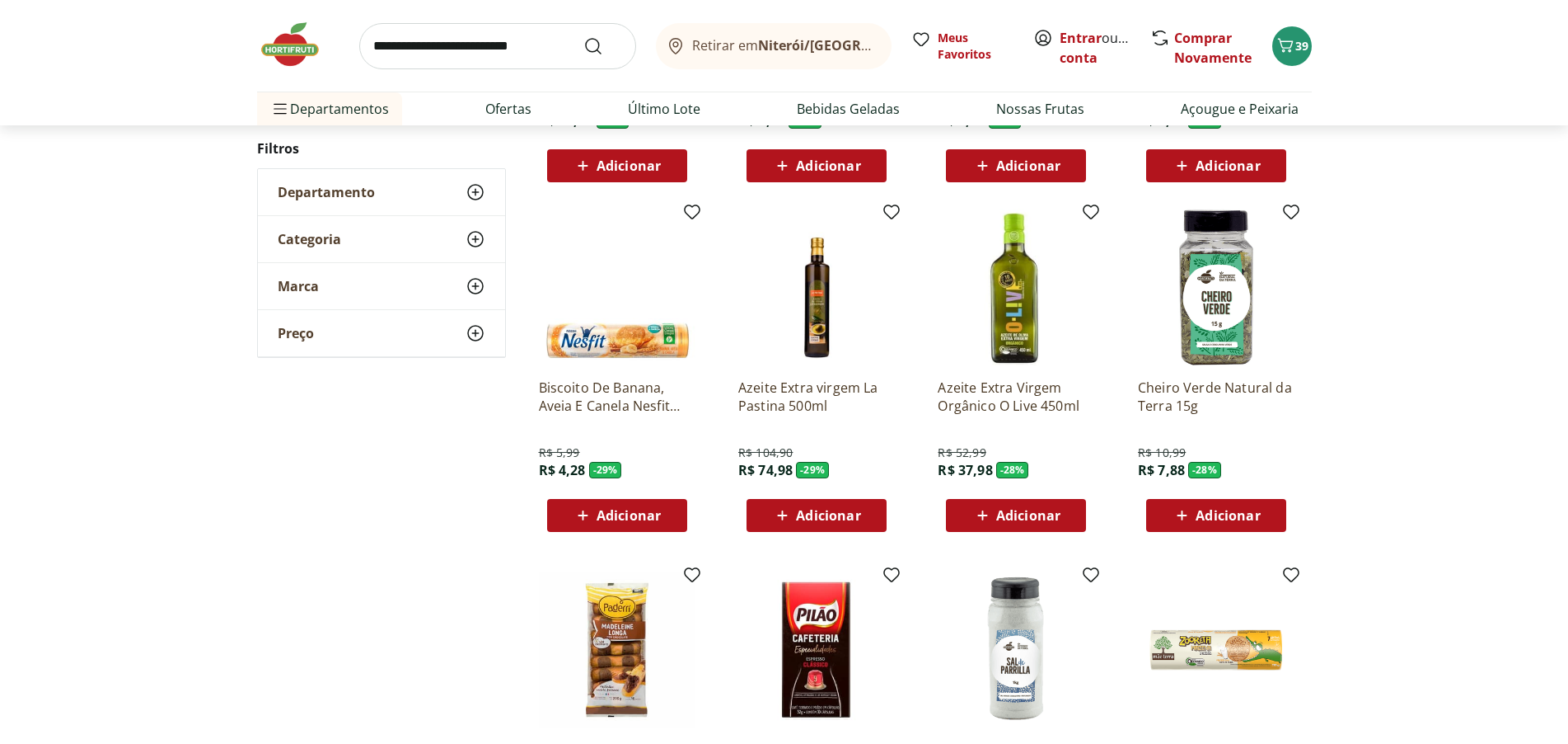
scroll to position [33654, 0]
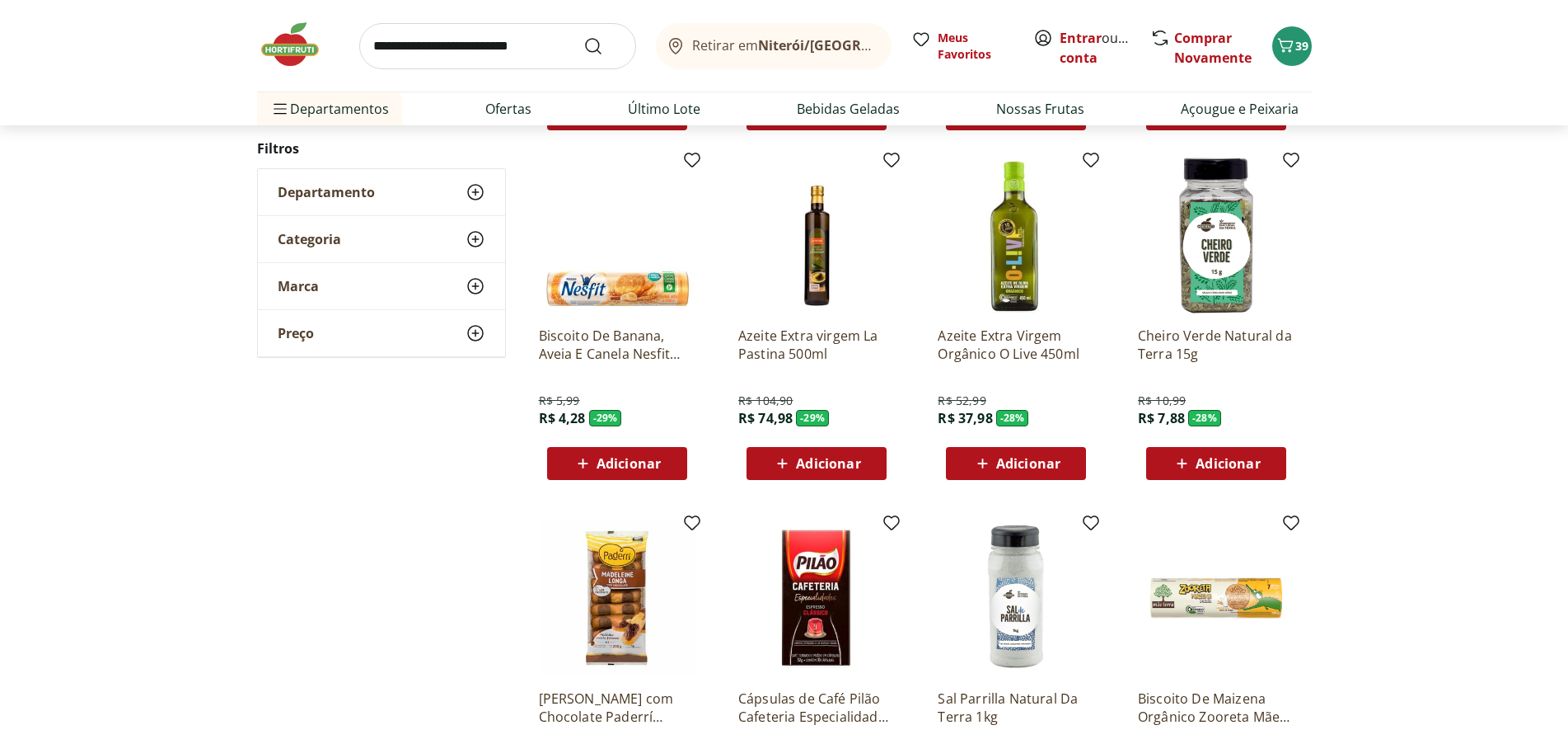
click at [1216, 457] on span "Adicionar" at bounding box center [1228, 464] width 65 height 13
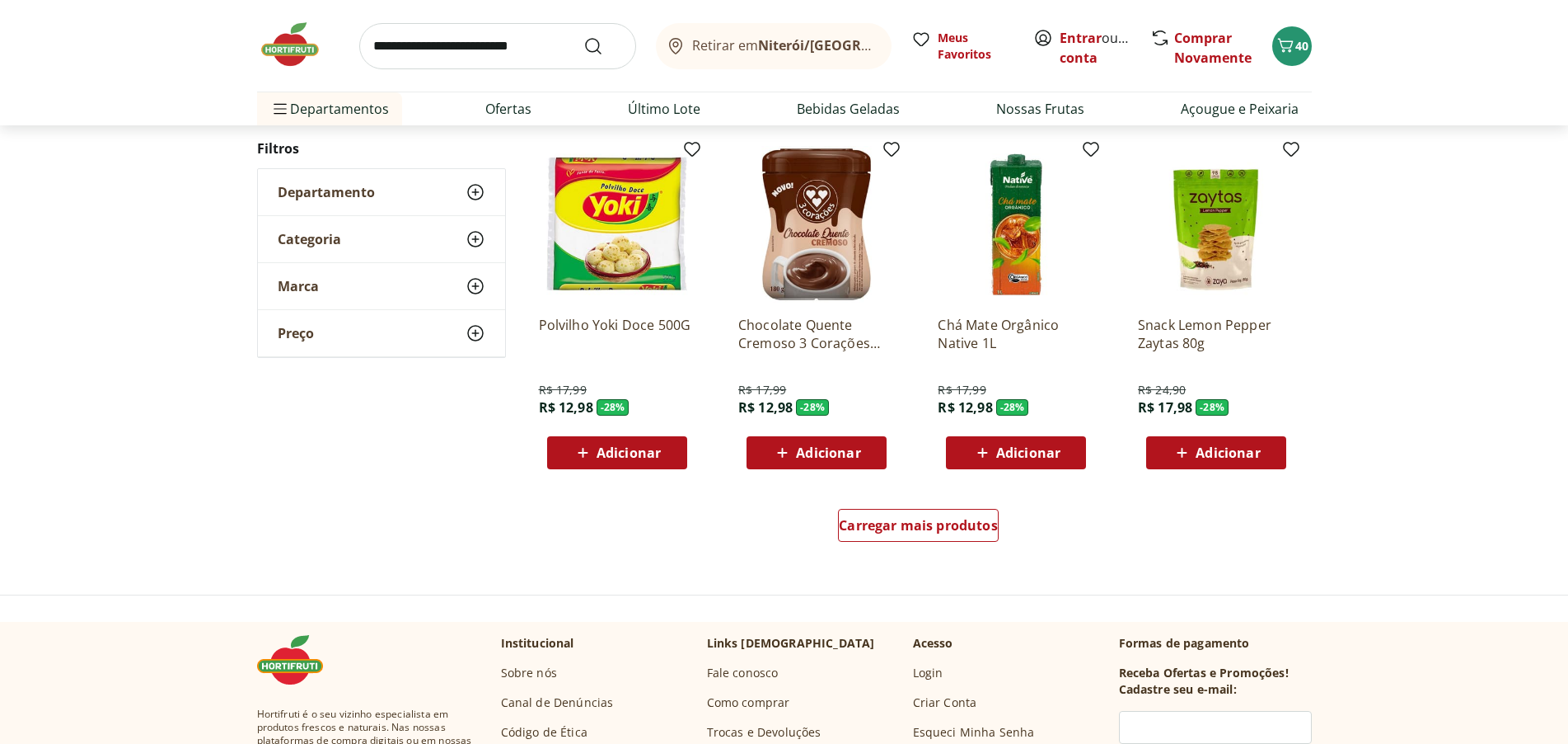
scroll to position [34397, 0]
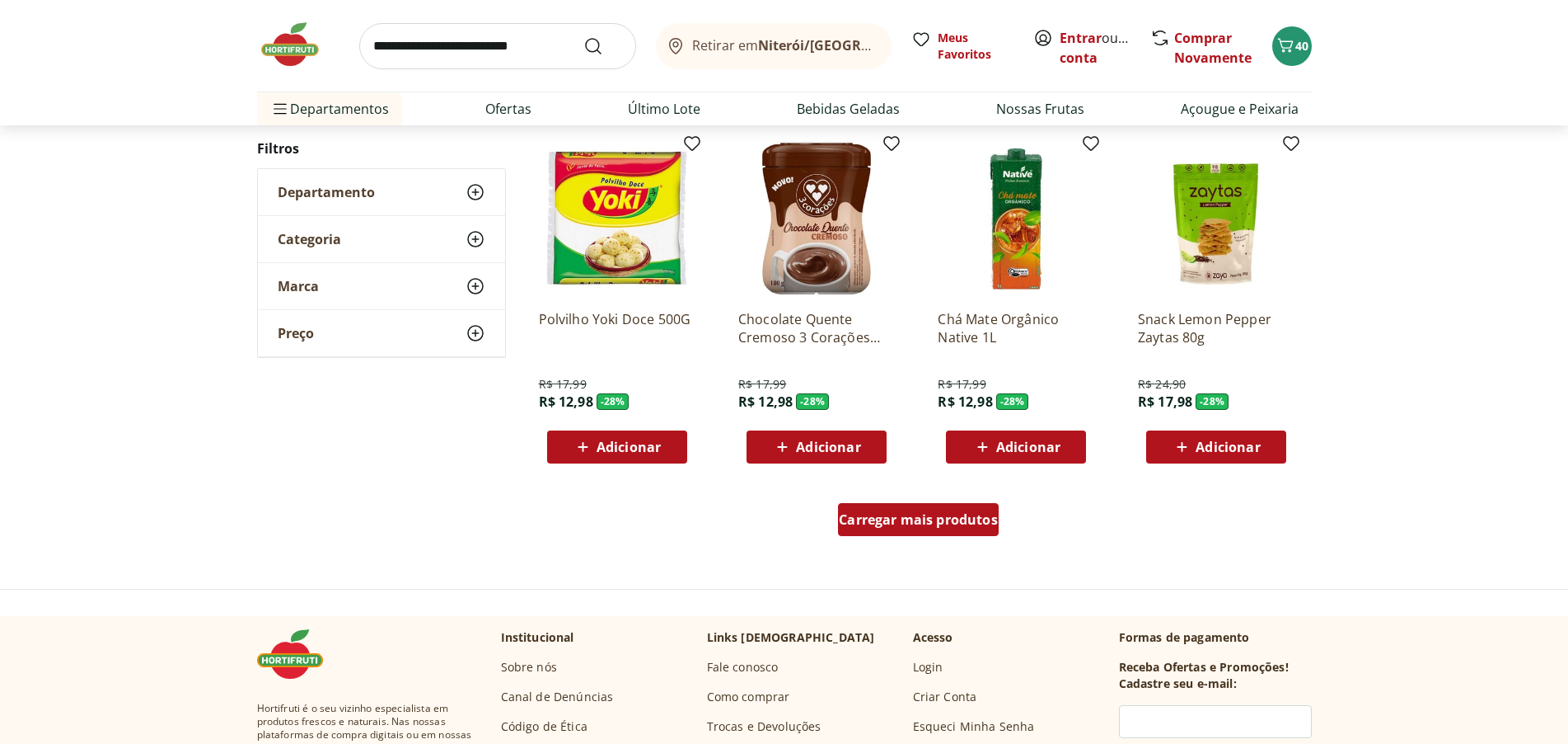
click at [895, 516] on span "Carregar mais produtos" at bounding box center [918, 519] width 159 height 13
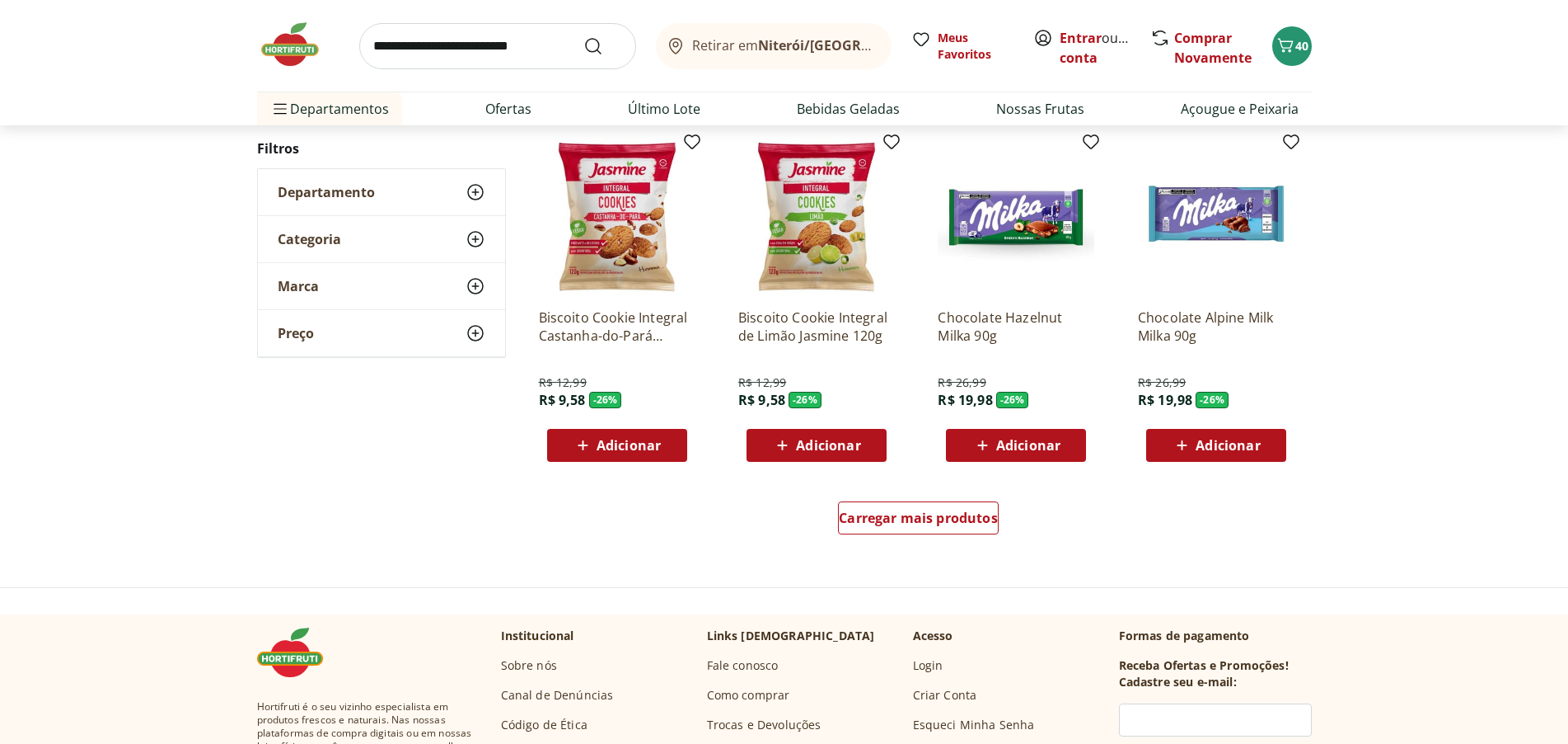
scroll to position [35551, 0]
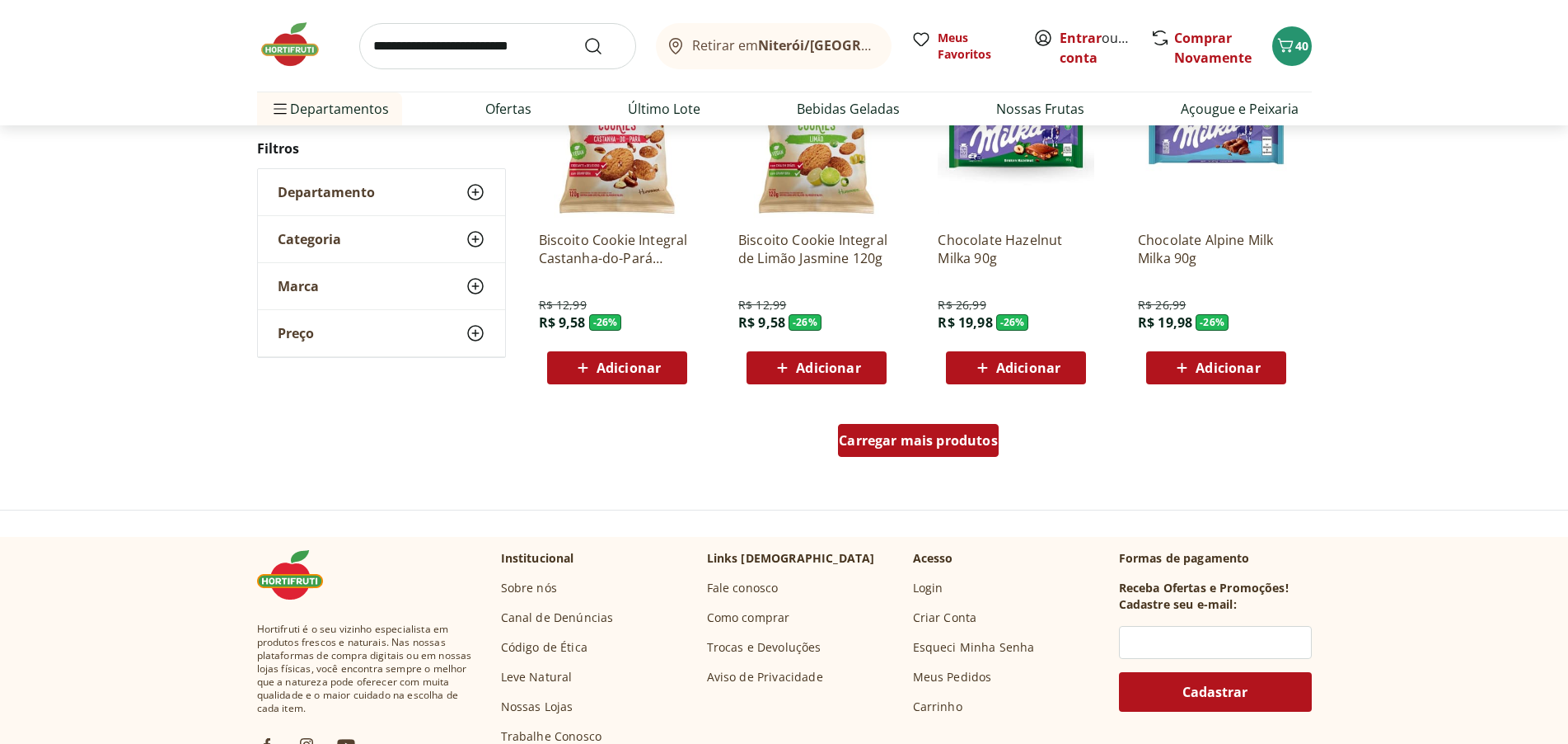
click at [919, 440] on span "Carregar mais produtos" at bounding box center [918, 440] width 159 height 13
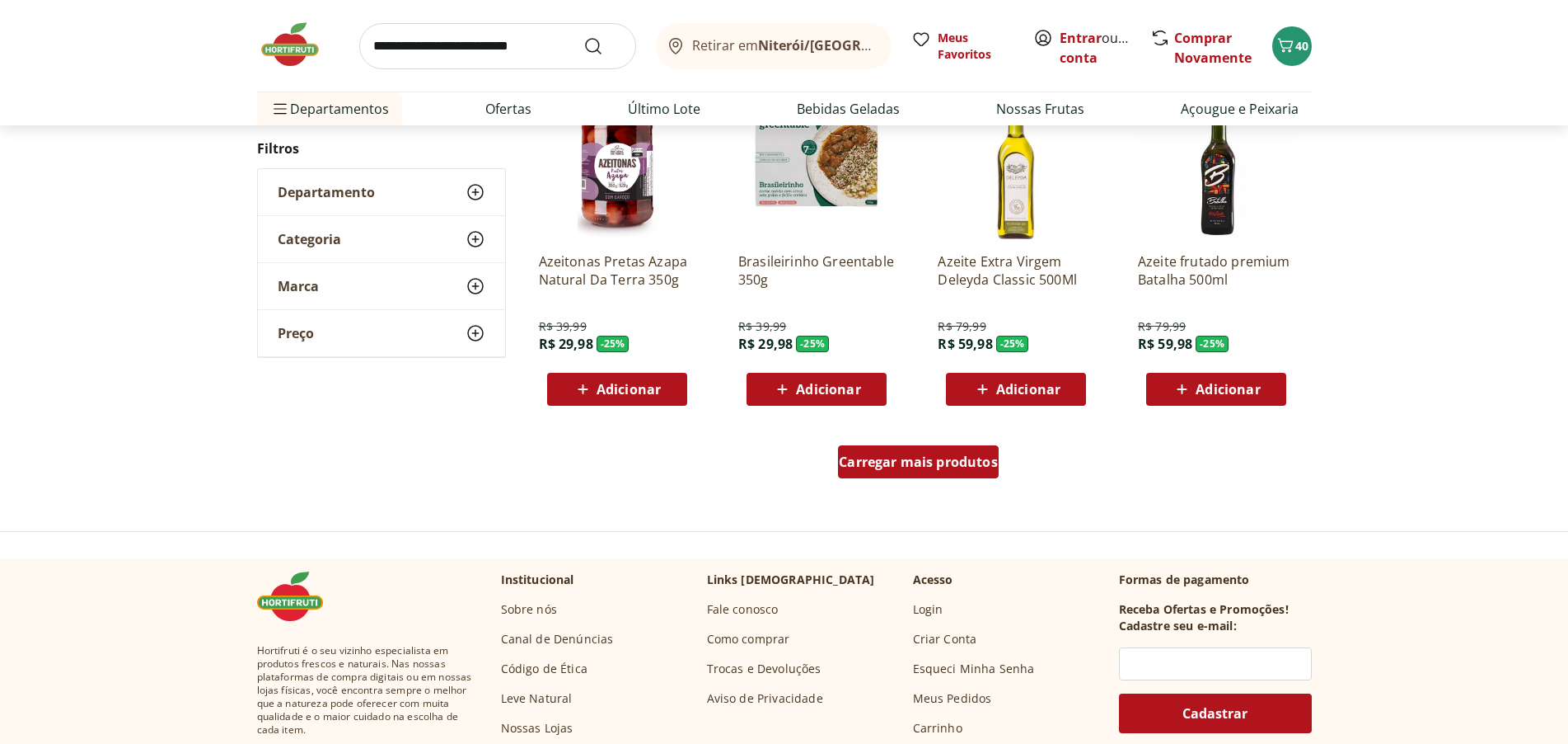
scroll to position [36623, 0]
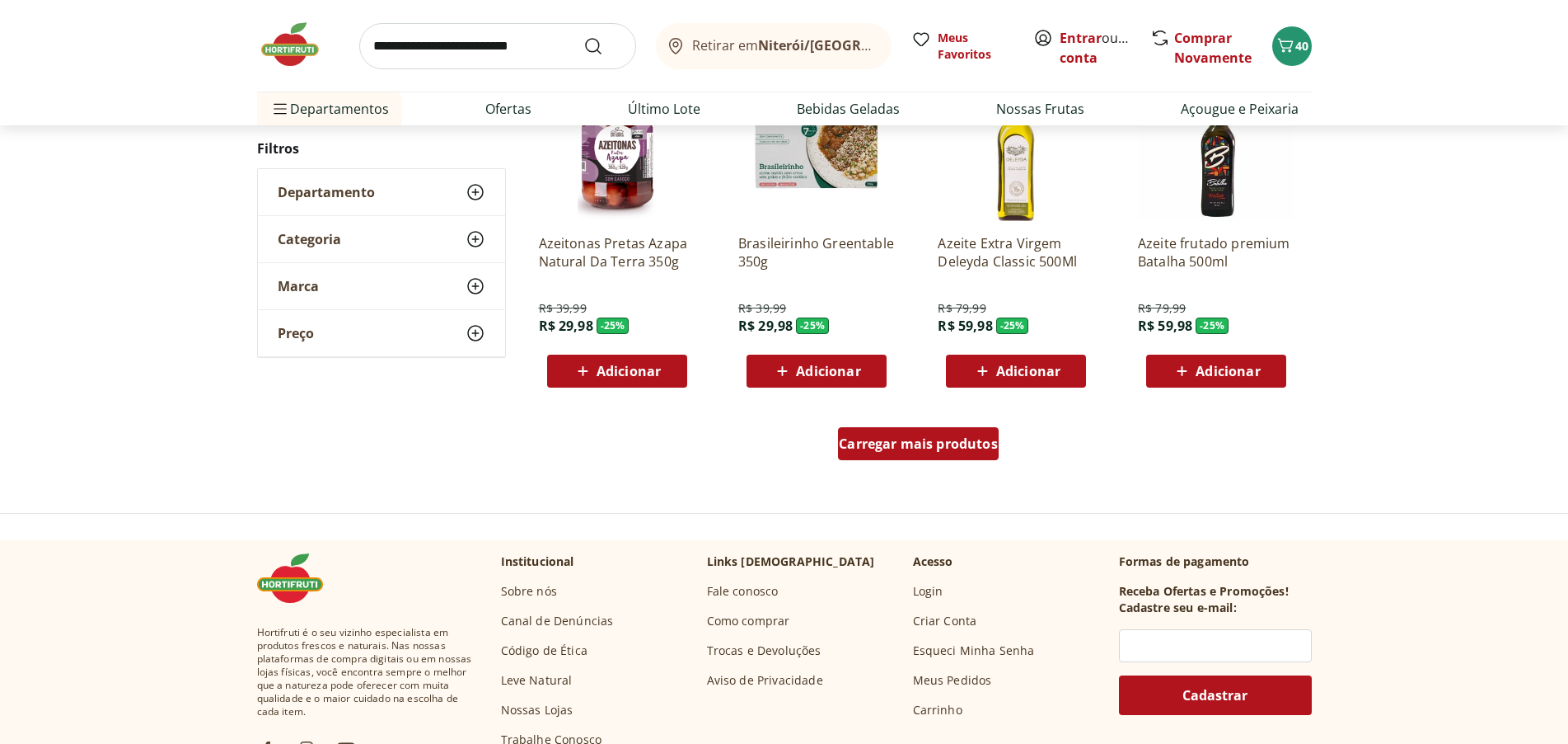
click at [917, 444] on span "Carregar mais produtos" at bounding box center [918, 443] width 159 height 13
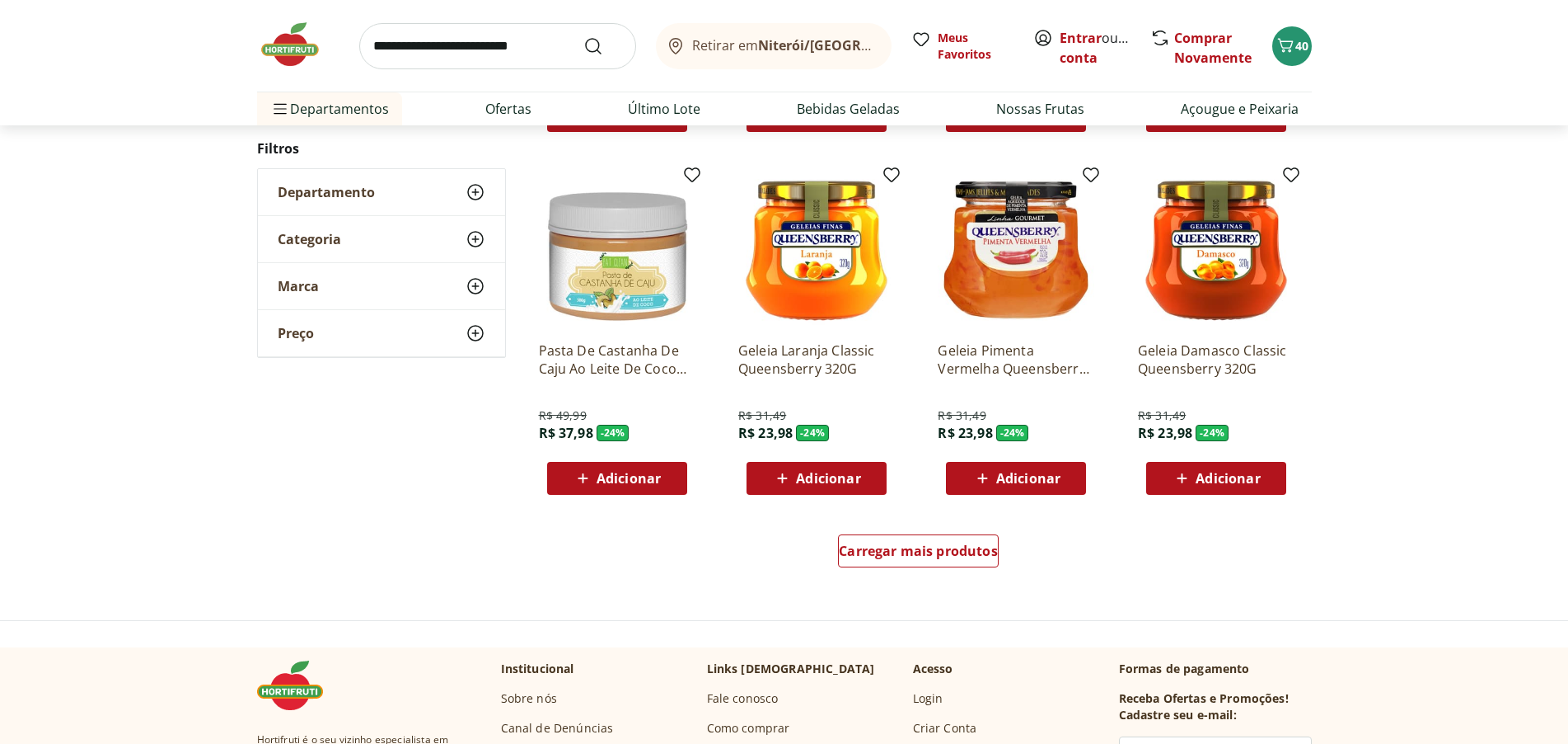
scroll to position [37612, 0]
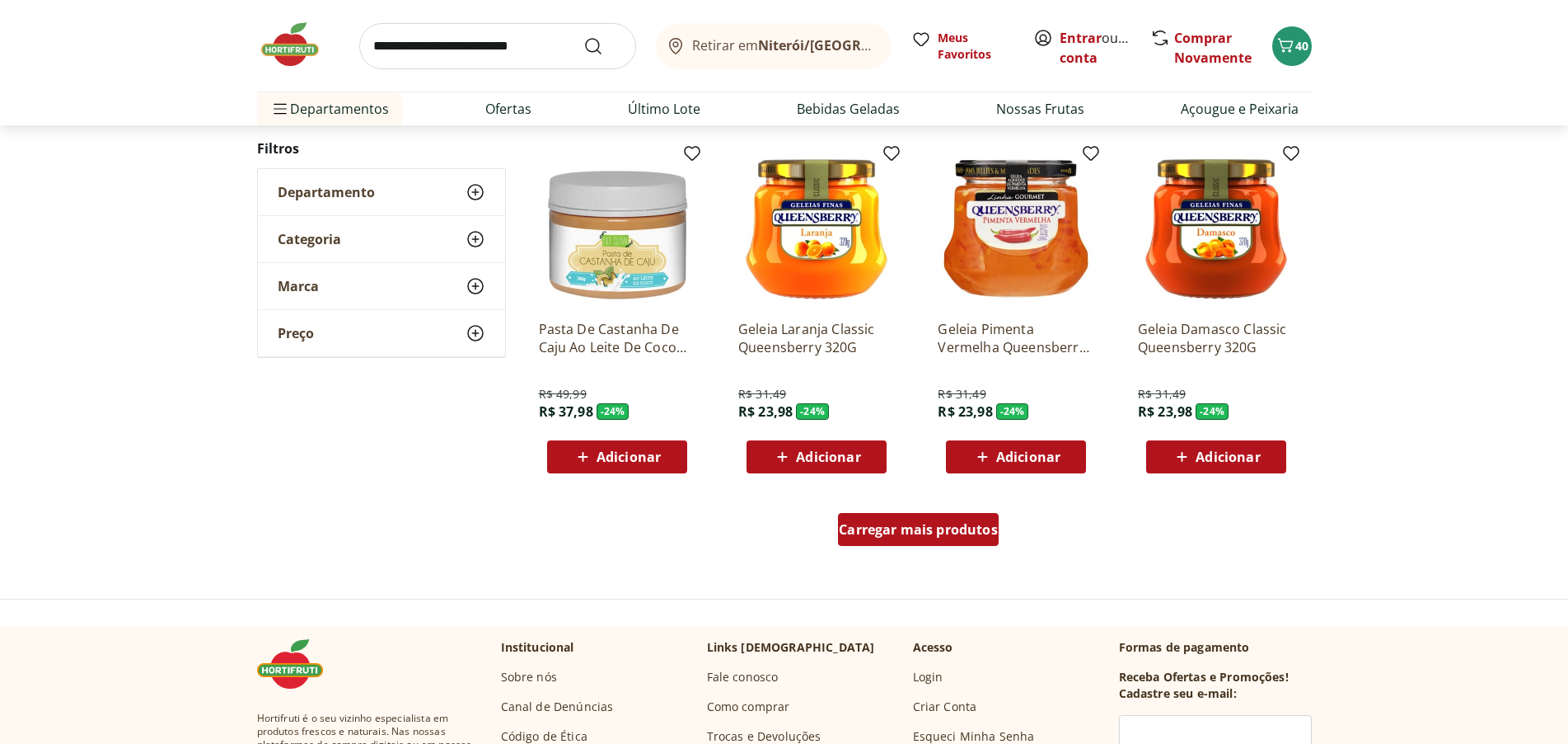
click at [874, 533] on span "Carregar mais produtos" at bounding box center [918, 529] width 159 height 13
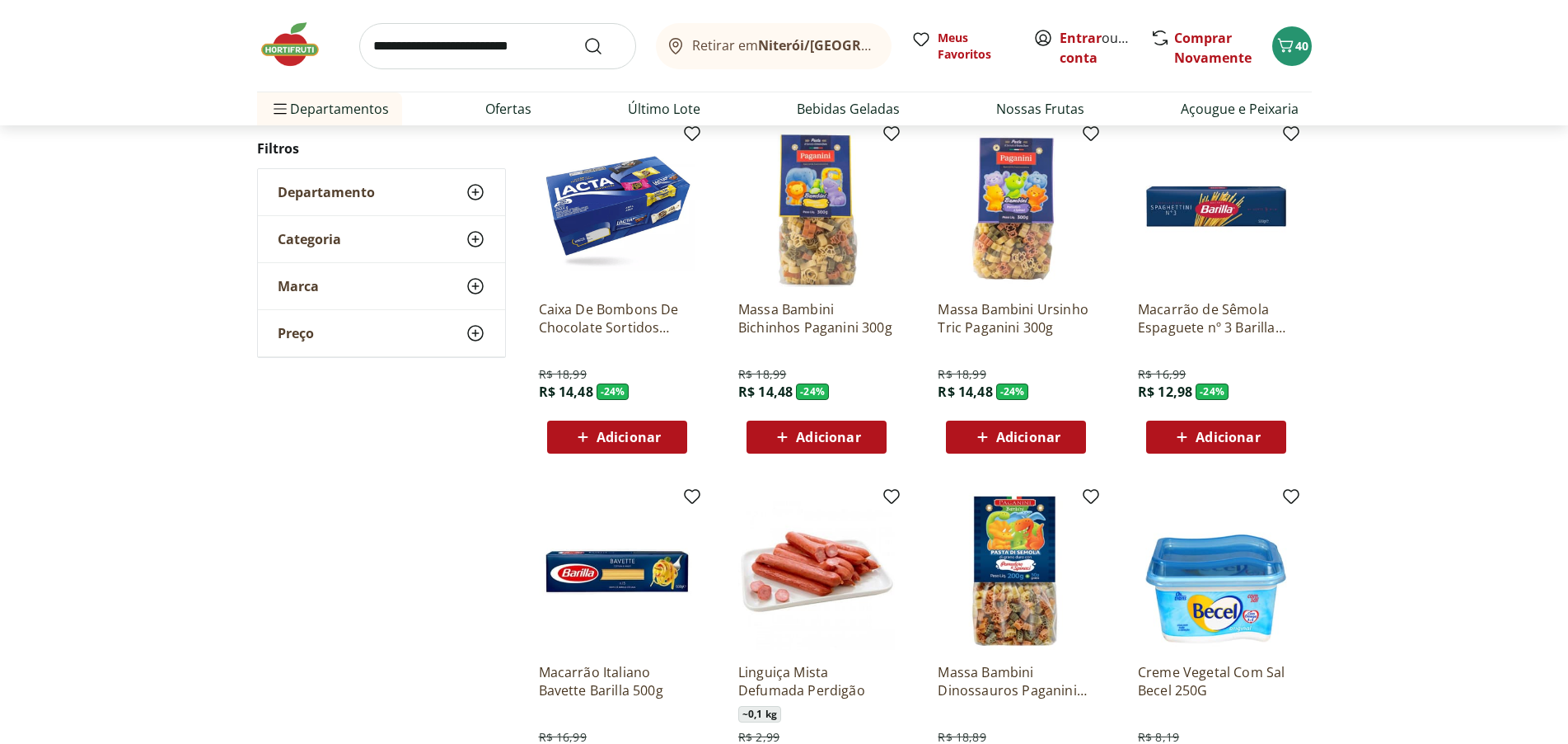
scroll to position [37942, 0]
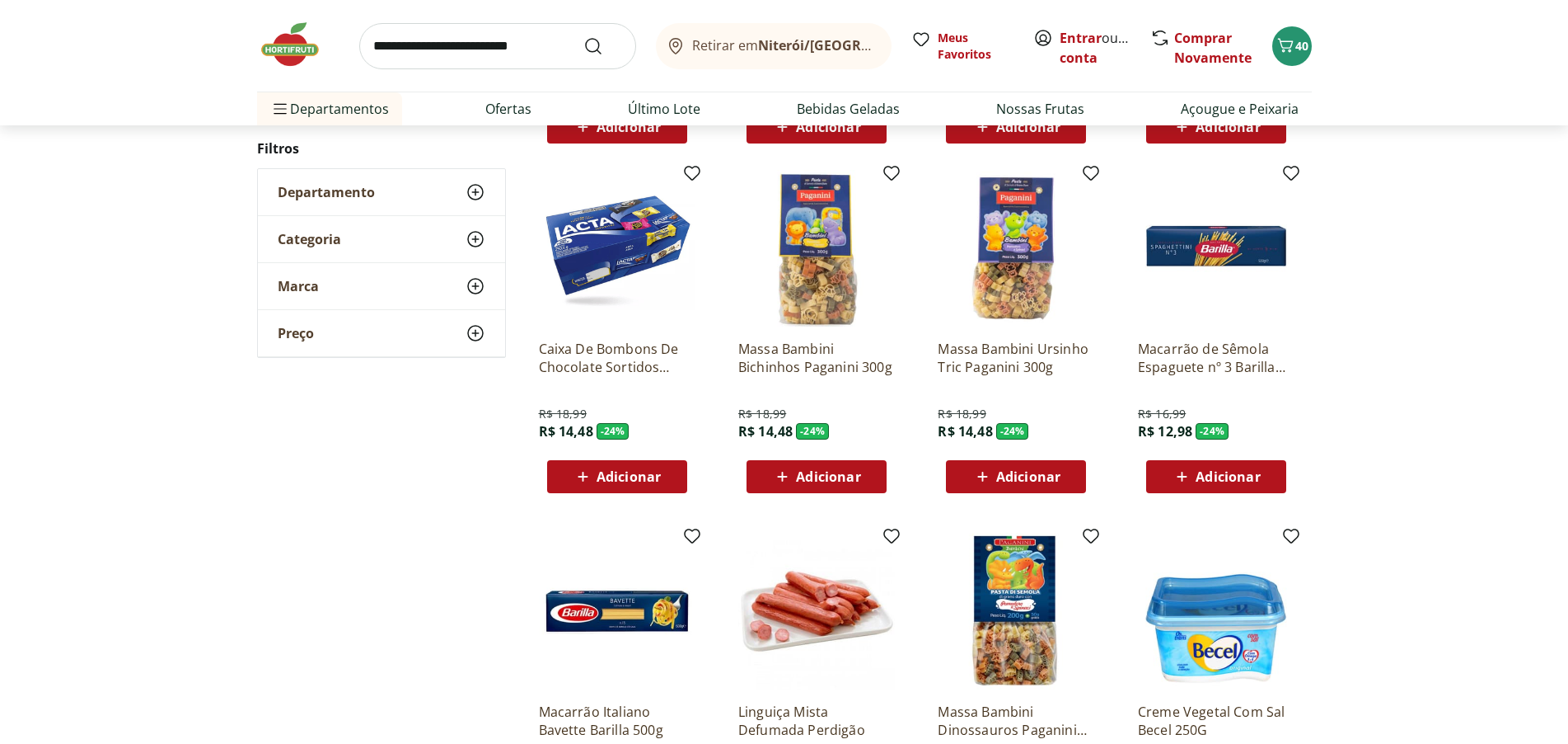
click at [824, 285] on img at bounding box center [817, 248] width 157 height 157
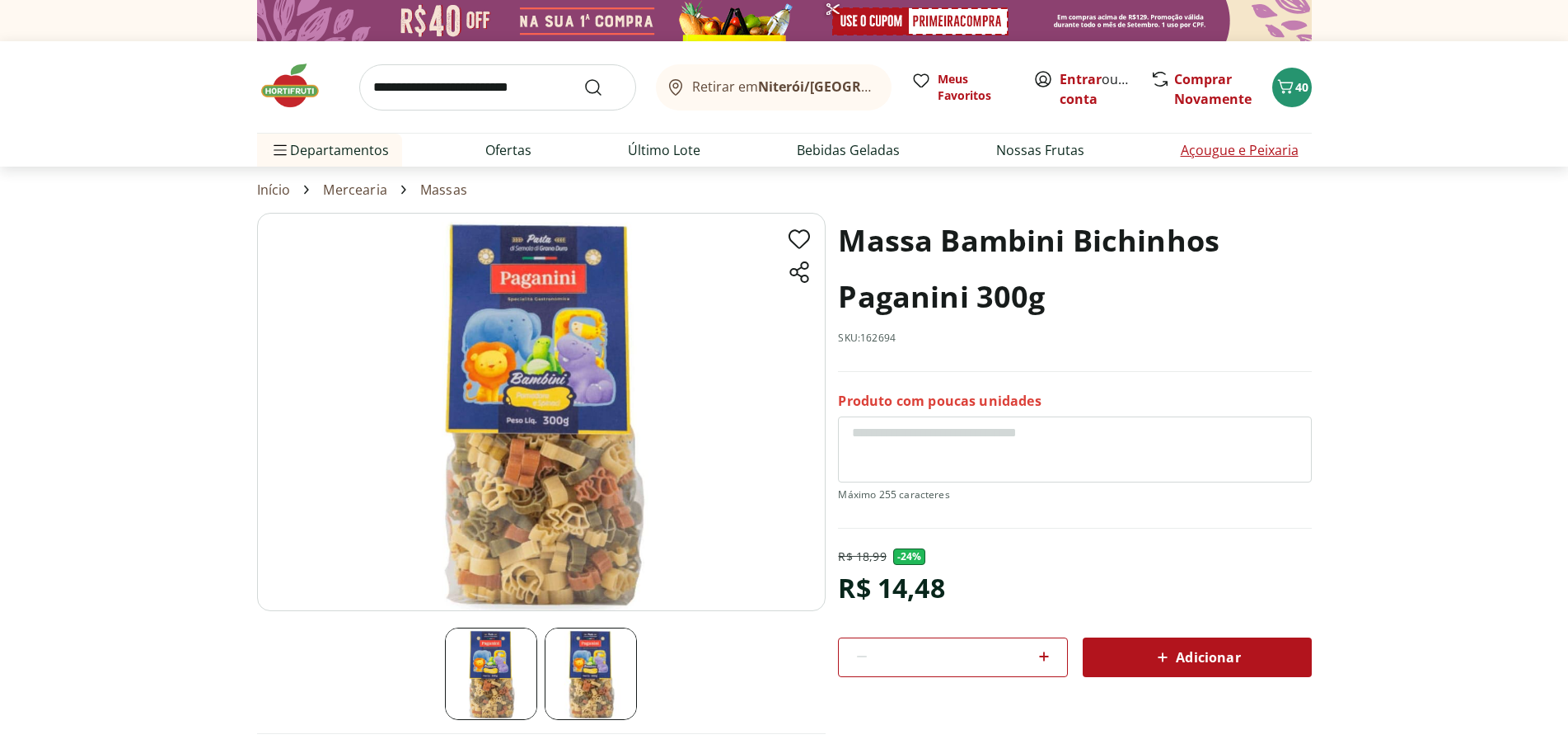
click at [1208, 149] on link "Açougue e Peixaria" at bounding box center [1240, 149] width 118 height 20
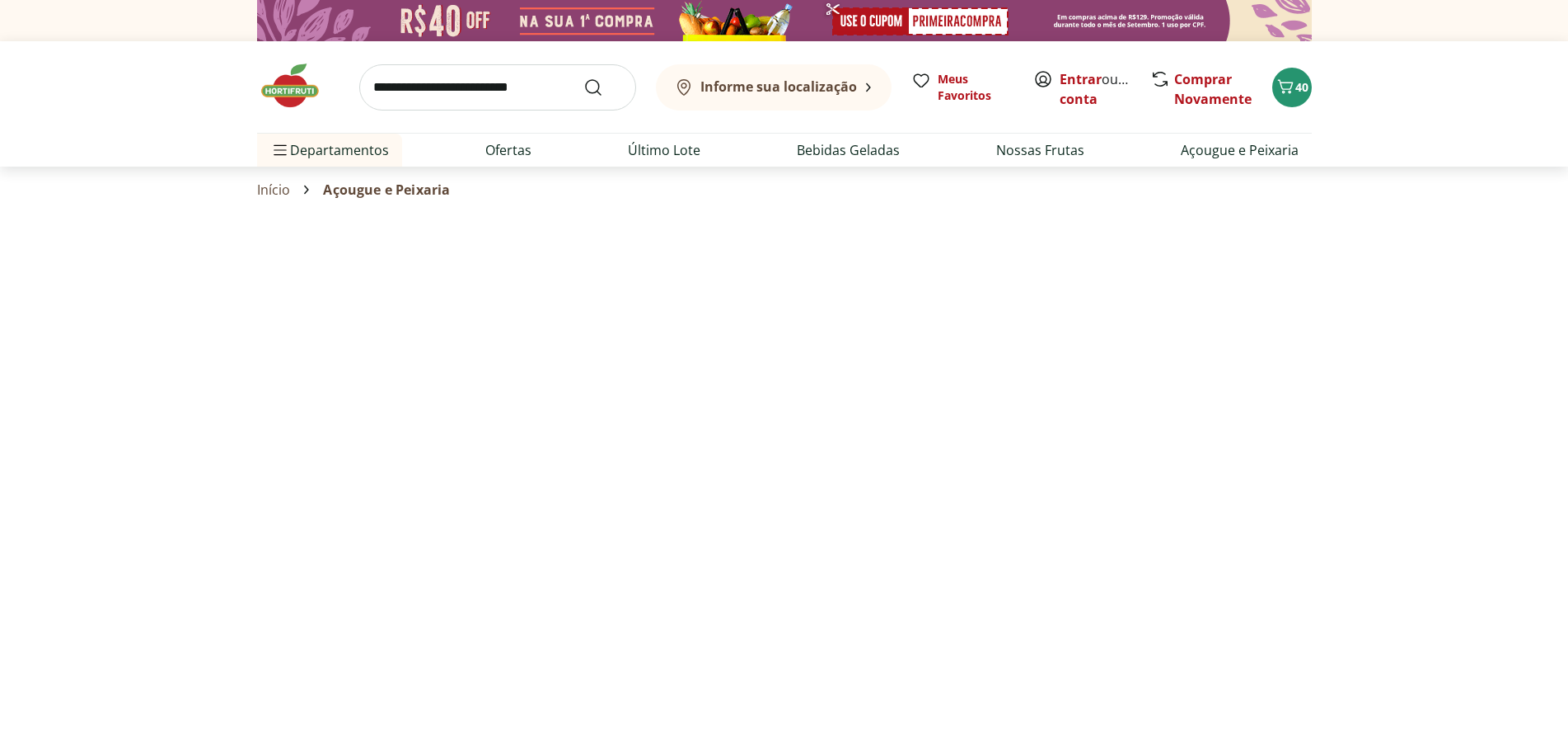
select select "**********"
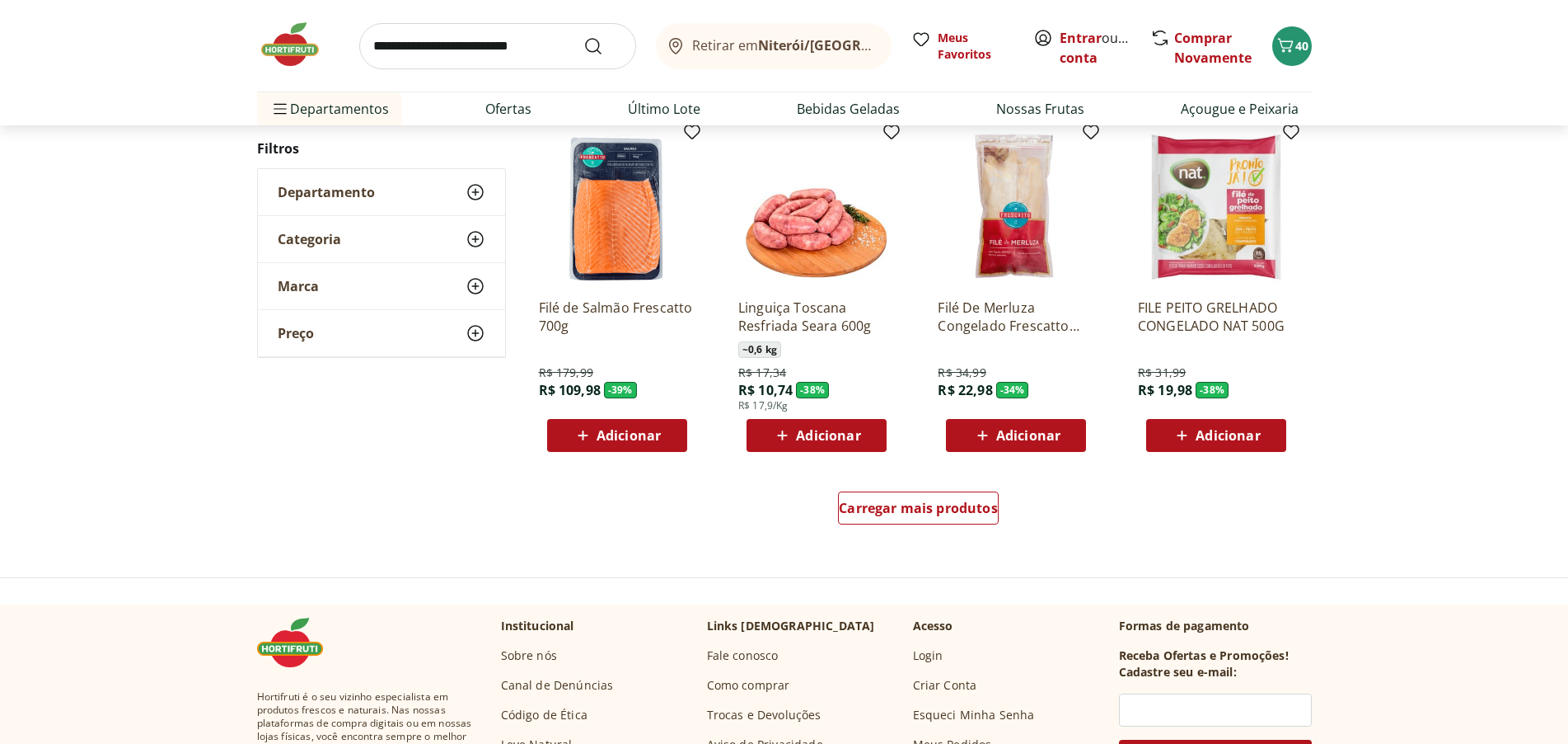
scroll to position [1072, 0]
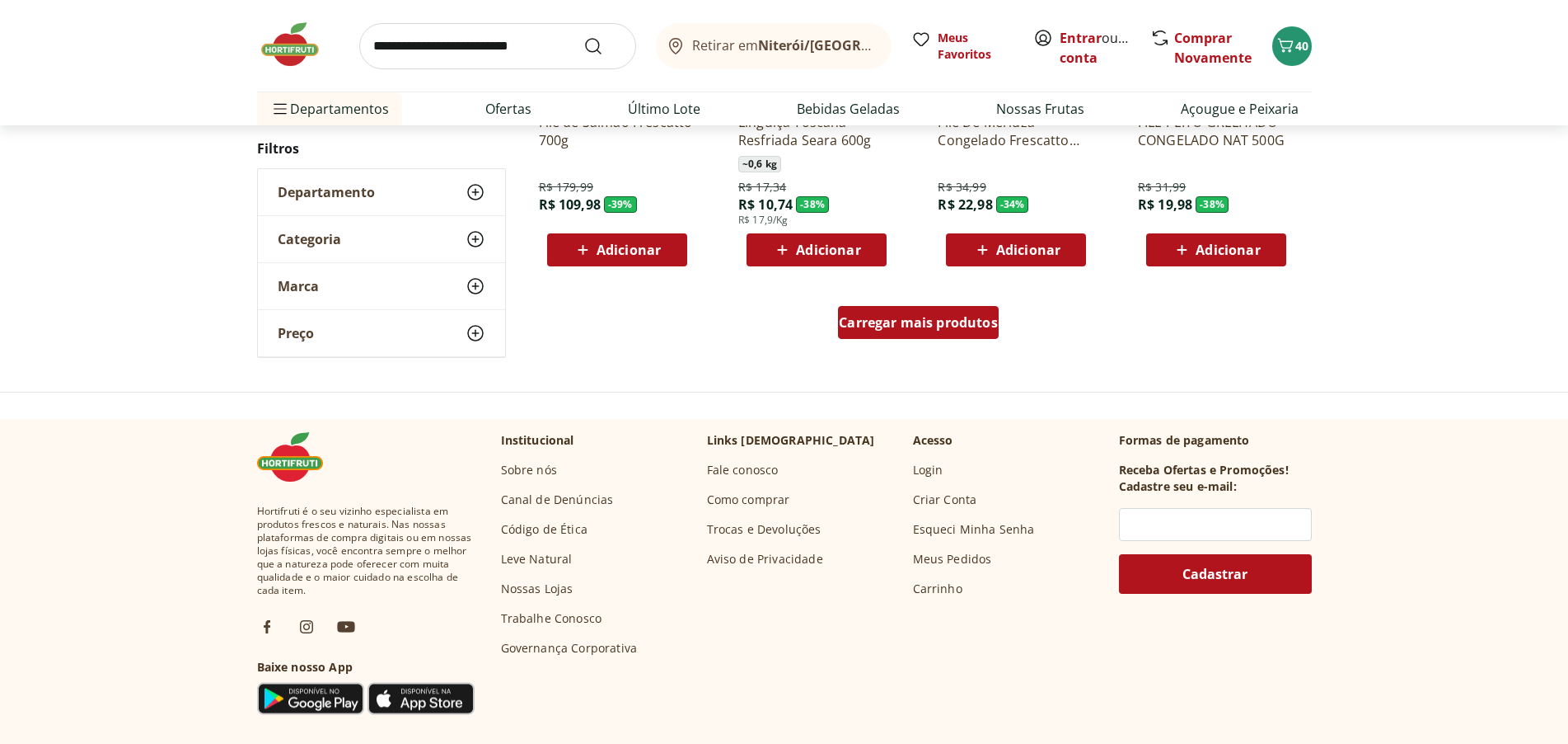
click at [956, 325] on span "Carregar mais produtos" at bounding box center [918, 323] width 159 height 13
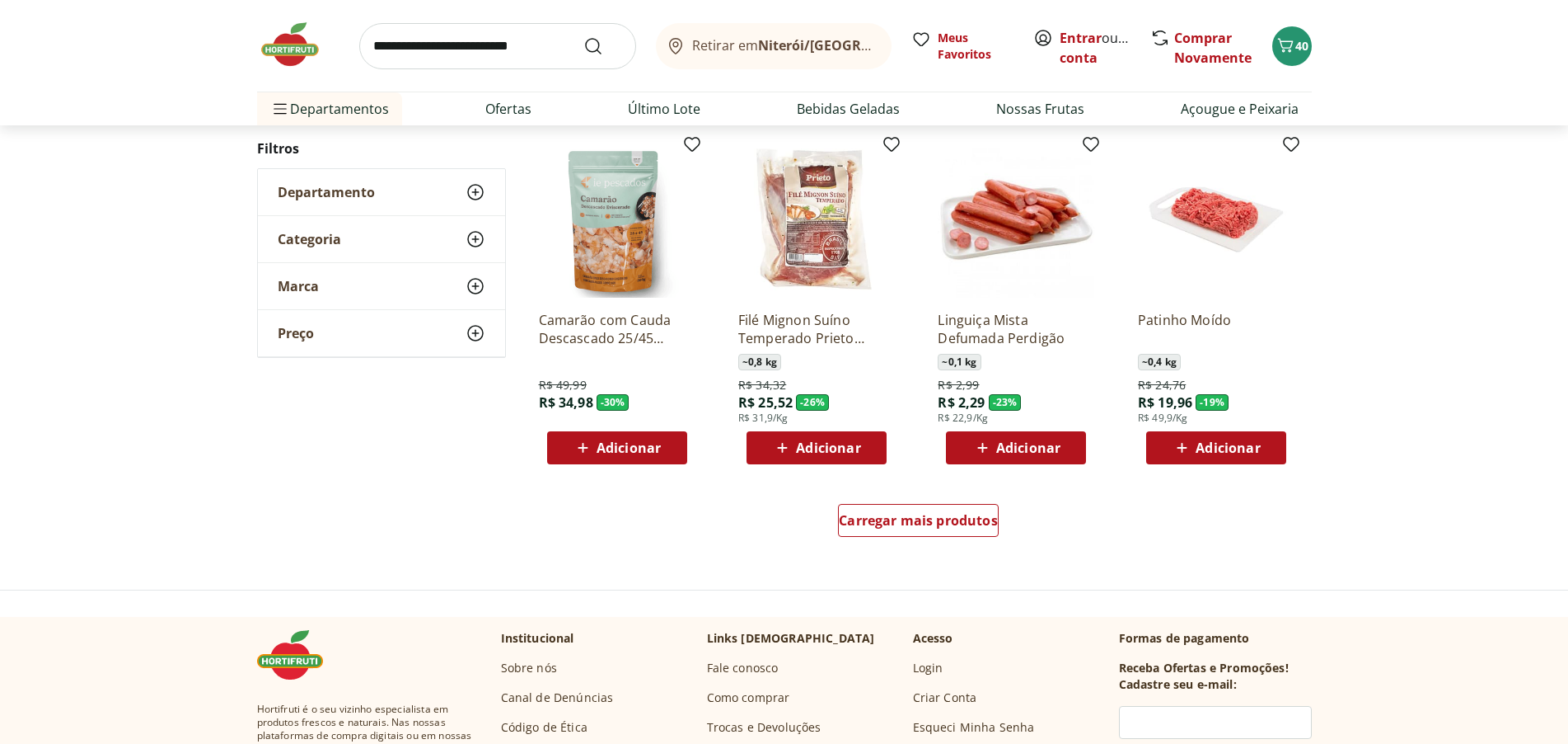
scroll to position [2061, 0]
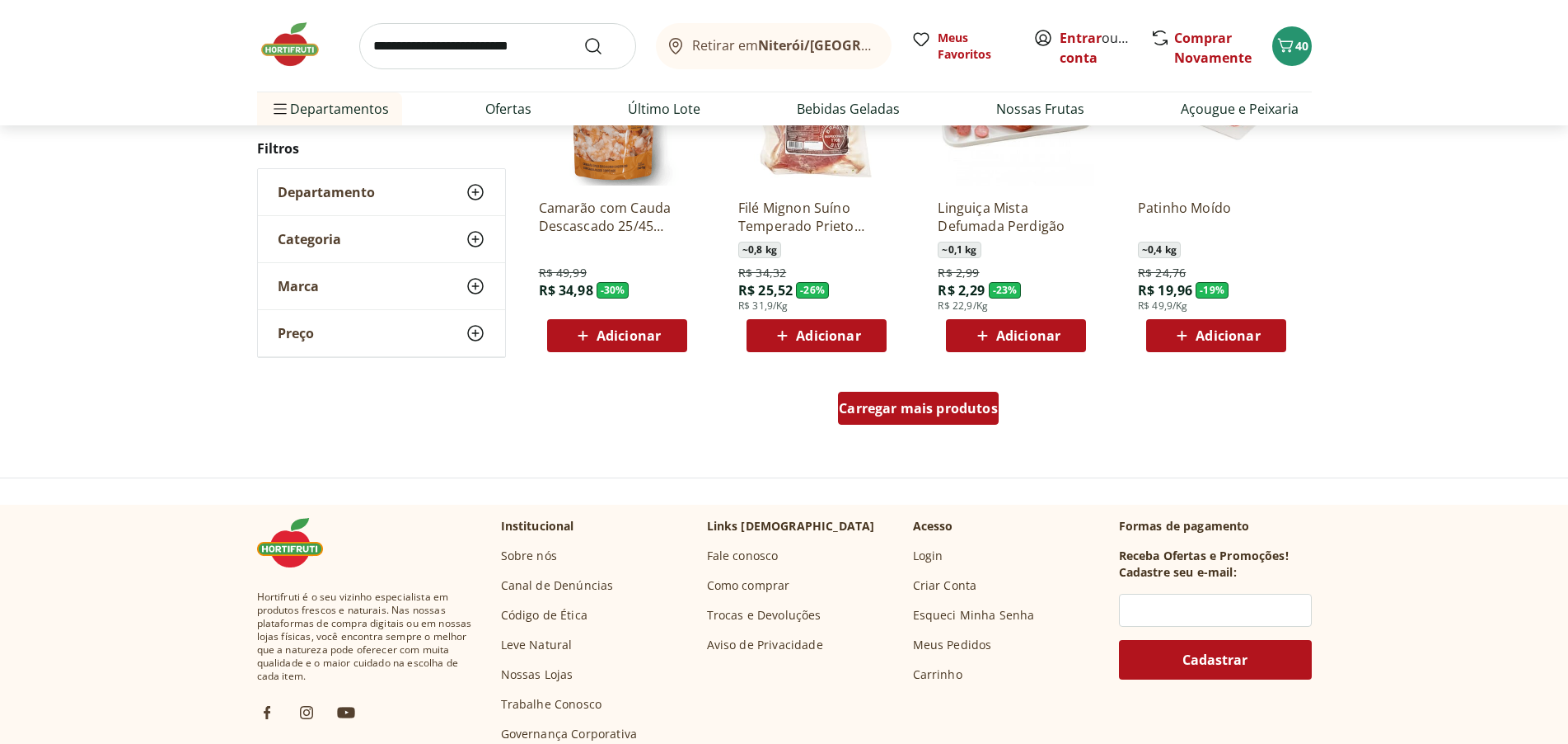
click at [975, 411] on span "Carregar mais produtos" at bounding box center [918, 409] width 159 height 13
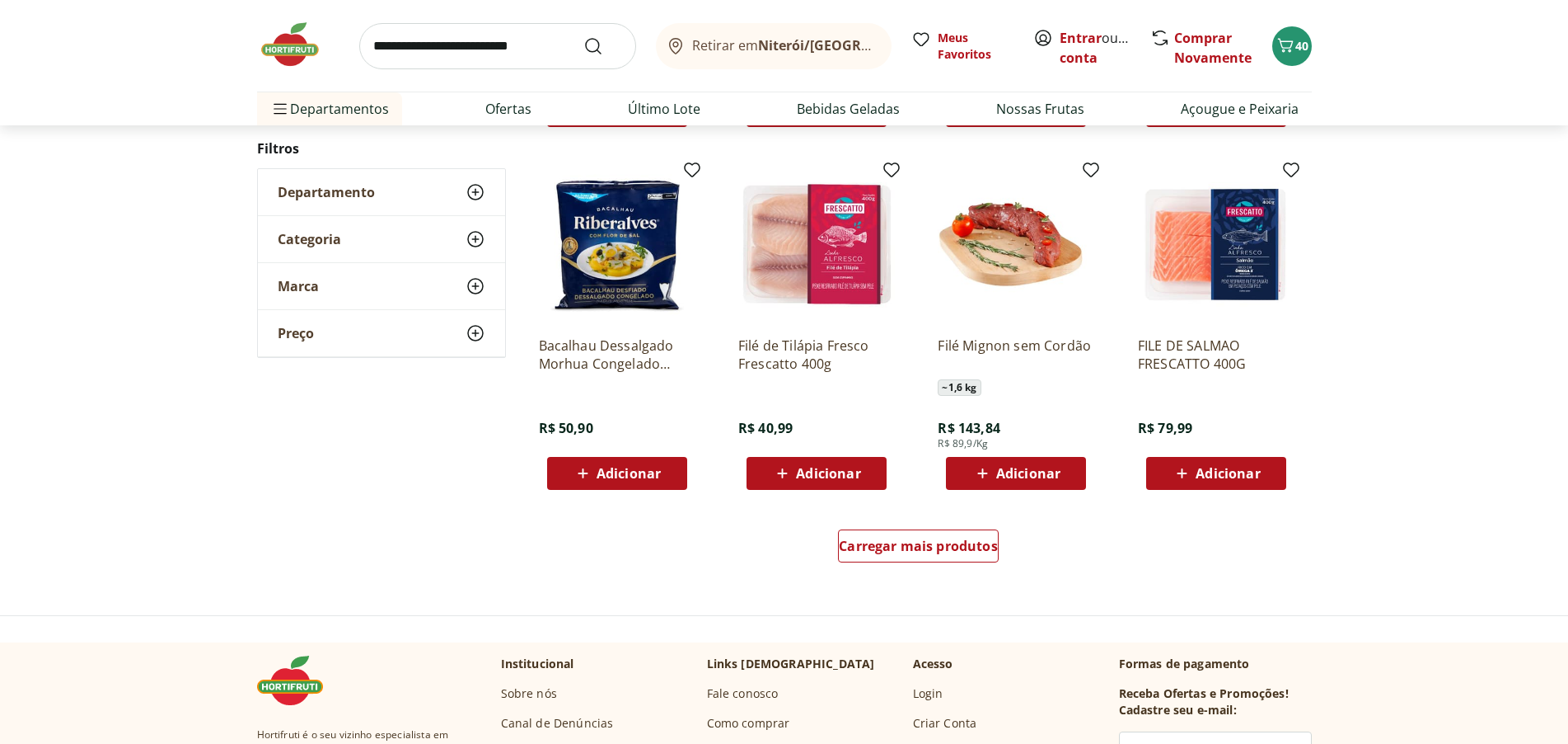
scroll to position [3051, 0]
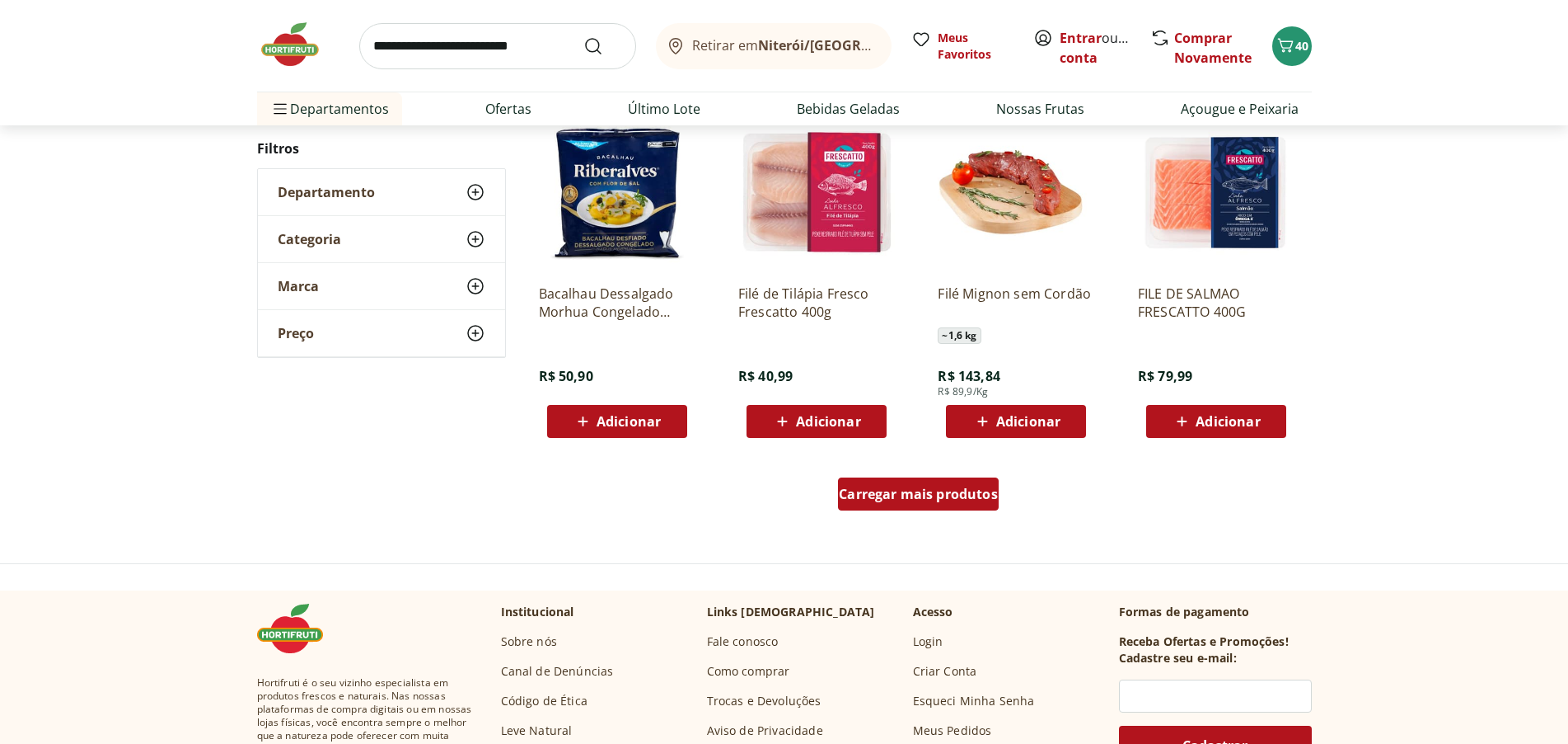
click at [915, 492] on span "Carregar mais produtos" at bounding box center [918, 494] width 159 height 13
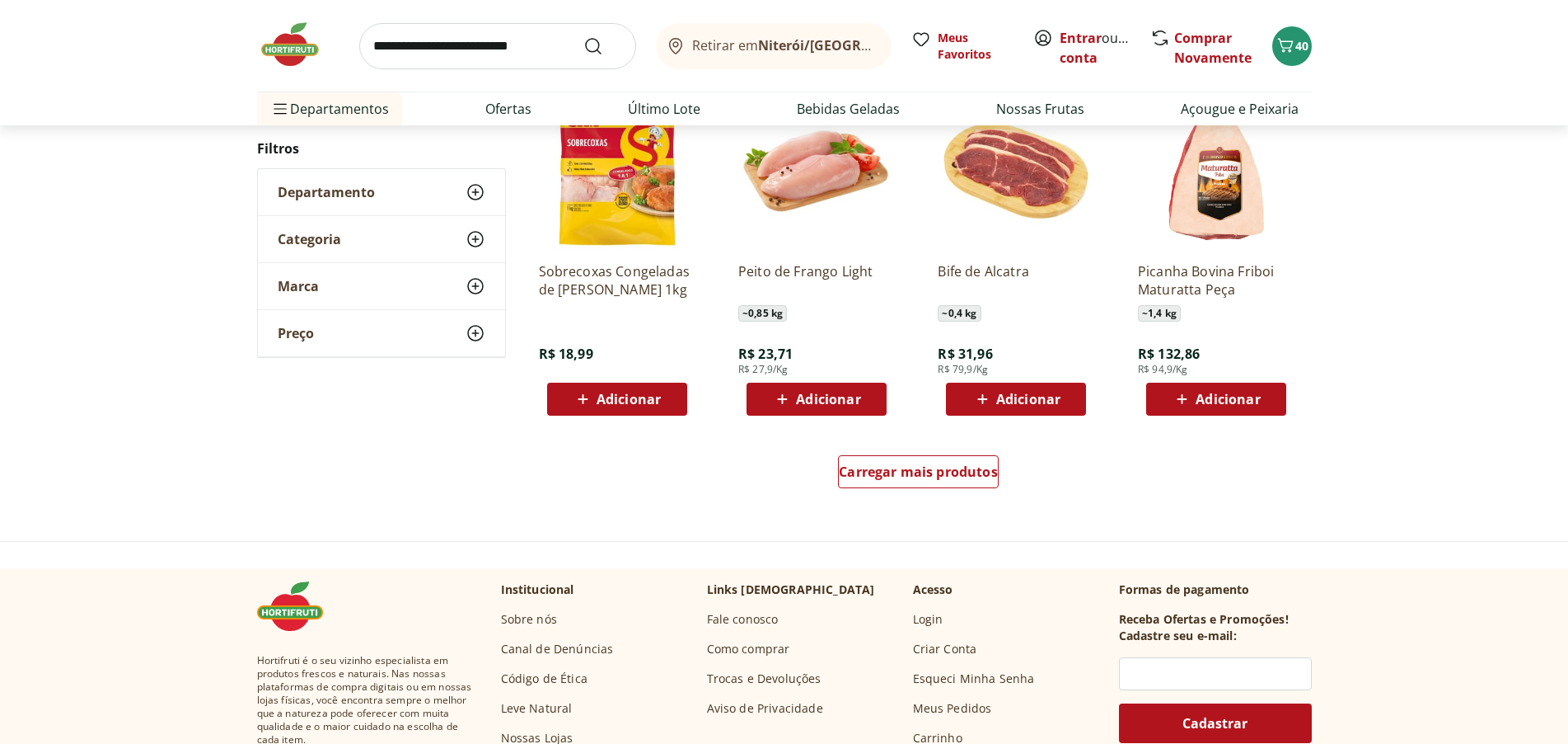
scroll to position [4206, 0]
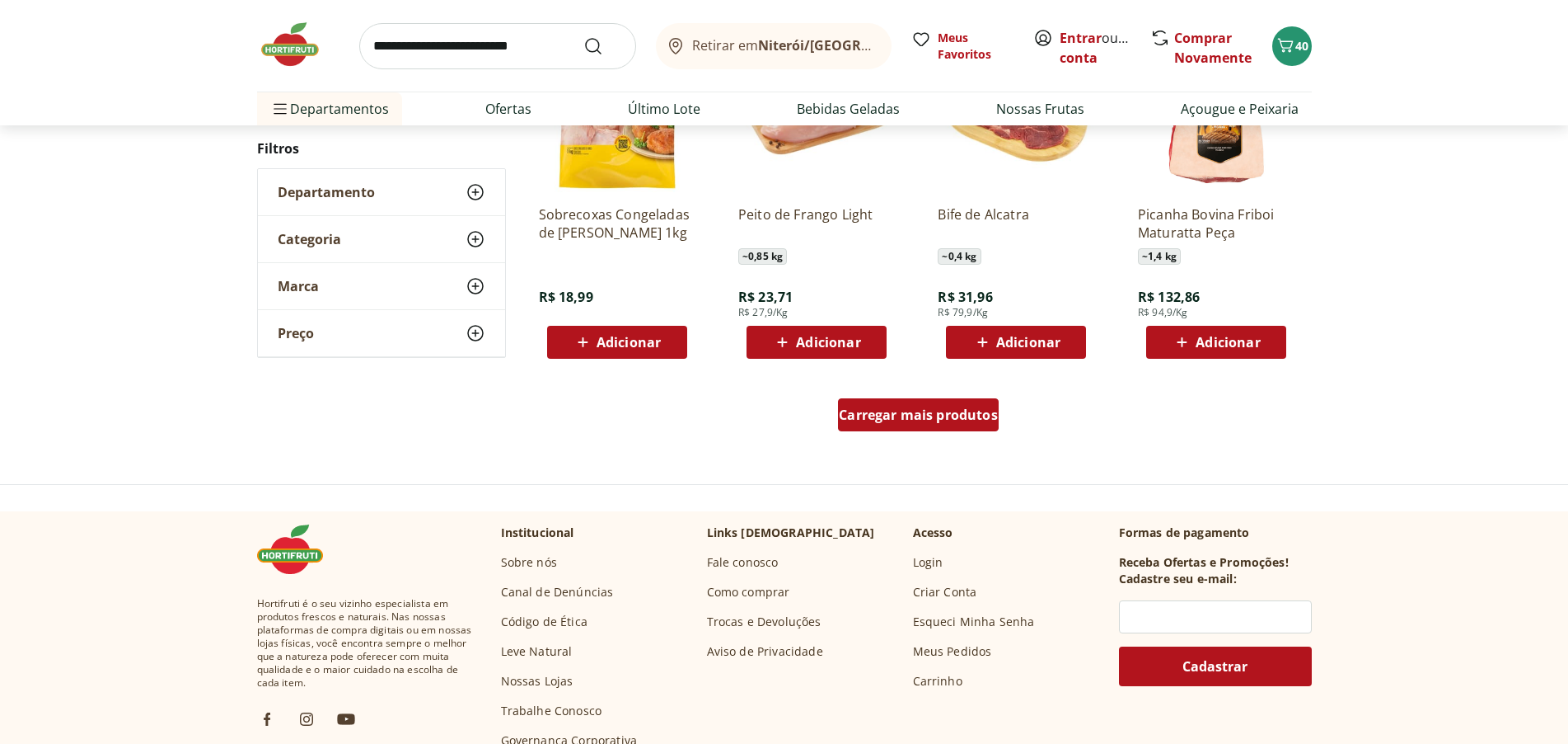
click at [951, 410] on span "Carregar mais produtos" at bounding box center [918, 415] width 159 height 13
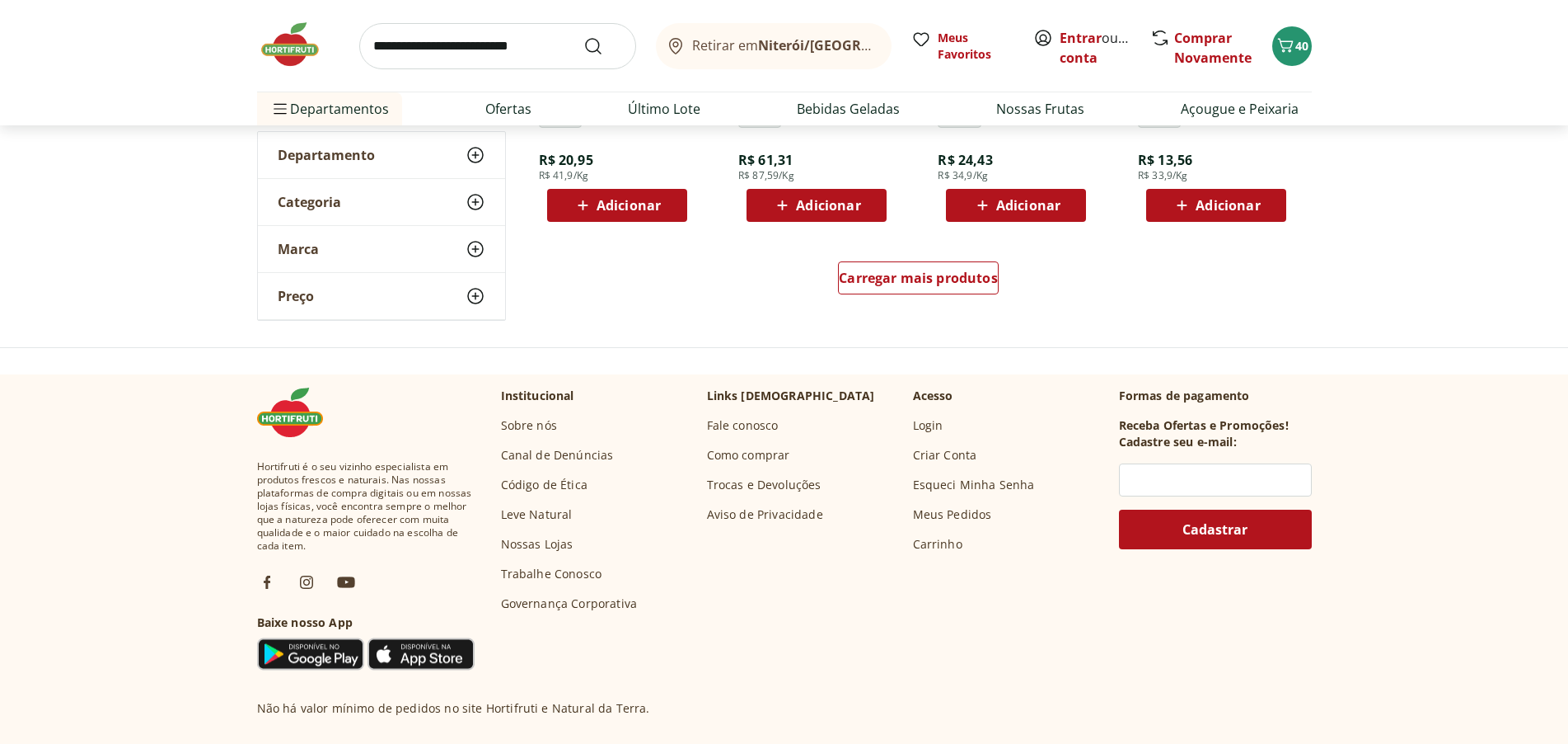
scroll to position [5442, 0]
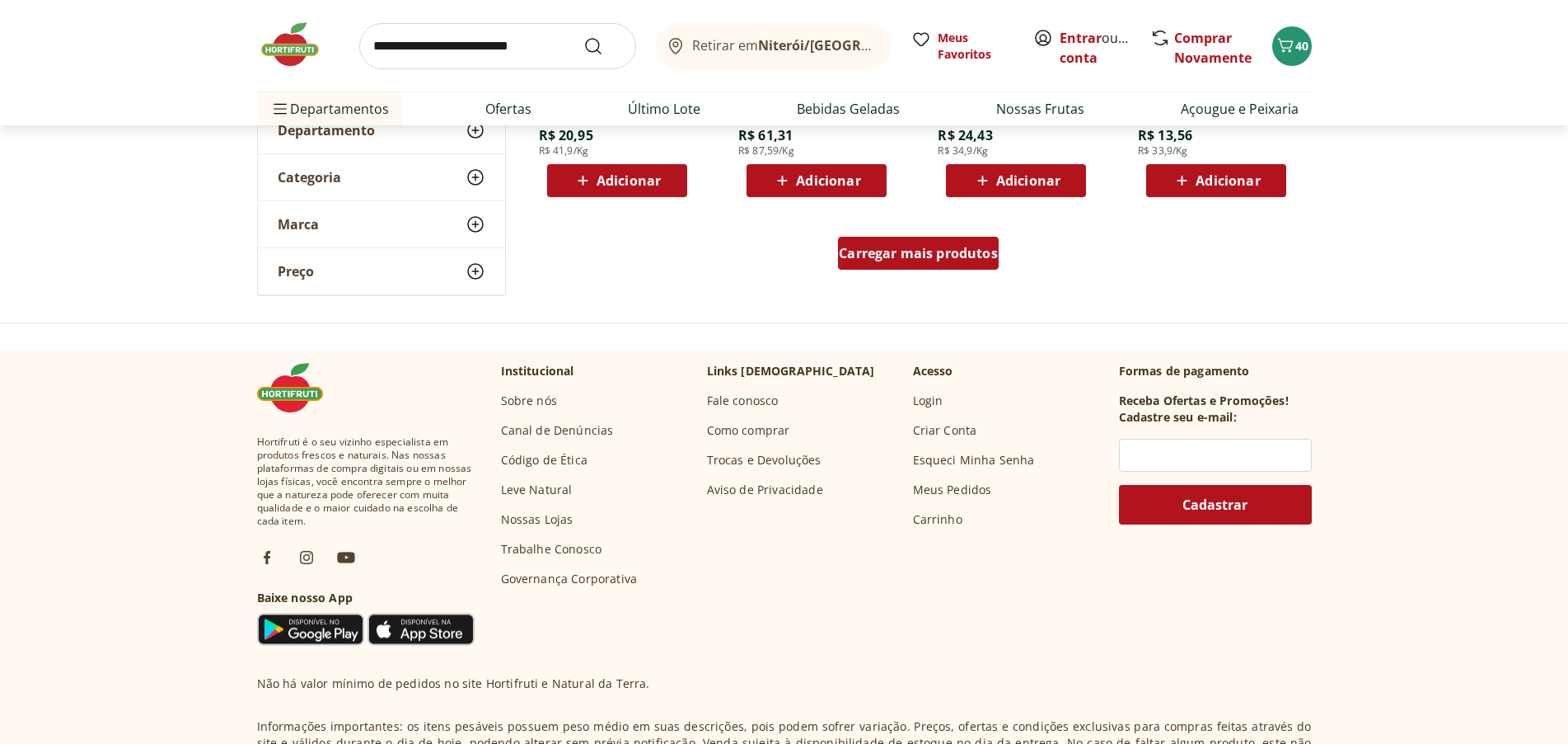
click at [971, 260] on span "Carregar mais produtos" at bounding box center [918, 253] width 159 height 13
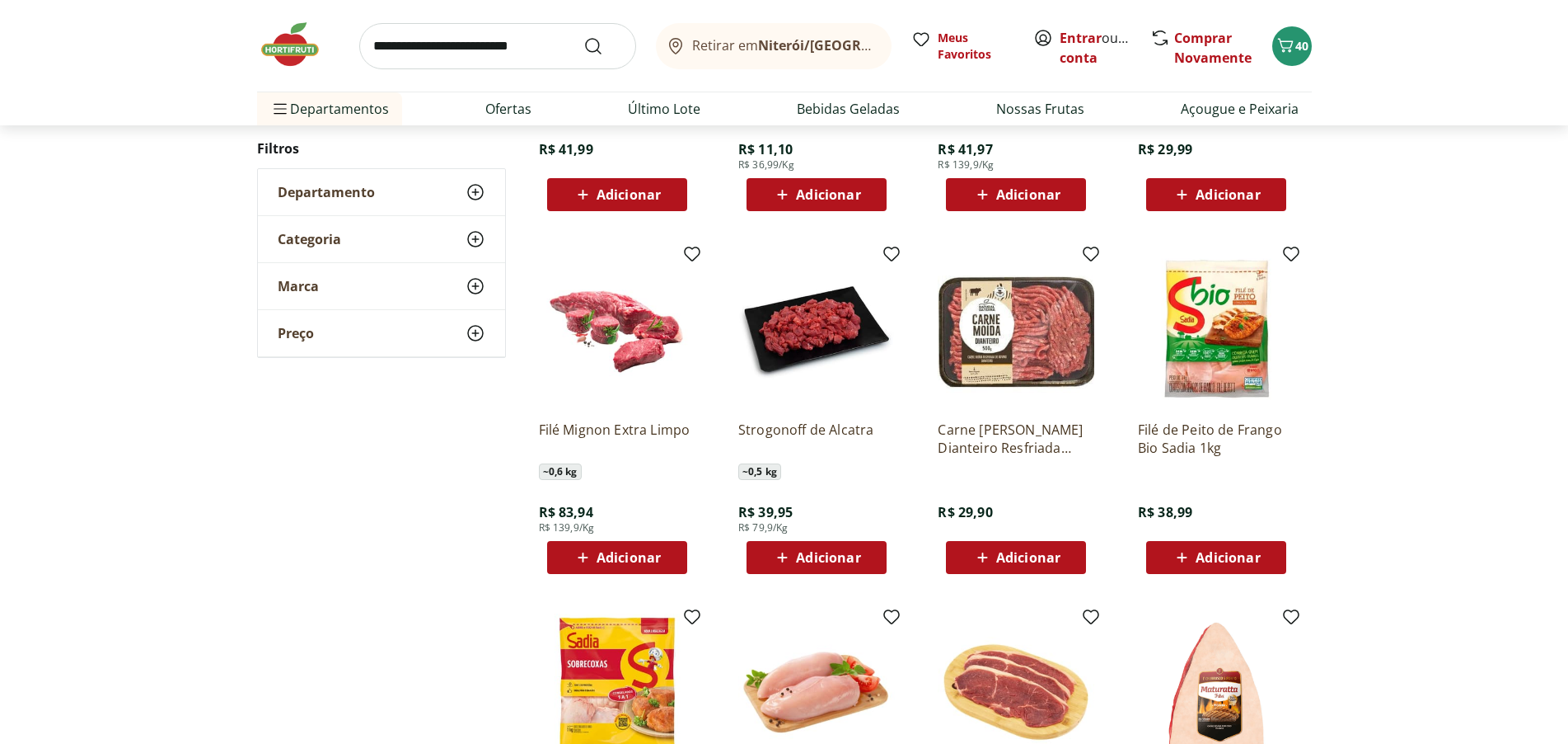
scroll to position [3381, 0]
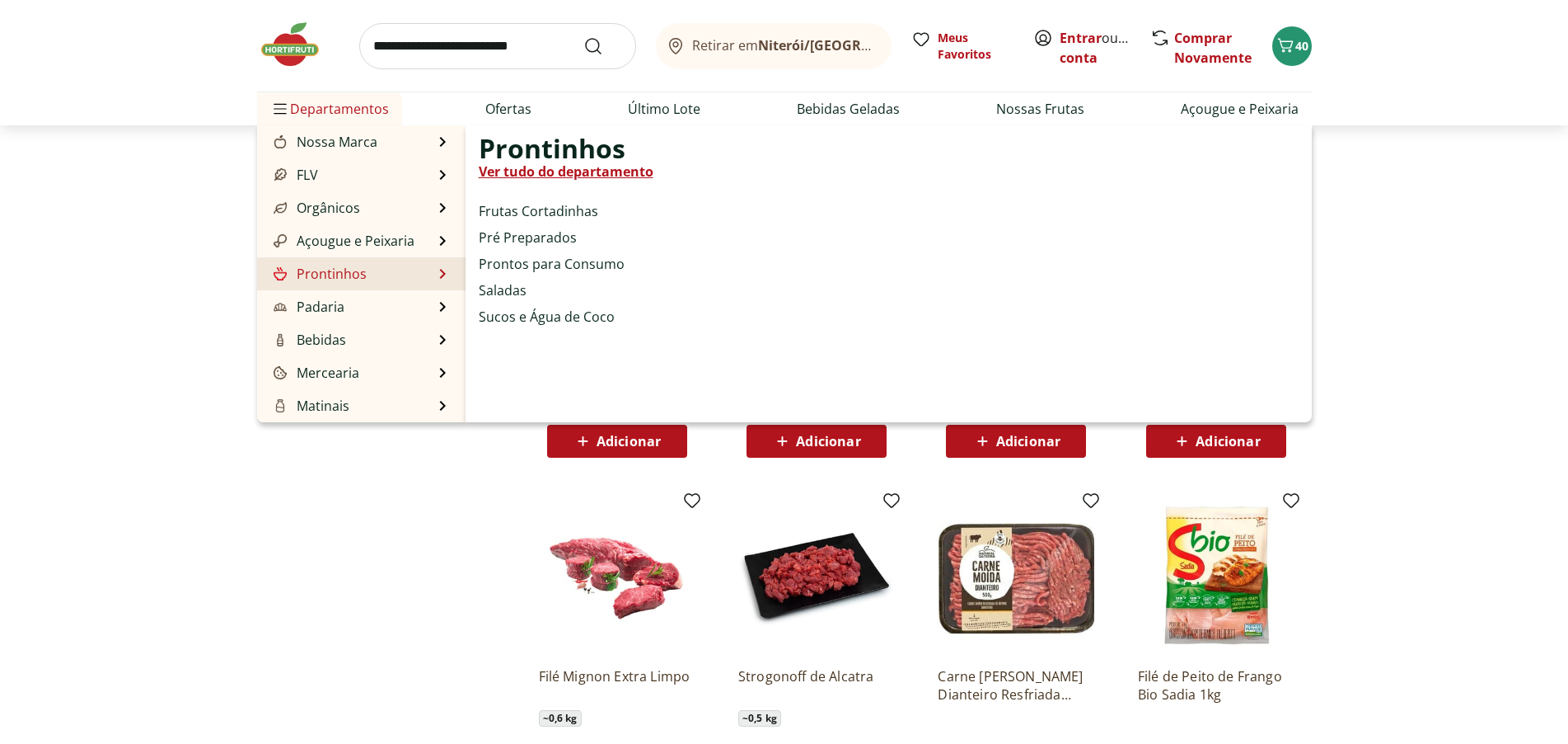
click at [446, 279] on li "Prontinhos Prontinhos Ver tudo do departamento Frutas Cortadinhas Pré Preparado…" at bounding box center [361, 274] width 208 height 33
click at [560, 211] on link "Frutas Cortadinhas" at bounding box center [538, 211] width 119 height 20
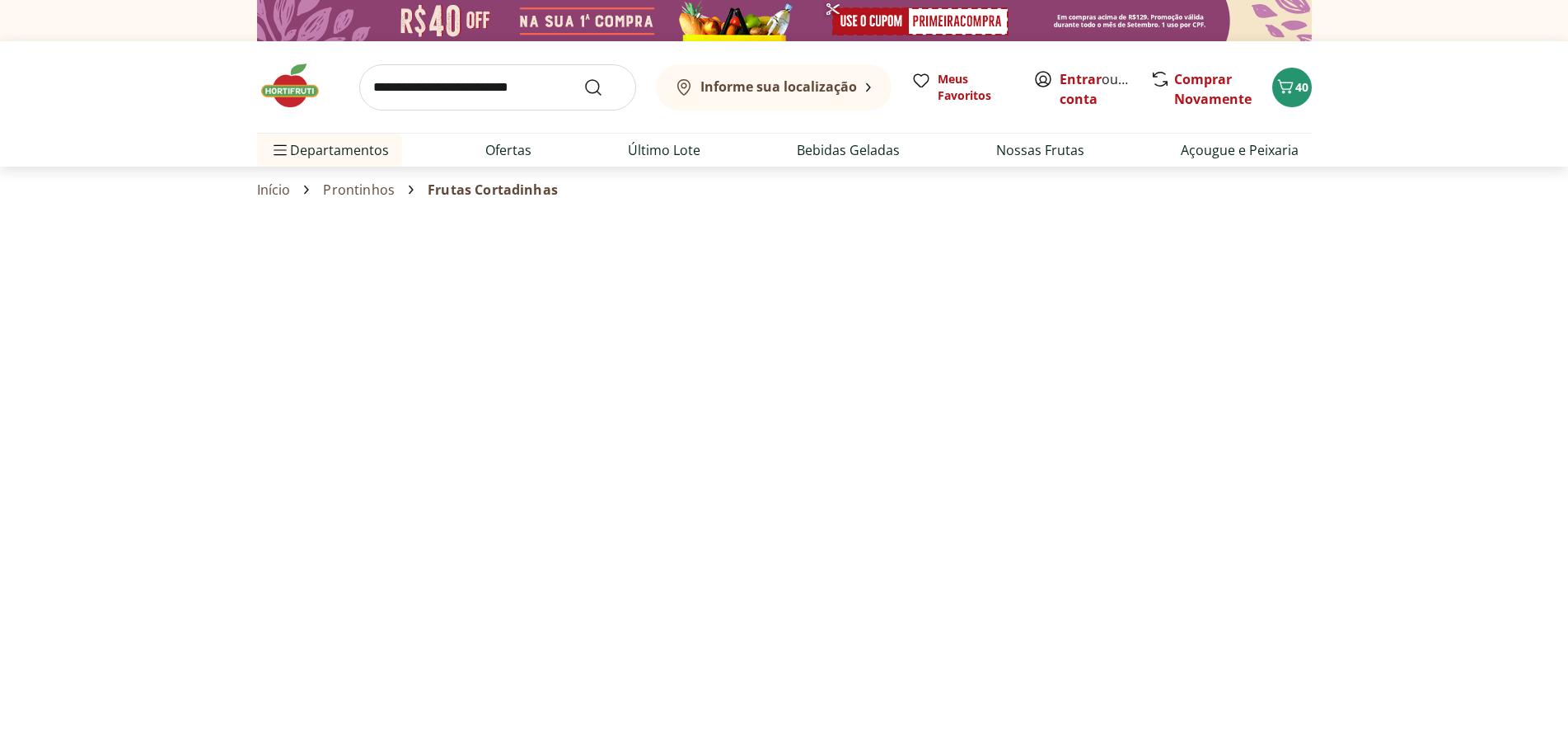
select select "**********"
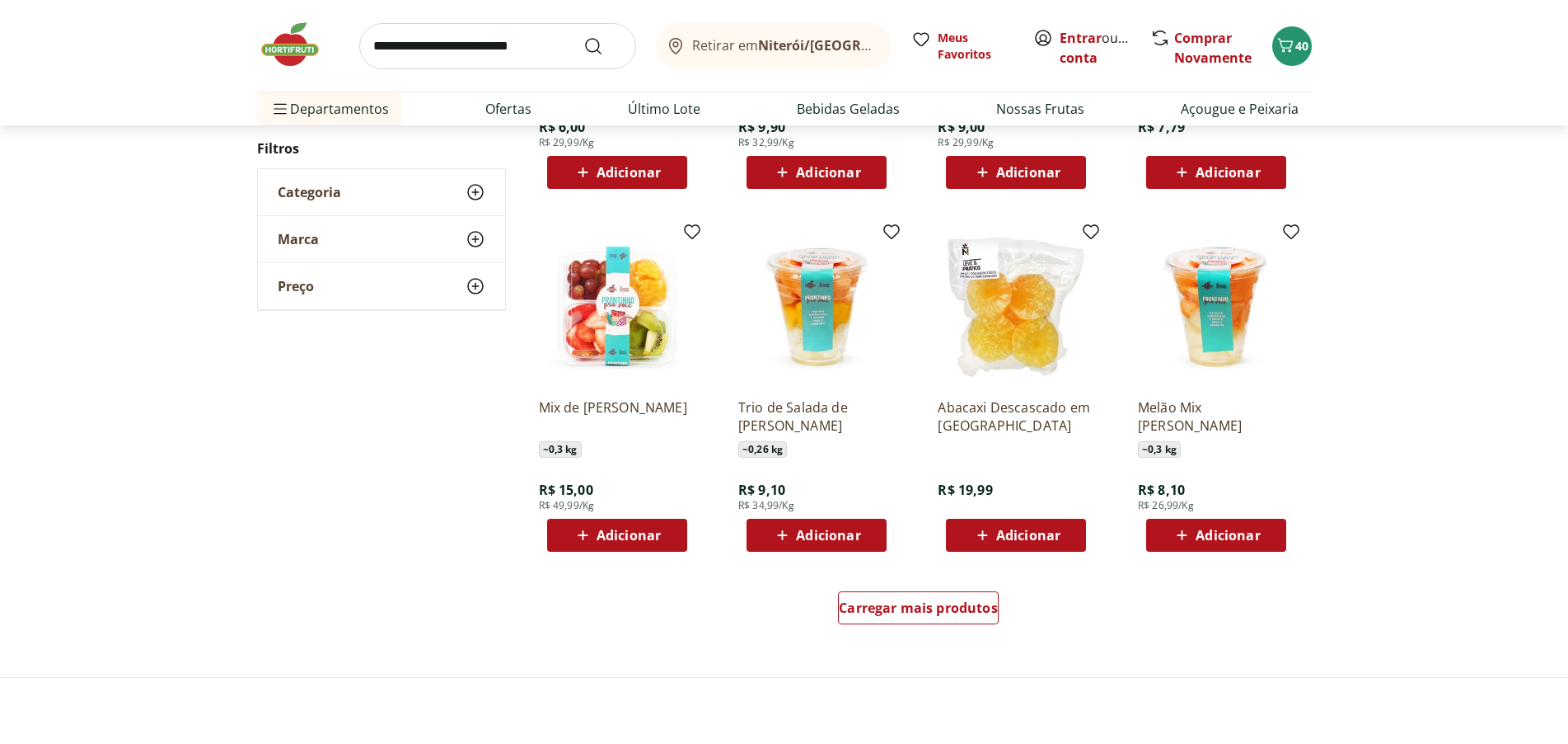
scroll to position [1072, 0]
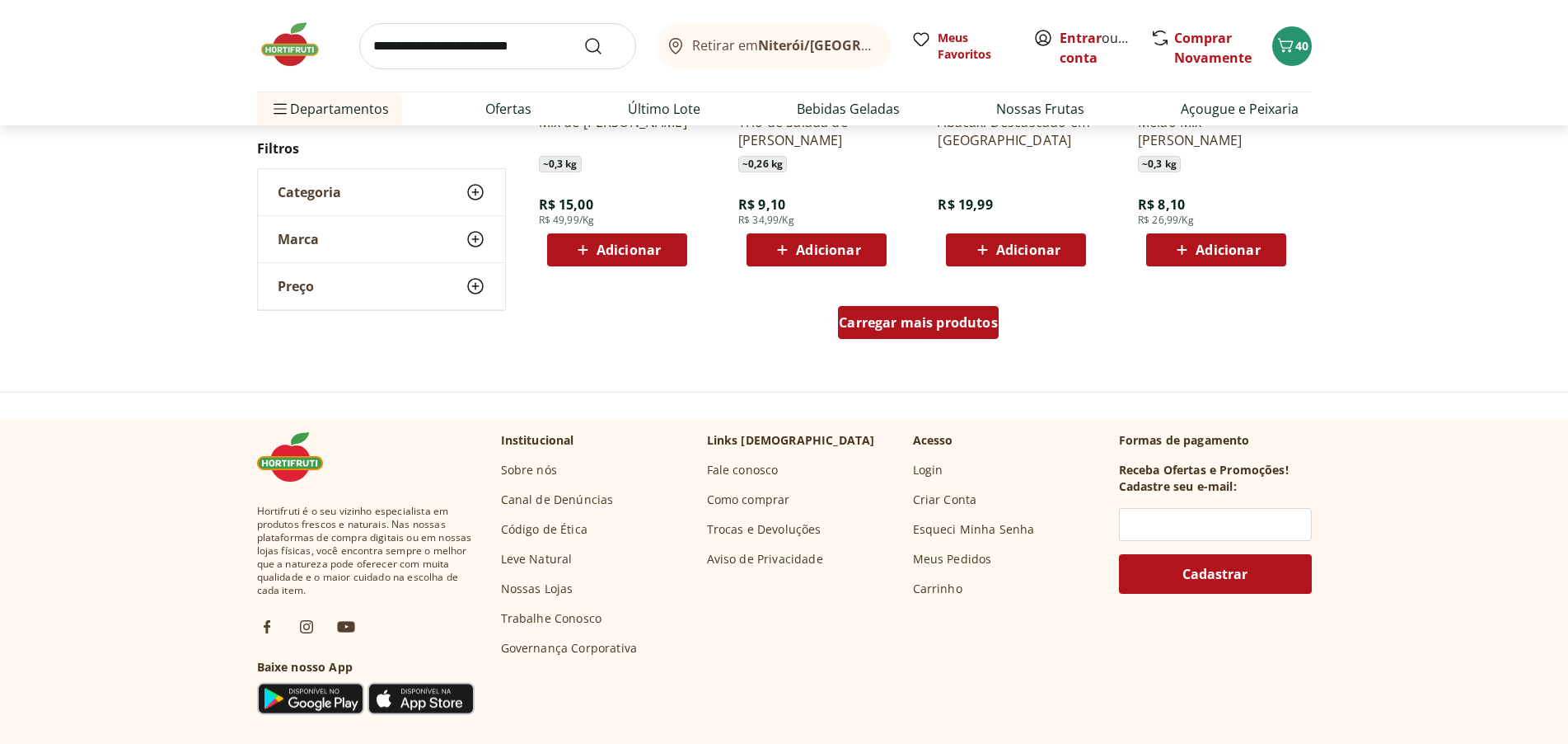
click at [923, 329] on span "Carregar mais produtos" at bounding box center [918, 323] width 159 height 13
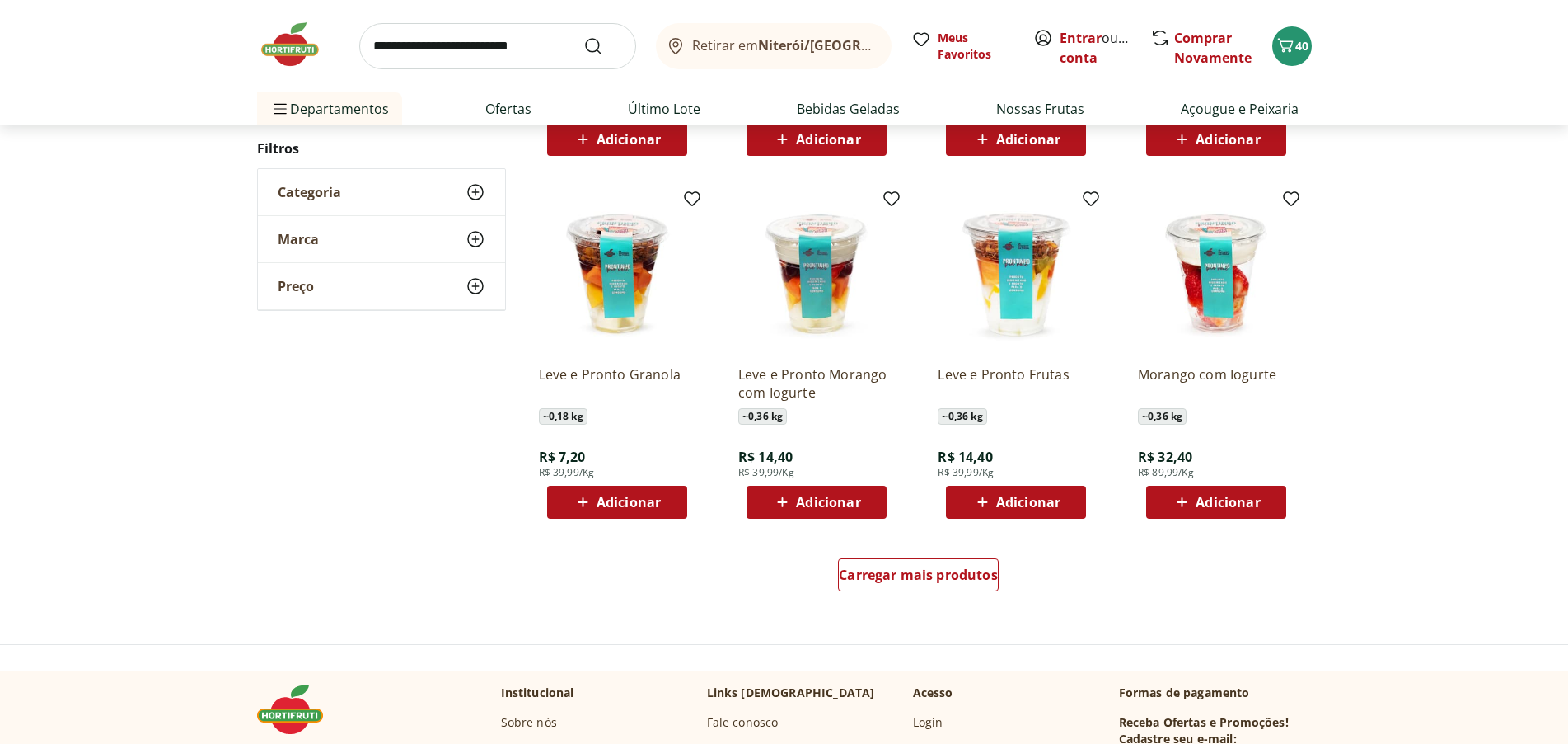
scroll to position [1897, 0]
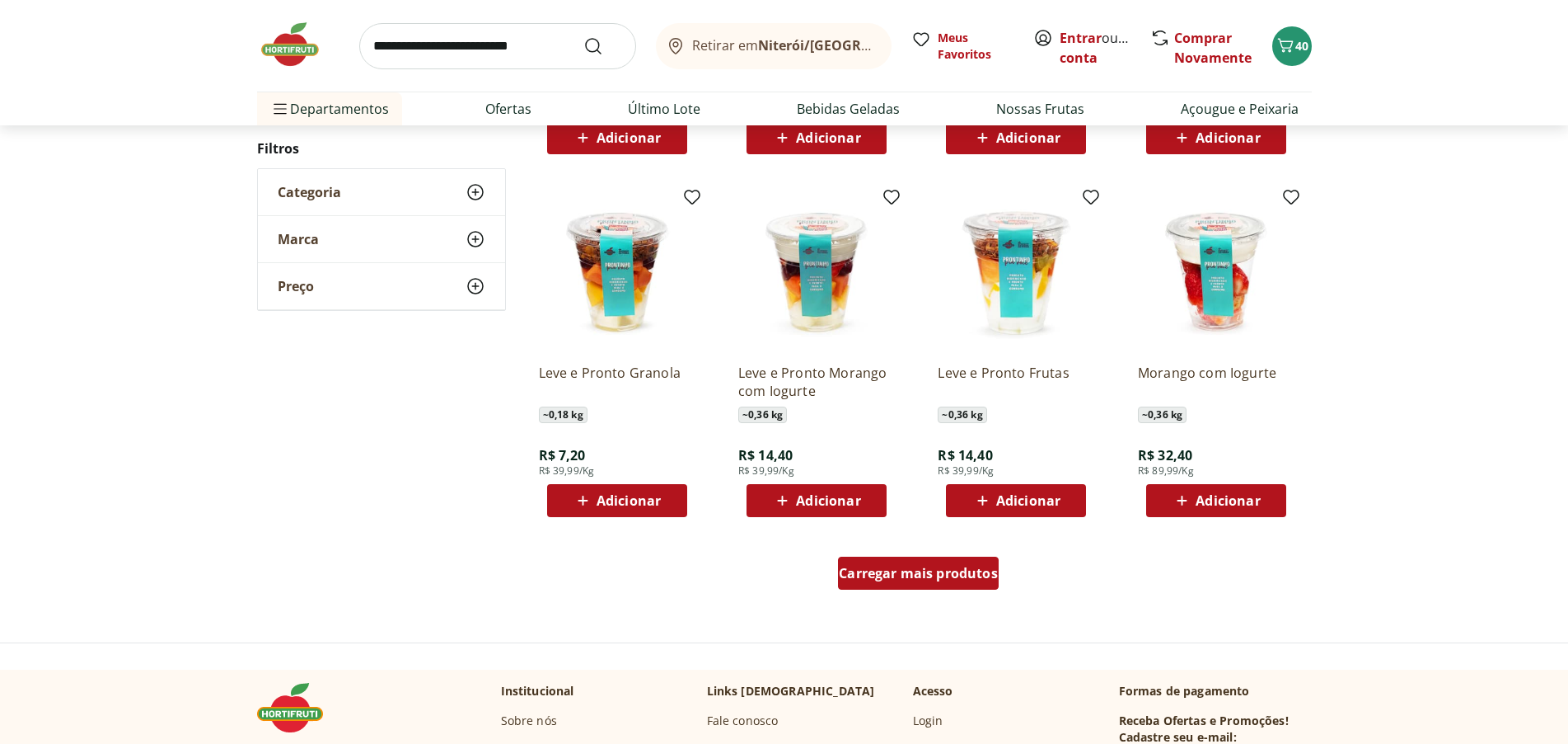
click at [928, 580] on span "Carregar mais produtos" at bounding box center [918, 573] width 159 height 13
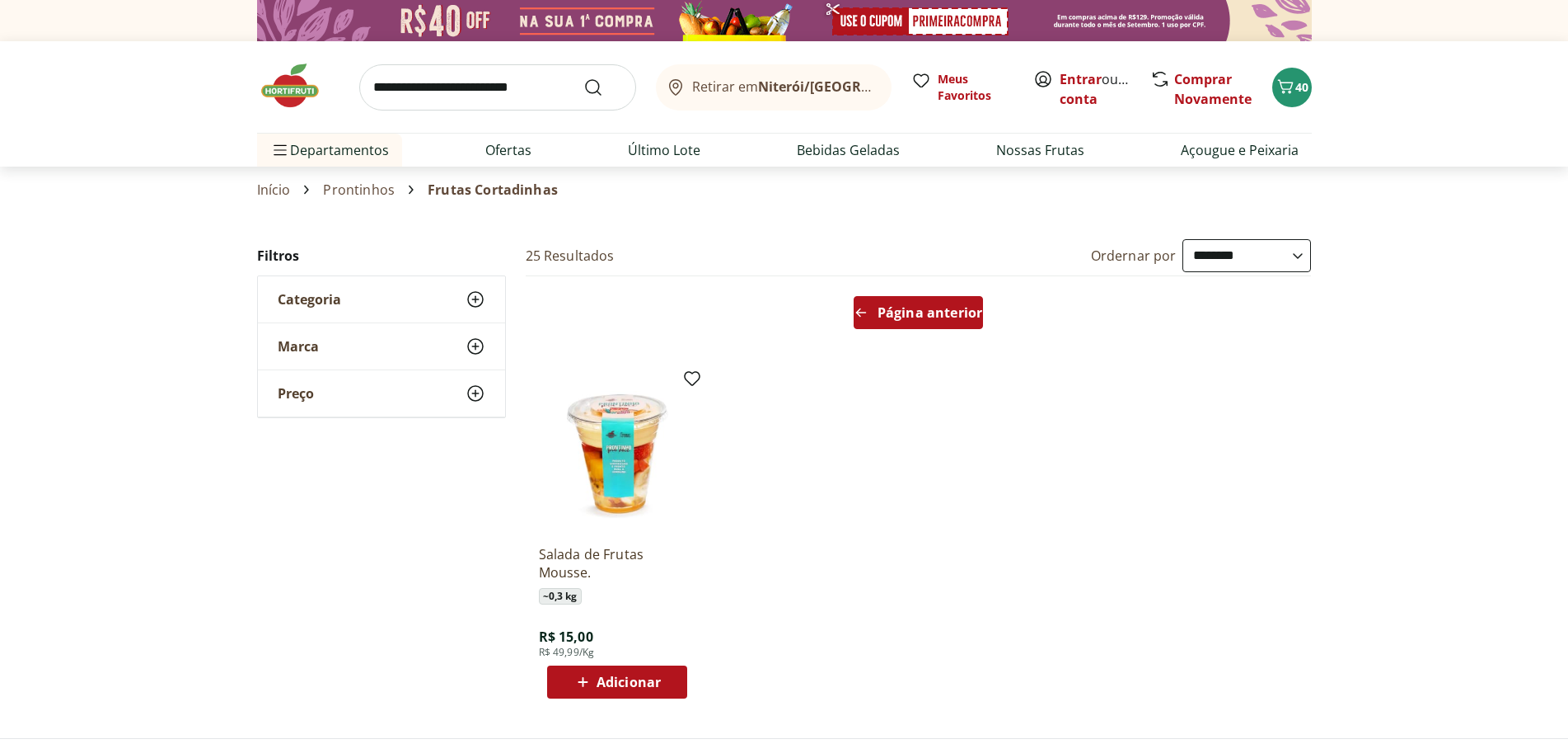
click at [928, 306] on span "Página anterior" at bounding box center [929, 312] width 105 height 13
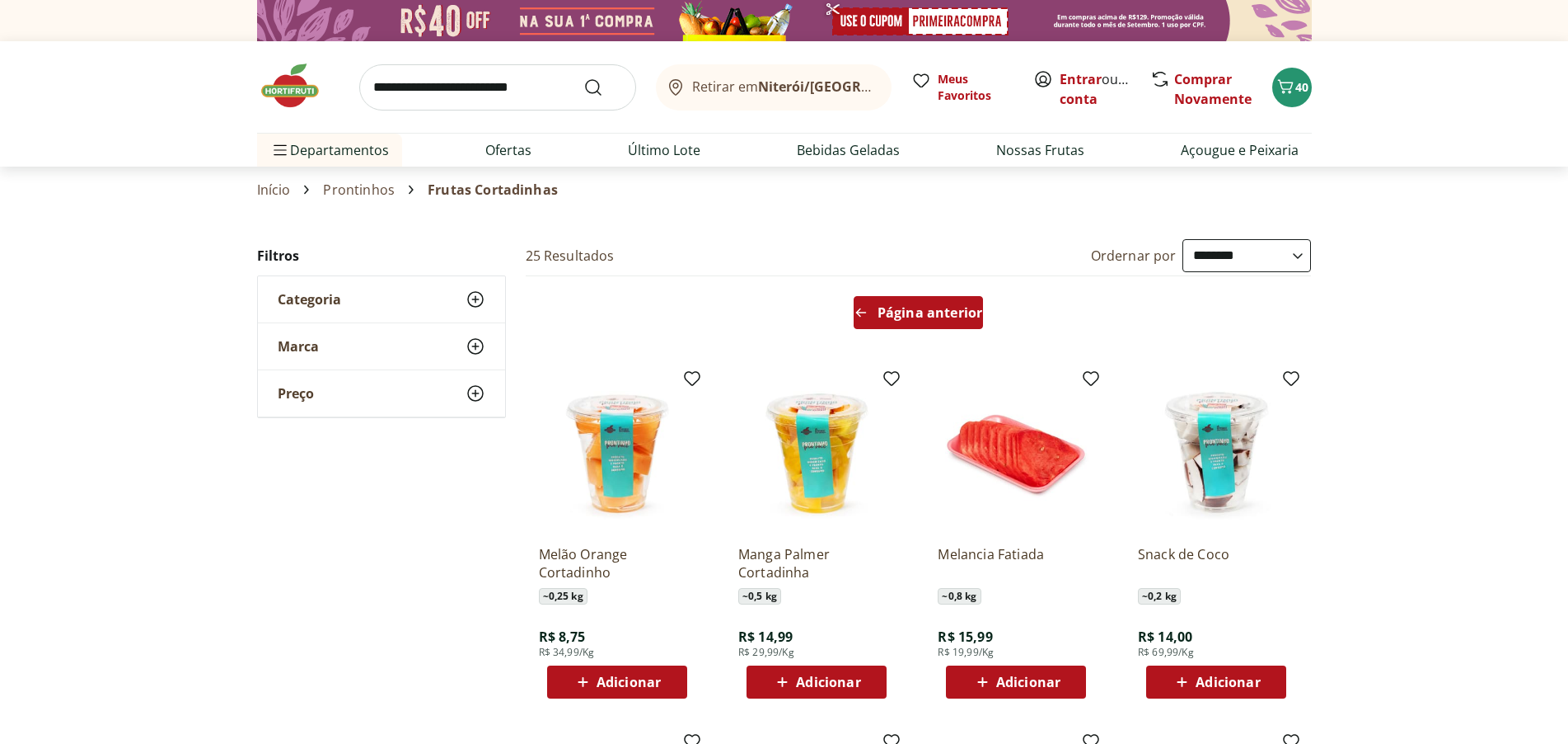
click at [933, 310] on span "Página anterior" at bounding box center [929, 312] width 105 height 13
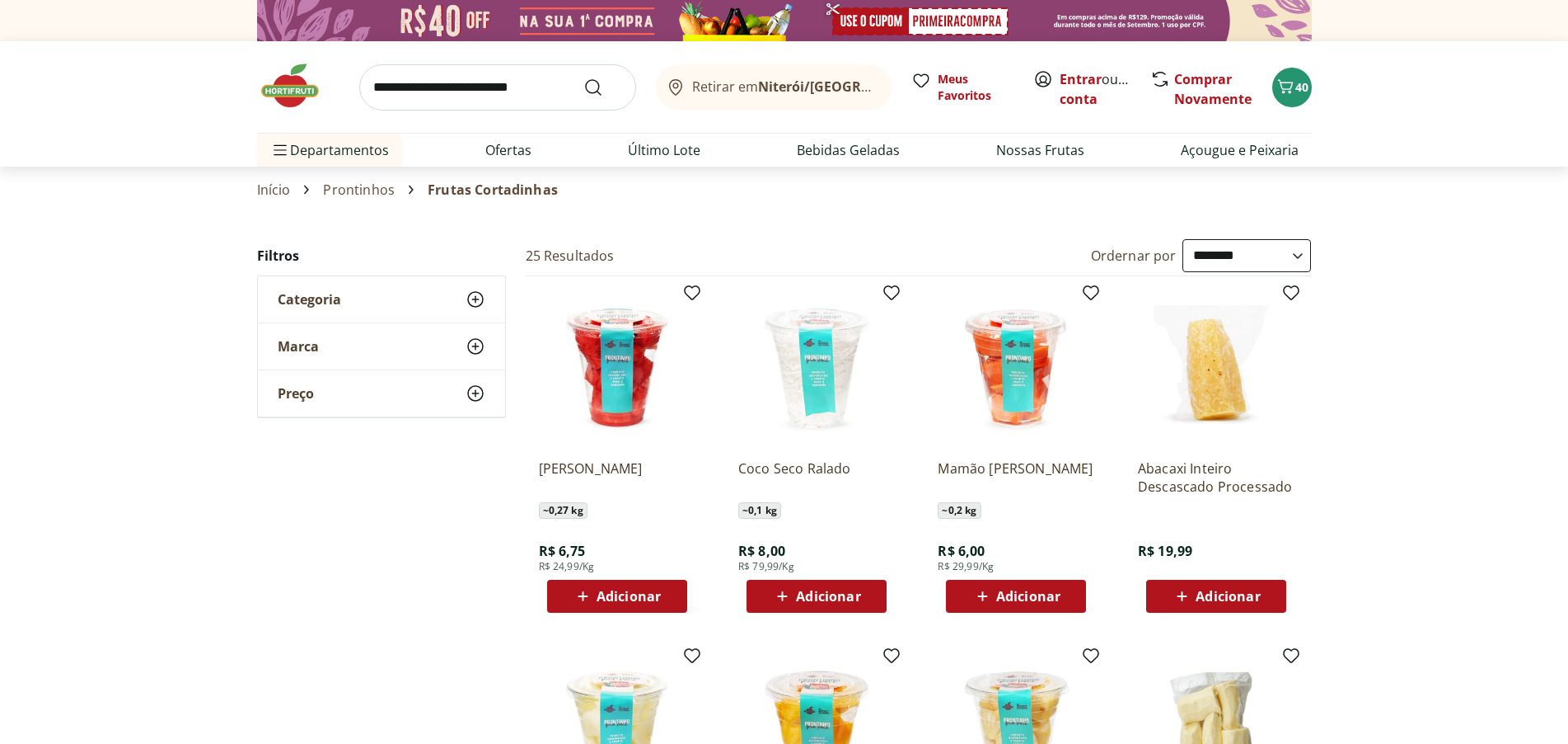
click at [352, 192] on link "Prontinhos" at bounding box center [358, 189] width 71 height 14
select select "**********"
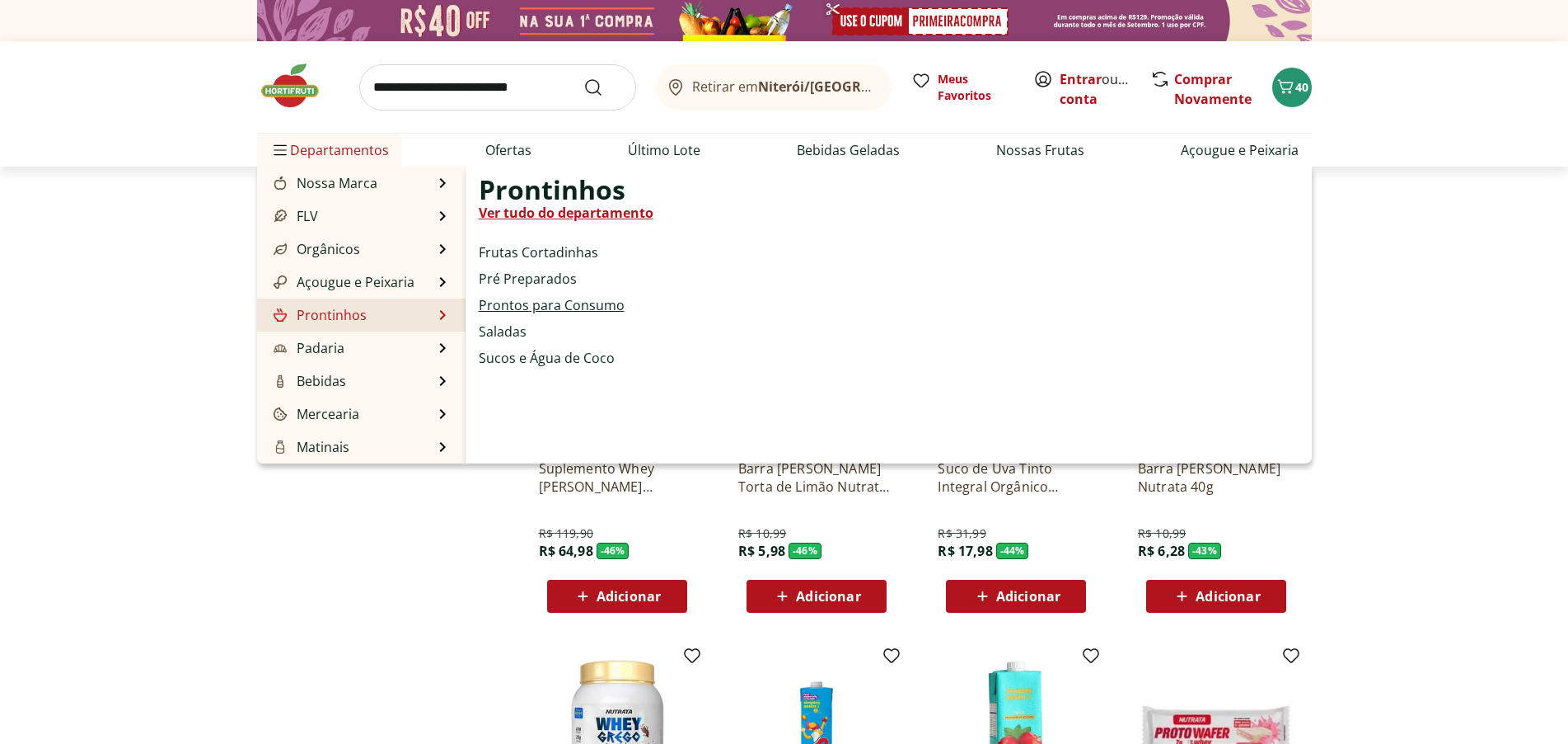
click at [518, 303] on link "Prontos para Consumo" at bounding box center [551, 305] width 145 height 20
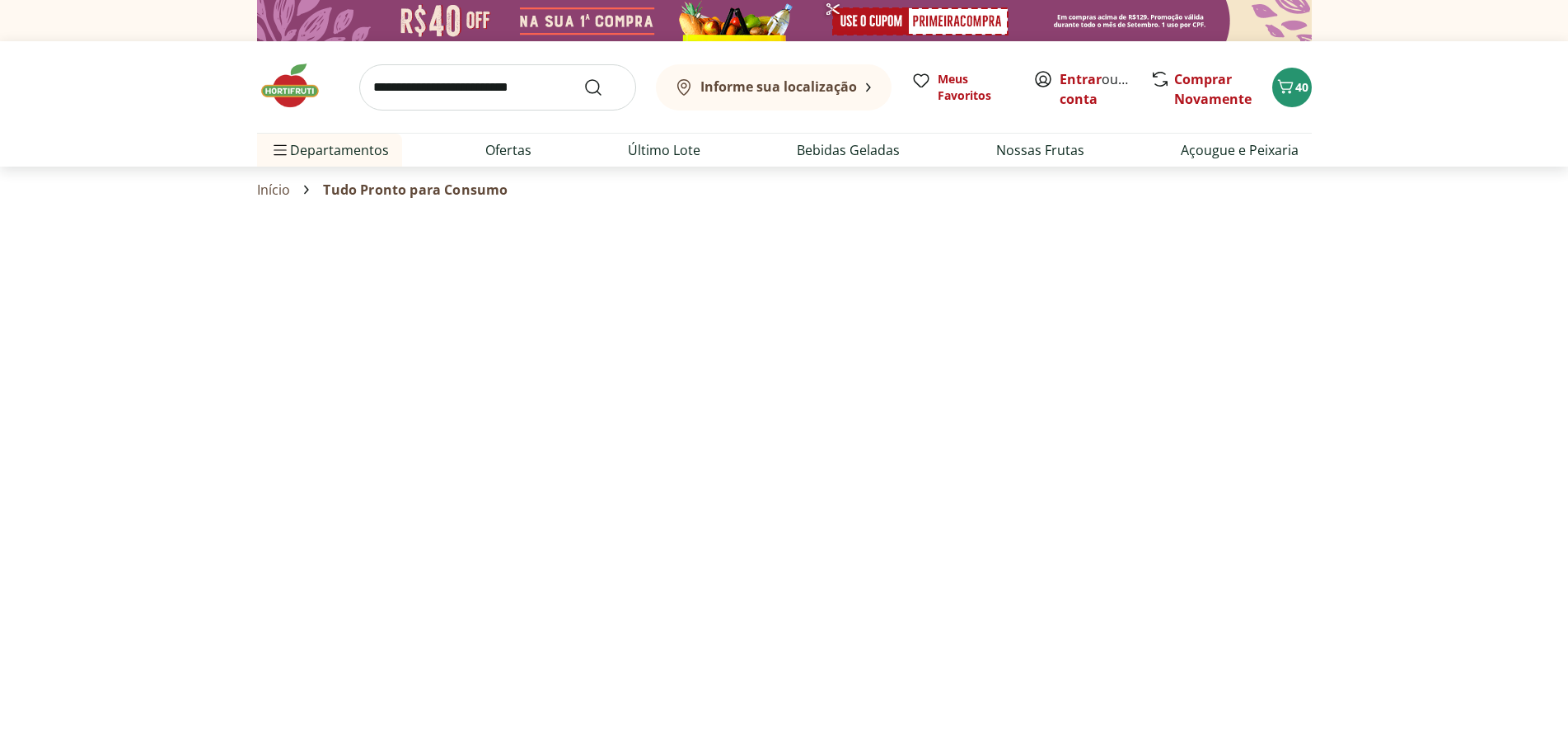
select select "**********"
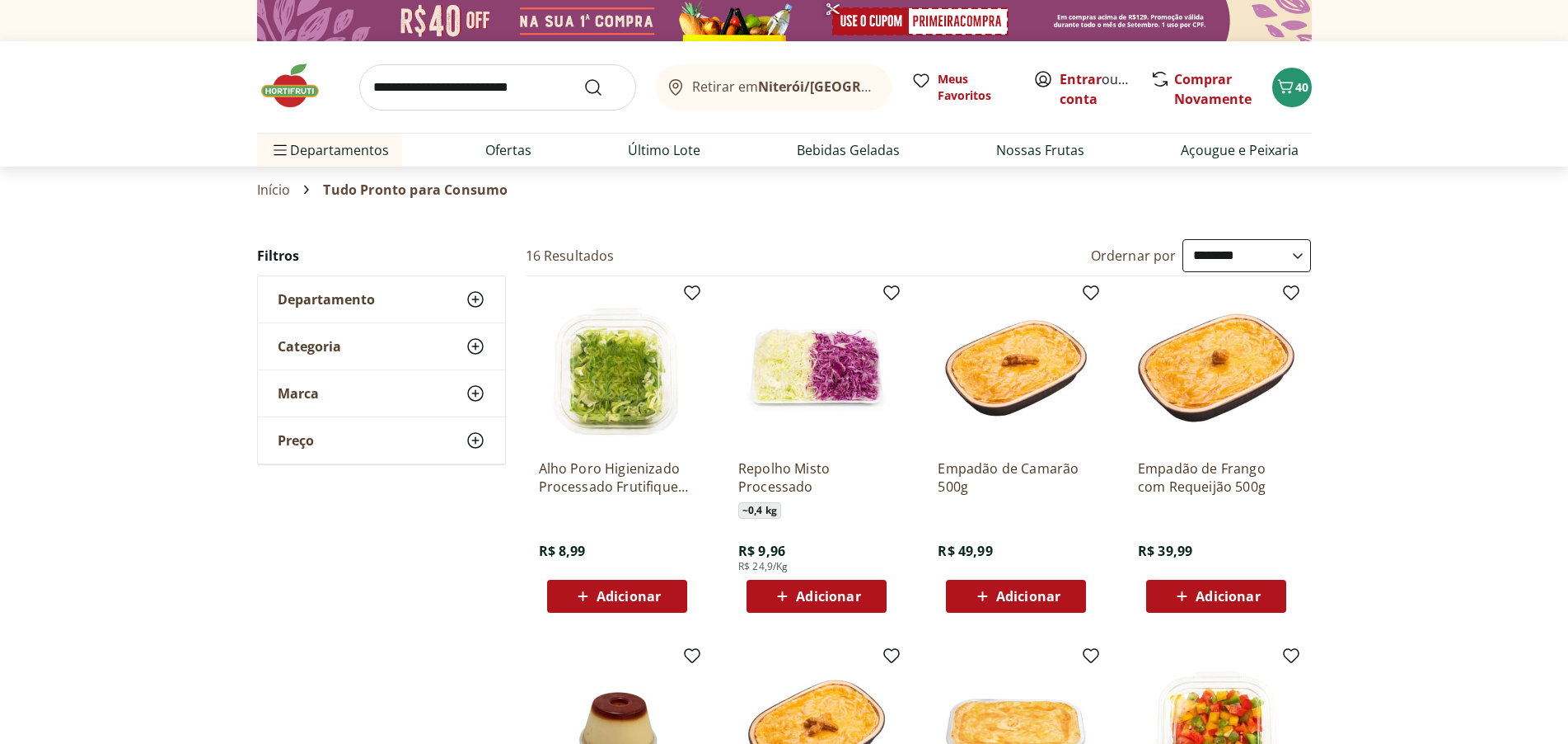
select select "**********"
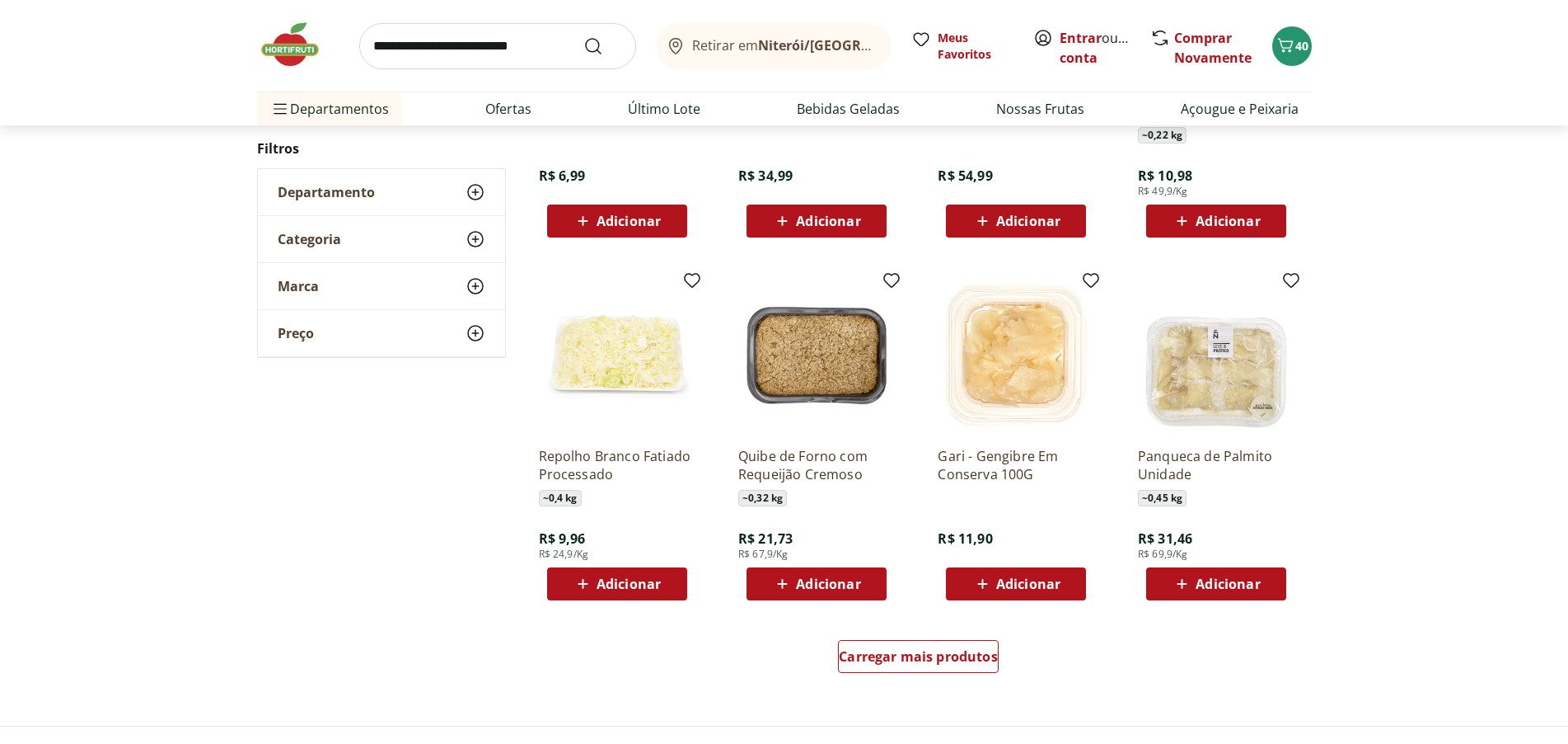
scroll to position [742, 0]
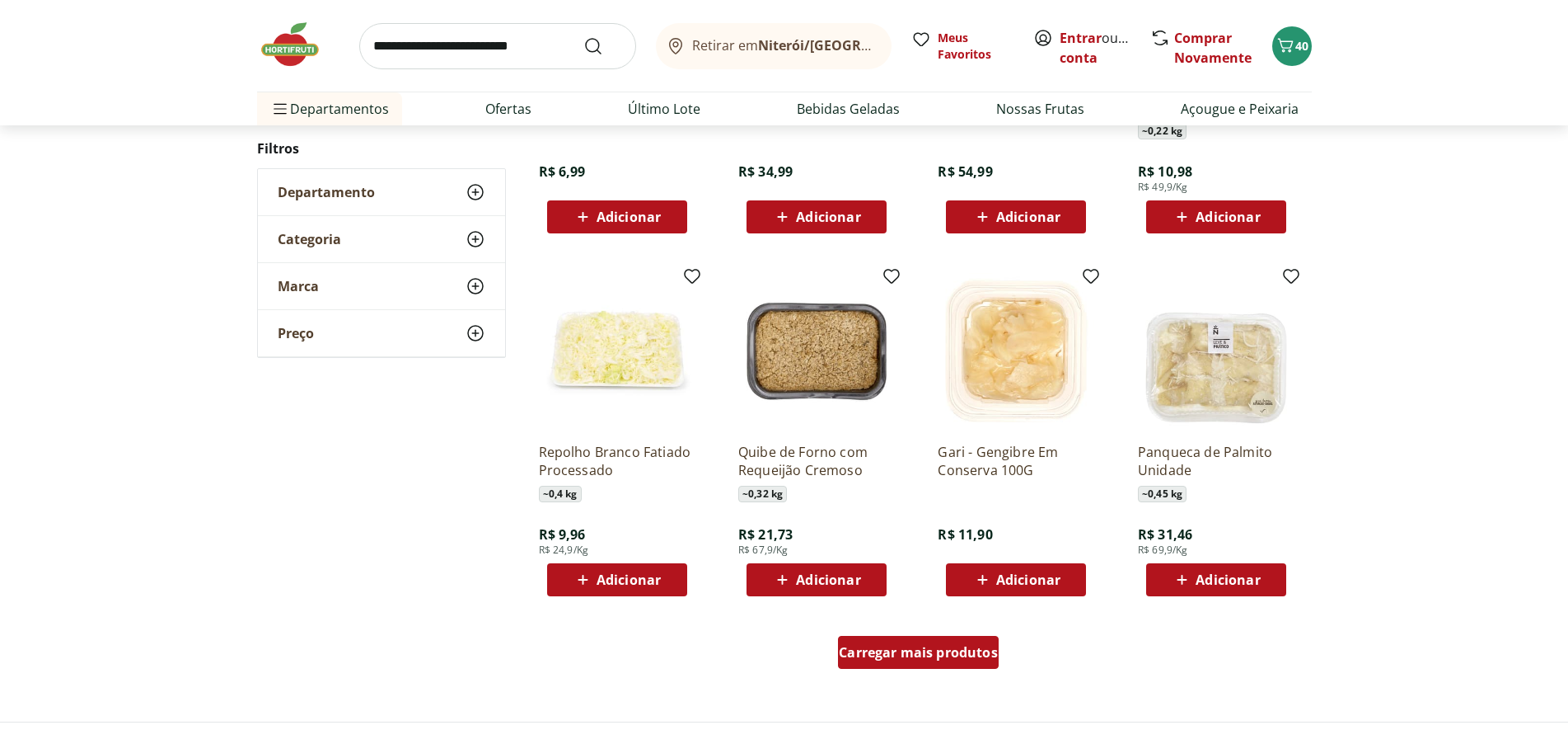
click at [936, 643] on div "Carregar mais produtos" at bounding box center [918, 652] width 161 height 33
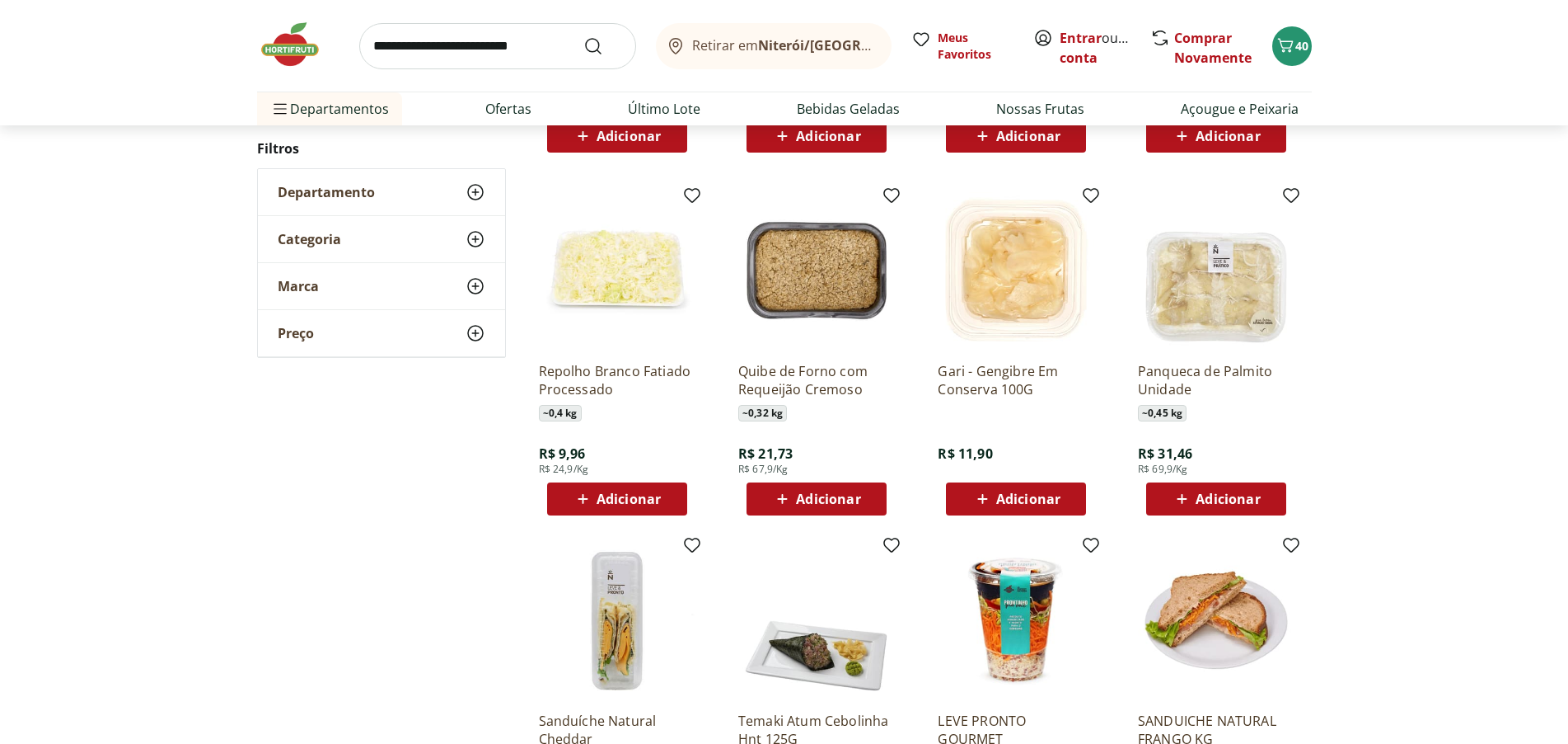
scroll to position [906, 0]
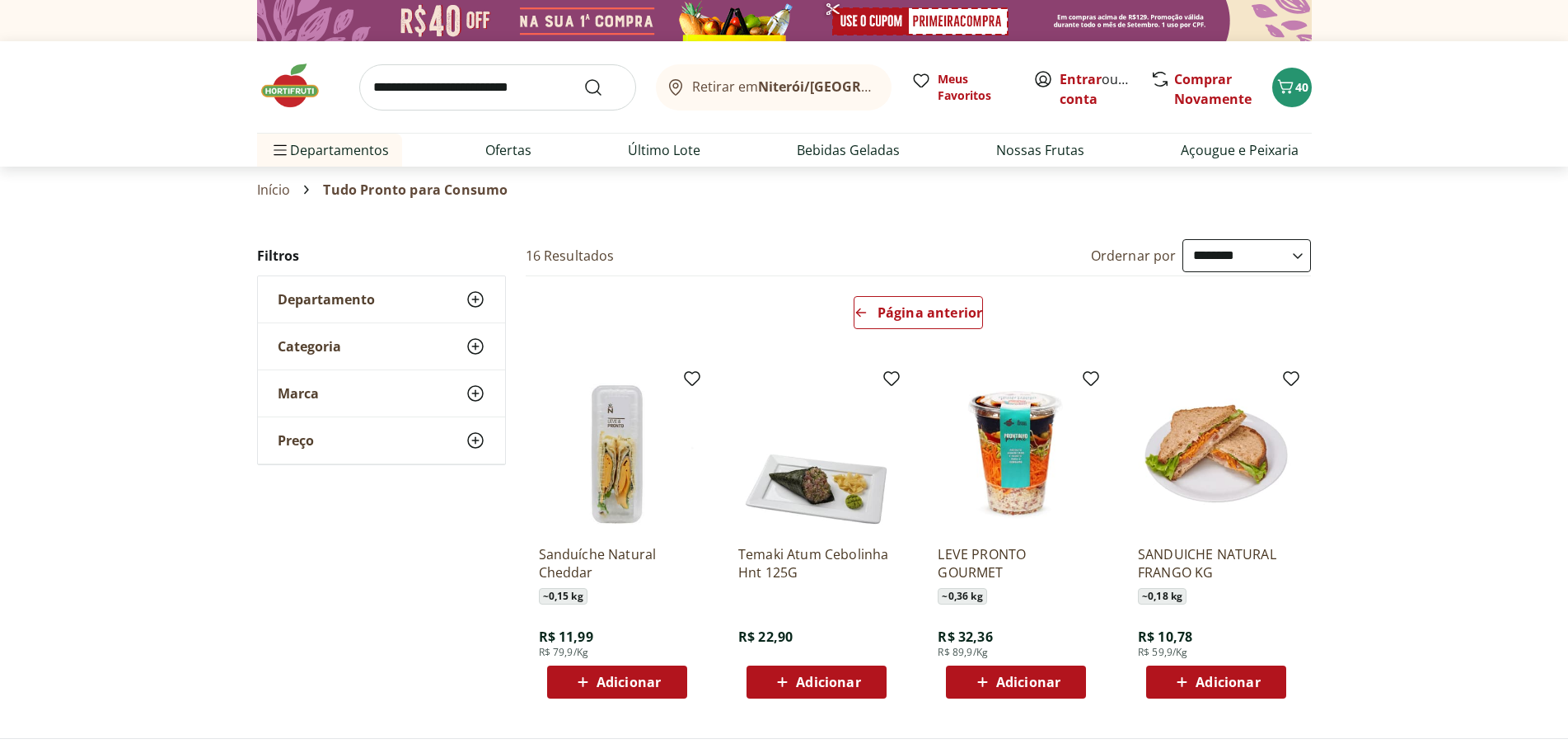
scroll to position [165, 0]
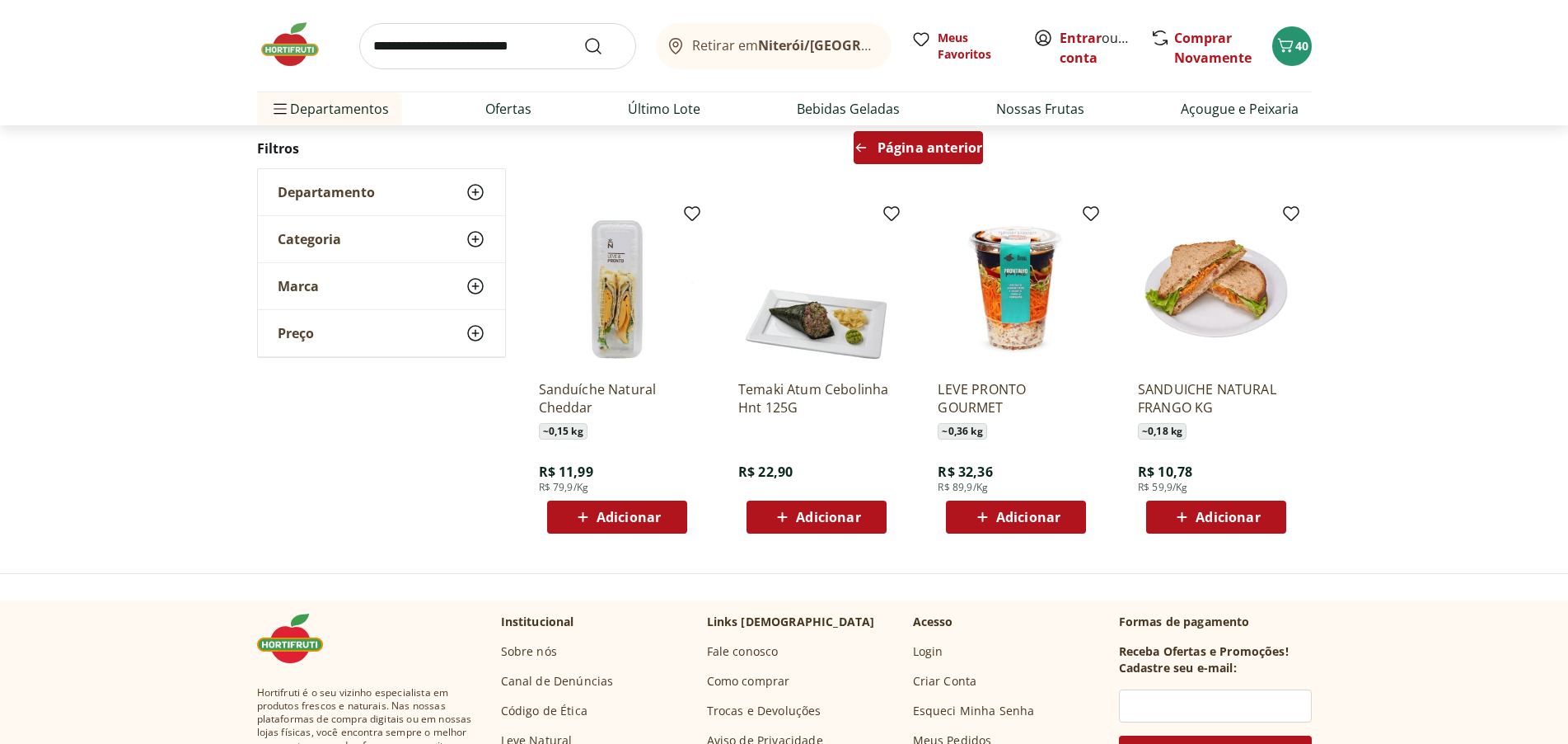
click at [956, 147] on span "Página anterior" at bounding box center [929, 147] width 105 height 13
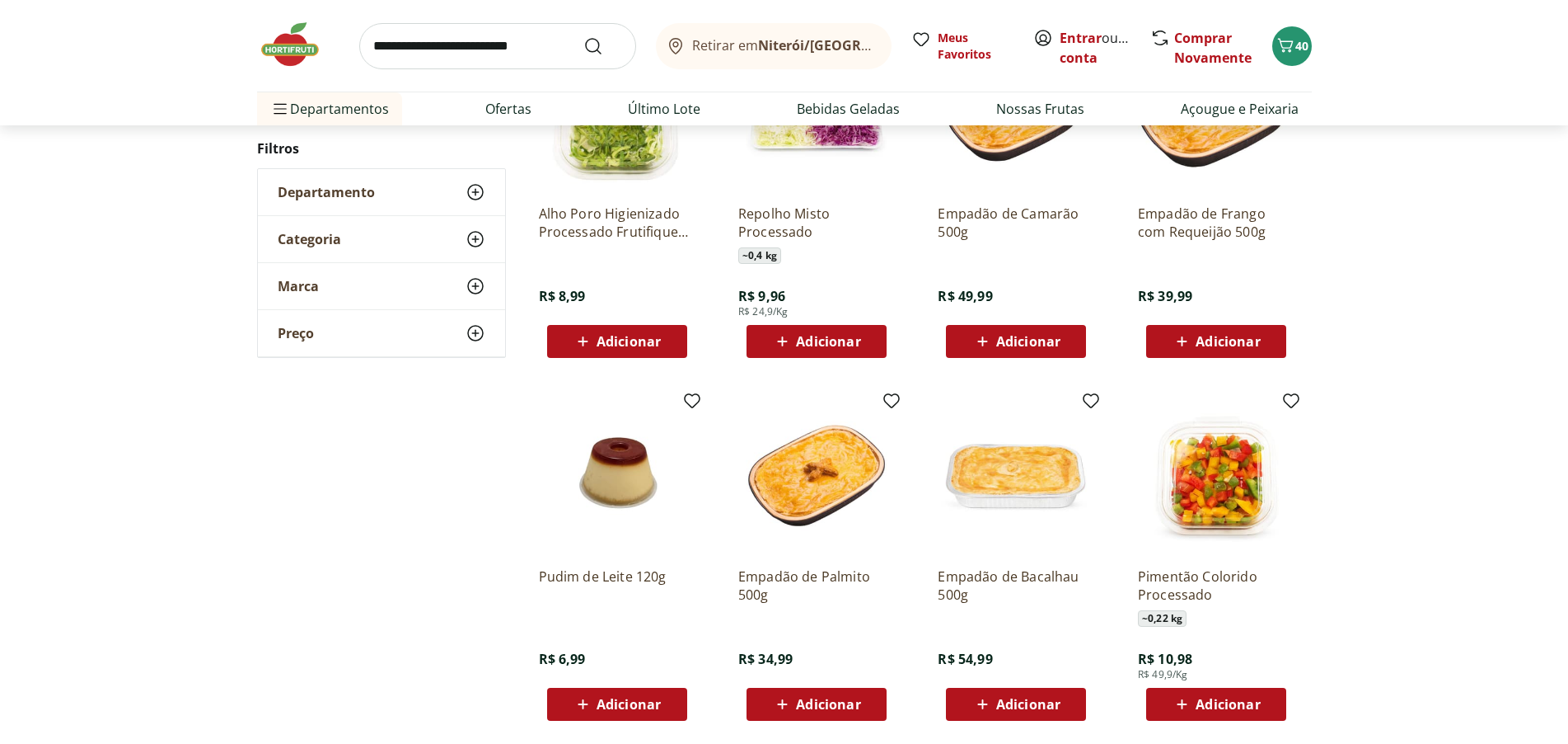
scroll to position [0, 0]
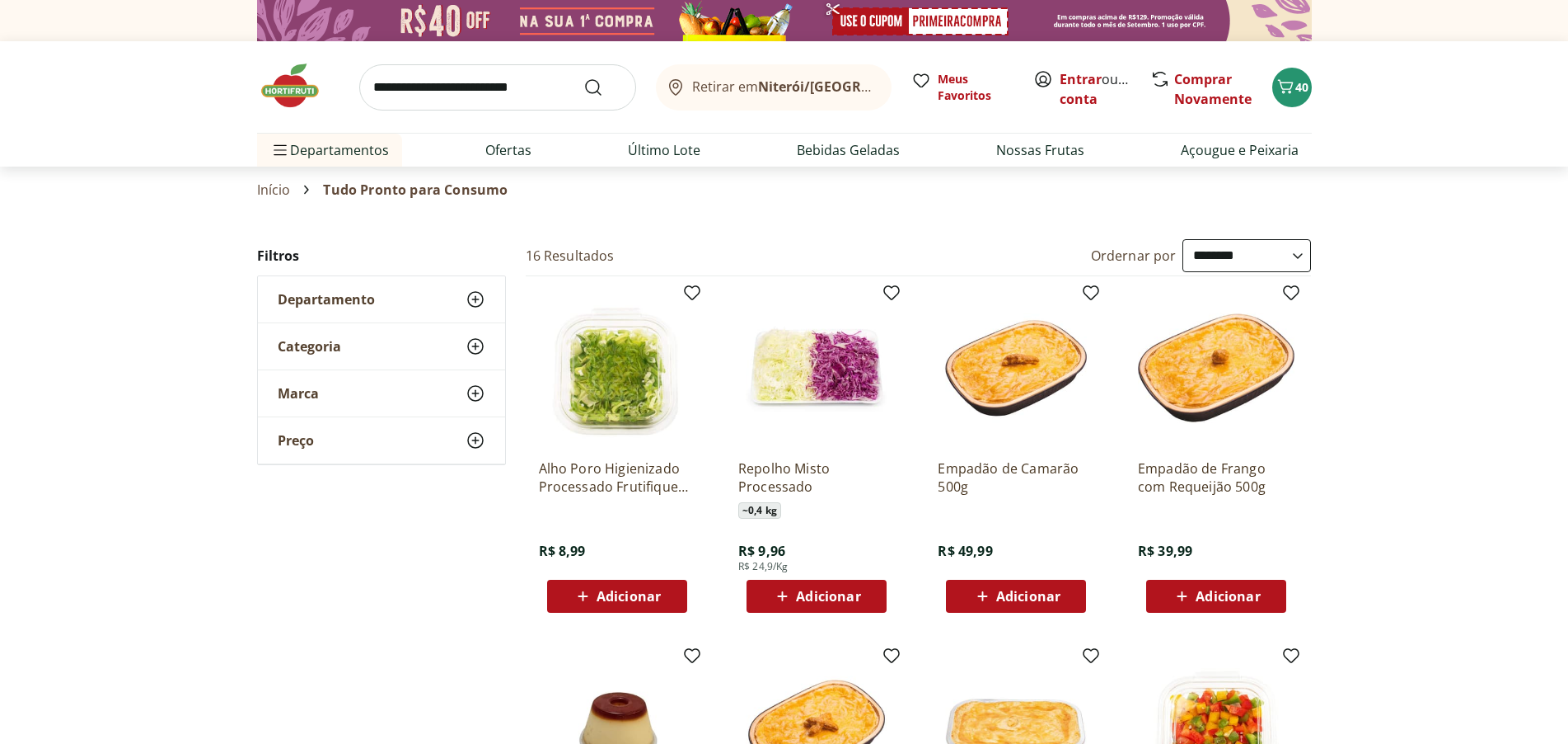
click at [474, 346] on icon at bounding box center [475, 346] width 20 height 20
click at [421, 403] on label "Prontos para Consumo 14" at bounding box center [391, 407] width 188 height 16
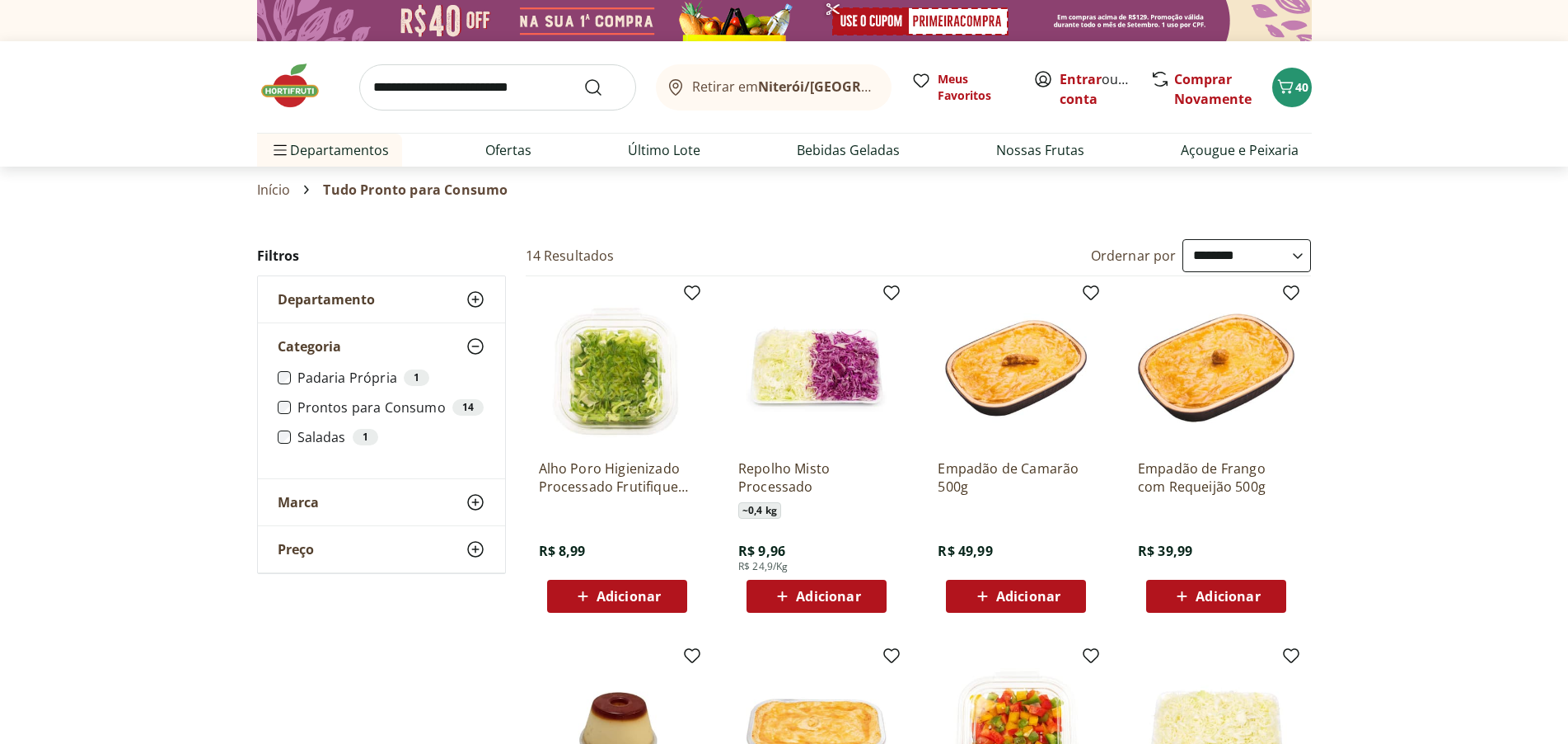
click at [335, 439] on label "Saladas 1" at bounding box center [391, 437] width 188 height 16
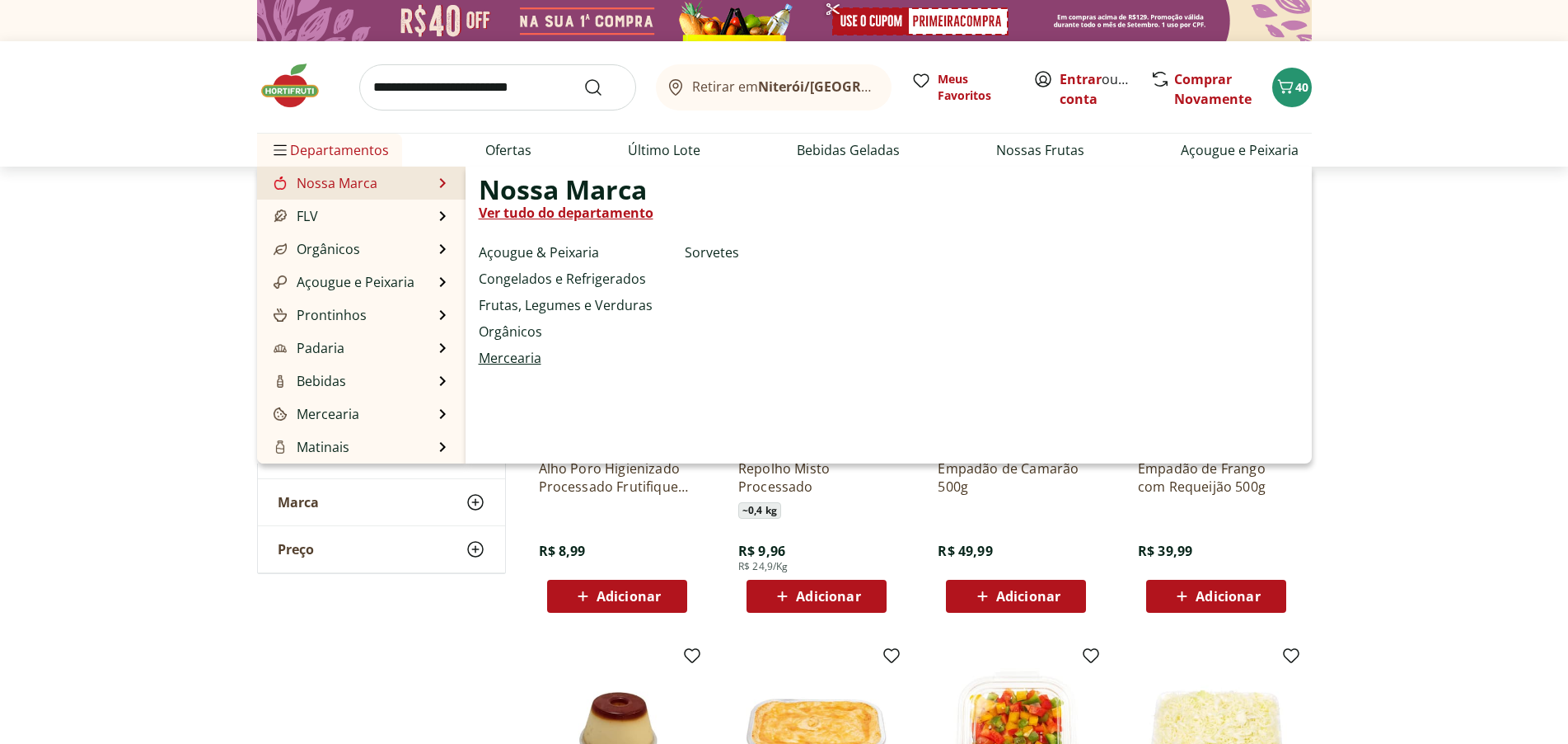
click at [514, 357] on link "Mercearia" at bounding box center [510, 358] width 63 height 20
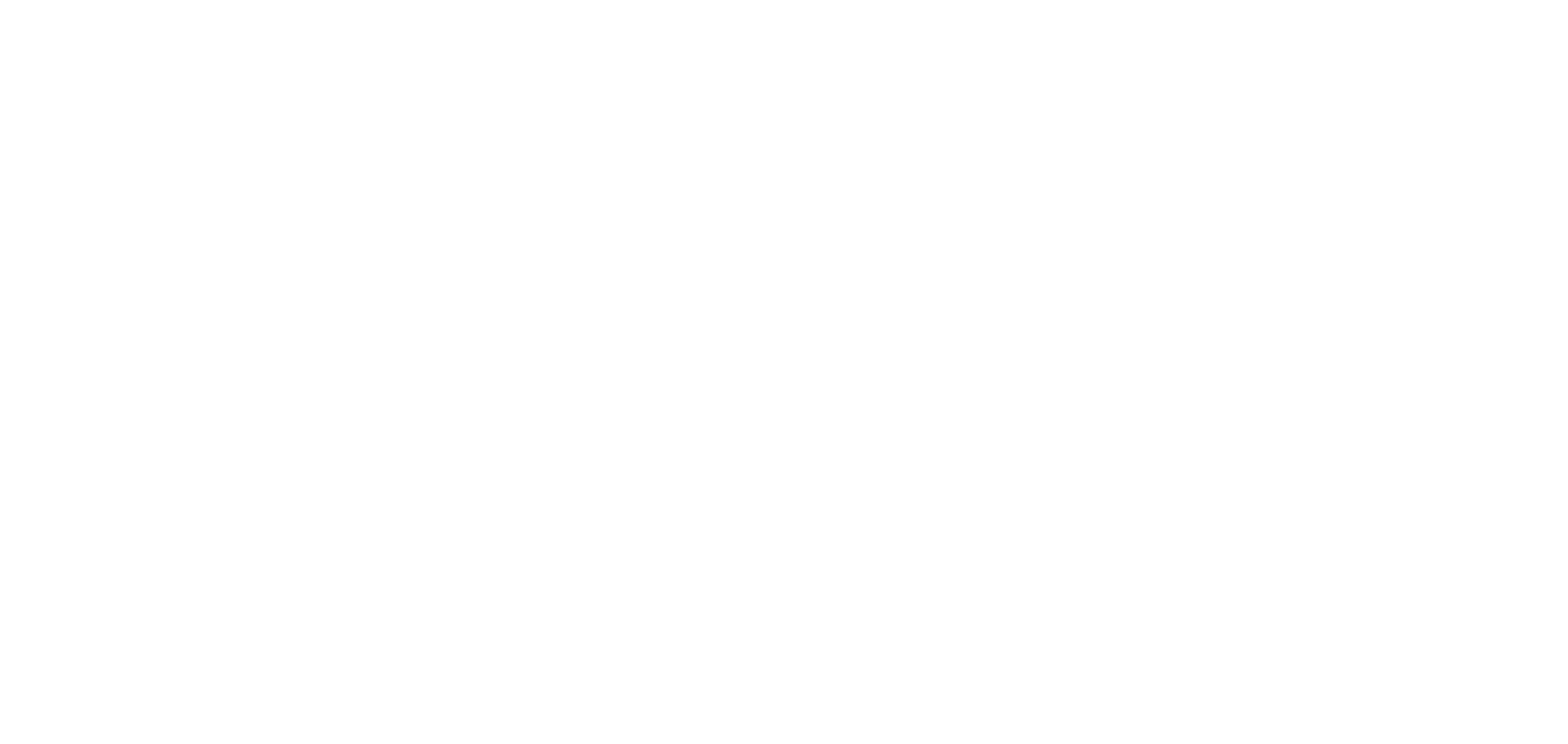
select select "**********"
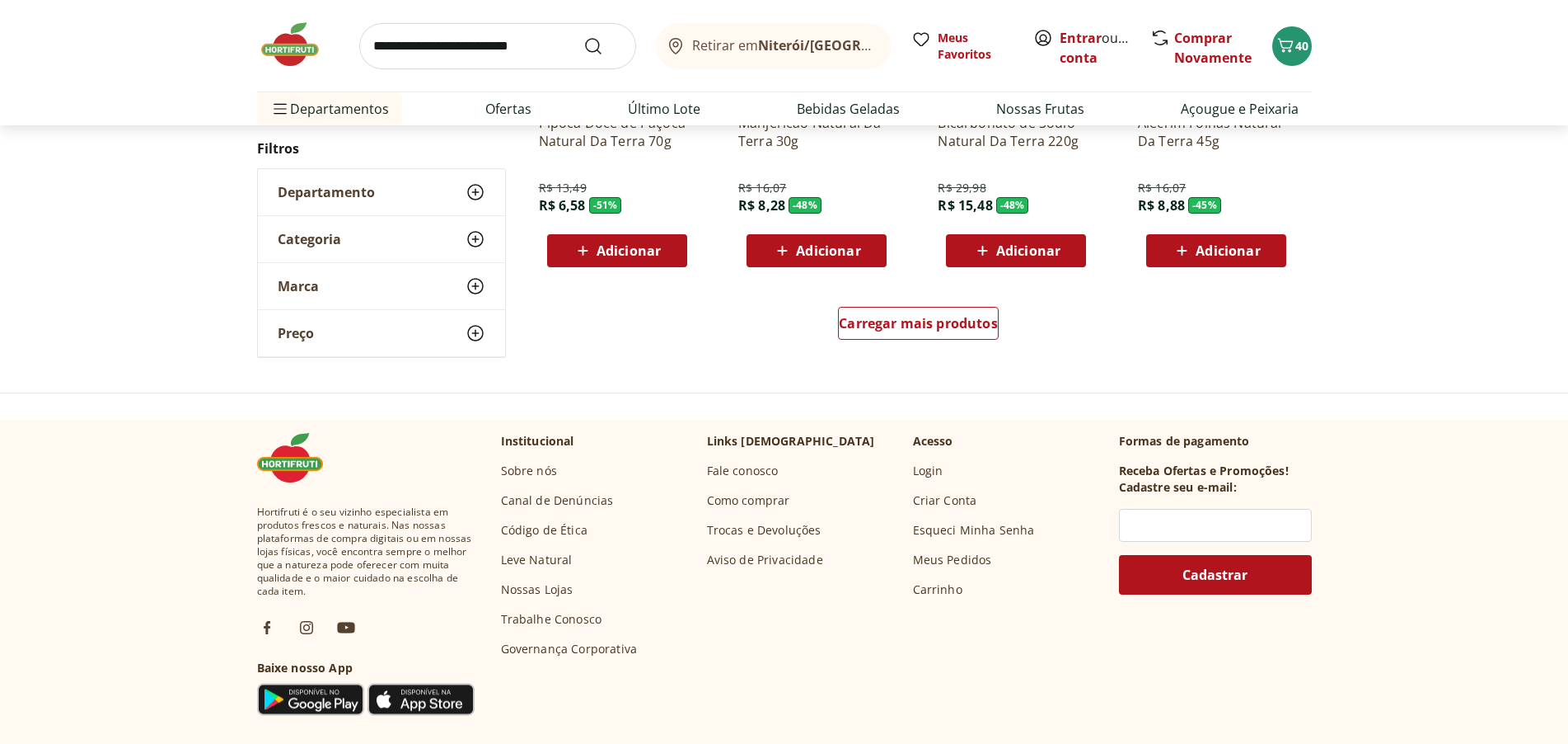
scroll to position [1072, 0]
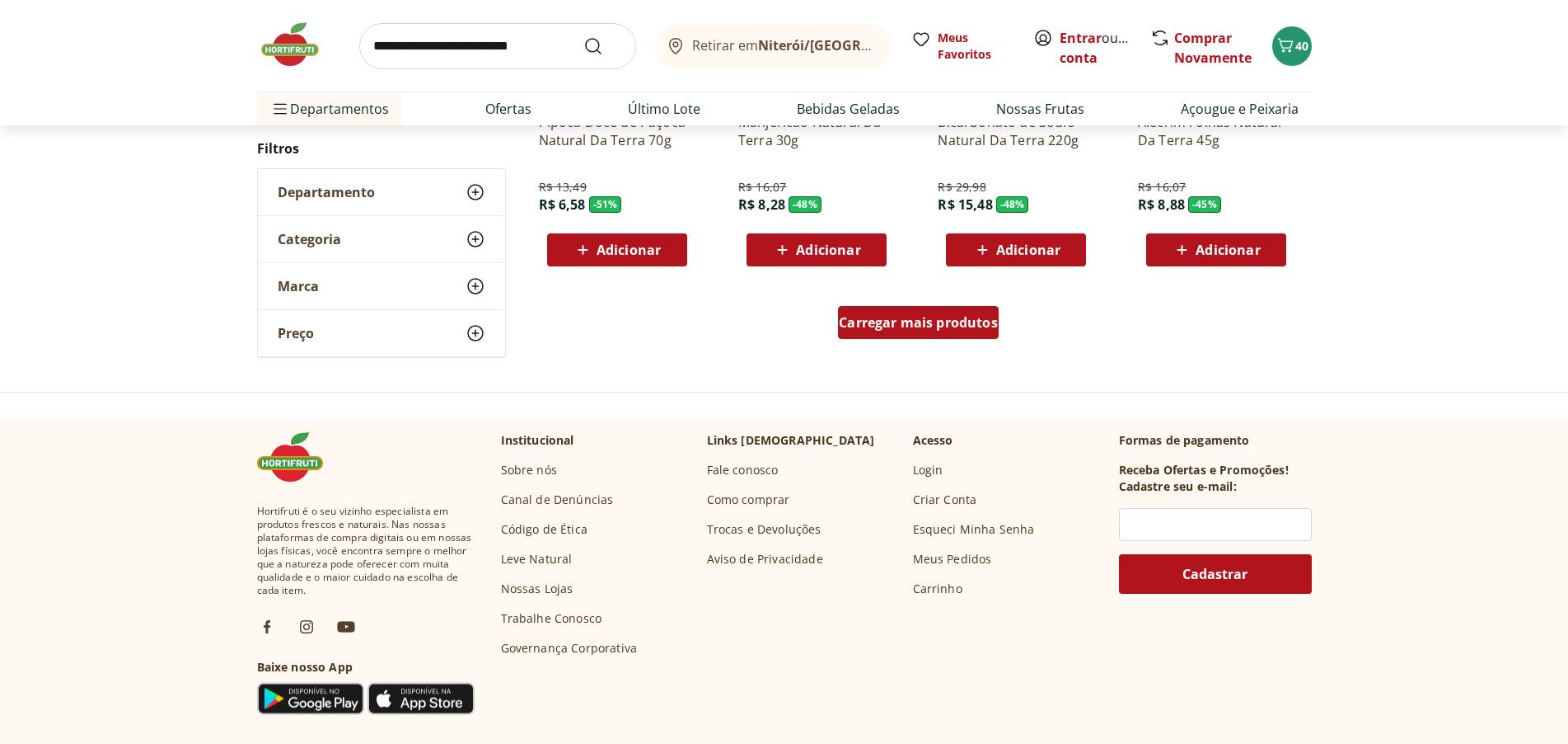
click at [910, 329] on span "Carregar mais produtos" at bounding box center [918, 323] width 159 height 13
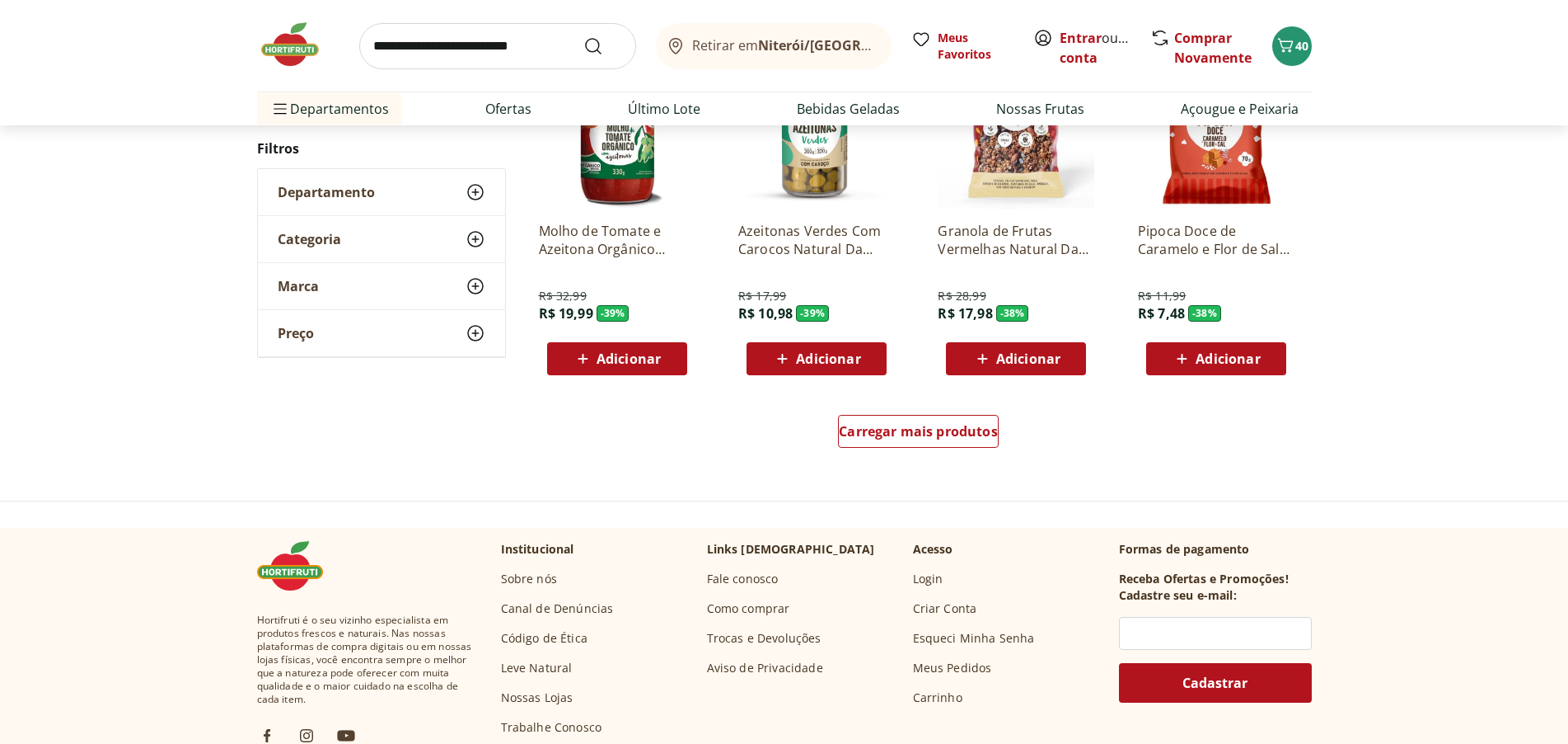
scroll to position [2061, 0]
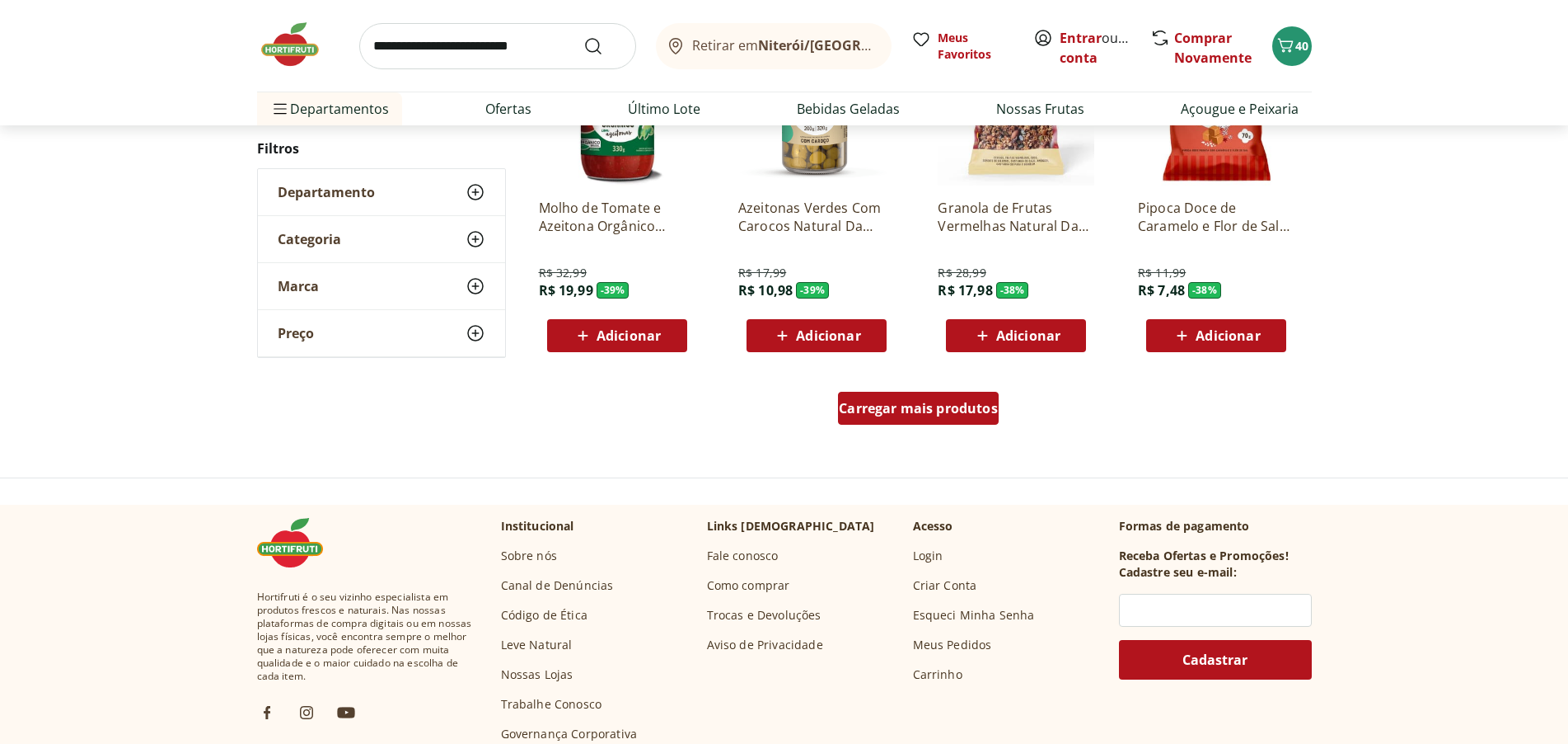
click at [877, 406] on span "Carregar mais produtos" at bounding box center [918, 409] width 159 height 13
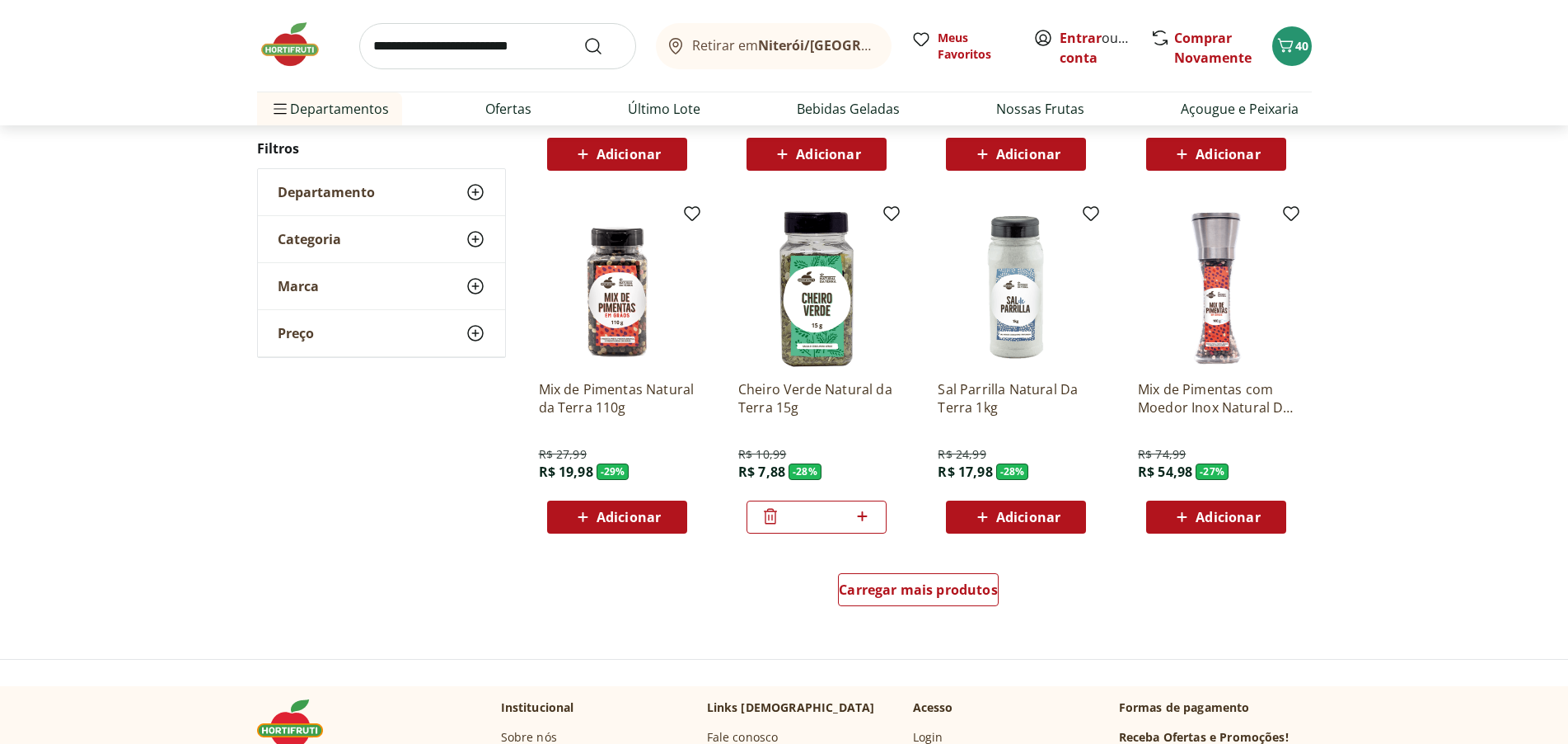
scroll to position [2968, 0]
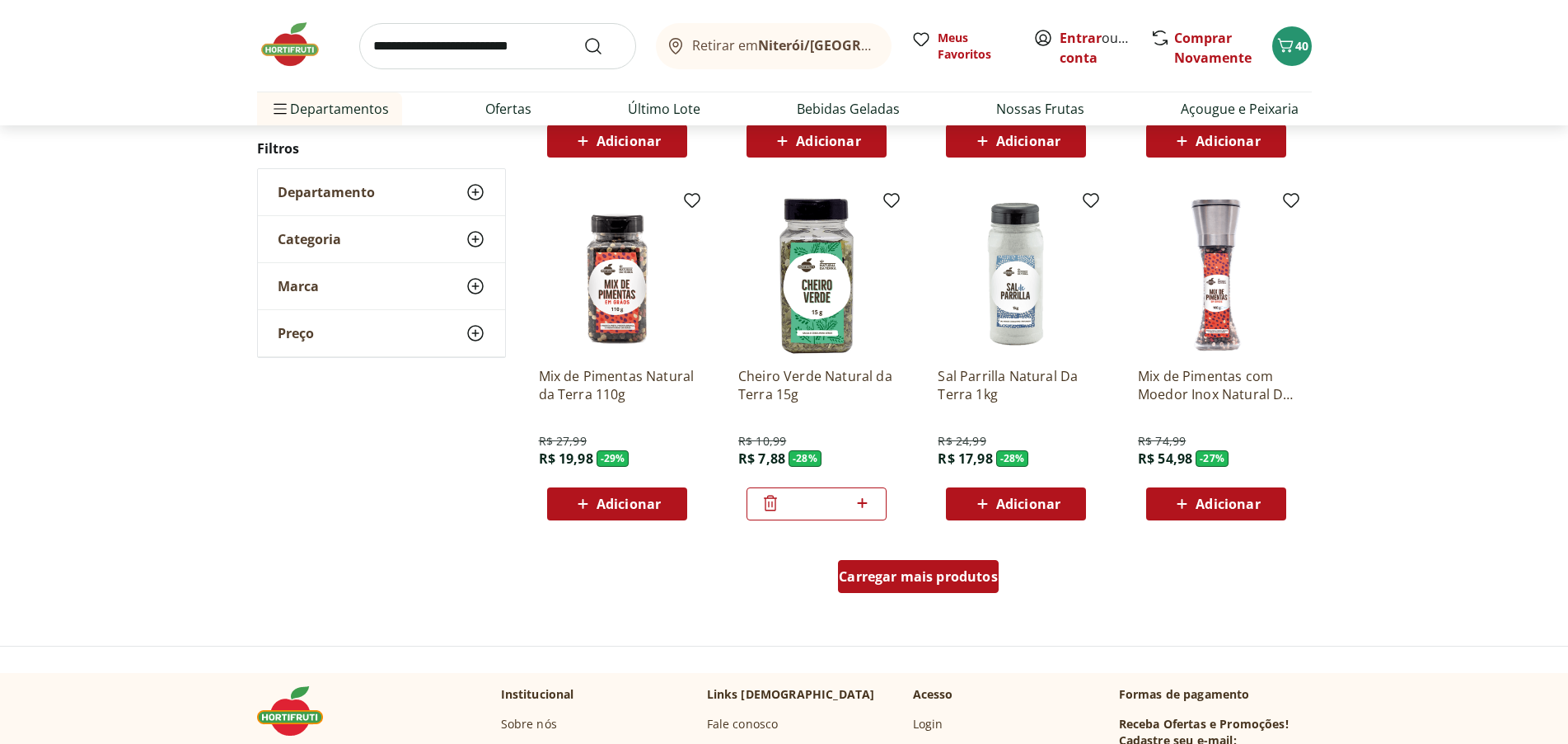
click at [875, 586] on div "Carregar mais produtos" at bounding box center [918, 576] width 161 height 33
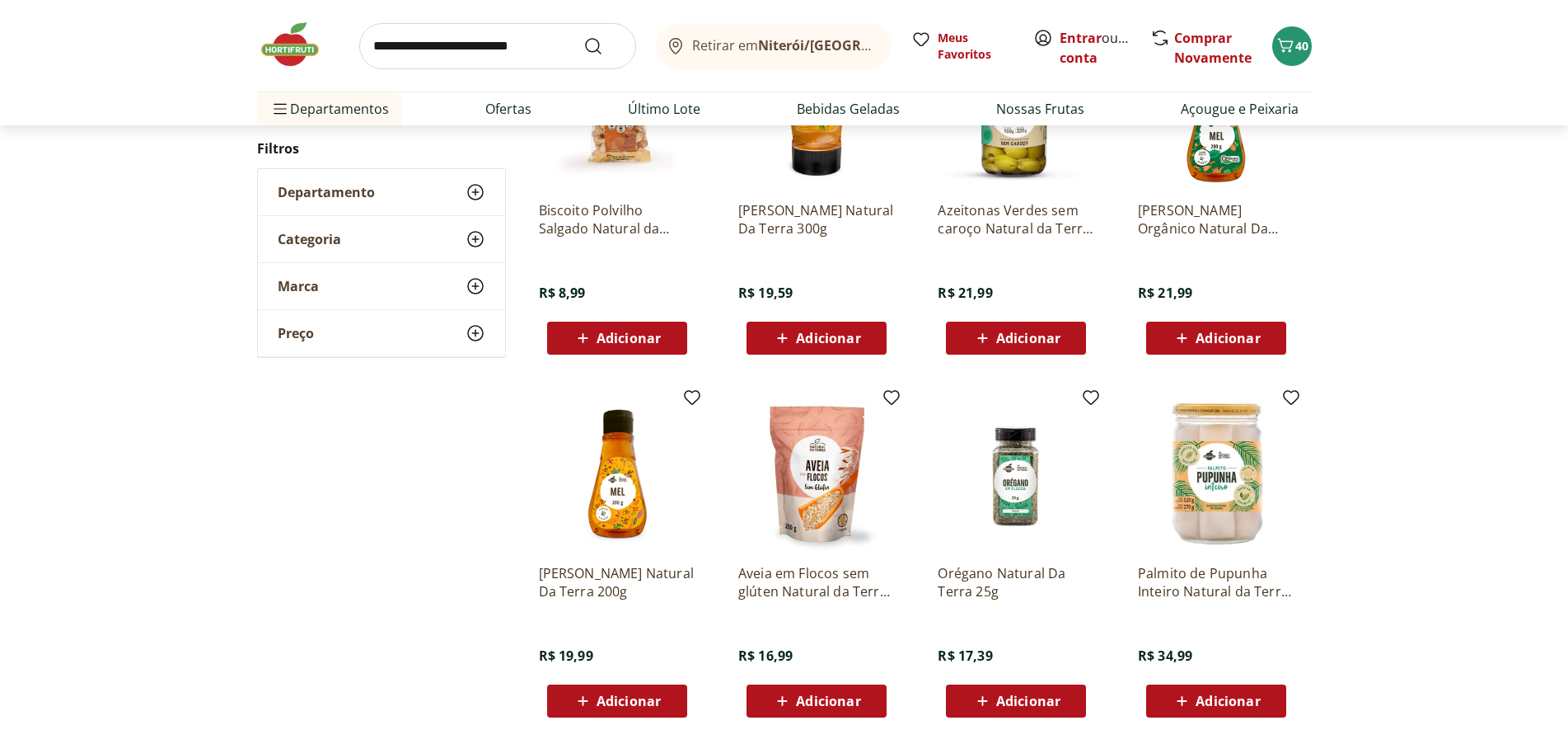
scroll to position [4041, 0]
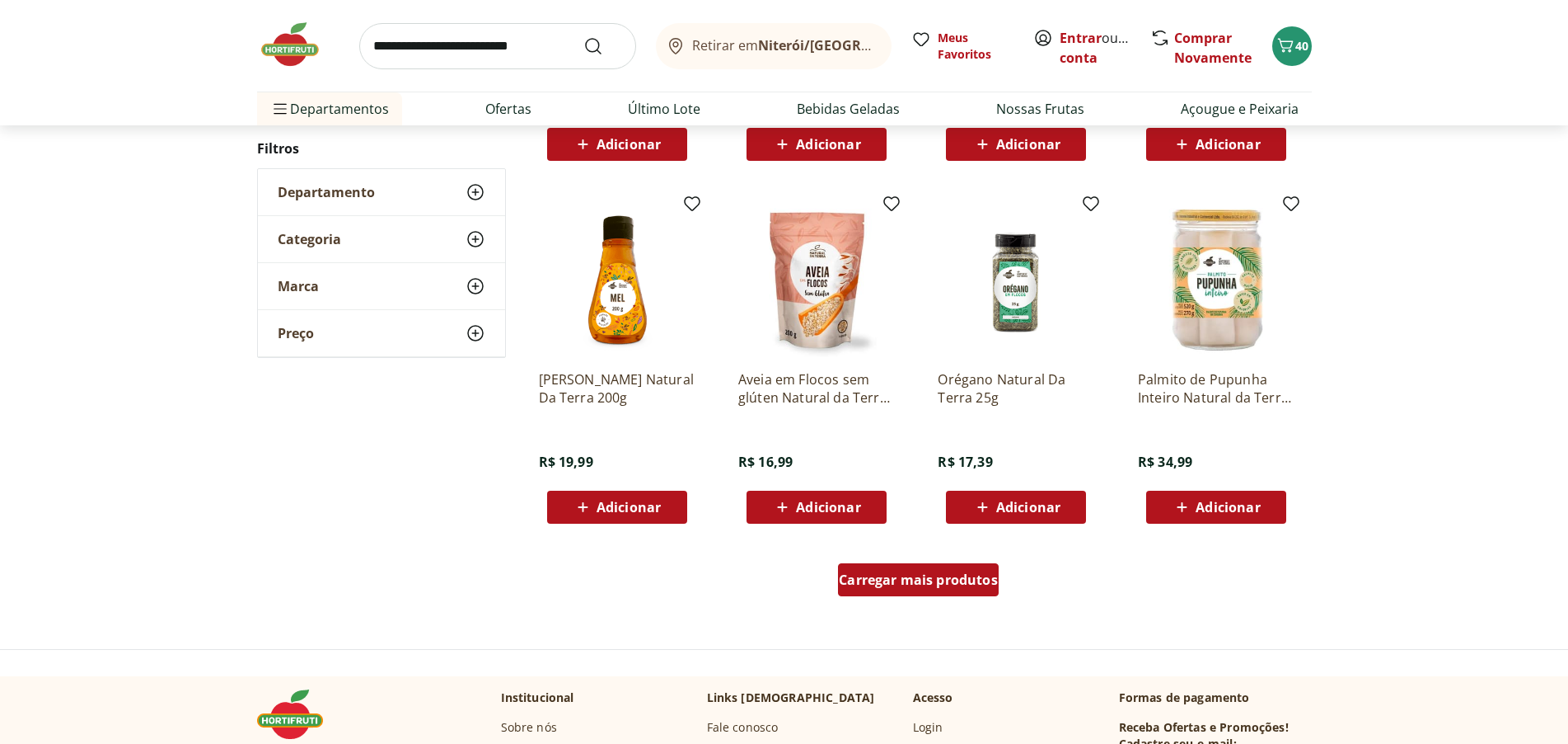
click at [948, 573] on span "Carregar mais produtos" at bounding box center [918, 580] width 159 height 13
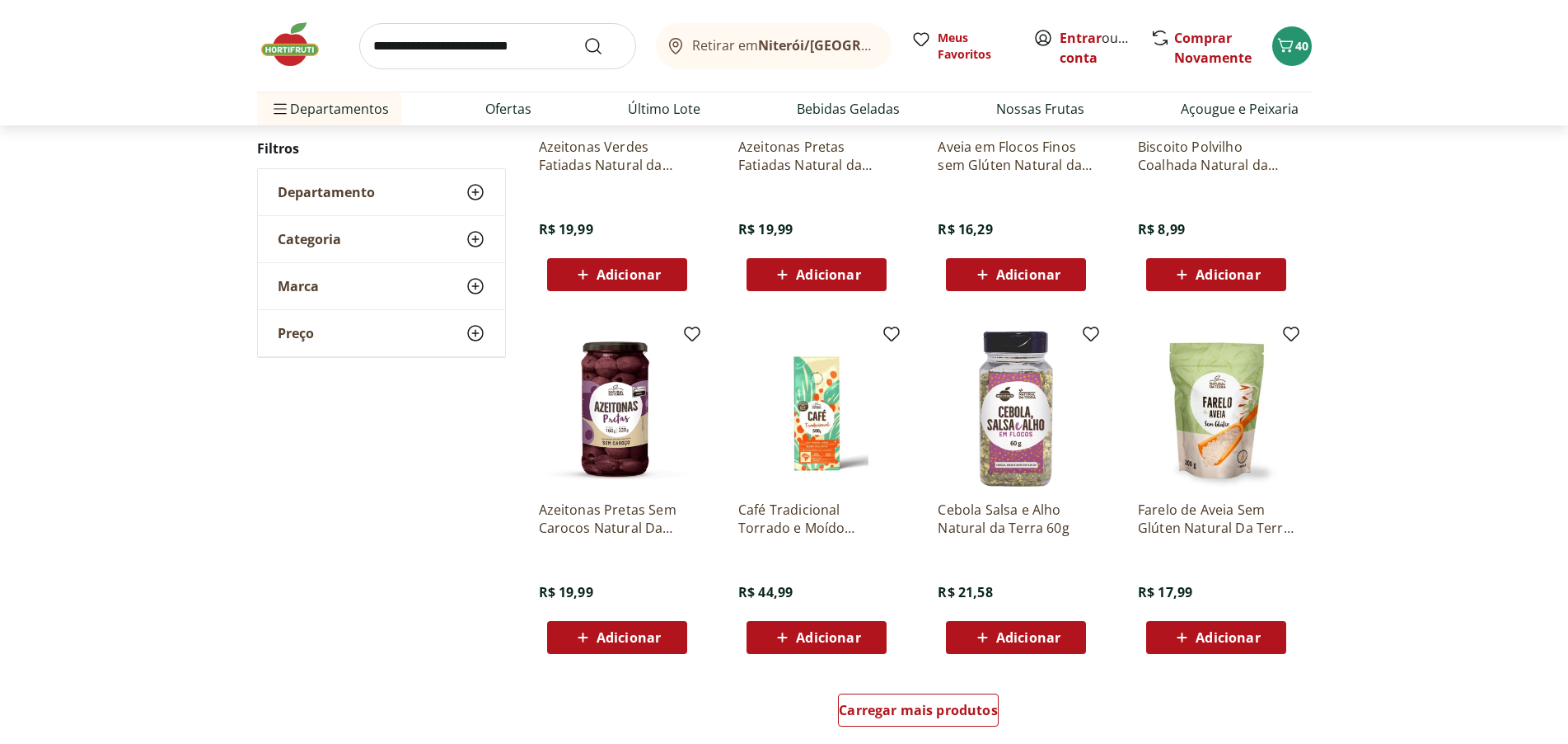
scroll to position [5195, 0]
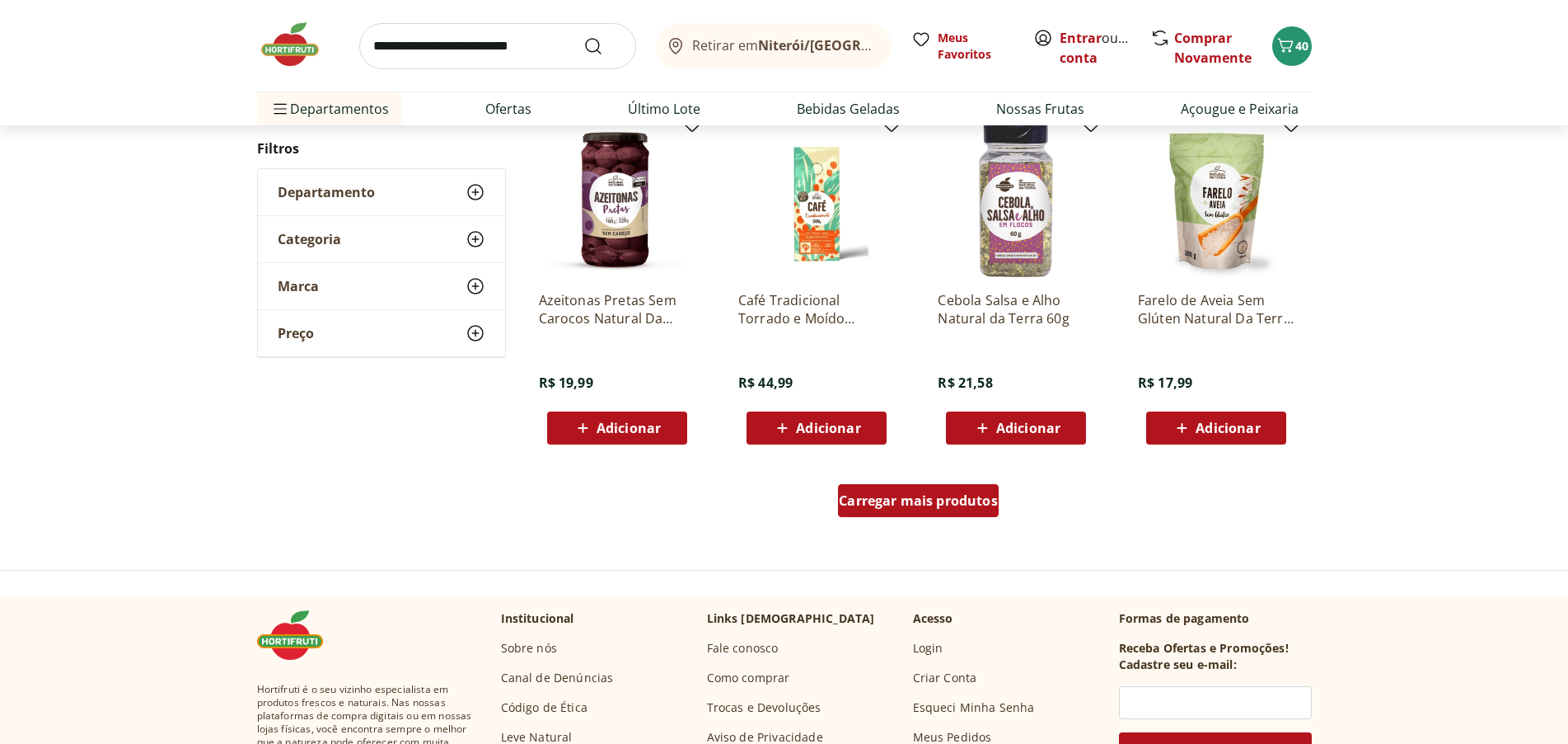
click at [988, 500] on span "Carregar mais produtos" at bounding box center [918, 501] width 159 height 13
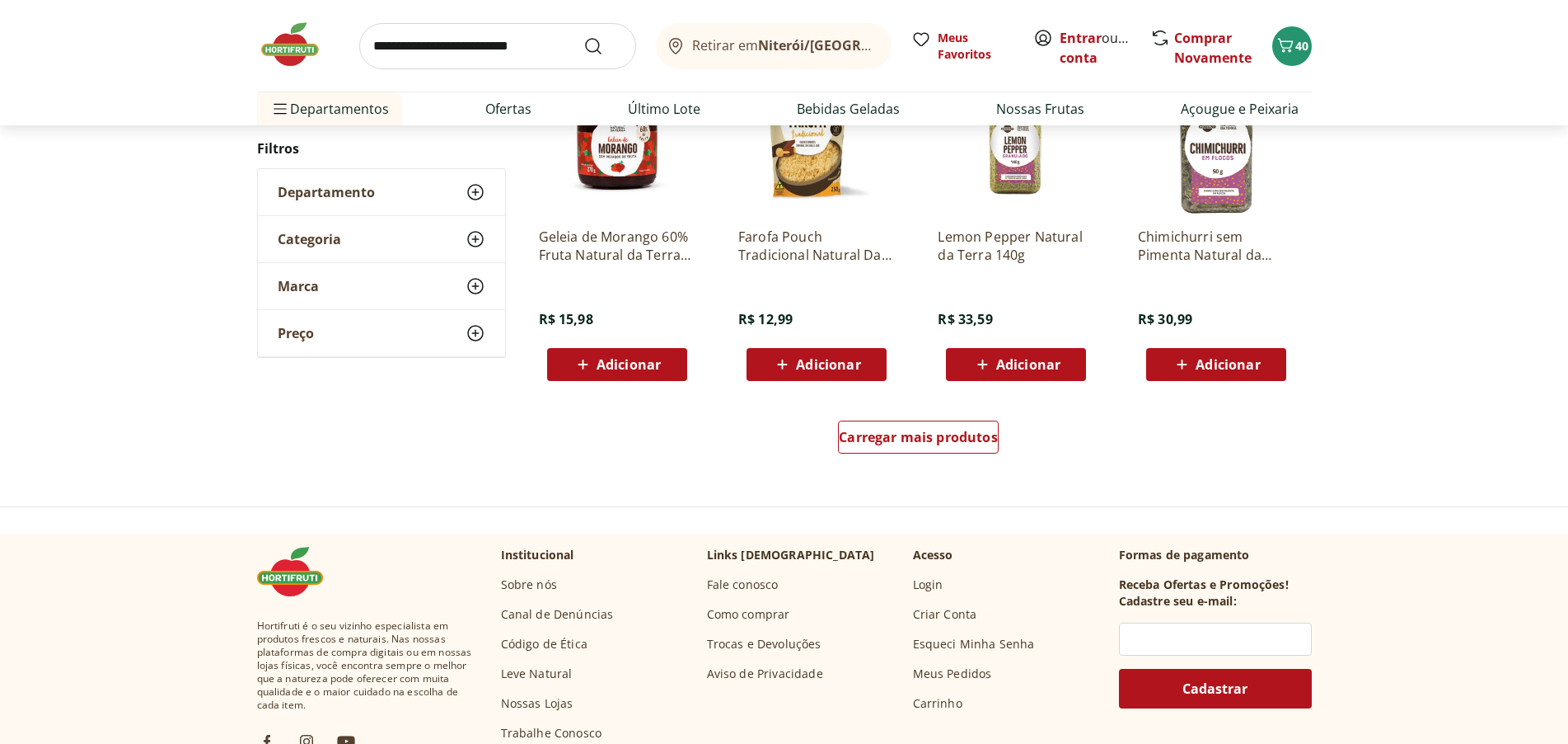
scroll to position [6515, 0]
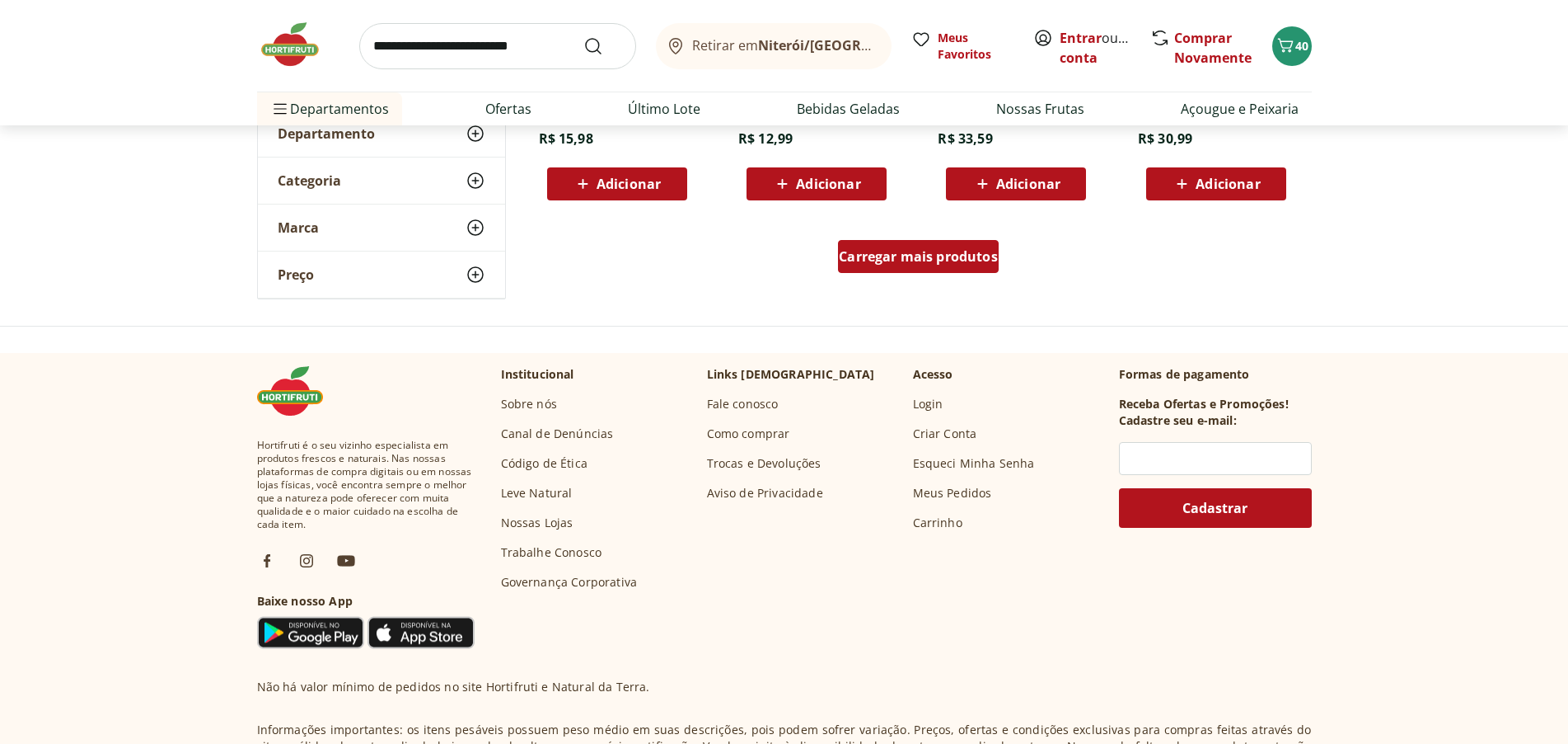
click at [953, 262] on span "Carregar mais produtos" at bounding box center [918, 256] width 159 height 13
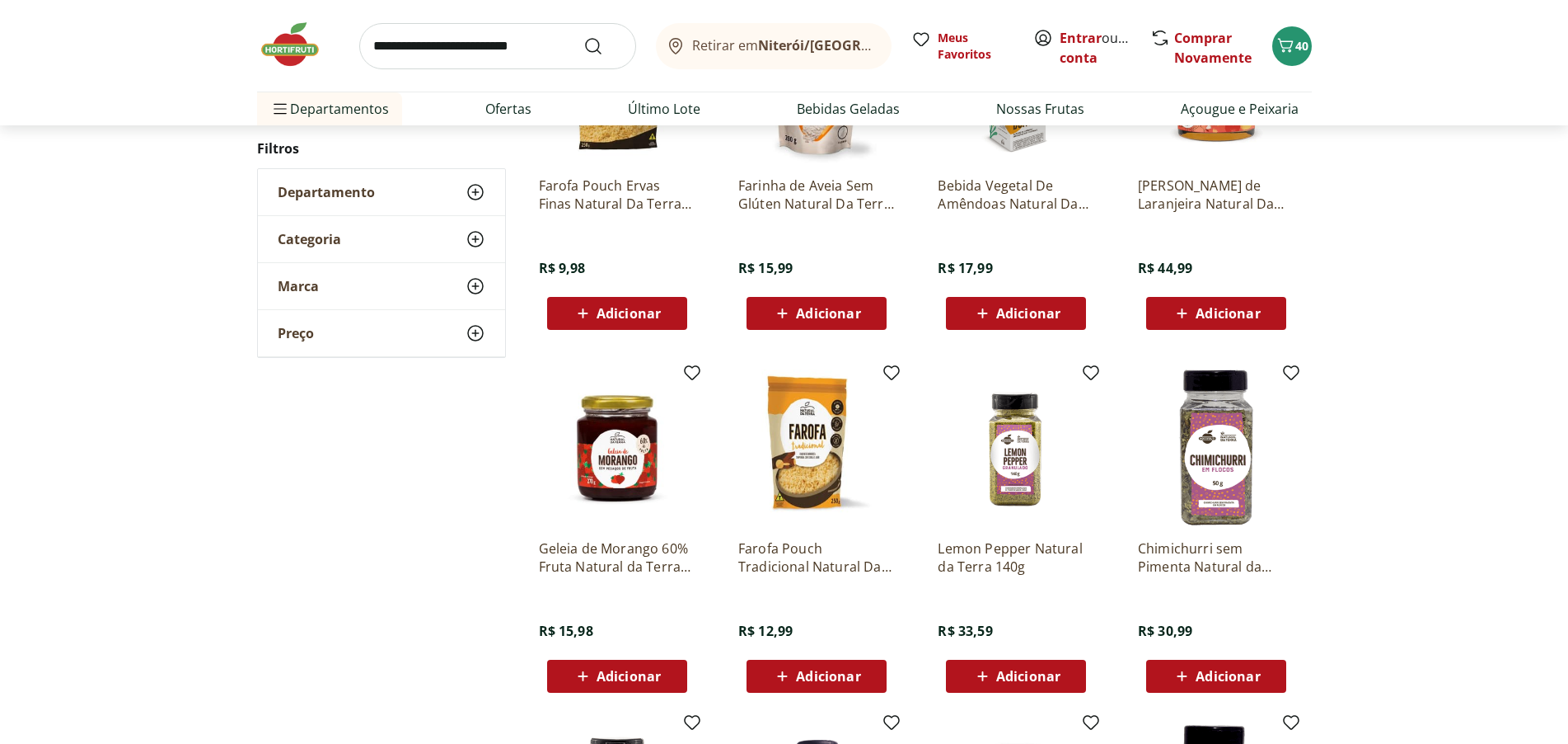
scroll to position [6019, 0]
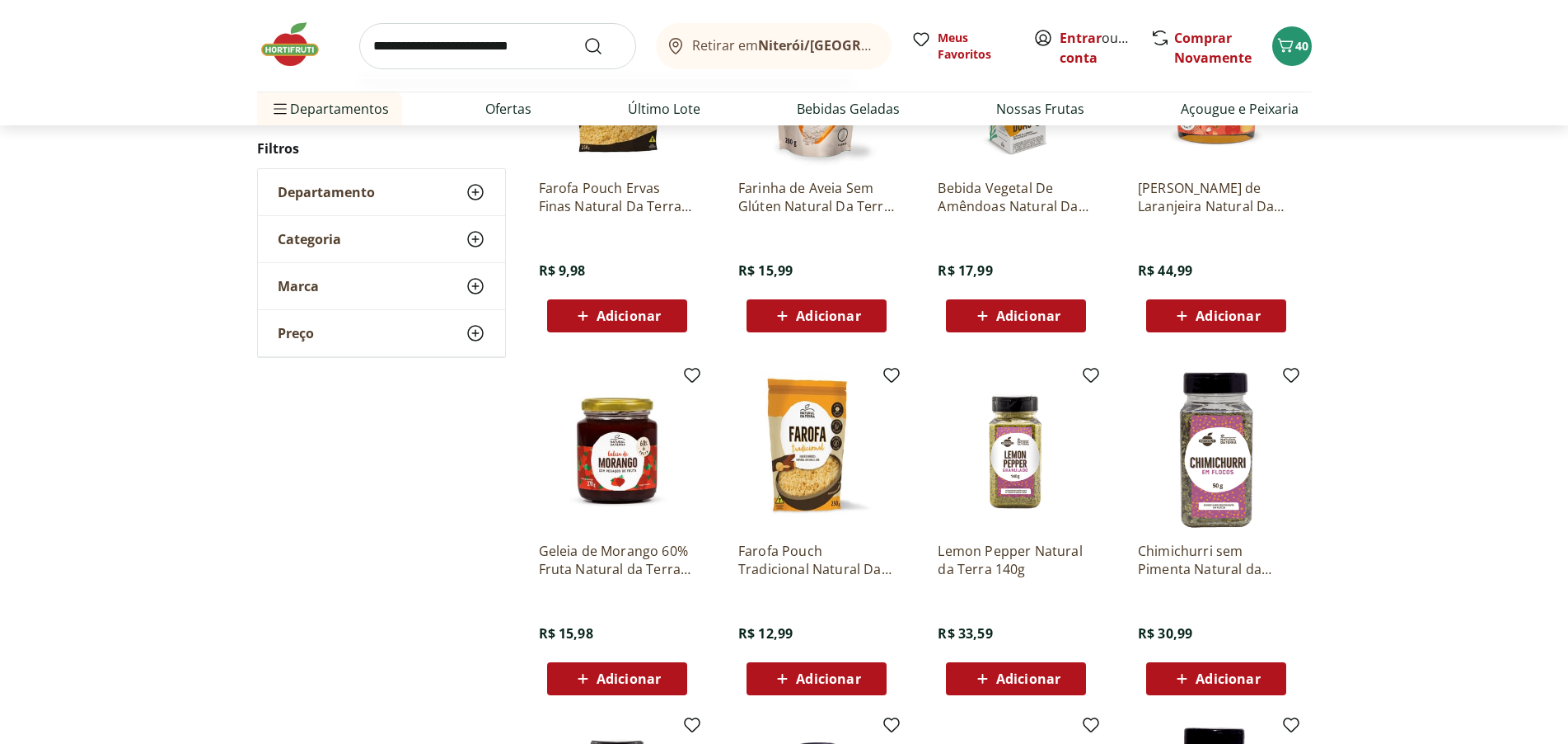
click at [425, 45] on input "search" at bounding box center [497, 46] width 276 height 46
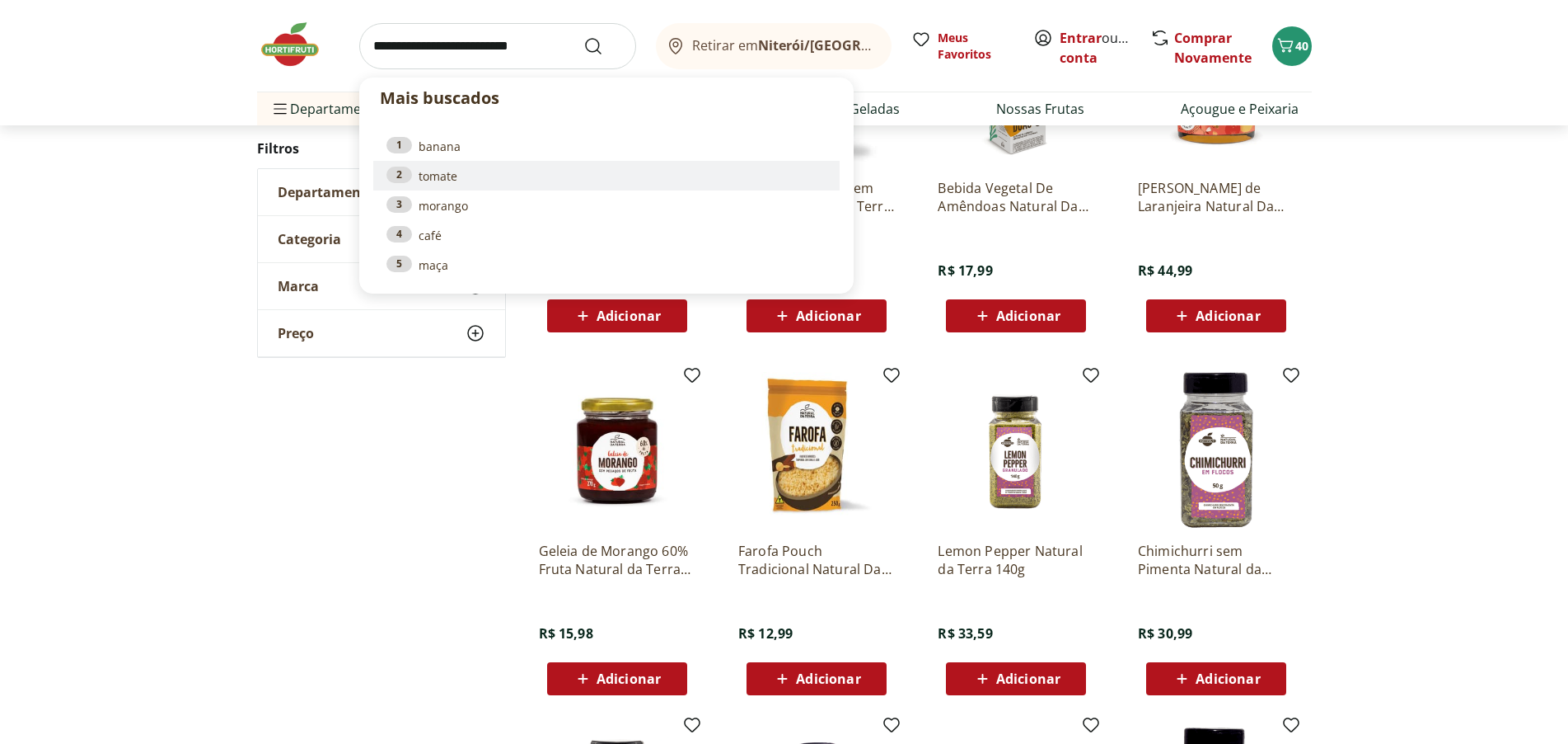
click at [435, 173] on link "2 tomate" at bounding box center [606, 175] width 440 height 18
type input "******"
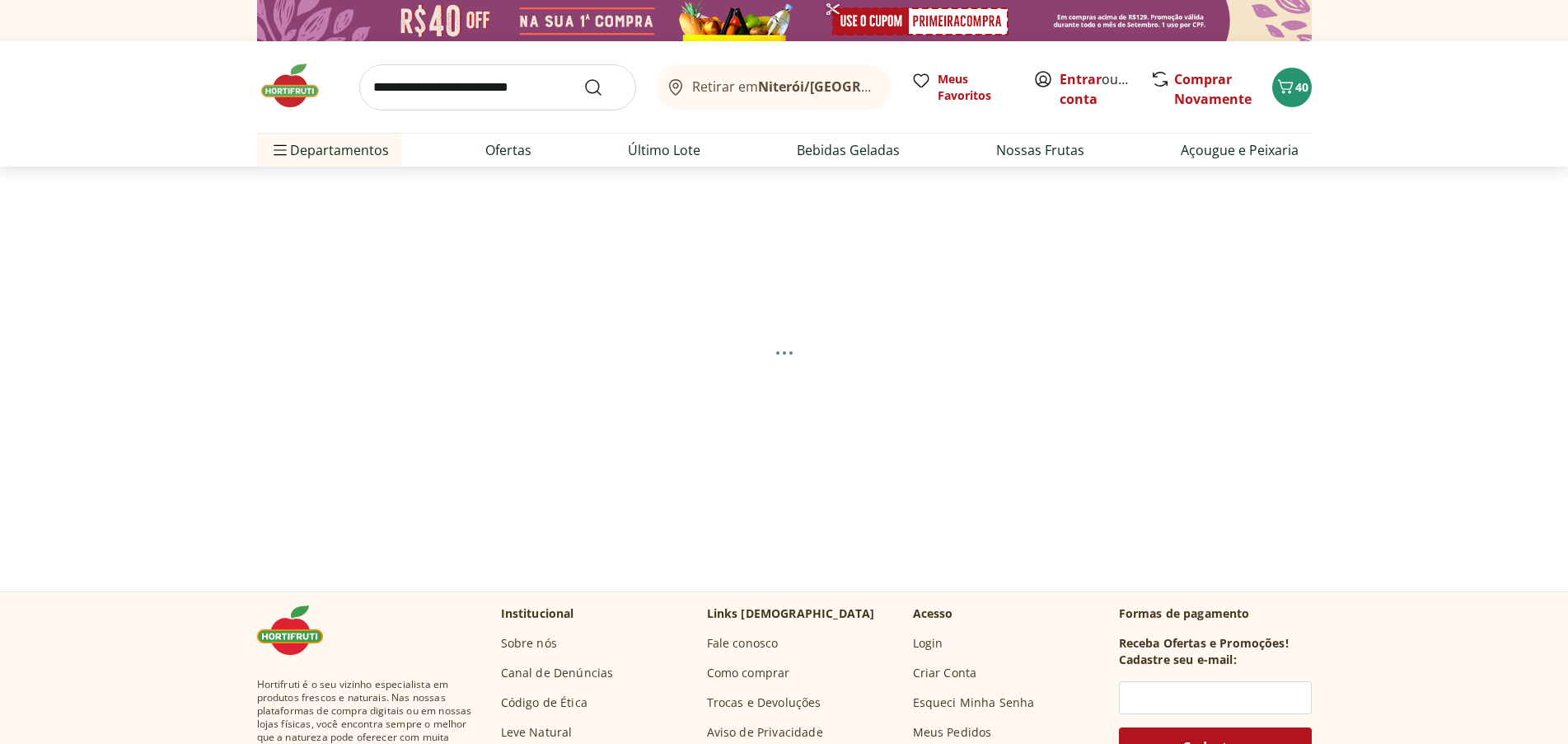
select select "**********"
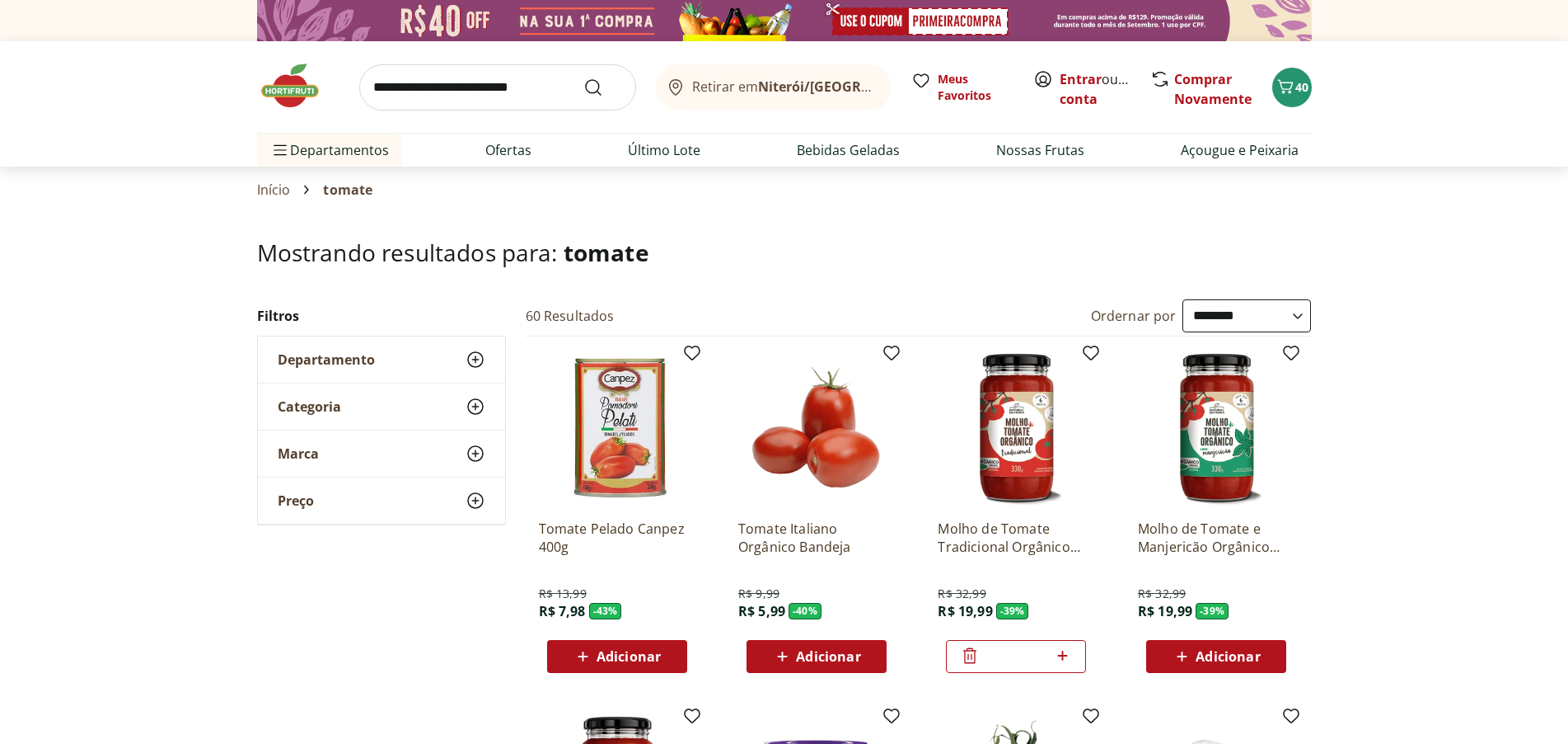
click at [836, 651] on span "Adicionar" at bounding box center [828, 656] width 65 height 13
click at [865, 661] on icon at bounding box center [862, 655] width 20 height 20
type input "*"
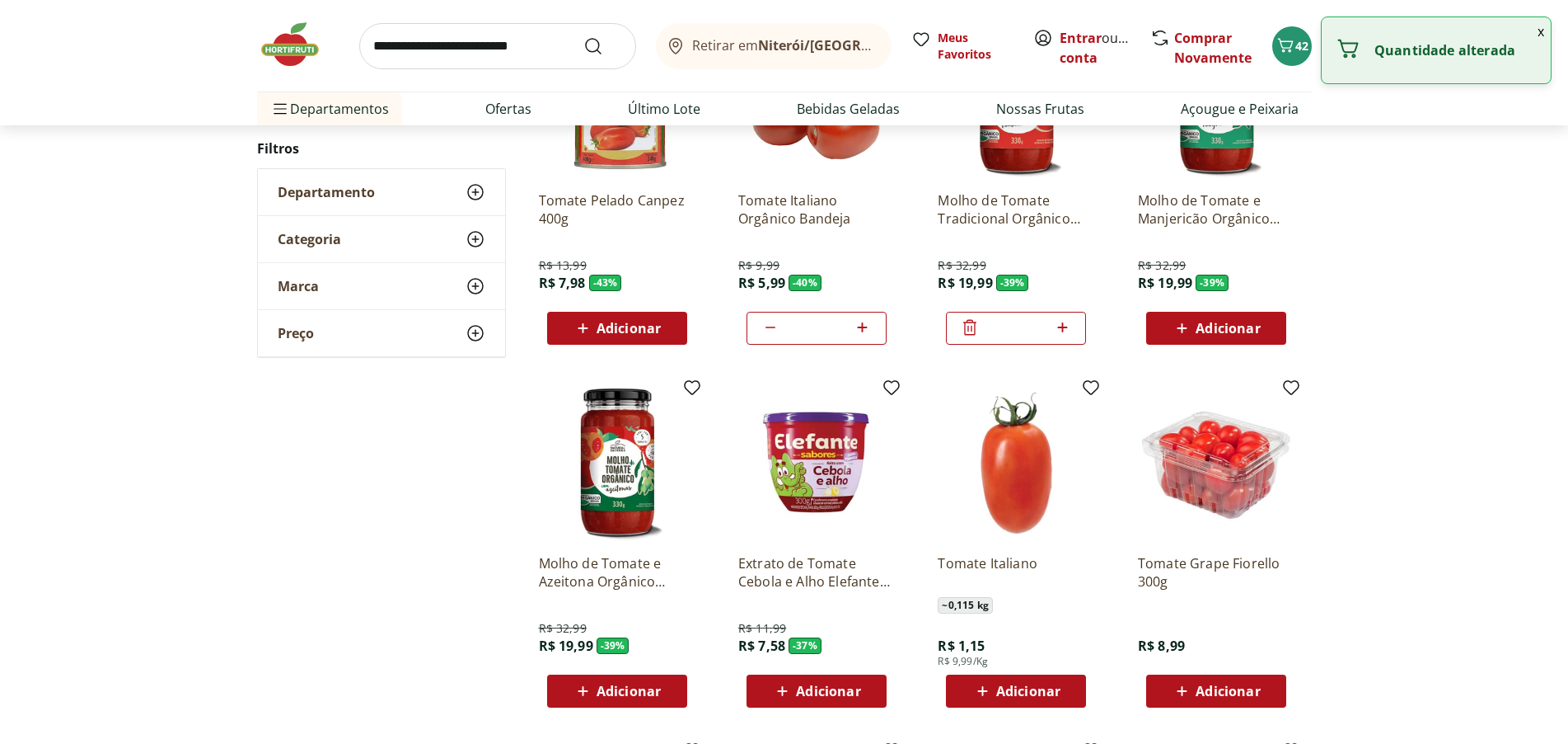
scroll to position [494, 0]
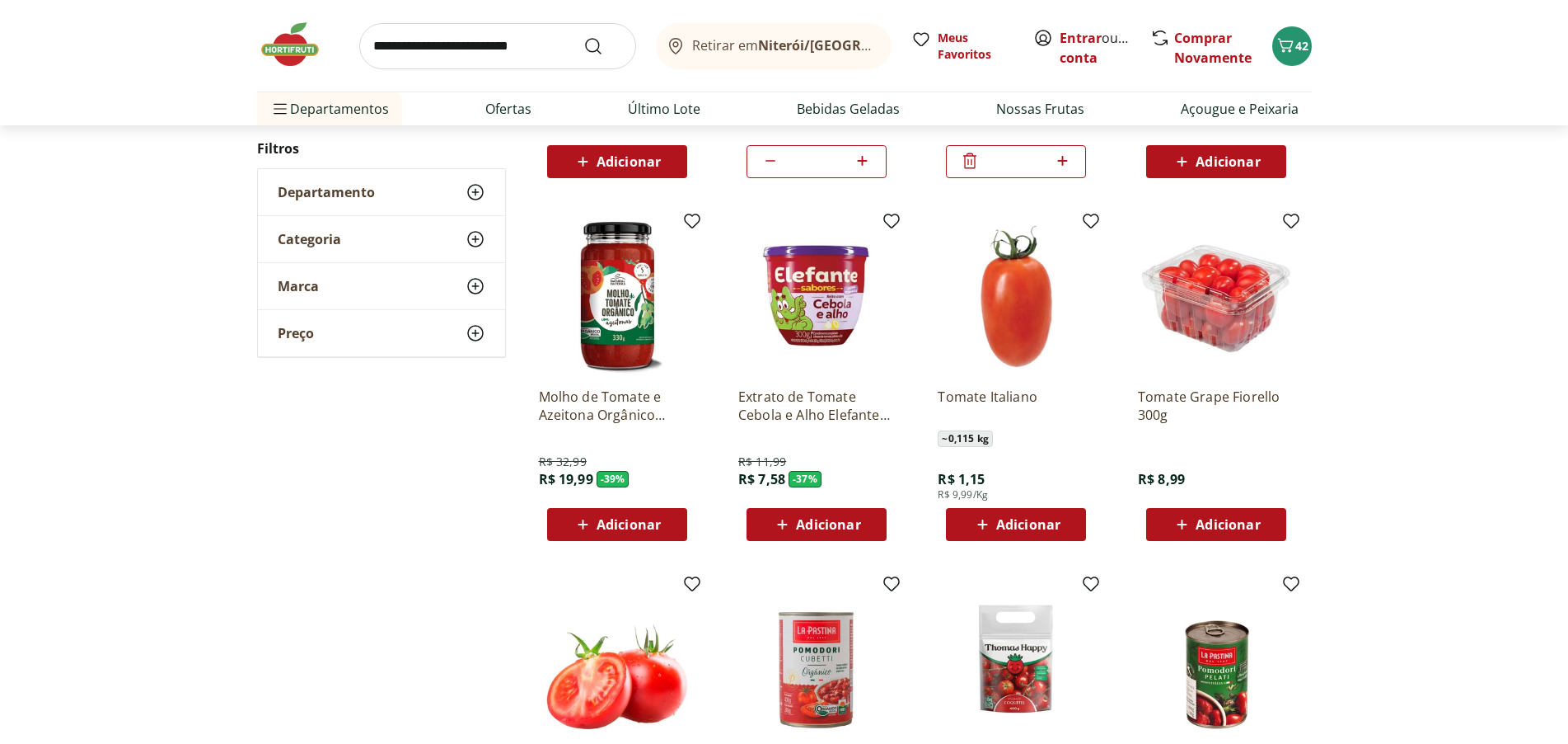
click at [1037, 523] on span "Adicionar" at bounding box center [1028, 524] width 65 height 13
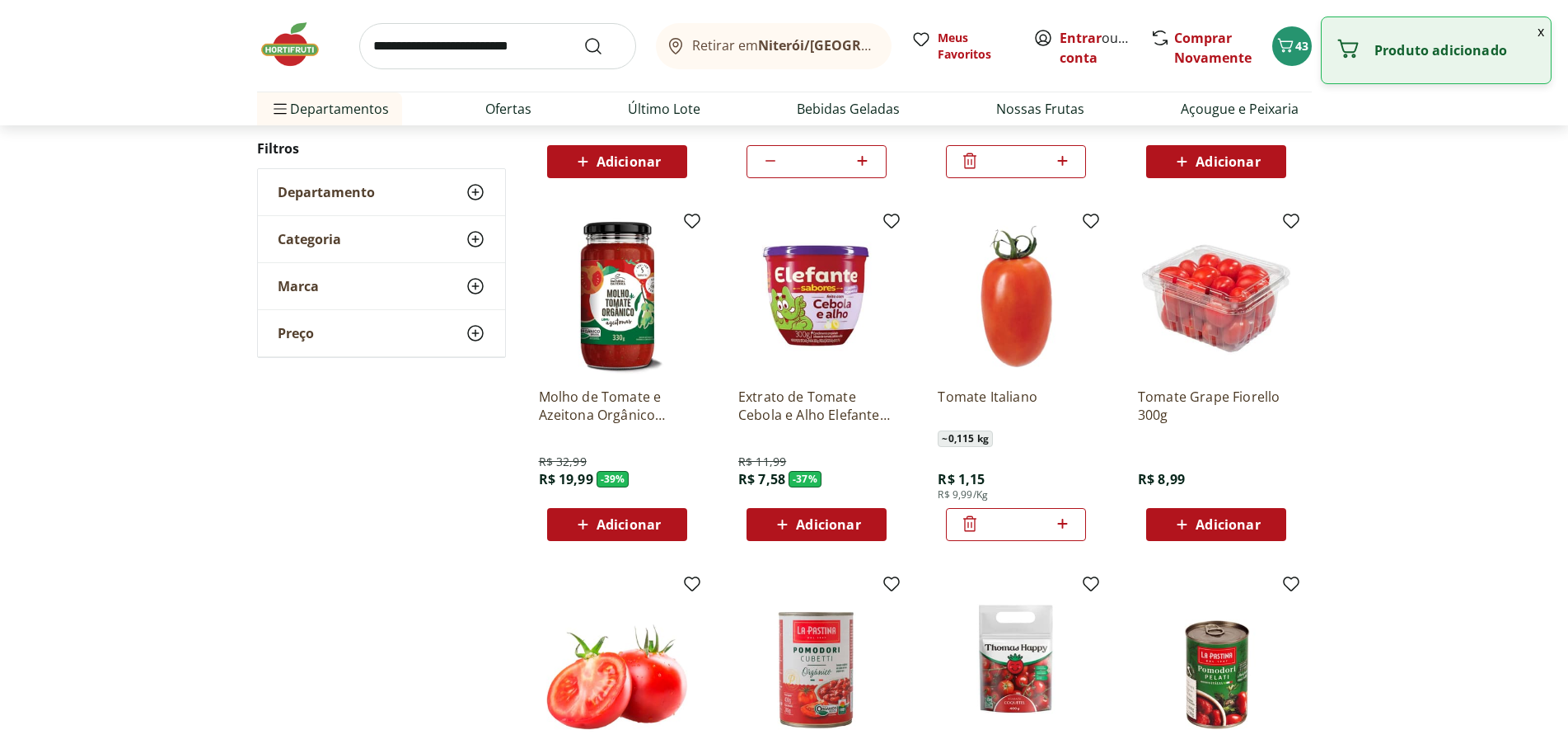
click at [1064, 522] on icon at bounding box center [1062, 523] width 10 height 10
type input "*"
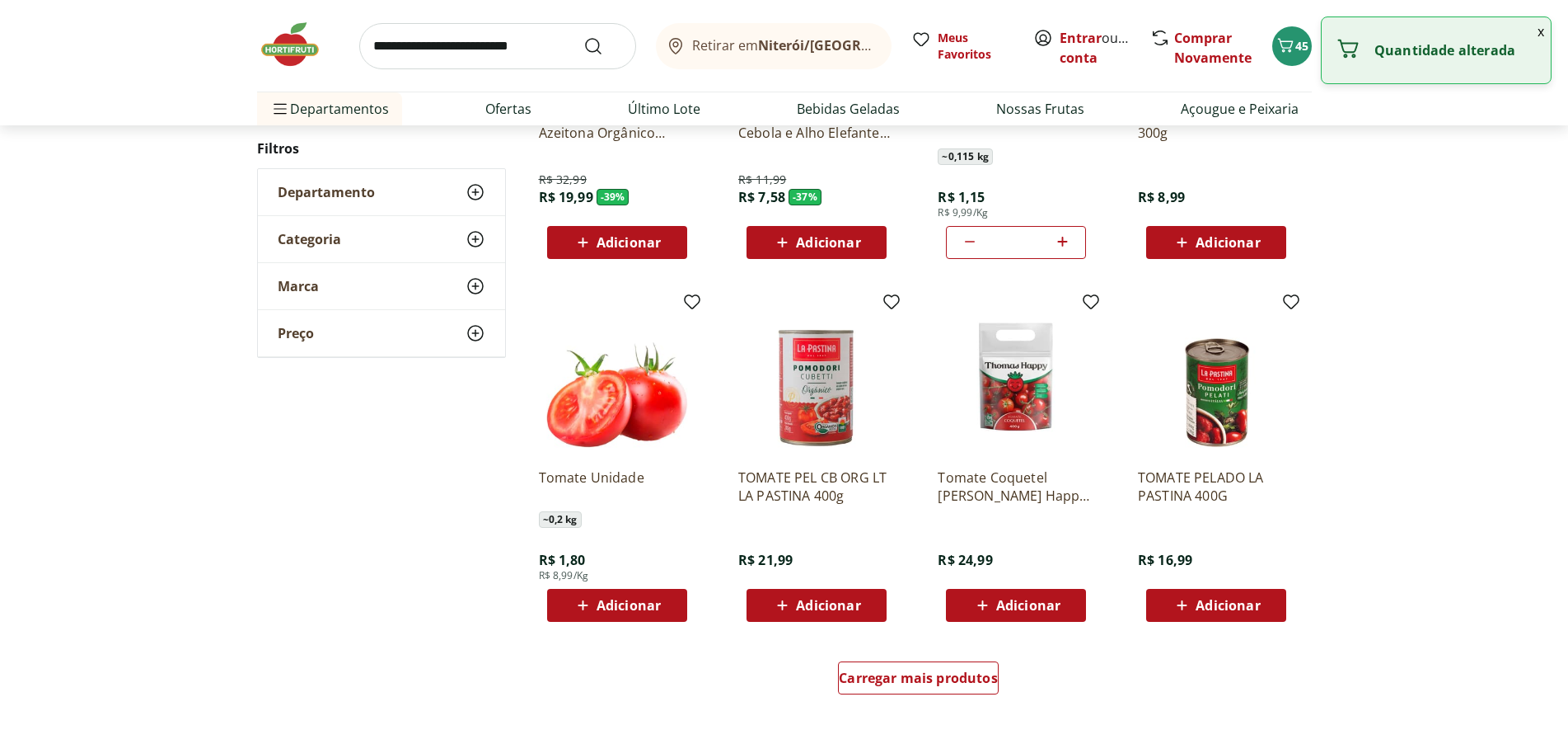
scroll to position [907, 0]
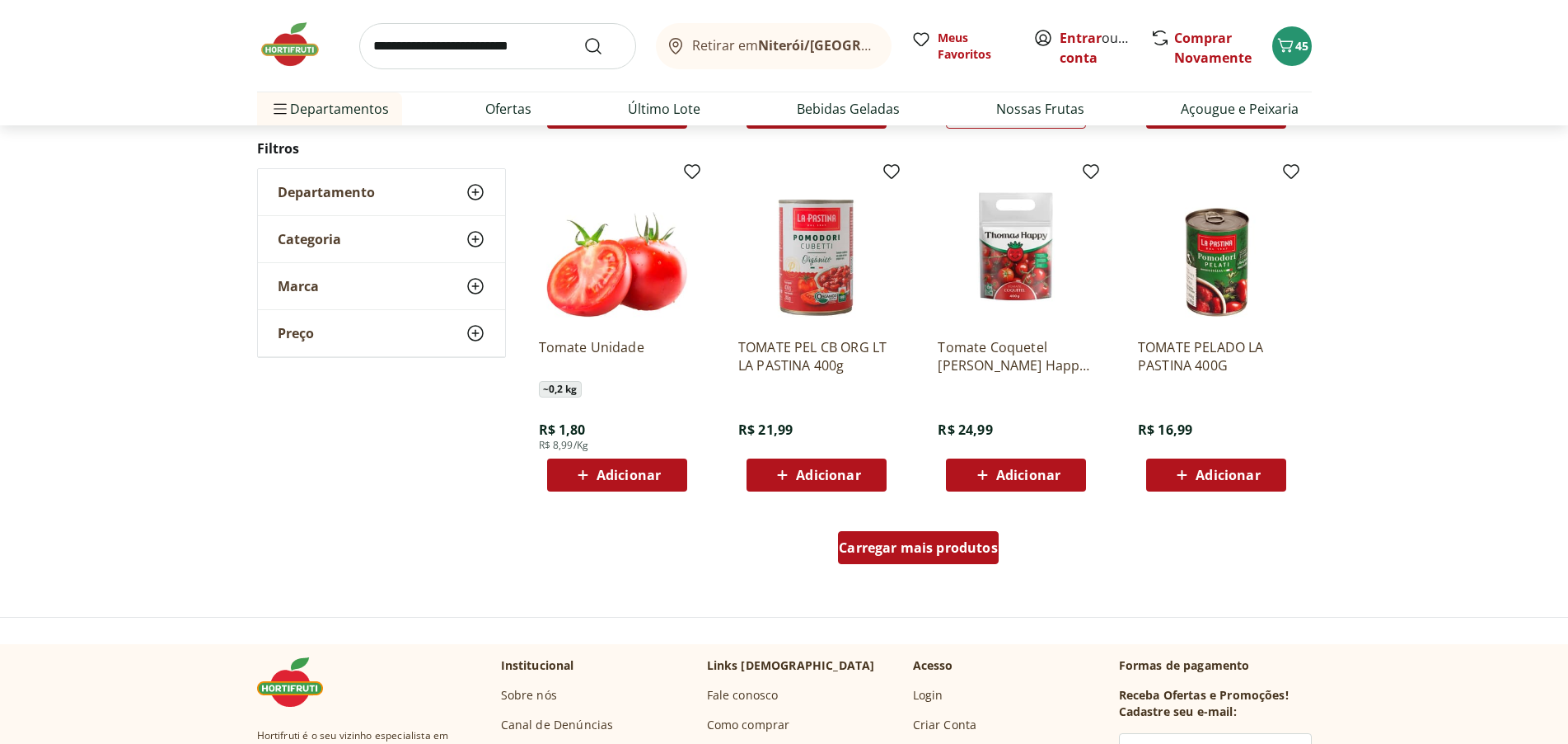
click at [944, 541] on span "Carregar mais produtos" at bounding box center [918, 547] width 159 height 13
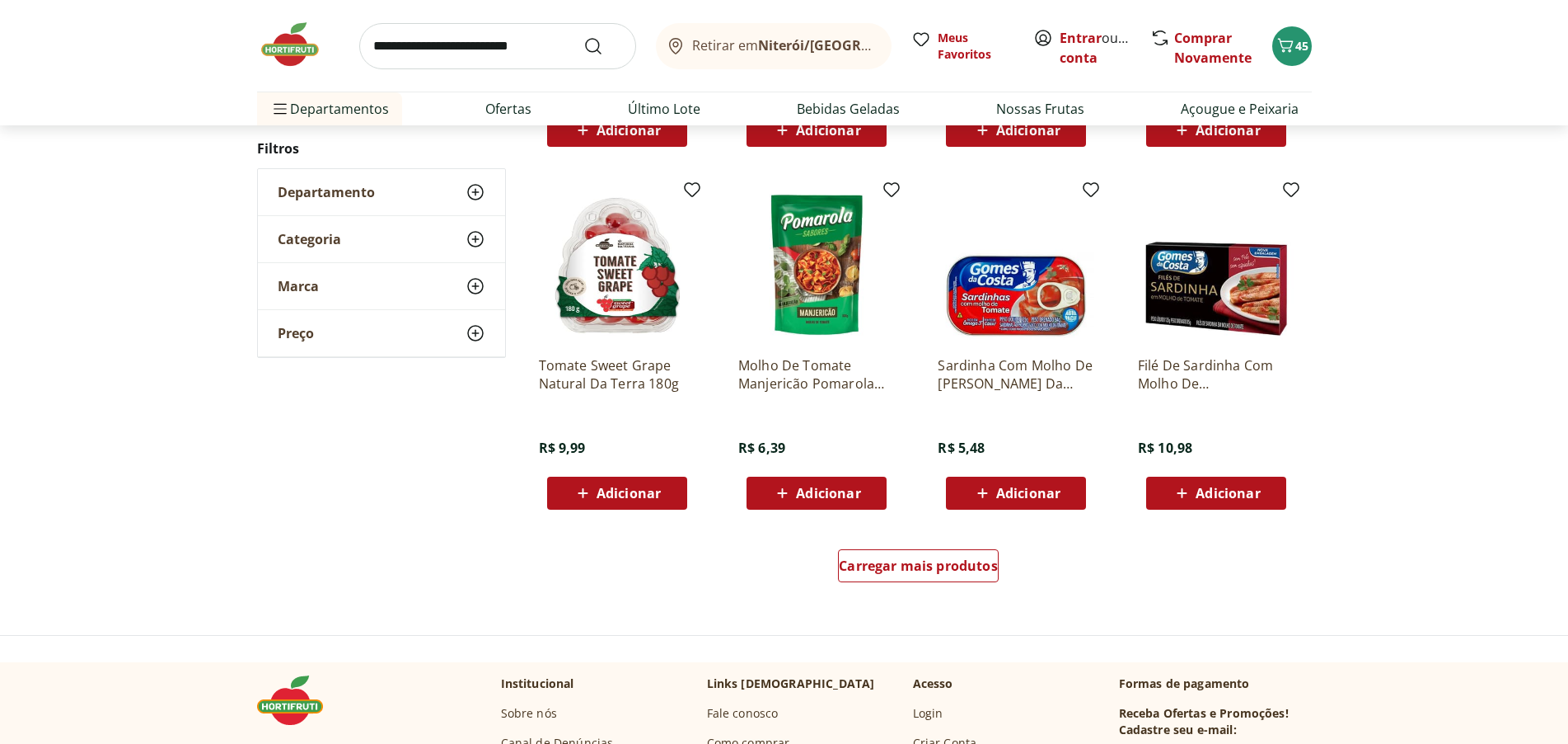
scroll to position [1980, 0]
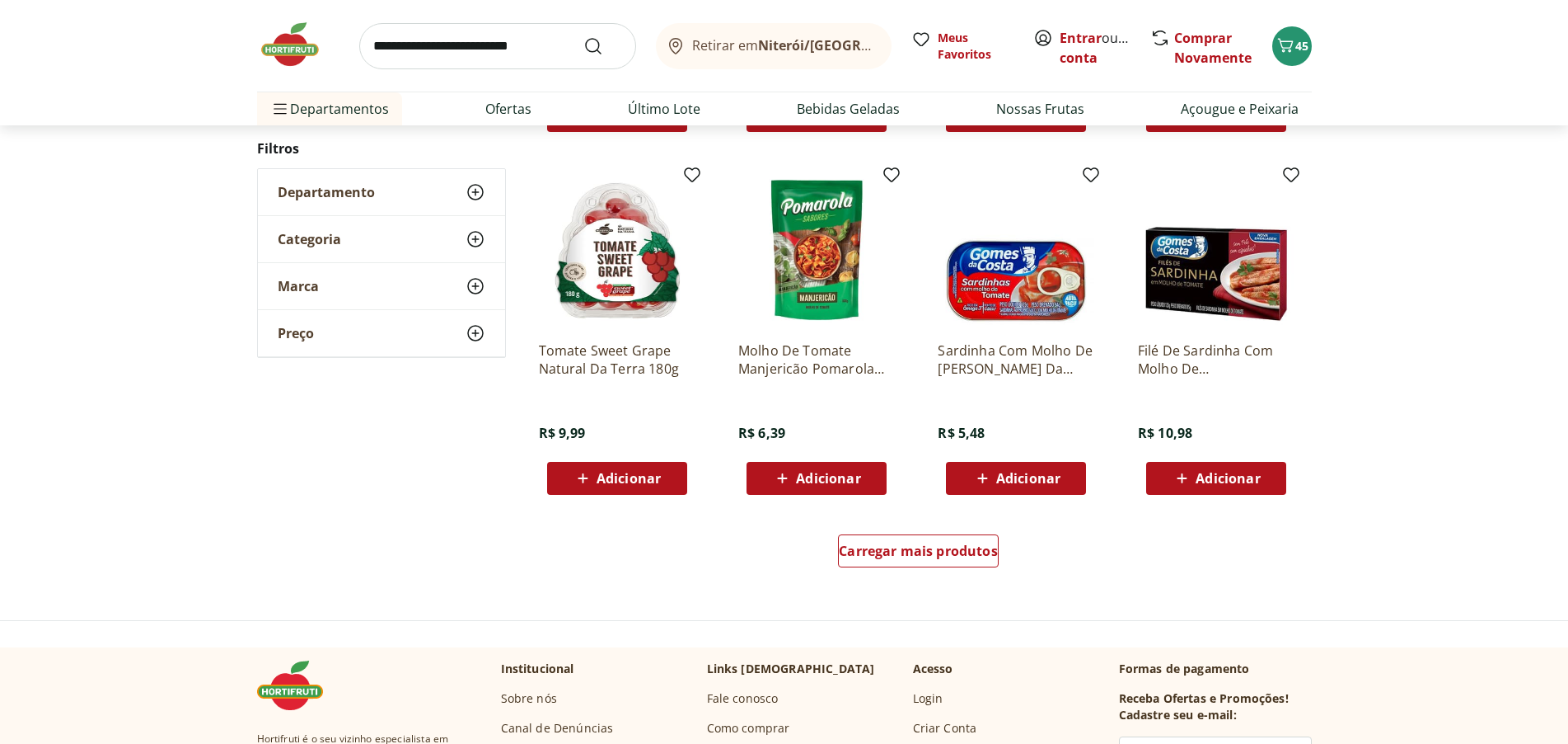
click at [1219, 473] on span "Adicionar" at bounding box center [1228, 478] width 65 height 13
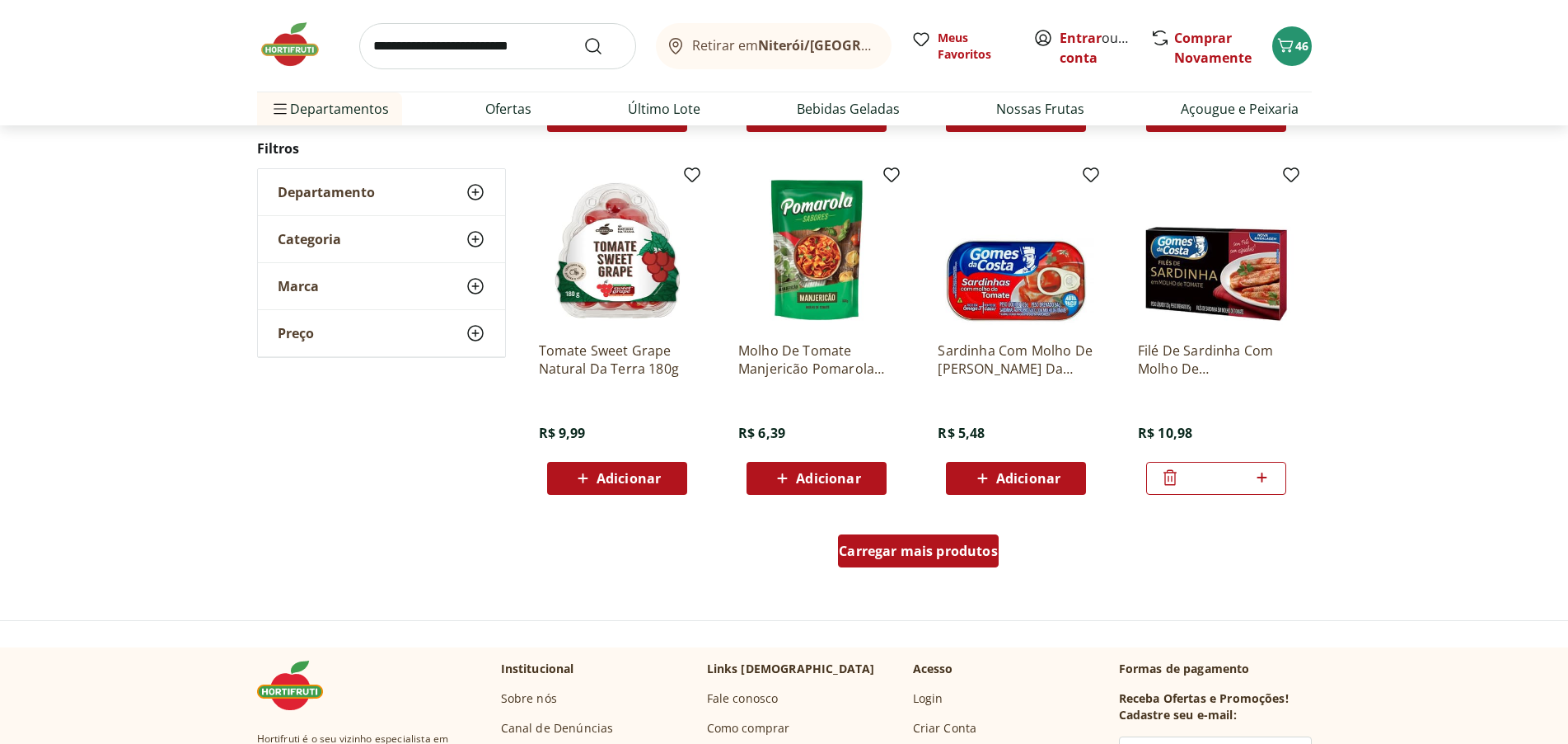
click at [909, 554] on span "Carregar mais produtos" at bounding box center [918, 551] width 159 height 13
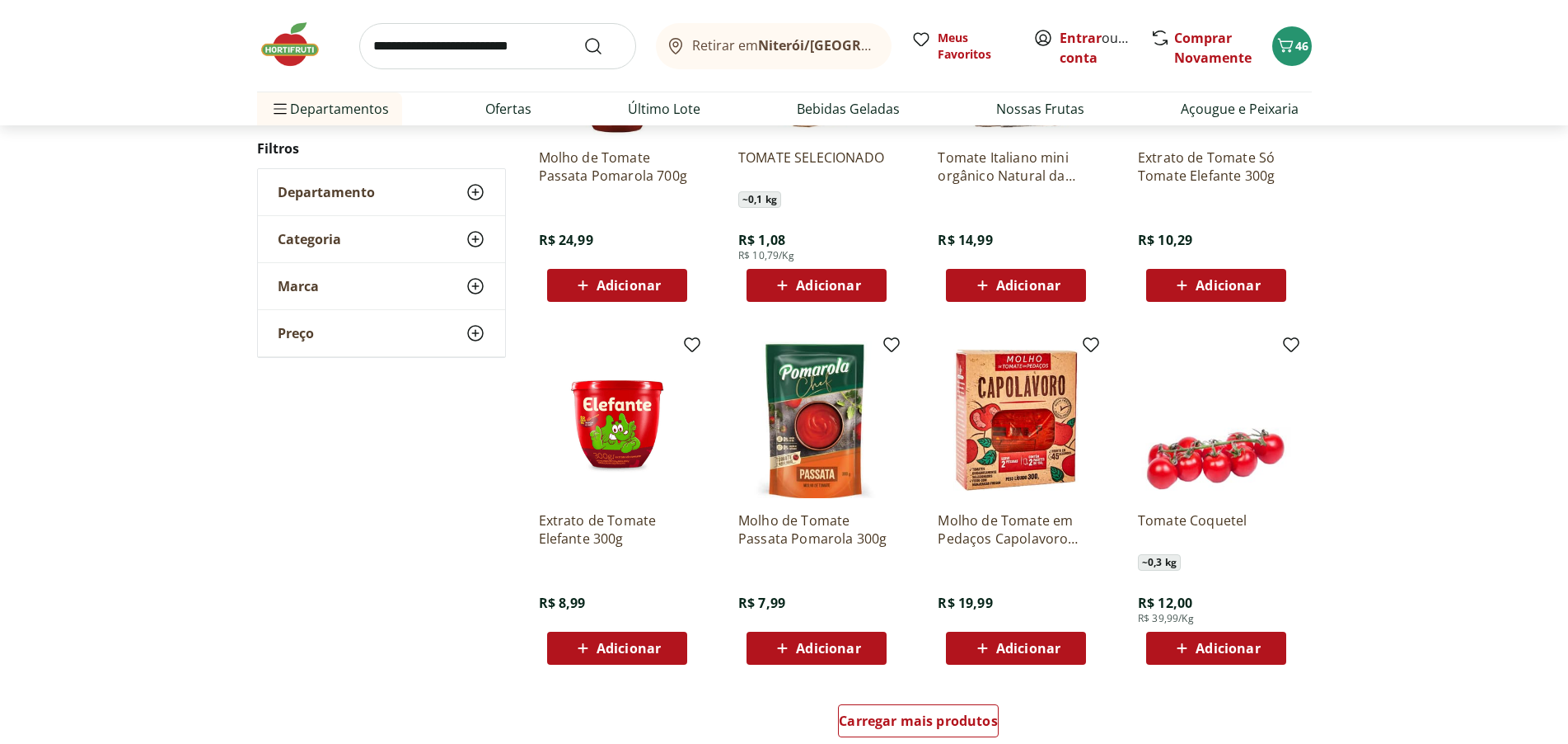
scroll to position [2968, 0]
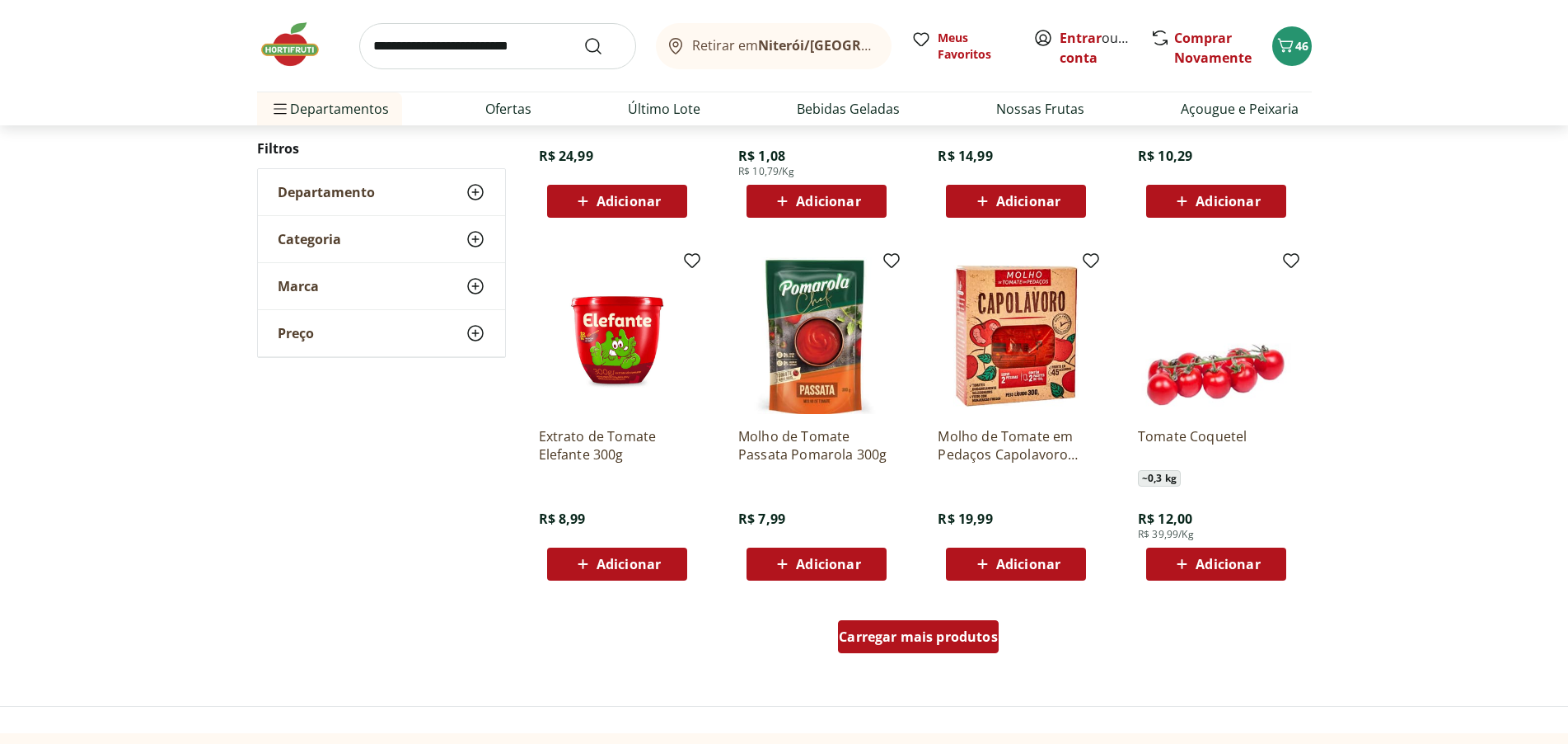
click at [980, 627] on div "Carregar mais produtos" at bounding box center [918, 636] width 161 height 33
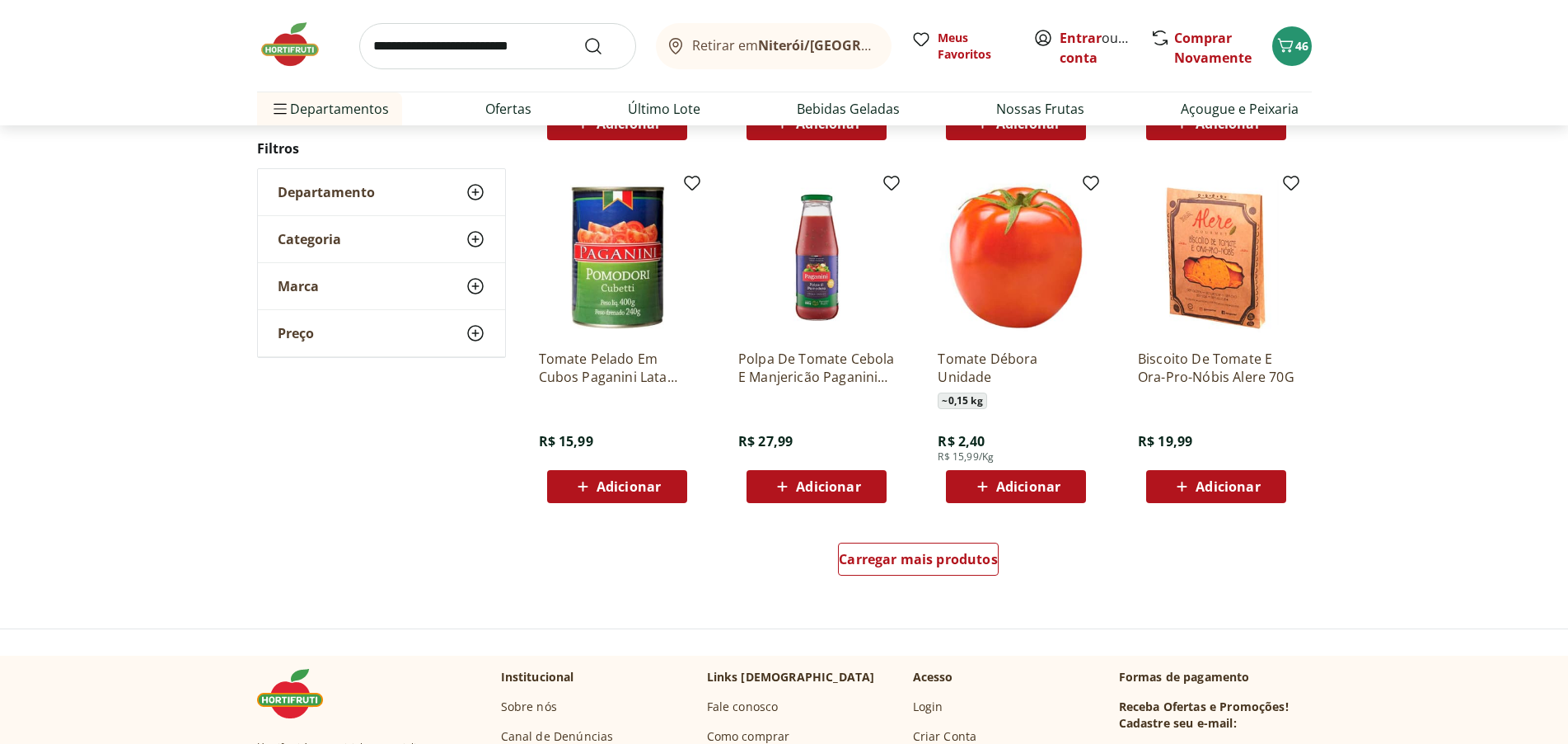
scroll to position [4123, 0]
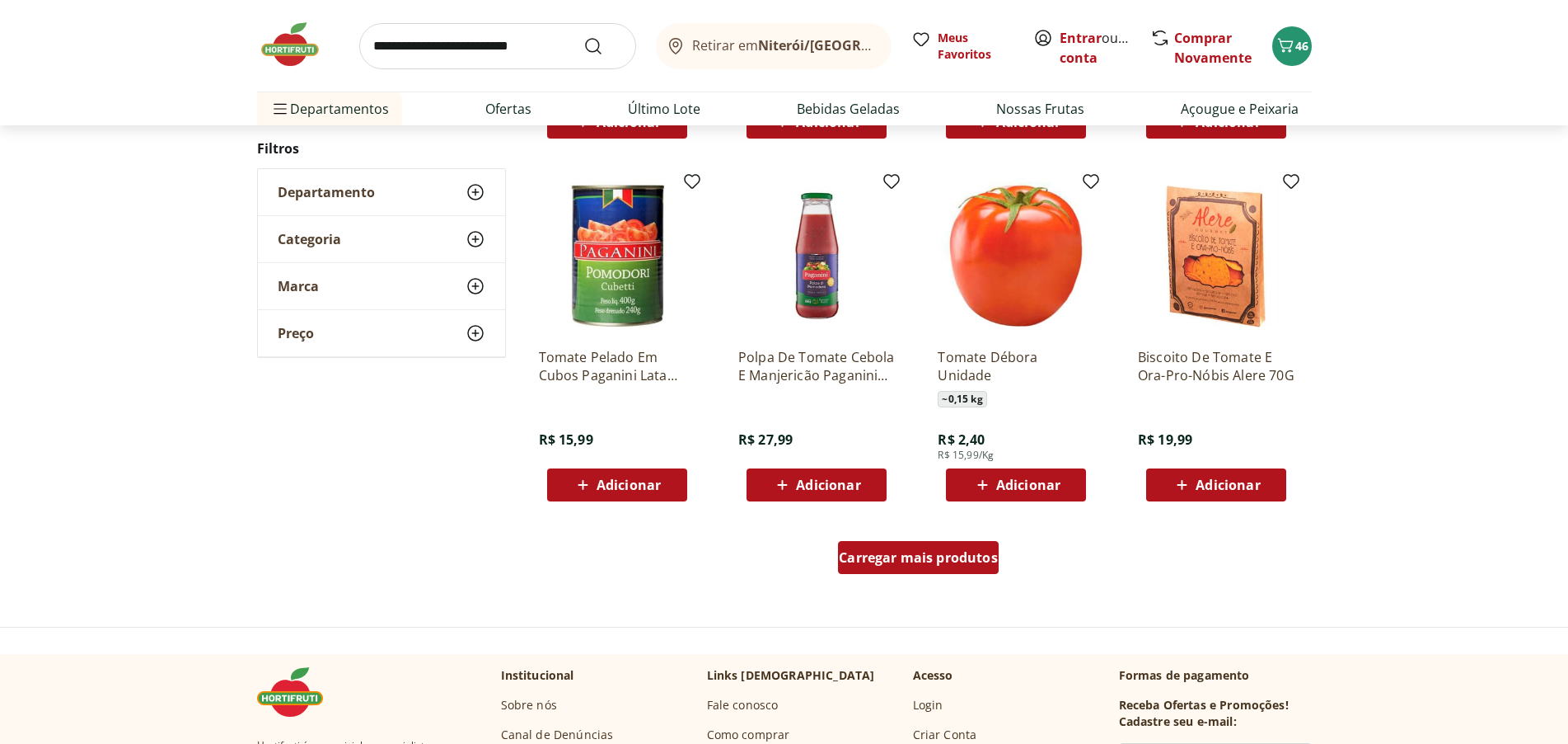
click at [953, 553] on span "Carregar mais produtos" at bounding box center [918, 558] width 159 height 13
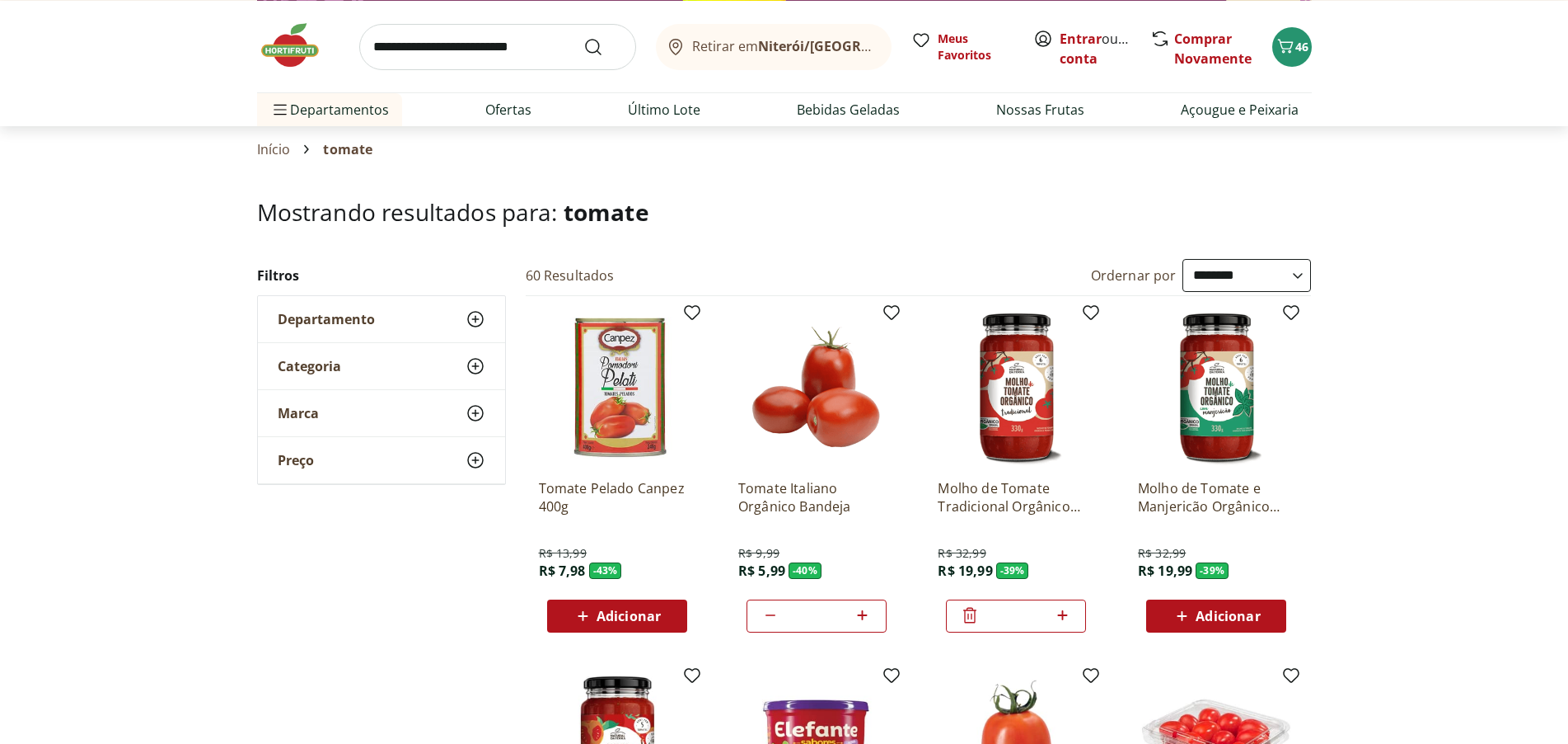
scroll to position [0, 0]
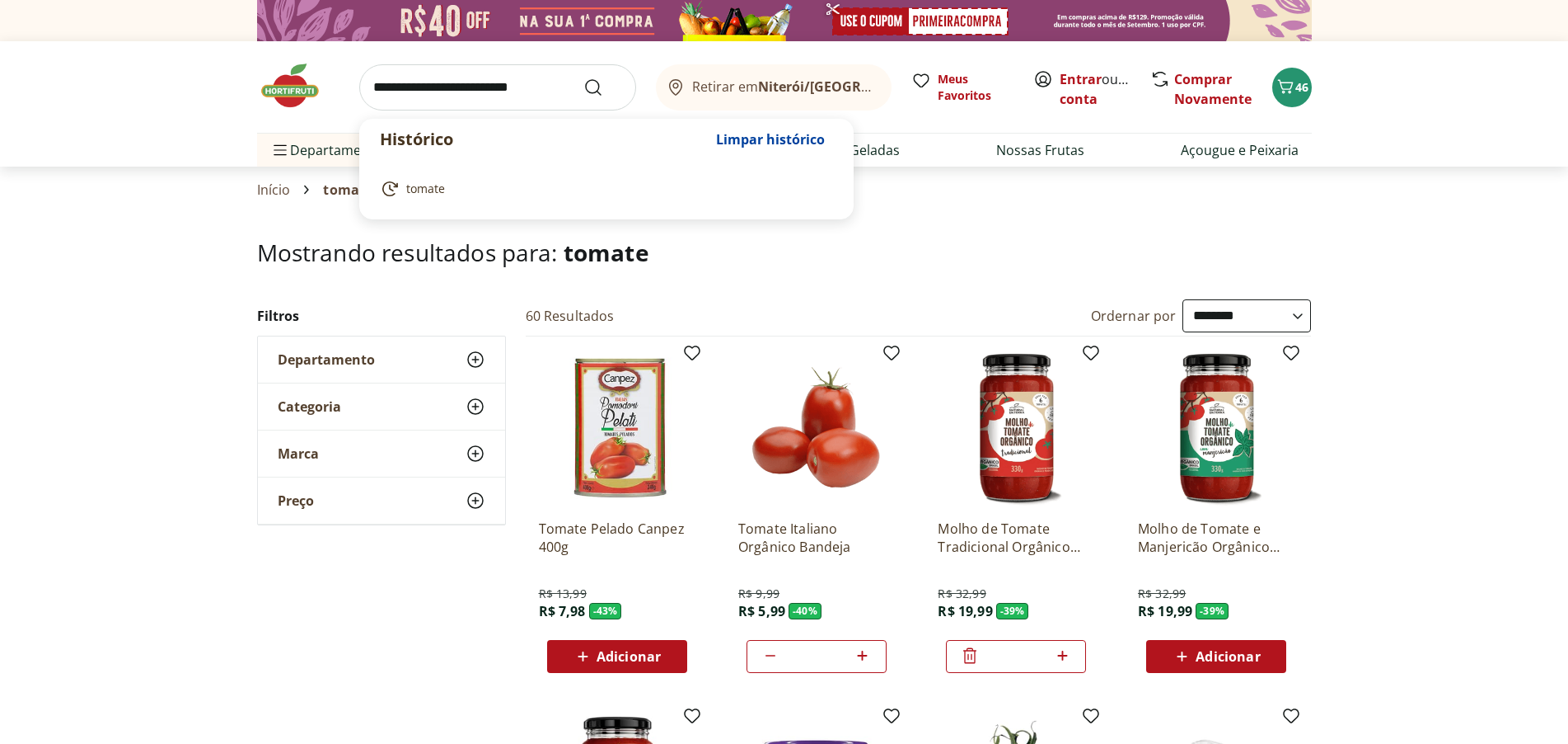
click at [397, 90] on input "search" at bounding box center [497, 88] width 276 height 46
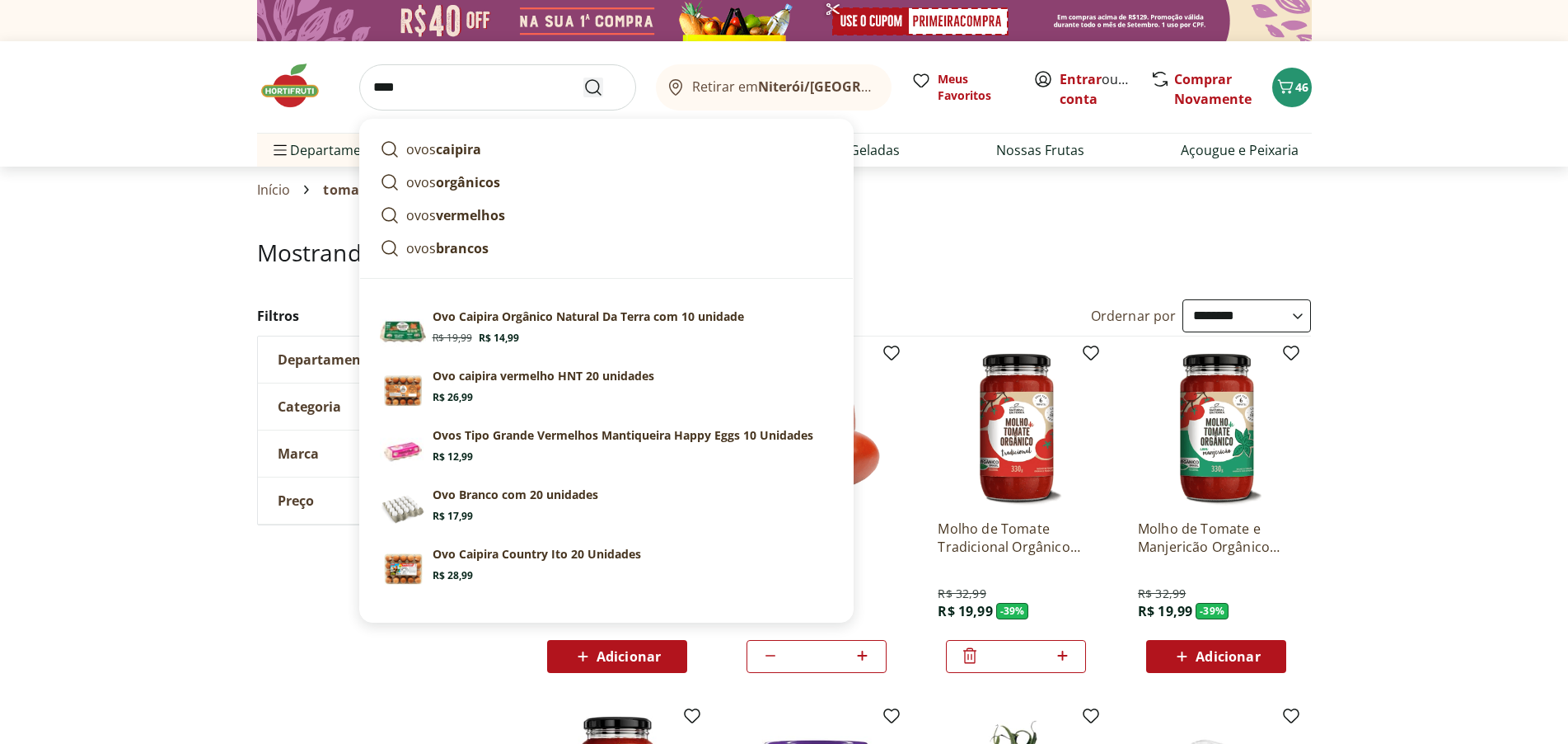
type input "****"
click at [595, 83] on icon "Submit Search" at bounding box center [593, 87] width 20 height 20
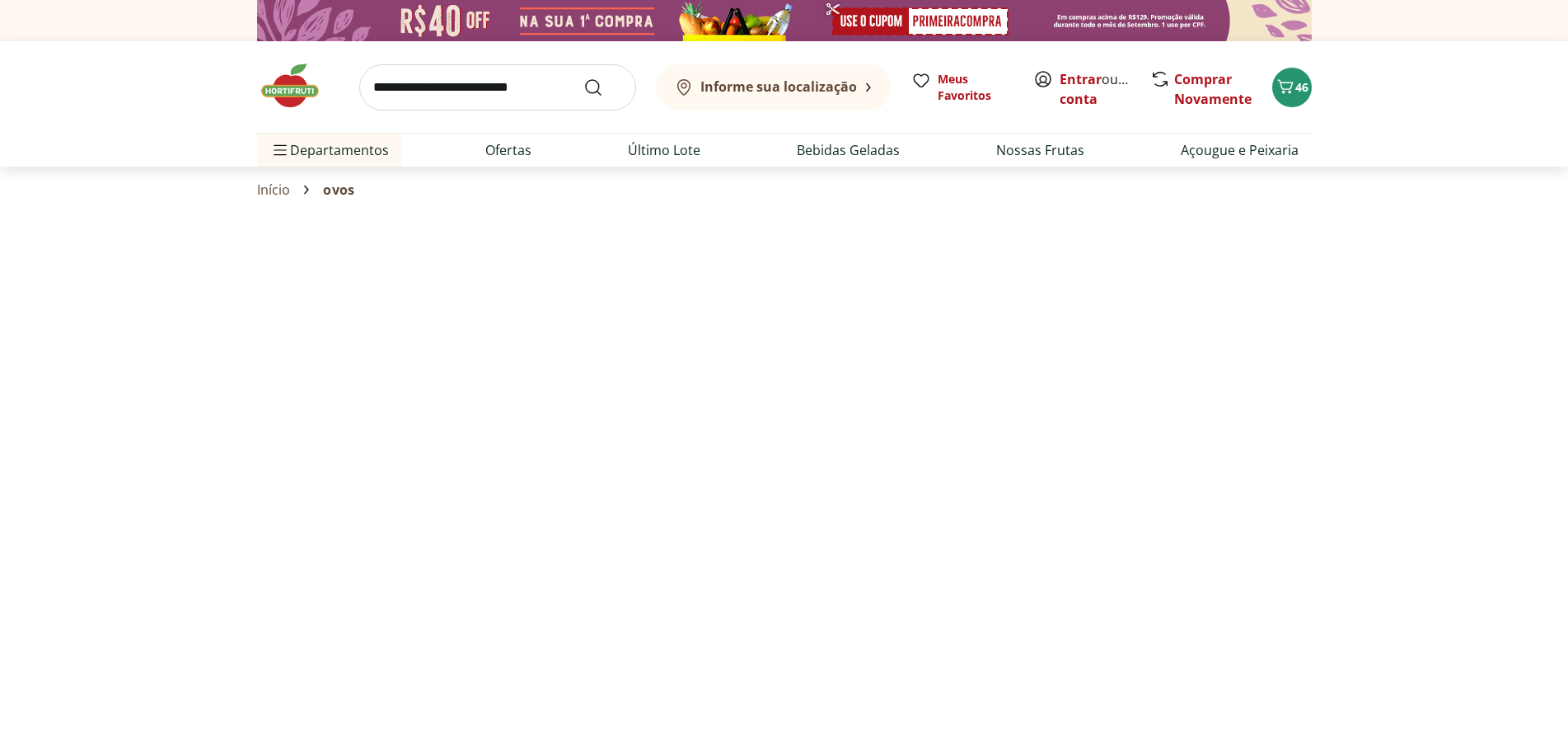
select select "**********"
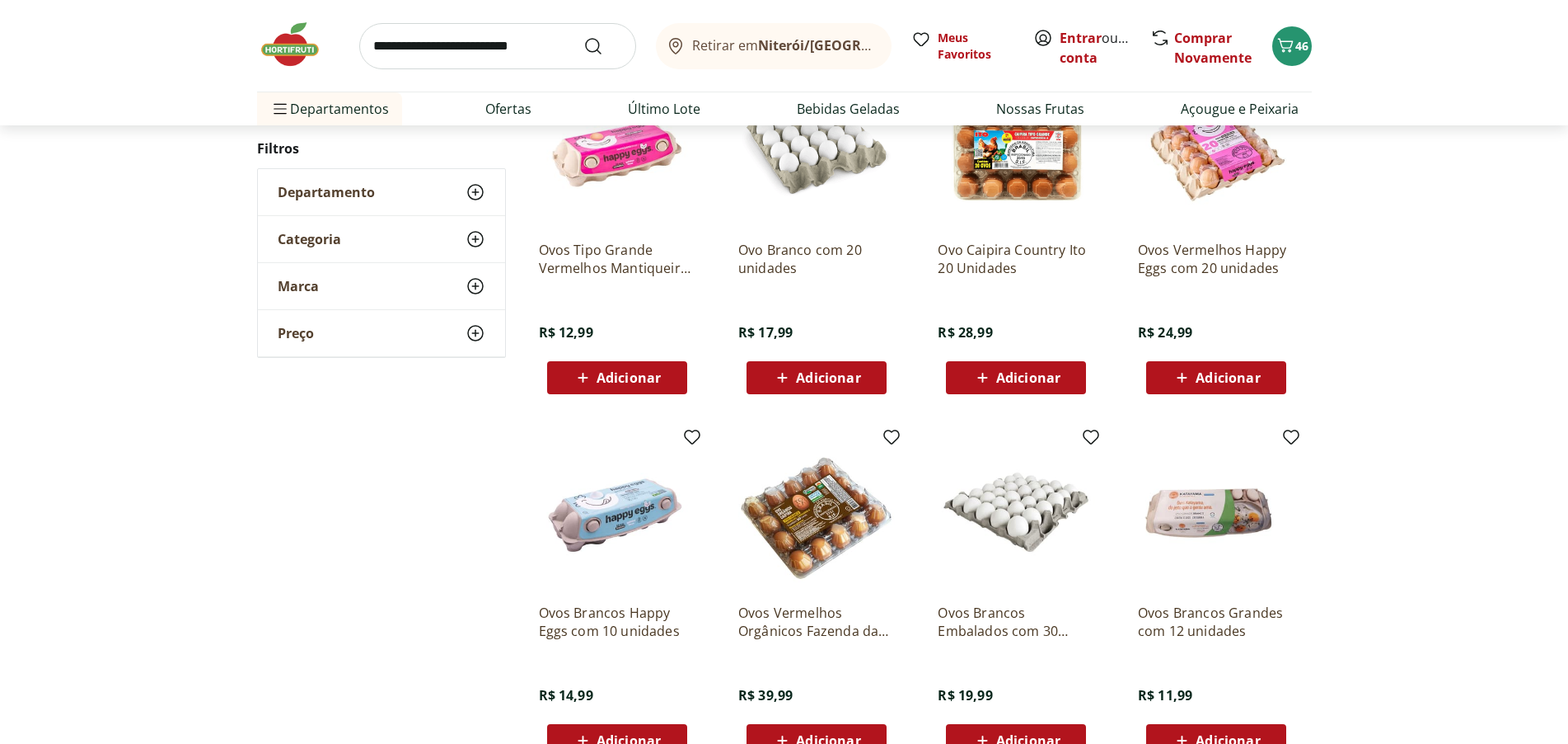
scroll to position [660, 0]
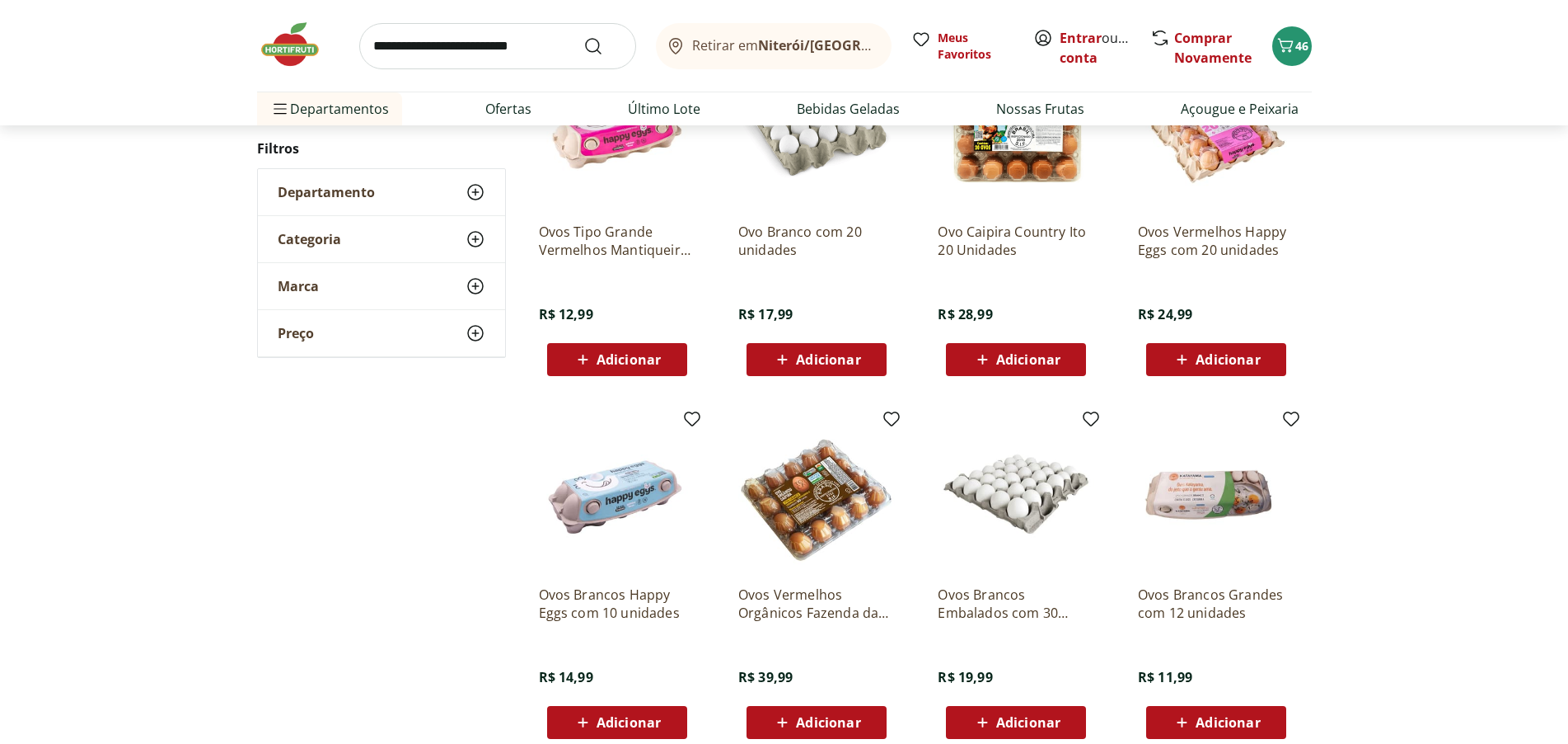
click at [1228, 725] on span "Adicionar" at bounding box center [1228, 723] width 65 height 13
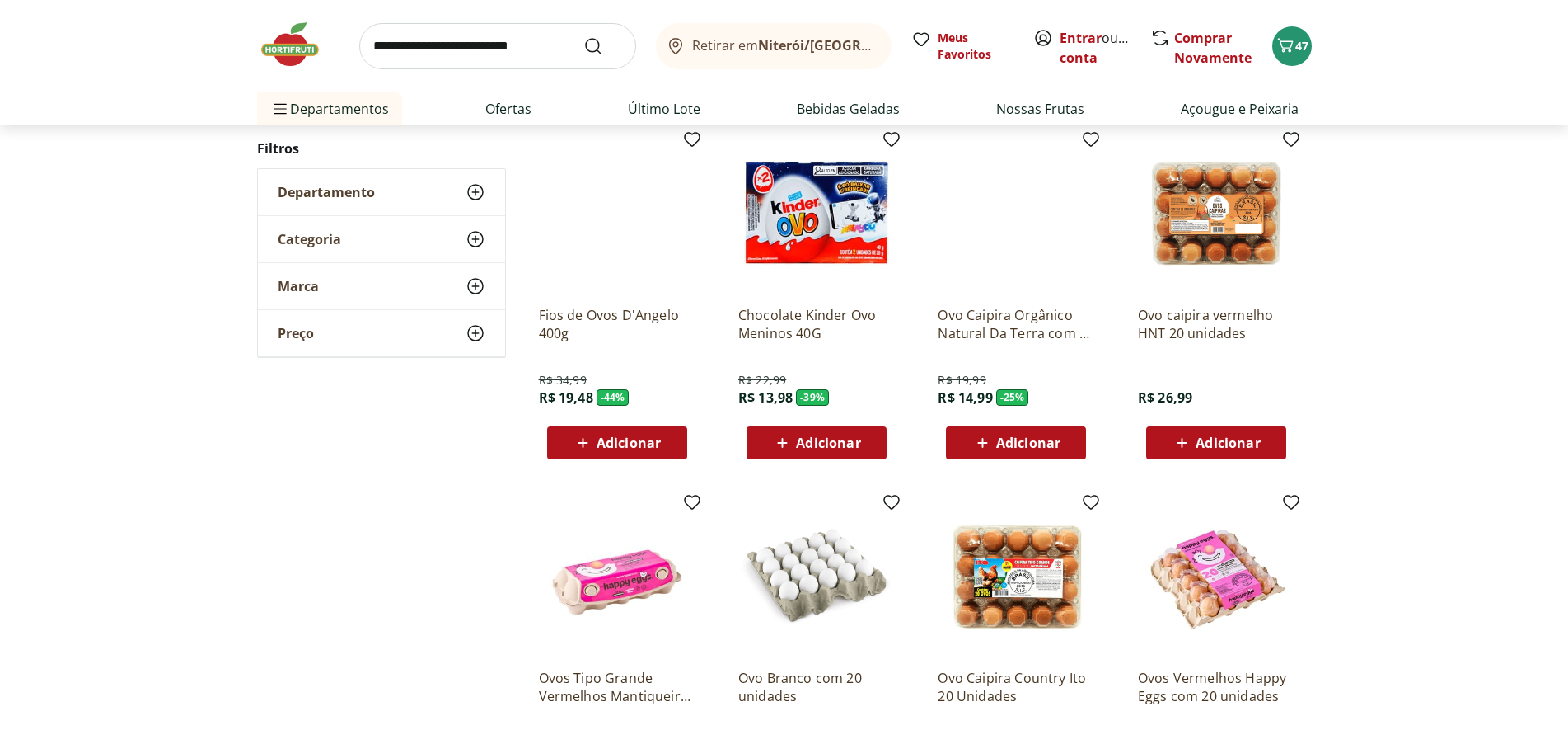
scroll to position [0, 0]
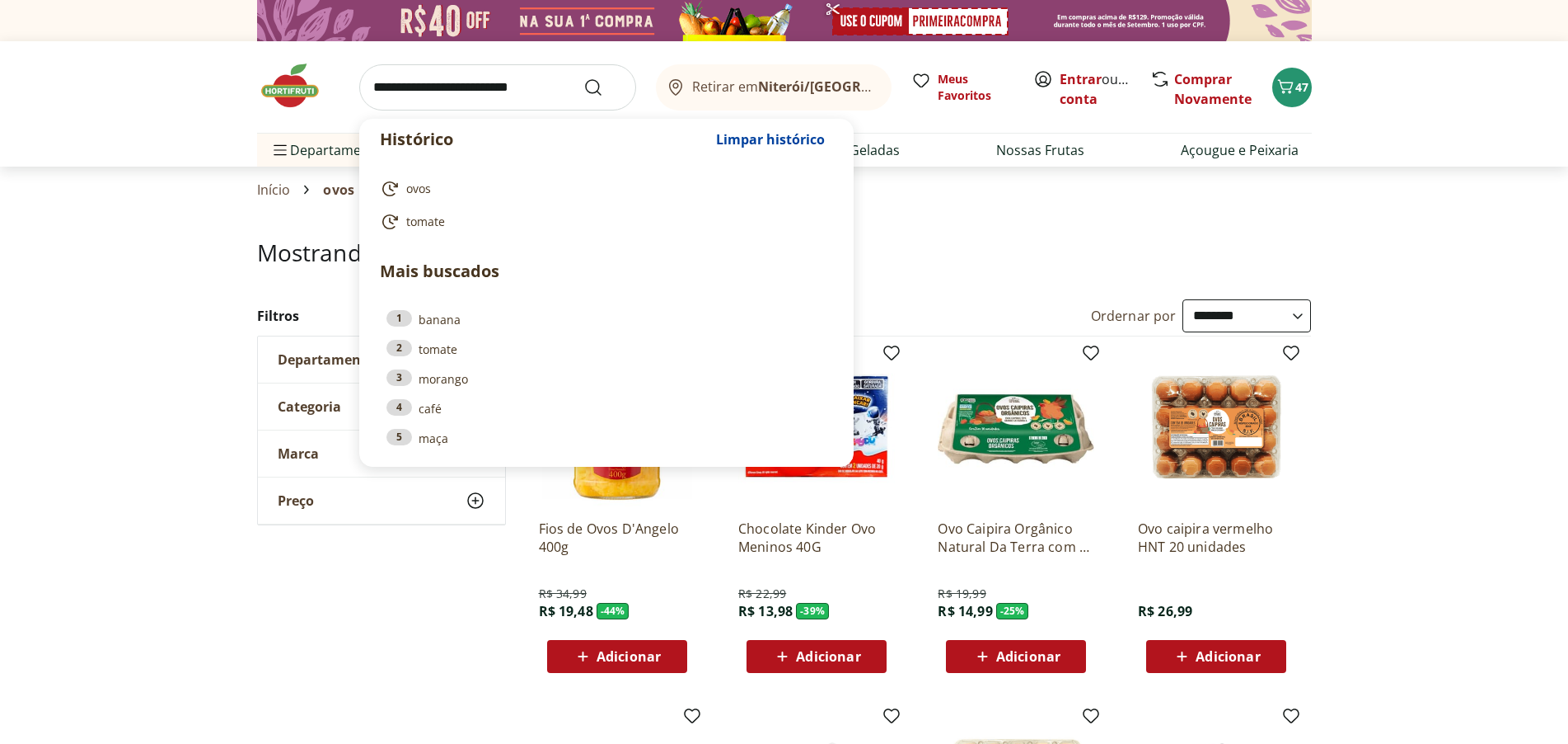
click at [377, 82] on input "search" at bounding box center [497, 88] width 276 height 46
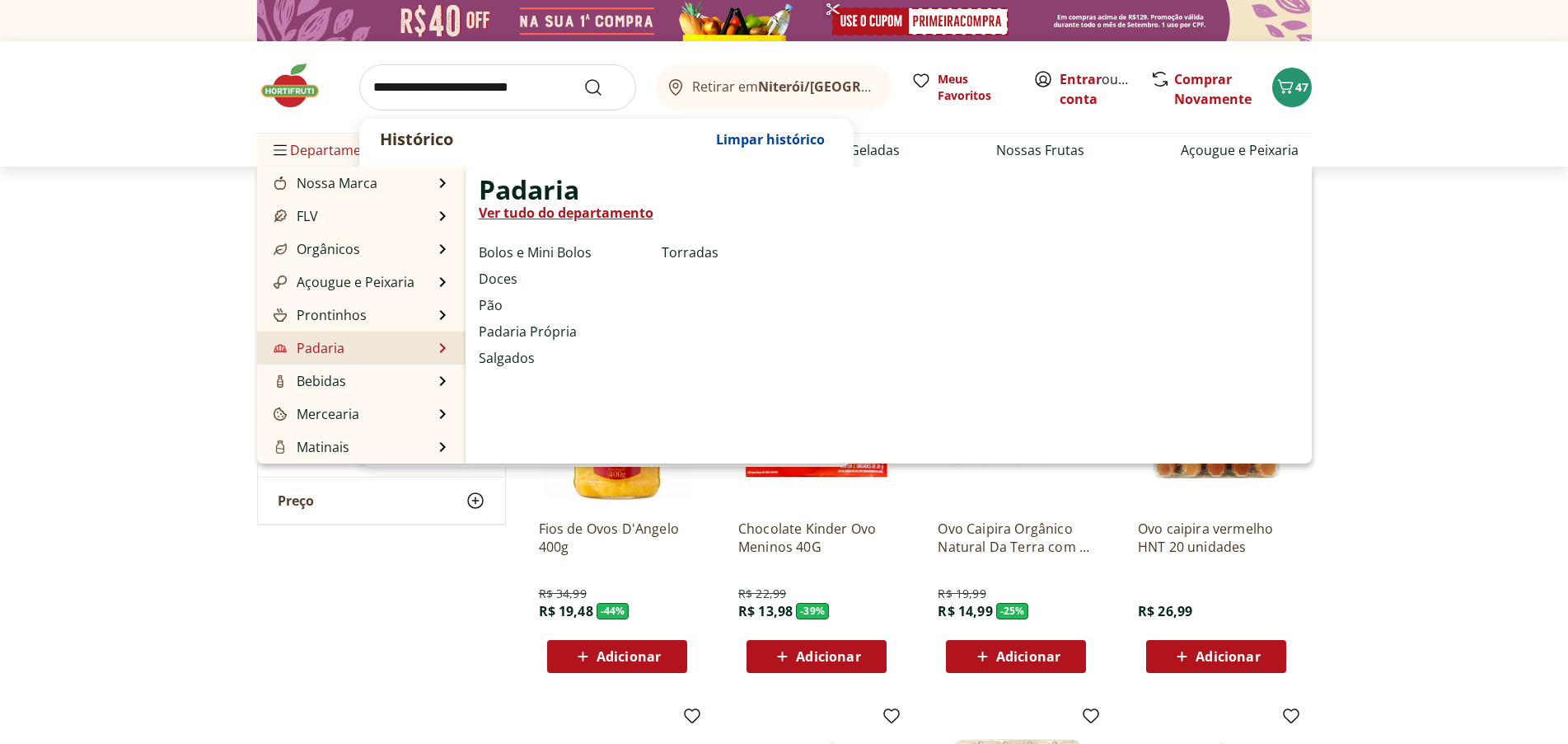
click at [325, 344] on link "Padaria" at bounding box center [307, 348] width 74 height 20
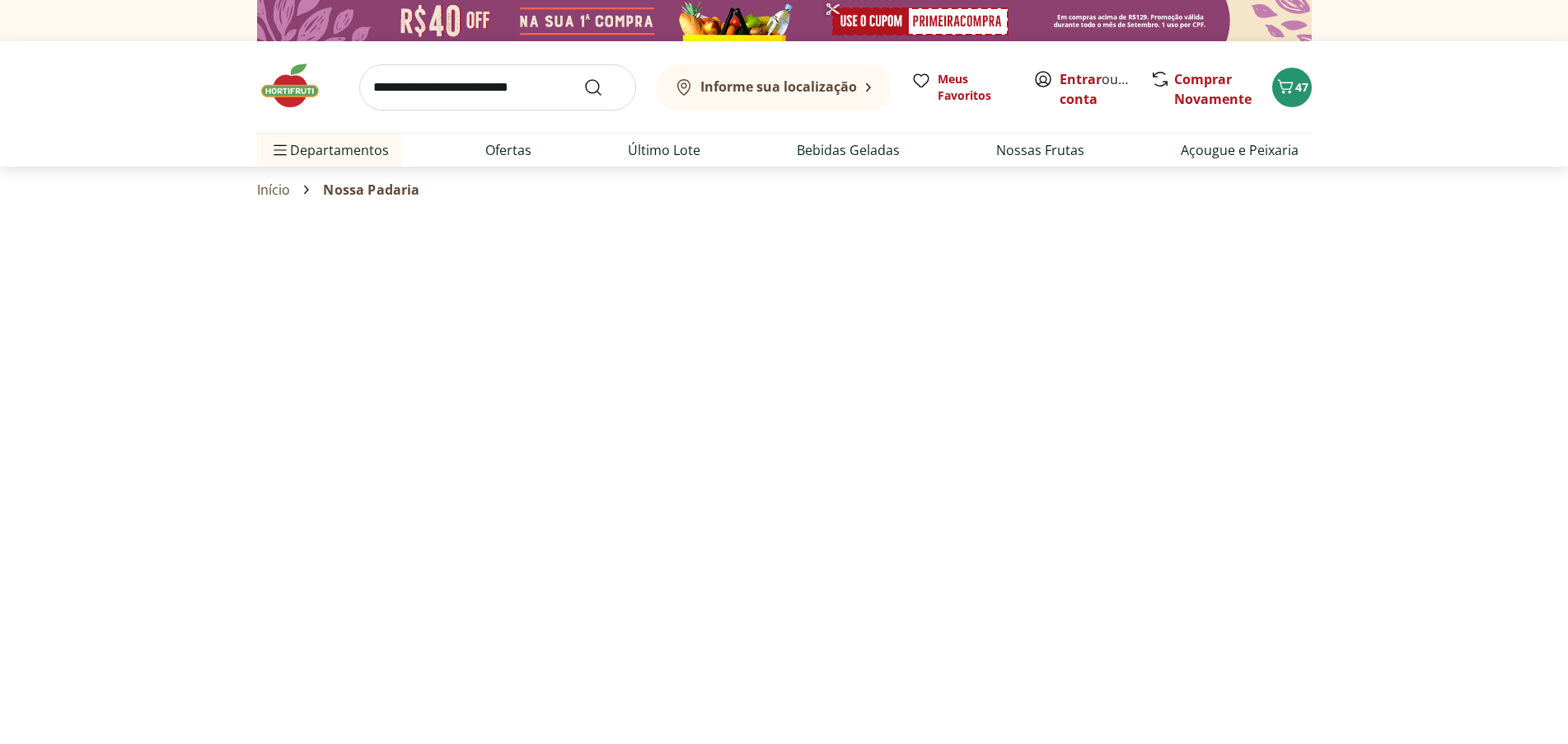
select select "**********"
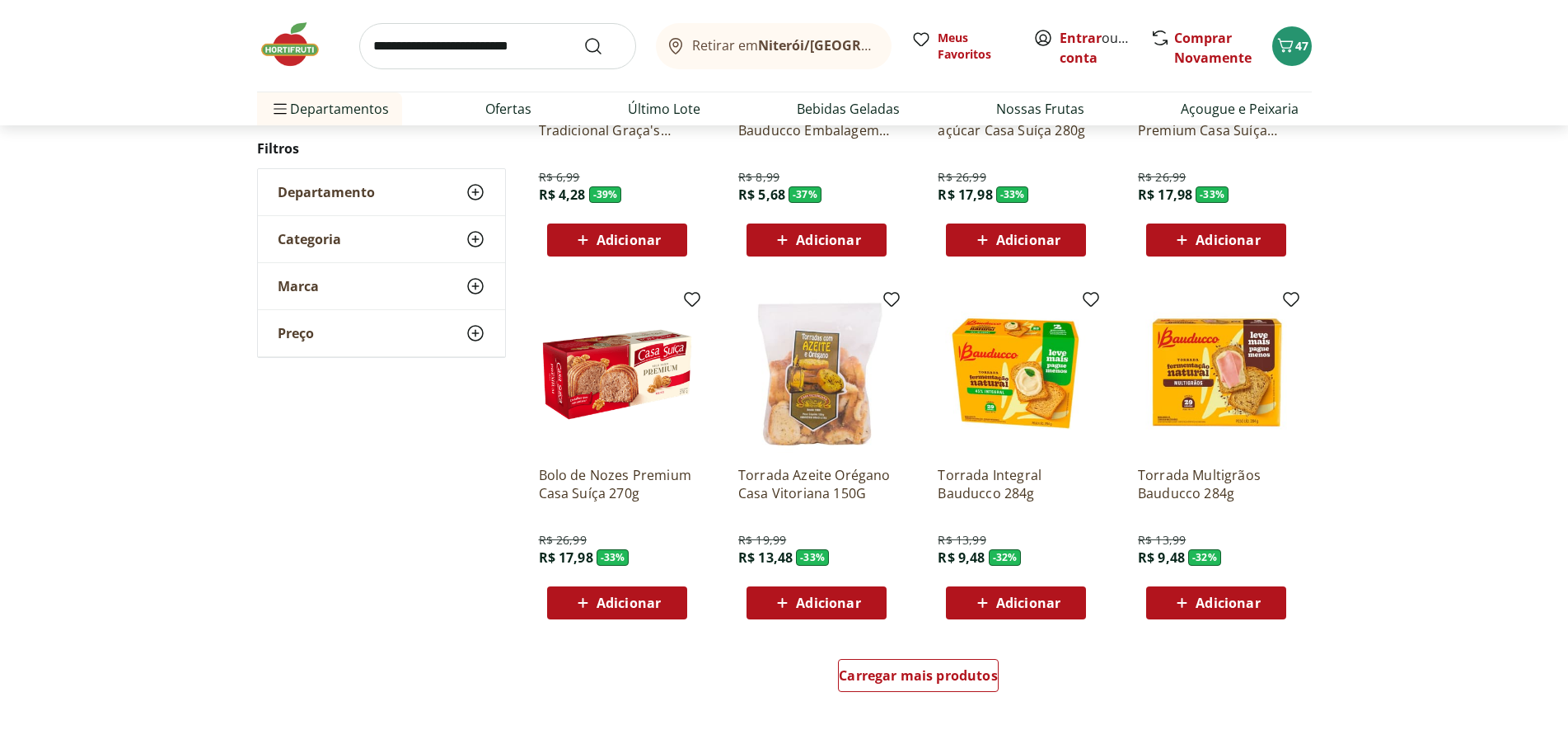
scroll to position [742, 0]
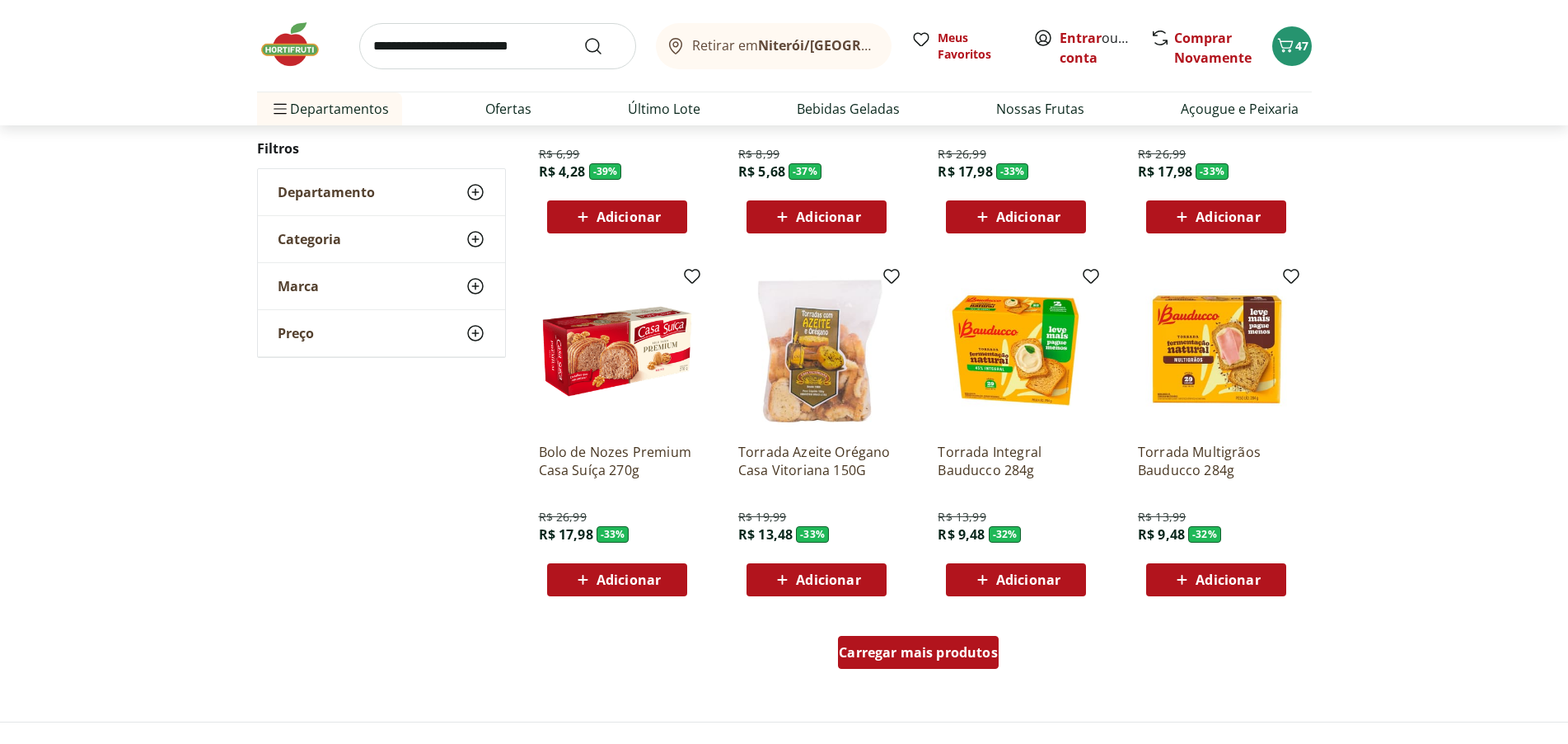
click at [959, 657] on span "Carregar mais produtos" at bounding box center [918, 652] width 159 height 13
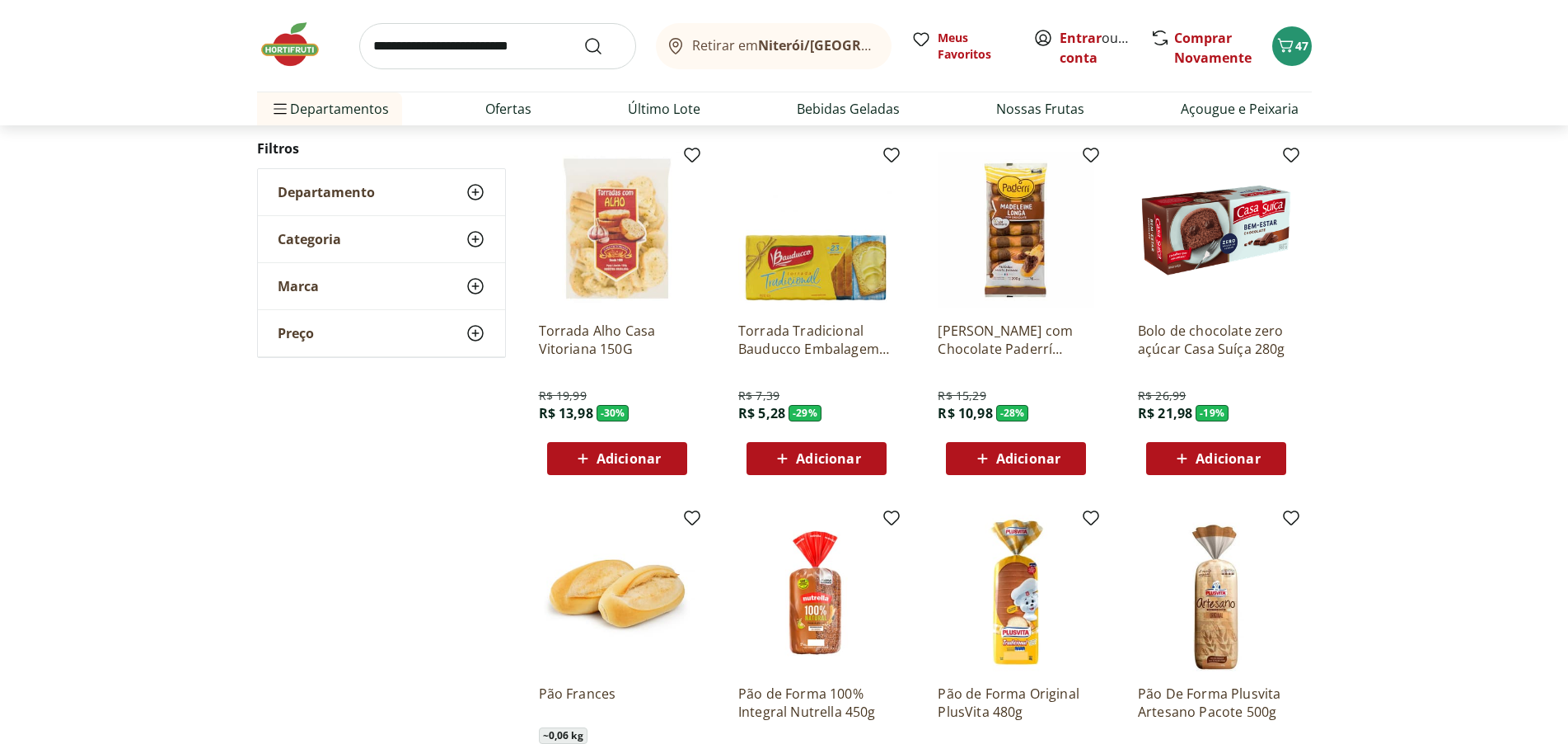
scroll to position [1236, 0]
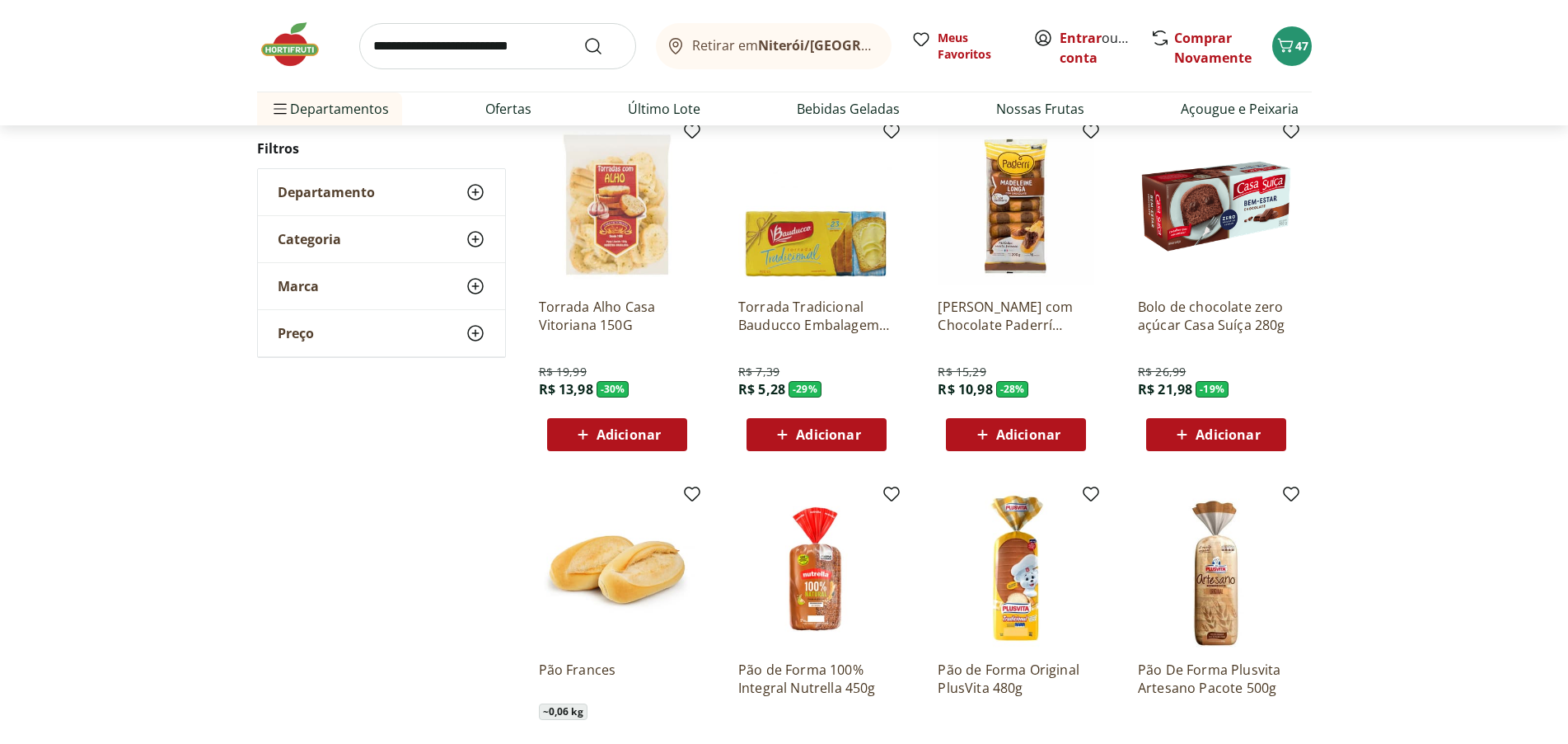
click at [634, 551] on img at bounding box center [617, 569] width 157 height 157
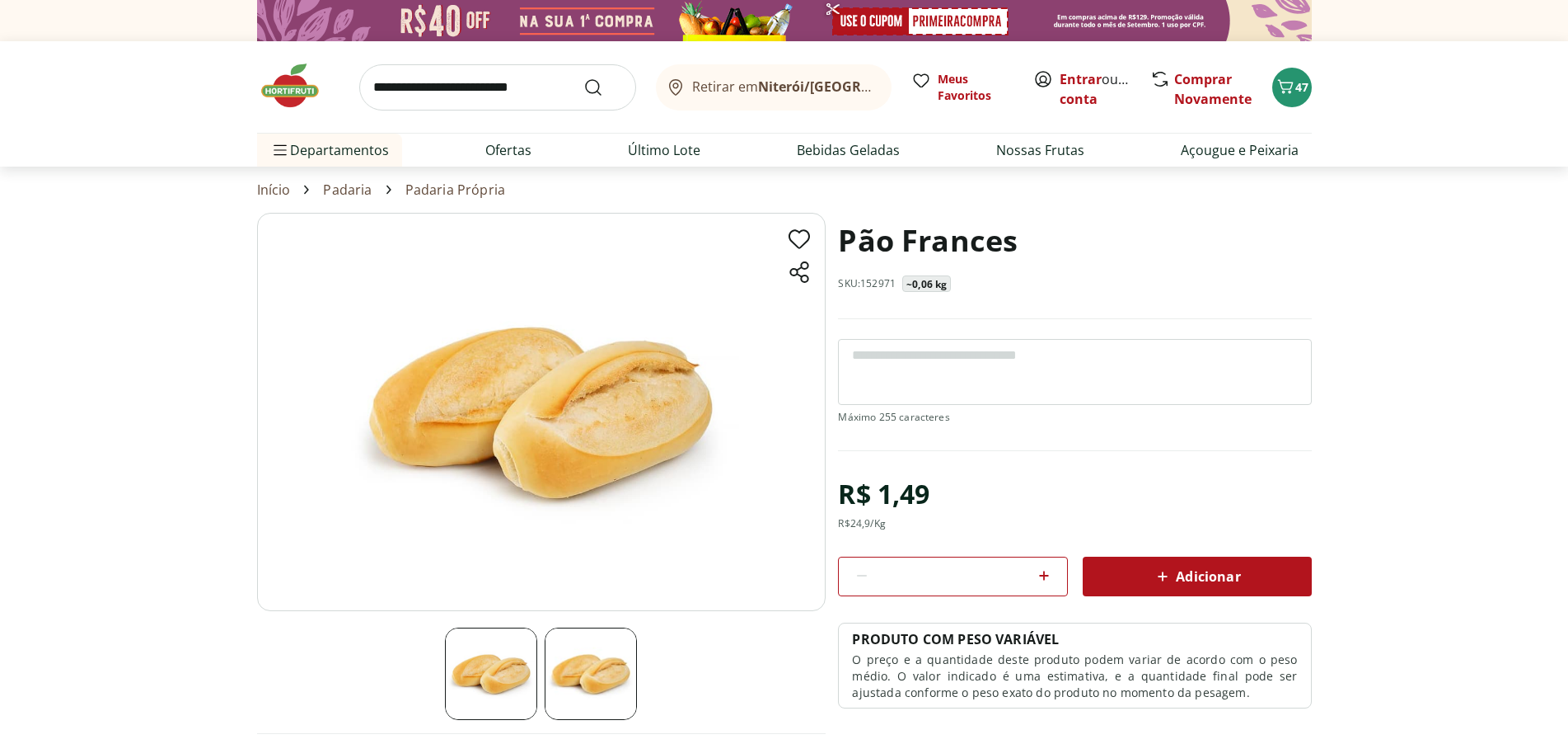
click at [1048, 574] on icon at bounding box center [1044, 575] width 20 height 20
click at [1200, 574] on span "Adicionar" at bounding box center [1196, 576] width 88 height 20
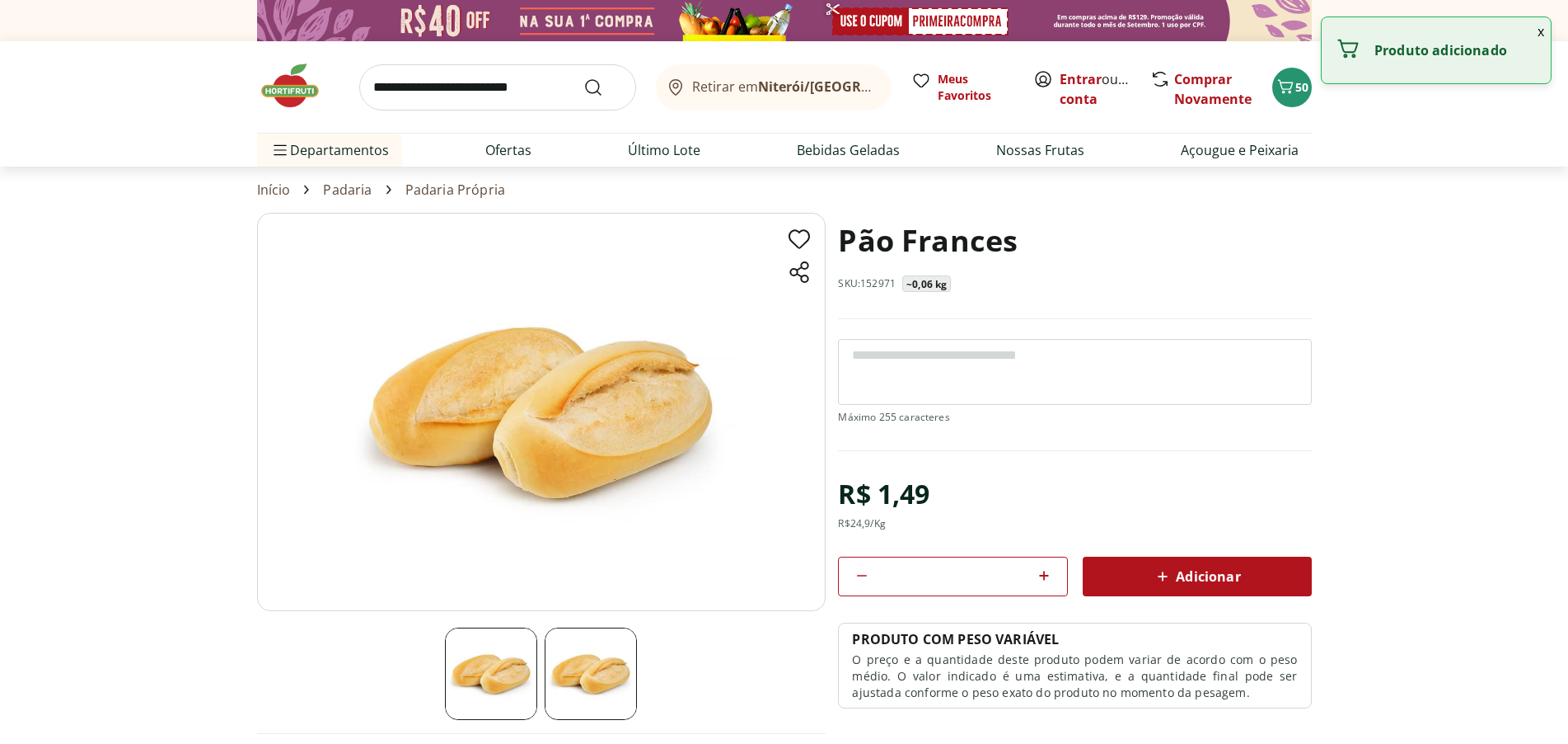
click at [1195, 575] on span "Adicionar" at bounding box center [1196, 576] width 88 height 20
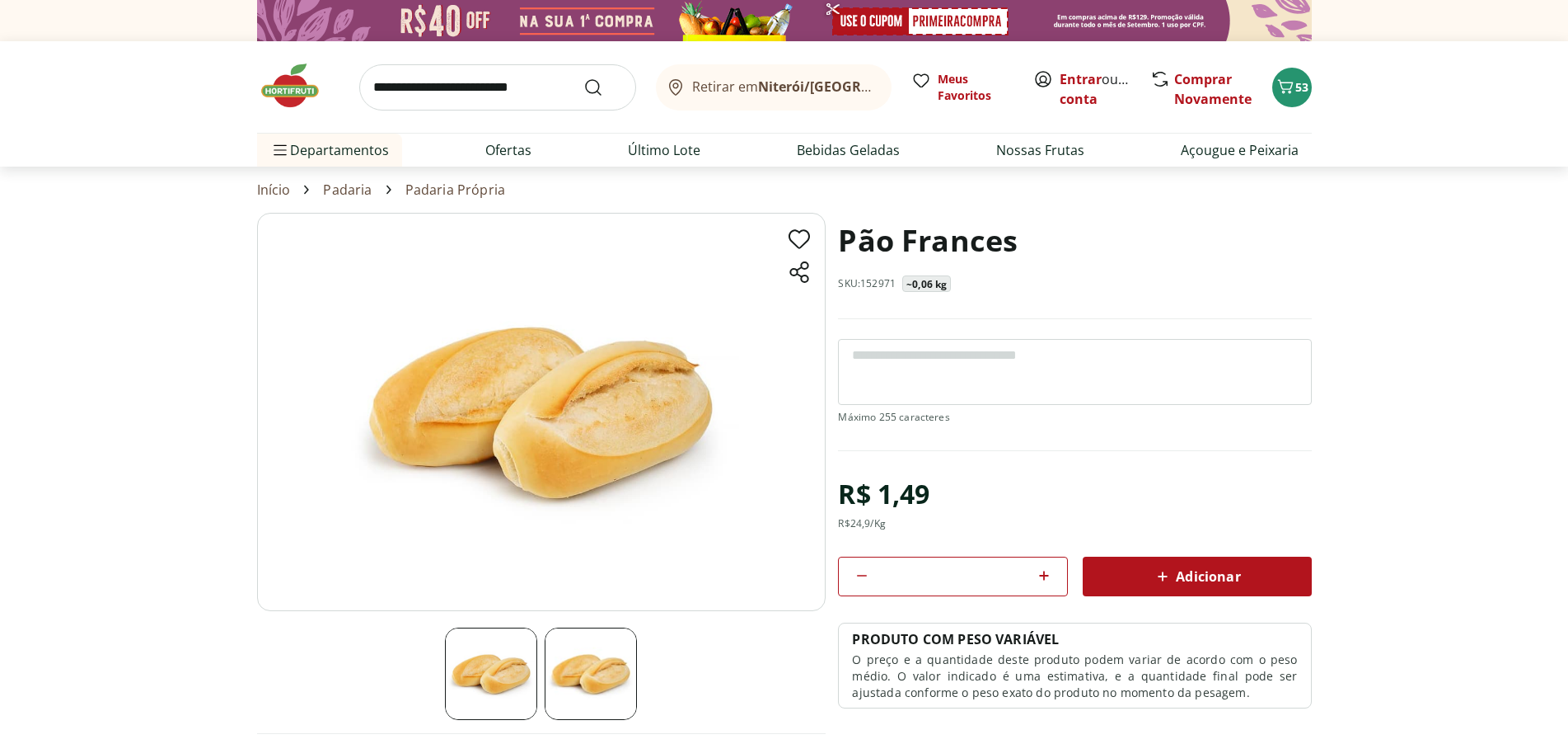
click at [867, 574] on icon at bounding box center [862, 575] width 20 height 20
type input "*"
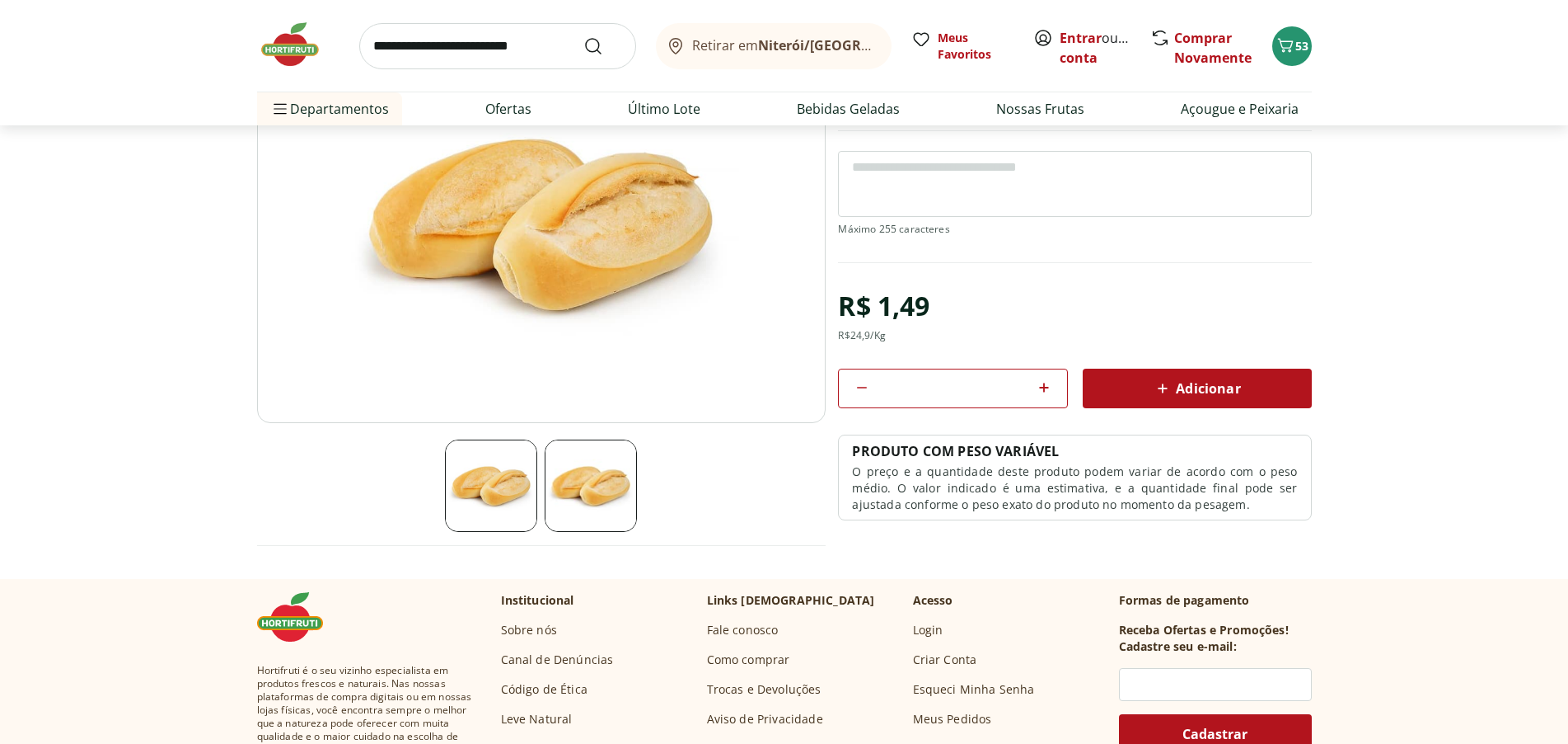
scroll to position [165, 0]
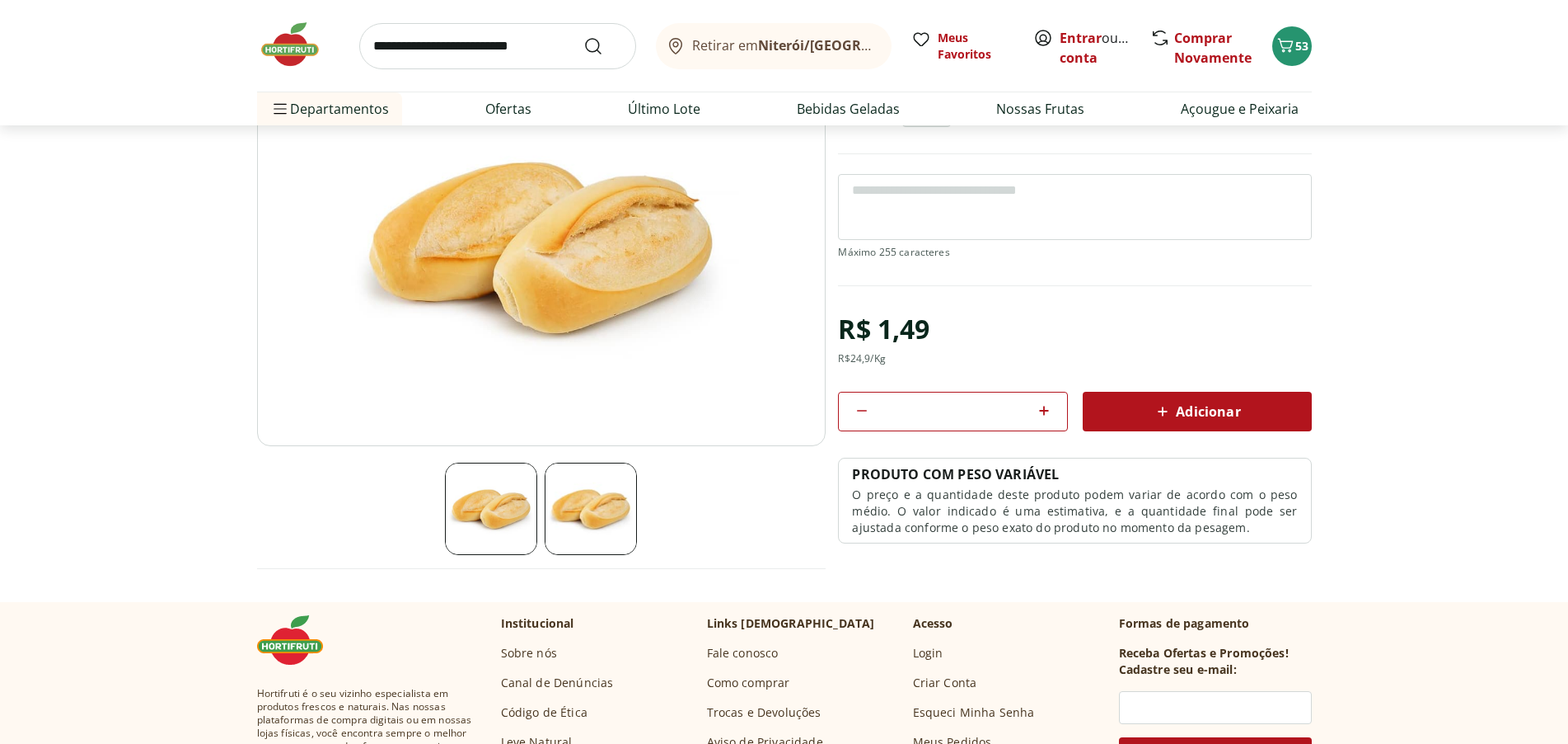
select select "**********"
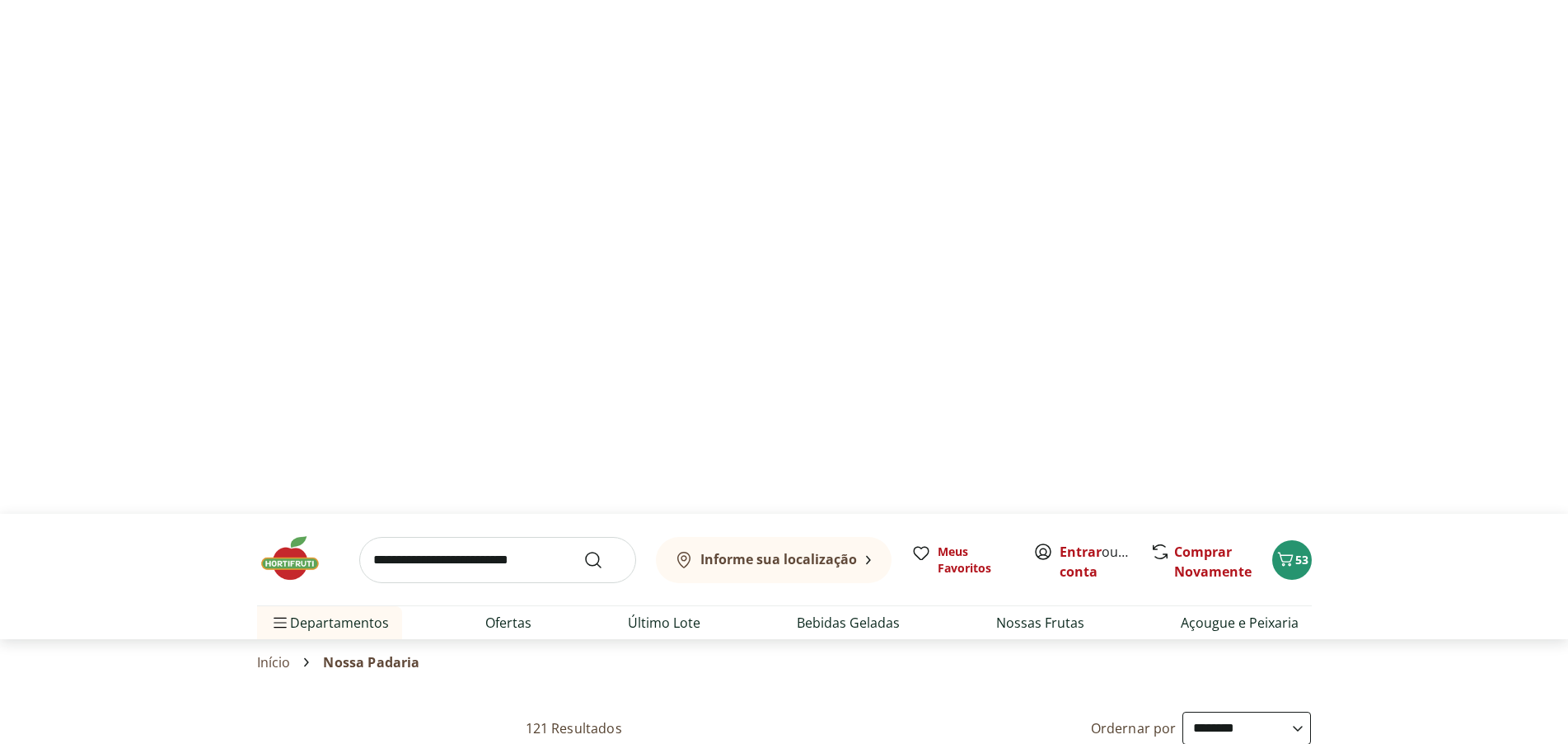
type input "*"
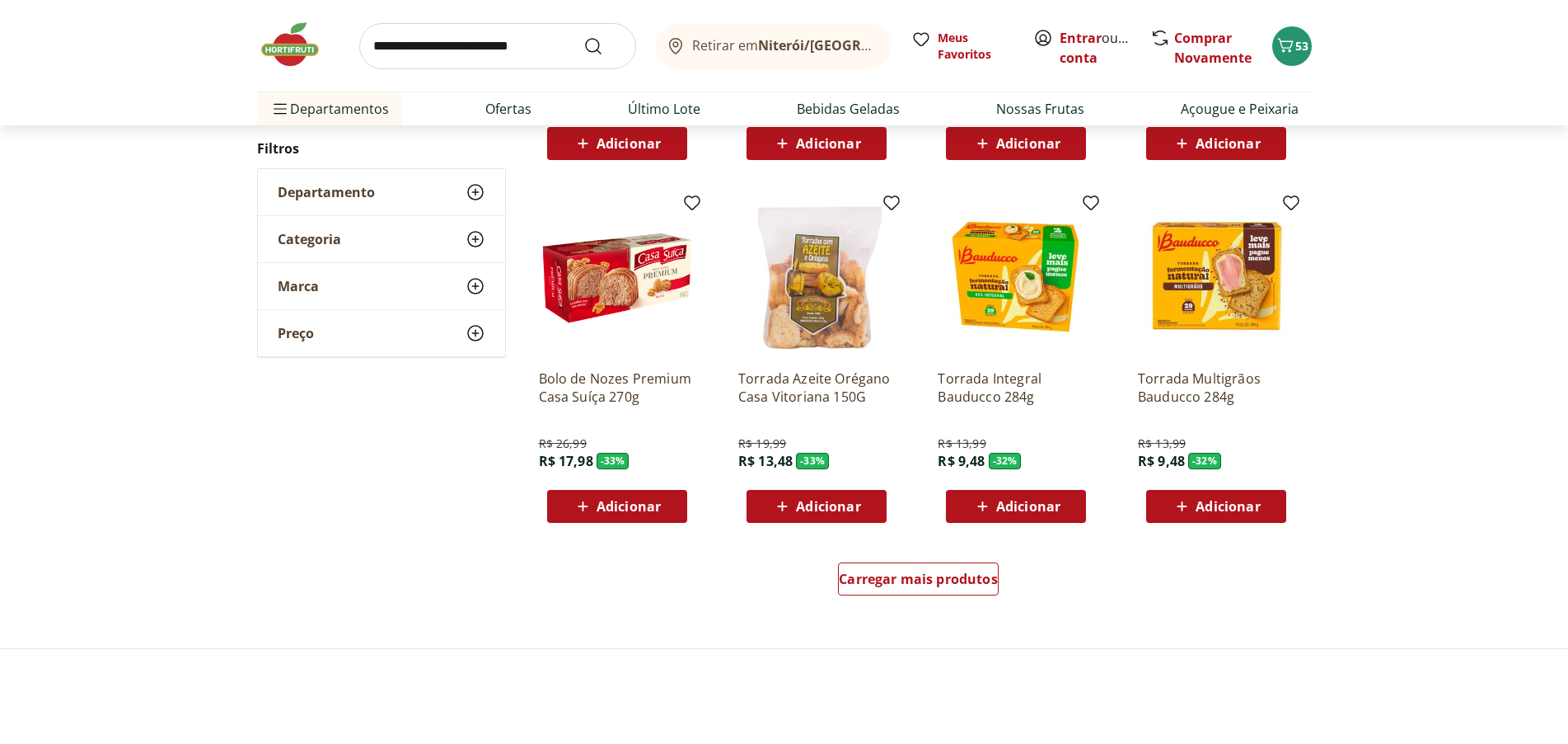
scroll to position [1484, 0]
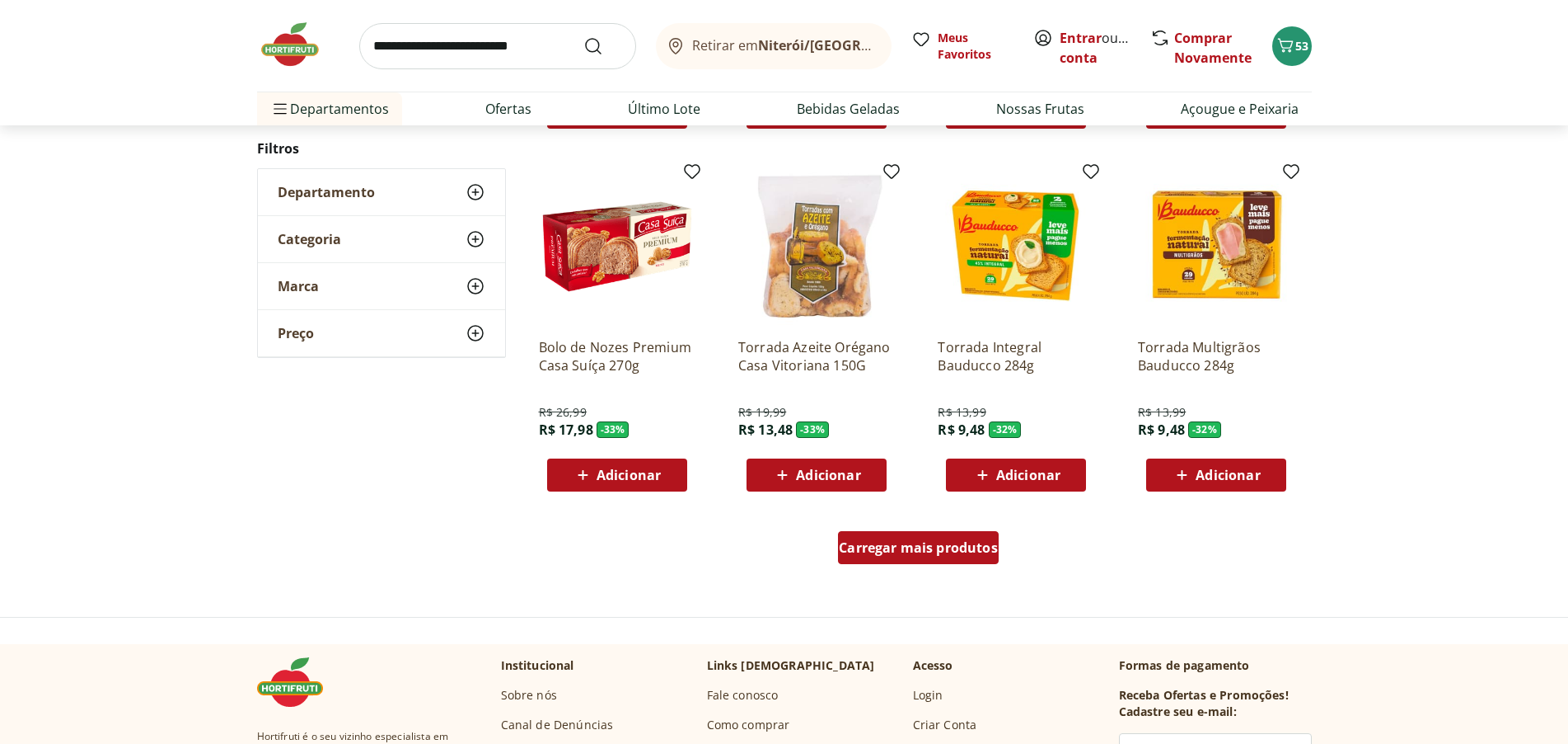
click at [944, 547] on span "Carregar mais produtos" at bounding box center [918, 547] width 159 height 13
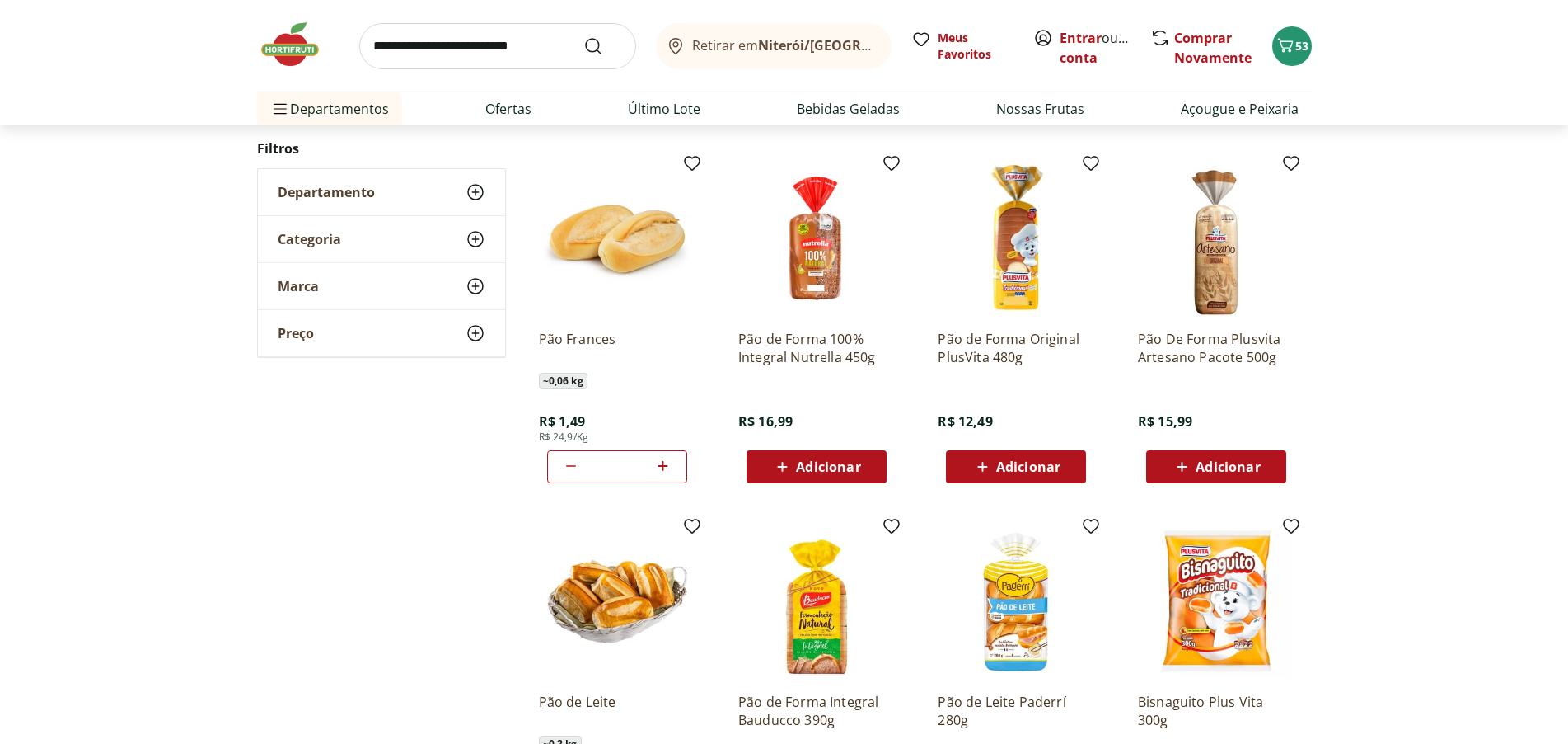
scroll to position [2268, 0]
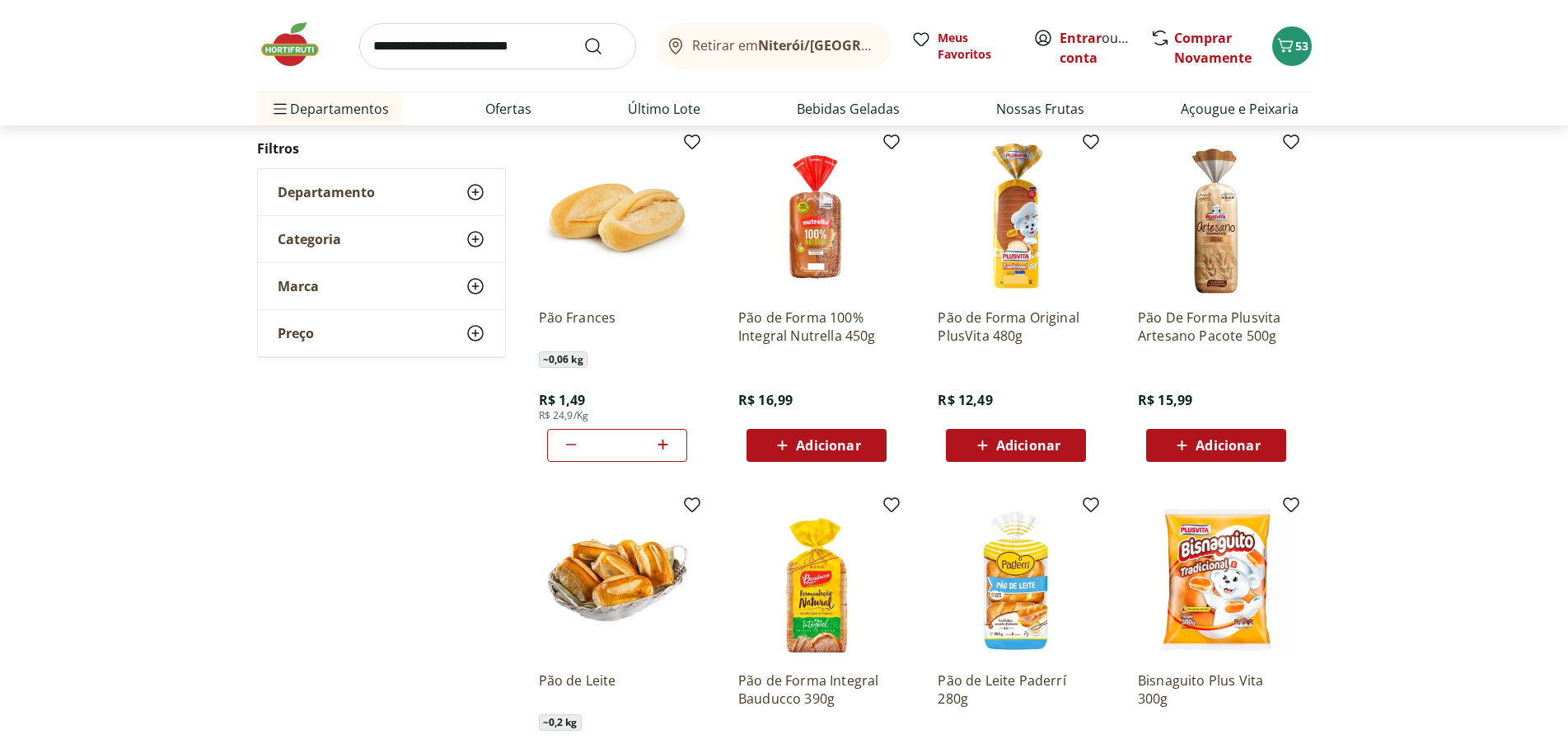
click at [1210, 314] on p "Pão De Forma Plusvita Artesano Pacote 500g" at bounding box center [1216, 327] width 157 height 37
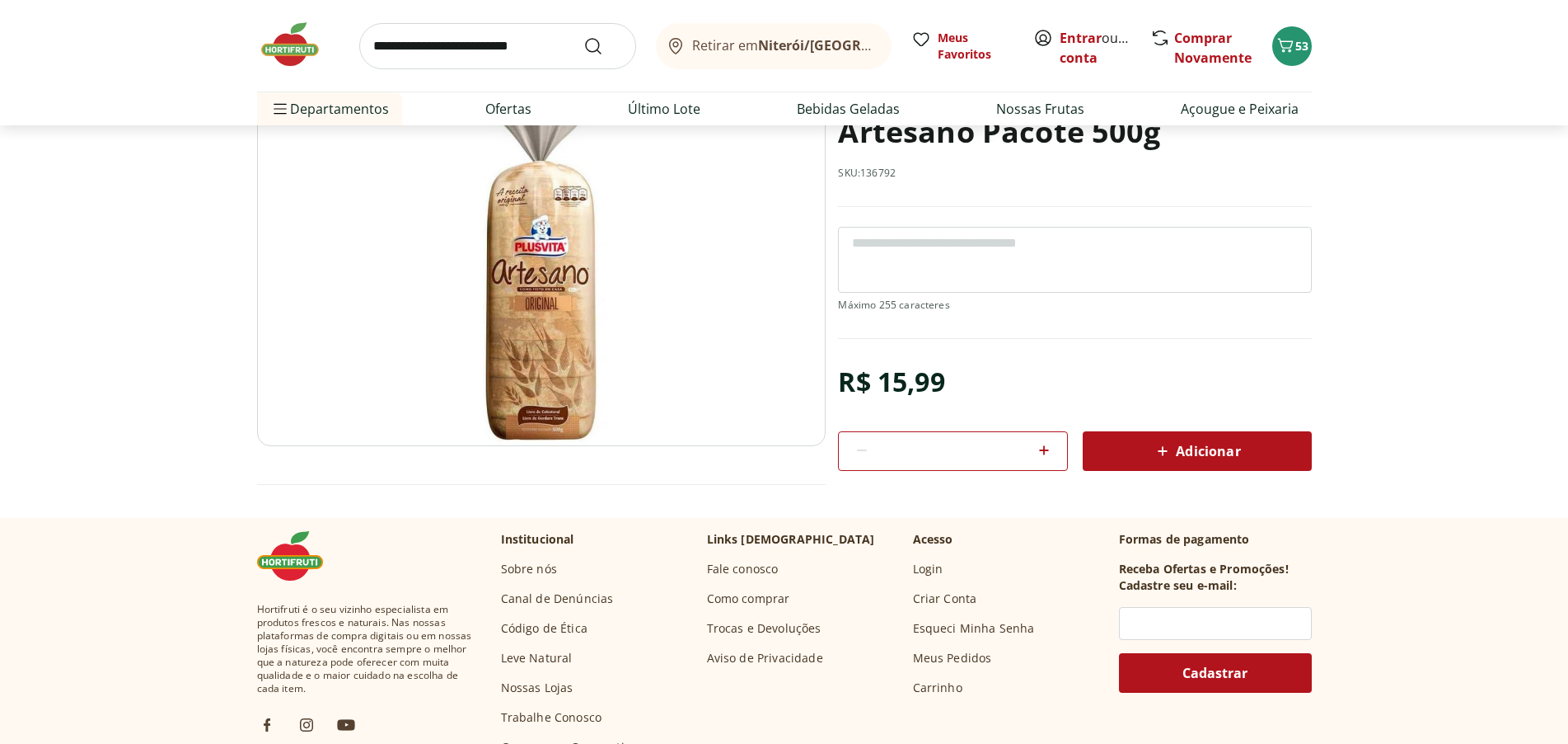
scroll to position [83, 0]
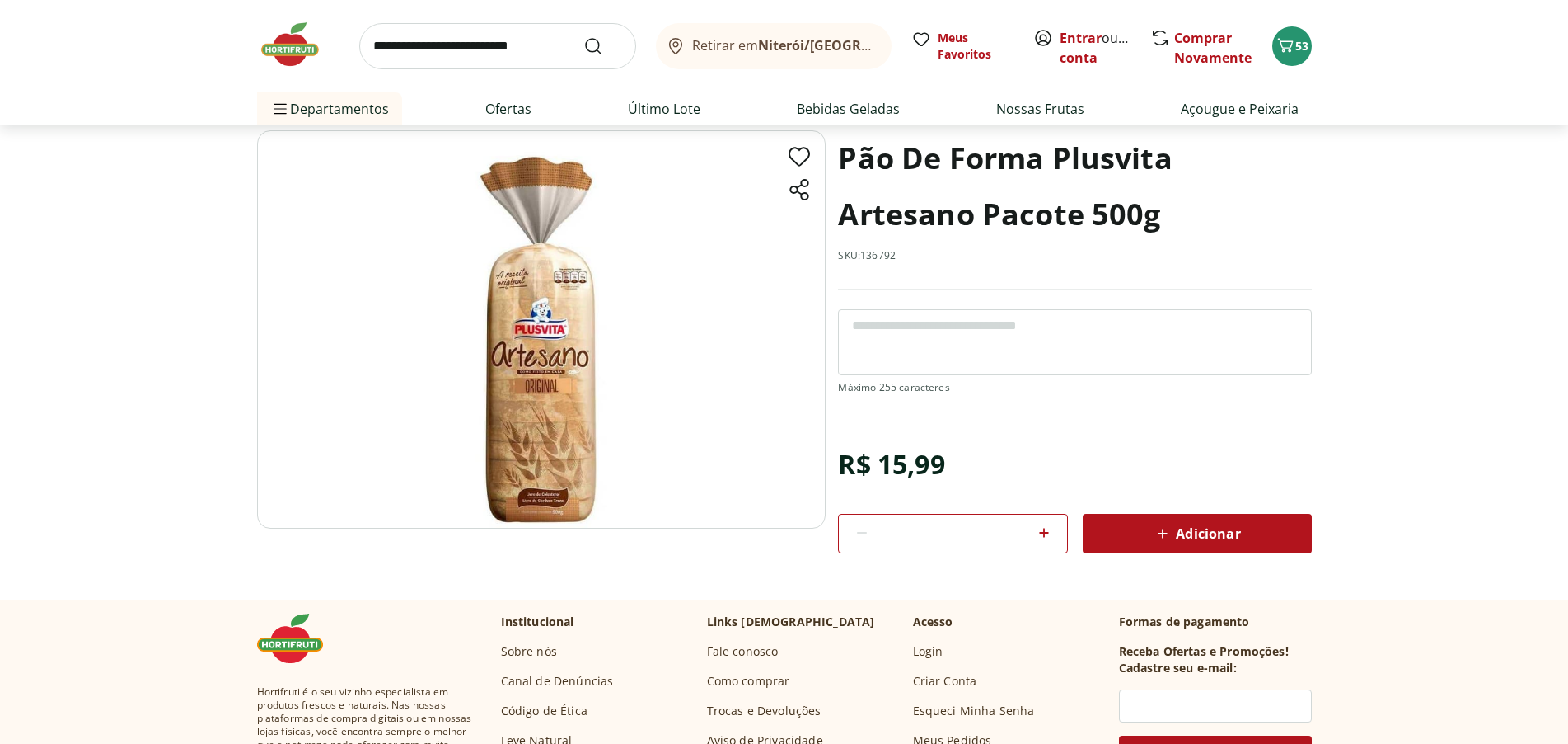
click at [1210, 535] on span "Adicionar" at bounding box center [1196, 533] width 88 height 20
click at [1198, 528] on span "Adicionar" at bounding box center [1196, 533] width 88 height 20
select select "**********"
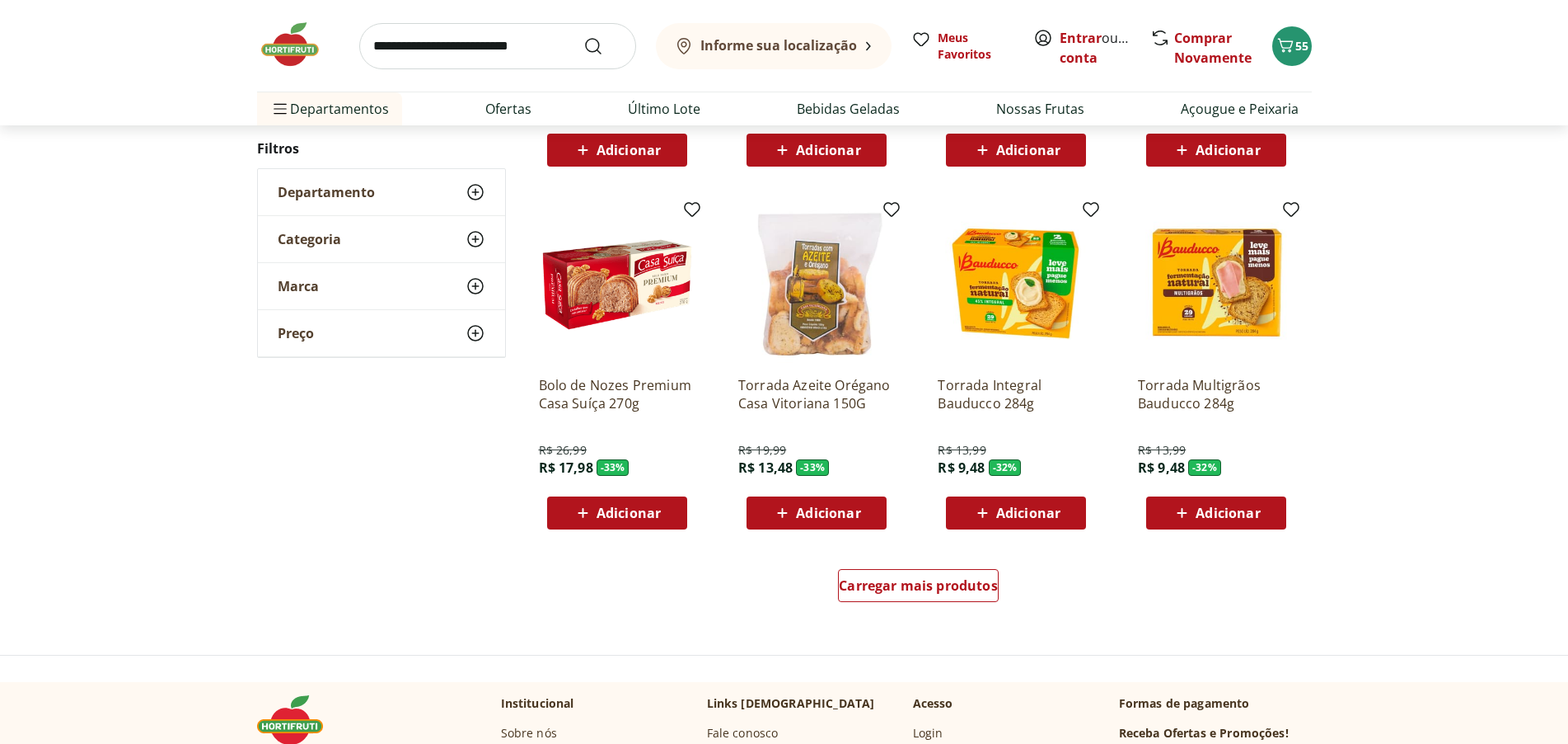
scroll to position [3058, 0]
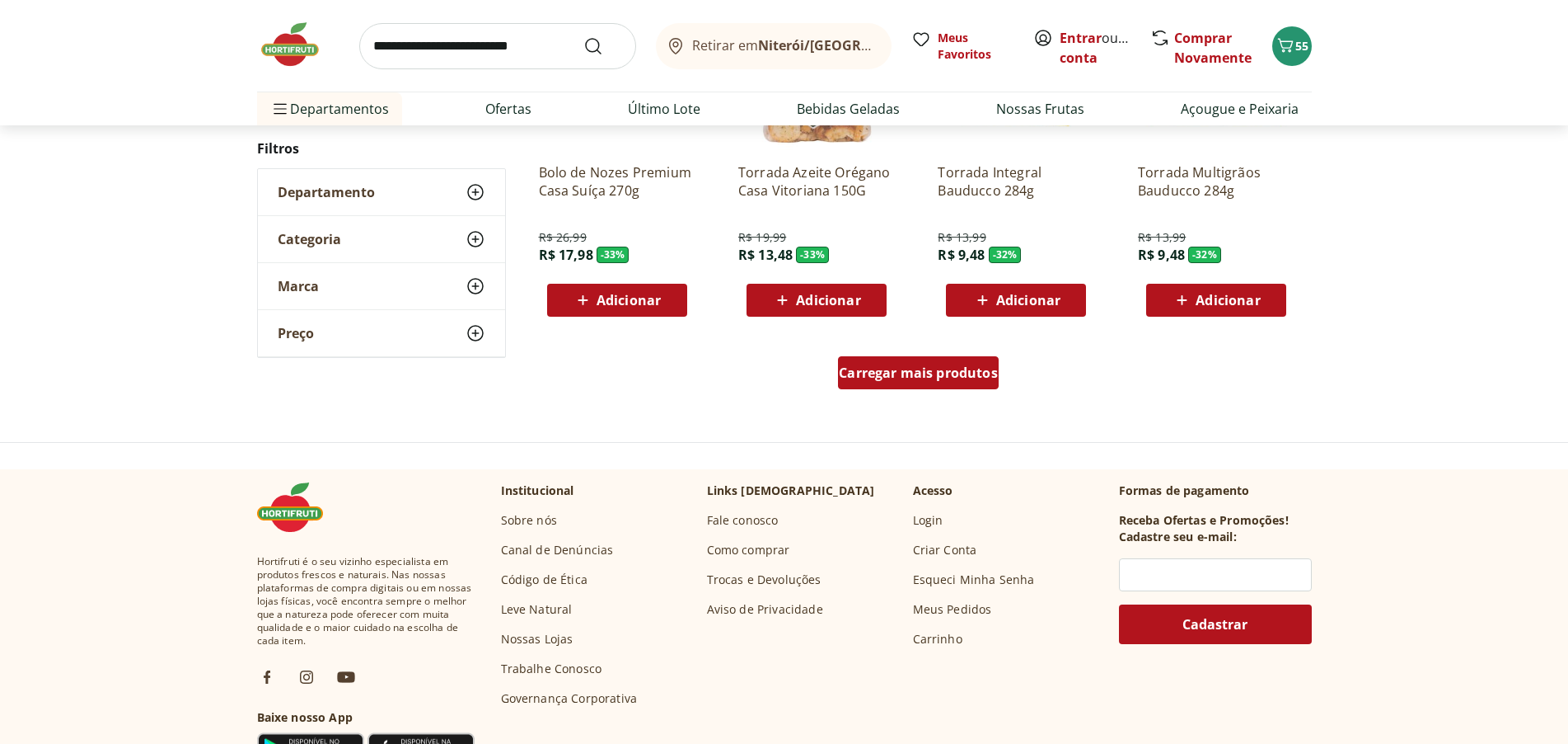
click at [971, 373] on span "Carregar mais produtos" at bounding box center [918, 373] width 159 height 13
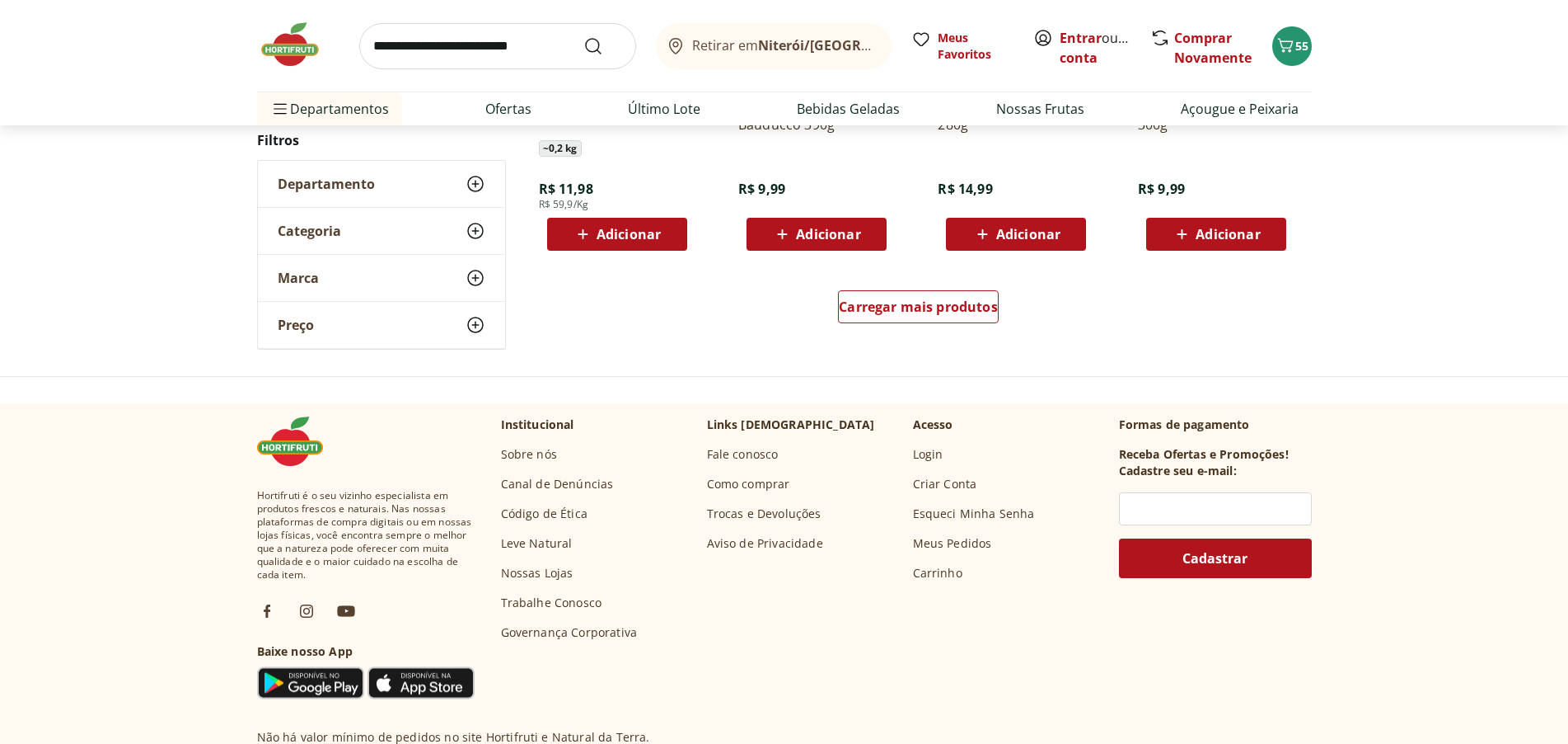
scroll to position [4294, 0]
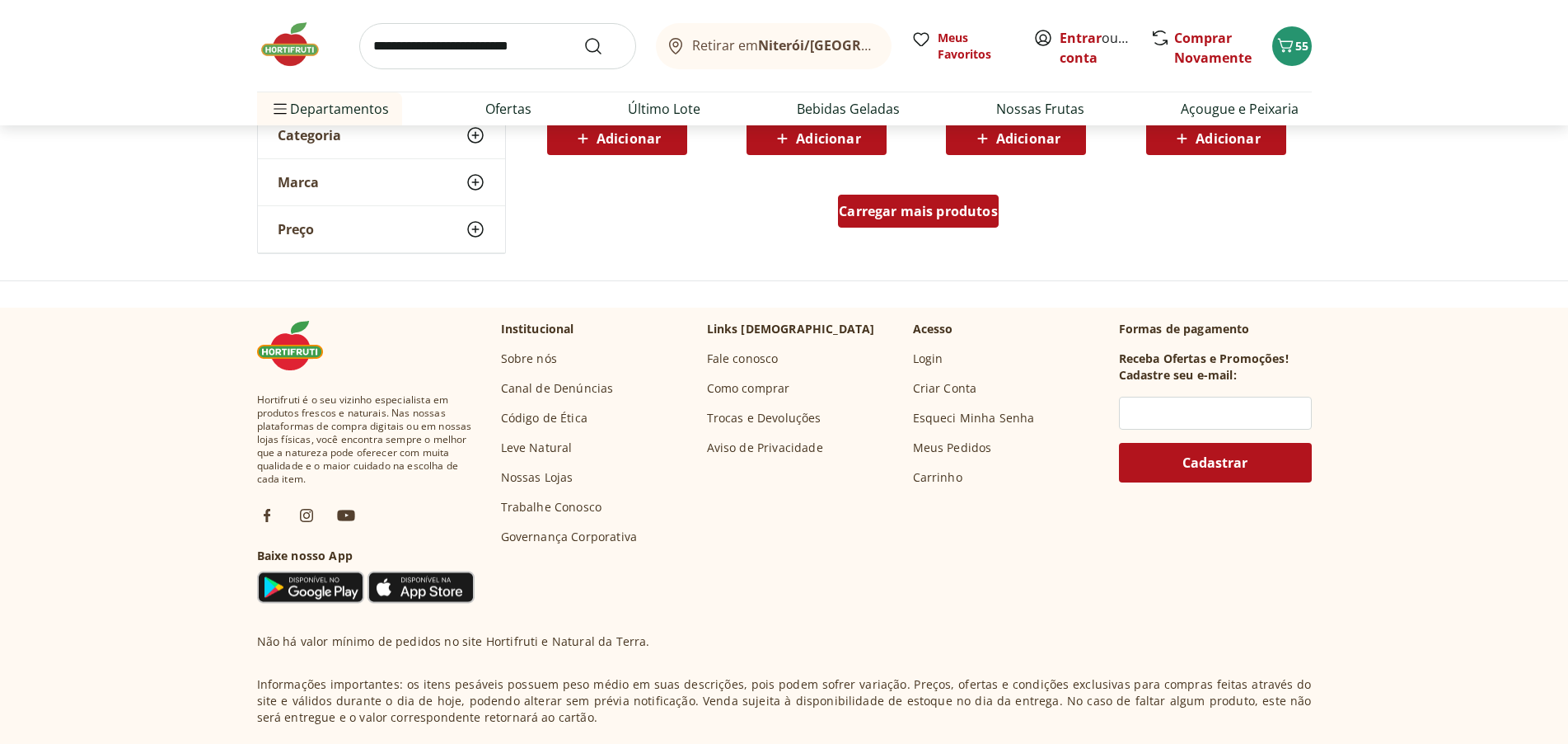
click at [922, 218] on span "Carregar mais produtos" at bounding box center [918, 211] width 159 height 13
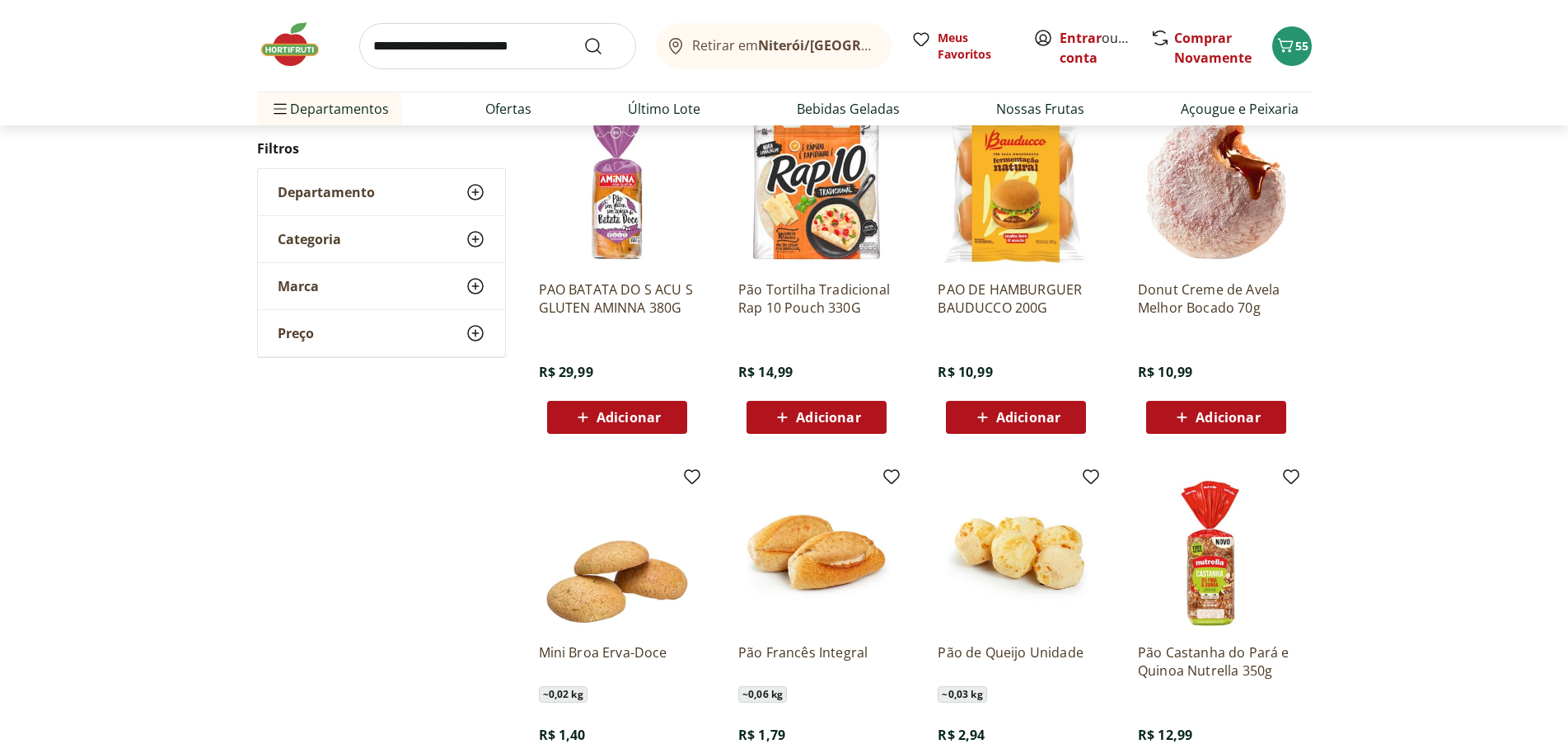
scroll to position [4542, 0]
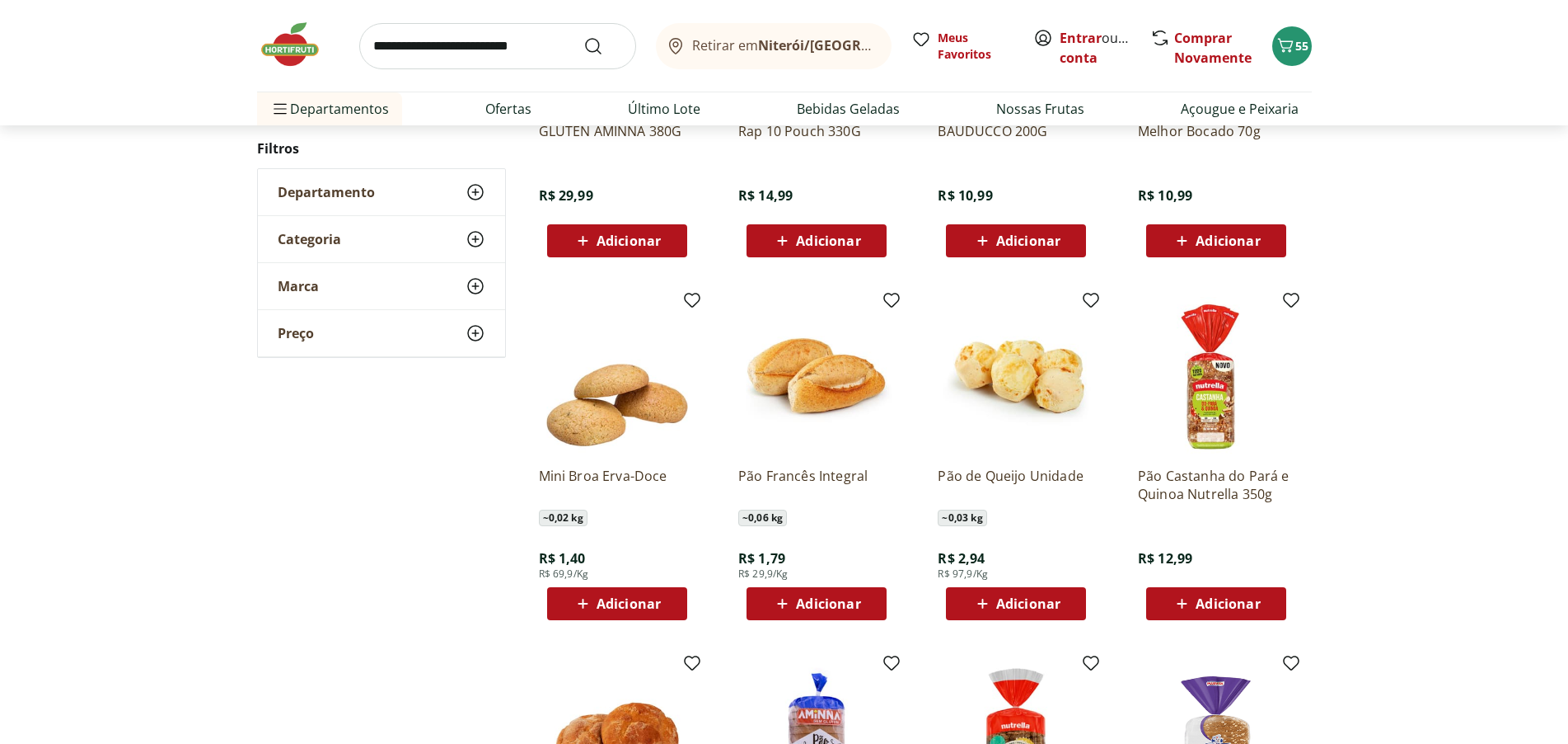
click at [1009, 603] on span "Adicionar" at bounding box center [1028, 603] width 65 height 13
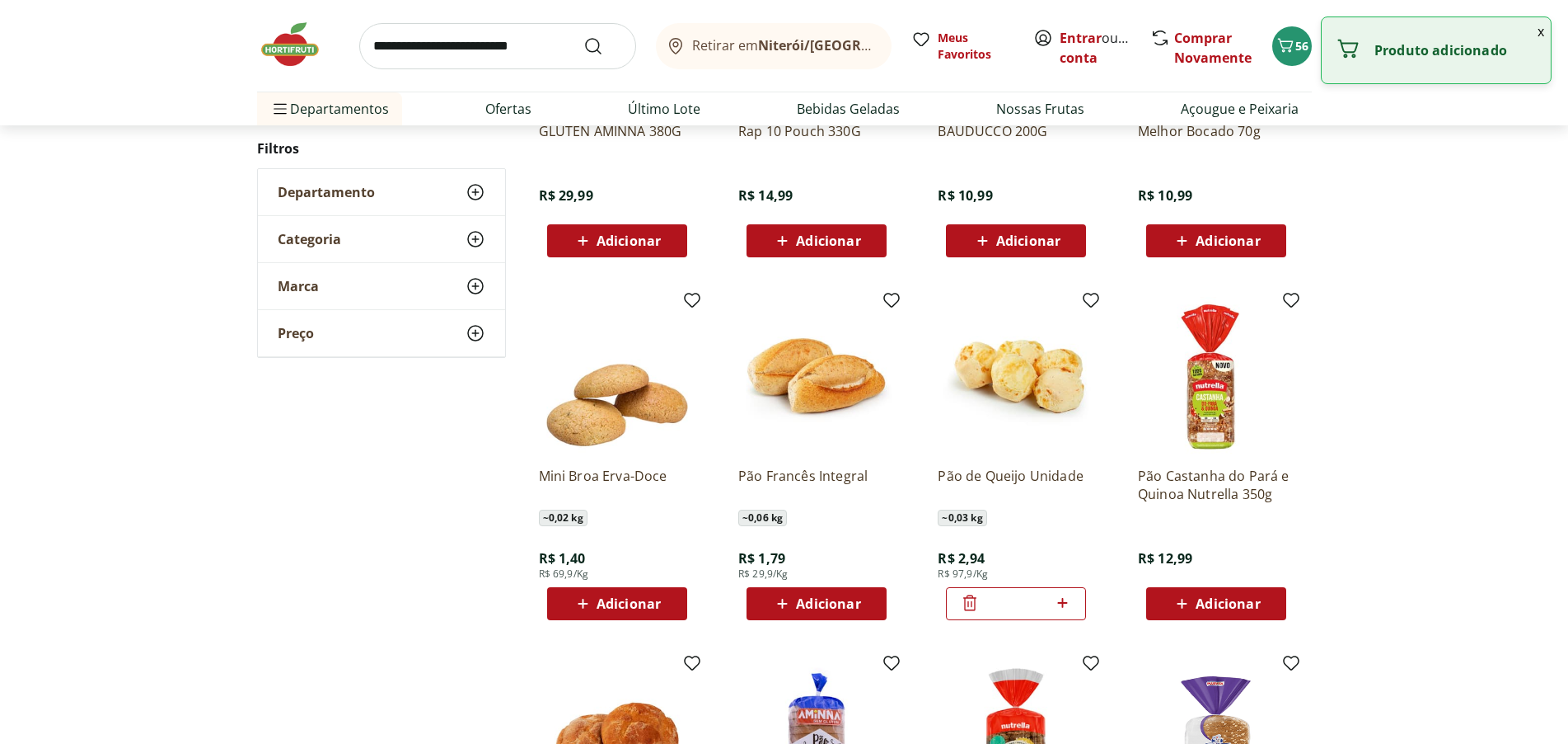
click at [1064, 602] on icon at bounding box center [1062, 602] width 10 height 10
type input "*"
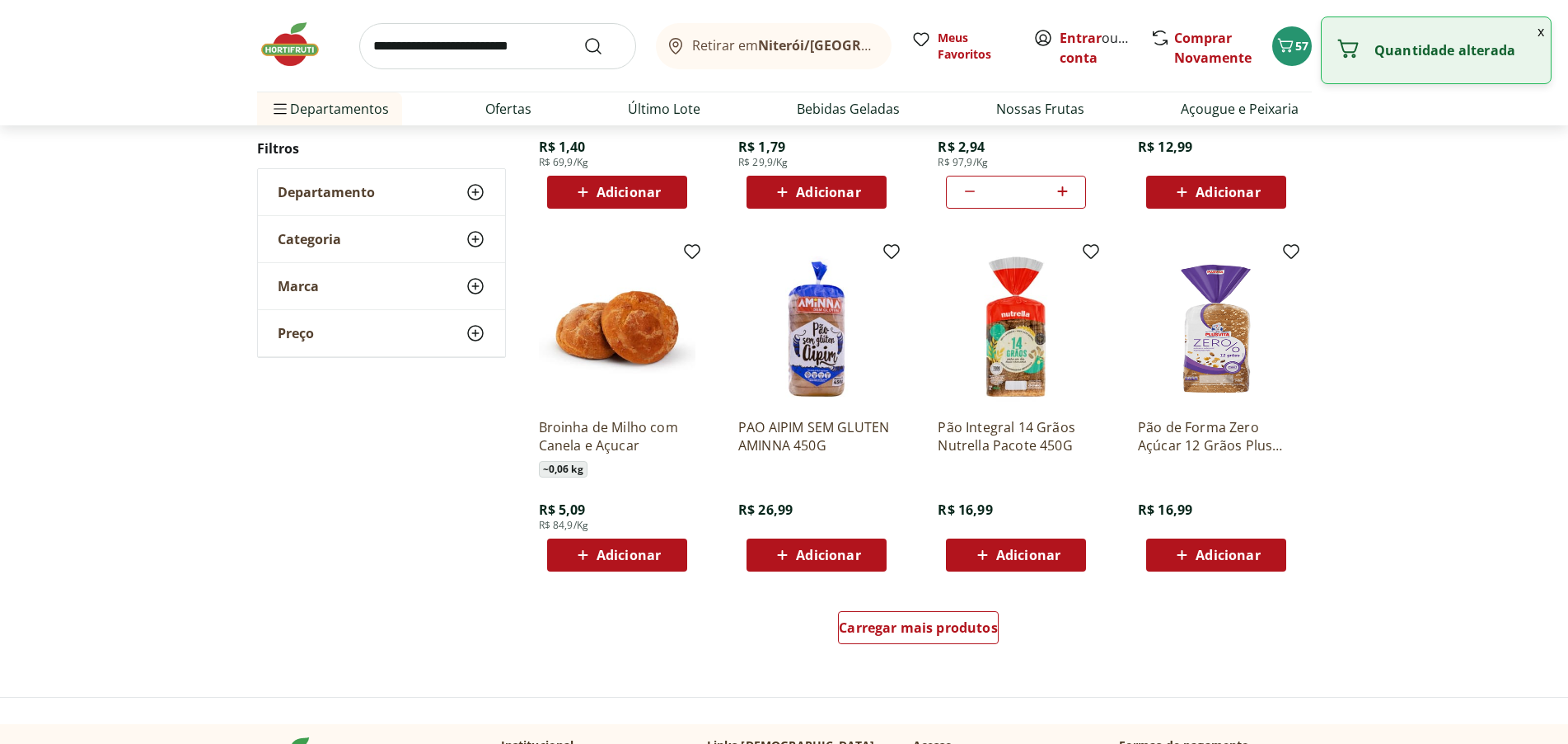
scroll to position [4955, 0]
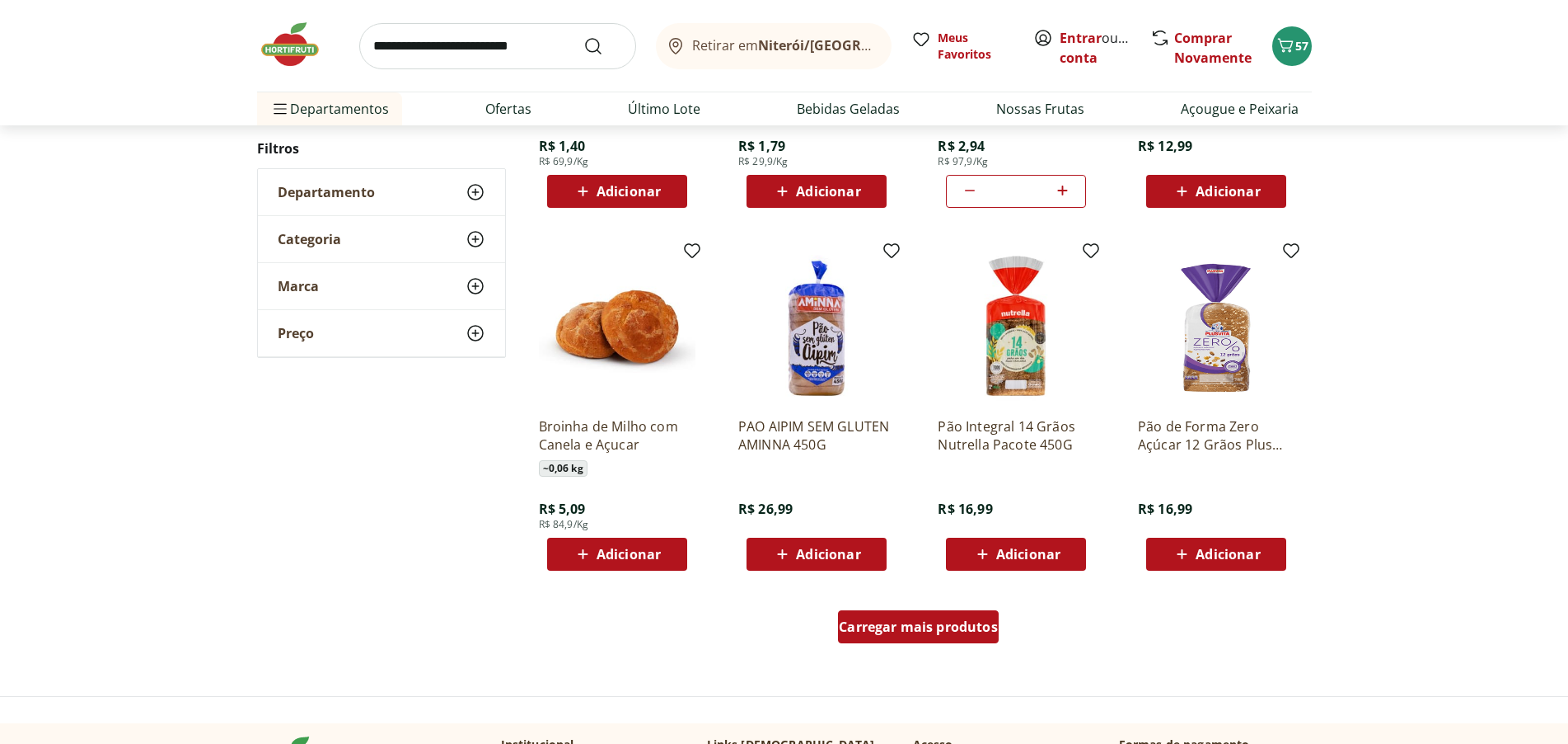
click at [968, 625] on span "Carregar mais produtos" at bounding box center [918, 626] width 159 height 13
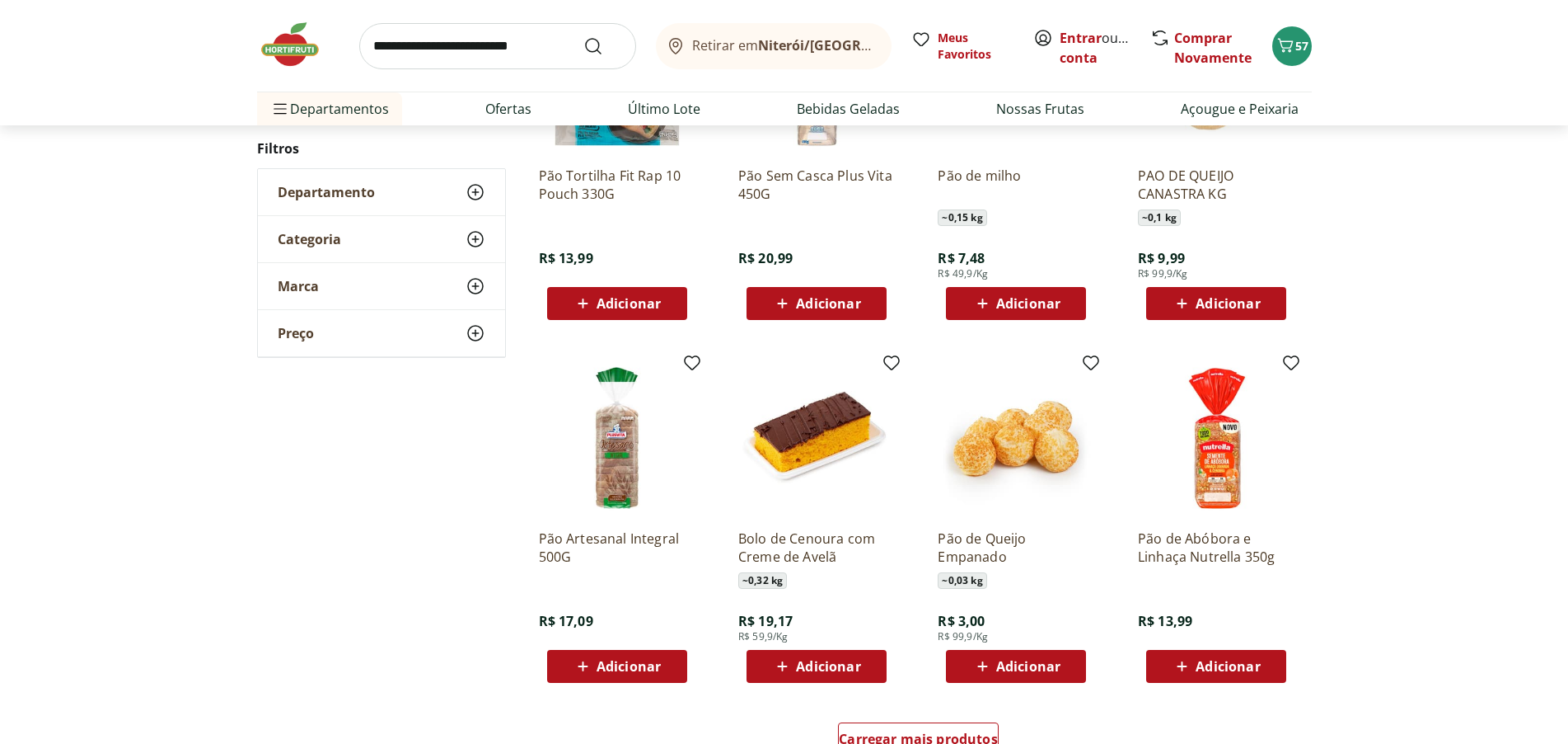
scroll to position [5944, 0]
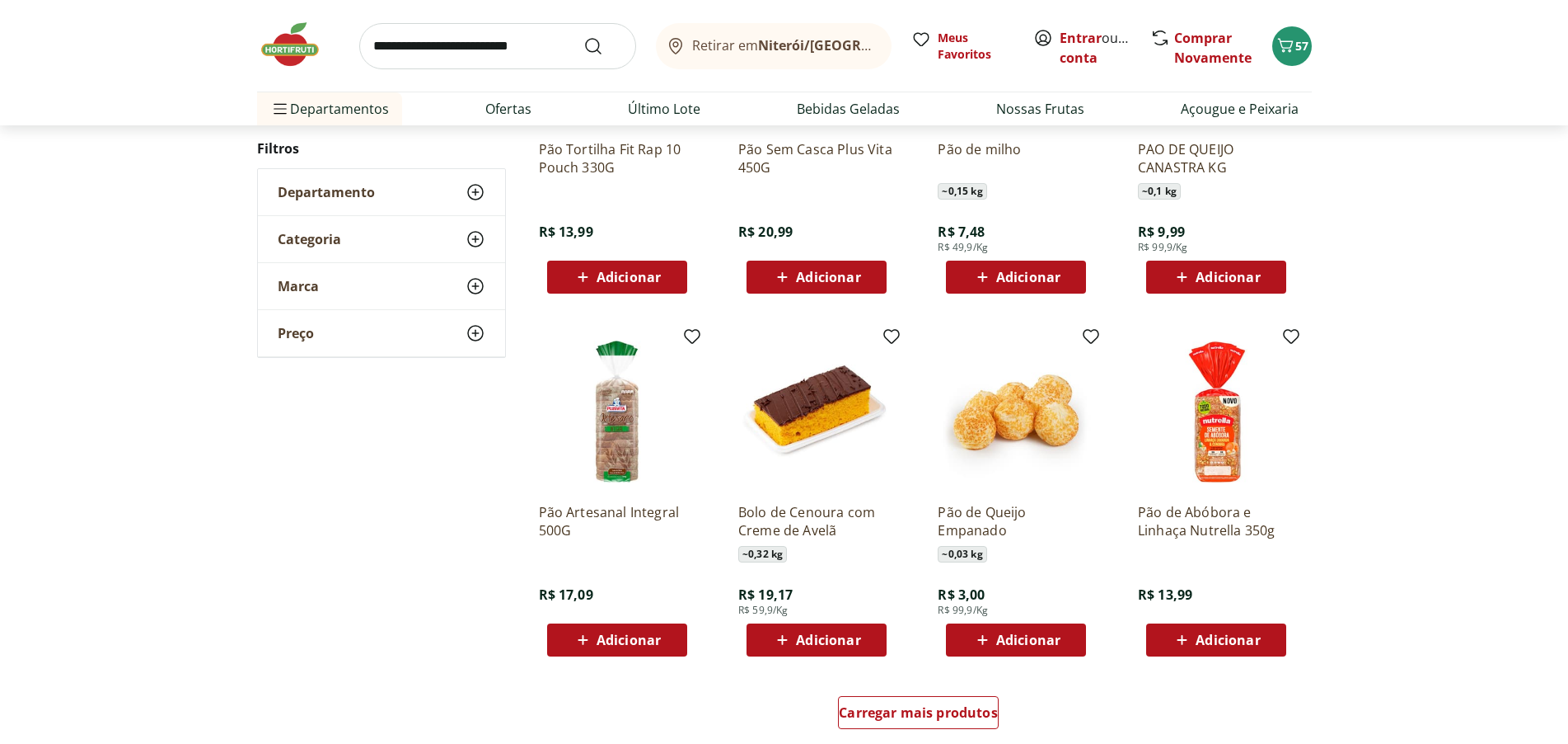
click at [849, 645] on span "Adicionar" at bounding box center [828, 640] width 65 height 13
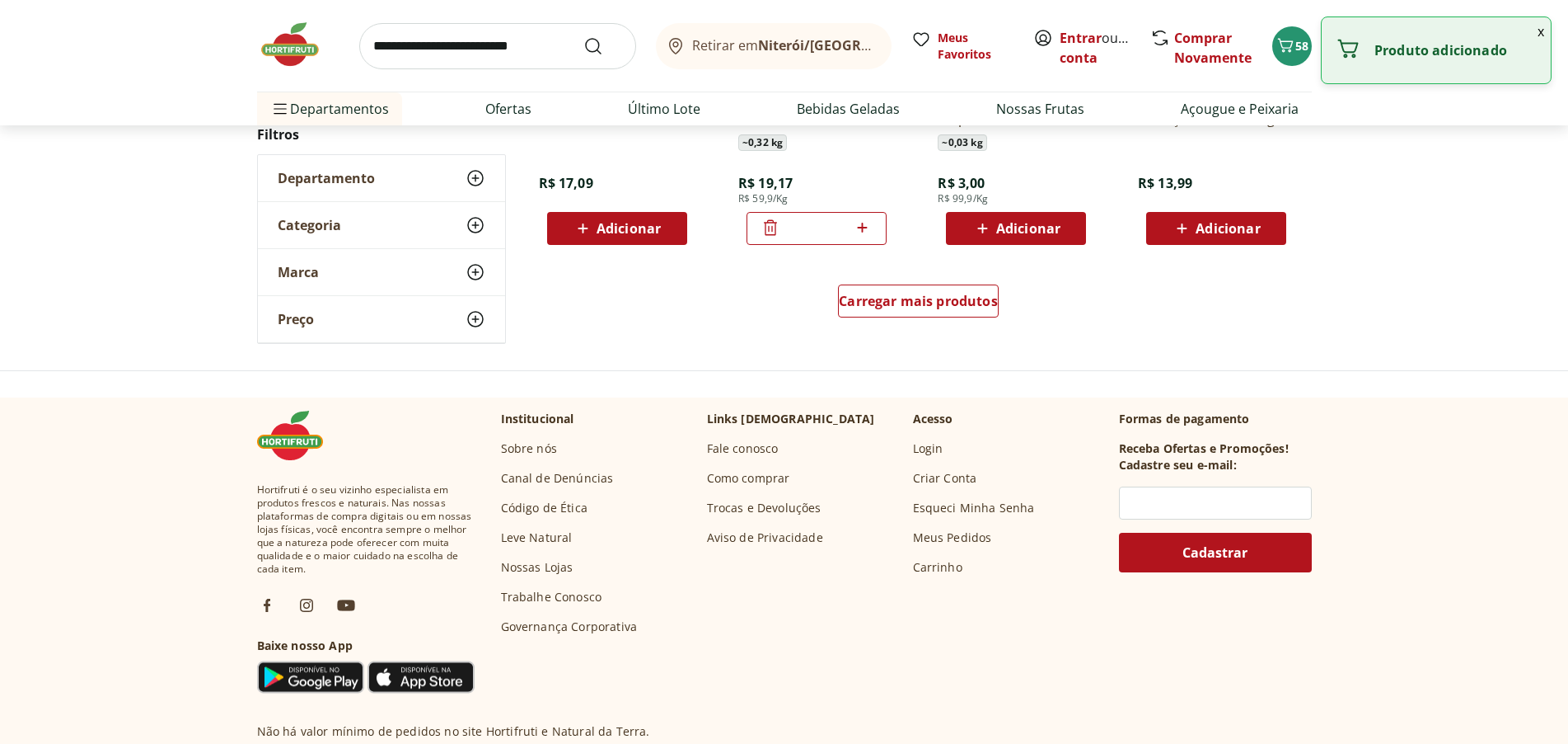
scroll to position [6356, 0]
click at [855, 300] on span "Carregar mais produtos" at bounding box center [918, 301] width 159 height 13
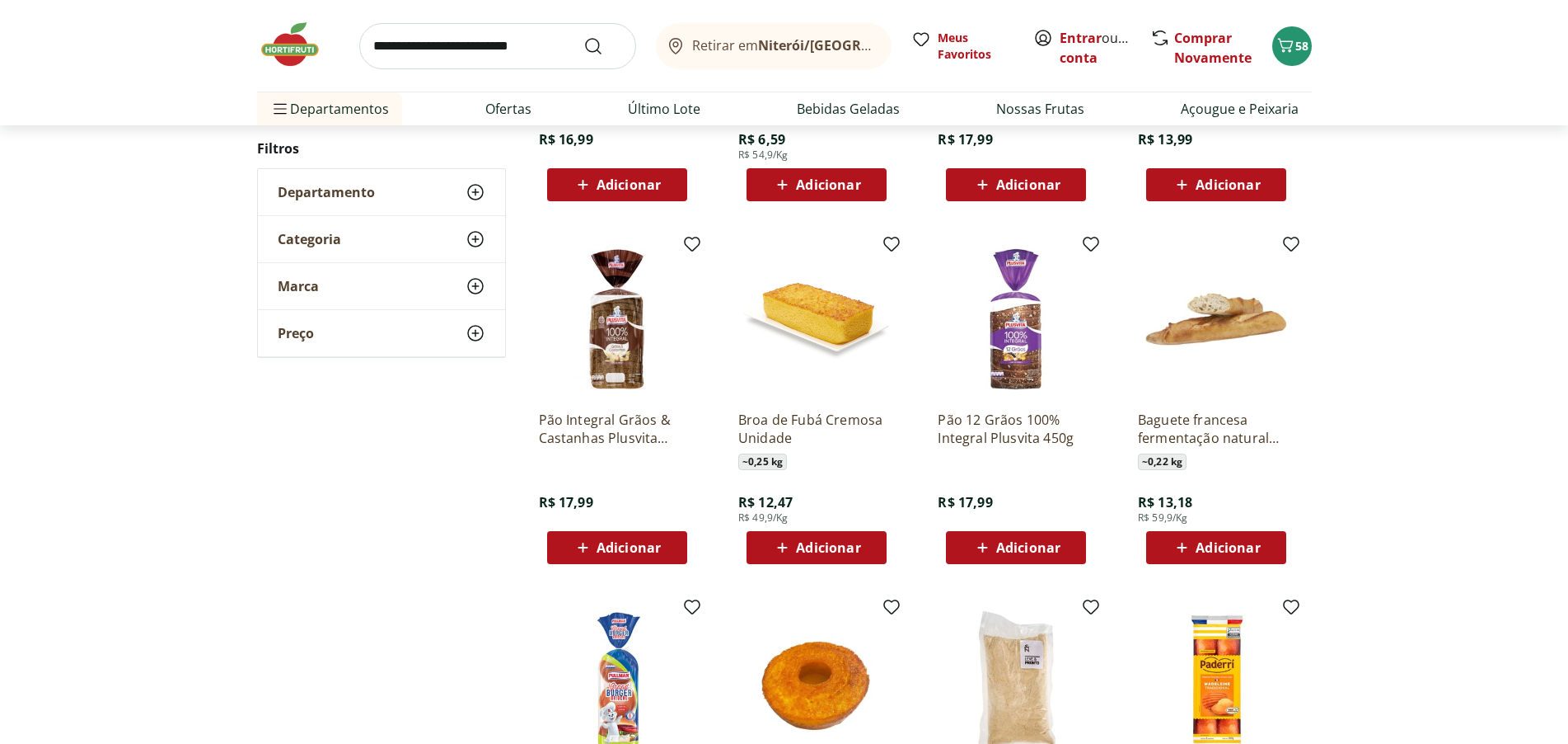
scroll to position [6768, 0]
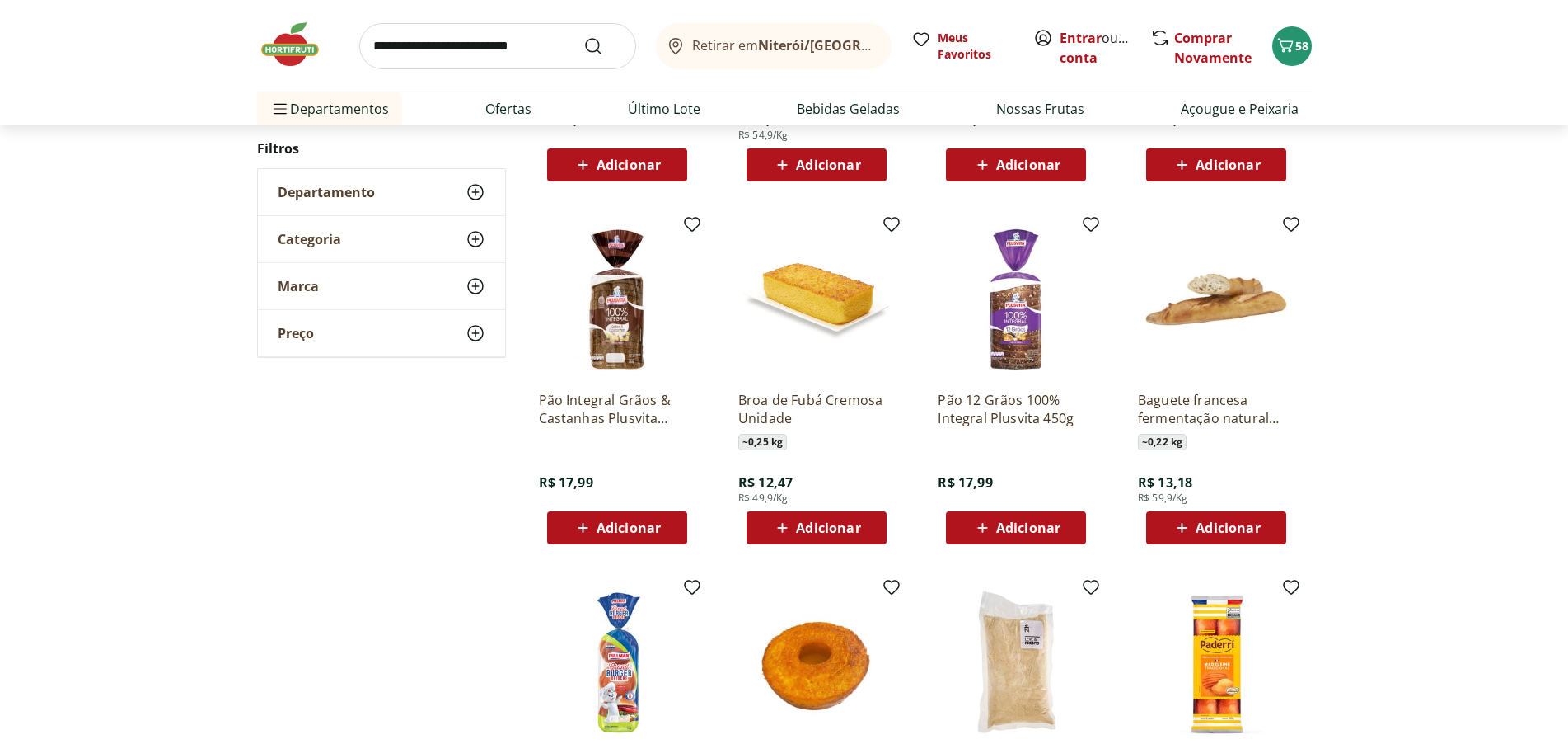
click at [847, 529] on span "Adicionar" at bounding box center [828, 528] width 65 height 13
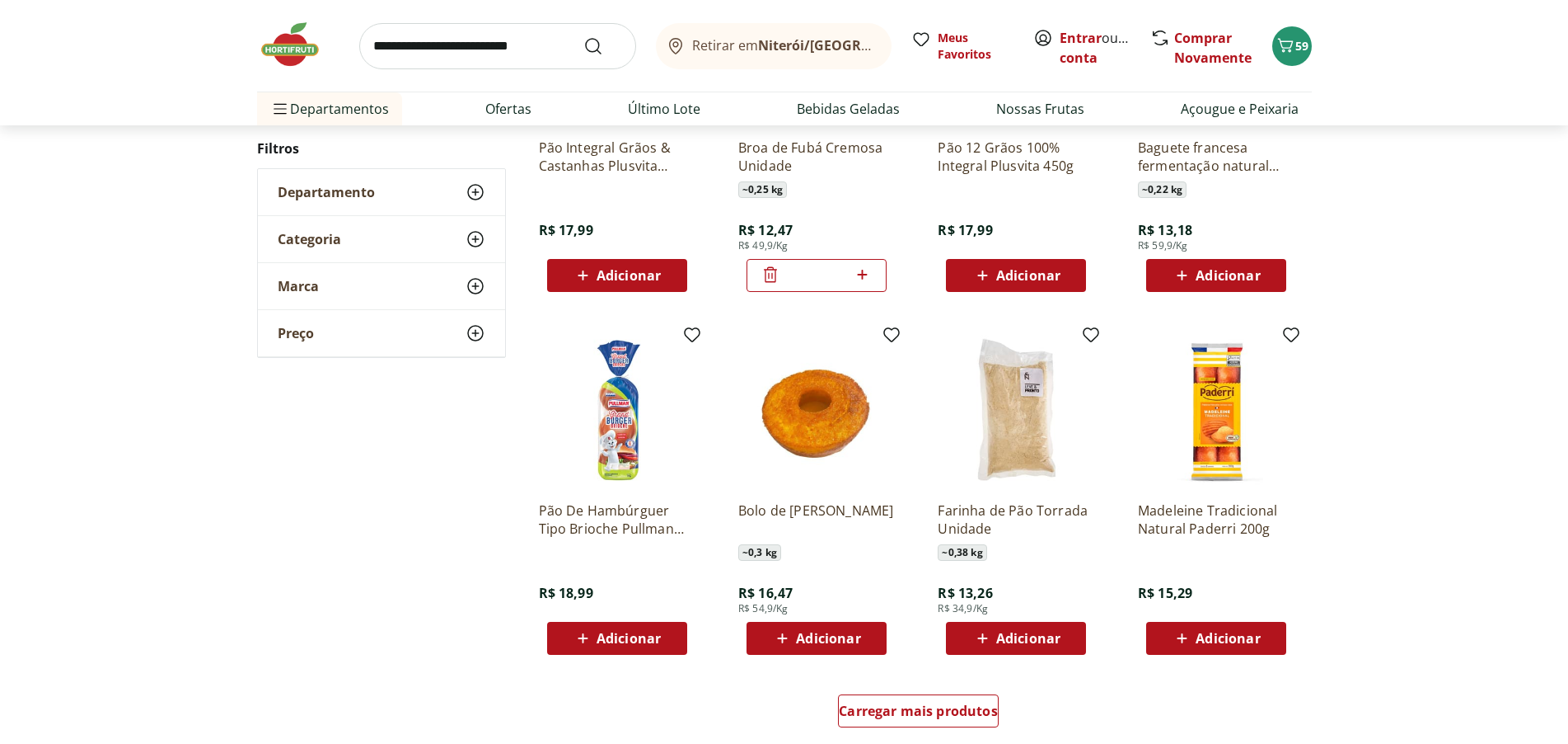
scroll to position [7098, 0]
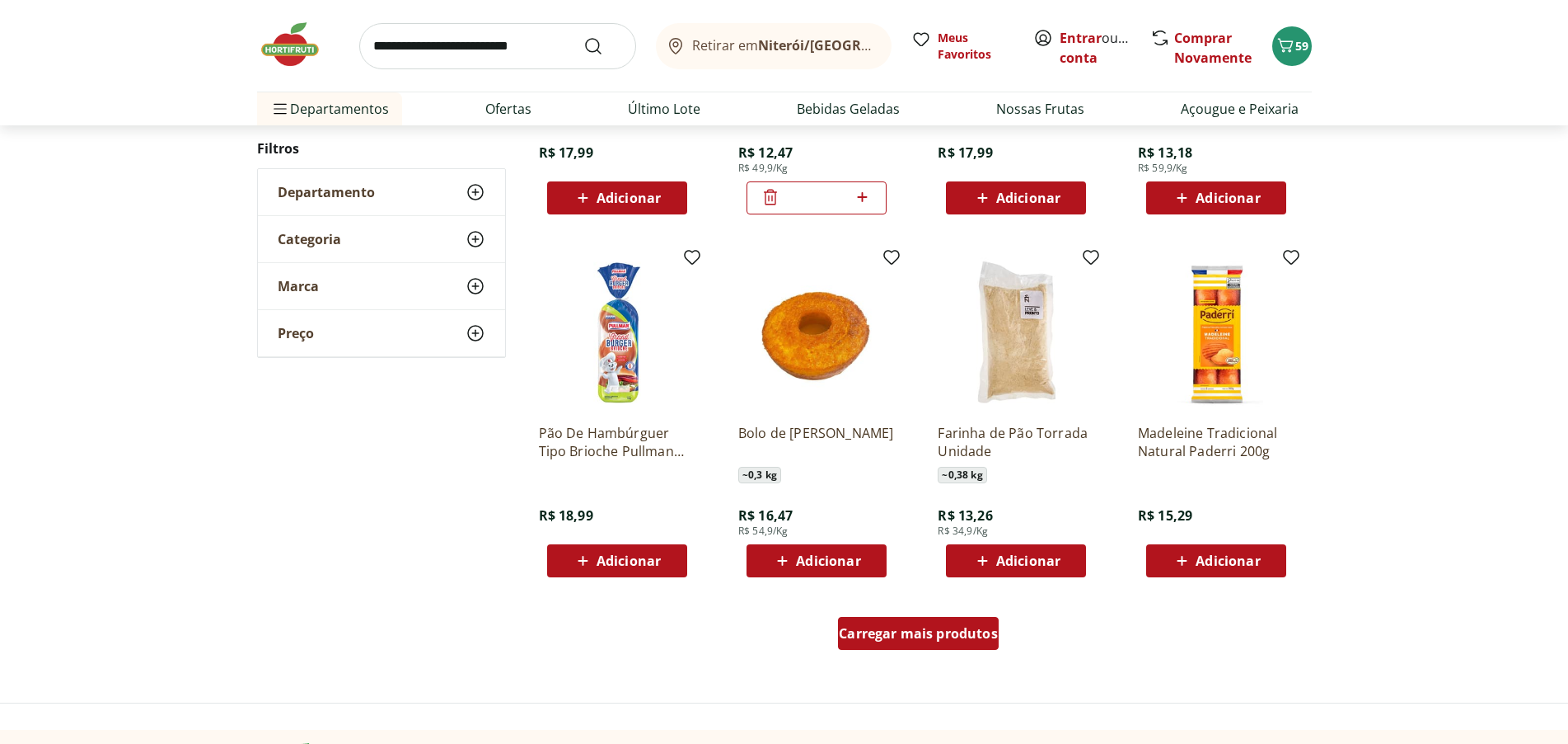
click at [935, 632] on span "Carregar mais produtos" at bounding box center [918, 633] width 159 height 13
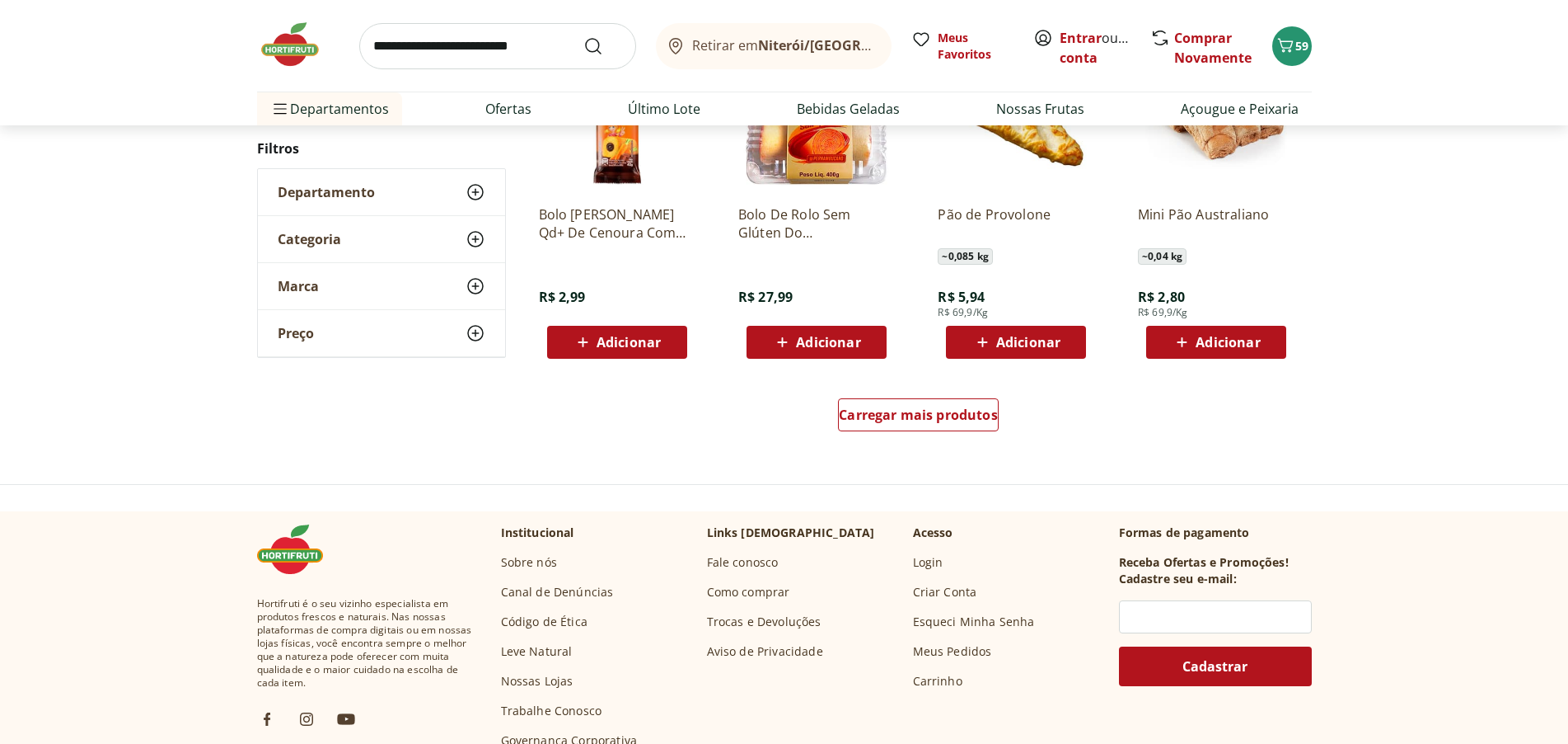
scroll to position [8417, 0]
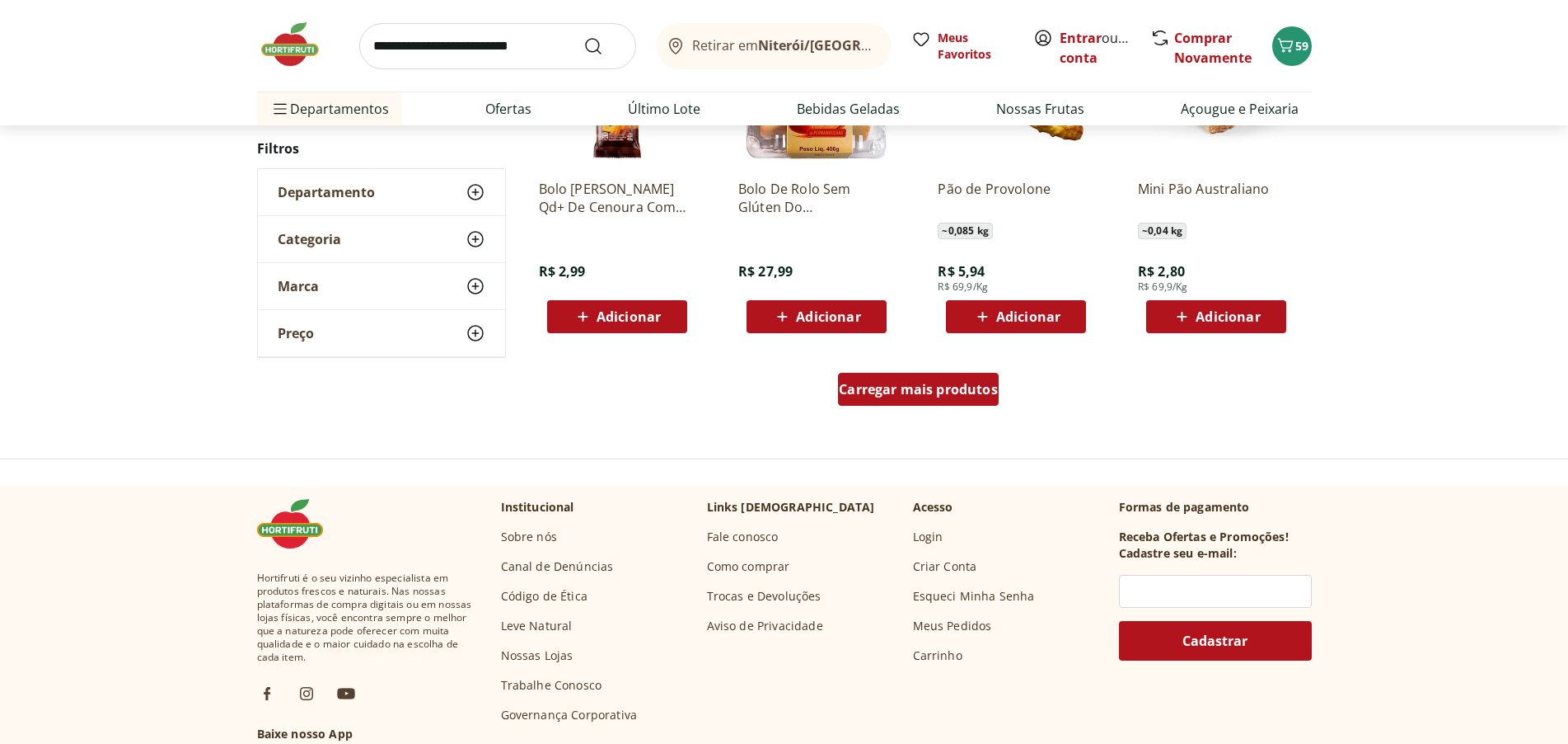
click at [900, 389] on span "Carregar mais produtos" at bounding box center [918, 389] width 159 height 13
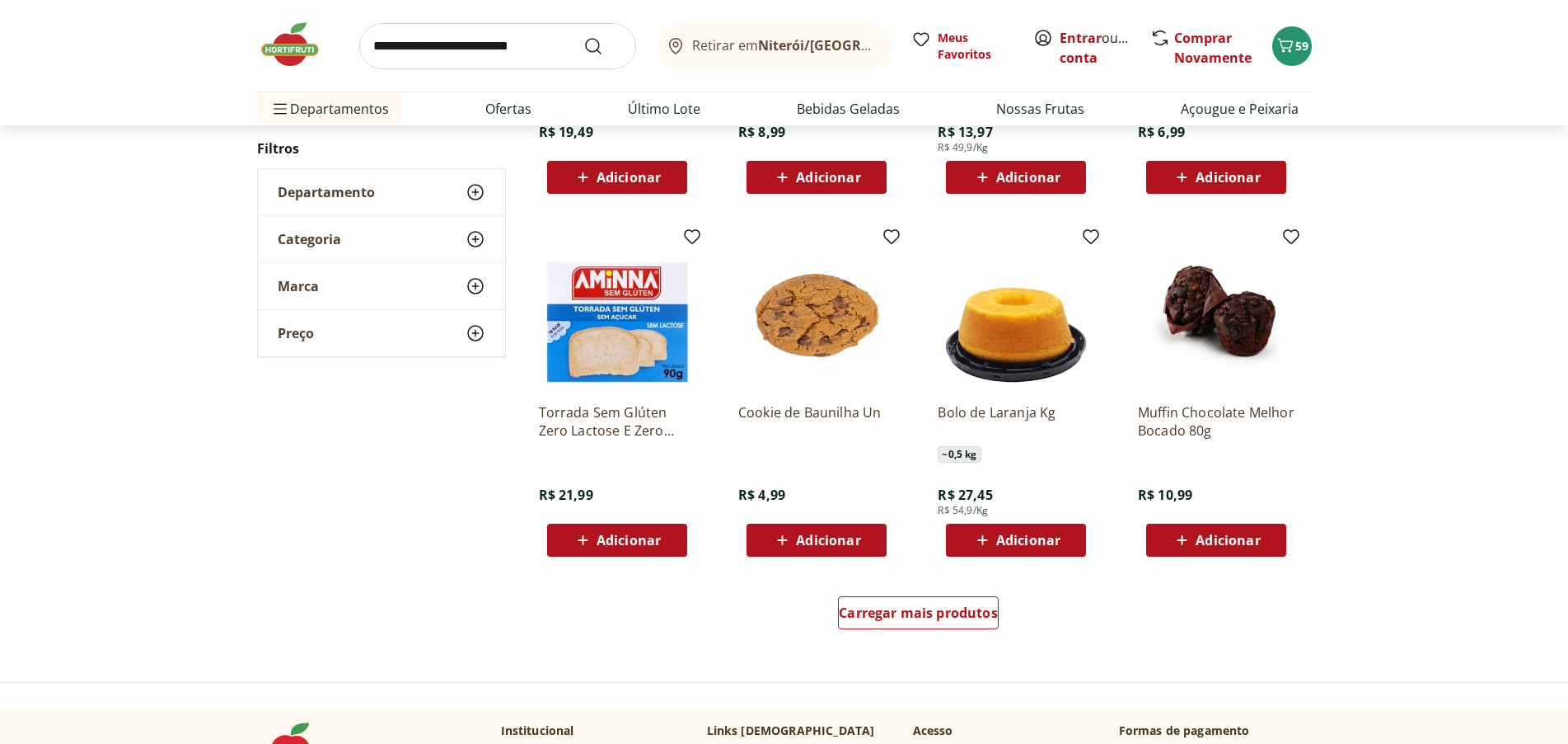
scroll to position [9407, 0]
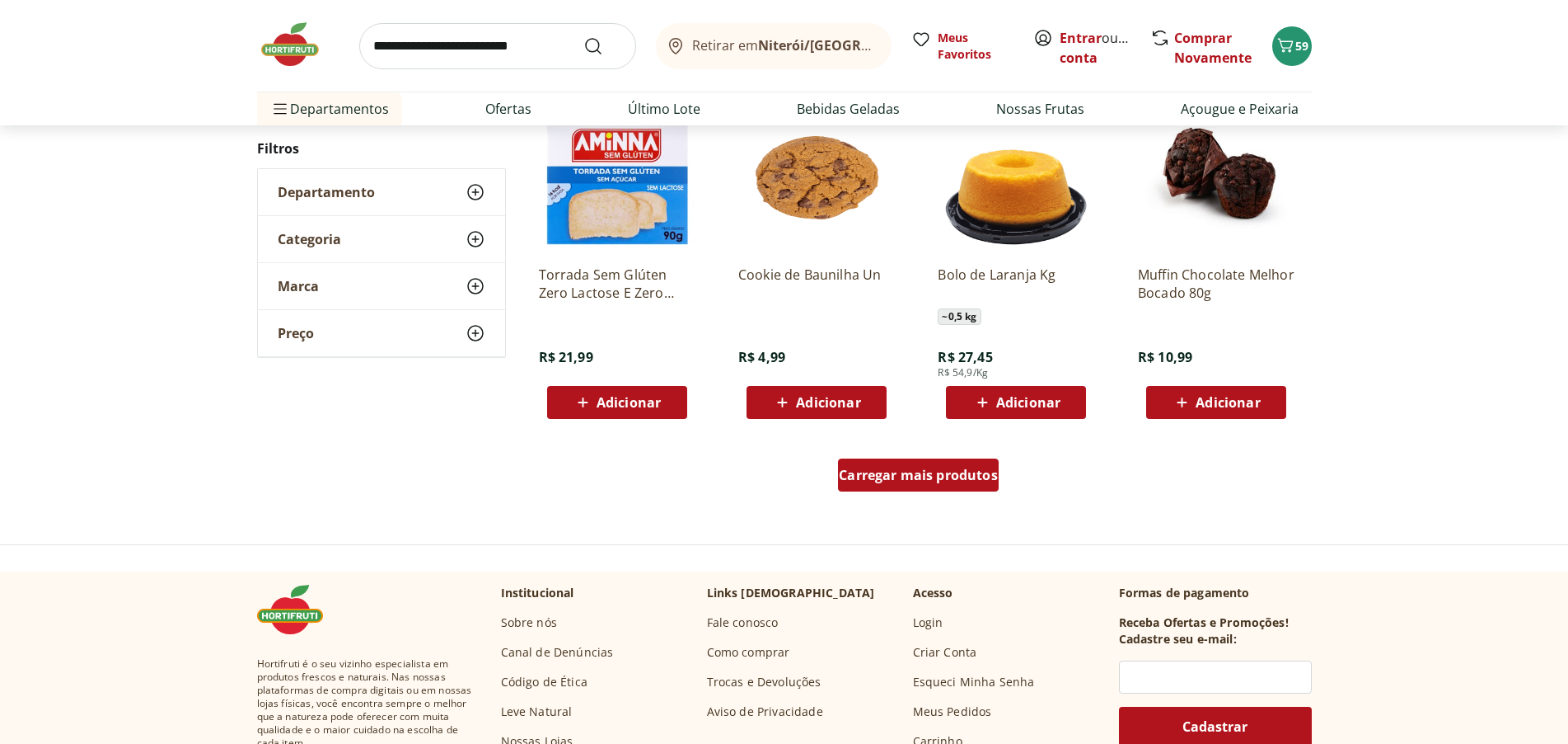
click at [956, 470] on span "Carregar mais produtos" at bounding box center [918, 475] width 159 height 13
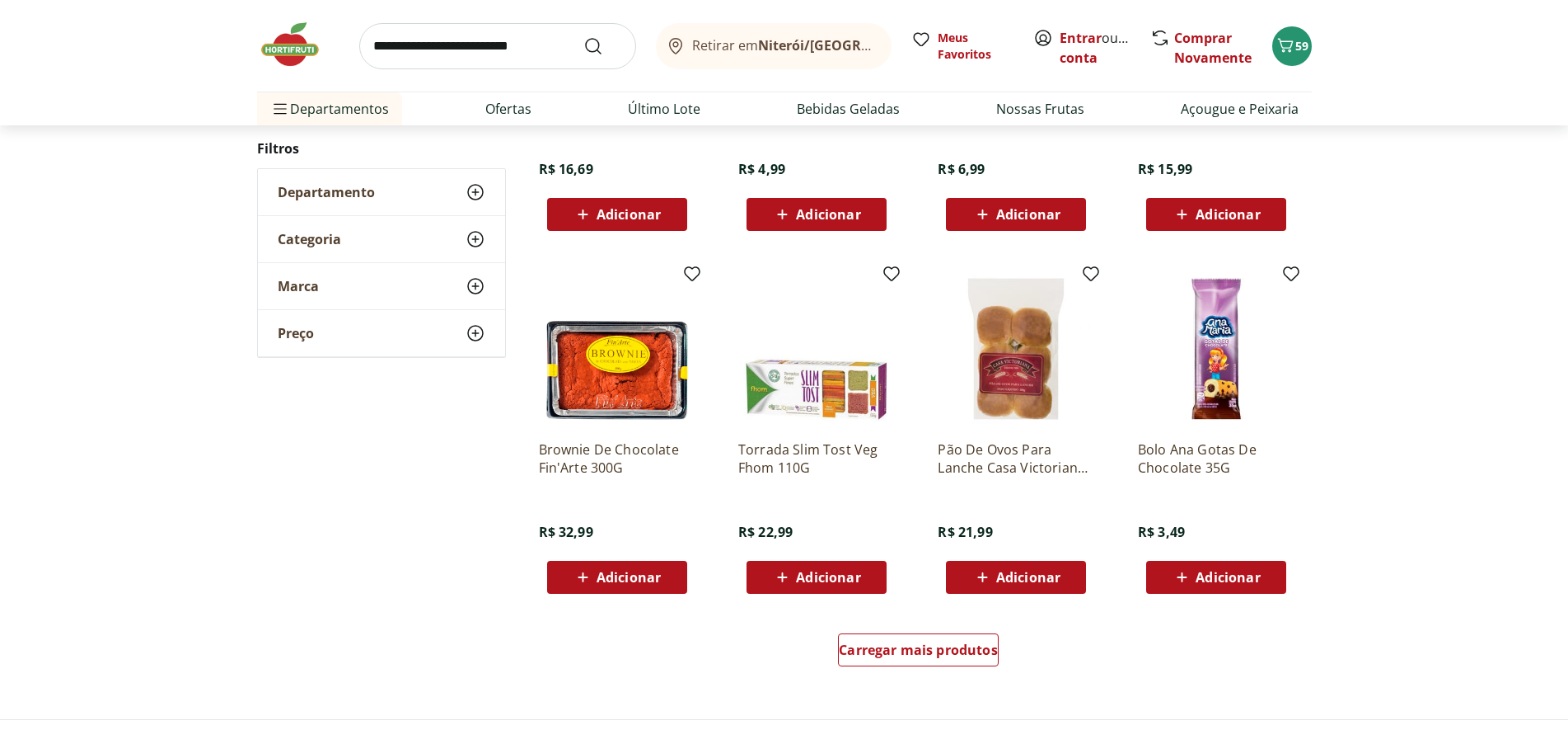
scroll to position [10314, 0]
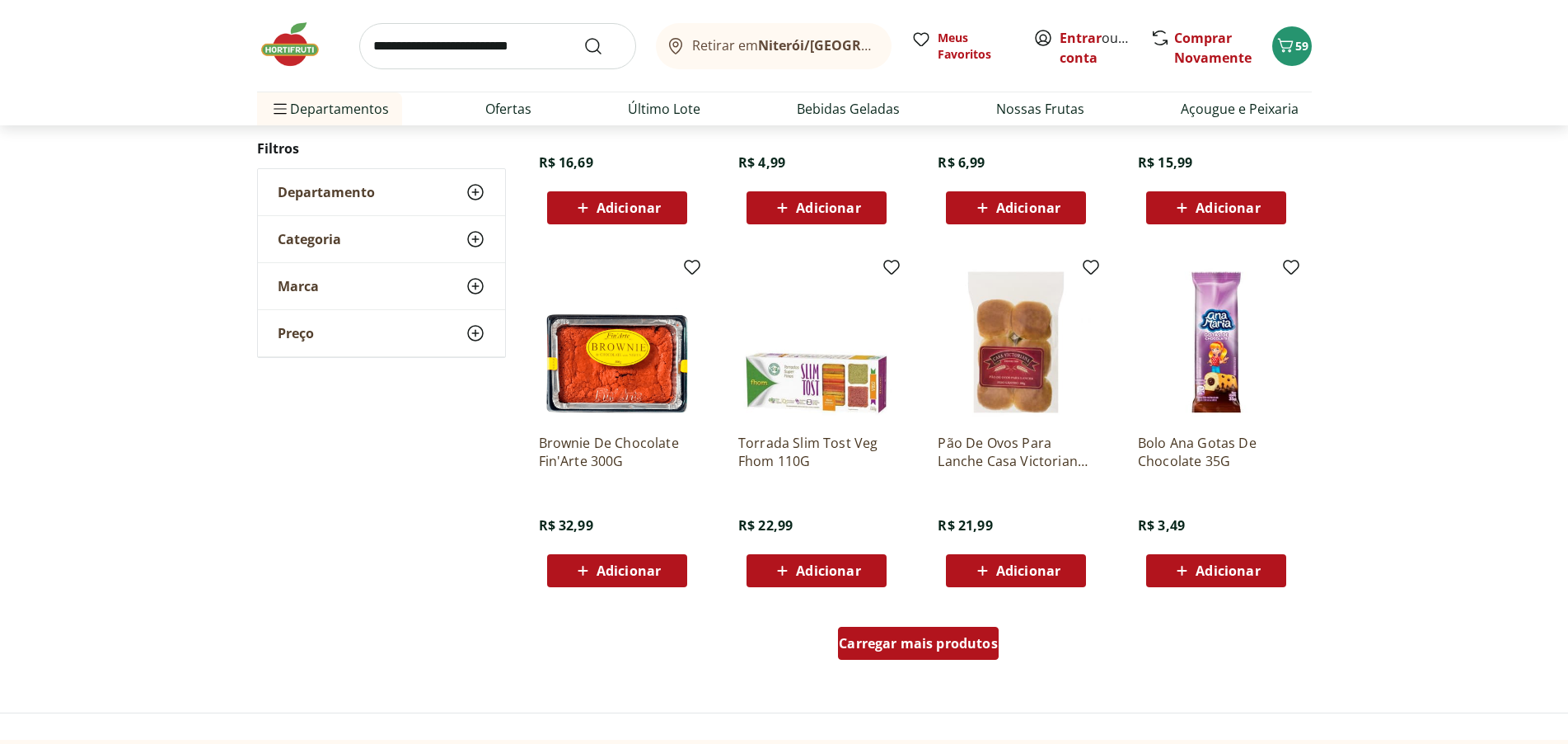
click at [946, 637] on span "Carregar mais produtos" at bounding box center [918, 644] width 159 height 13
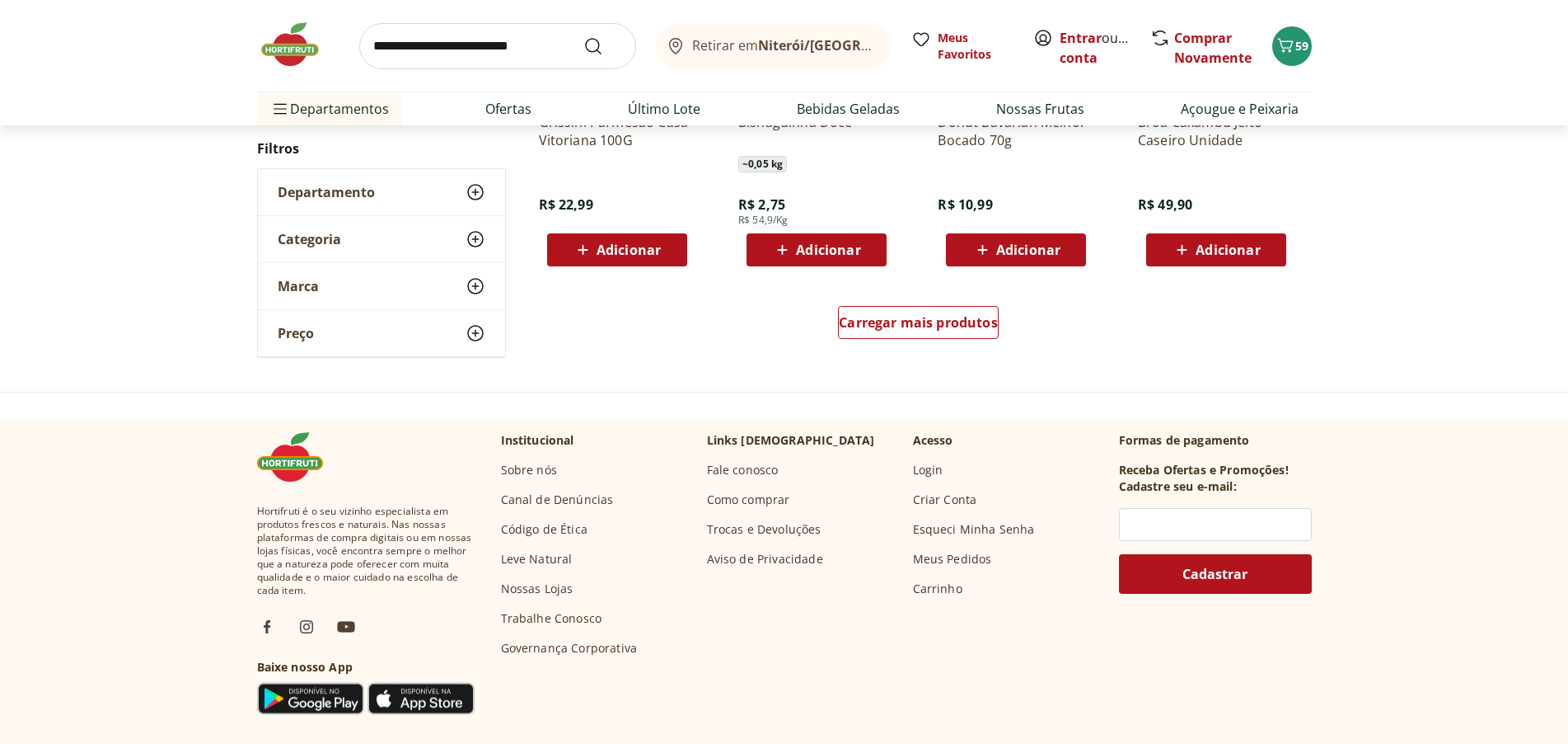
scroll to position [11716, 0]
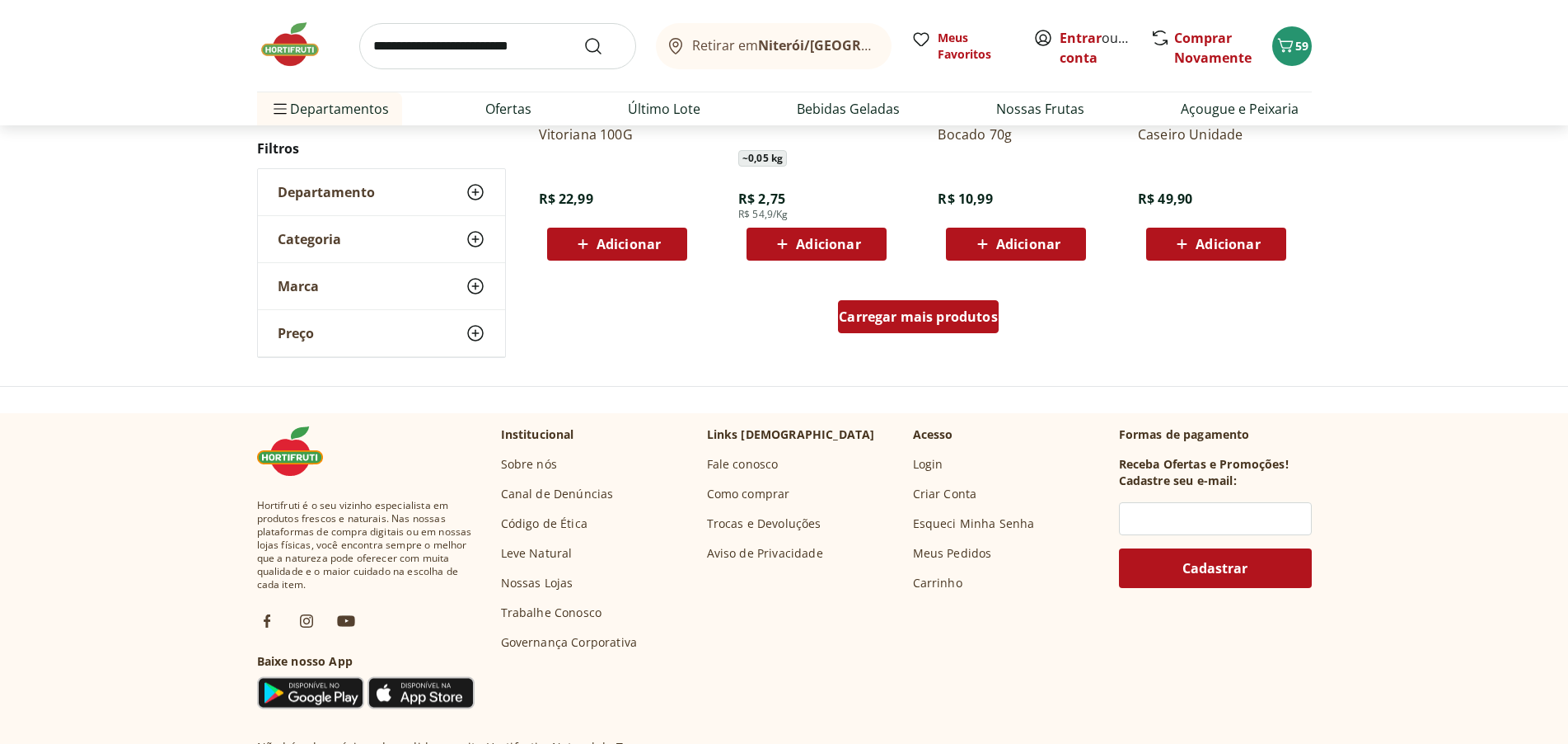
click at [933, 311] on span "Carregar mais produtos" at bounding box center [918, 317] width 159 height 13
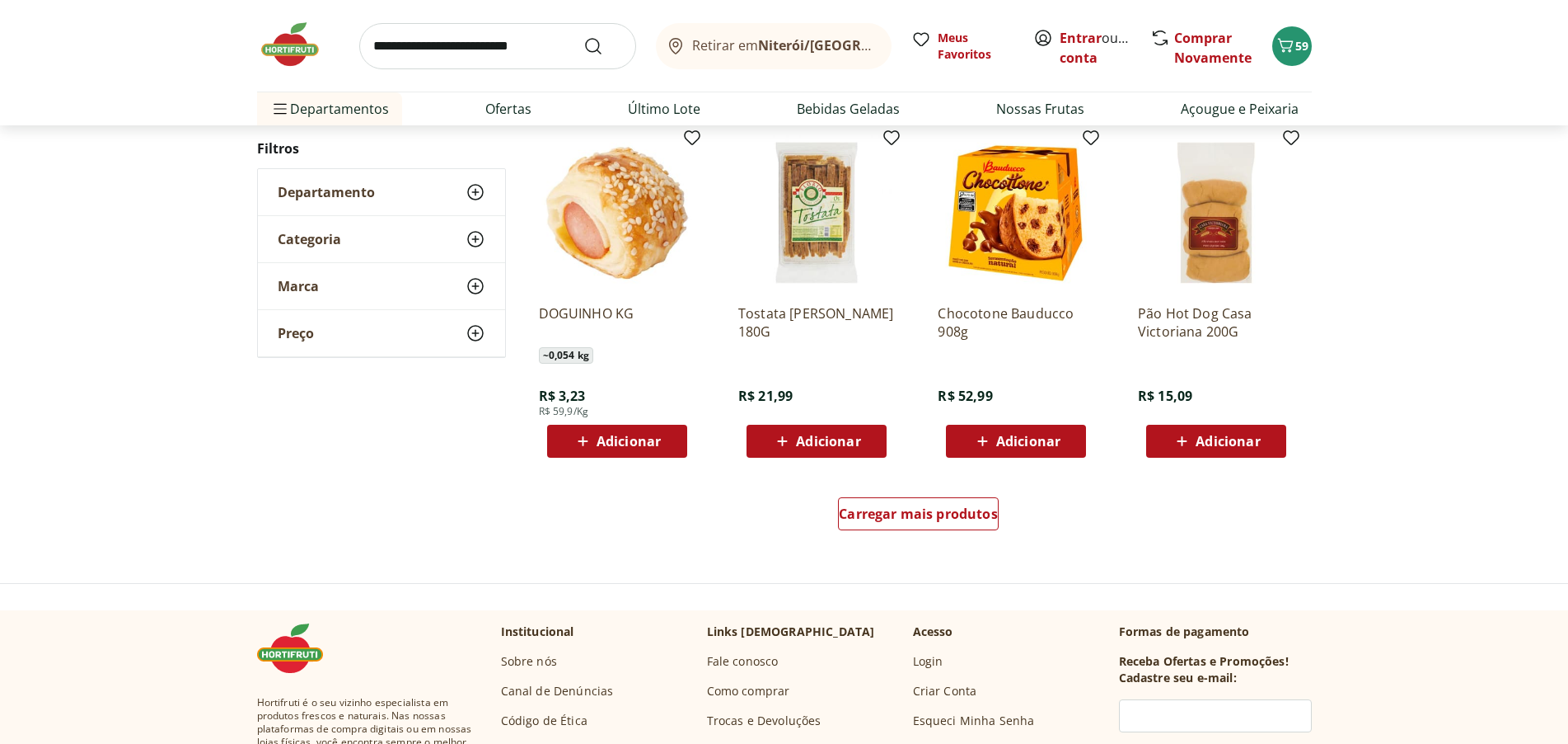
scroll to position [12623, 0]
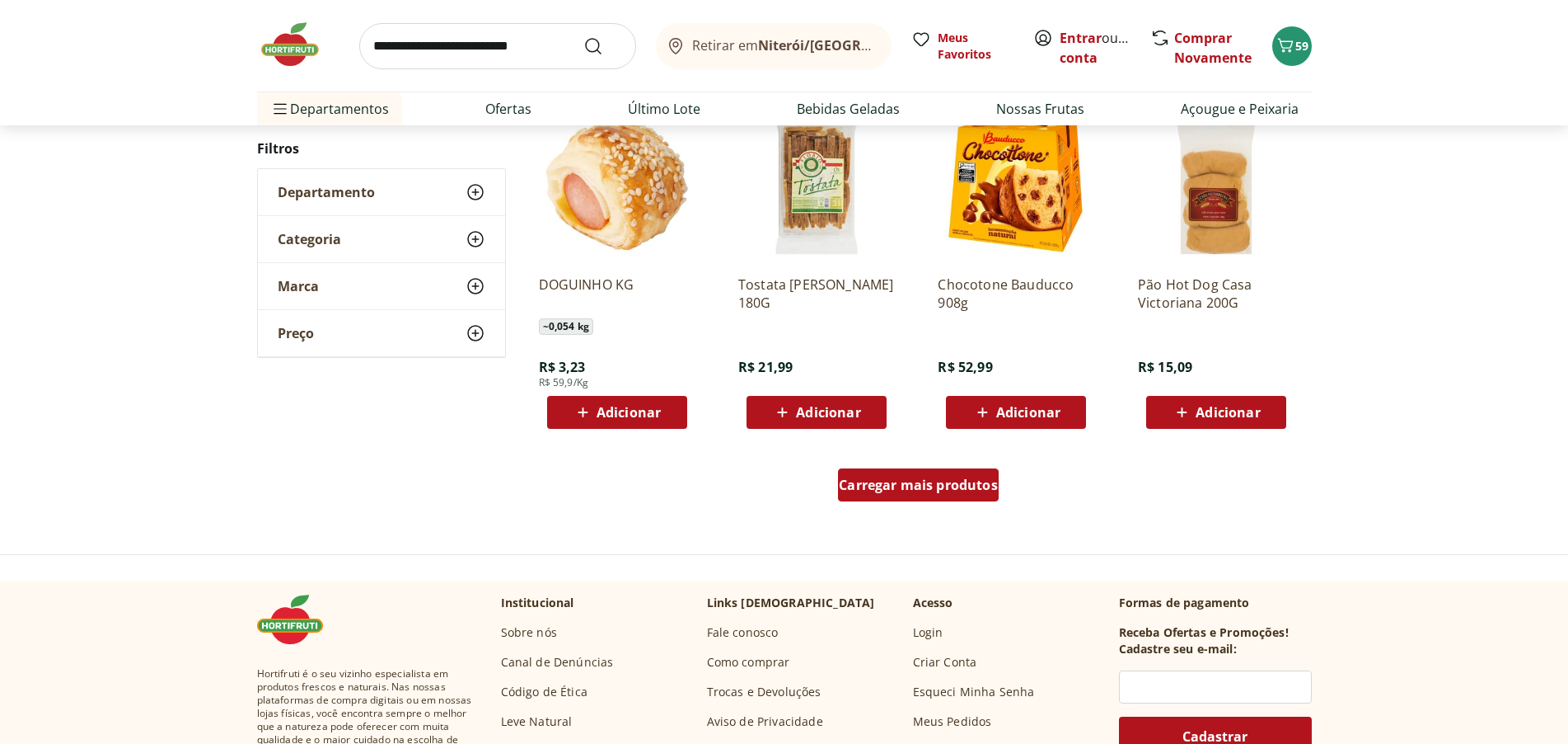
click at [896, 484] on span "Carregar mais produtos" at bounding box center [918, 485] width 159 height 13
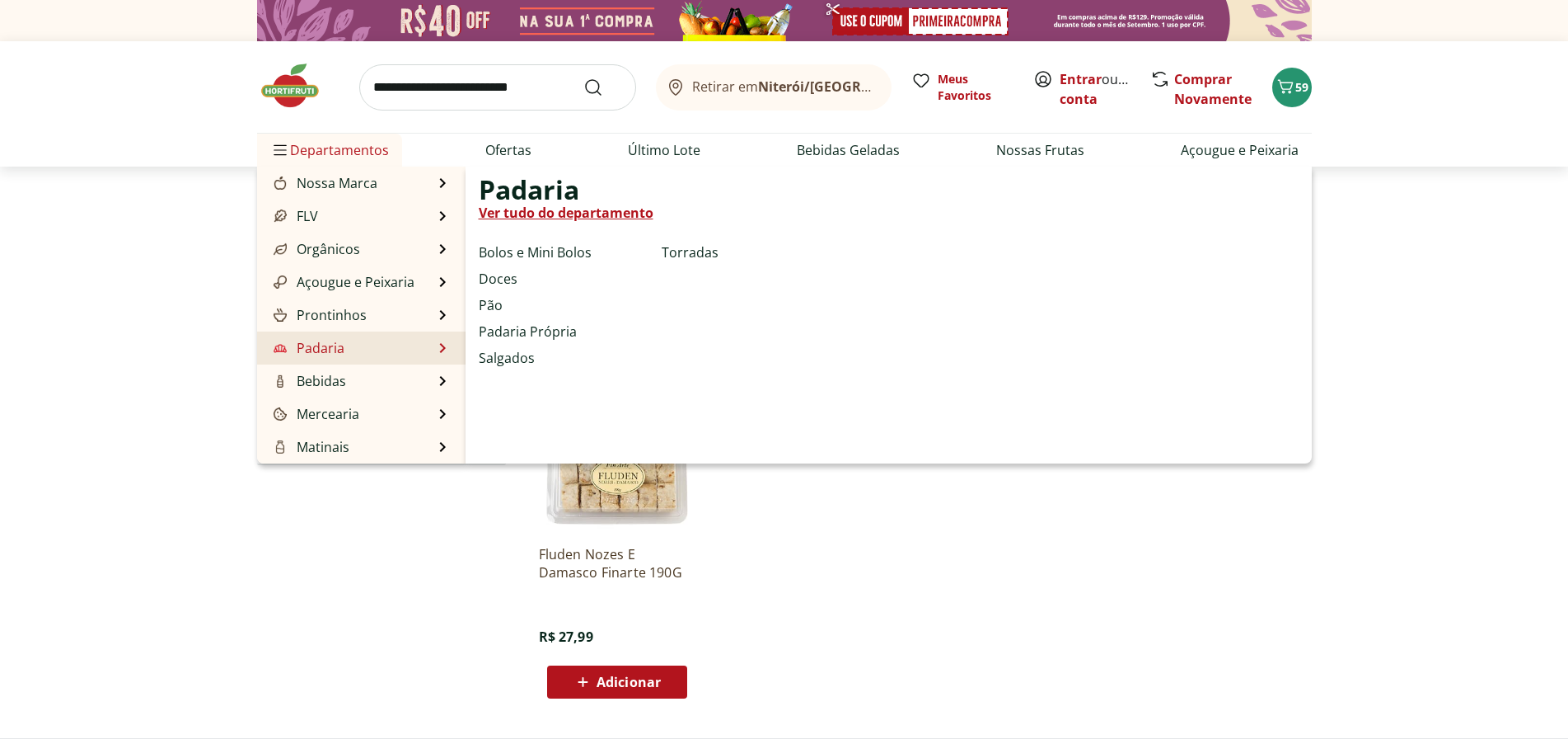
click at [349, 346] on li "Padaria Padaria Ver tudo do departamento Bolos e Mini Bolos Doces Pão Padaria P…" at bounding box center [361, 348] width 208 height 33
click at [510, 352] on link "Salgados" at bounding box center [507, 358] width 56 height 20
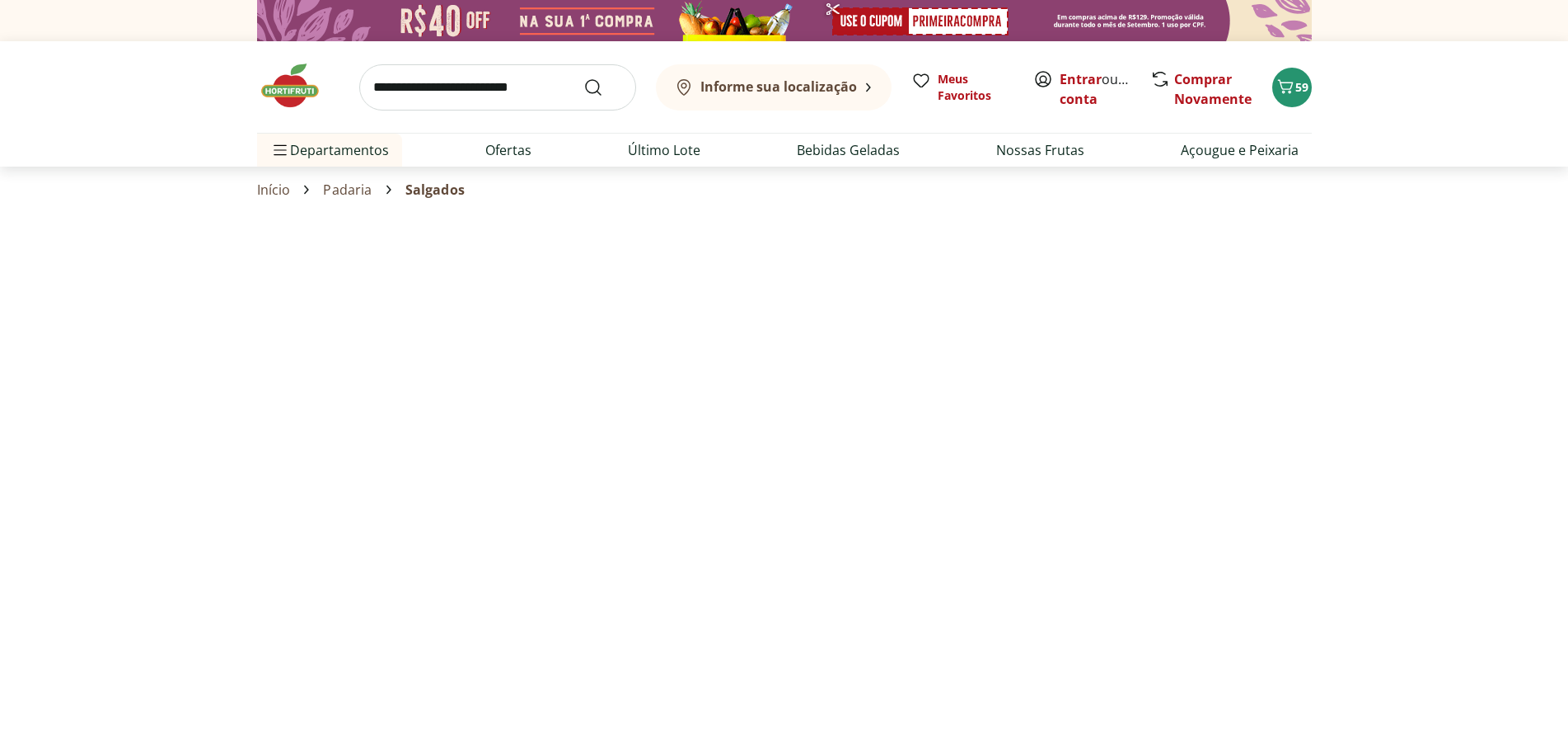
select select "**********"
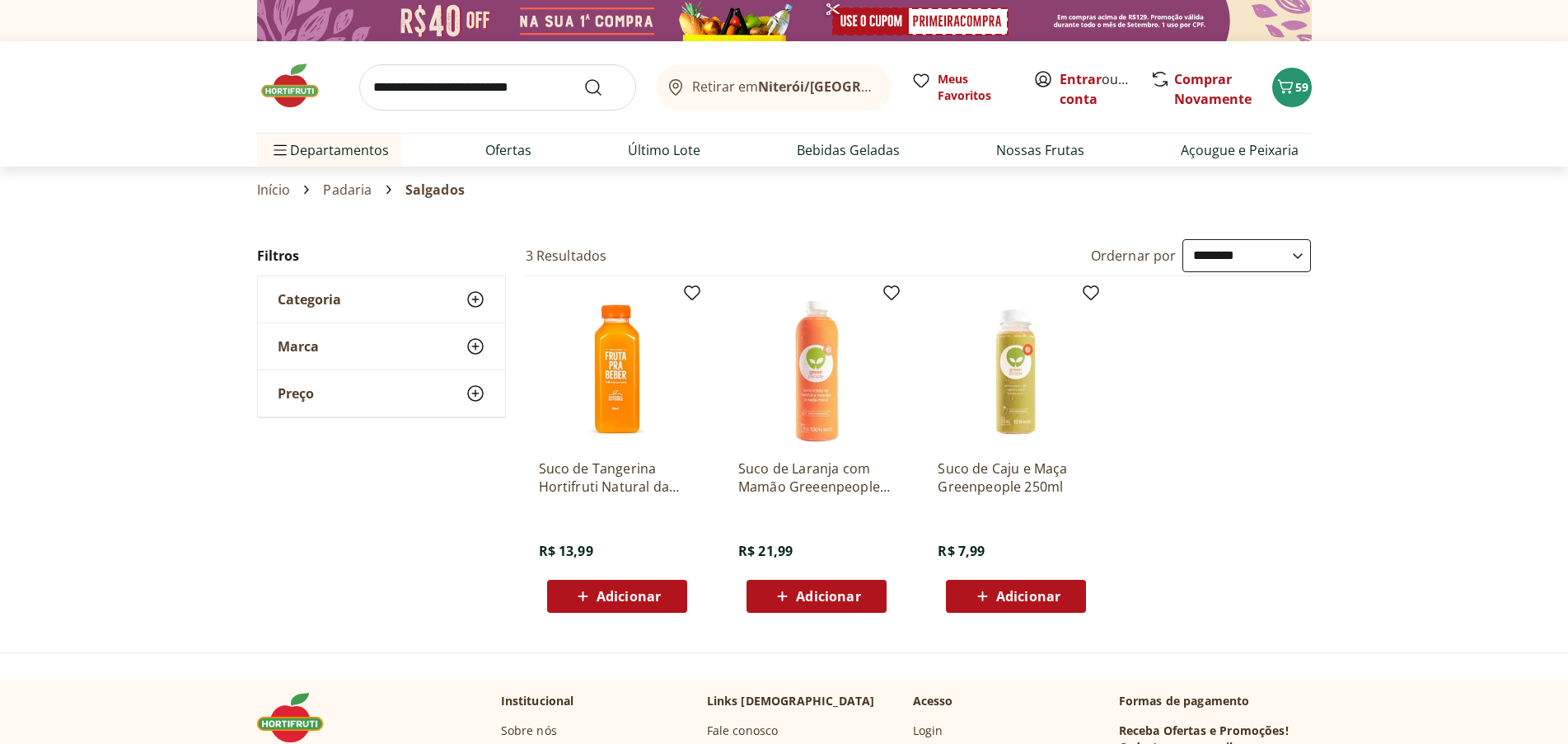
click at [270, 182] on link "Início" at bounding box center [274, 189] width 34 height 14
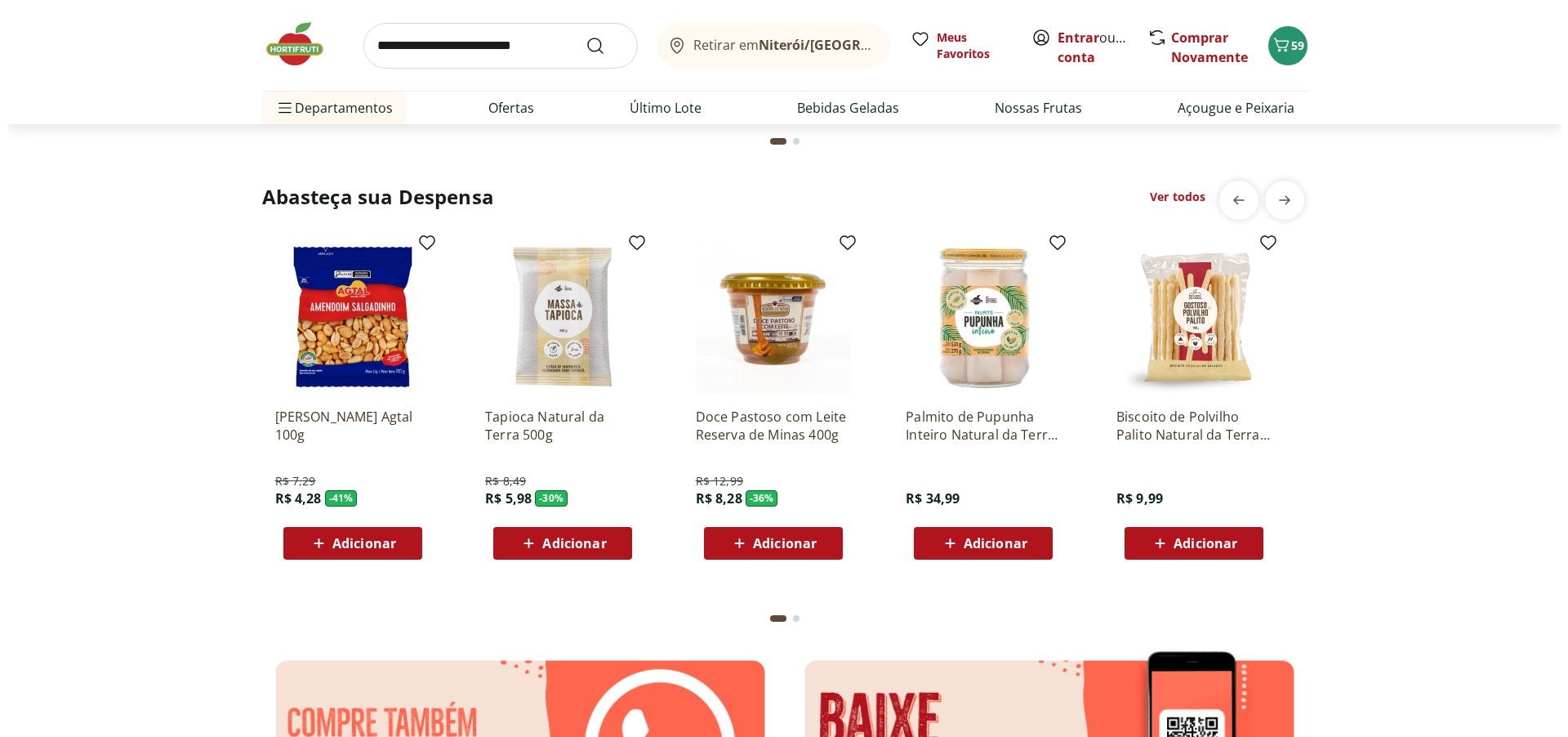
scroll to position [2777, 0]
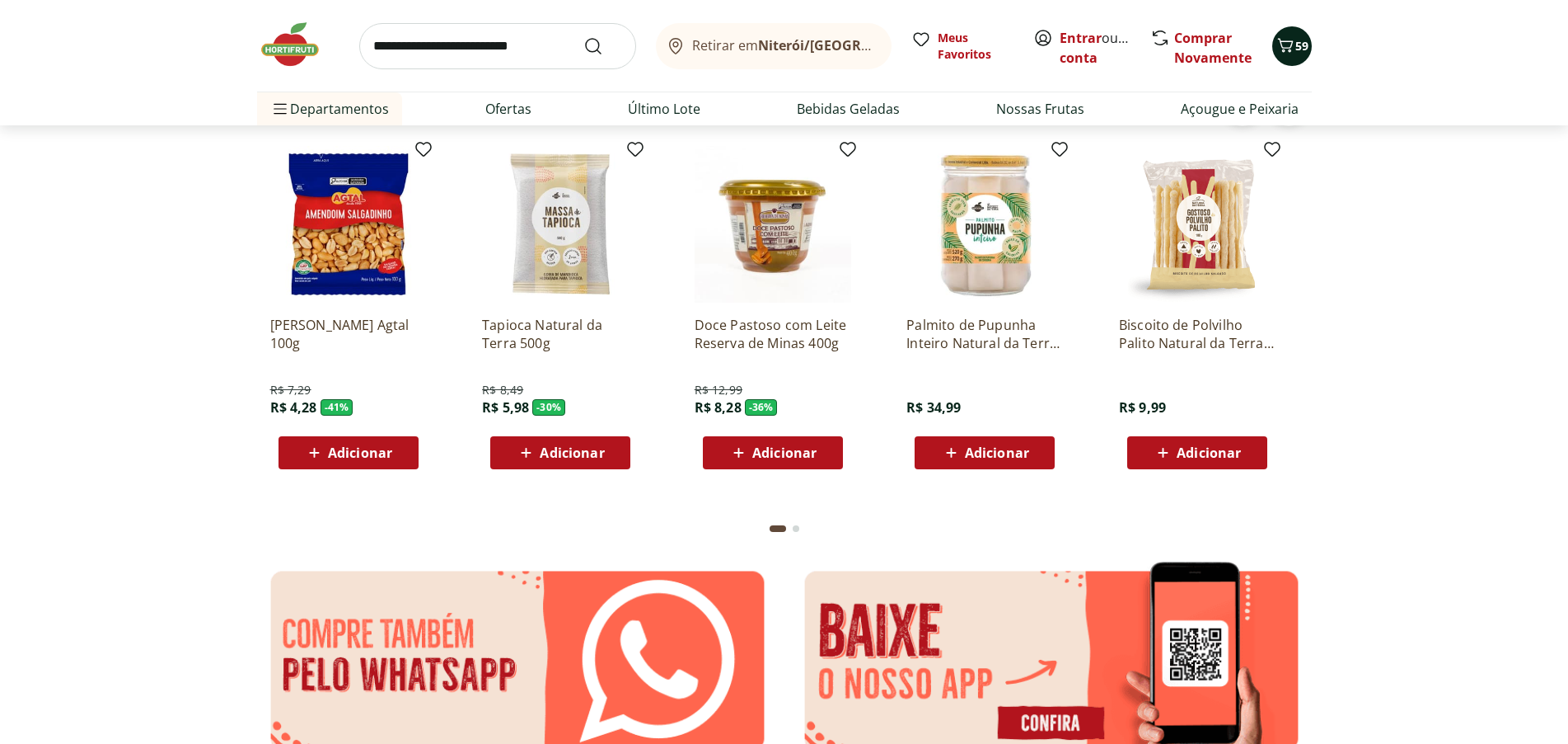
click at [1296, 43] on span "59" at bounding box center [1302, 45] width 13 height 15
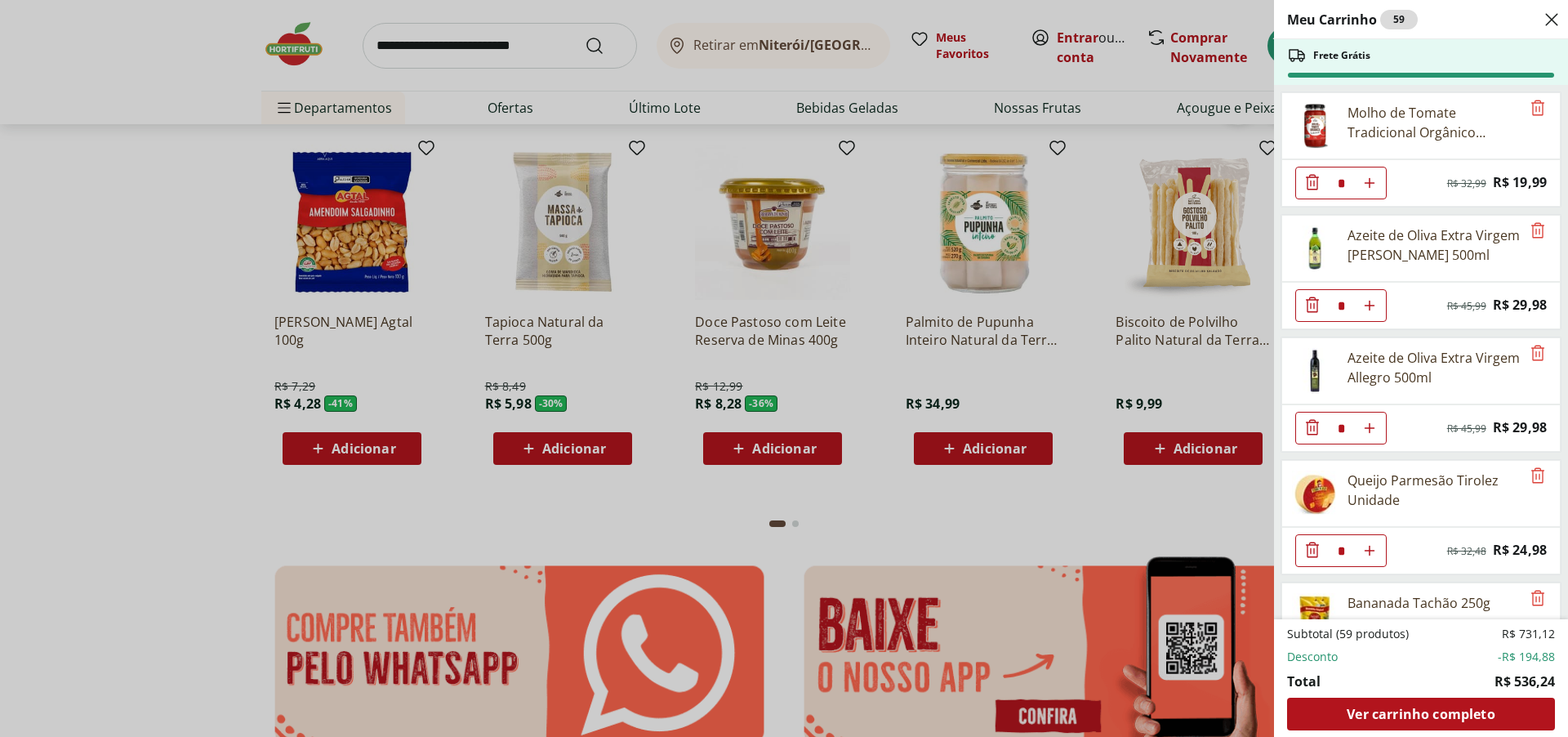
click at [1312, 183] on icon "Diminuir Quantidade" at bounding box center [1312, 182] width 20 height 20
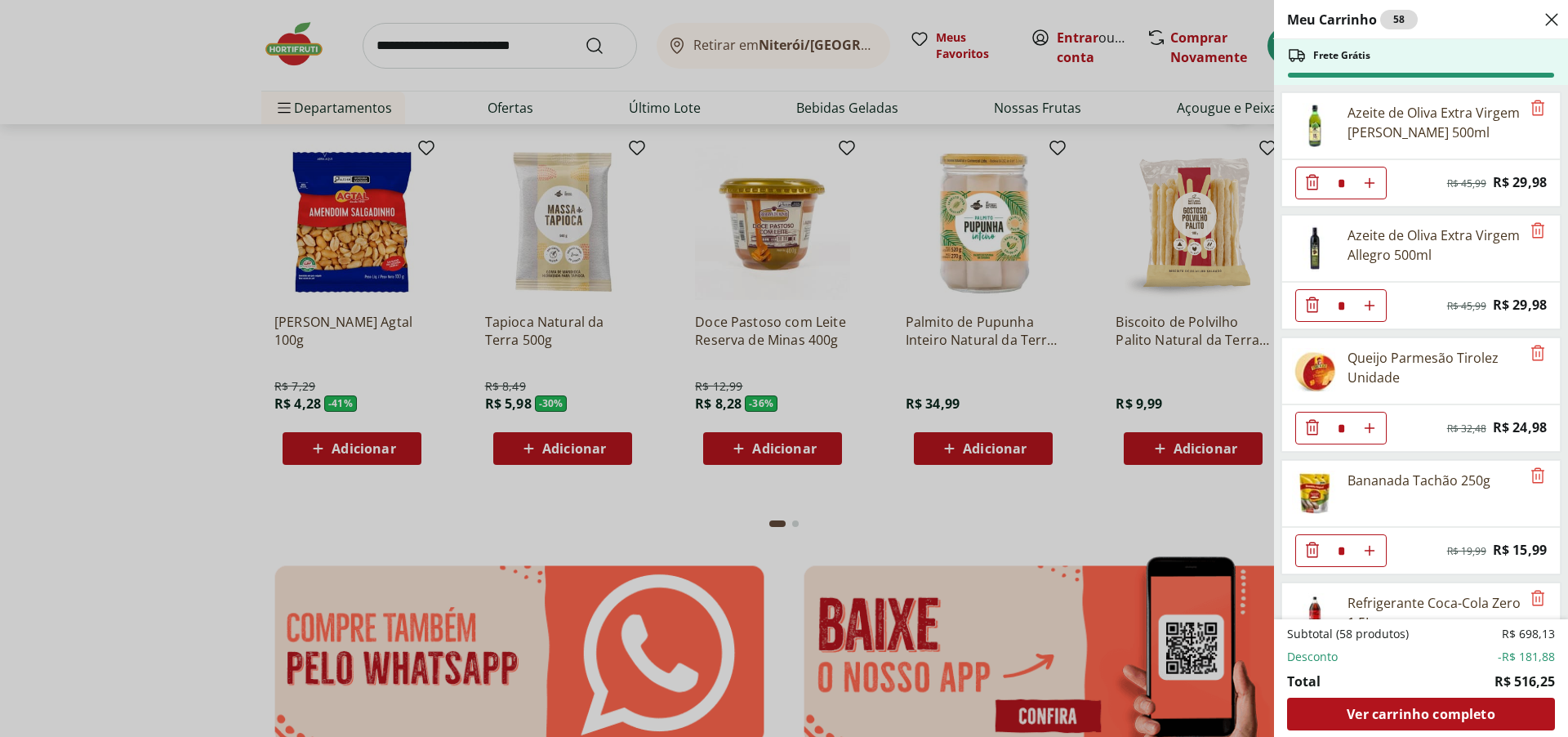
click at [1318, 175] on icon "Diminuir Quantidade" at bounding box center [1312, 182] width 20 height 20
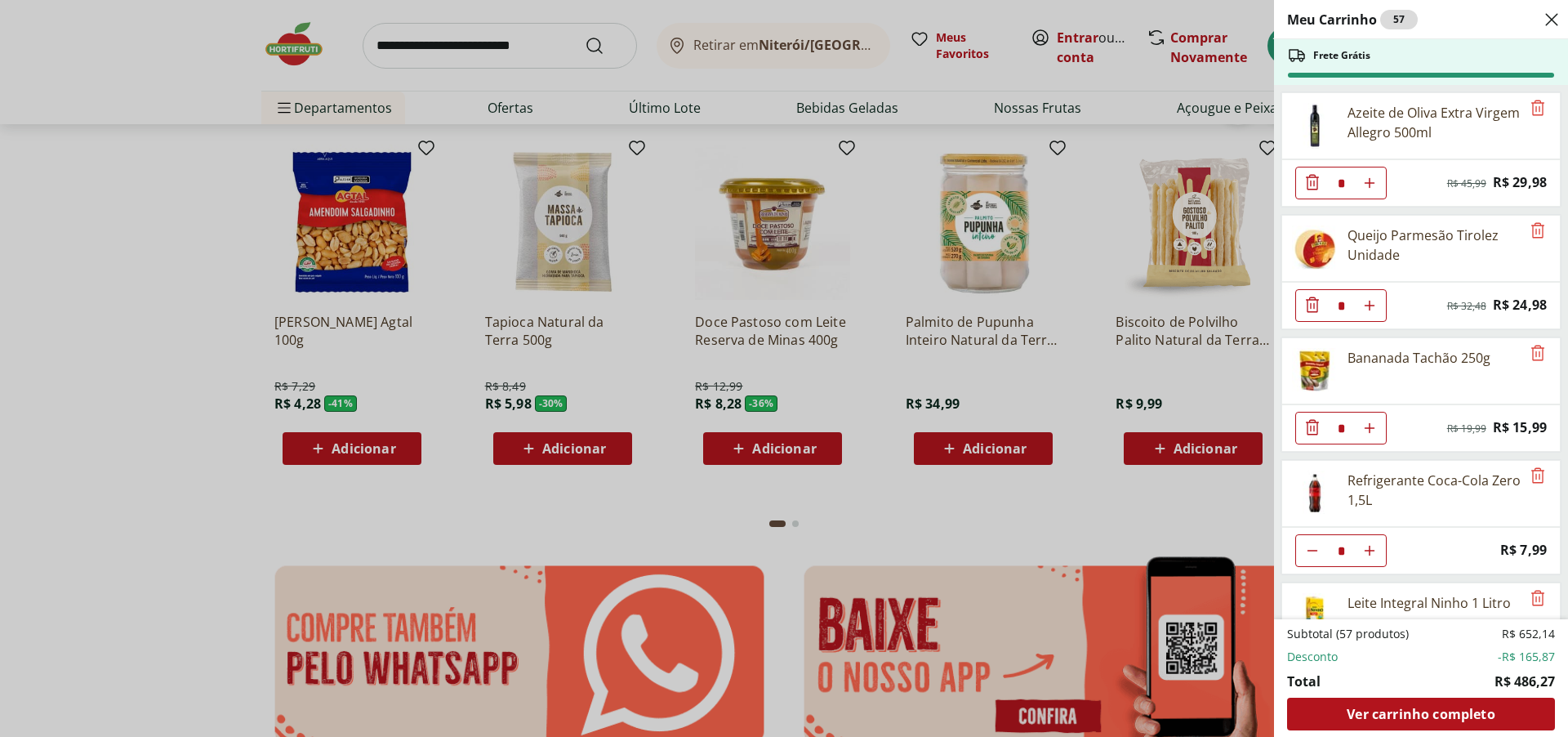
click at [1314, 306] on icon "Diminuir Quantidade" at bounding box center [1312, 305] width 13 height 15
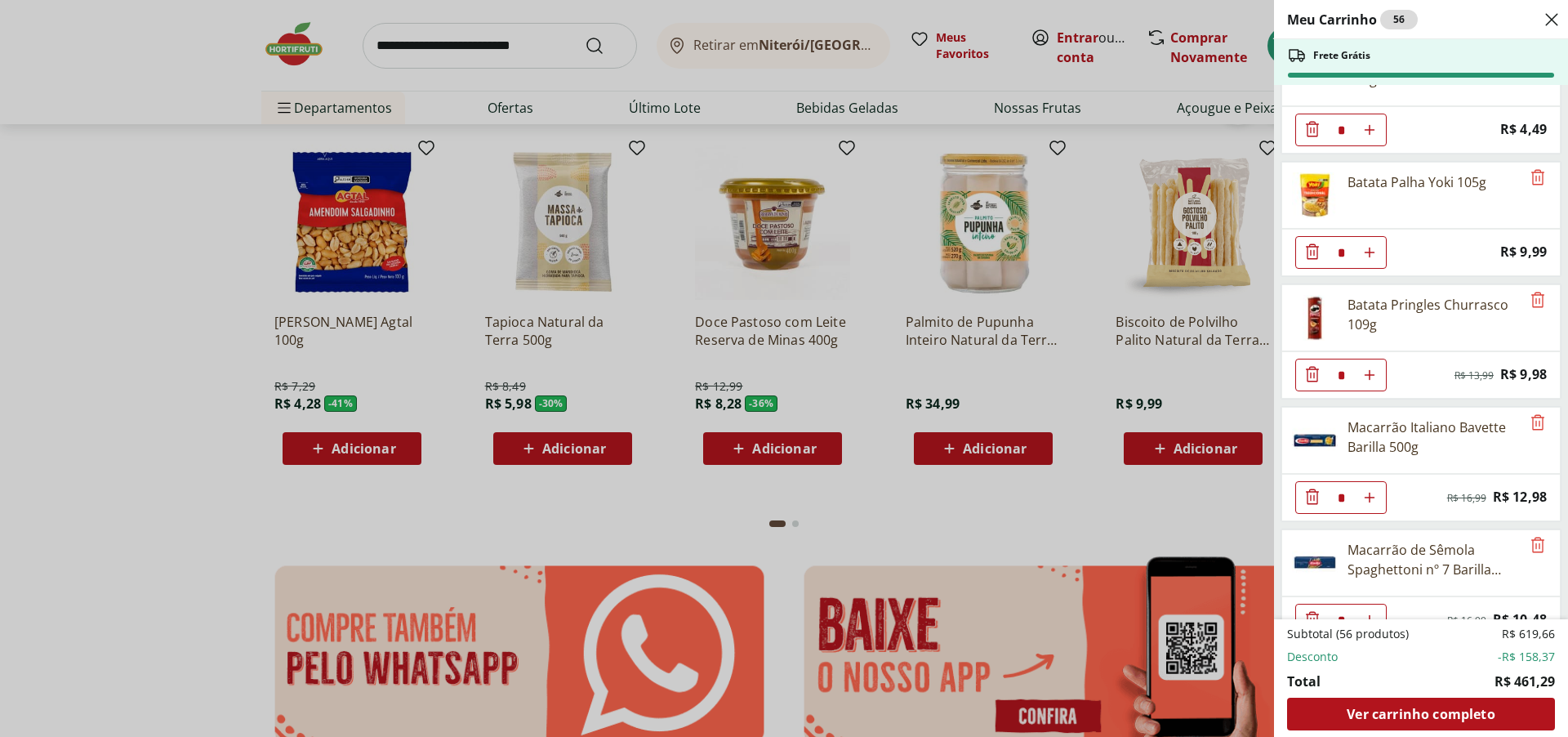
scroll to position [898, 0]
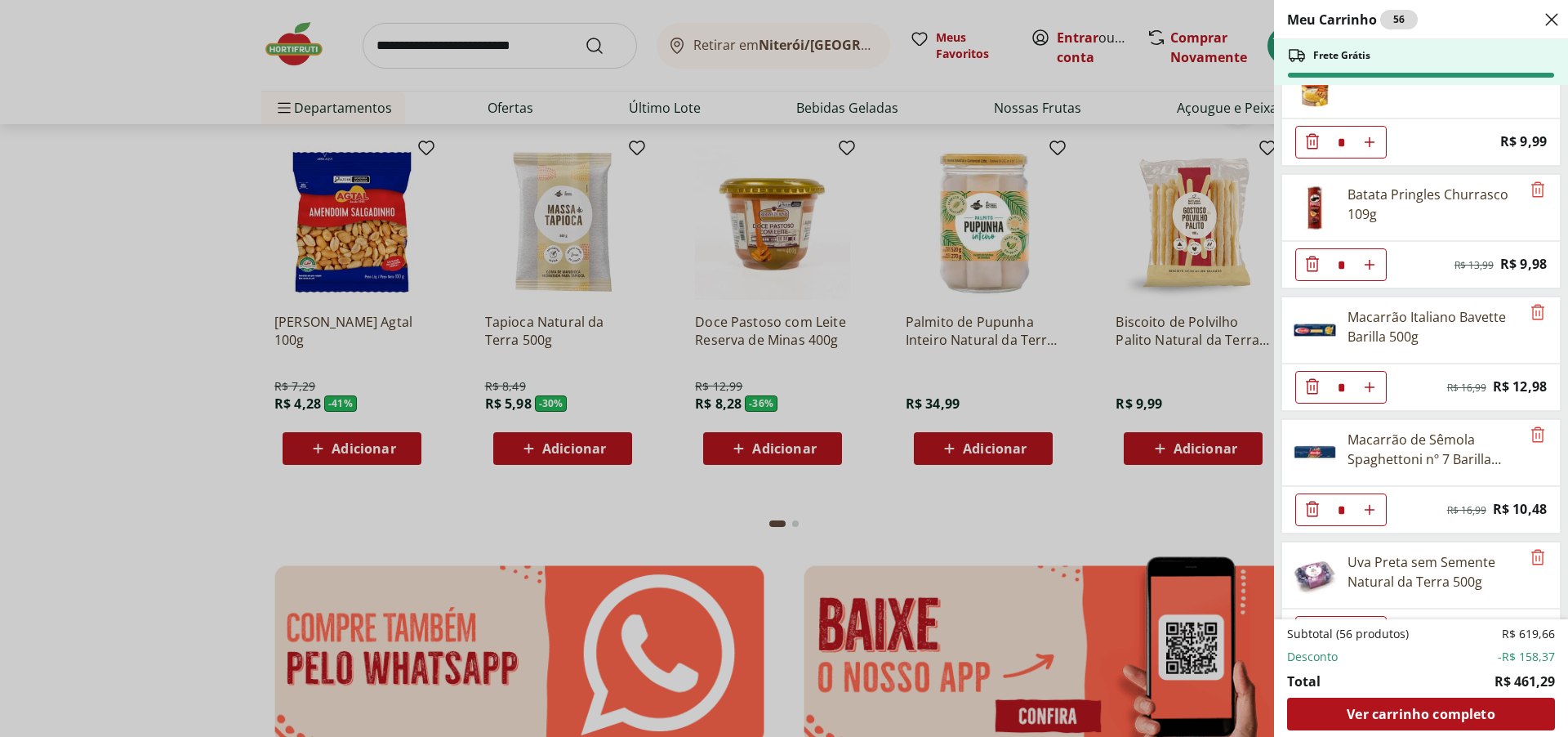
click at [1315, 262] on icon "Diminuir Quantidade" at bounding box center [1312, 263] width 20 height 20
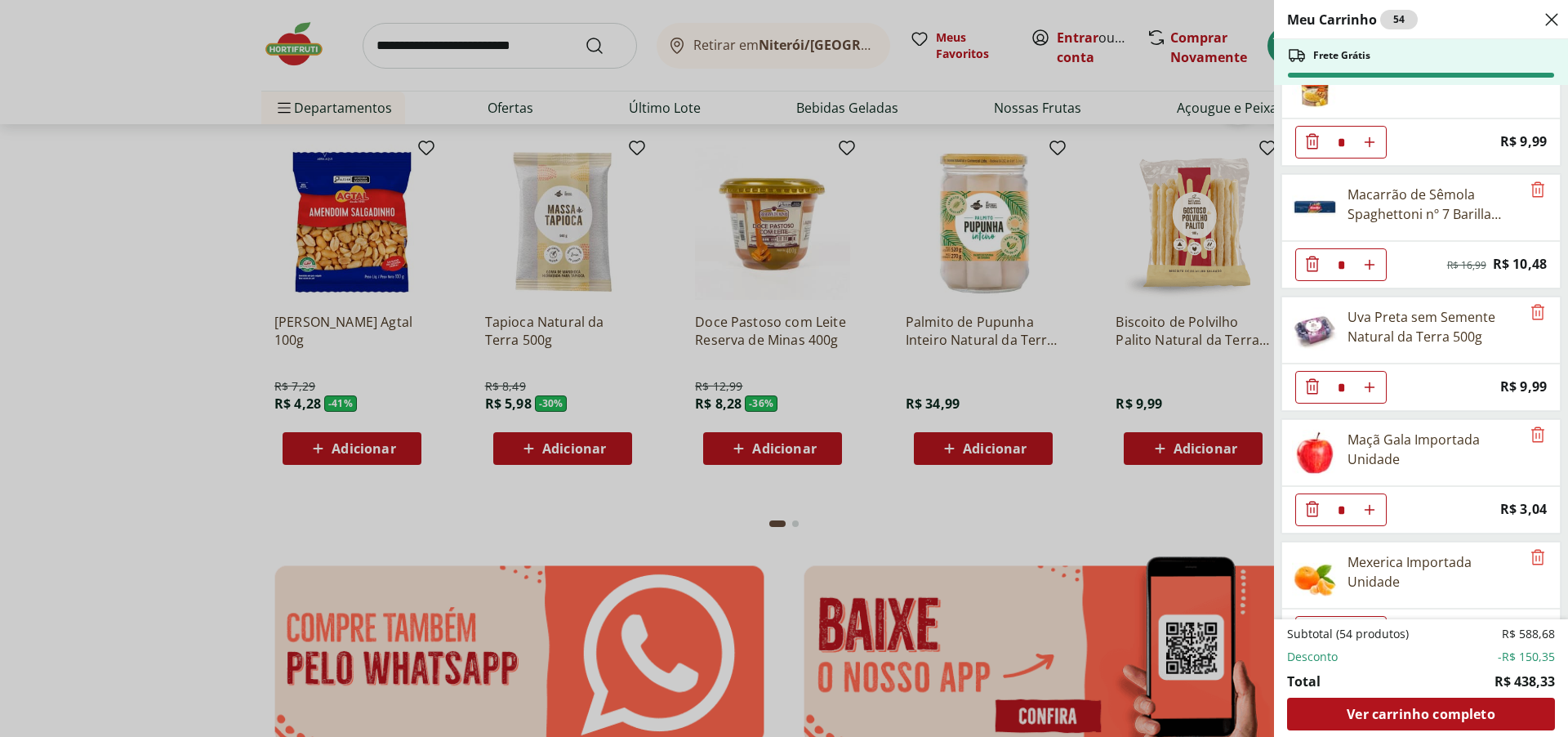
click at [1307, 262] on icon "Diminuir Quantidade" at bounding box center [1312, 263] width 13 height 15
click at [1312, 384] on icon "Diminuir Quantidade" at bounding box center [1312, 386] width 20 height 20
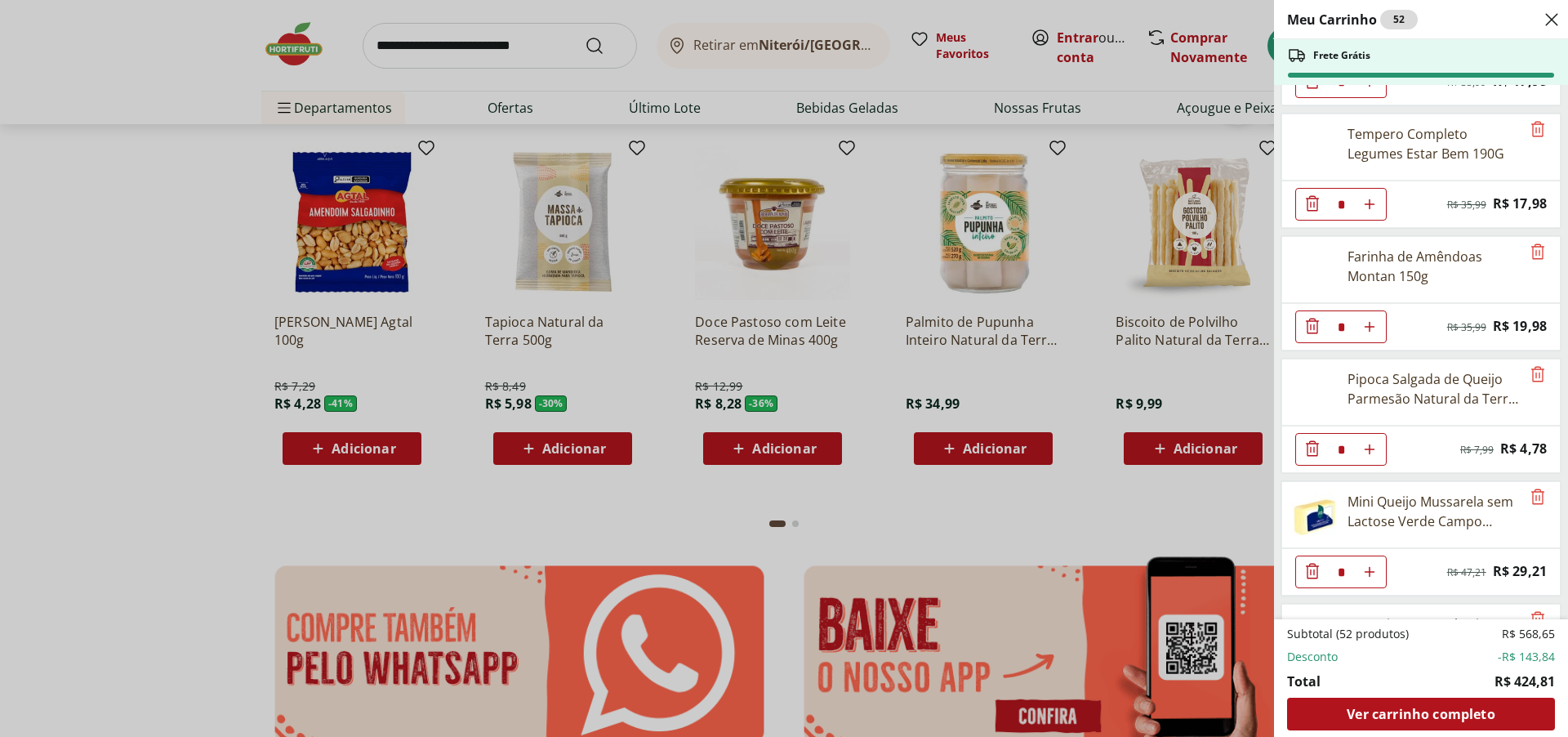
scroll to position [1797, 0]
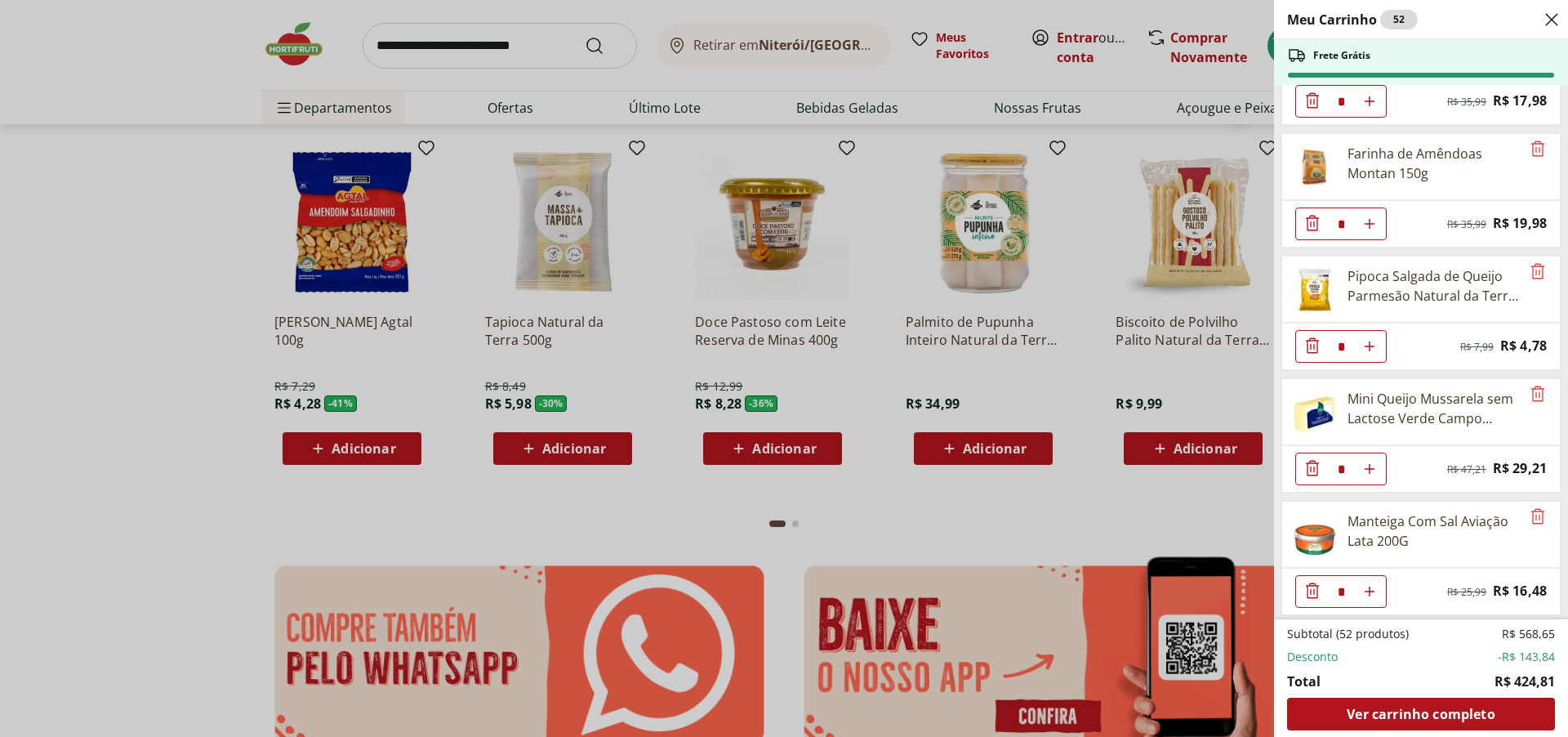
click at [1317, 351] on icon "Diminuir Quantidade" at bounding box center [1312, 345] width 13 height 15
click at [1315, 348] on icon "Diminuir Quantidade" at bounding box center [1312, 346] width 20 height 20
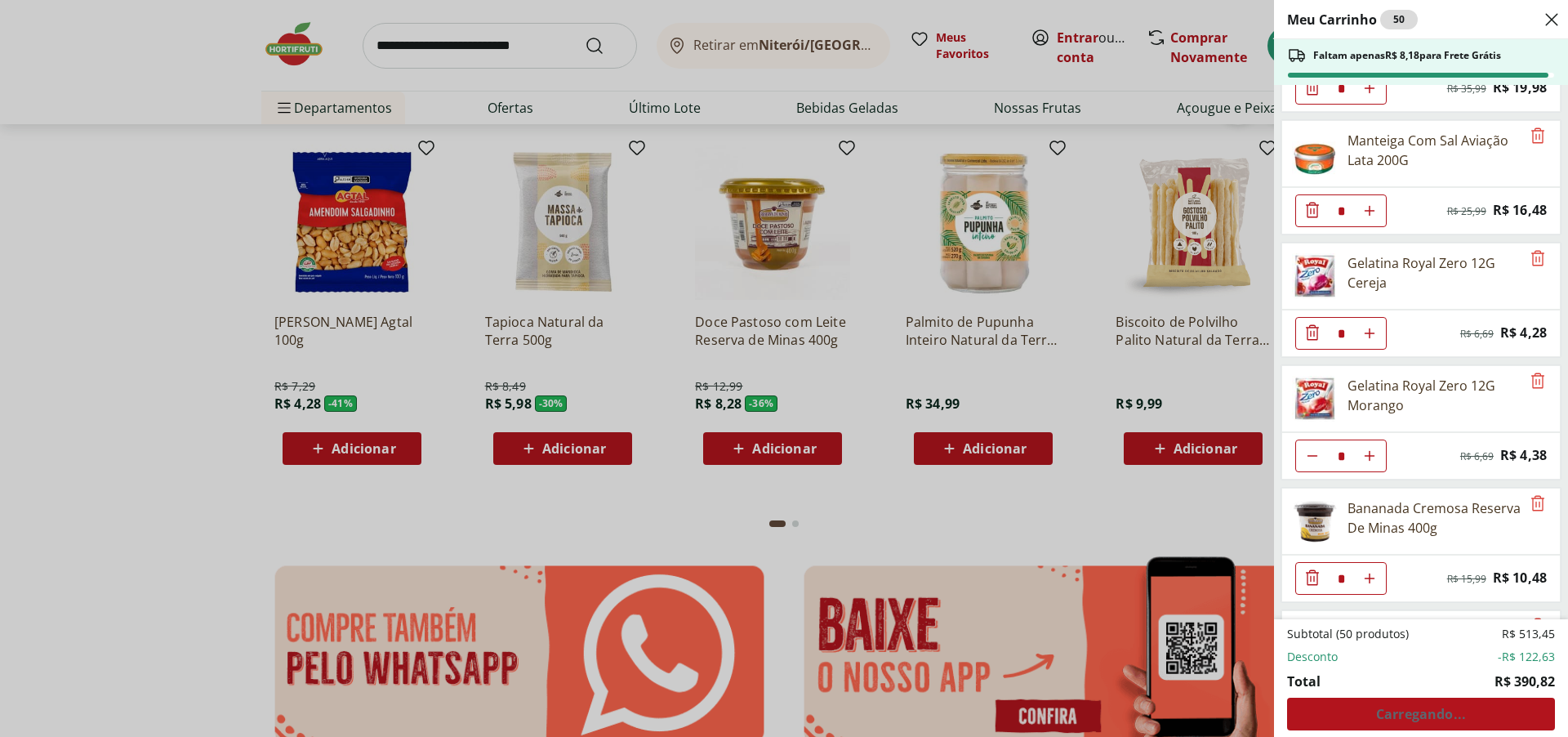
scroll to position [1961, 0]
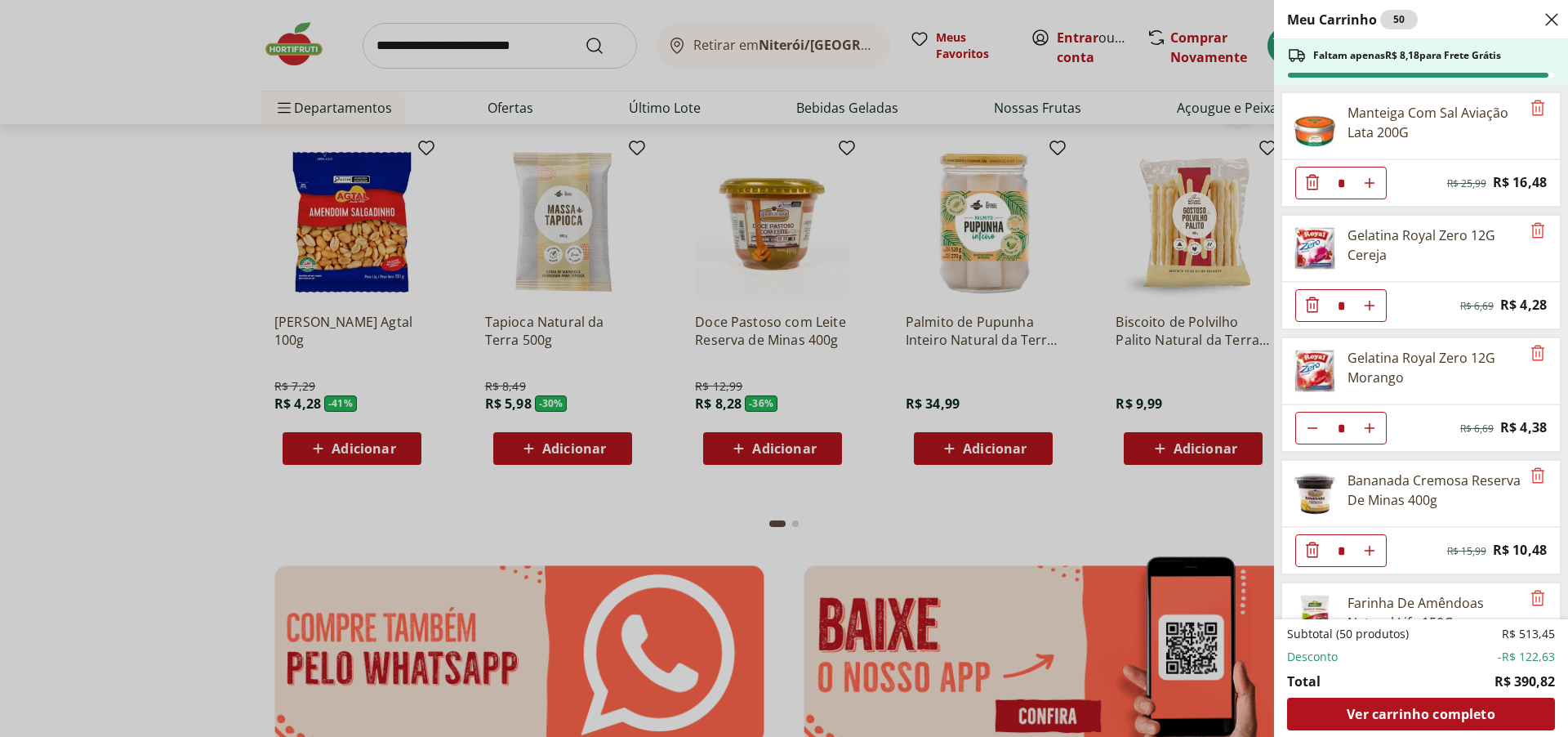
click at [1315, 305] on icon "Diminuir Quantidade" at bounding box center [1312, 305] width 20 height 20
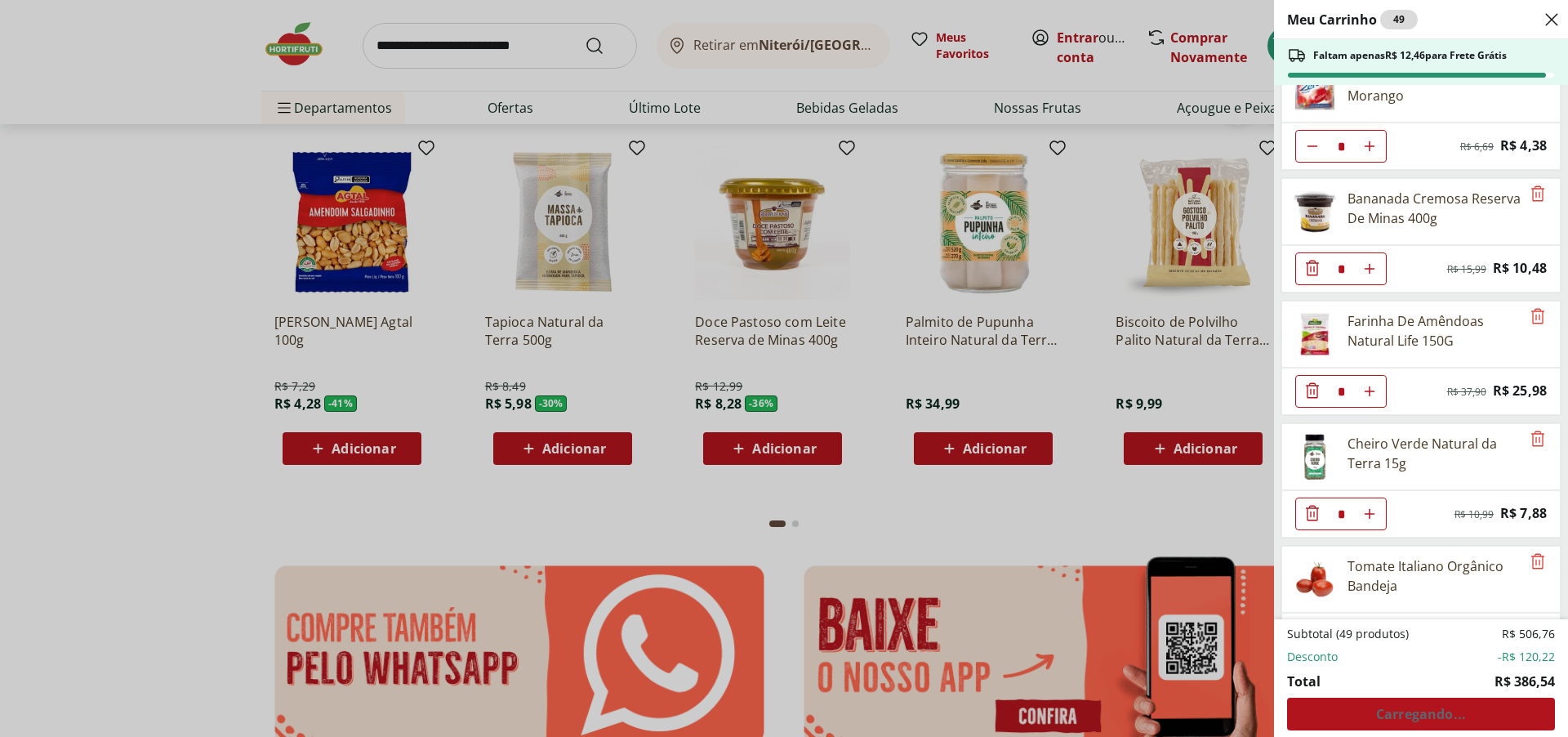
scroll to position [2124, 0]
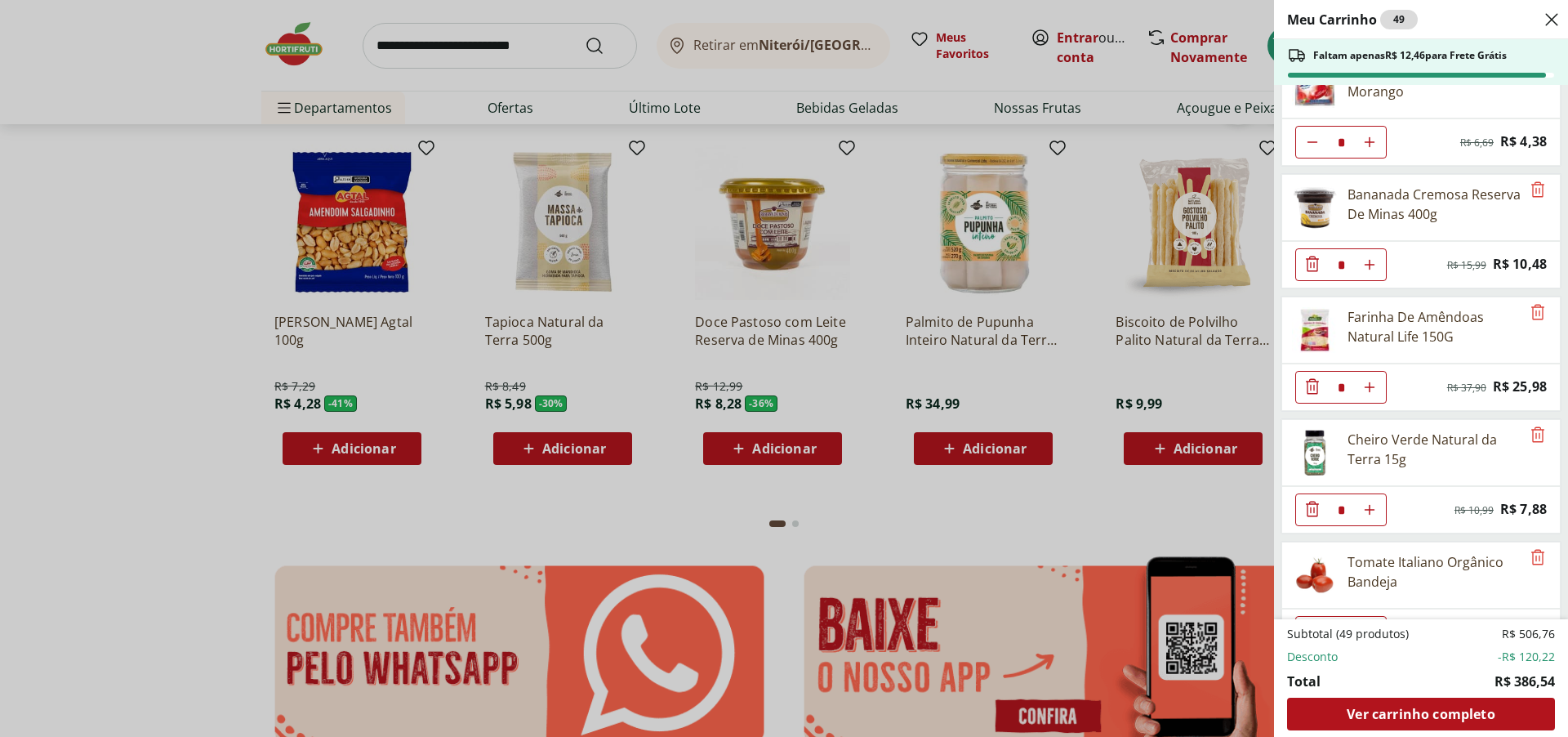
click at [1316, 505] on icon "Diminuir Quantidade" at bounding box center [1312, 509] width 20 height 20
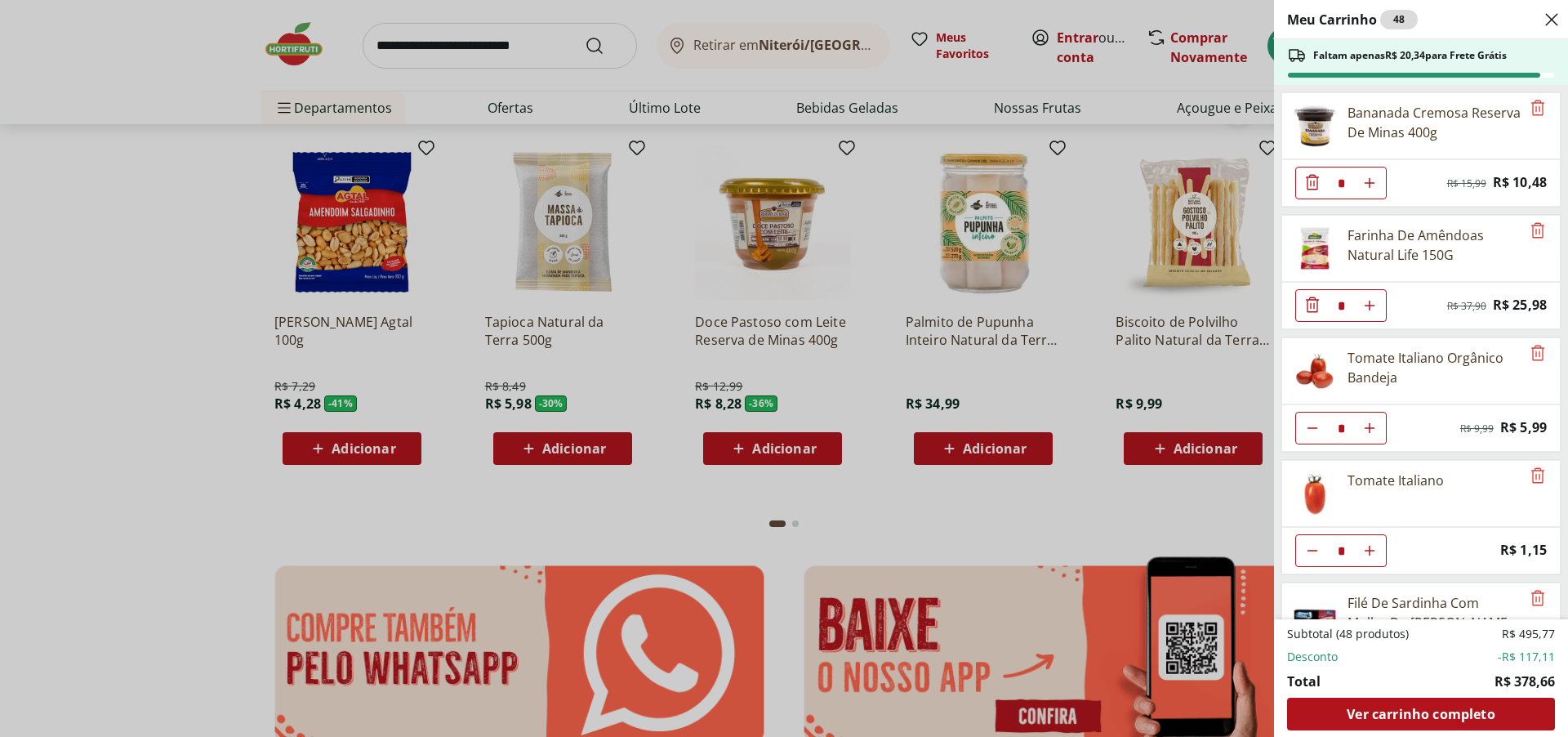
click at [1316, 428] on icon "Diminuir Quantidade" at bounding box center [1312, 429] width 13 height 13
type input "*"
click at [1316, 428] on icon "Diminuir Quantidade" at bounding box center [1312, 427] width 20 height 20
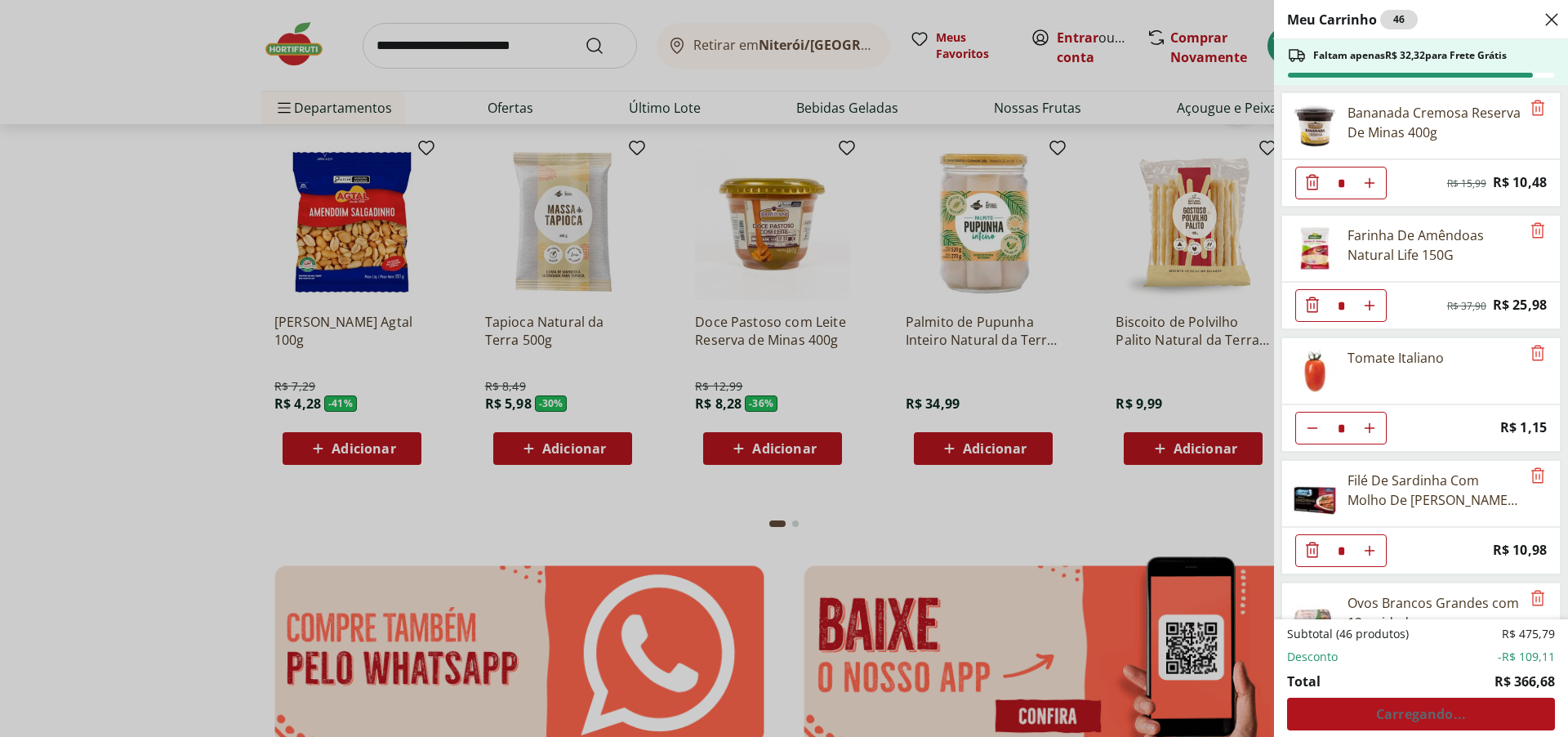
click at [1313, 548] on icon "Diminuir Quantidade" at bounding box center [1312, 550] width 20 height 20
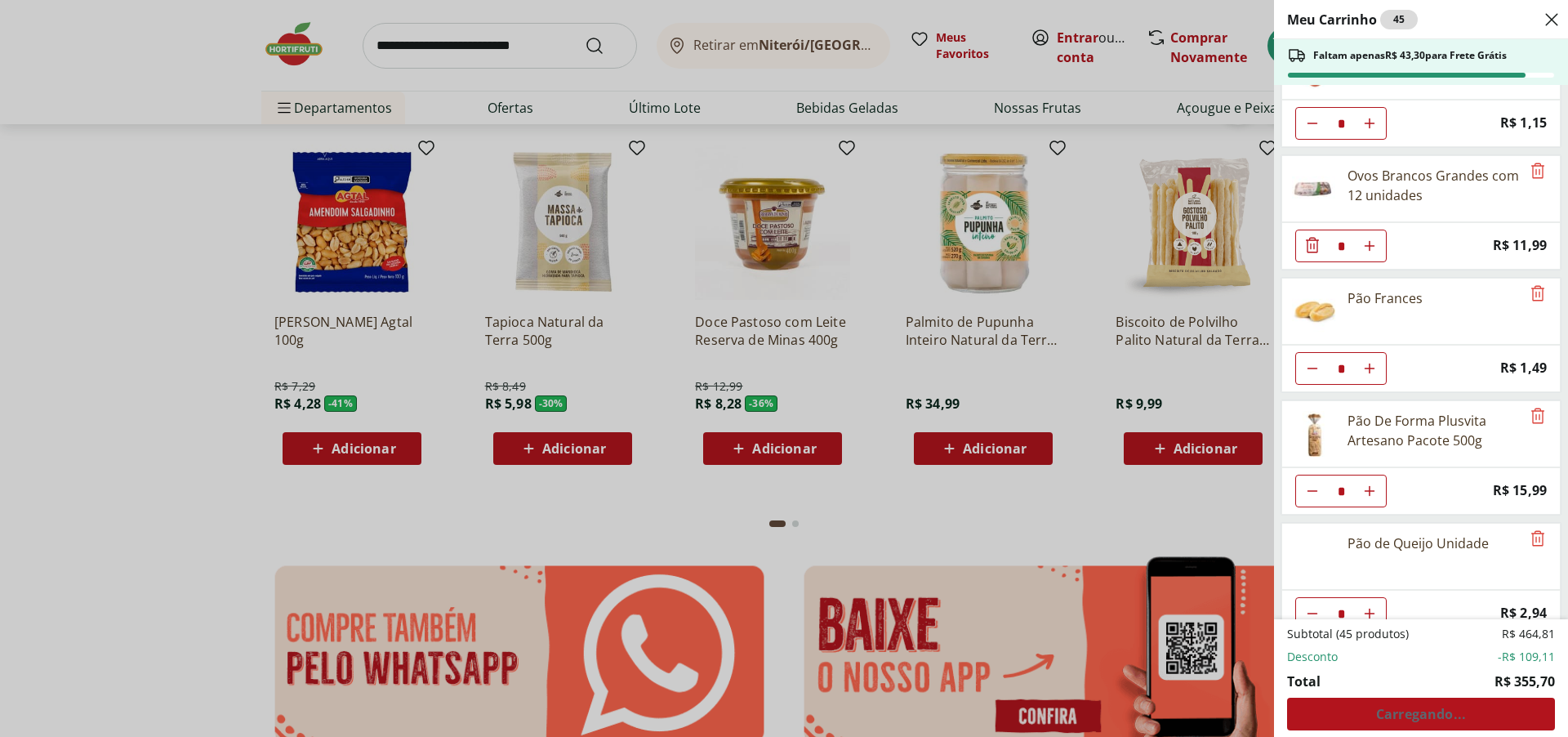
scroll to position [2533, 0]
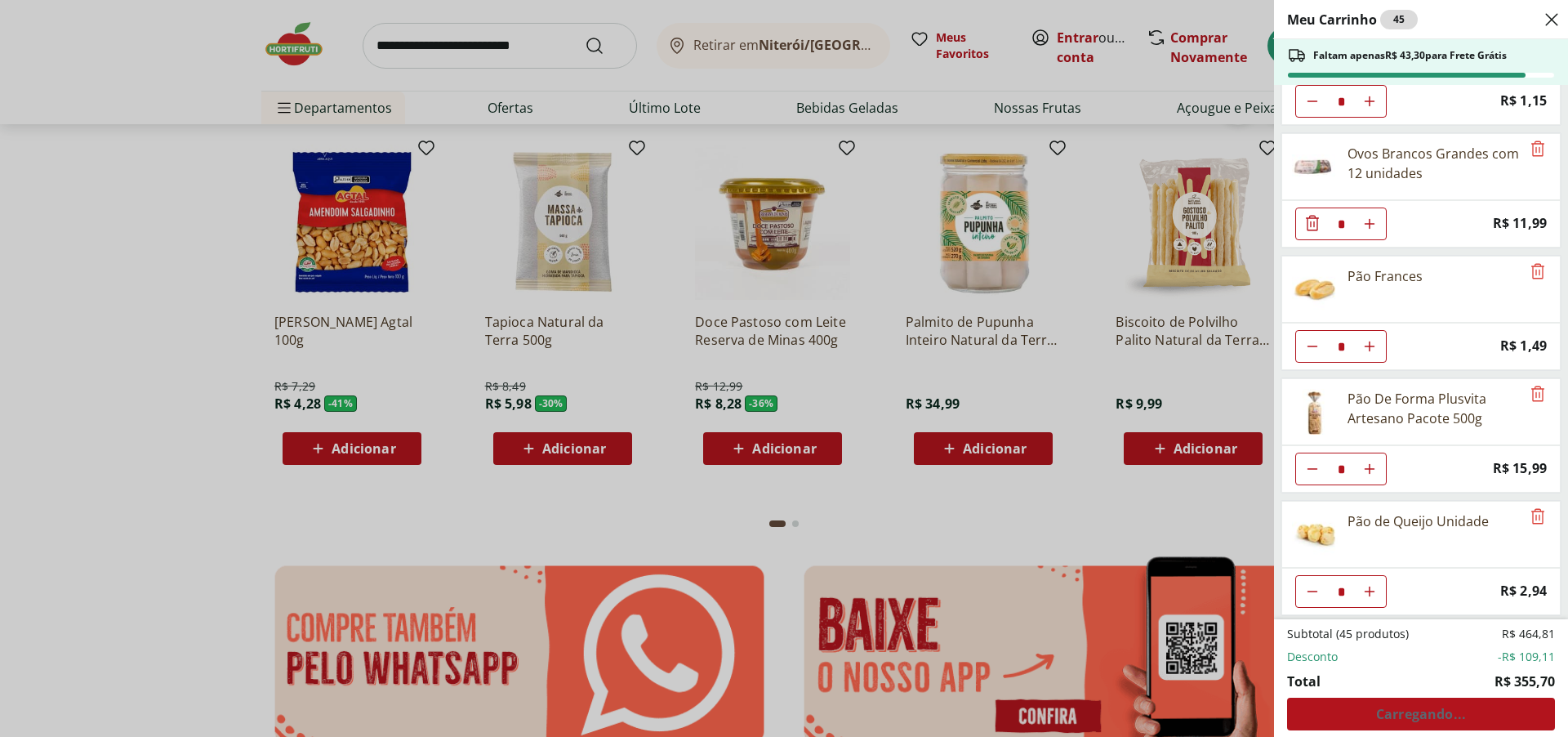
click at [1309, 347] on icon "Diminuir Quantidade" at bounding box center [1312, 347] width 13 height 13
type input "*"
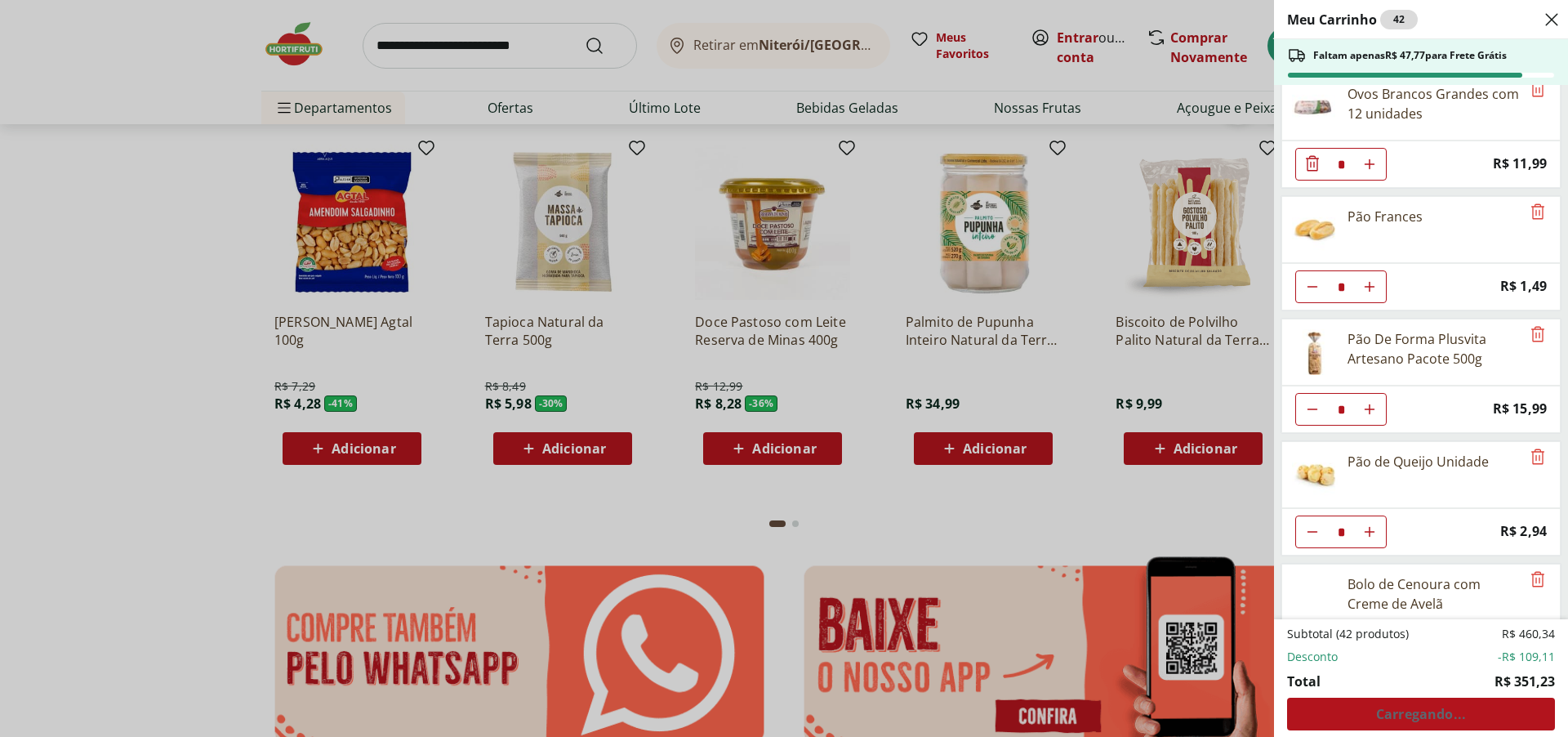
scroll to position [2696, 0]
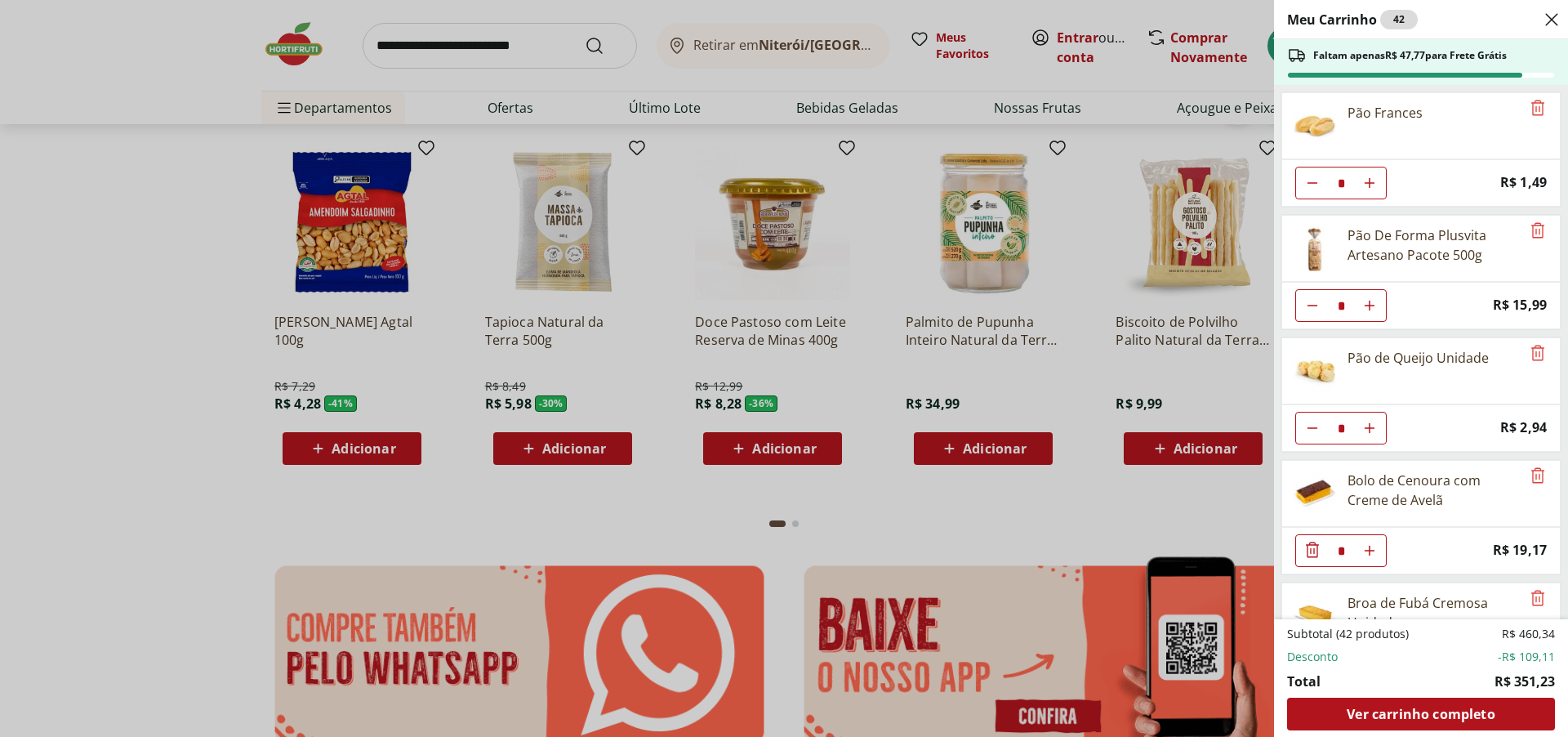
click at [1309, 306] on icon "Diminuir Quantidade" at bounding box center [1312, 305] width 13 height 13
type input "*"
click at [1311, 425] on icon "Diminuir Quantidade" at bounding box center [1312, 429] width 13 height 13
click at [1305, 549] on icon "Diminuir Quantidade" at bounding box center [1312, 550] width 20 height 20
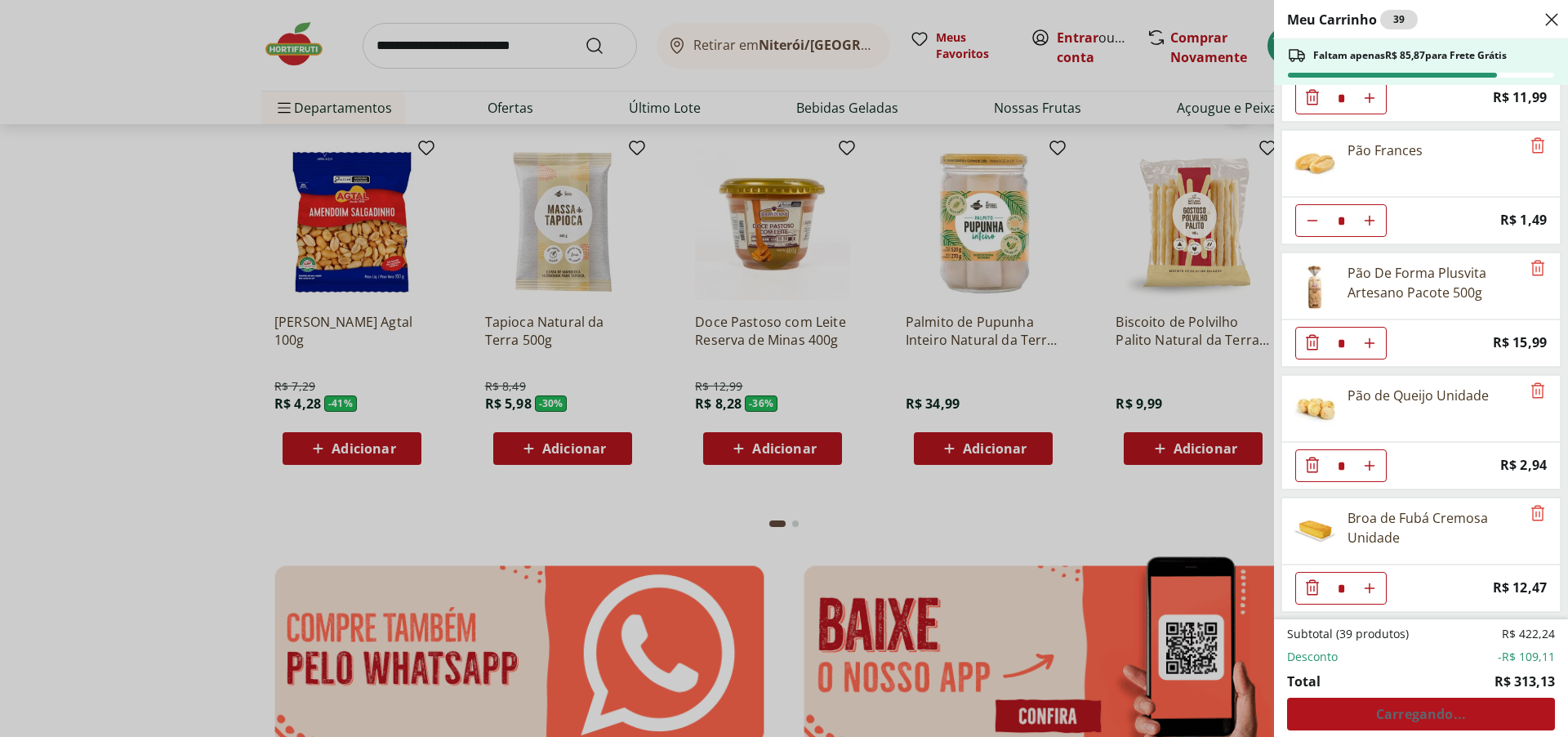
click at [1370, 468] on icon "Aumentar Quantidade" at bounding box center [1369, 466] width 13 height 13
type input "*"
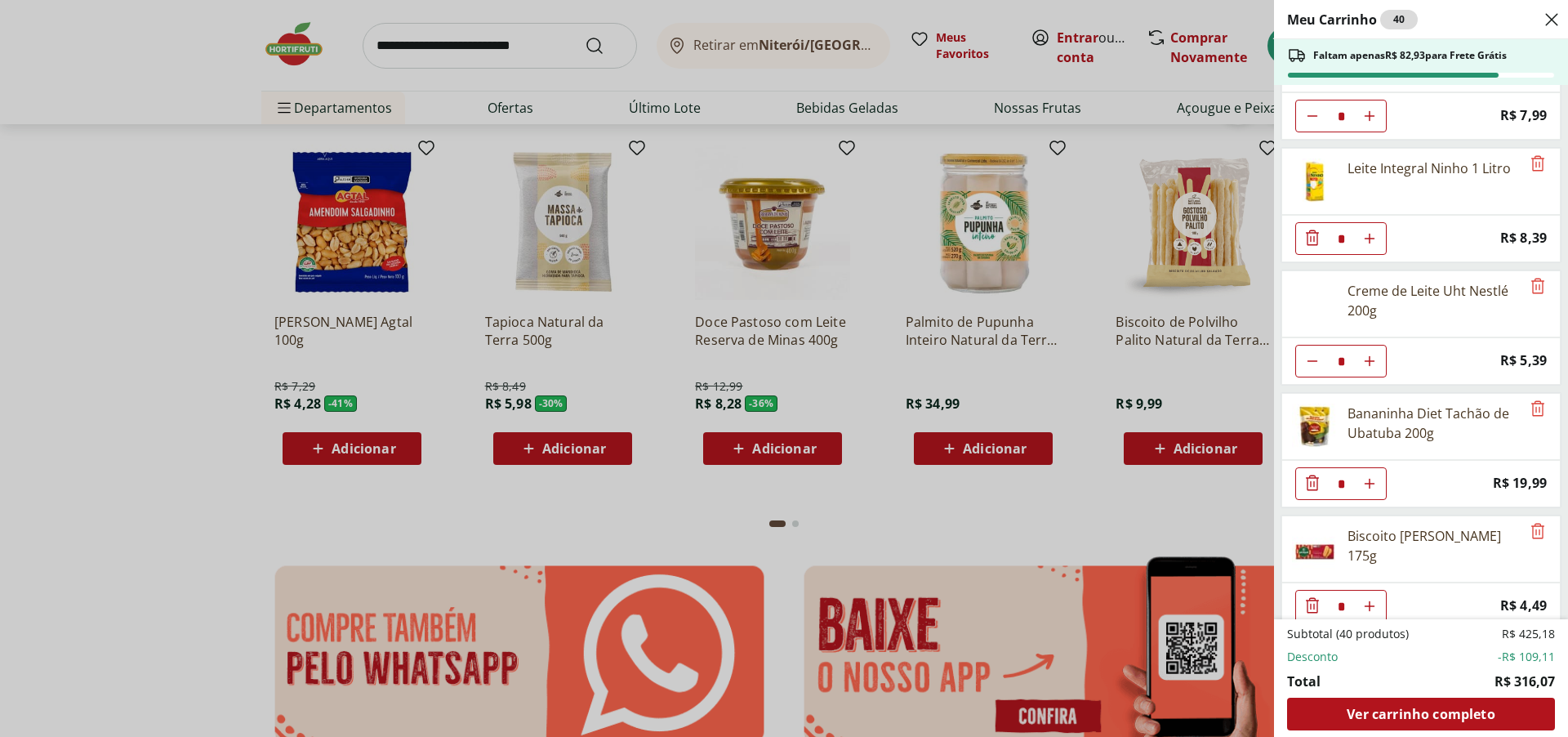
scroll to position [326, 0]
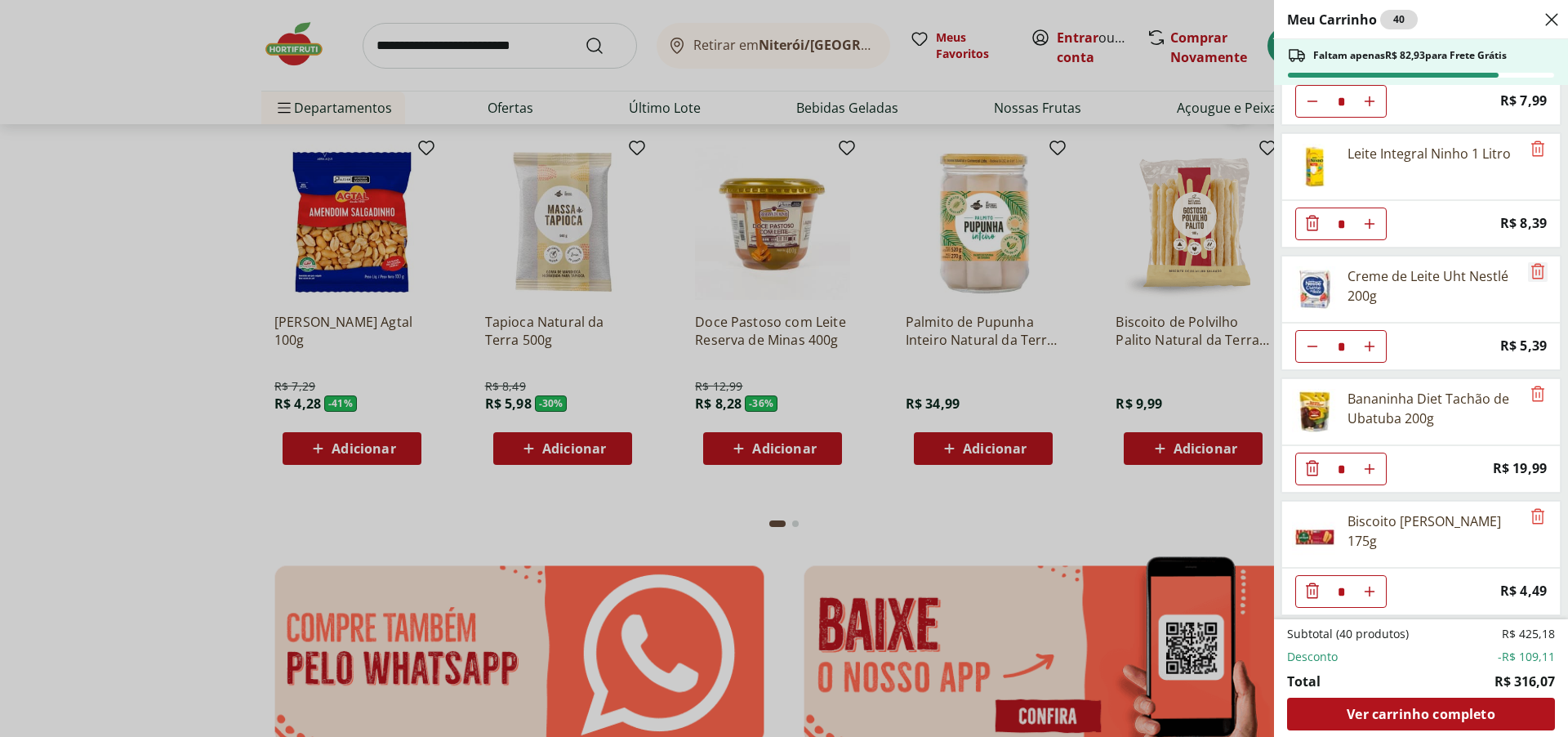
click at [1528, 268] on icon "Remove" at bounding box center [1537, 271] width 20 height 20
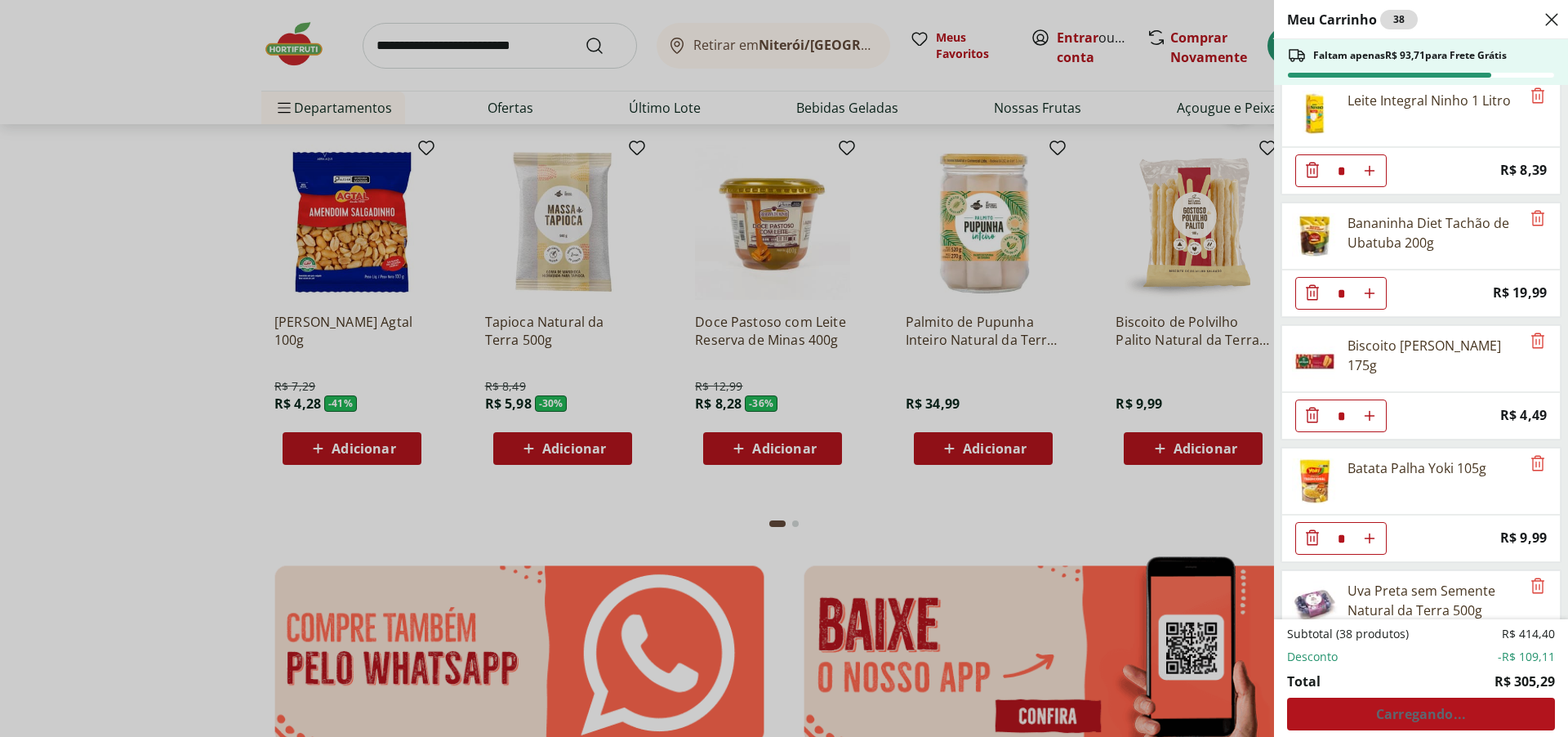
scroll to position [409, 0]
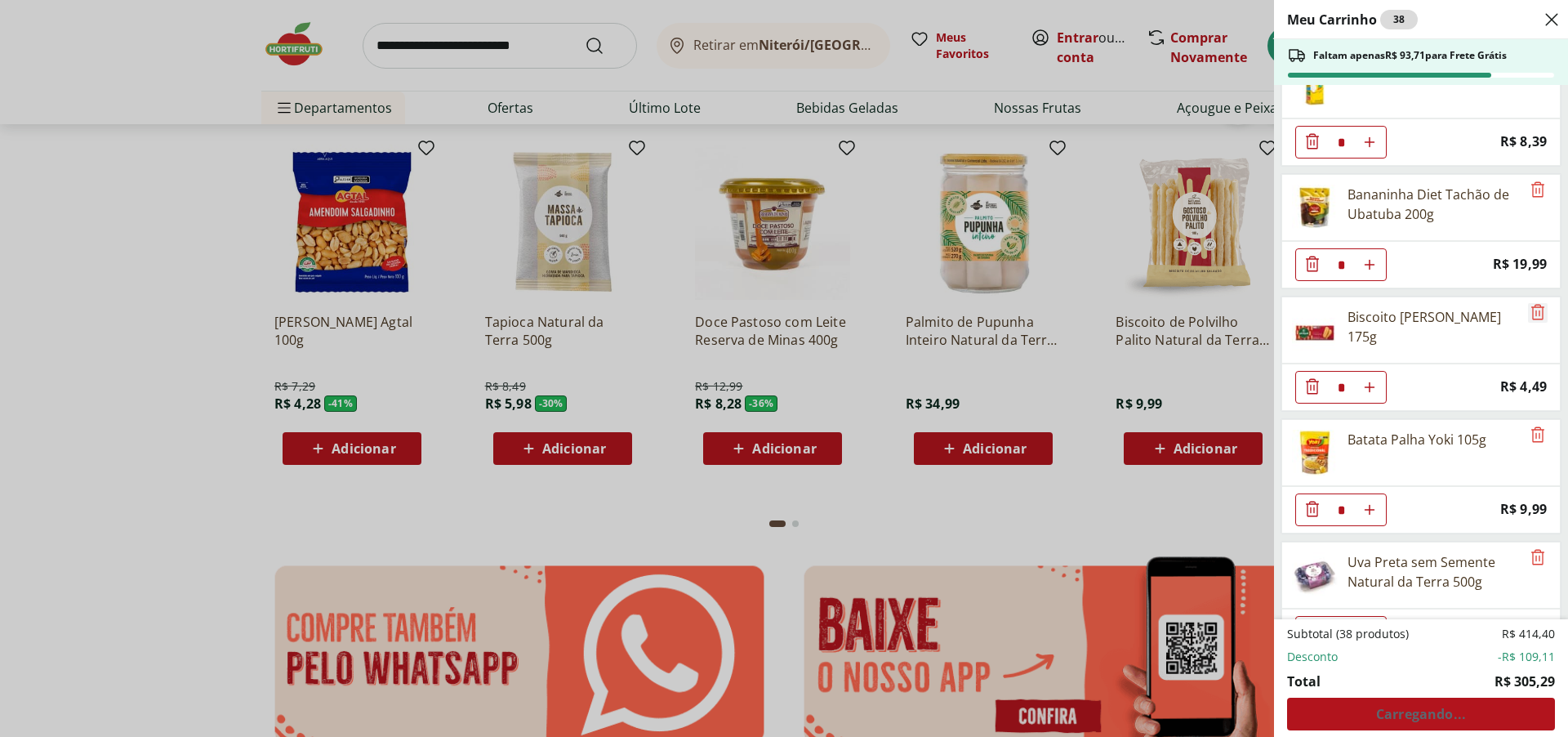
click at [1536, 311] on icon "Remove" at bounding box center [1537, 312] width 20 height 20
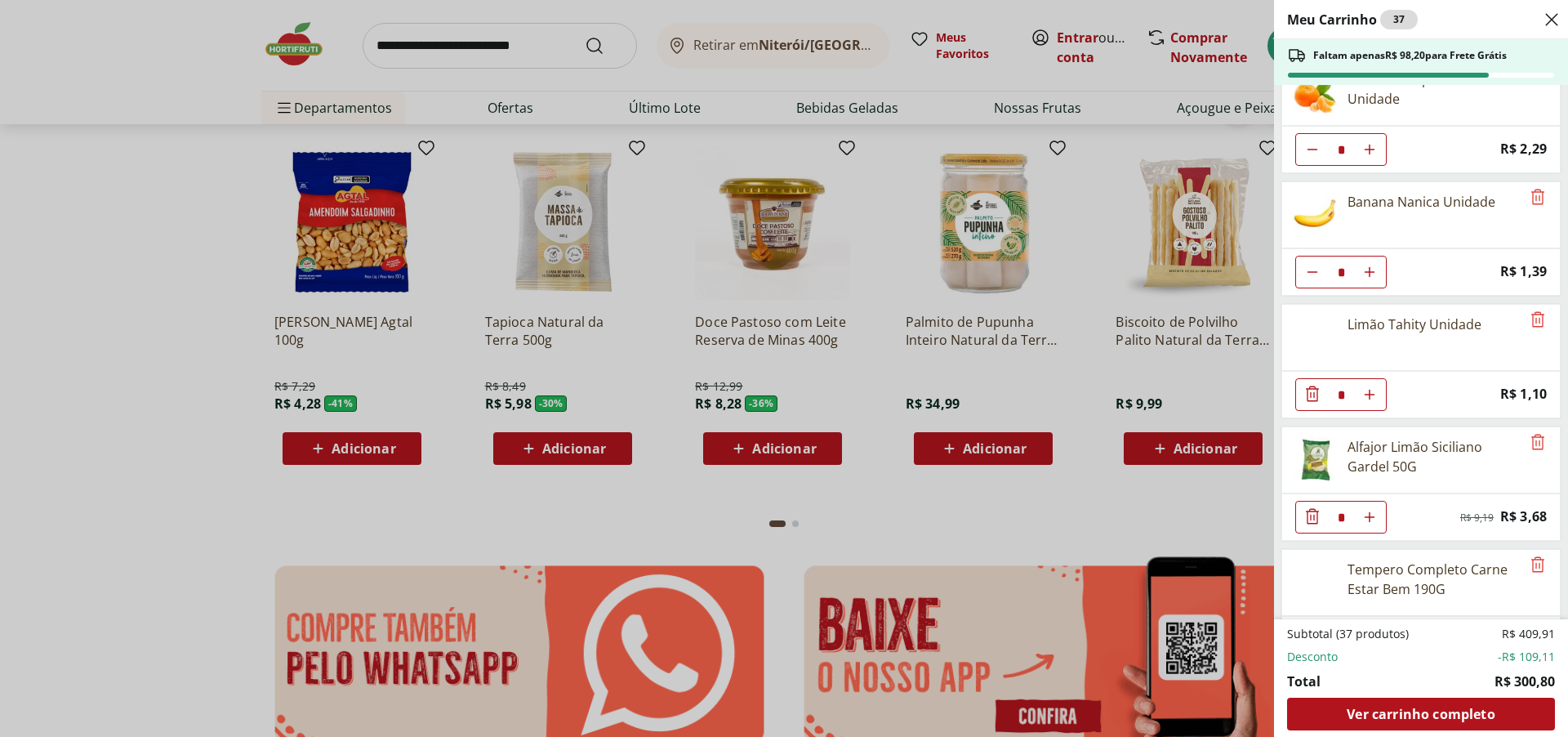
scroll to position [898, 0]
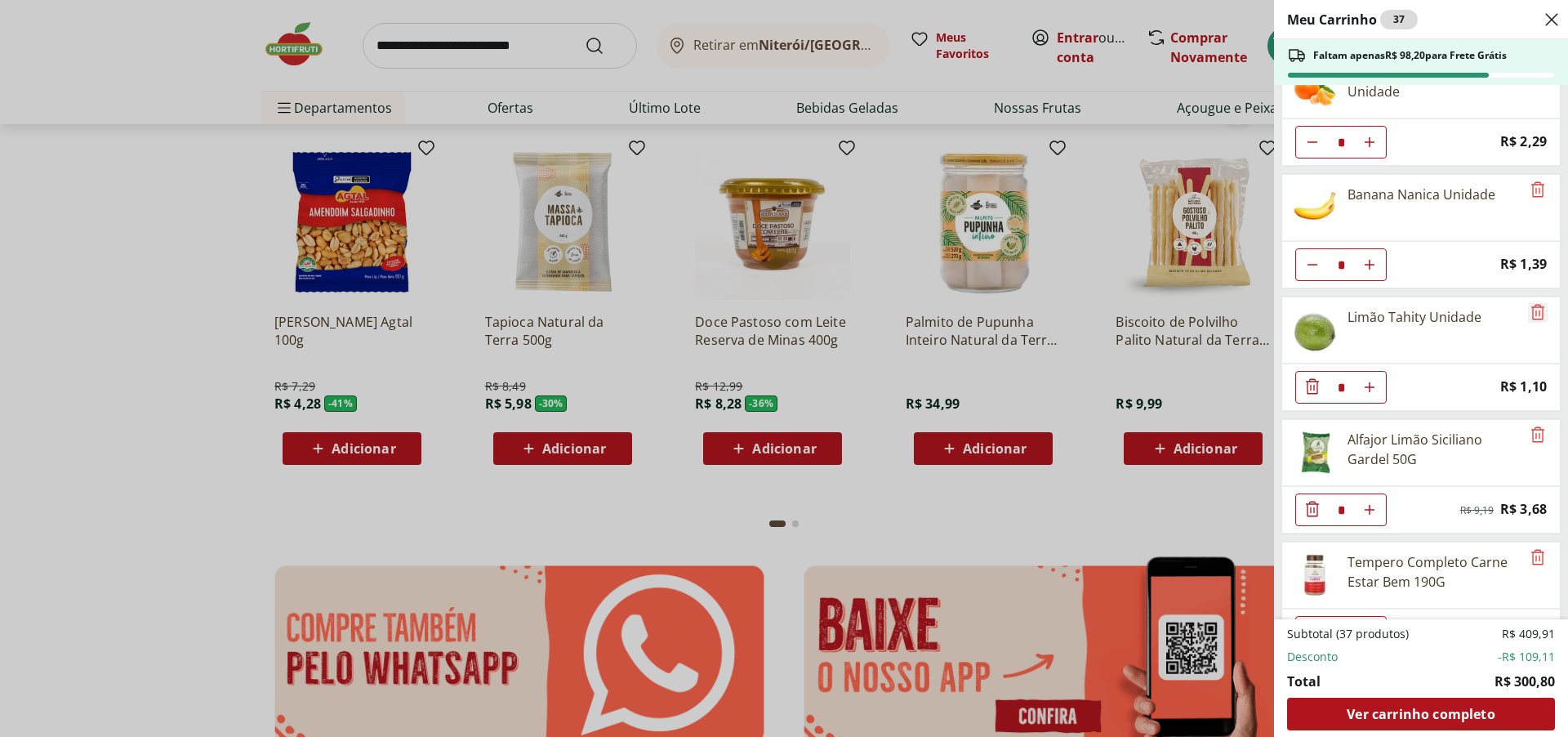
click at [1530, 308] on icon "Remove" at bounding box center [1537, 312] width 20 height 20
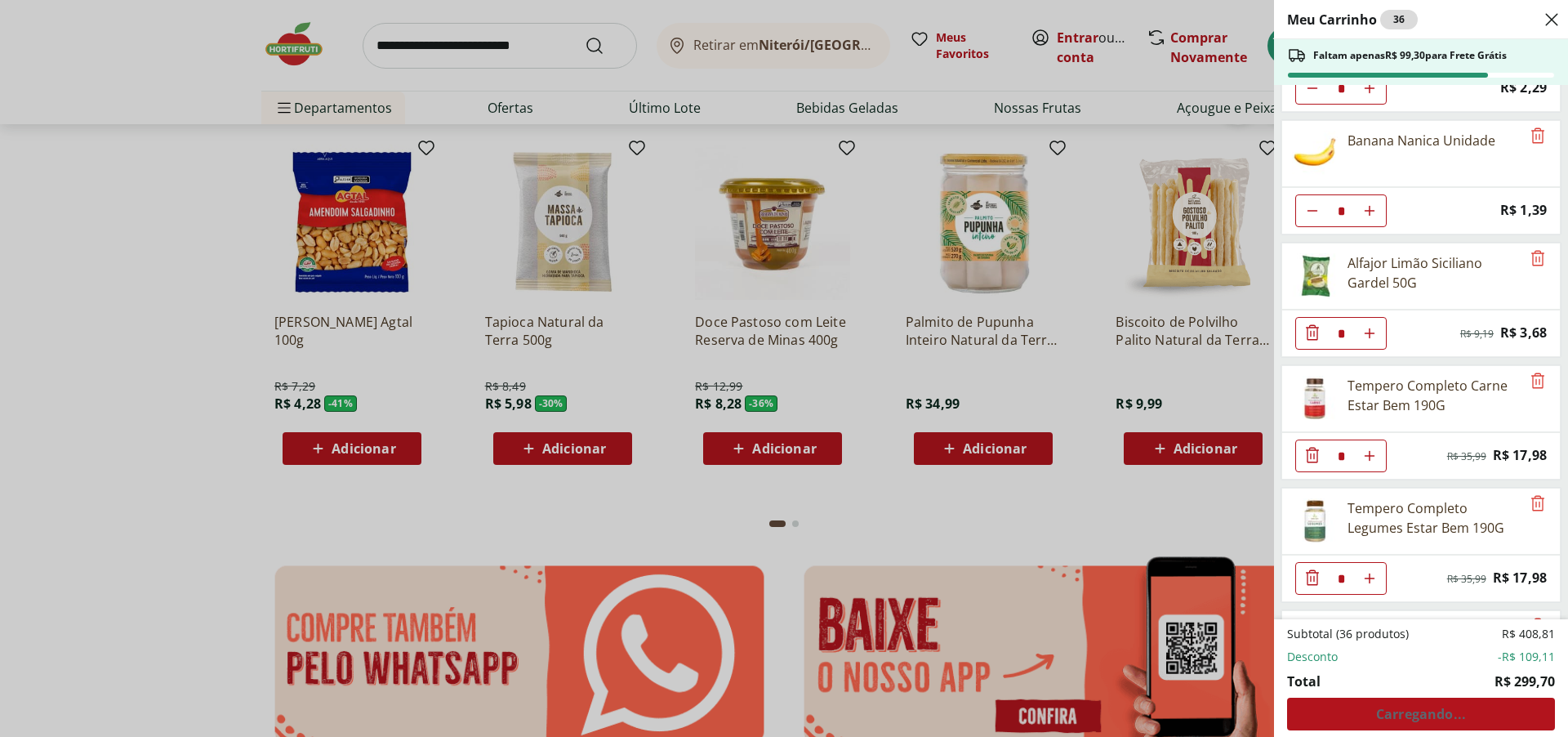
scroll to position [1062, 0]
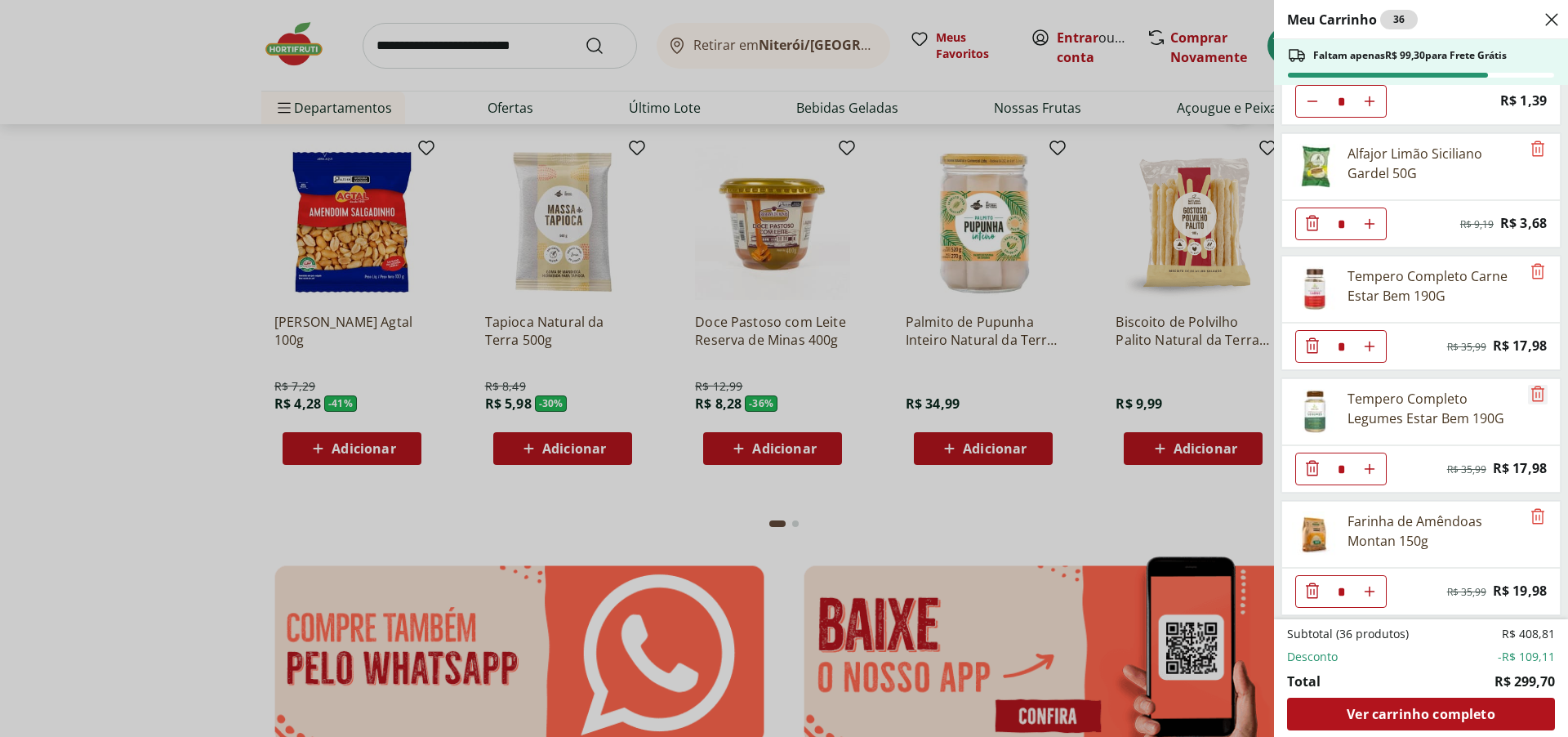
click at [1529, 395] on icon "Remove" at bounding box center [1537, 393] width 20 height 20
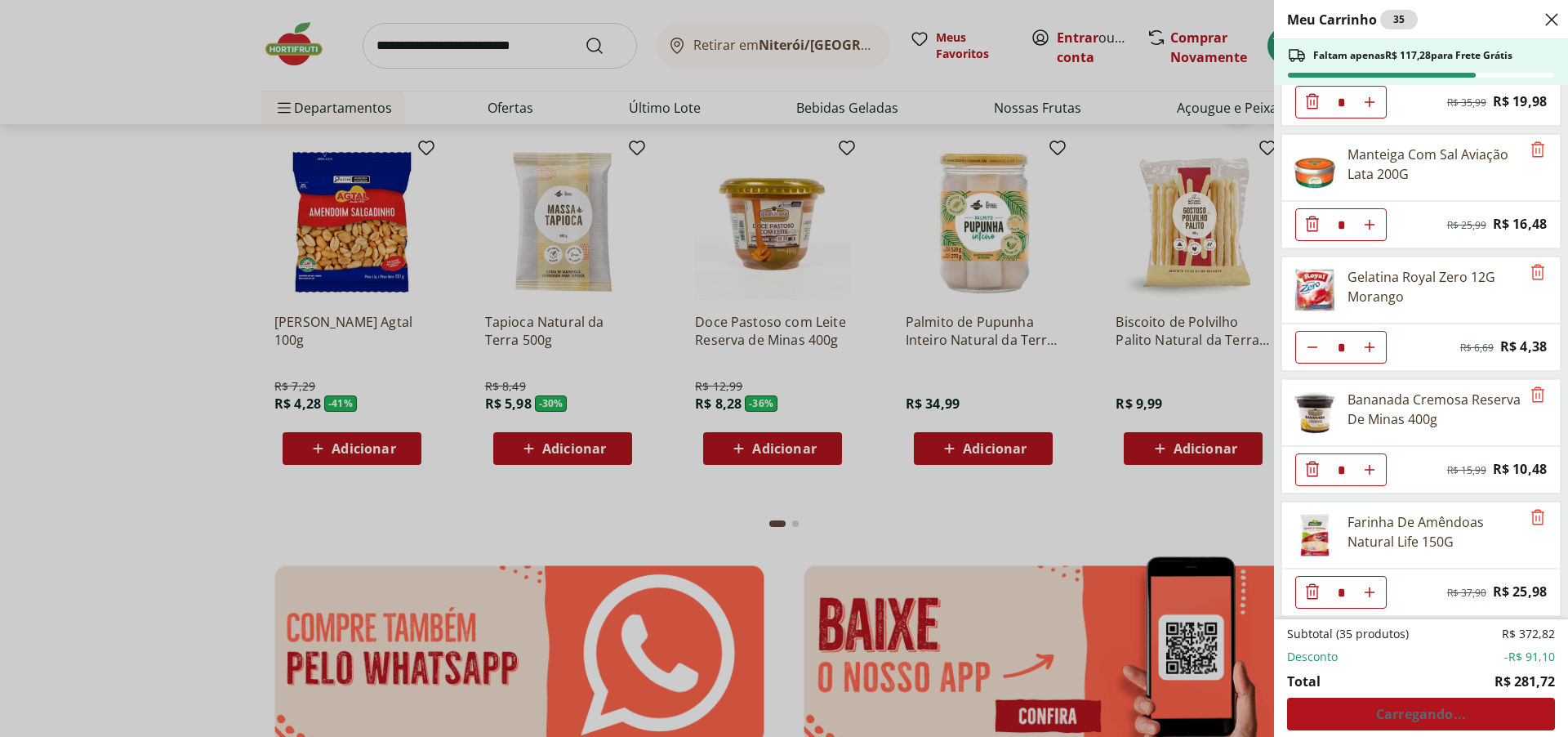
scroll to position [1470, 0]
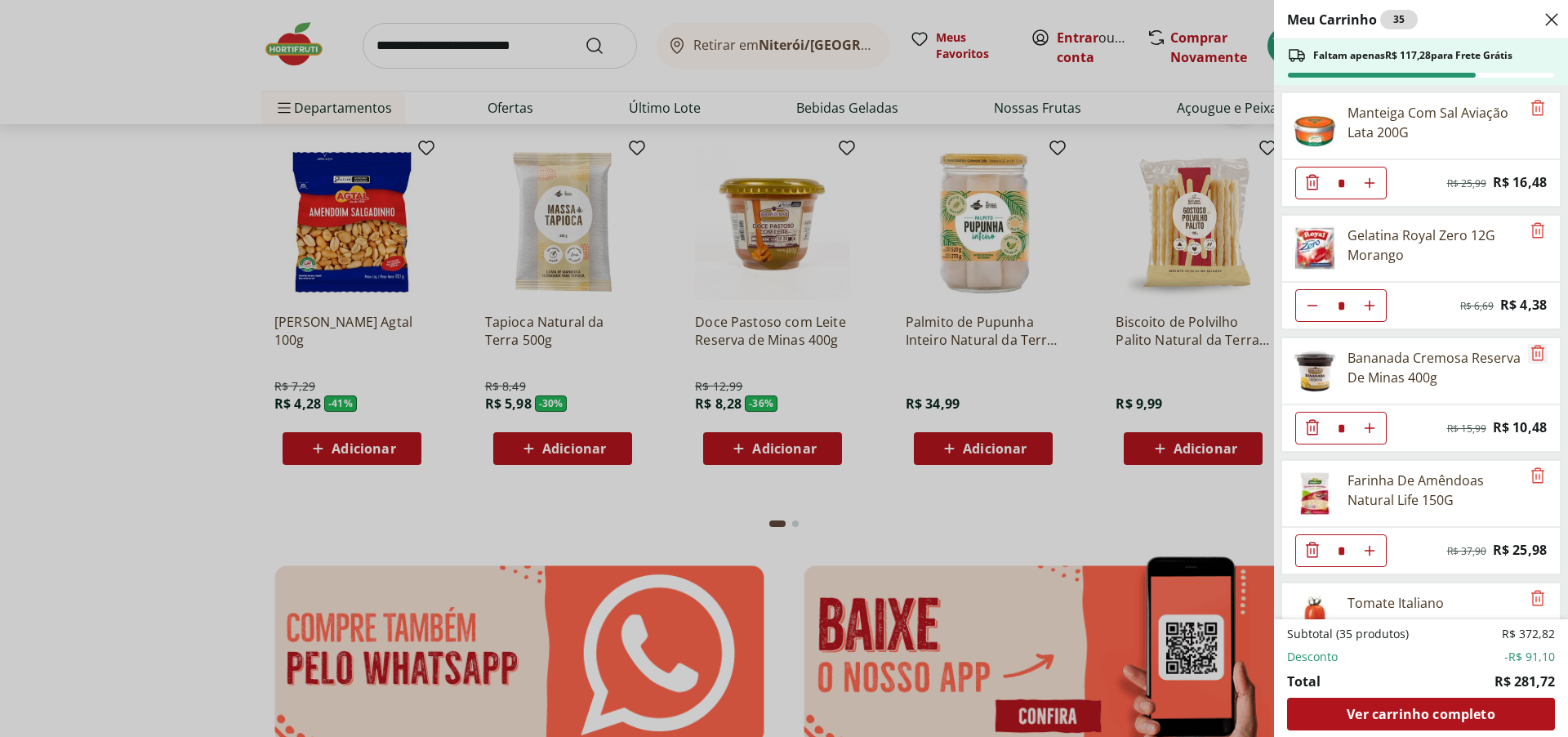
click at [1536, 350] on icon "Remove" at bounding box center [1537, 352] width 20 height 20
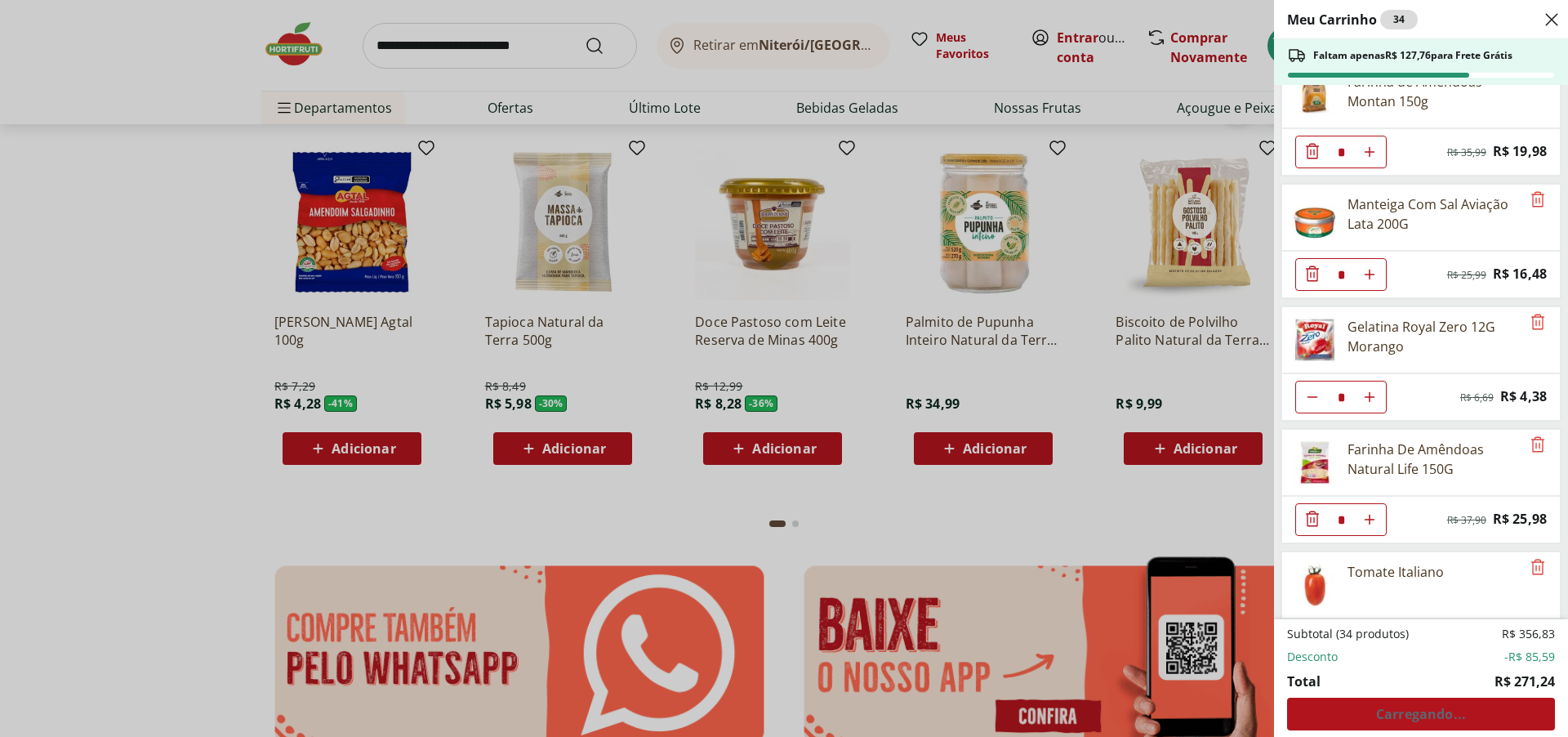
scroll to position [1307, 0]
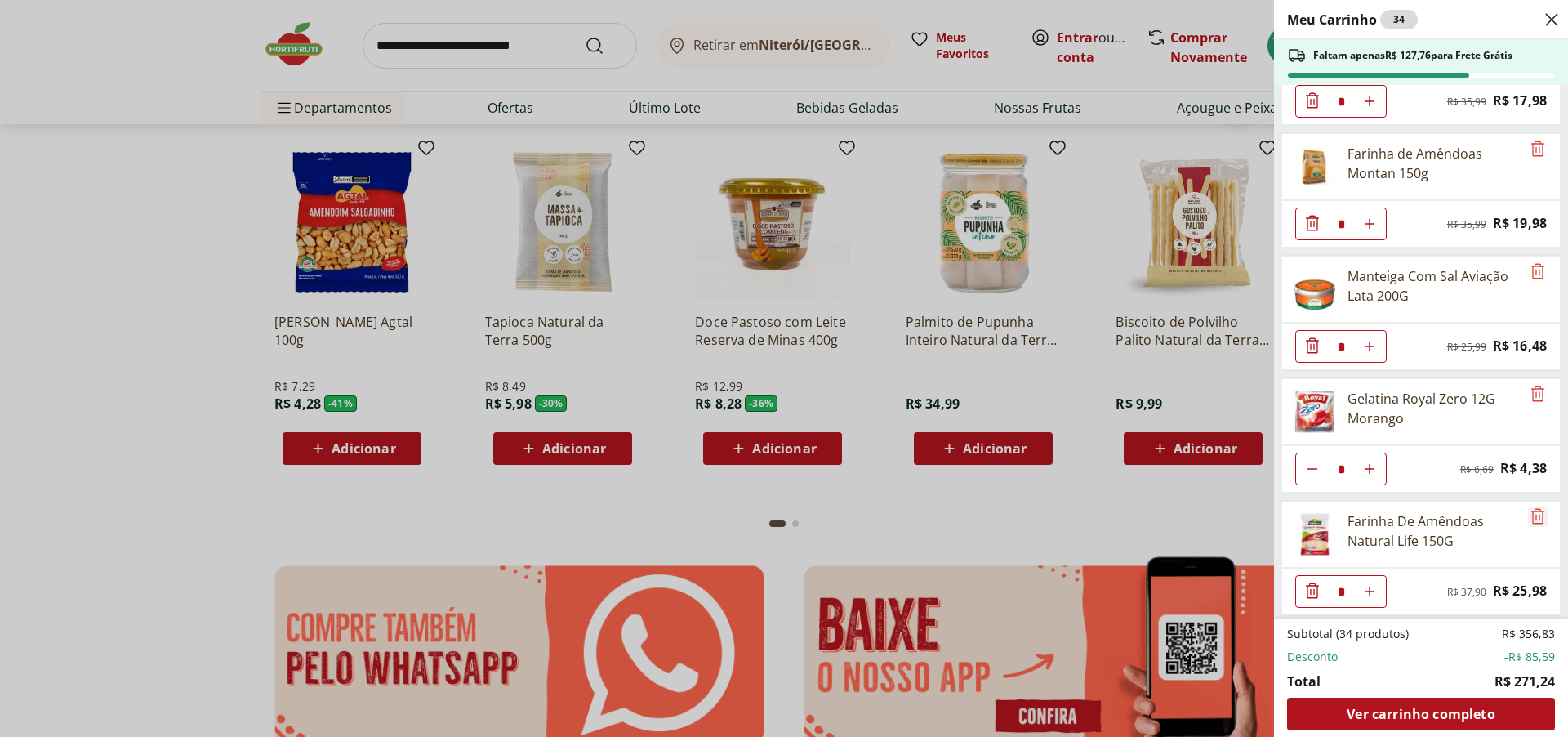
click at [1532, 512] on icon "Remove" at bounding box center [1537, 516] width 20 height 20
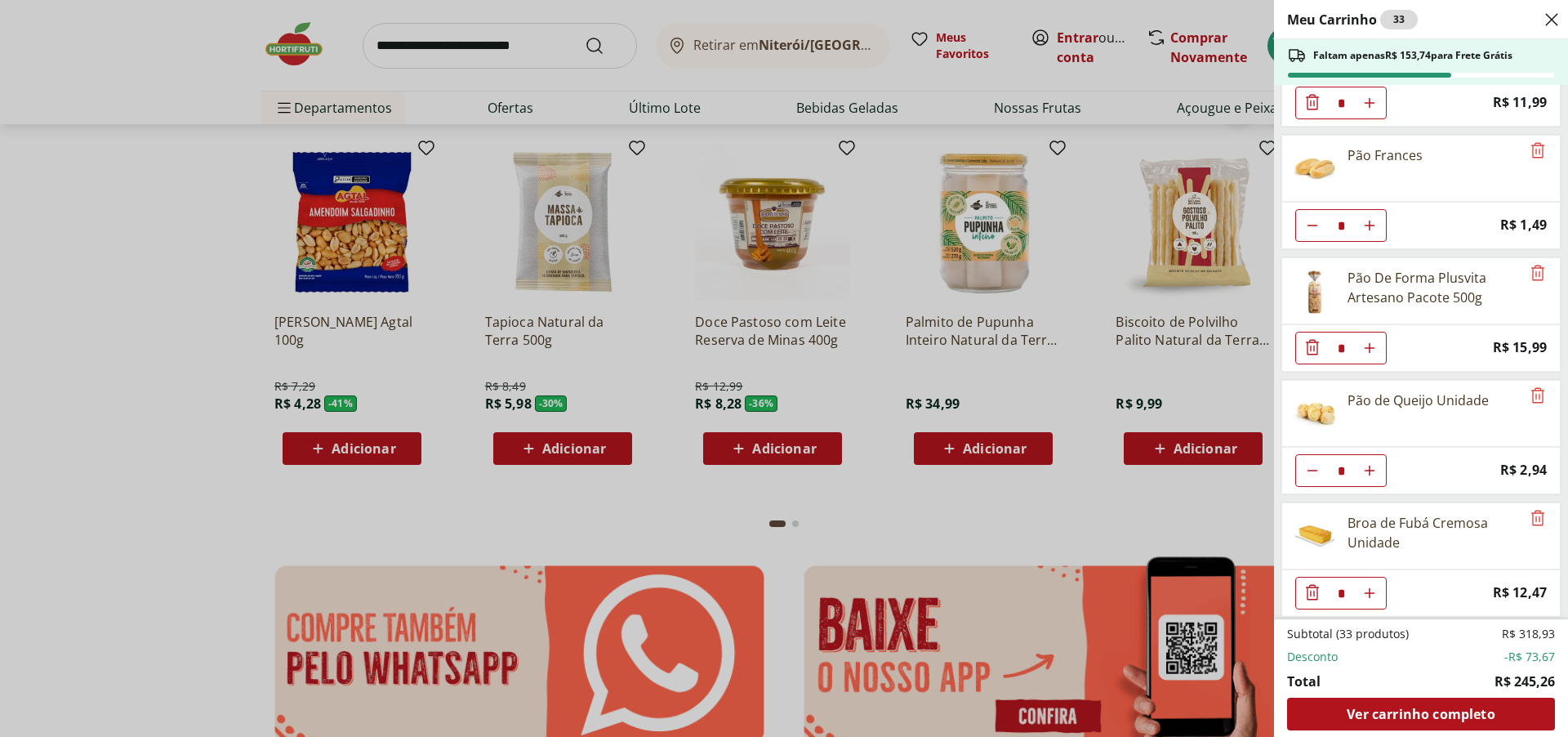
scroll to position [1923, 0]
click at [1315, 341] on icon "Diminuir Quantidade" at bounding box center [1312, 342] width 20 height 20
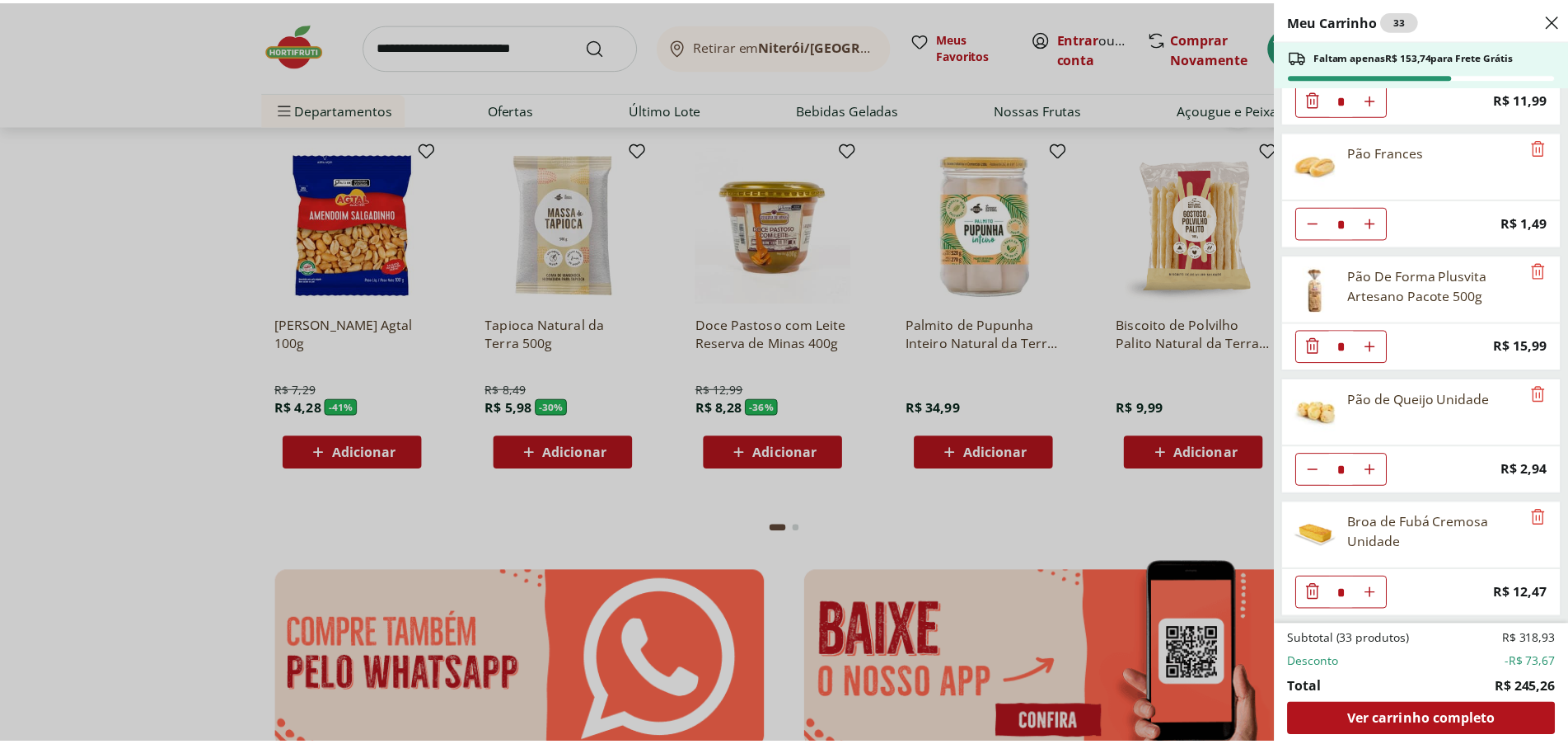
scroll to position [1818, 0]
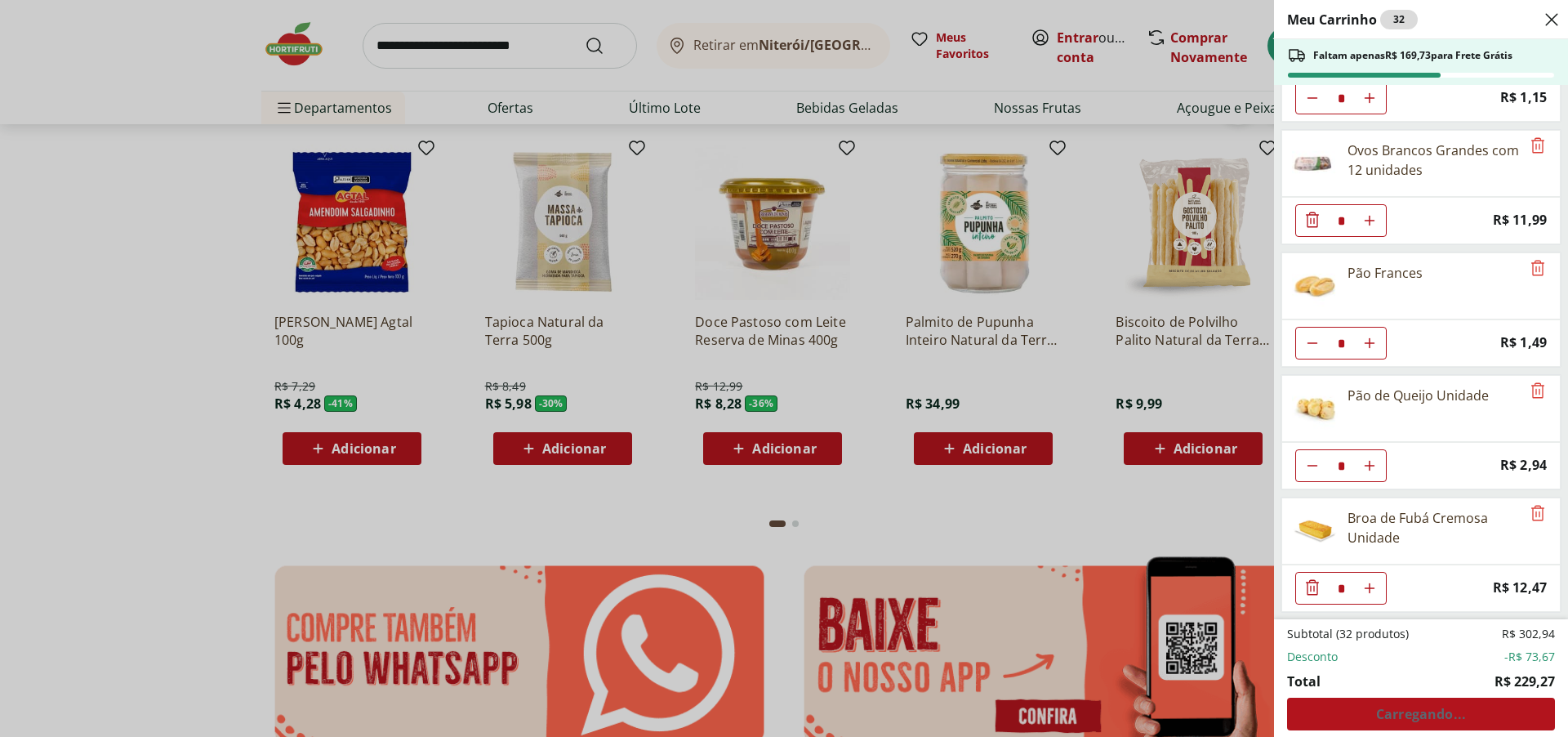
click at [416, 33] on div "Meu Carrinho 32 Faltam apenas R$ 169,73 para Frete Grátis Azeite de Oliva Extra…" at bounding box center [784, 368] width 1568 height 737
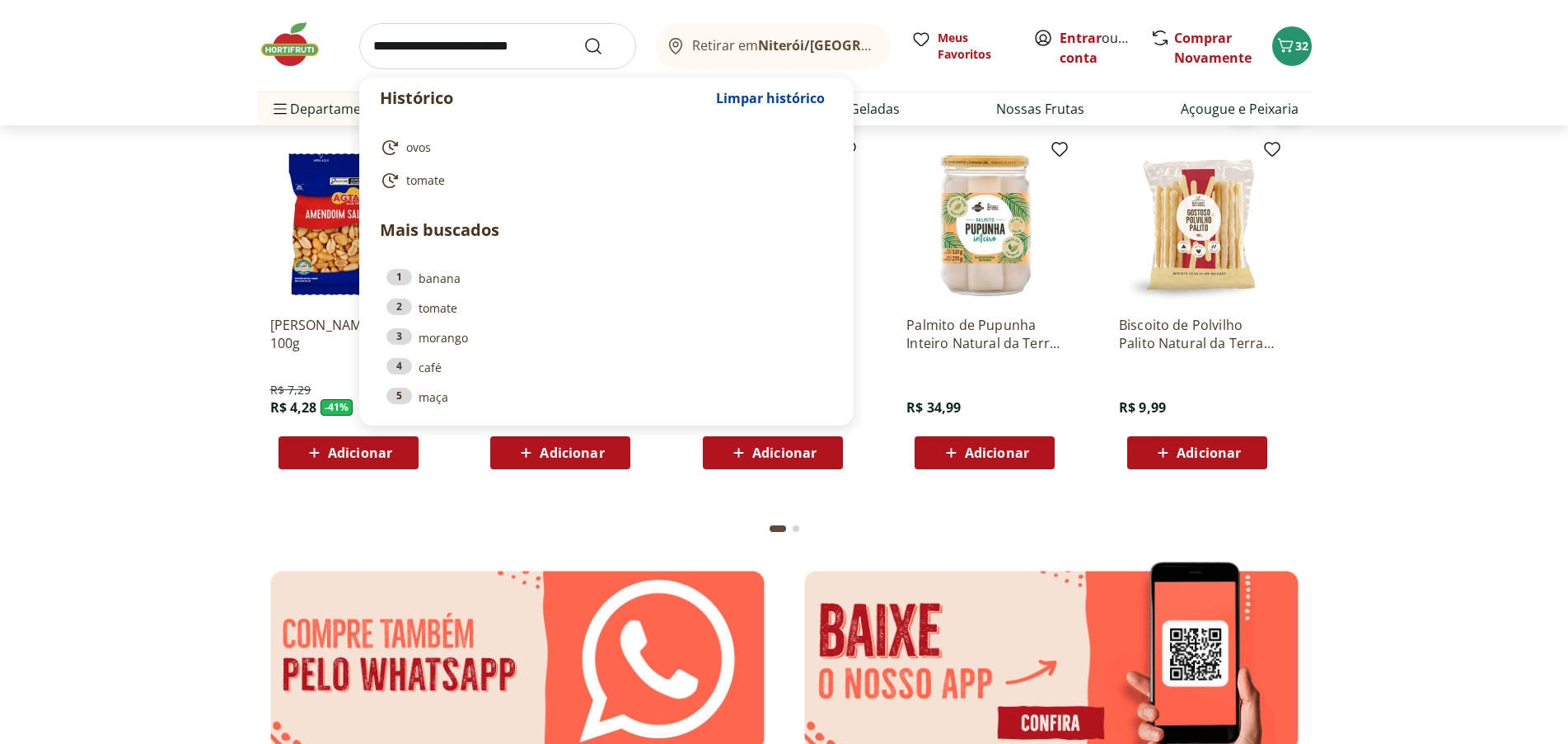
click at [387, 42] on input "search" at bounding box center [497, 46] width 276 height 46
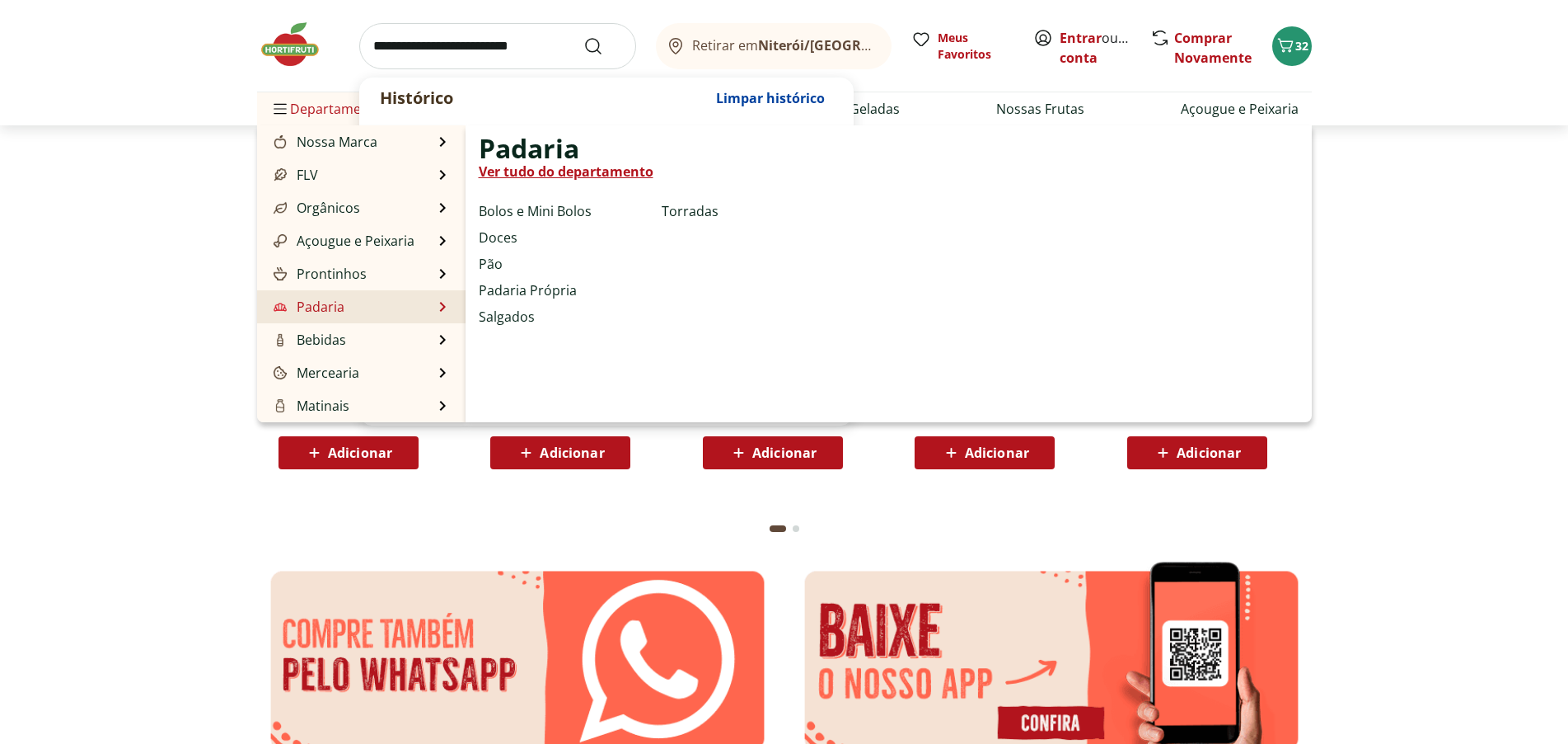
click at [332, 307] on link "Padaria" at bounding box center [307, 306] width 74 height 20
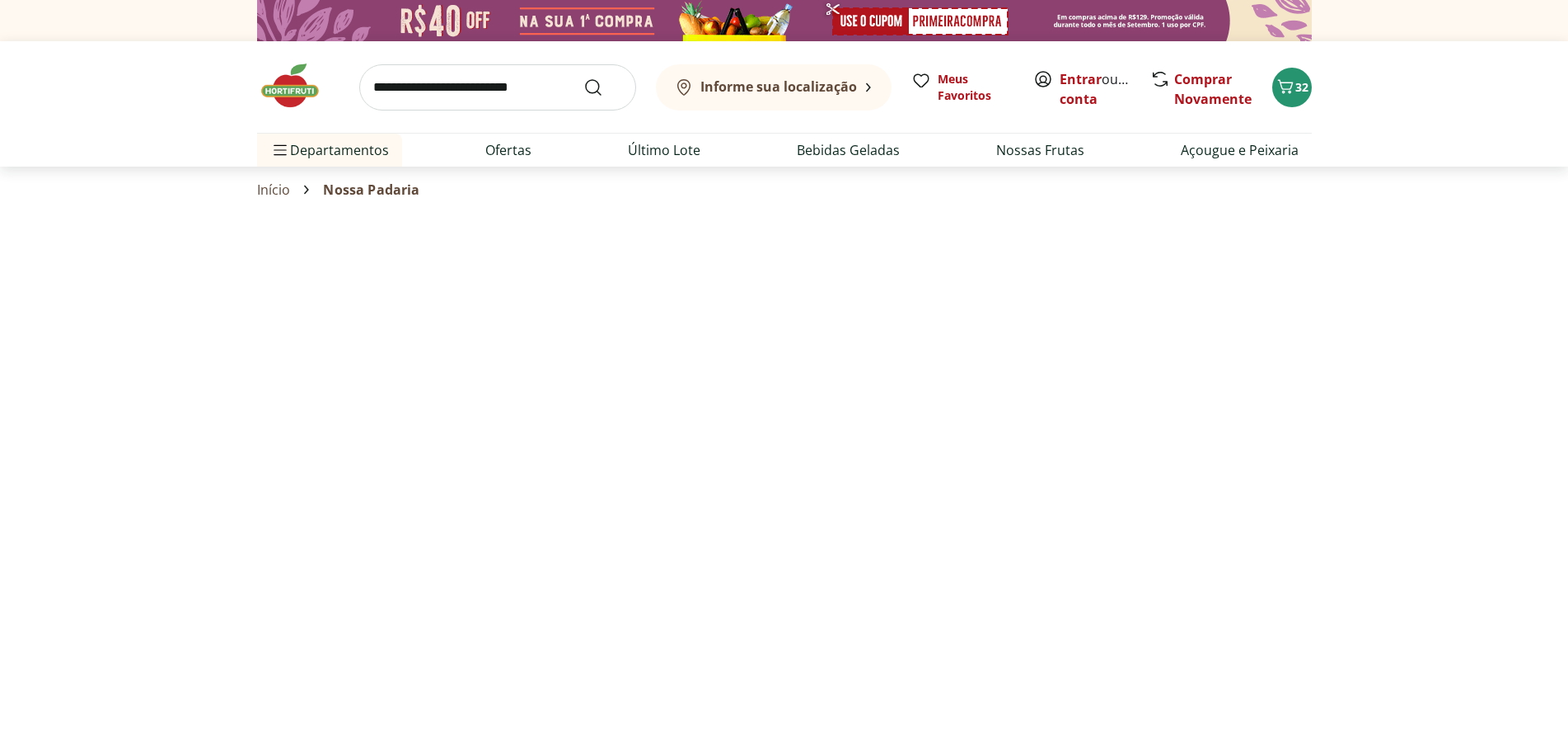
select select "**********"
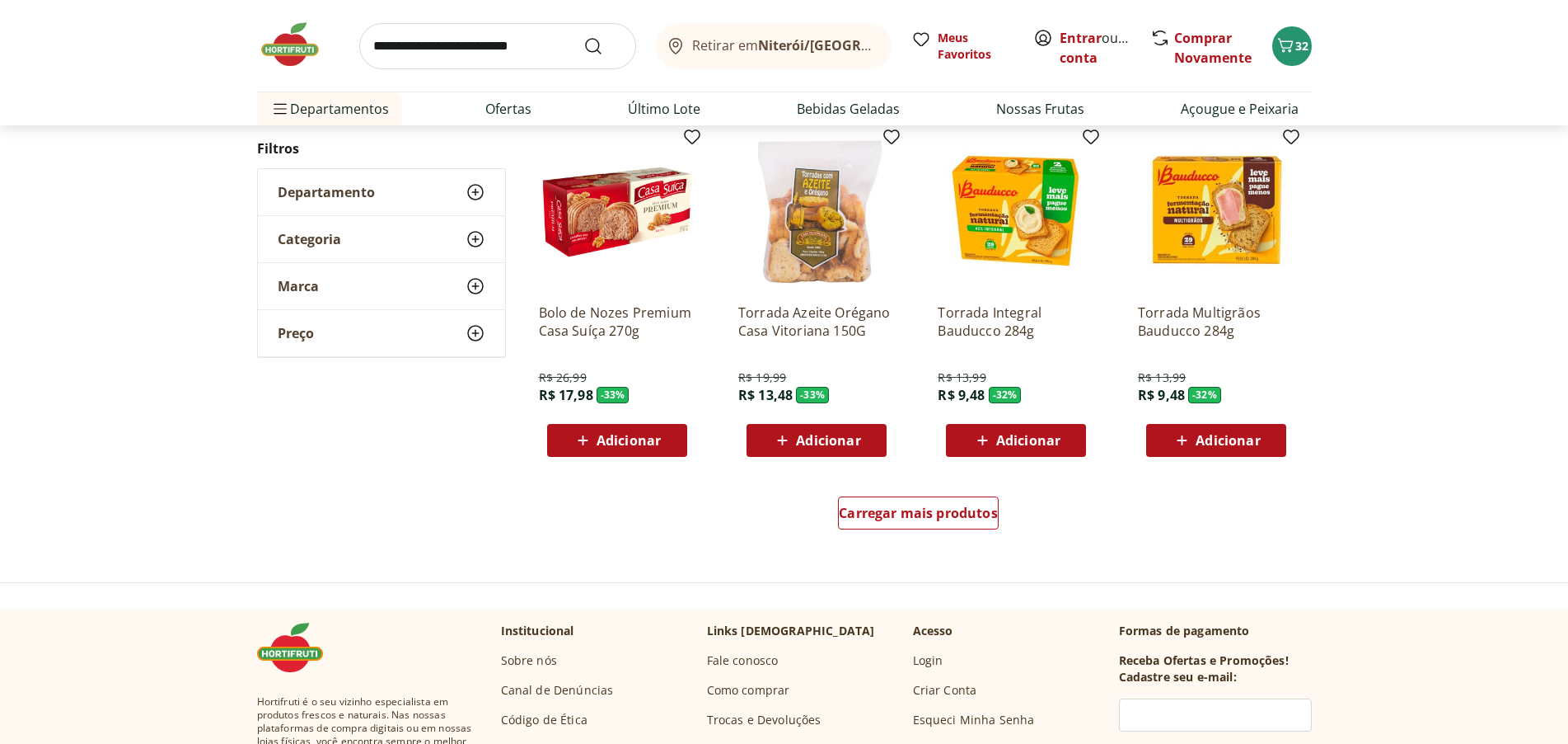
scroll to position [907, 0]
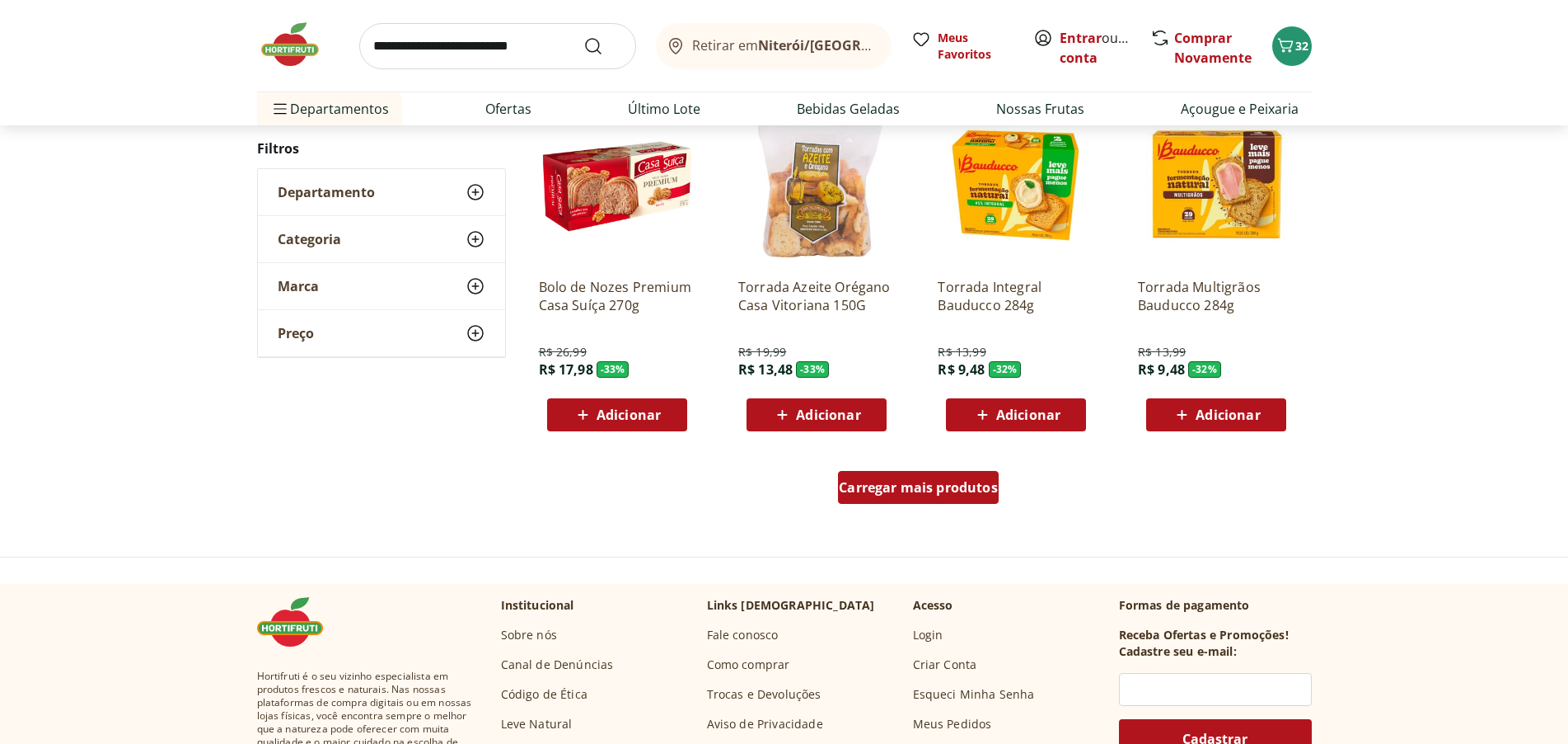
click at [977, 484] on span "Carregar mais produtos" at bounding box center [918, 488] width 159 height 13
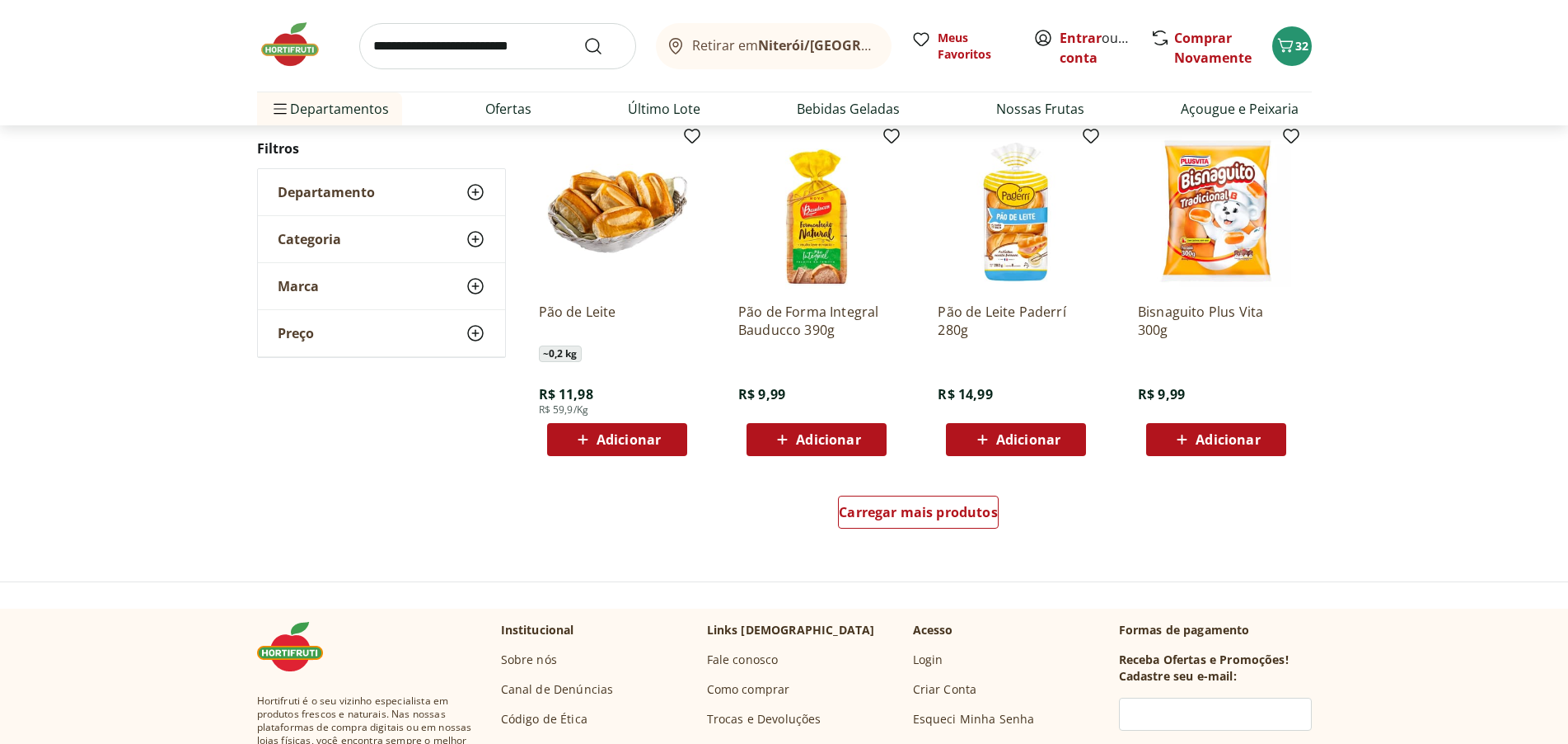
scroll to position [1980, 0]
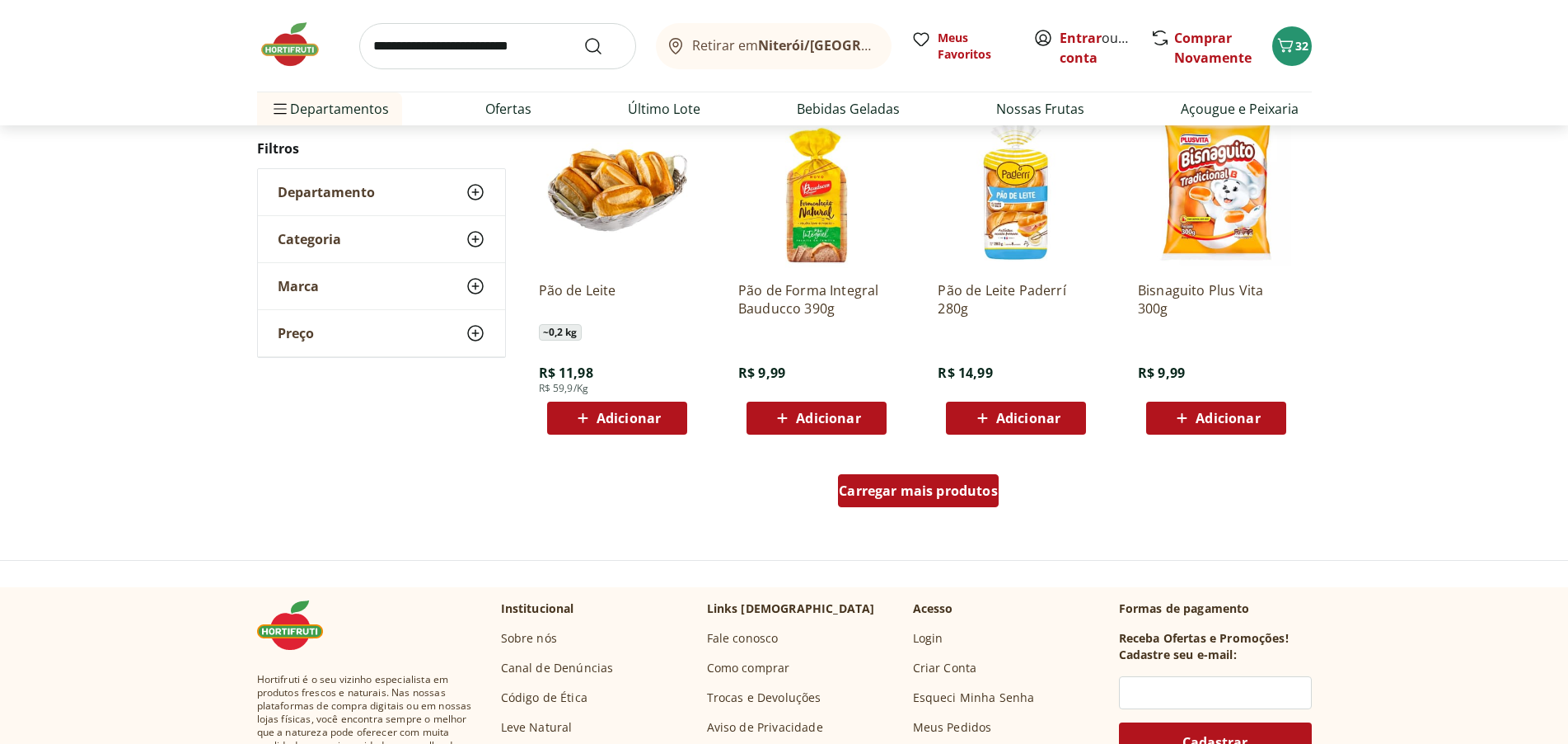
click at [990, 492] on span "Carregar mais produtos" at bounding box center [918, 491] width 159 height 13
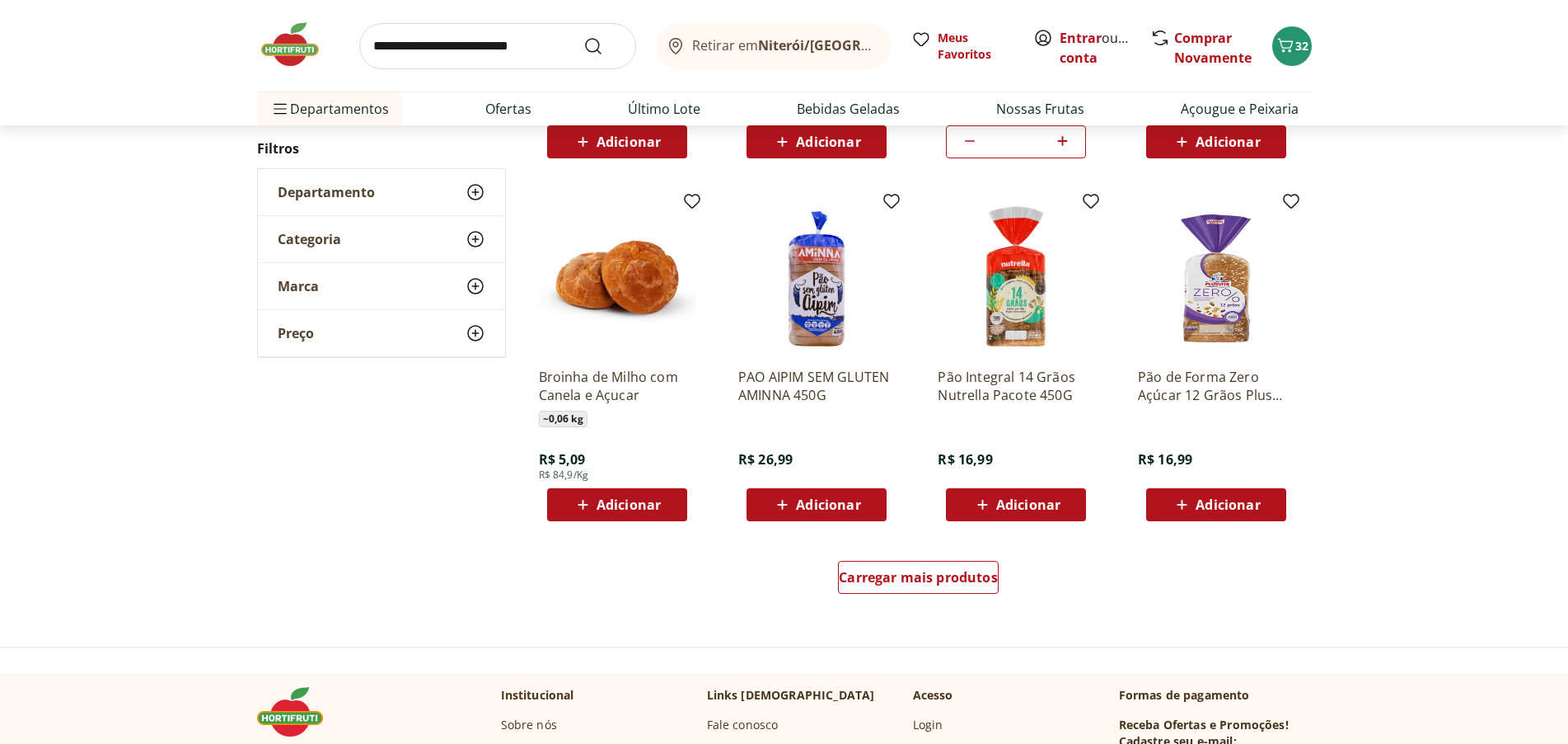
scroll to position [2968, 0]
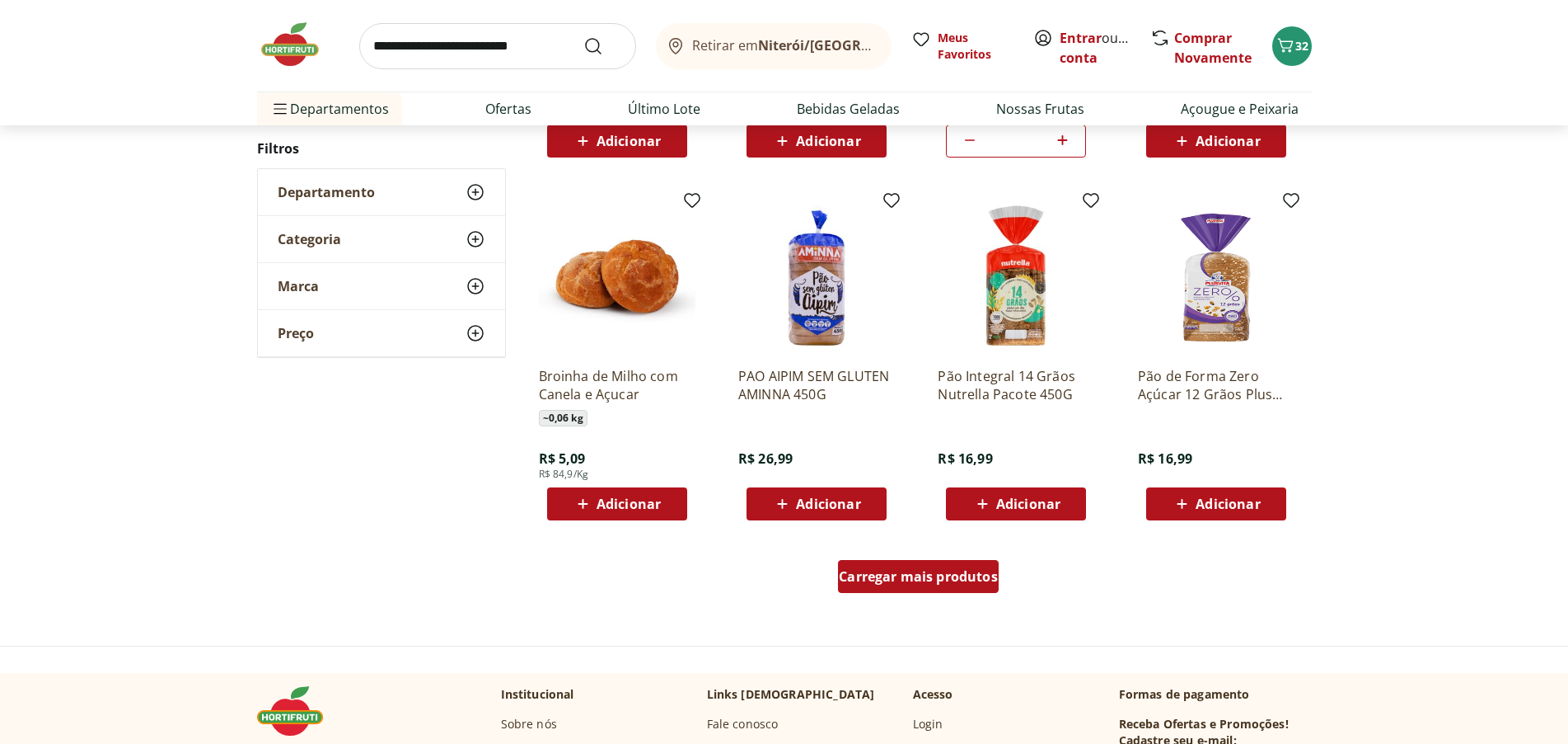
click at [939, 572] on span "Carregar mais produtos" at bounding box center [918, 576] width 159 height 13
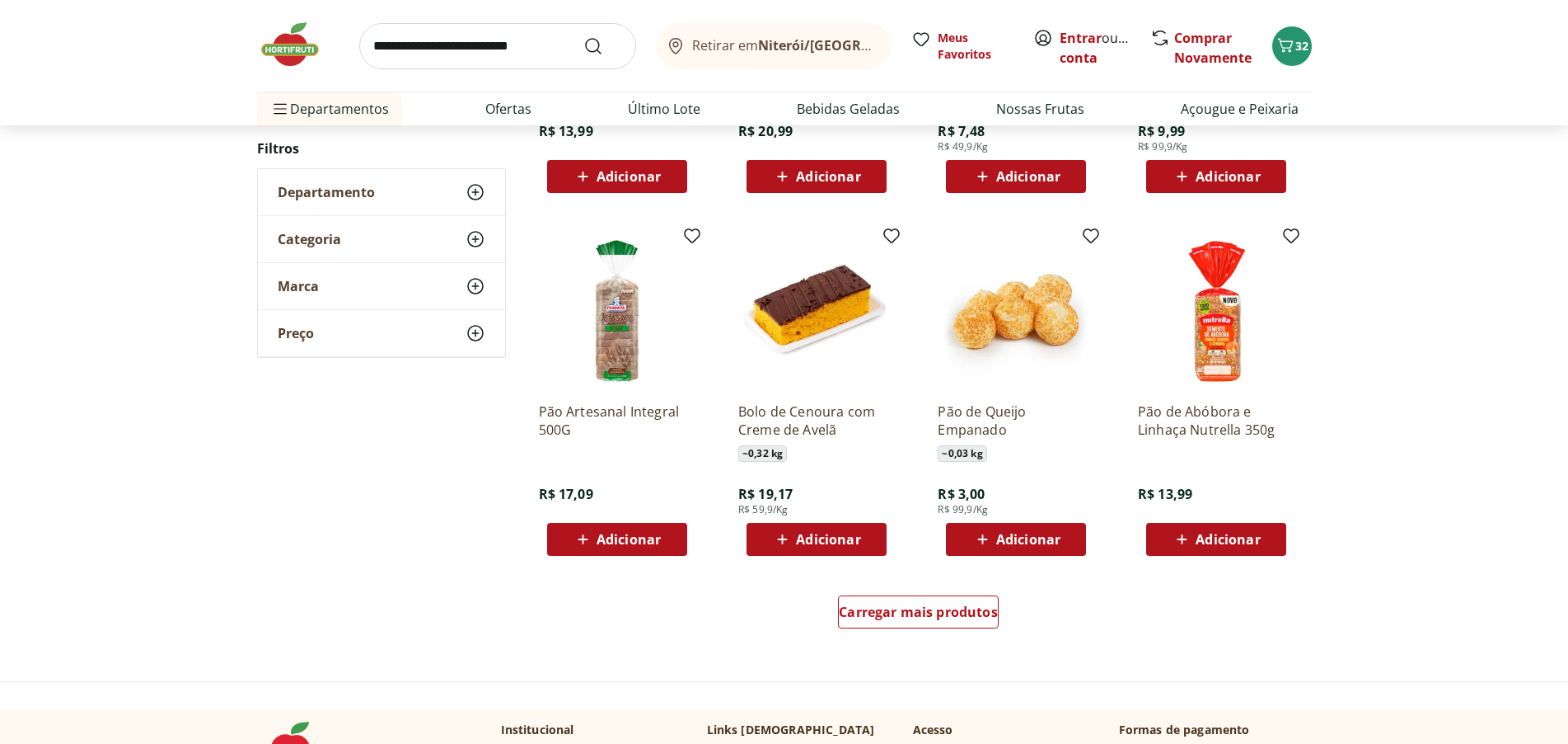
scroll to position [4206, 0]
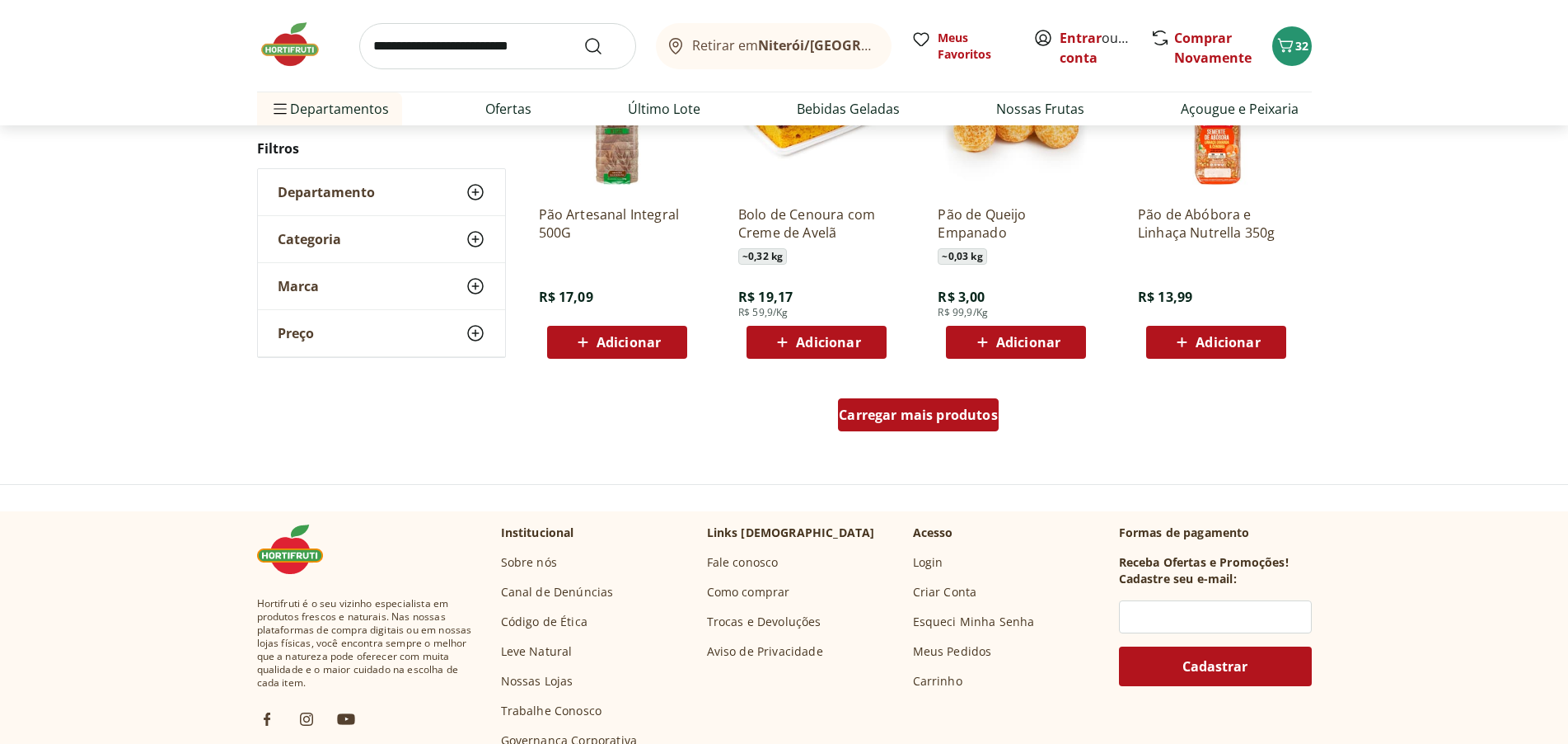
click at [965, 420] on span "Carregar mais produtos" at bounding box center [918, 415] width 159 height 13
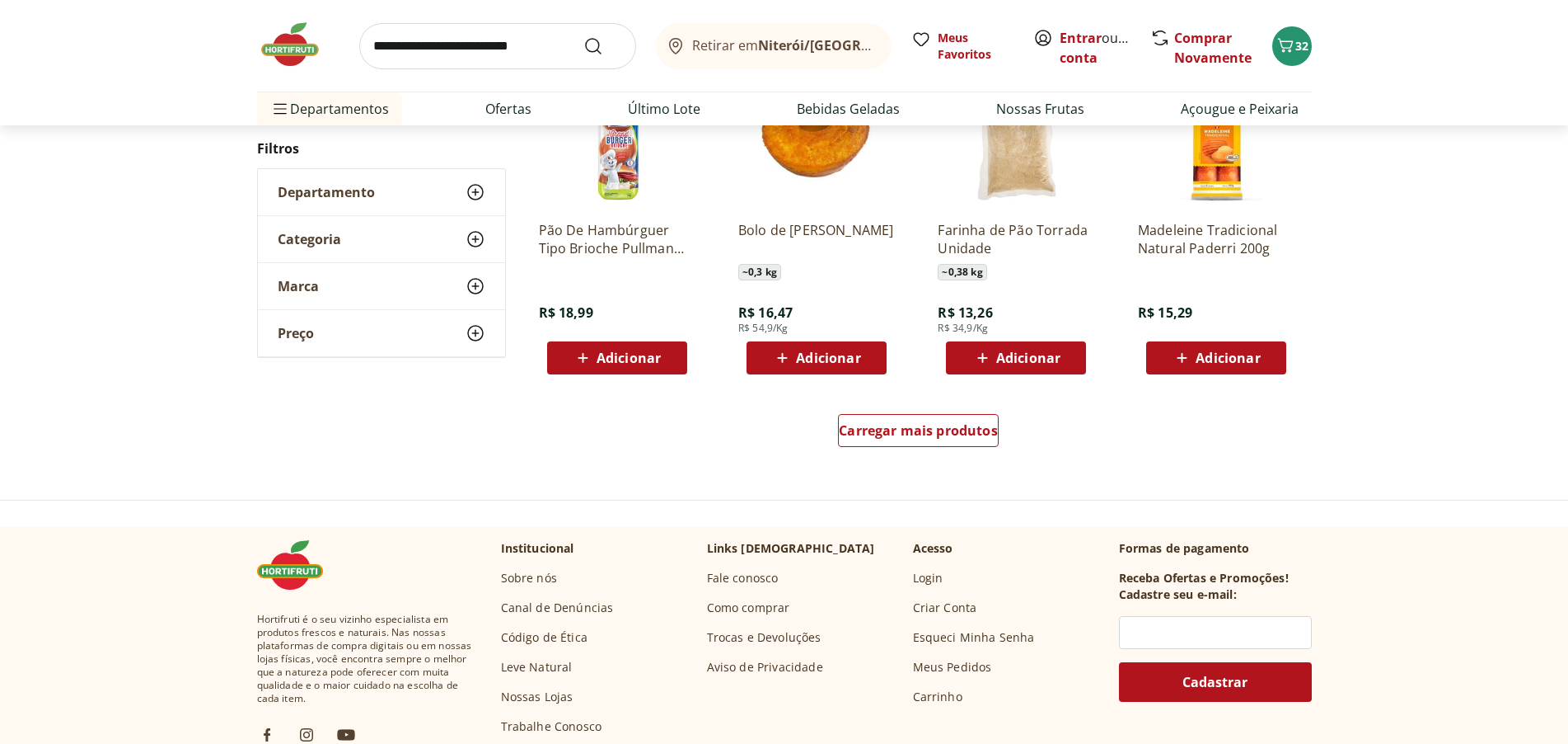
scroll to position [5277, 0]
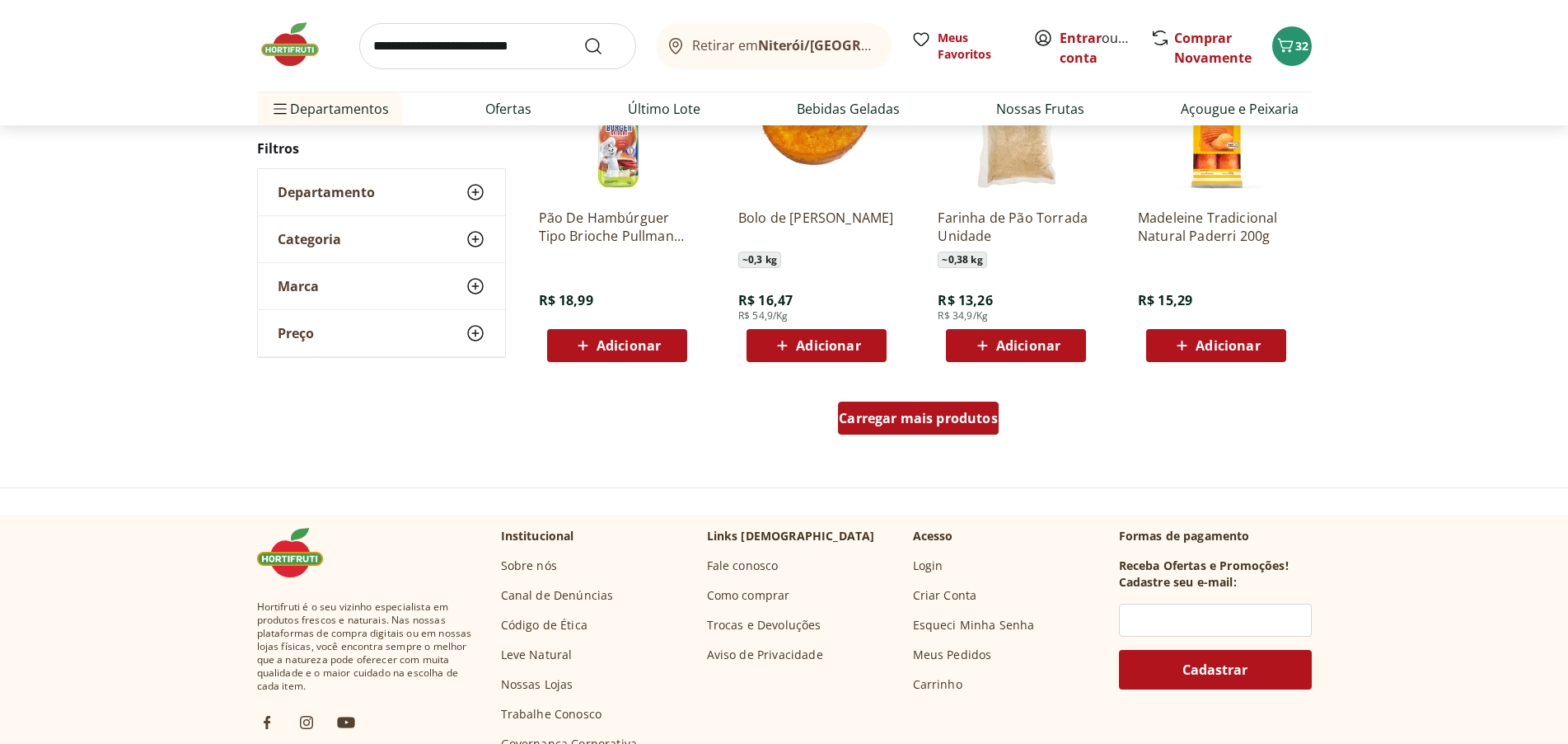
click at [876, 431] on div "Carregar mais produtos" at bounding box center [918, 418] width 161 height 33
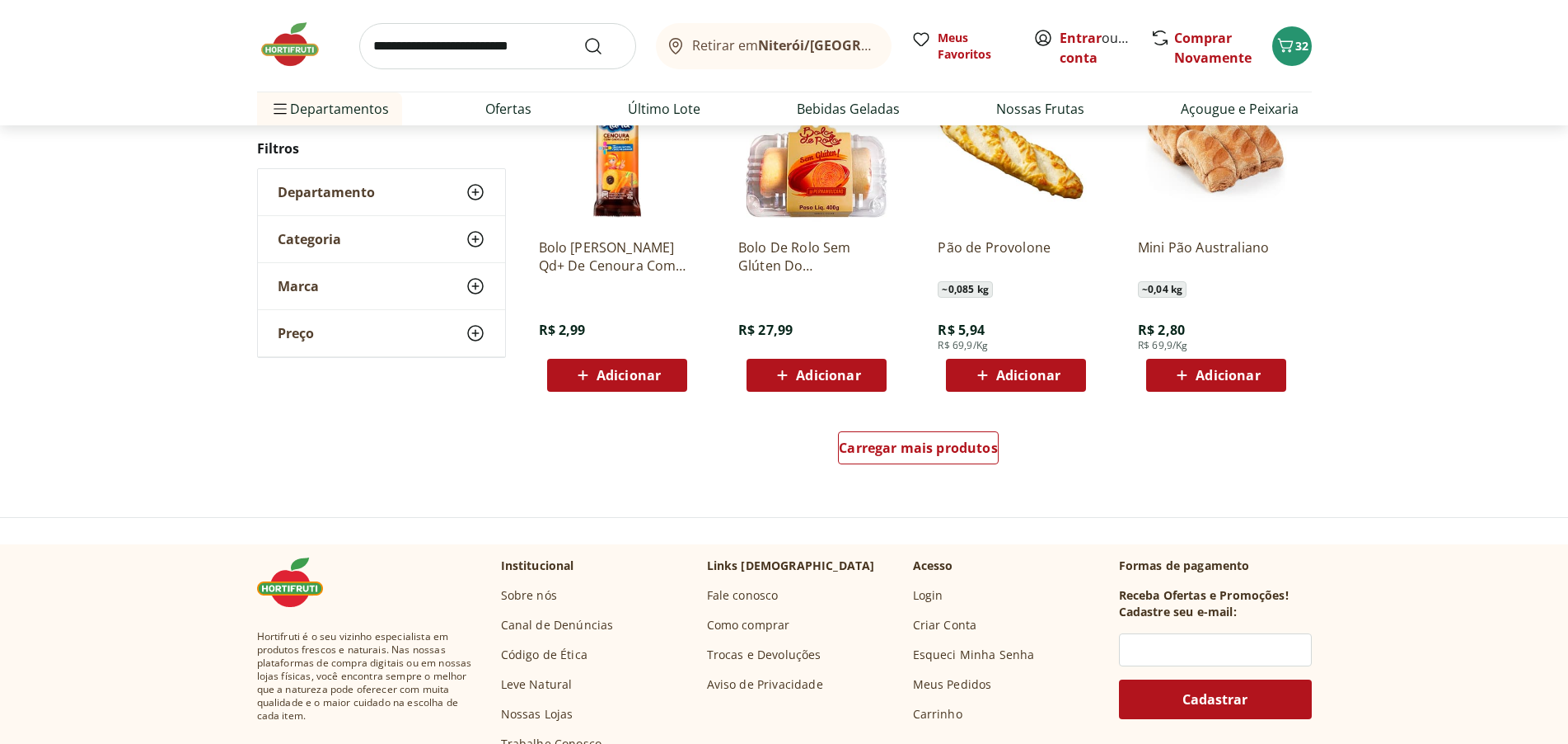
scroll to position [6349, 0]
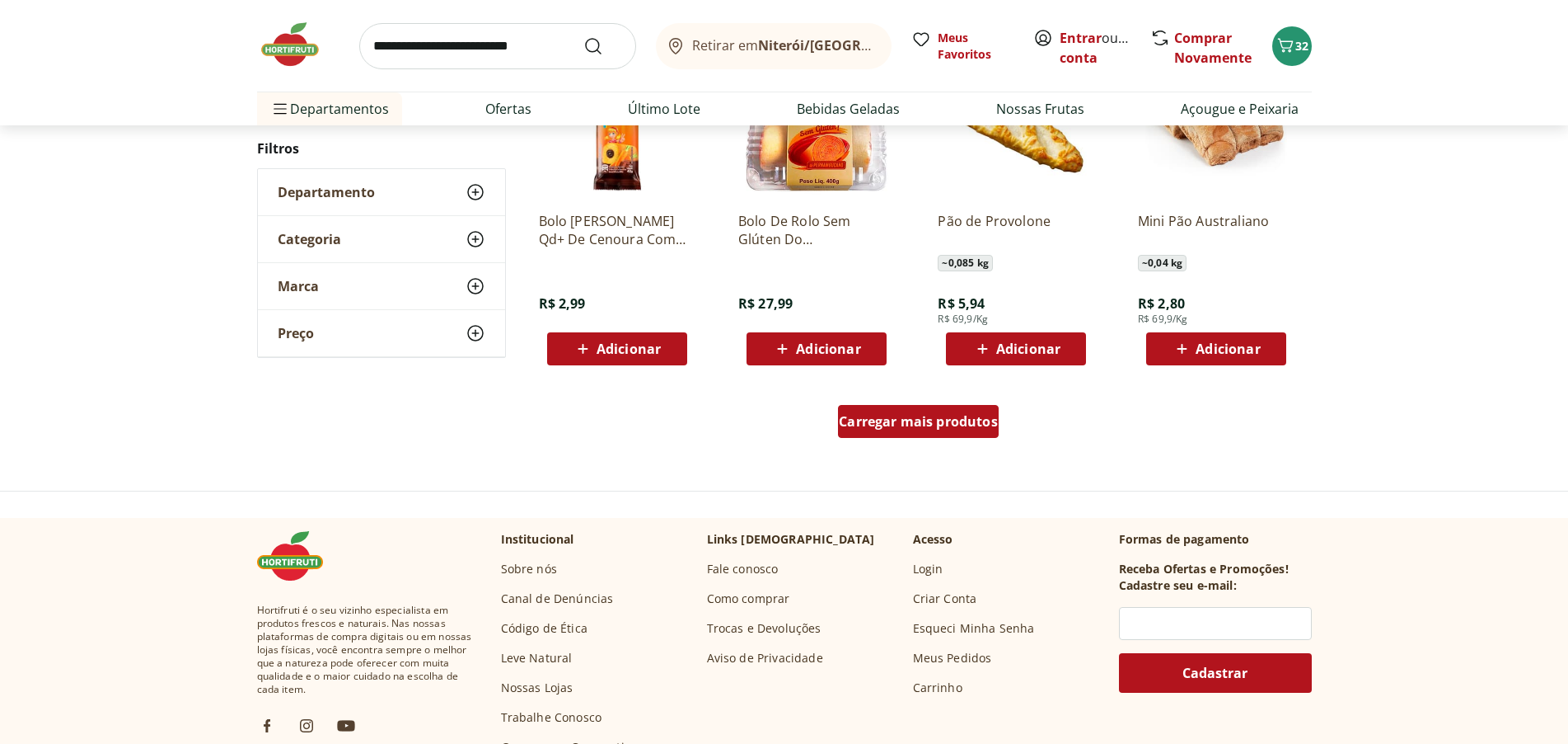
click at [920, 414] on span "Carregar mais produtos" at bounding box center [918, 421] width 159 height 13
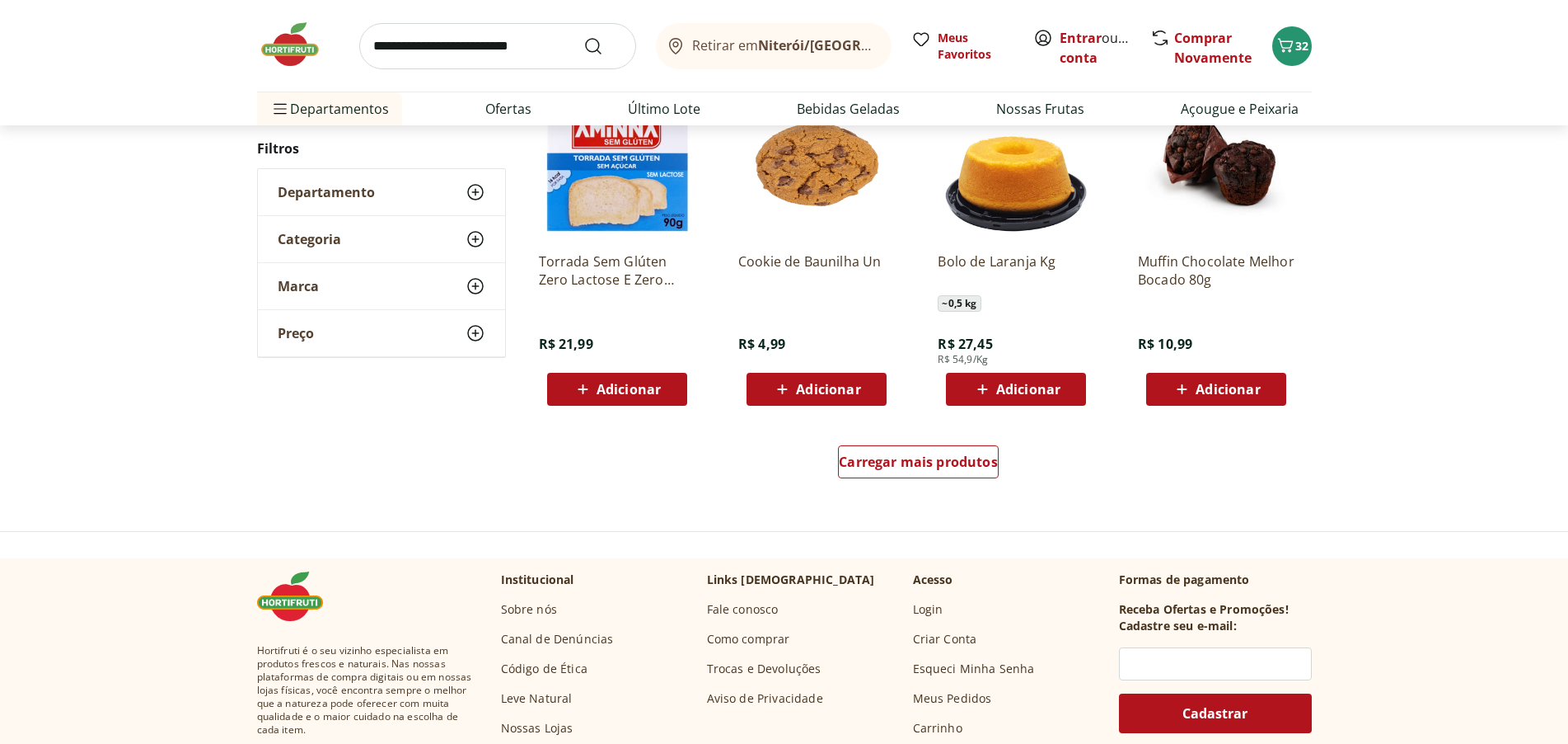
scroll to position [7422, 0]
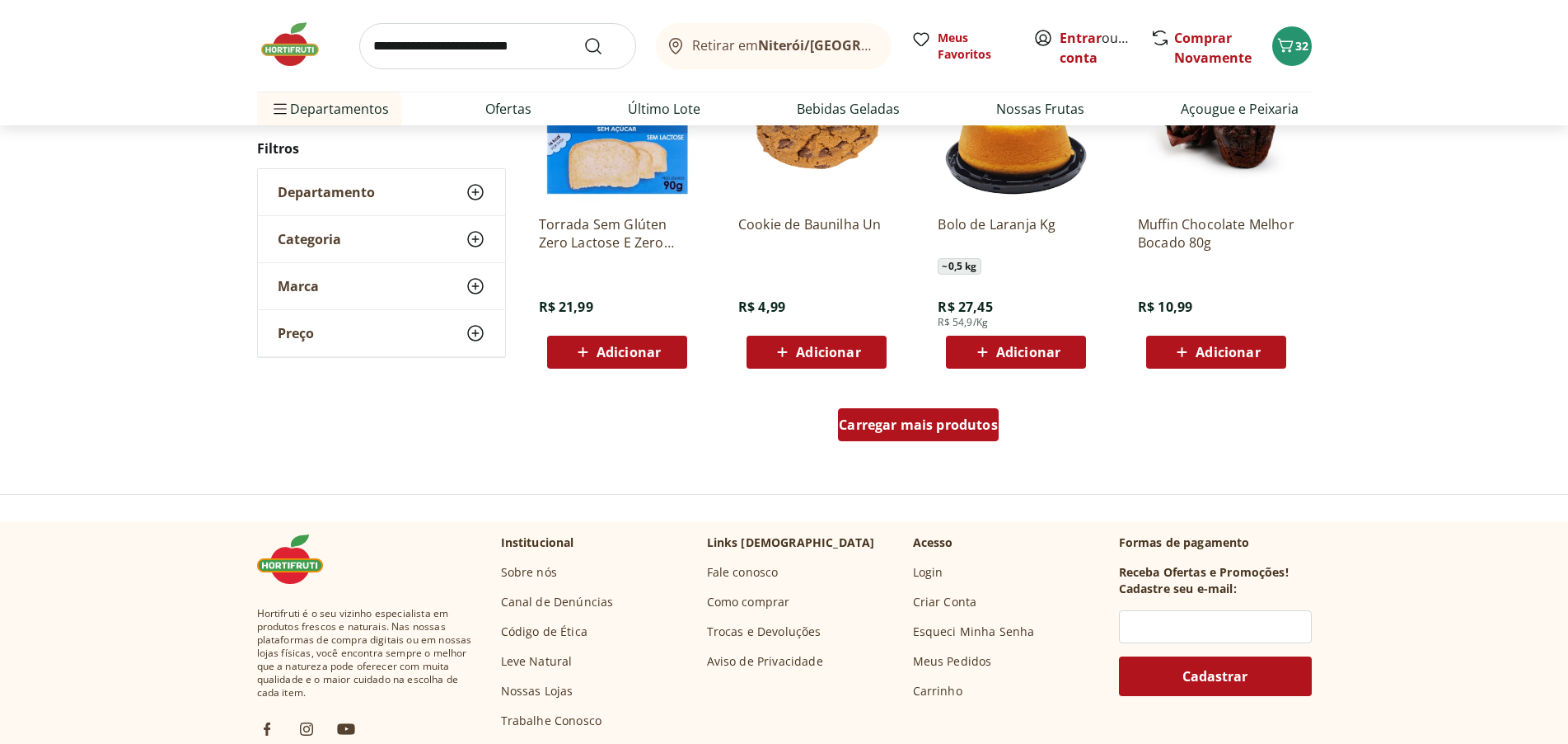
click at [932, 429] on span "Carregar mais produtos" at bounding box center [918, 425] width 159 height 13
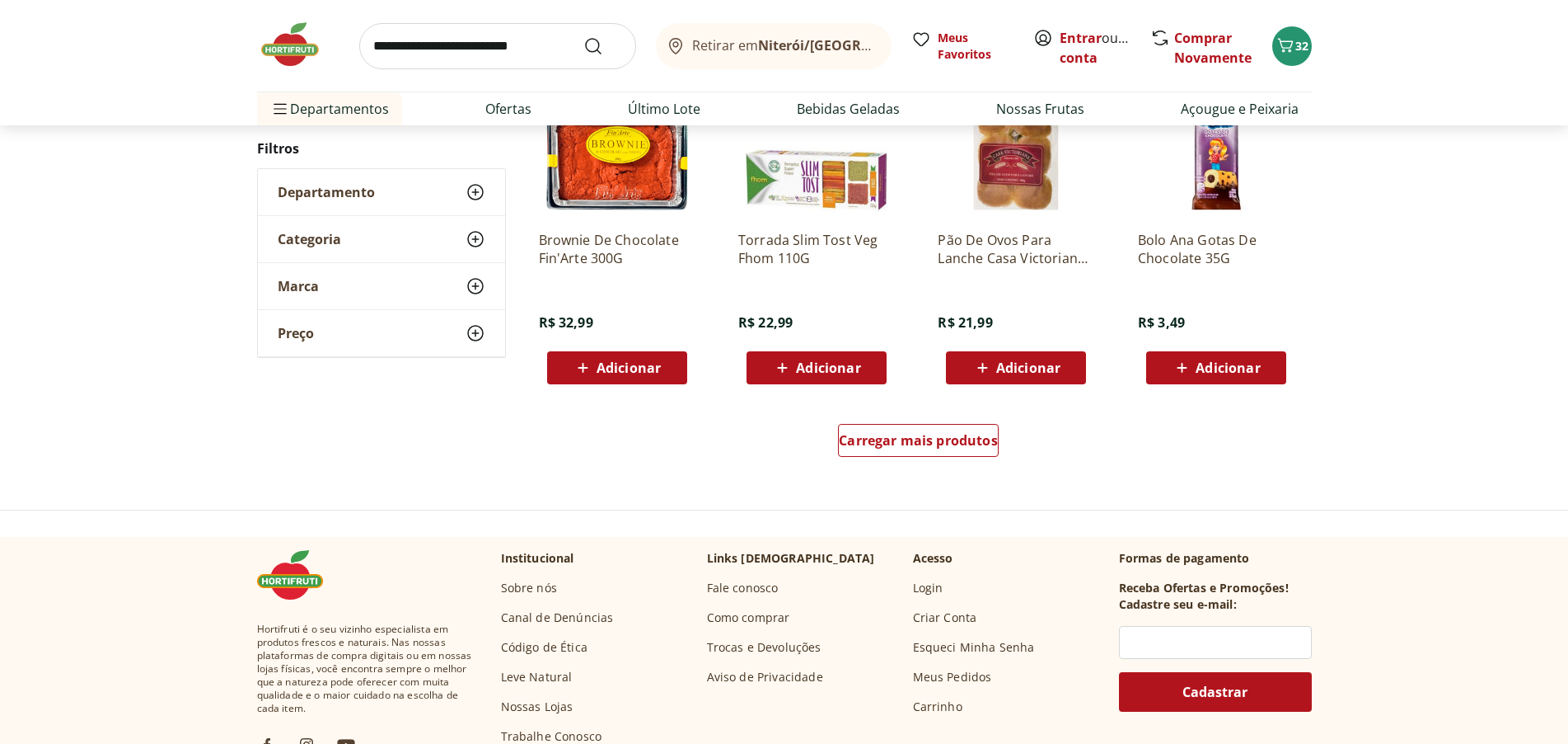
scroll to position [8493, 0]
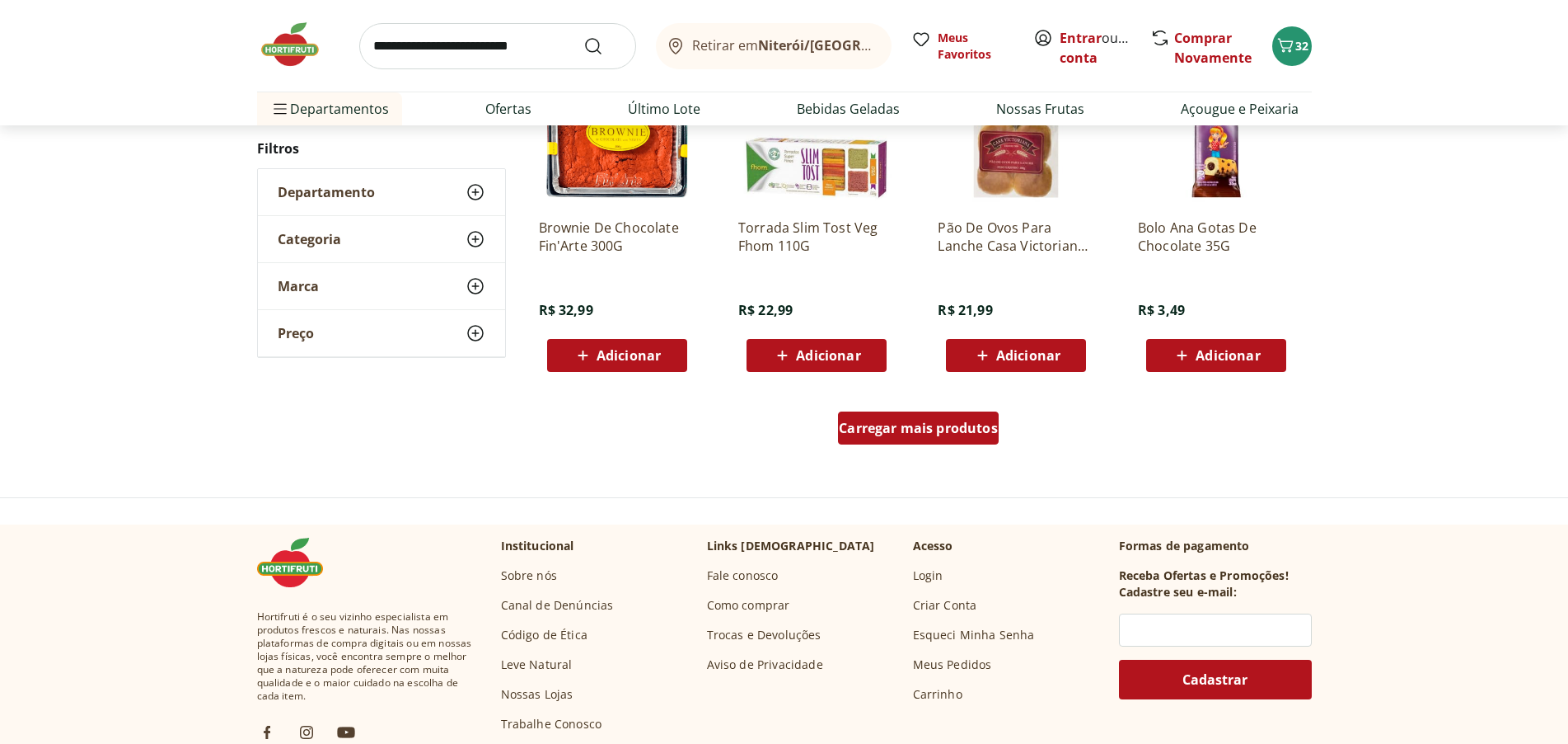
click at [904, 423] on span "Carregar mais produtos" at bounding box center [918, 428] width 159 height 13
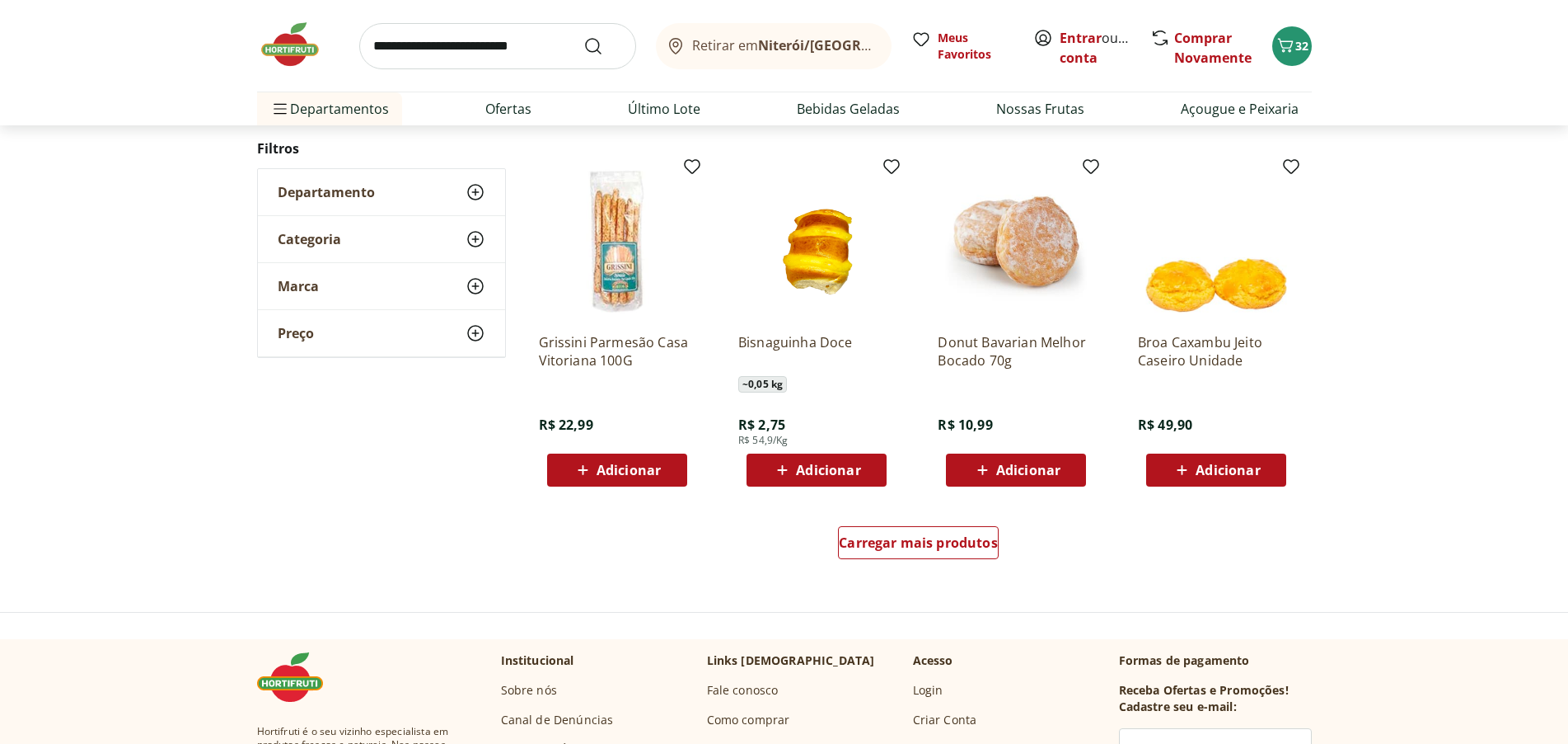
scroll to position [9483, 0]
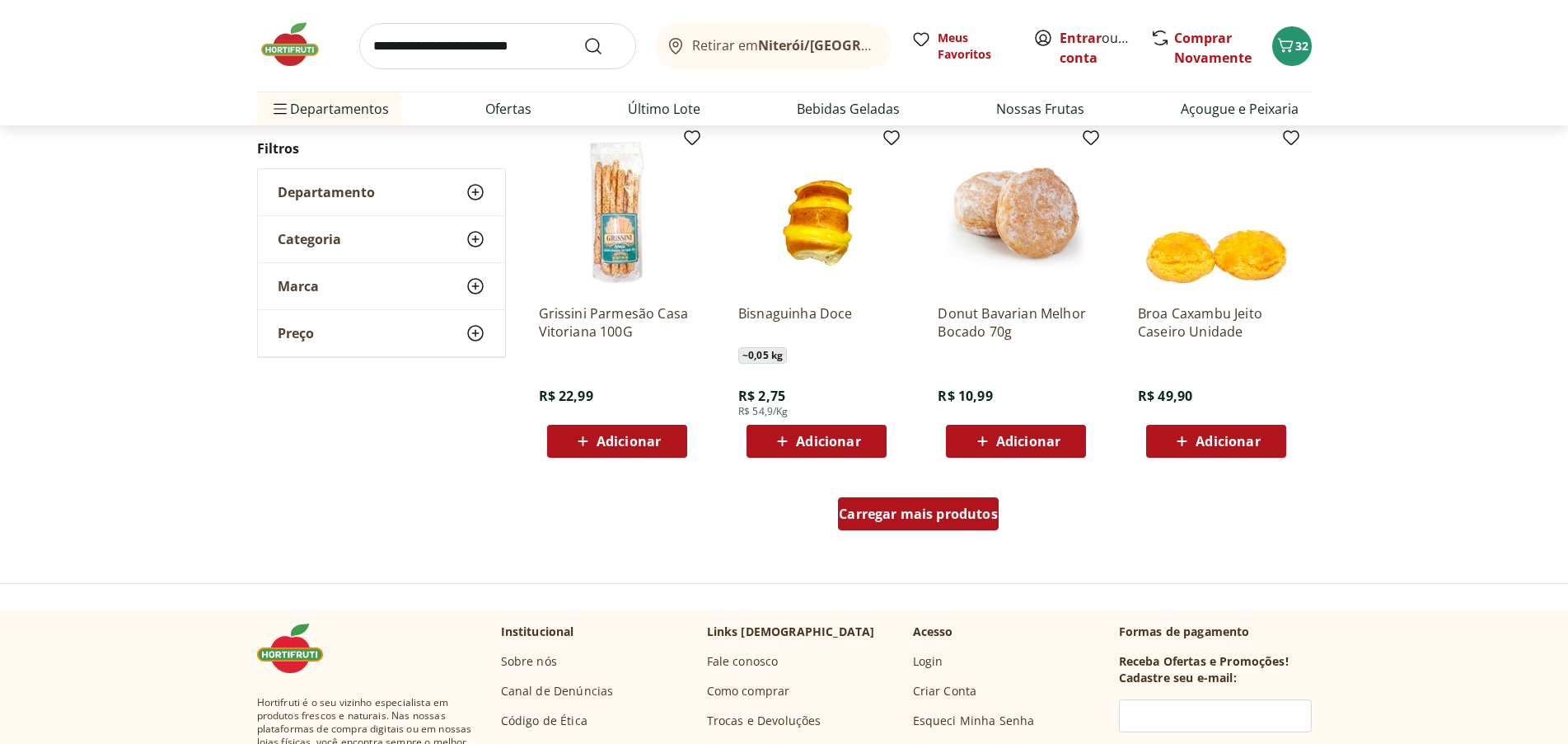
click at [874, 512] on span "Carregar mais produtos" at bounding box center [918, 514] width 159 height 13
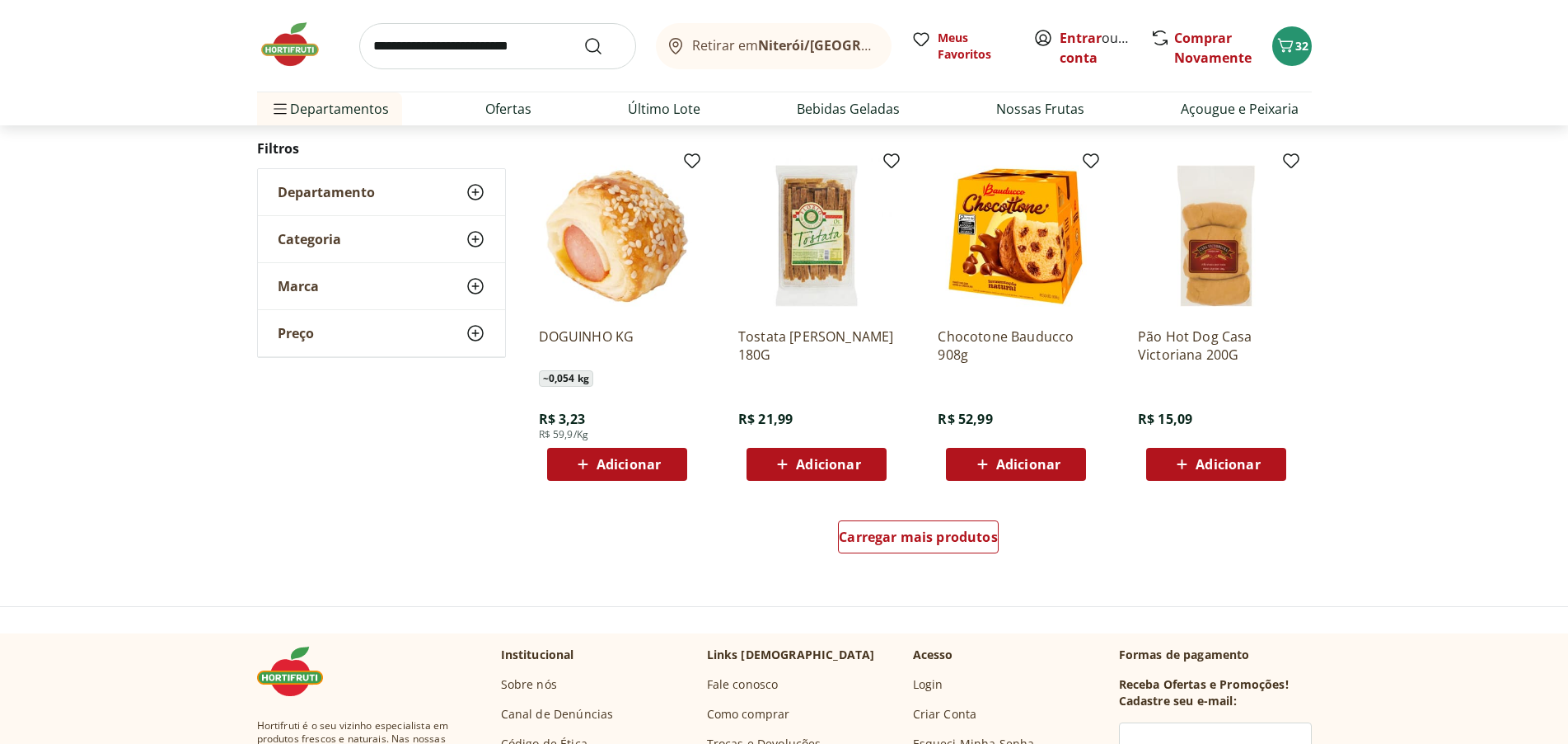
scroll to position [10638, 0]
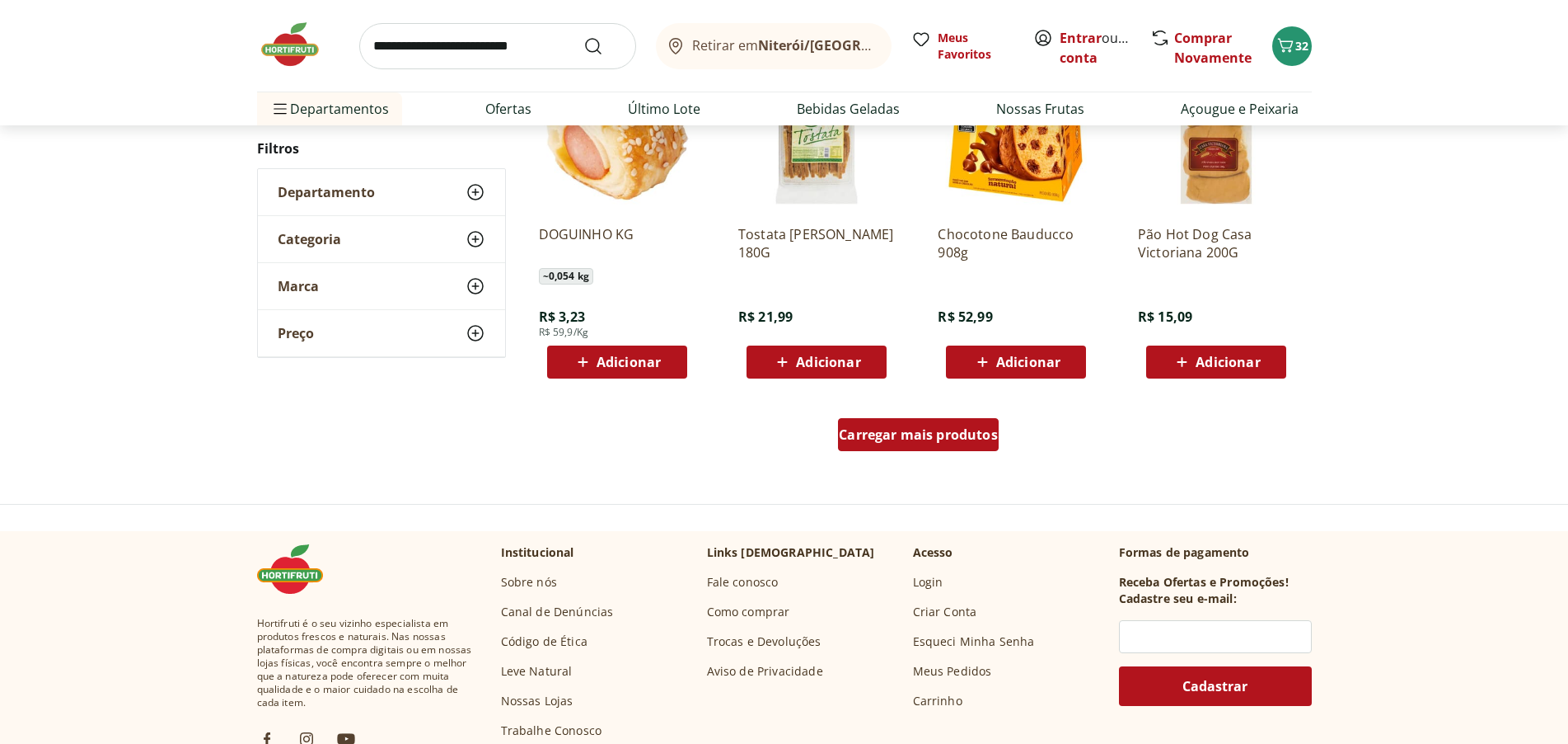
click at [978, 431] on span "Carregar mais produtos" at bounding box center [918, 435] width 159 height 13
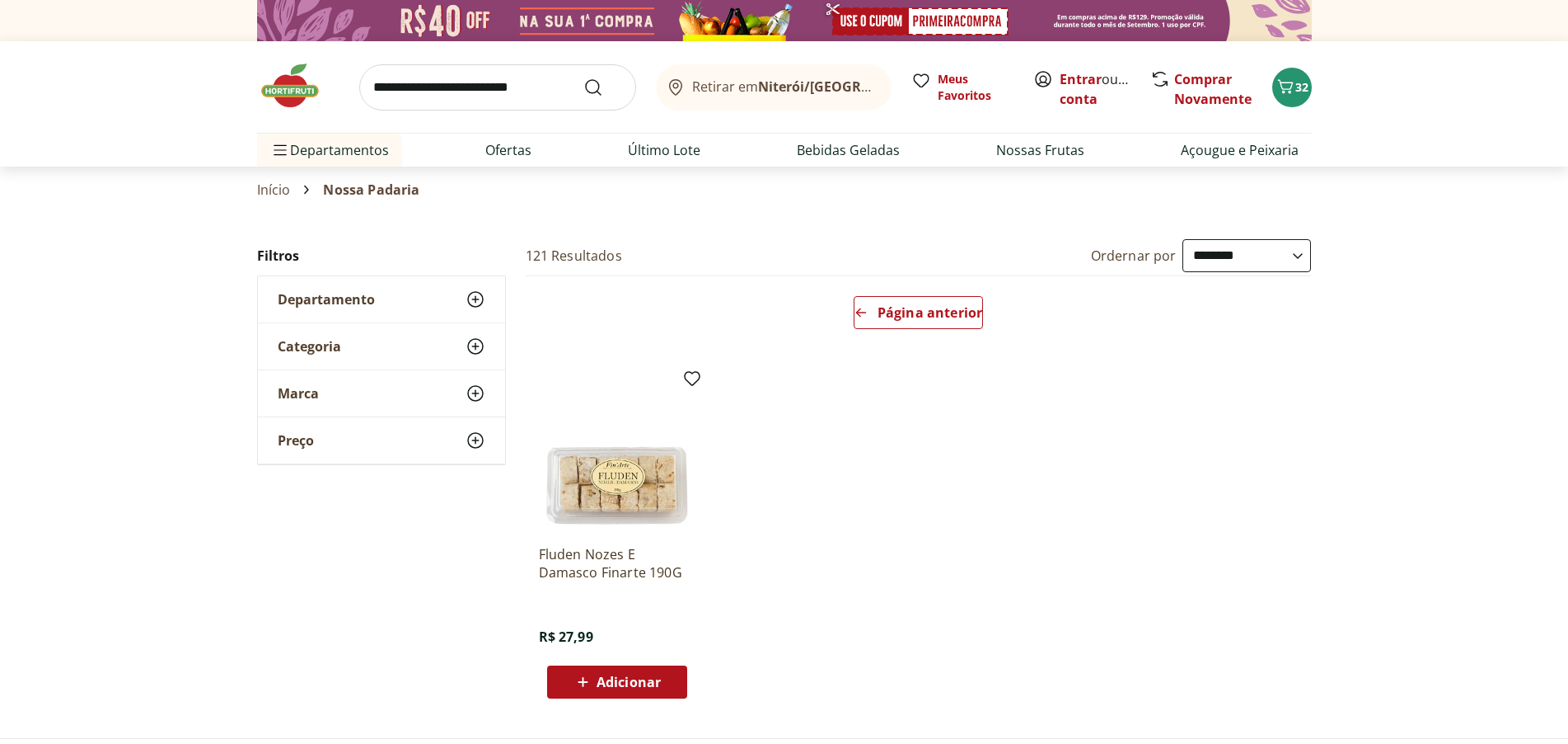
click at [521, 87] on input "search" at bounding box center [497, 88] width 276 height 46
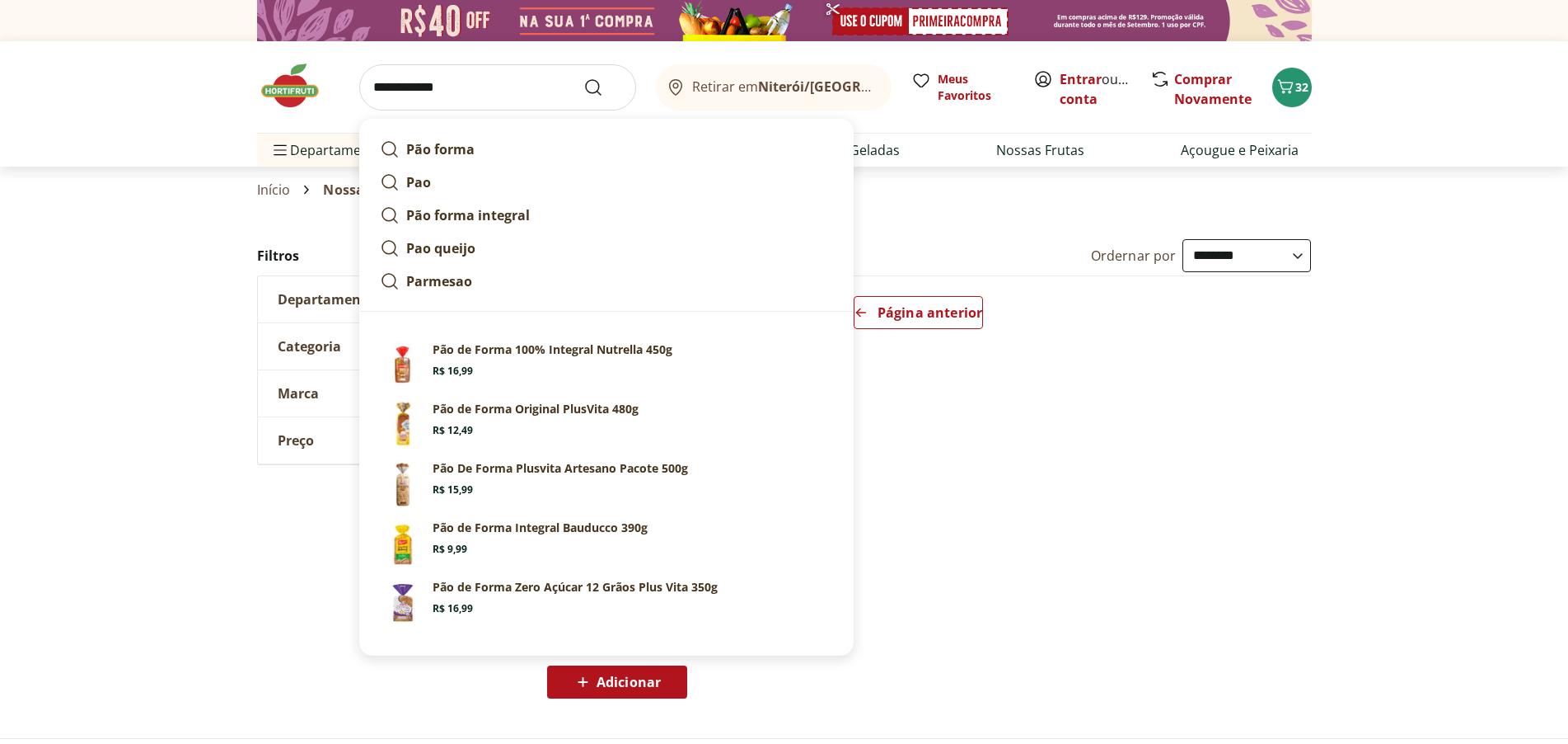
type input "**********"
click at [584, 77] on button "Submit Search" at bounding box center [603, 87] width 39 height 20
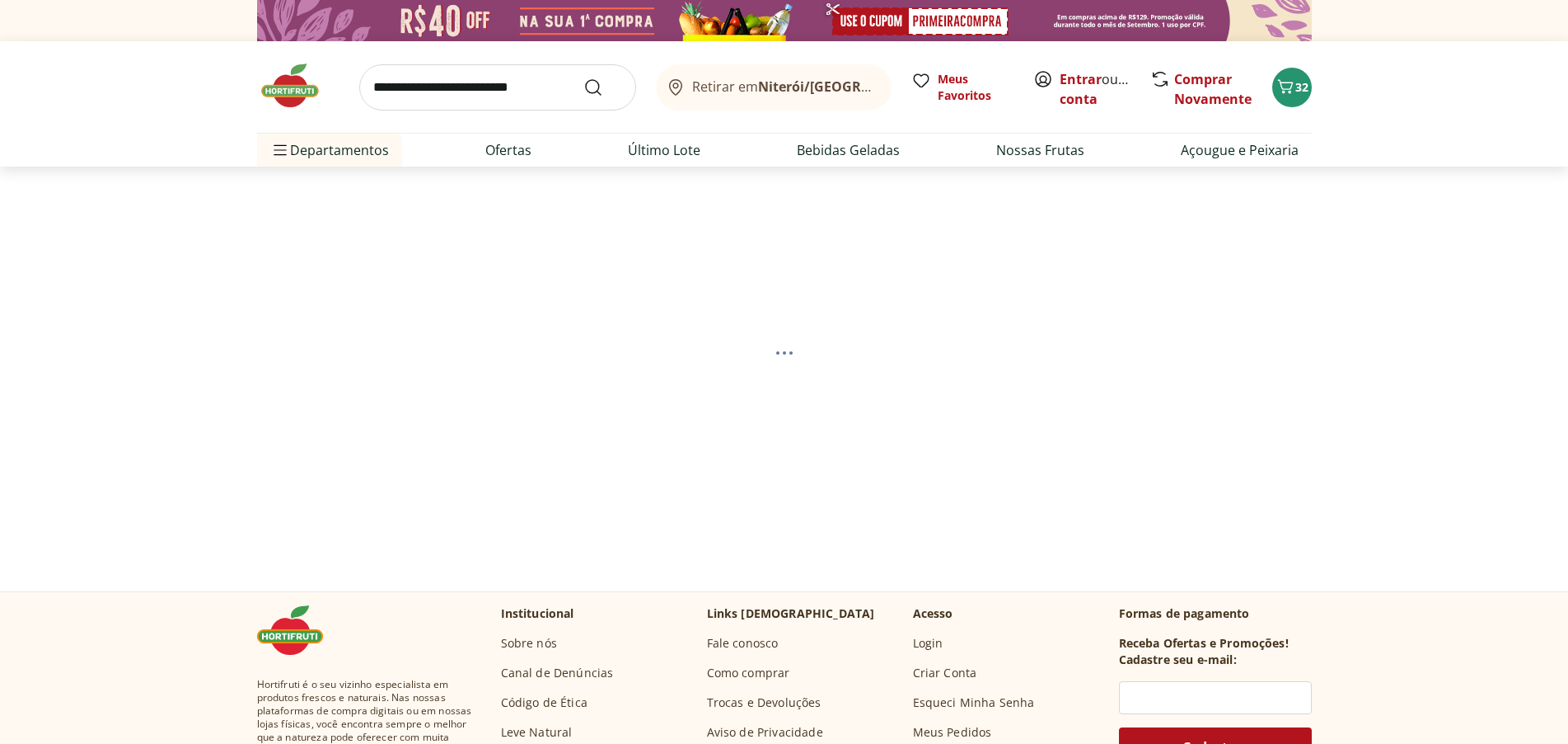
select select "**********"
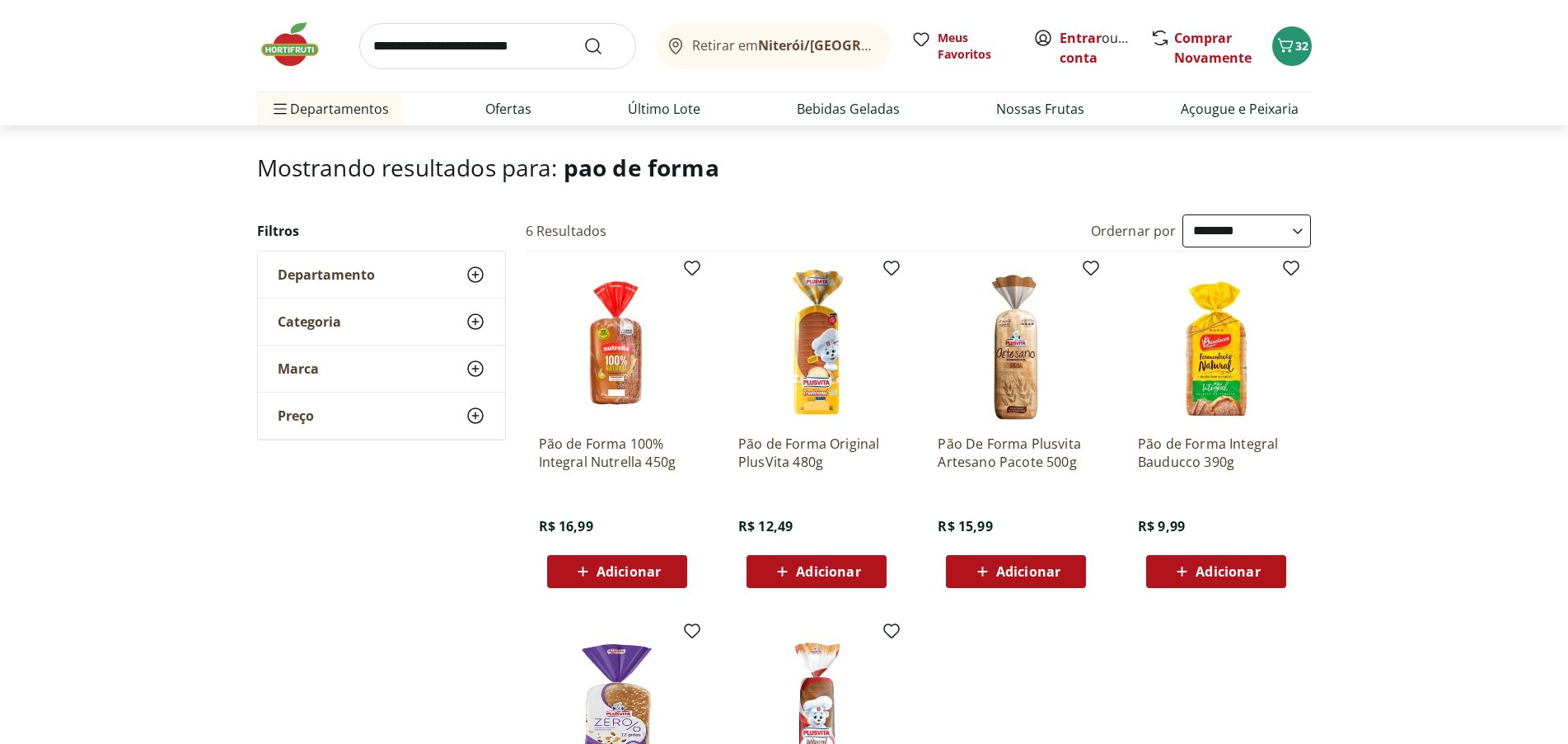
scroll to position [83, 0]
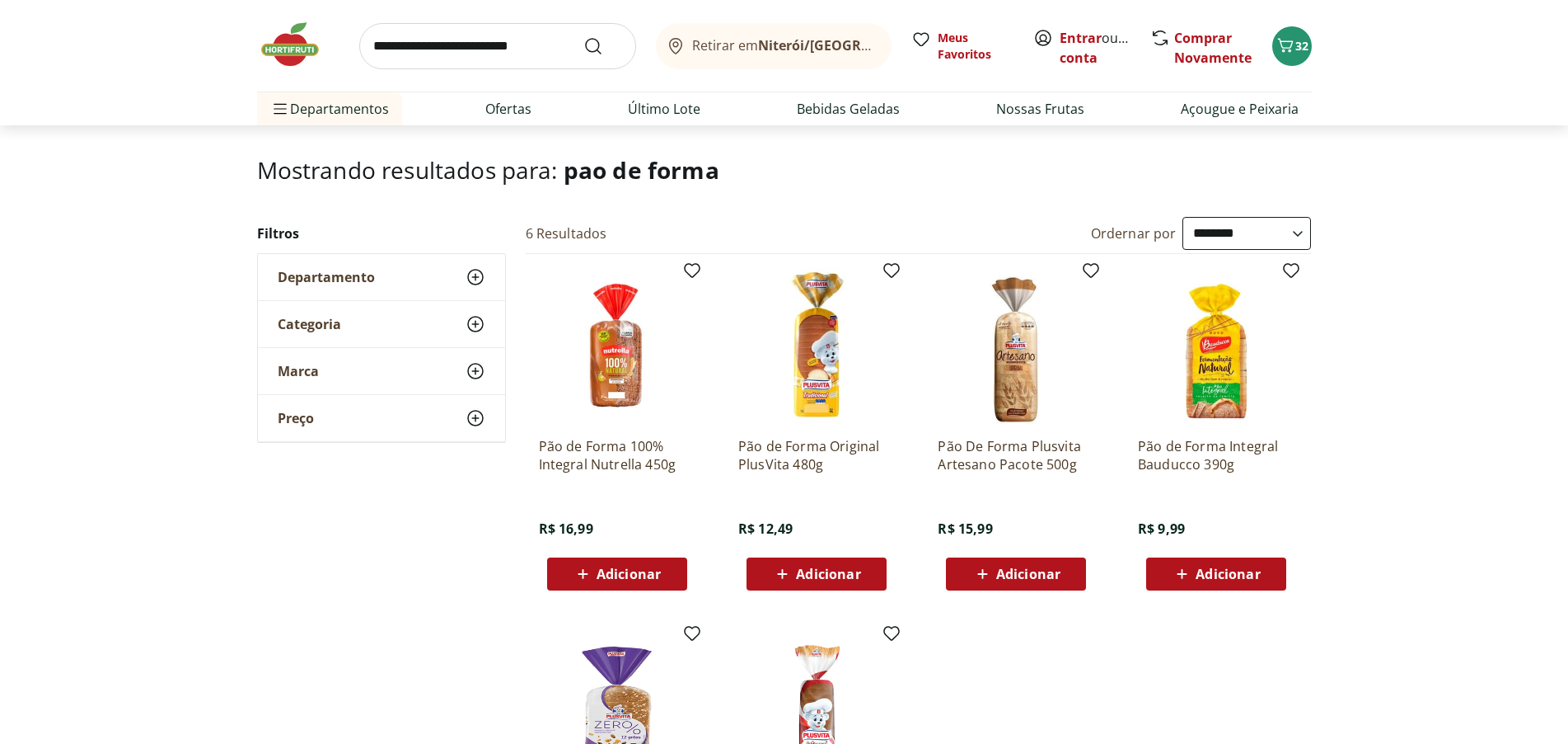
click at [795, 567] on span "Adicionar" at bounding box center [817, 573] width 89 height 20
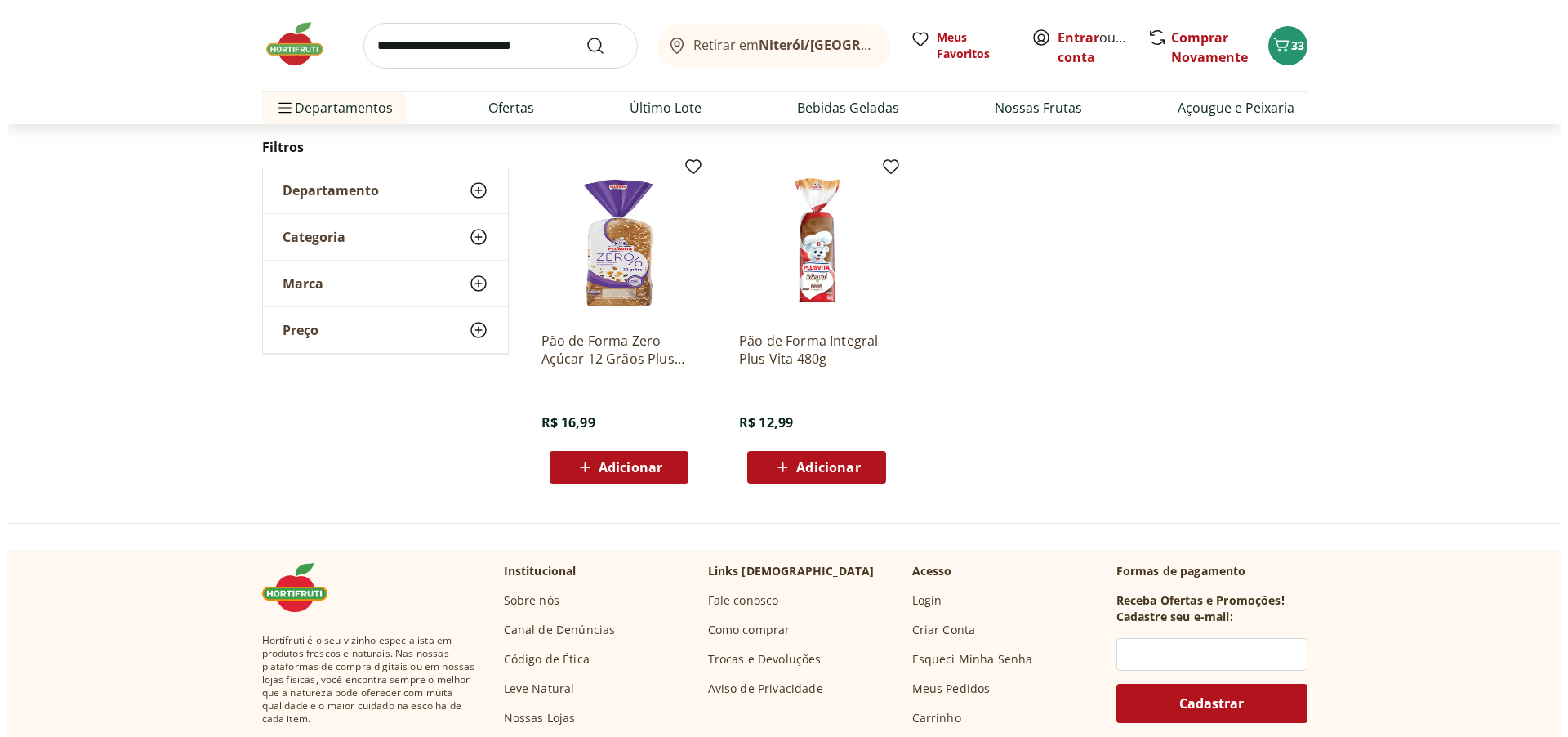
scroll to position [490, 0]
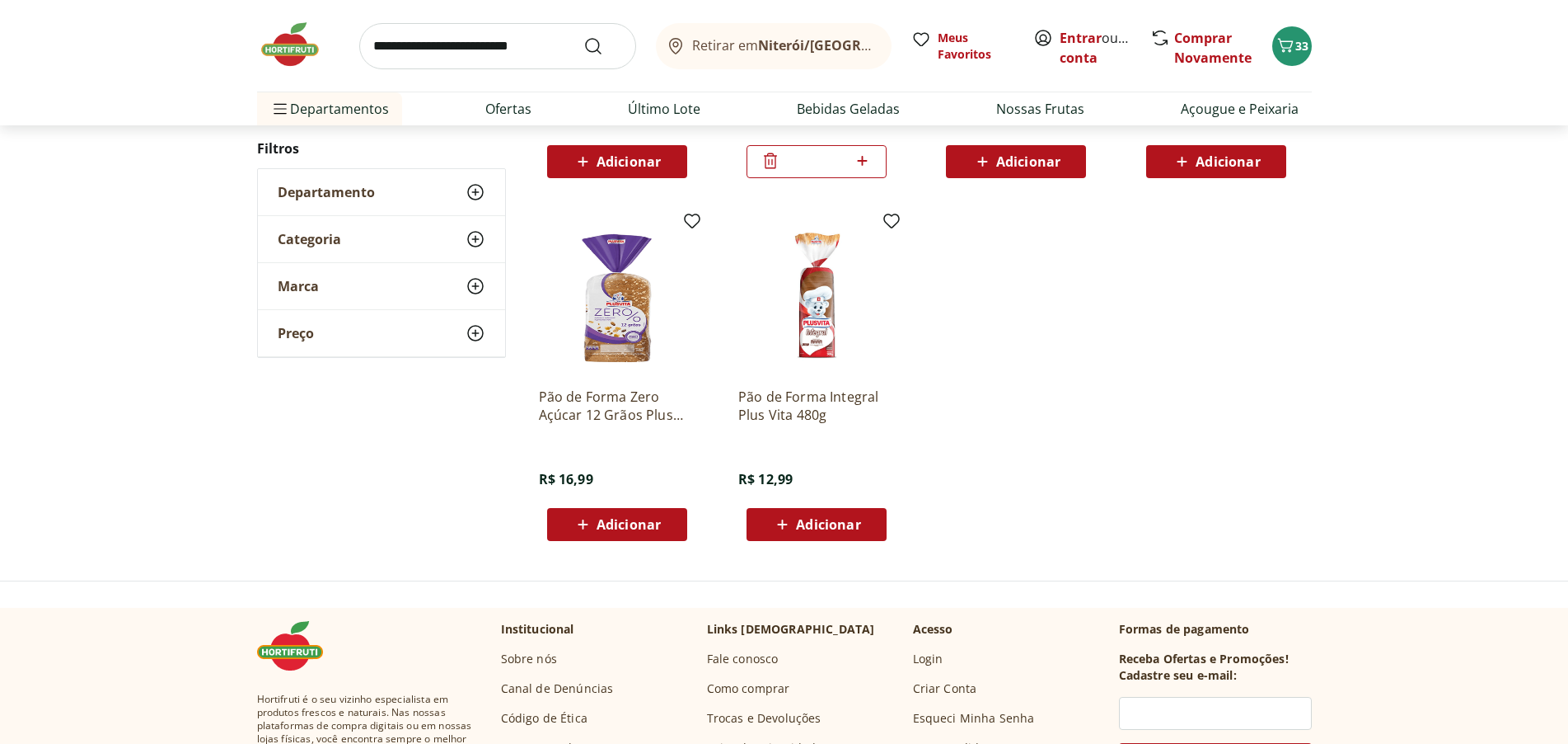
click at [399, 45] on input "search" at bounding box center [497, 46] width 276 height 46
click at [1287, 42] on icon "Carrinho" at bounding box center [1286, 45] width 20 height 20
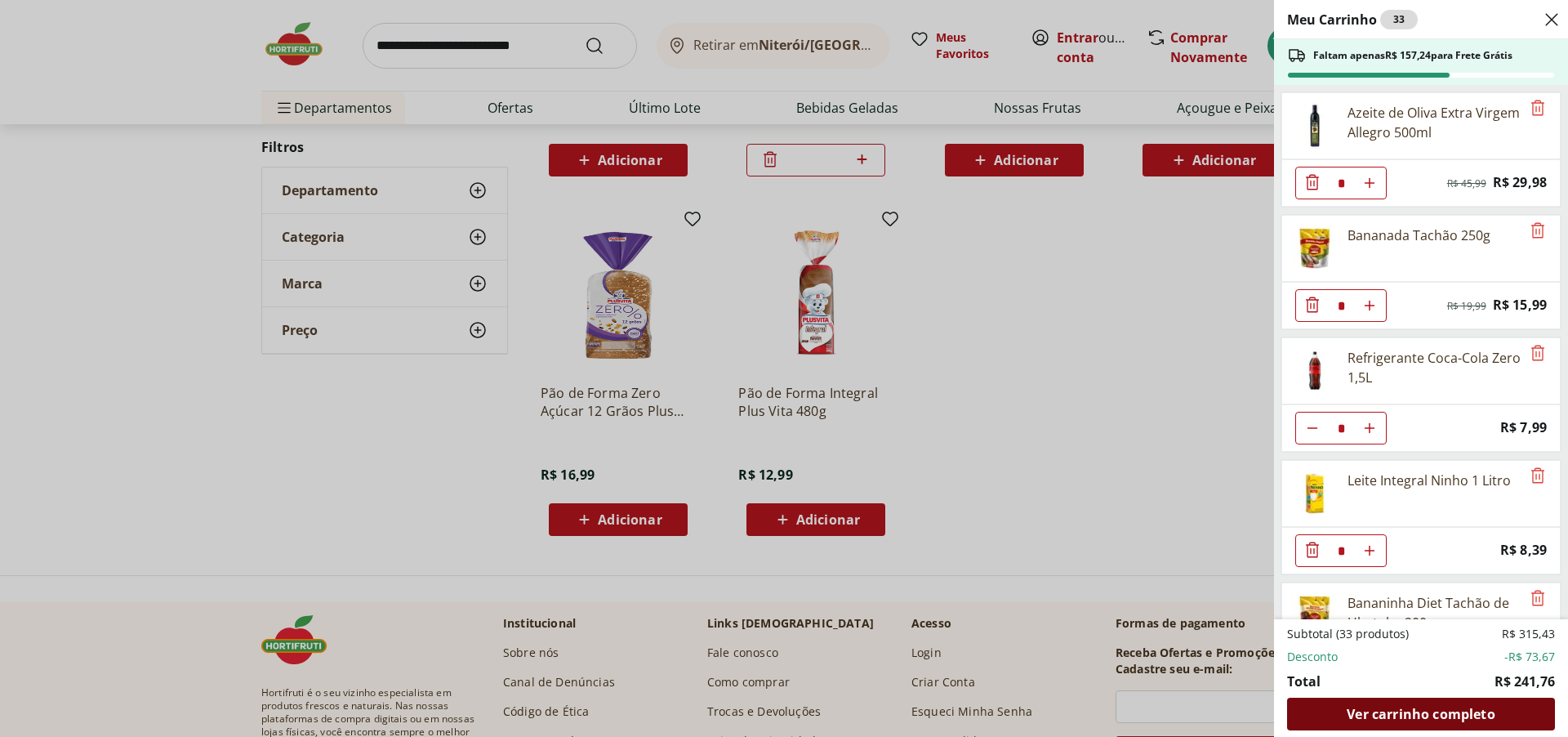
click at [1378, 713] on span "Ver carrinho completo" at bounding box center [1420, 714] width 148 height 13
